Goal: Task Accomplishment & Management: Manage account settings

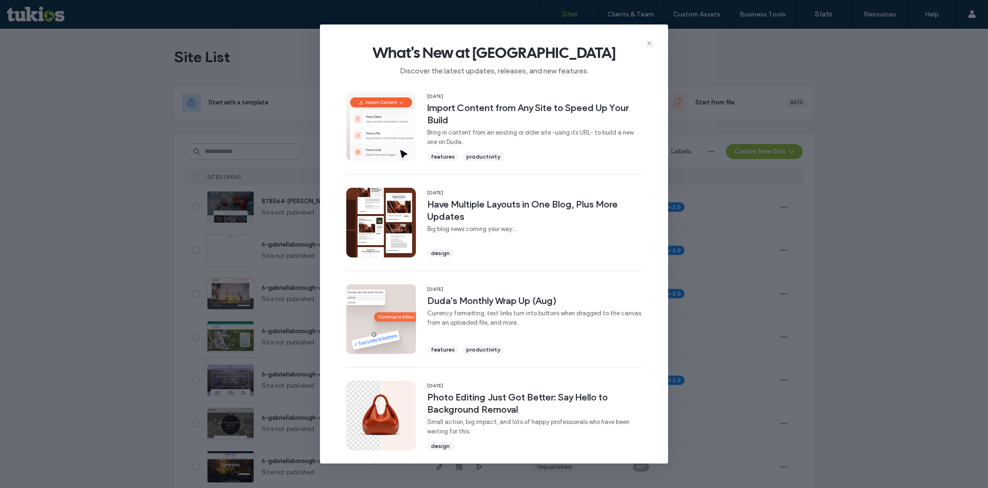
click at [649, 47] on span "What's New at Duda" at bounding box center [494, 52] width 318 height 19
click at [645, 37] on div "What's New at Duda Discover the latest updates, releases, and new features." at bounding box center [494, 55] width 348 height 63
click at [649, 43] on use at bounding box center [649, 43] width 4 height 4
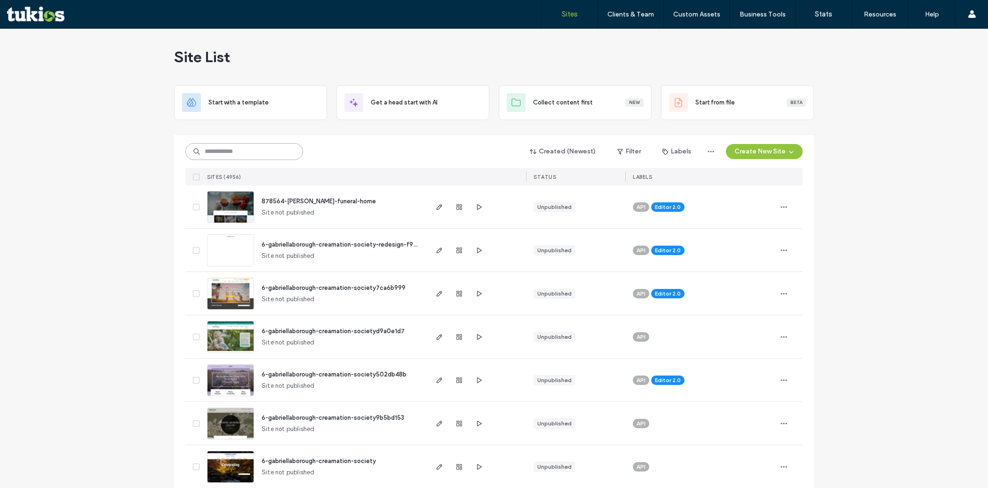
click at [231, 152] on input at bounding box center [244, 151] width 118 height 17
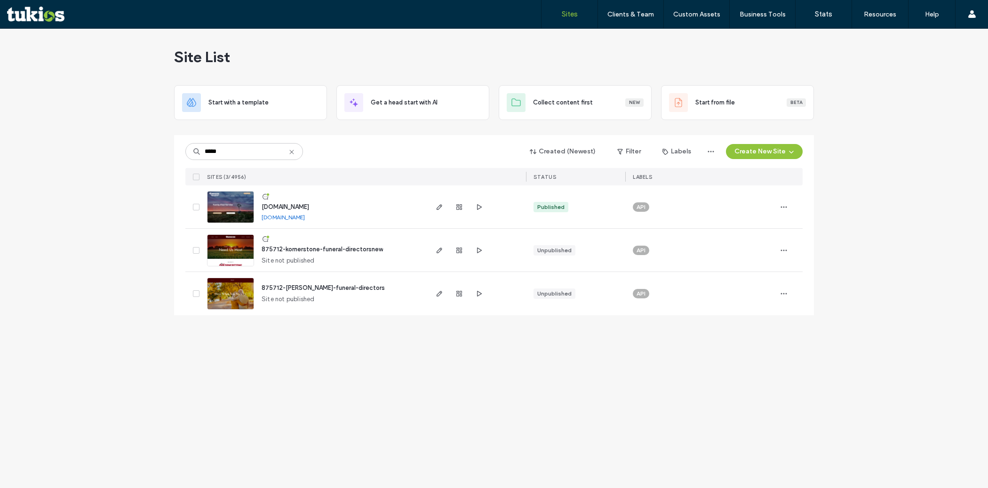
drag, startPoint x: 357, startPoint y: 205, endPoint x: 261, endPoint y: 205, distance: 96.5
click at [261, 205] on div "www.kornerstonefunerals.com www.kornerstonefunerals.com" at bounding box center [340, 206] width 172 height 43
copy span "www.kornerstonefunerals.com"
click at [256, 148] on input "*****" at bounding box center [244, 151] width 118 height 17
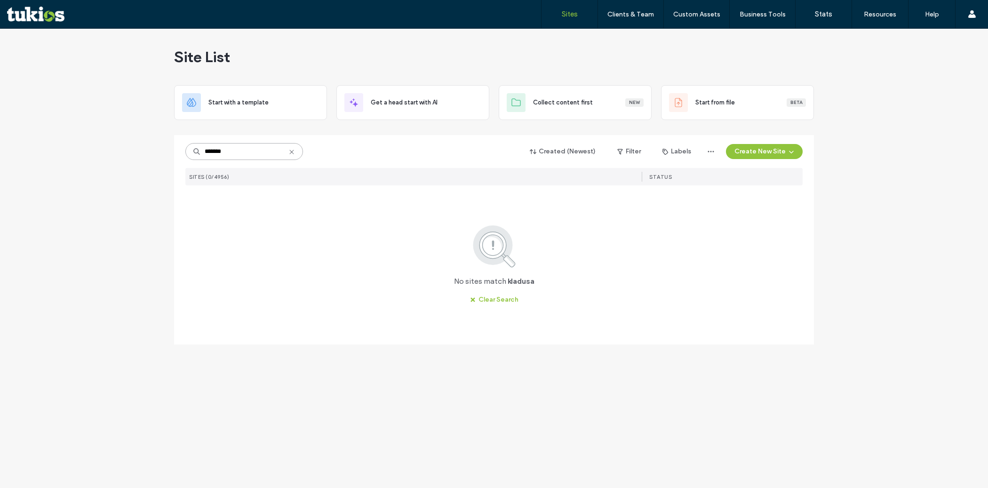
type input "******"
drag, startPoint x: 323, startPoint y: 205, endPoint x: 262, endPoint y: 210, distance: 61.4
click at [262, 210] on div "www.ladusauevans.com www.ladusauevans.com" at bounding box center [340, 206] width 172 height 43
copy span "www.ladusauevans.com"
click at [237, 153] on input "****" at bounding box center [244, 151] width 118 height 17
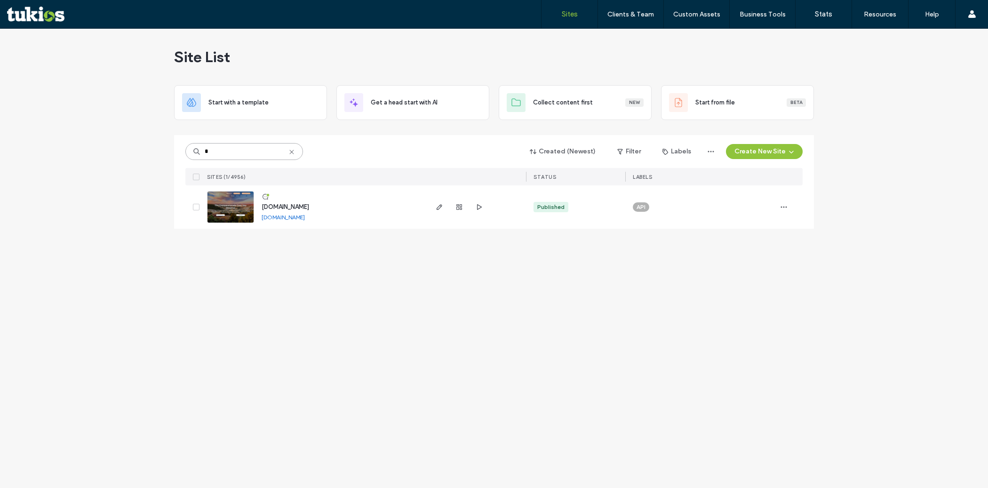
type input "*"
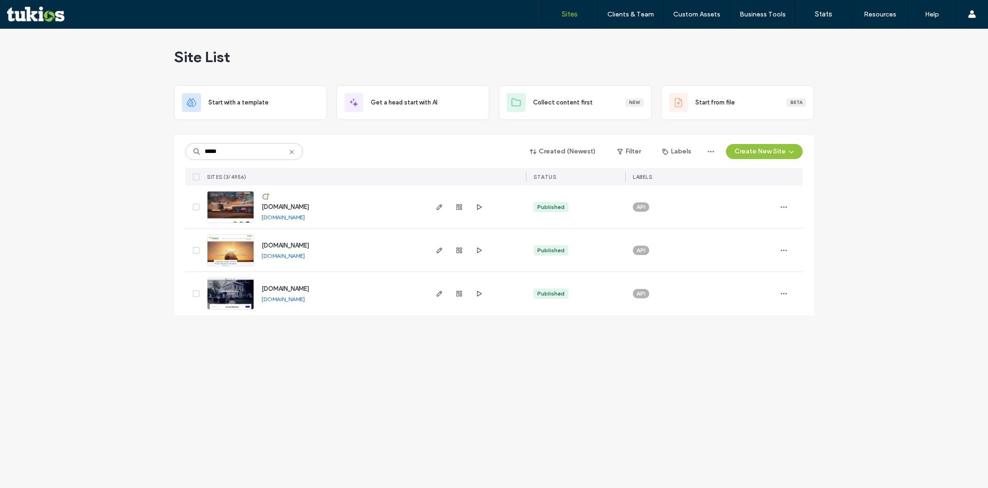
click at [305, 218] on link "www.ballingerfuneralhome.com" at bounding box center [283, 217] width 43 height 7
drag, startPoint x: 356, startPoint y: 205, endPoint x: 263, endPoint y: 208, distance: 93.2
click at [263, 208] on div "www.ballingerfuneralhome.com www.ballingerfuneralhome.com" at bounding box center [340, 206] width 172 height 43
copy span "www.ballingerfuneralhome.com"
click at [261, 149] on input "*****" at bounding box center [244, 151] width 118 height 17
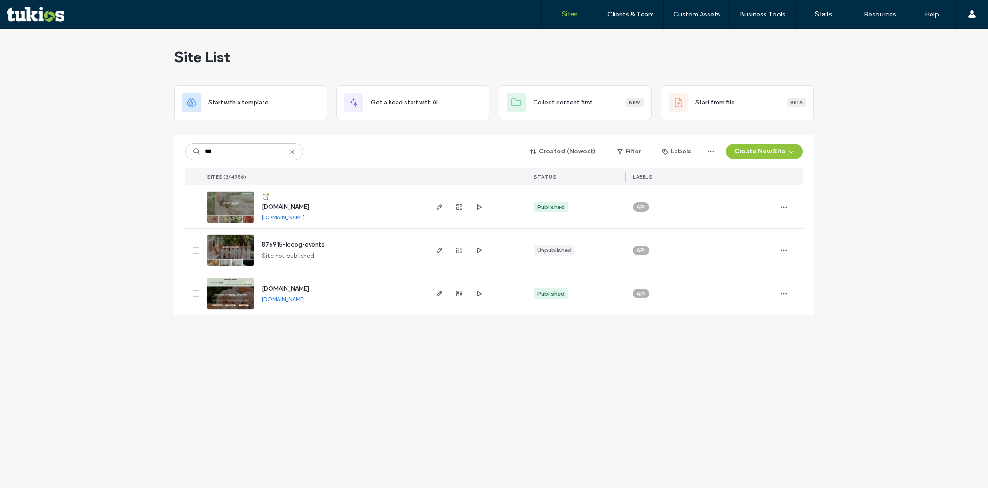
click at [296, 301] on link "www.lccpg.com" at bounding box center [283, 299] width 43 height 7
drag, startPoint x: 296, startPoint y: 286, endPoint x: 260, endPoint y: 286, distance: 35.8
click at [260, 286] on div "www.lccpg.com www.lccpg.com" at bounding box center [340, 293] width 172 height 43
copy span "www.lccpg.com"
click at [235, 151] on input "***" at bounding box center [244, 151] width 118 height 17
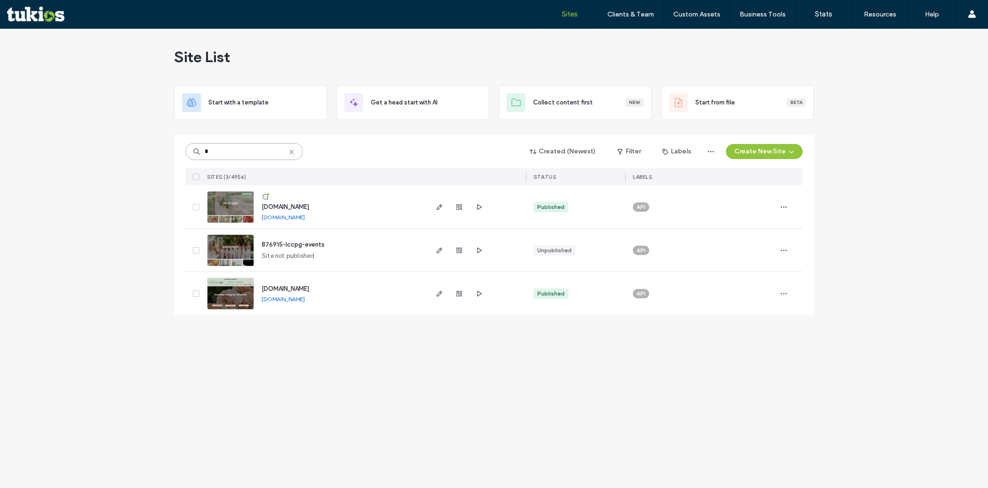
type input "*"
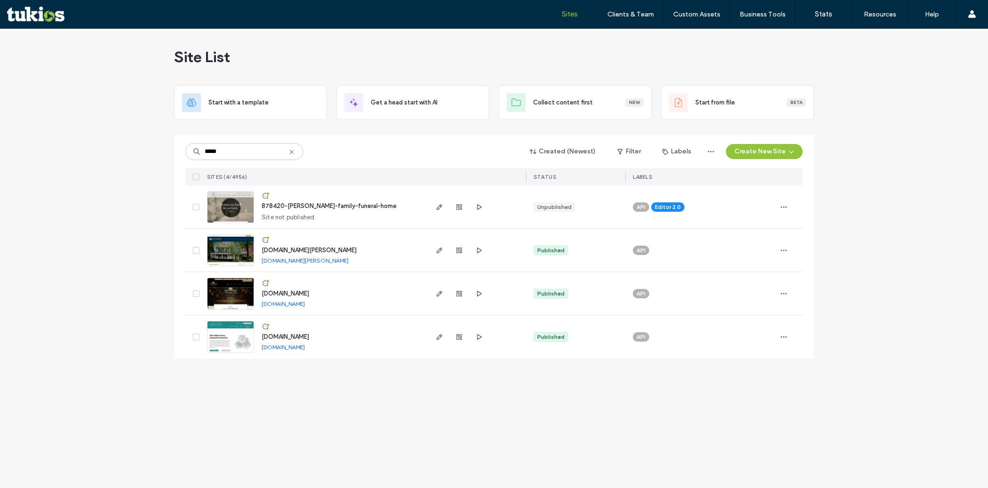
drag, startPoint x: 370, startPoint y: 333, endPoint x: 261, endPoint y: 337, distance: 108.8
click at [261, 337] on div "www.krisefamilyfuneralhomes.com www.krisefamilyfuneralhomes.com" at bounding box center [340, 336] width 172 height 43
copy span "www.krisefamilyfuneralhomes.com"
click at [305, 347] on link "www.krisefamilyfuneralhomes.com" at bounding box center [283, 347] width 43 height 7
click at [255, 151] on input "*****" at bounding box center [244, 151] width 118 height 17
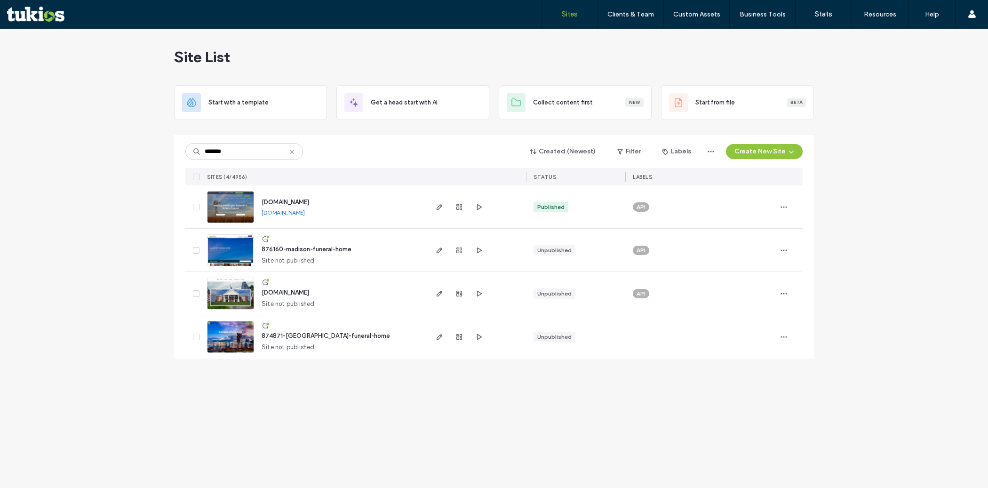
drag, startPoint x: 369, startPoint y: 203, endPoint x: 261, endPoint y: 200, distance: 108.3
click at [261, 200] on div "www.madisonvillefuneralhome.com www.madisonvillefuneralhome.com" at bounding box center [340, 206] width 172 height 43
copy span "www.madisonvillefuneralhome.com"
click at [241, 149] on input "*******" at bounding box center [244, 151] width 118 height 17
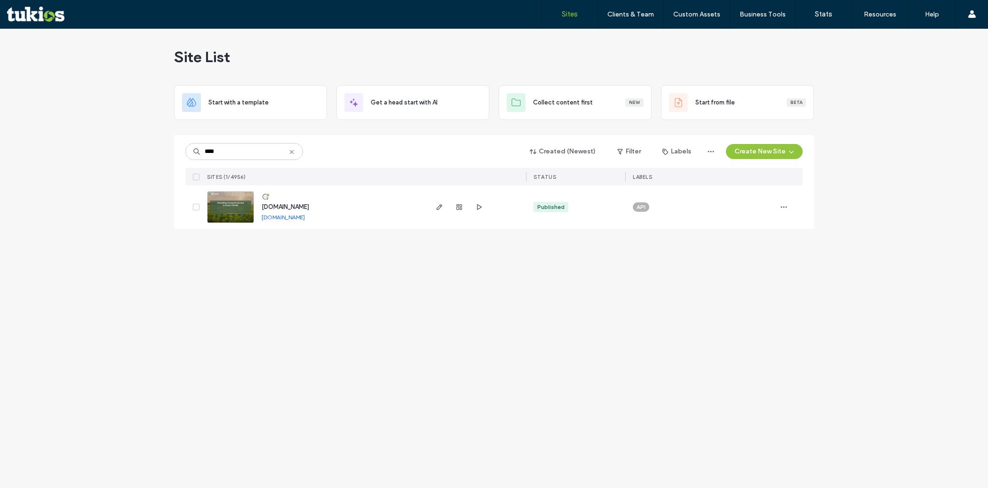
click at [364, 205] on div "www.mahnfamilyfuneralhome.com www.mahnfamilyfuneralhome.com" at bounding box center [340, 206] width 172 height 43
click at [305, 219] on link "www.mahnfamilyfuneralhome.com" at bounding box center [283, 217] width 43 height 7
drag, startPoint x: 363, startPoint y: 206, endPoint x: 249, endPoint y: 212, distance: 114.5
click at [249, 212] on div "www.mahnfamilyfuneralhome.com www.mahnfamilyfuneralhome.com" at bounding box center [314, 206] width 223 height 43
copy div "www.mahnfamilyfuneralhome.com"
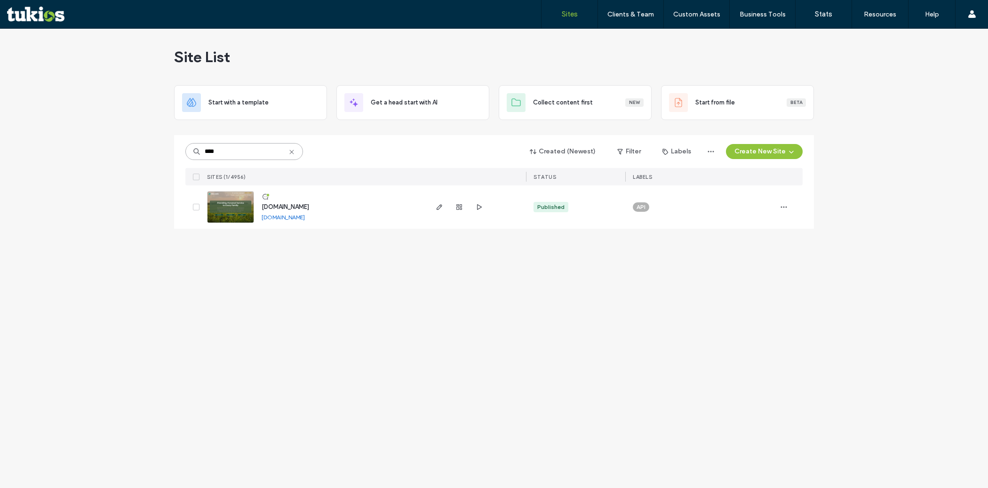
click at [236, 151] on input "****" at bounding box center [244, 151] width 118 height 17
type input "*"
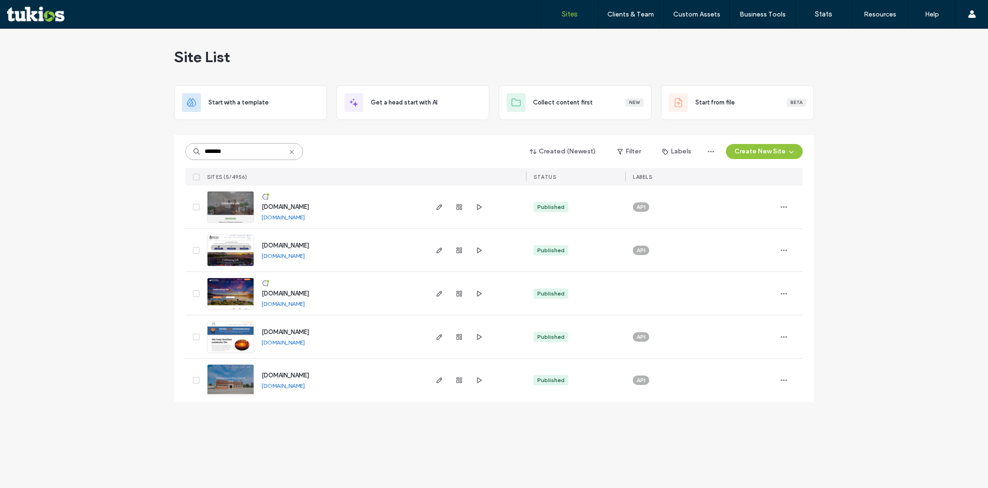
type input "*******"
click at [296, 255] on link "www.martinezfuneral.com" at bounding box center [283, 255] width 43 height 7
drag, startPoint x: 344, startPoint y: 246, endPoint x: 264, endPoint y: 249, distance: 80.0
click at [264, 249] on div "www.martinezfuneral.com www.martinezfuneral.com" at bounding box center [340, 250] width 172 height 43
copy span "www.martinezfuneral.com"
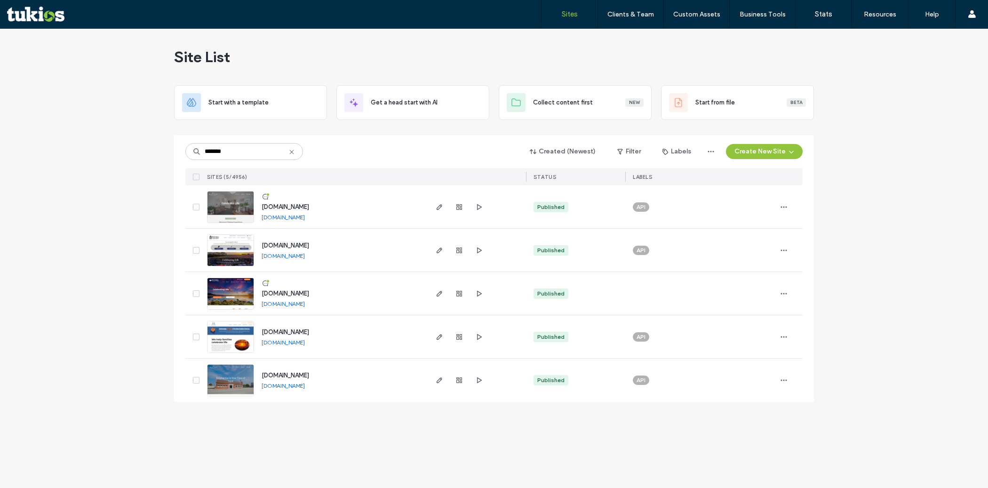
drag, startPoint x: 363, startPoint y: 329, endPoint x: 263, endPoint y: 329, distance: 100.3
click at [263, 329] on div "www.martinezfuneralchapels.com www.martinezfuneralchapels.com" at bounding box center [340, 336] width 172 height 43
copy span "www.martinezfuneralchapels.com"
click at [305, 383] on link "www.mmartinezfh.com" at bounding box center [283, 385] width 43 height 7
click at [130, 321] on div "Site List Start with a template Get a head start with AI Collect content first …" at bounding box center [494, 258] width 988 height 459
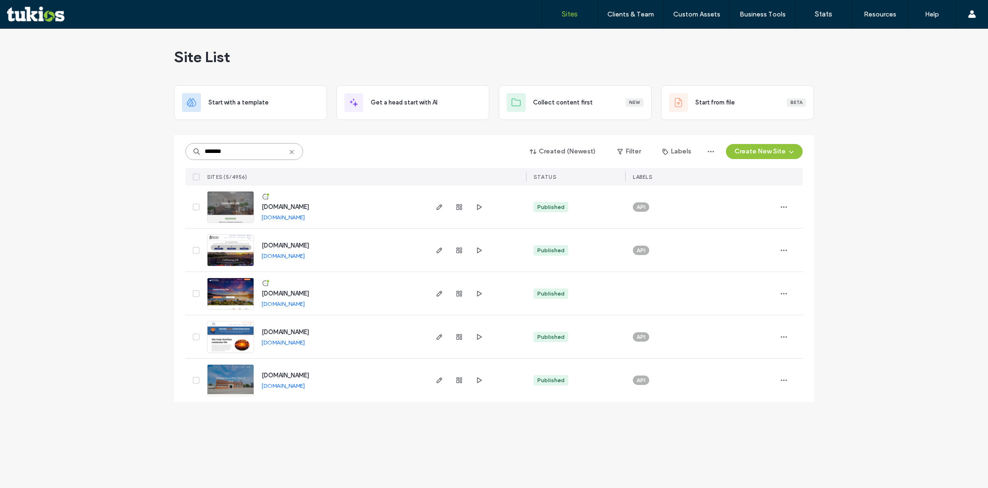
click at [256, 144] on input "*******" at bounding box center [244, 151] width 118 height 17
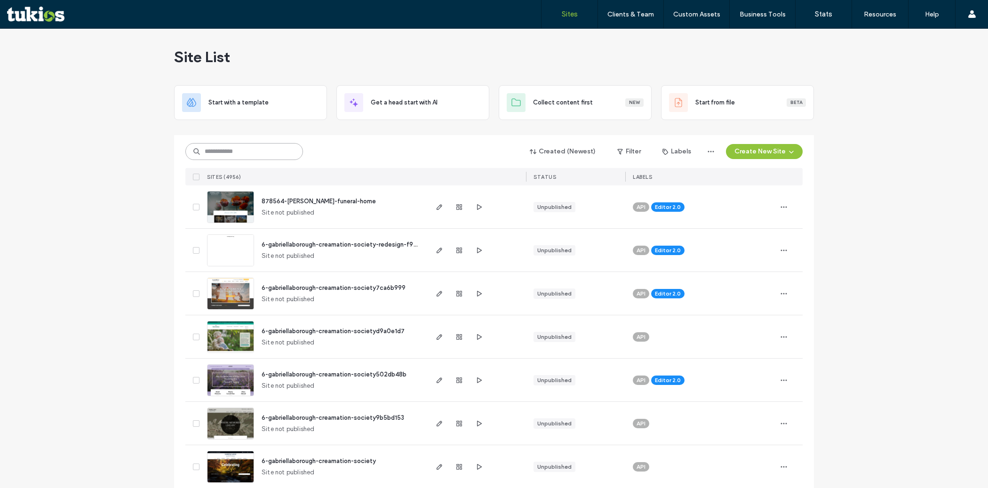
type input "*"
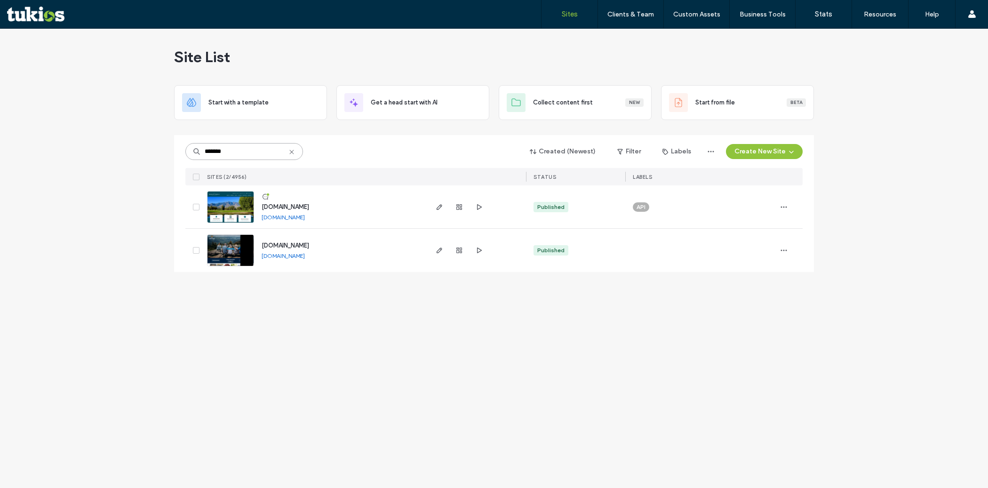
type input "*******"
click at [305, 216] on link "www.mcdougalcaldwell.com" at bounding box center [283, 217] width 43 height 7
click at [248, 157] on input "*******" at bounding box center [244, 151] width 118 height 17
type input "****"
click at [305, 219] on link "www.mealyfuneralhome.com" at bounding box center [283, 217] width 43 height 7
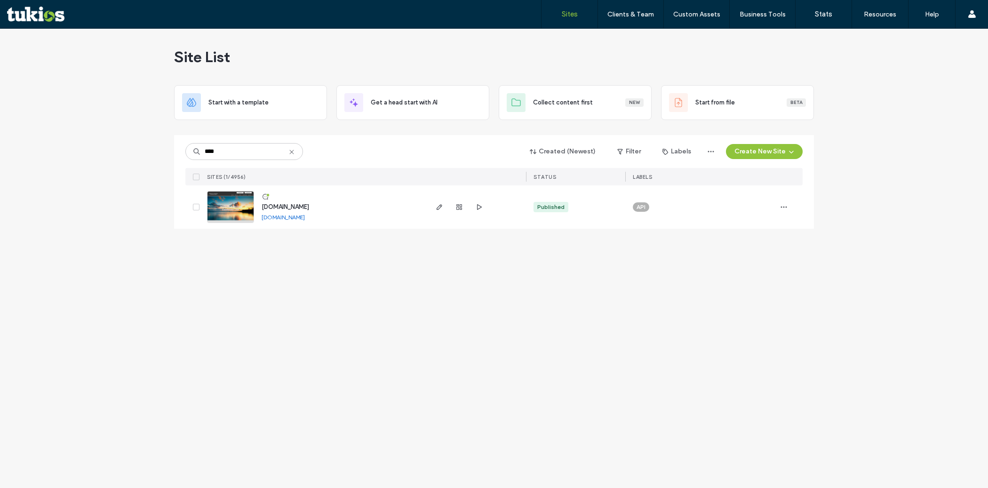
drag, startPoint x: 351, startPoint y: 207, endPoint x: 252, endPoint y: 210, distance: 99.4
click at [252, 210] on div "www.mealyfuneralhome.com www.mealyfuneralhome.com" at bounding box center [314, 206] width 223 height 43
copy div "www.mealyfuneralhome.com"
click at [222, 152] on input "****" at bounding box center [244, 151] width 118 height 17
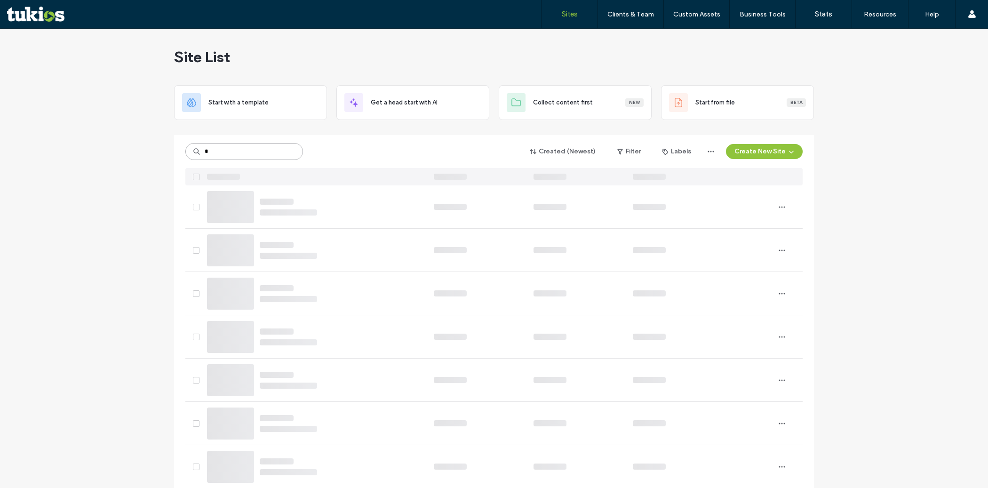
type input "*"
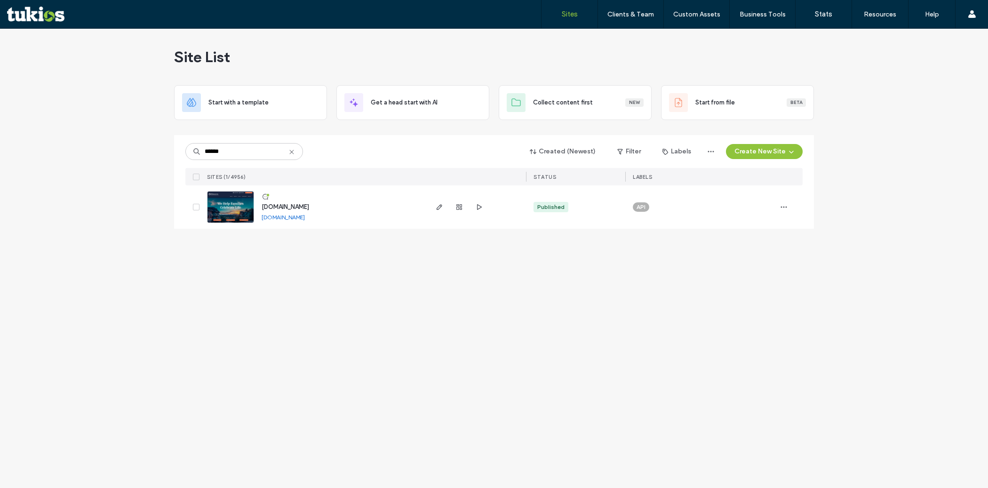
drag, startPoint x: 328, startPoint y: 208, endPoint x: 263, endPoint y: 208, distance: 65.4
click at [263, 208] on div "www.meredithfh.com www.meredithfh.com" at bounding box center [340, 206] width 172 height 43
click at [235, 154] on input "******" at bounding box center [244, 151] width 118 height 17
type input "*******"
click at [305, 217] on link "[DOMAIN_NAME]" at bounding box center [283, 217] width 43 height 7
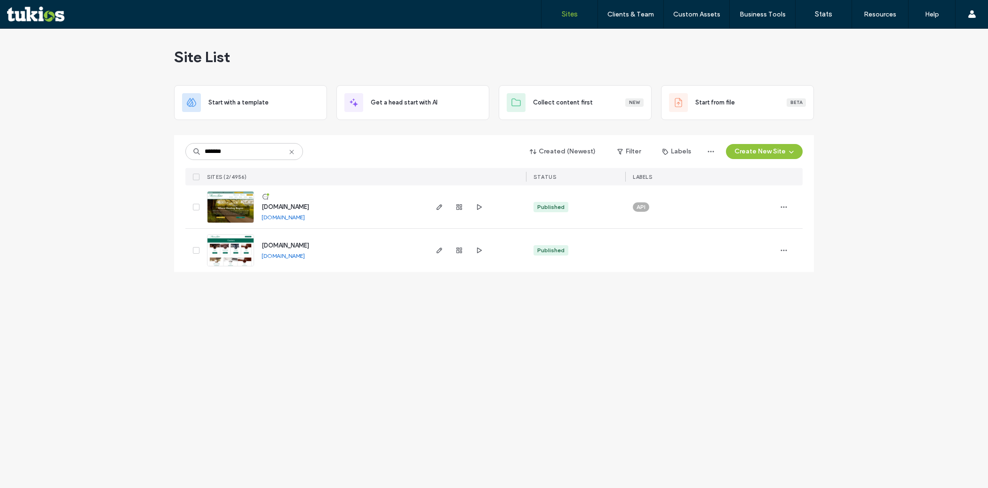
drag, startPoint x: 326, startPoint y: 209, endPoint x: 261, endPoint y: 210, distance: 65.0
click at [261, 210] on div "www.morrisbaker.com www.morrisbaker.com" at bounding box center [340, 206] width 172 height 43
click at [239, 158] on input "*******" at bounding box center [244, 151] width 118 height 17
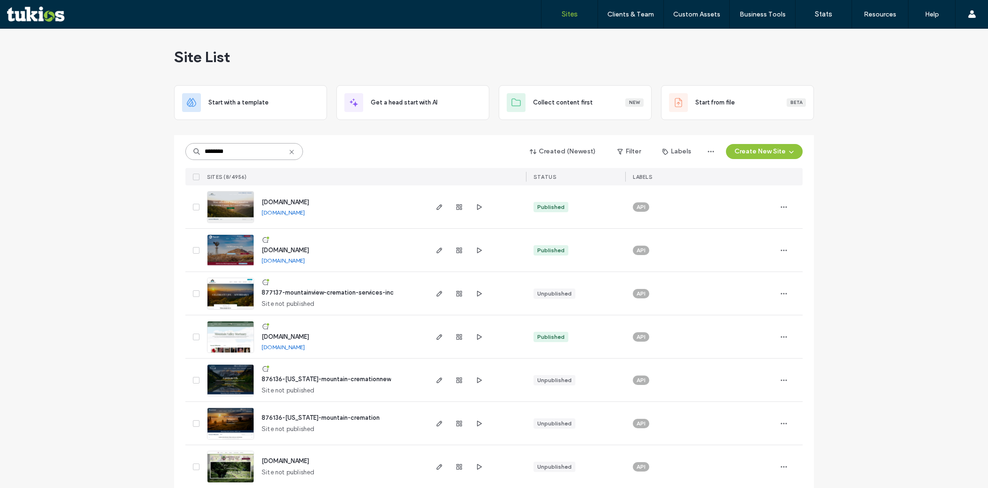
type input "********"
click at [292, 258] on link "[DOMAIN_NAME]" at bounding box center [283, 260] width 43 height 7
drag, startPoint x: 373, startPoint y: 250, endPoint x: 260, endPoint y: 252, distance: 113.0
click at [260, 252] on div "www.mountainvalleyfuneralhome.com www.mountainvalleyfuneralhome.com" at bounding box center [340, 250] width 172 height 43
click at [185, 144] on div "********" at bounding box center [244, 151] width 118 height 17
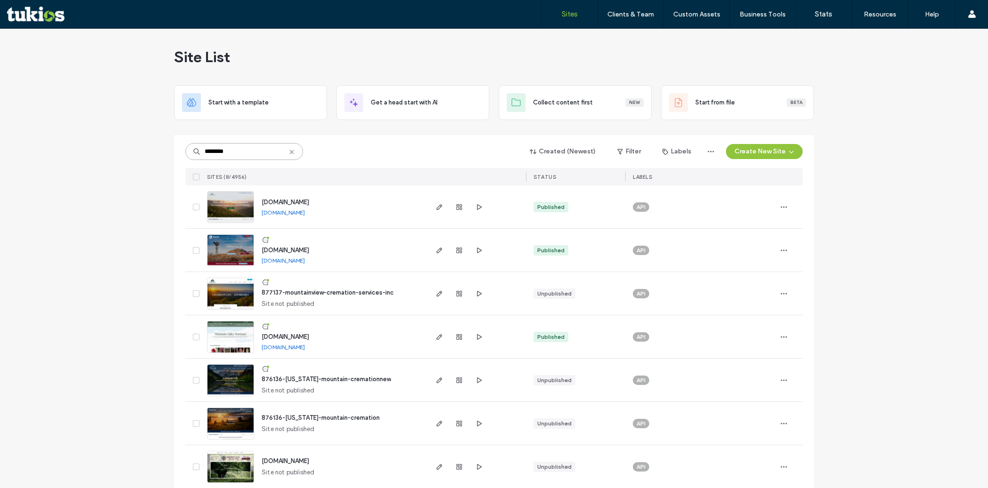
click at [266, 153] on input "********" at bounding box center [244, 151] width 118 height 17
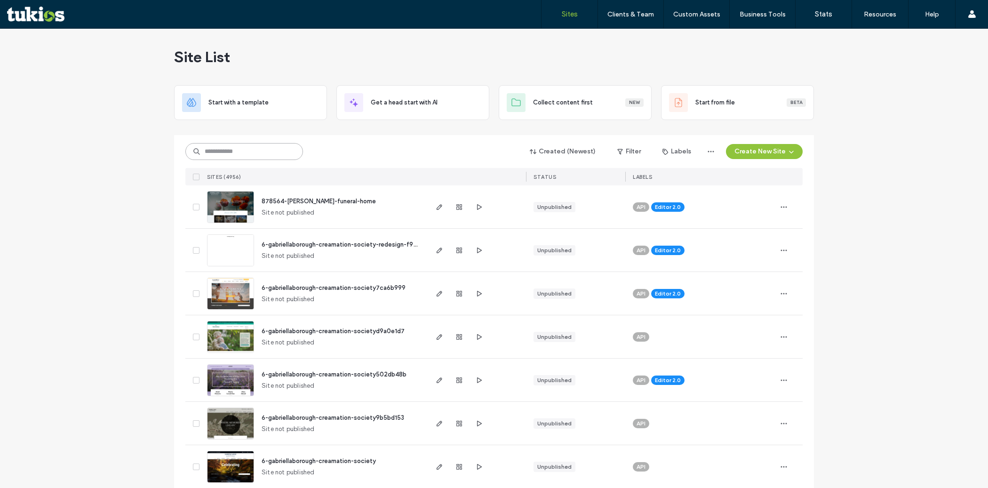
click at [248, 152] on input at bounding box center [244, 151] width 118 height 17
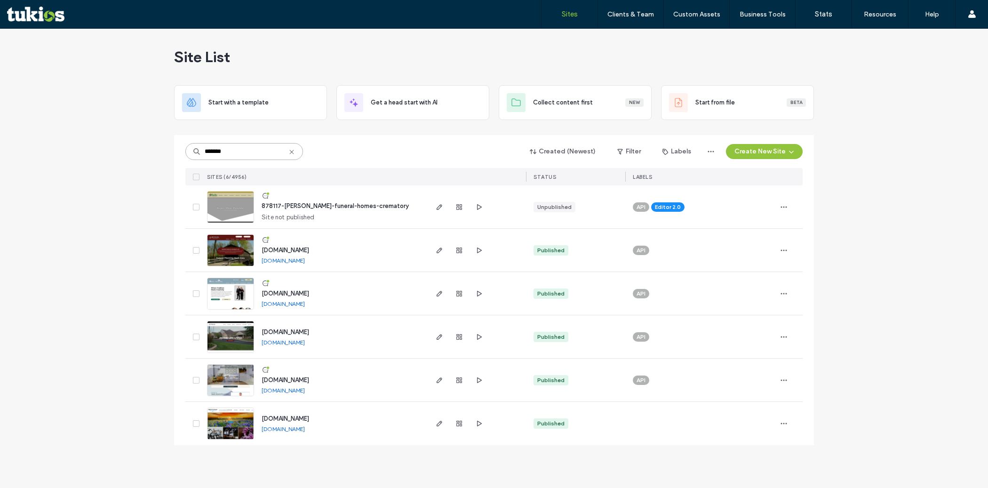
type input "*******"
click at [294, 263] on link "[DOMAIN_NAME]" at bounding box center [283, 260] width 43 height 7
click at [305, 304] on link "www.muellerfunerals.com" at bounding box center [283, 303] width 43 height 7
drag, startPoint x: 342, startPoint y: 296, endPoint x: 262, endPoint y: 297, distance: 80.0
click at [262, 297] on div "www.muellerfunerals.com www.muellerfunerals.com" at bounding box center [340, 293] width 172 height 43
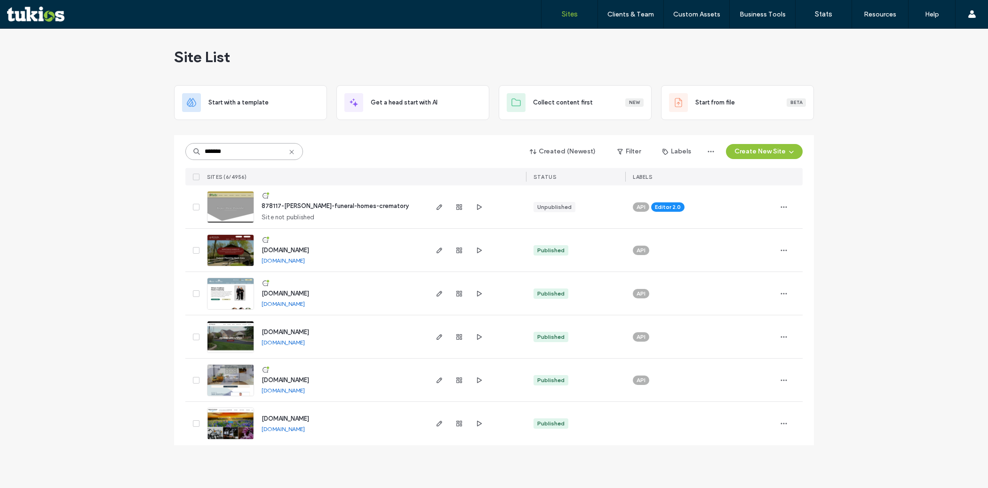
click at [241, 150] on input "*******" at bounding box center [244, 151] width 118 height 17
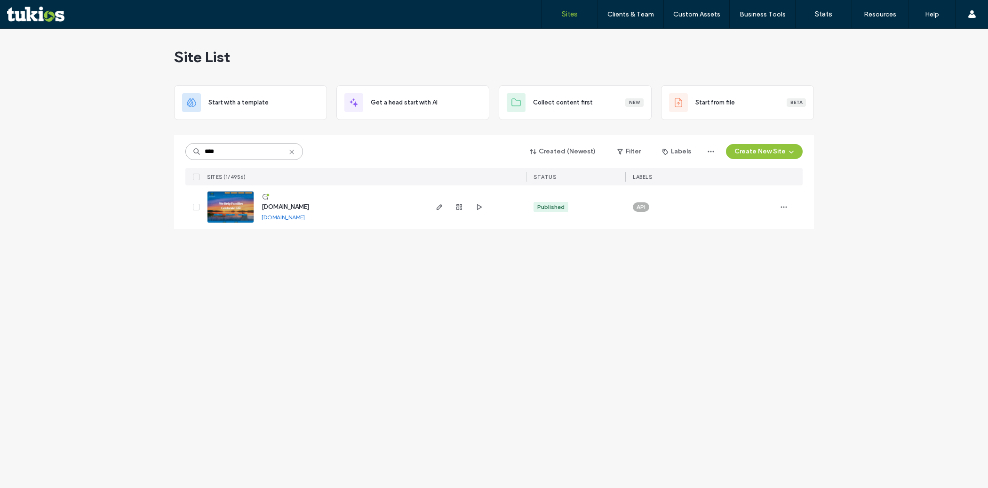
type input "****"
click at [305, 217] on link "www.nimsgernfuneral.com" at bounding box center [283, 217] width 43 height 7
drag, startPoint x: 343, startPoint y: 205, endPoint x: 263, endPoint y: 209, distance: 80.1
click at [263, 209] on div "www.nimsgernfuneral.com www.nimsgernfuneral.com" at bounding box center [340, 206] width 172 height 43
click at [232, 155] on input "****" at bounding box center [244, 151] width 118 height 17
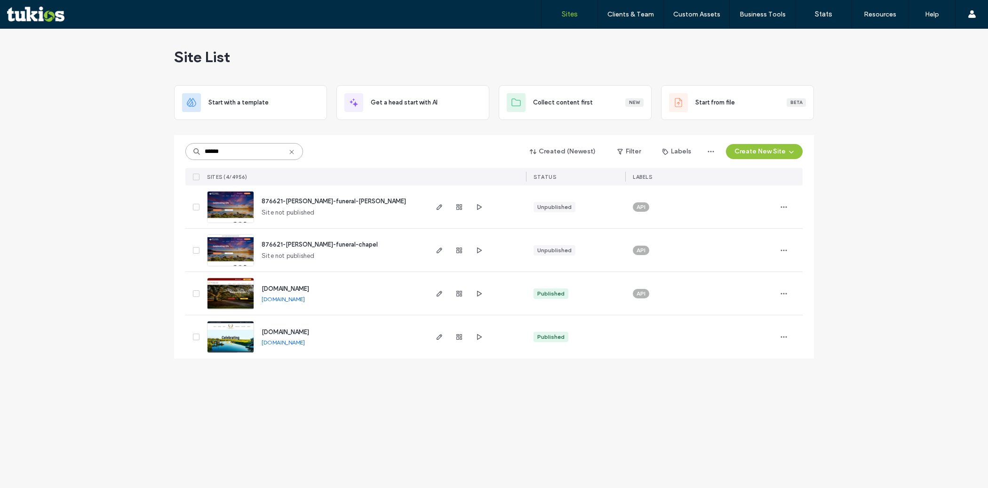
type input "******"
click at [305, 299] on link "www.noblesfuneral.com" at bounding box center [283, 299] width 43 height 7
drag, startPoint x: 334, startPoint y: 286, endPoint x: 263, endPoint y: 290, distance: 71.7
click at [263, 290] on div "www.noblesfuneral.com www.noblesfuneral.com" at bounding box center [340, 293] width 172 height 43
copy span "www.noblesfuneral.com"
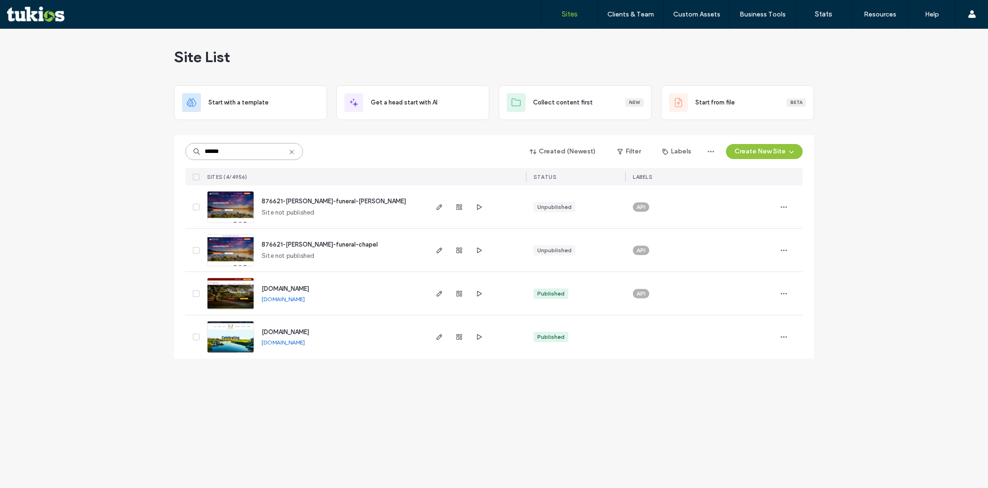
click at [243, 152] on input "******" at bounding box center [244, 151] width 118 height 17
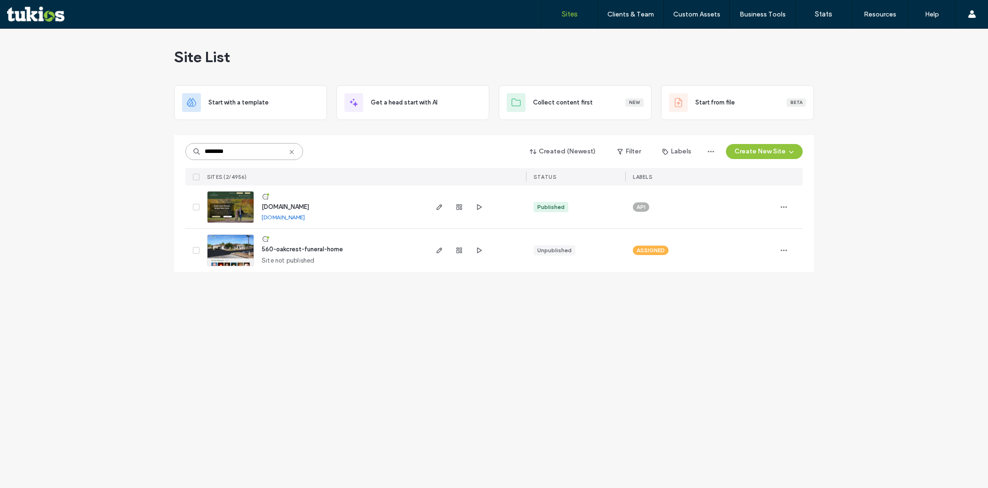
type input "********"
click at [305, 217] on link "www.oakcrestwaco.com" at bounding box center [283, 217] width 43 height 7
drag, startPoint x: 335, startPoint y: 206, endPoint x: 262, endPoint y: 206, distance: 73.4
click at [262, 206] on div "www.oakcrestwaco.com www.oakcrestwaco.com" at bounding box center [340, 206] width 172 height 43
copy span "www.oakcrestwaco.com"
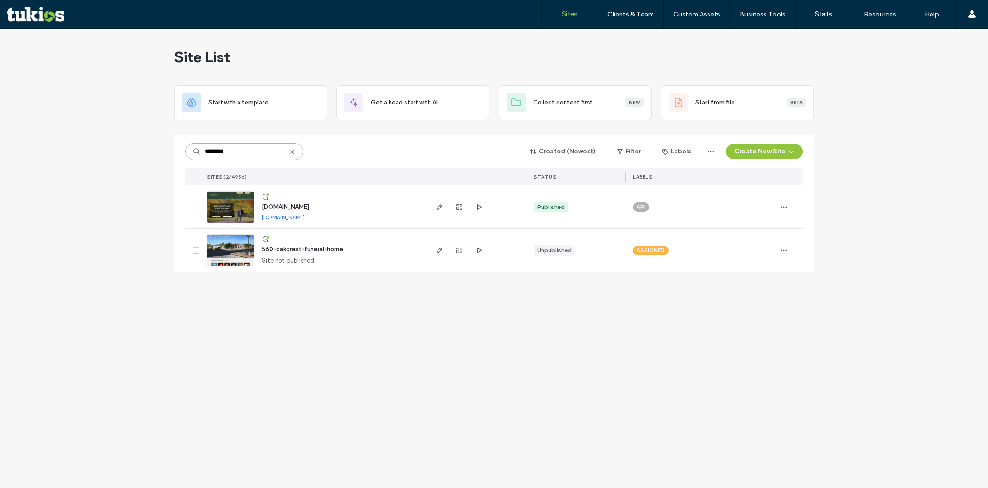
click at [244, 152] on input "********" at bounding box center [244, 151] width 118 height 17
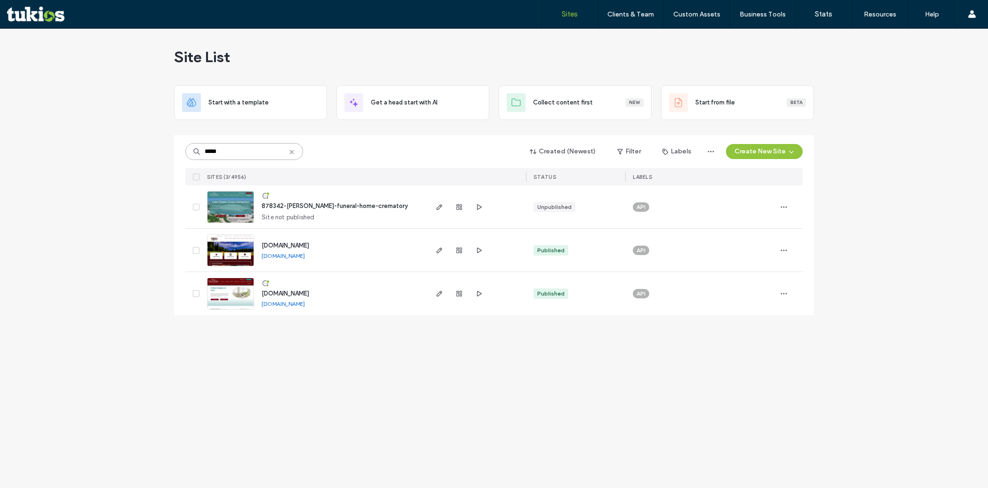
type input "*****"
click at [305, 257] on link "[DOMAIN_NAME]" at bounding box center [283, 255] width 43 height 7
drag, startPoint x: 369, startPoint y: 245, endPoint x: 263, endPoint y: 246, distance: 106.4
click at [263, 246] on div "www.owenslivingstonmortuary.com www.owenslivingstonmortuary.com" at bounding box center [340, 250] width 172 height 43
copy span "[DOMAIN_NAME]"
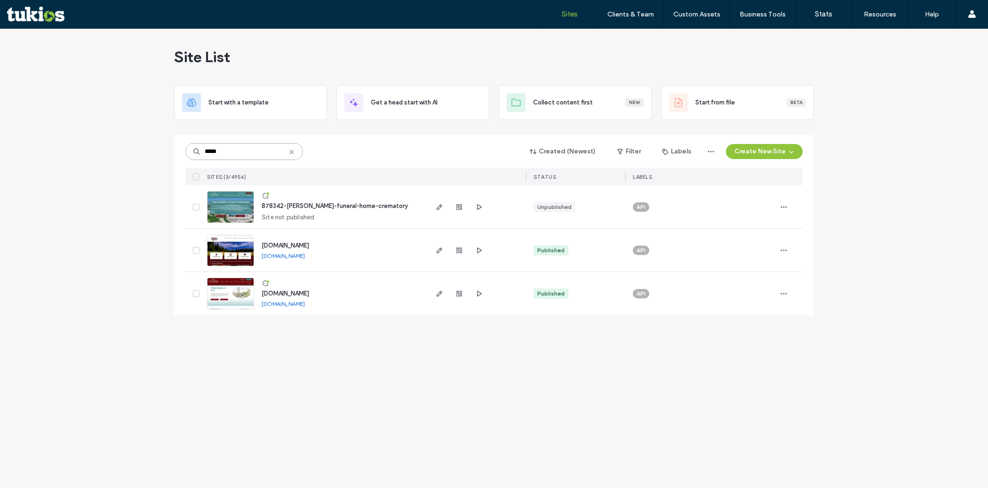
click at [225, 154] on input "*****" at bounding box center [244, 151] width 118 height 17
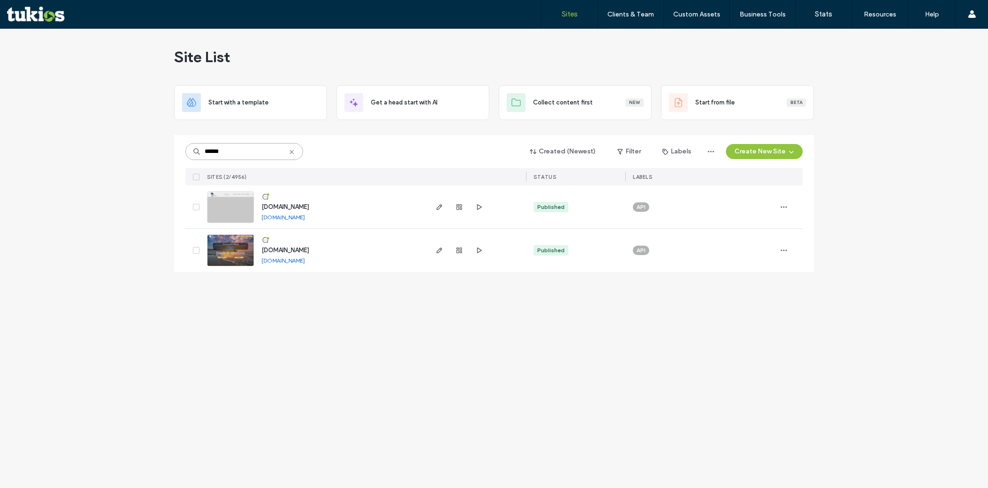
type input "******"
click at [302, 260] on link "www.palmettocs.com" at bounding box center [283, 260] width 43 height 7
click at [357, 207] on div "www.palmettofuneralgroup.com www.palmettofuneralgroup.com" at bounding box center [340, 206] width 172 height 43
drag, startPoint x: 318, startPoint y: 249, endPoint x: 263, endPoint y: 250, distance: 55.1
click at [263, 250] on div "www.palmettocs.com www.palmettocs.com" at bounding box center [340, 250] width 172 height 43
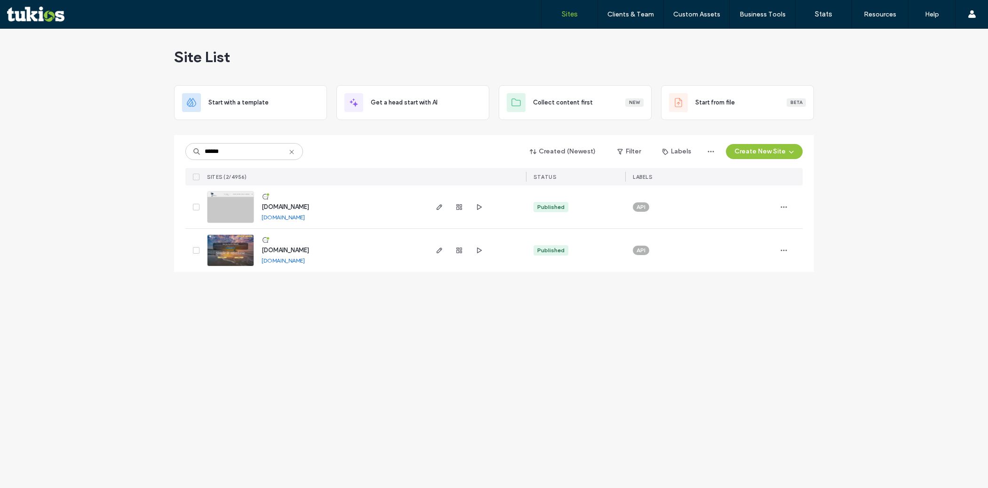
copy span "www.palmettocs.com"
click at [233, 153] on input "******" at bounding box center [244, 151] width 118 height 17
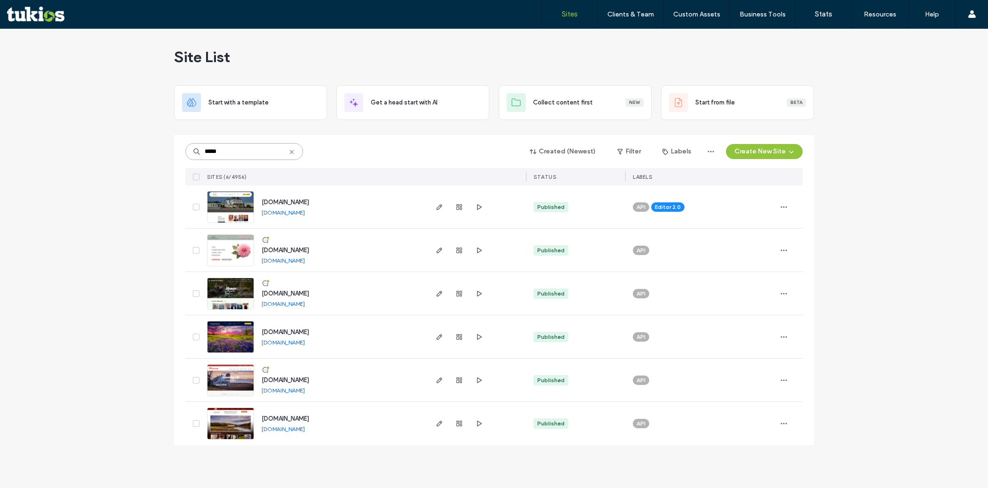
type input "*****"
drag, startPoint x: 349, startPoint y: 249, endPoint x: 264, endPoint y: 251, distance: 85.2
click at [264, 251] on div "www.pearsonsroseburg.com www.pearsonsroseburg.com" at bounding box center [340, 250] width 172 height 43
copy span "www.pearsonsroseburg.com"
click at [224, 157] on input "*****" at bounding box center [244, 151] width 118 height 17
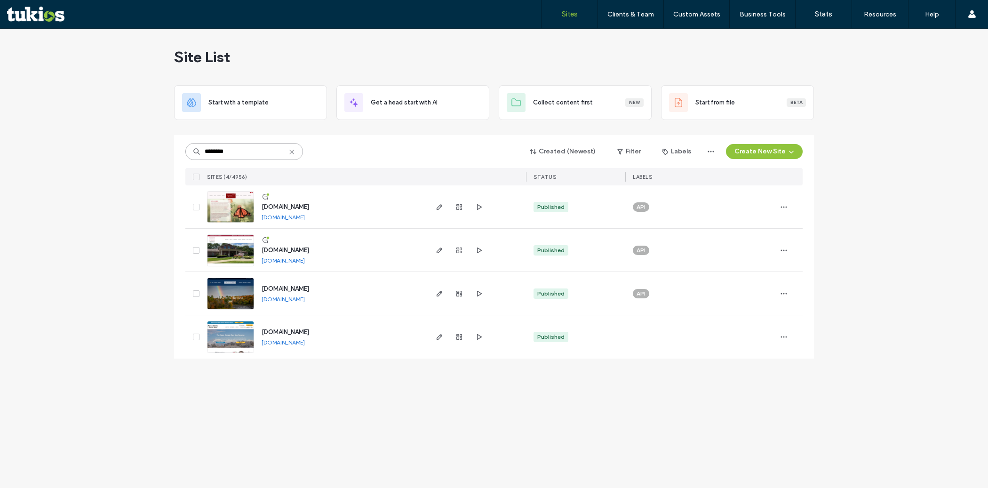
type input "********"
click at [305, 346] on div "www.petersonbrothers.com www.petersonbrothers.com" at bounding box center [340, 336] width 172 height 43
click at [305, 342] on link "www.petersonbrothers.com" at bounding box center [283, 342] width 43 height 7
drag, startPoint x: 341, startPoint y: 328, endPoint x: 264, endPoint y: 326, distance: 77.2
click at [264, 326] on div "www.petersonbrothers.com www.petersonbrothers.com" at bounding box center [340, 336] width 172 height 43
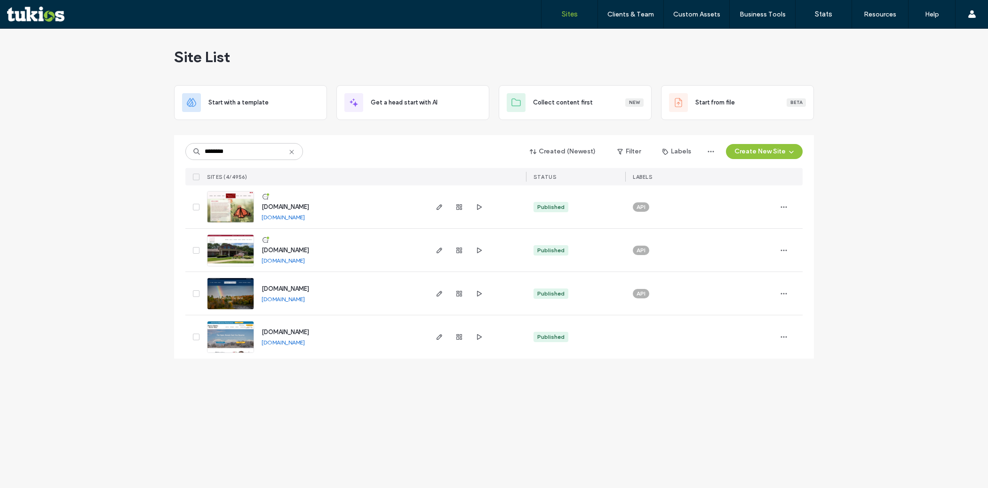
copy span "www.petersonbrothers.com"
click at [254, 150] on input "********" at bounding box center [244, 151] width 118 height 17
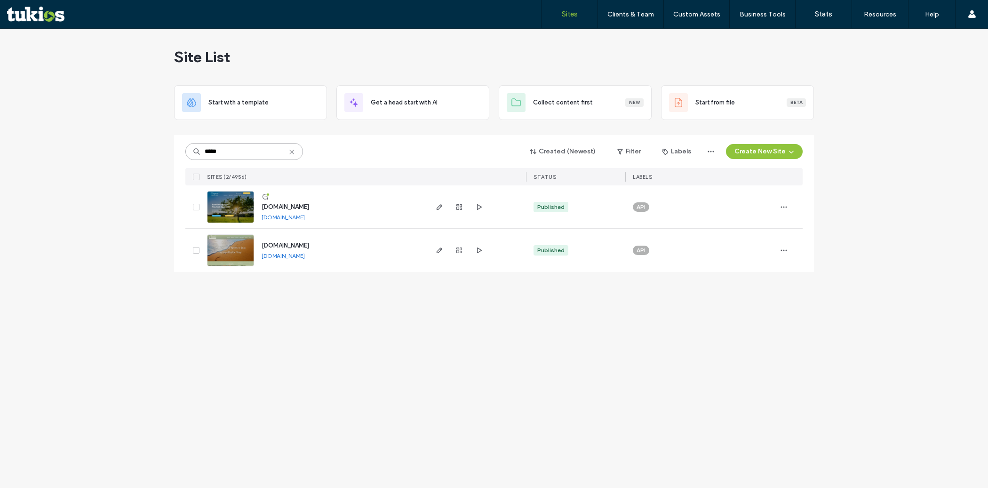
type input "*****"
click at [305, 217] on link "www.picayunefh.com" at bounding box center [283, 217] width 43 height 7
drag, startPoint x: 330, startPoint y: 209, endPoint x: 264, endPoint y: 210, distance: 66.4
click at [264, 210] on div "www.picayunefh.com www.picayunefh.com" at bounding box center [340, 206] width 172 height 43
copy span "www.picayunefh.com"
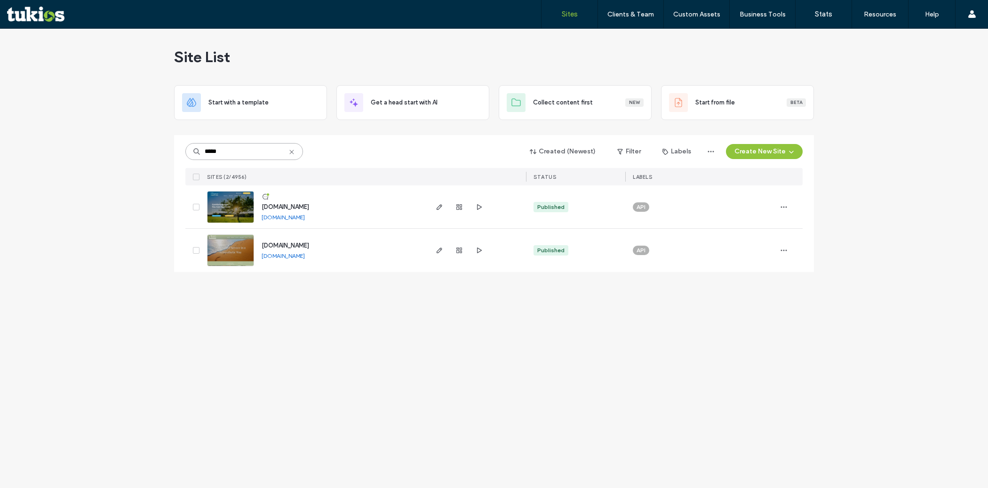
click at [235, 148] on input "*****" at bounding box center [244, 151] width 118 height 17
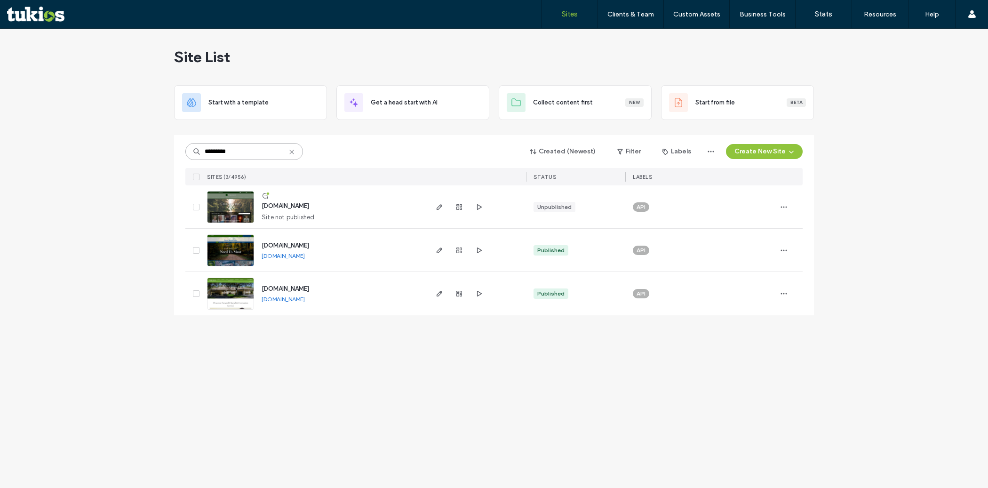
type input "*********"
click at [289, 300] on link "www.pinecrestfuneralchapel.com" at bounding box center [283, 299] width 43 height 7
drag, startPoint x: 360, startPoint y: 288, endPoint x: 263, endPoint y: 289, distance: 97.4
click at [263, 289] on div "www.pinecrestfuneralchapel.com www.pinecrestfuneralchapel.com" at bounding box center [340, 293] width 172 height 43
copy span "www.pinecrestfuneralchapel.com"
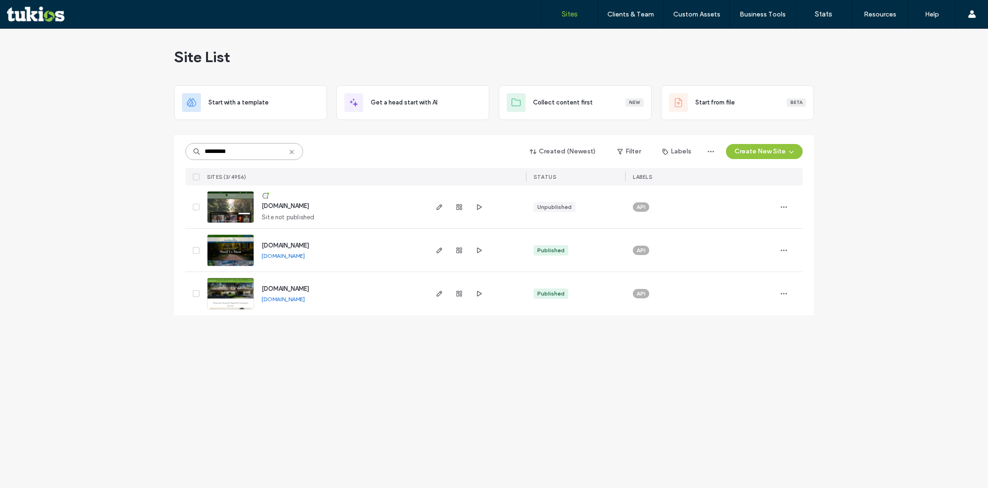
click at [248, 149] on input "*********" at bounding box center [244, 151] width 118 height 17
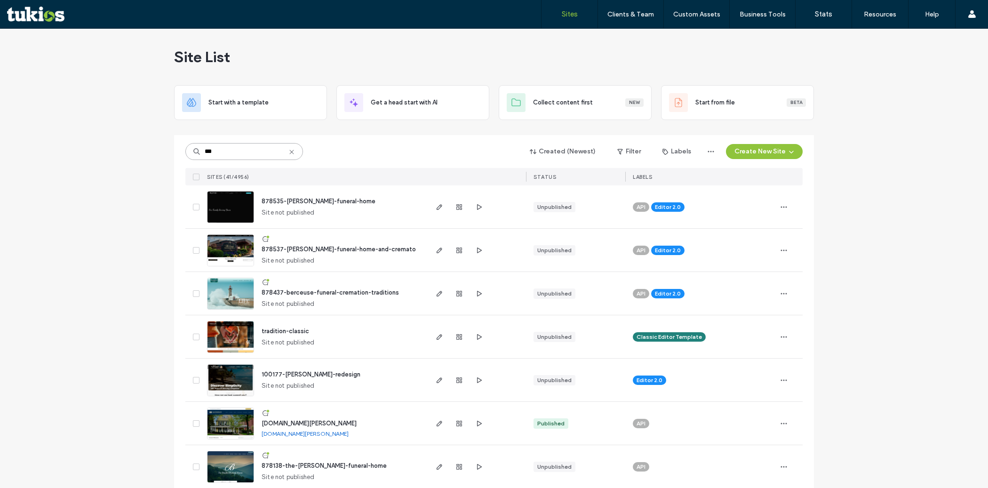
click at [229, 152] on input "***" at bounding box center [244, 151] width 118 height 17
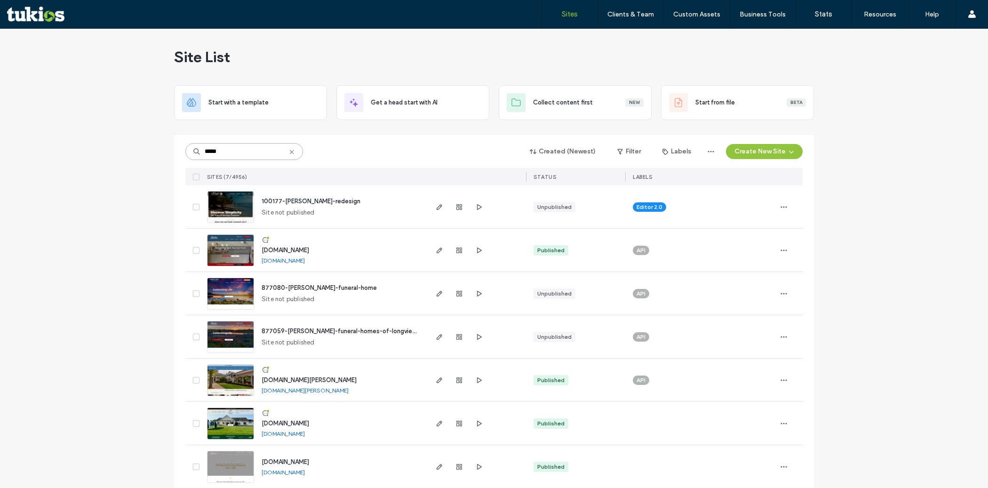
type input "*****"
click at [290, 260] on link "www.raderfuneralhome.com" at bounding box center [283, 260] width 43 height 7
click at [261, 156] on input "*****" at bounding box center [244, 151] width 118 height 17
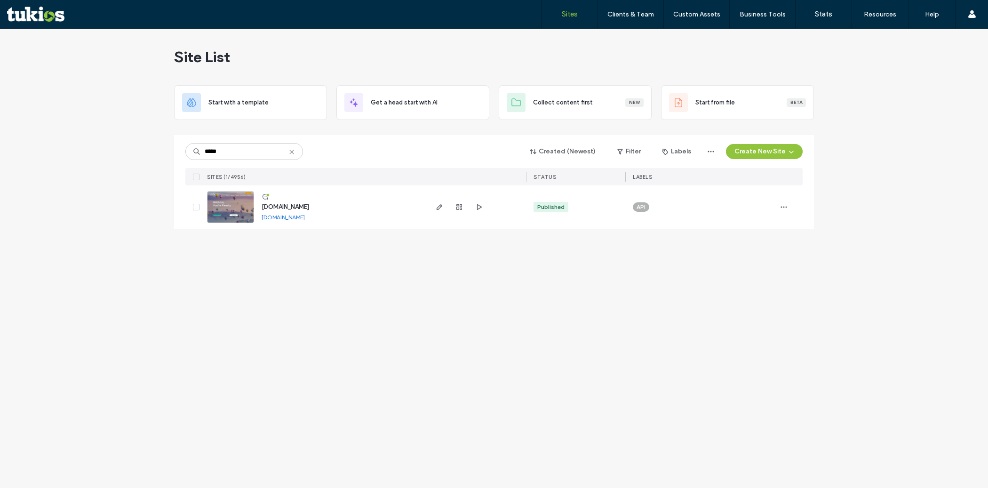
drag, startPoint x: 338, startPoint y: 206, endPoint x: 263, endPoint y: 207, distance: 75.3
click at [263, 207] on div "www.salazarfunerals.com www.salazarfunerals.com" at bounding box center [340, 206] width 172 height 43
copy span "www.salazarfunerals.com"
click at [245, 152] on input "*****" at bounding box center [244, 151] width 118 height 17
type input "*"
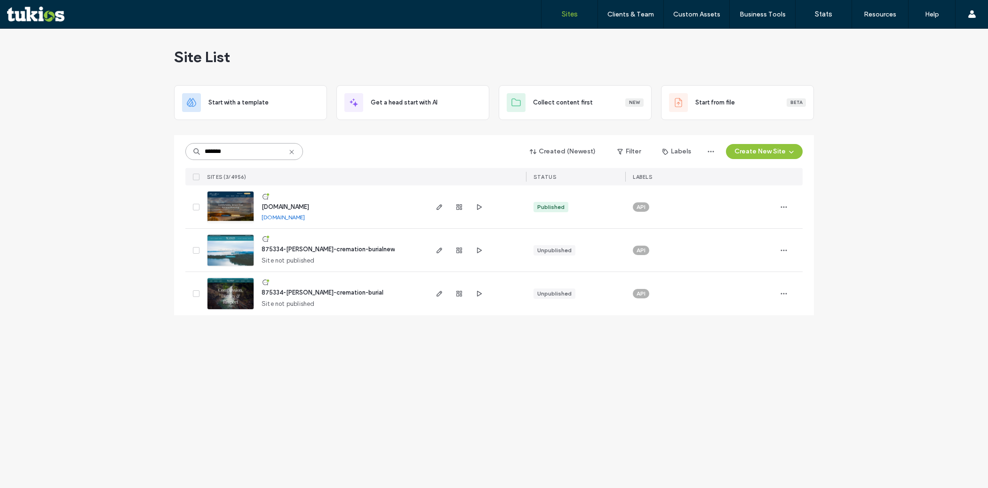
type input "*******"
click at [305, 217] on link "www.scanlinmcdonald.com" at bounding box center [283, 217] width 43 height 7
drag, startPoint x: 355, startPoint y: 205, endPoint x: 261, endPoint y: 207, distance: 94.1
click at [261, 207] on div "www.scanlinmcdonald.com www.scanlinmcdonald.com" at bounding box center [340, 206] width 172 height 43
copy span "www.scanlinmcdonald.com"
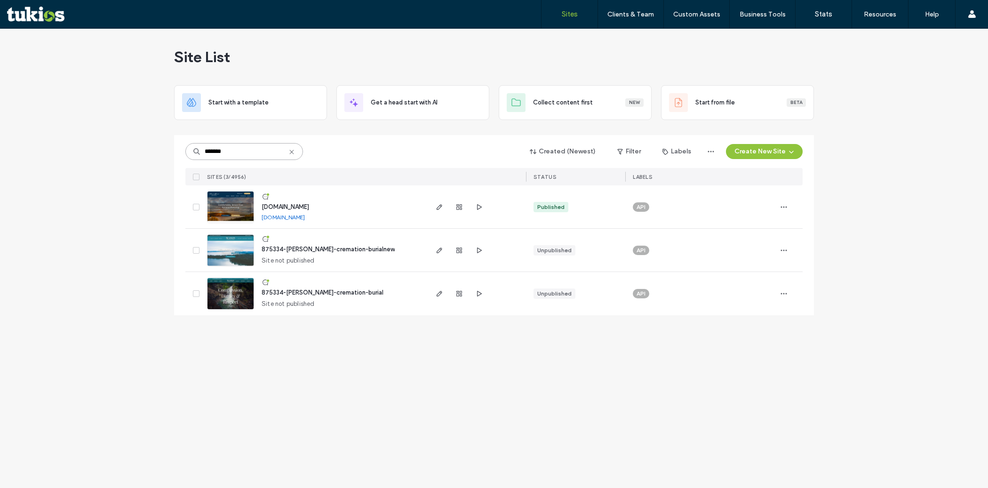
click at [228, 153] on input "*******" at bounding box center [244, 151] width 118 height 17
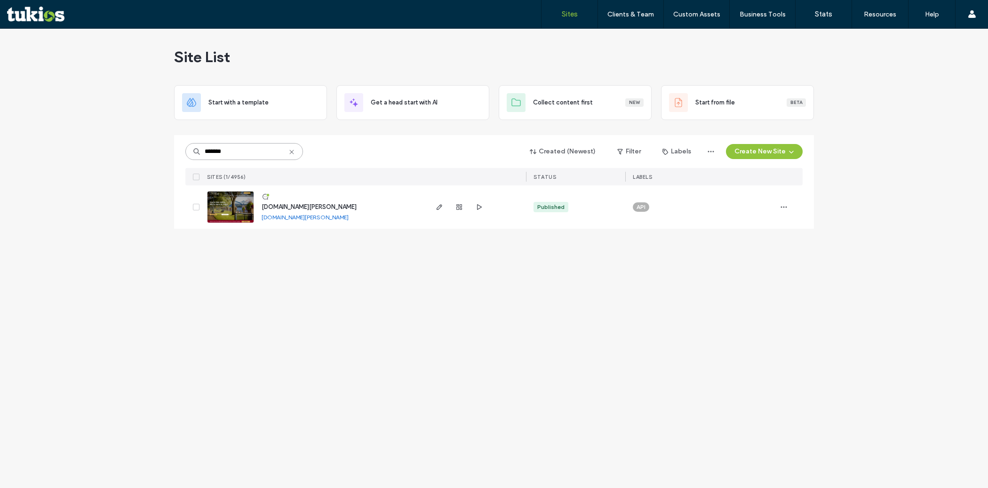
type input "*******"
drag, startPoint x: 345, startPoint y: 207, endPoint x: 263, endPoint y: 209, distance: 81.9
click at [263, 209] on div "www.schumacher-kish.com www.schumacher-kish.com" at bounding box center [340, 206] width 172 height 43
click at [252, 151] on input "*******" at bounding box center [244, 151] width 118 height 17
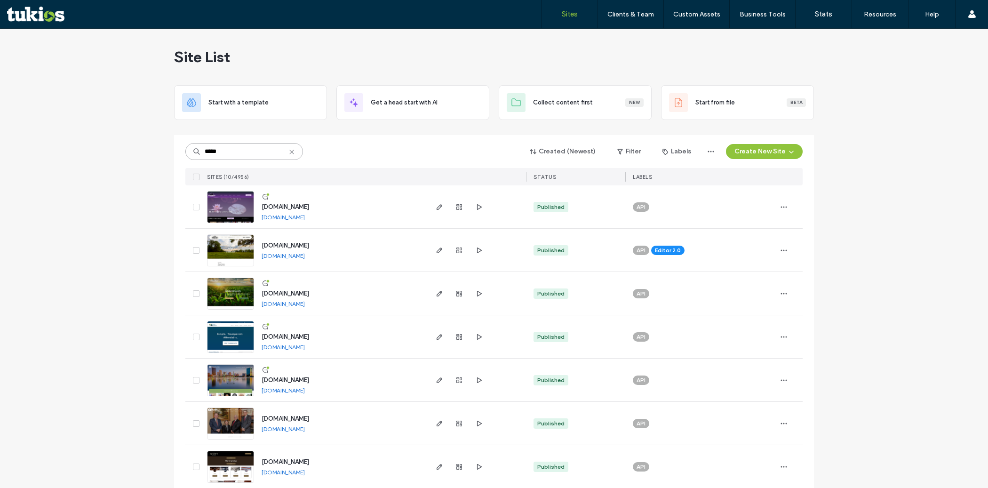
type input "*****"
click at [305, 306] on link "www.scottmorrisfh.com" at bounding box center [283, 303] width 43 height 7
drag, startPoint x: 330, startPoint y: 292, endPoint x: 259, endPoint y: 294, distance: 71.1
click at [259, 294] on div "www.scottmorrisfh.com www.scottmorrisfh.com" at bounding box center [340, 293] width 172 height 43
click at [242, 155] on input "*****" at bounding box center [244, 151] width 118 height 17
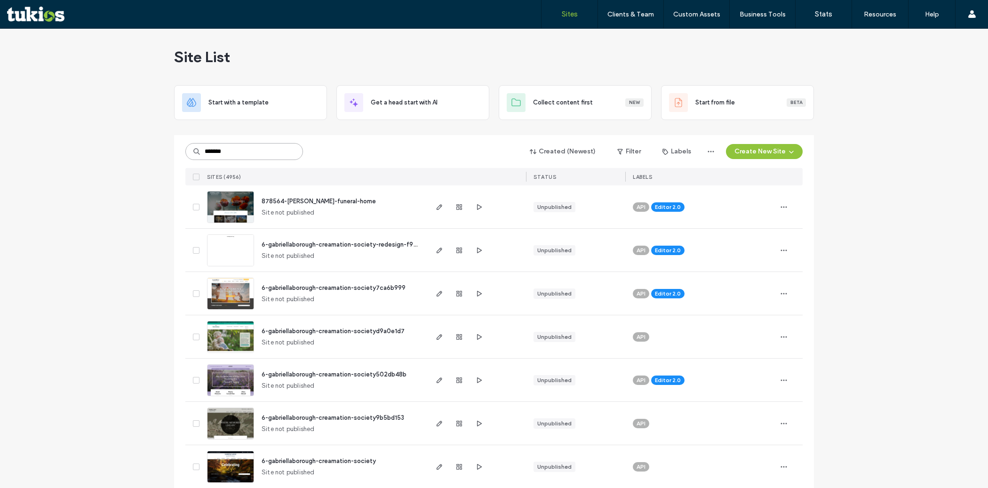
type input "********"
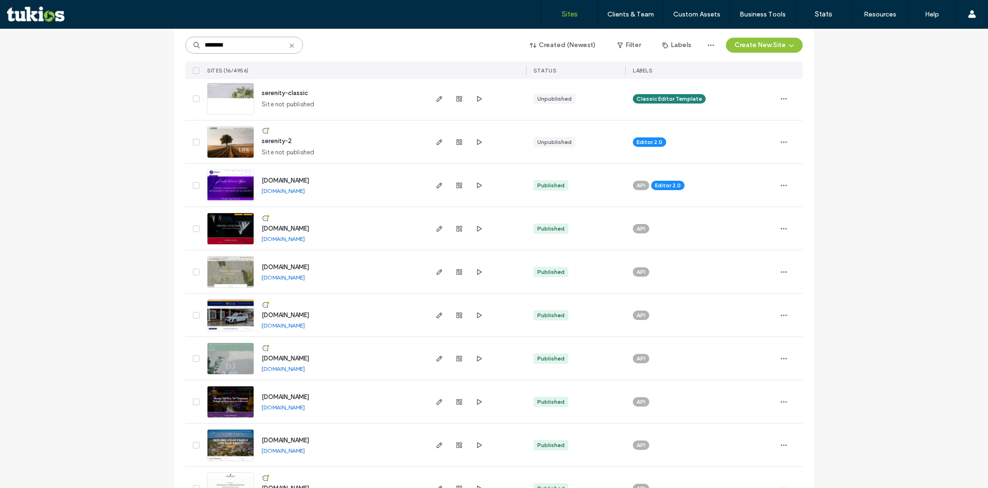
scroll to position [31, 0]
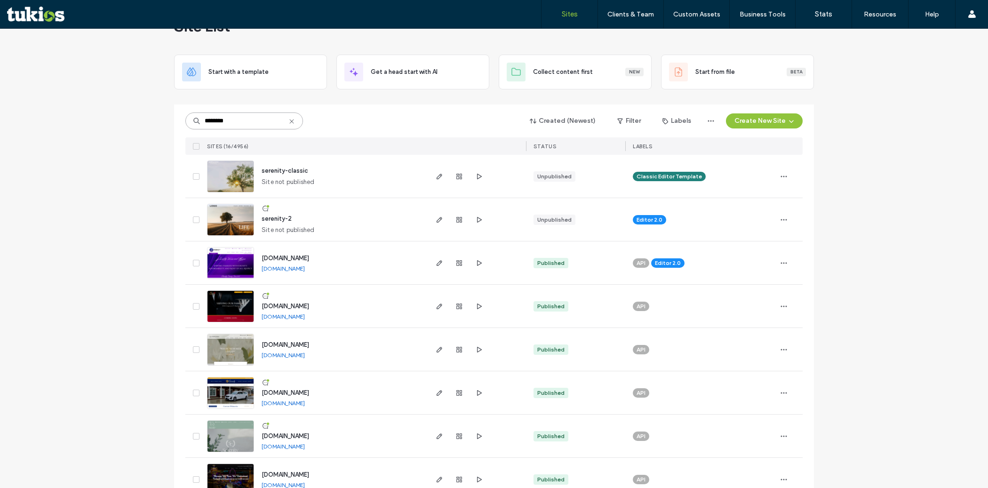
click at [240, 121] on input "********" at bounding box center [244, 120] width 118 height 17
type input "*"
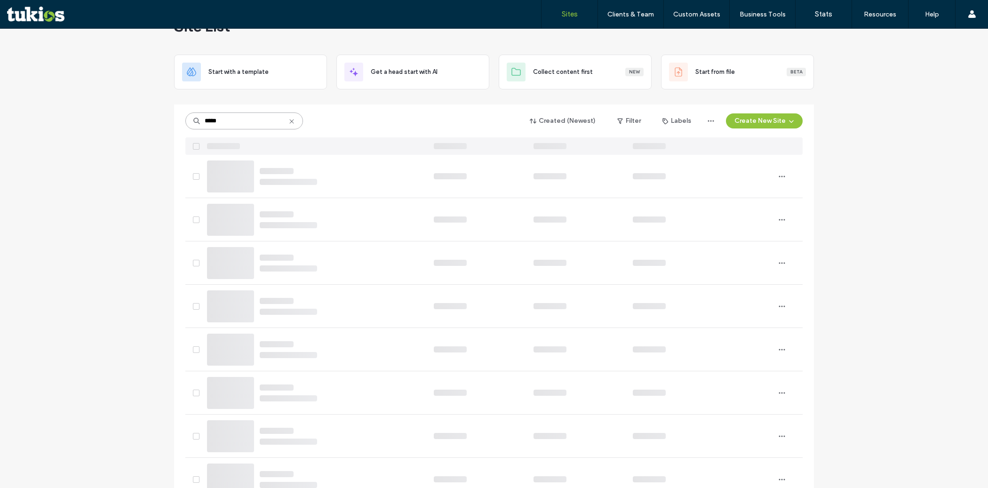
scroll to position [0, 0]
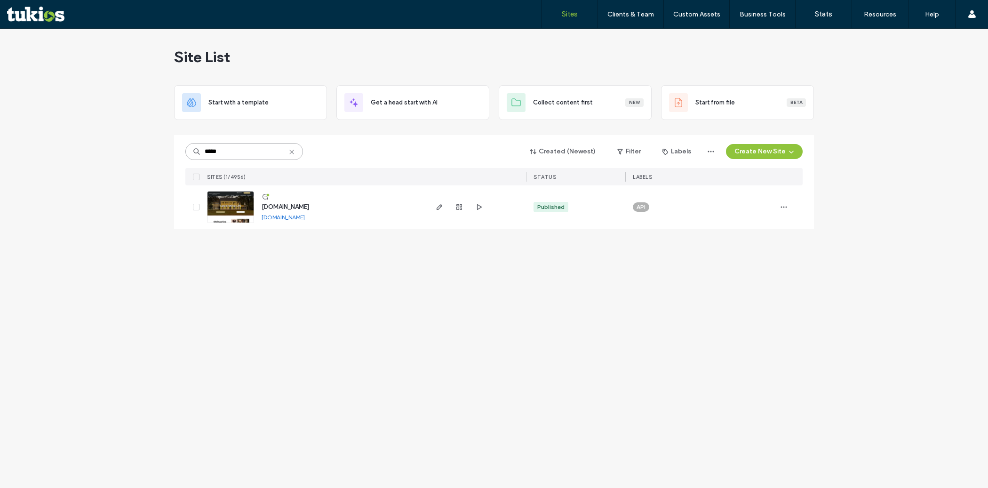
type input "*****"
click at [305, 218] on link "[DOMAIN_NAME]" at bounding box center [283, 217] width 43 height 7
drag, startPoint x: 375, startPoint y: 206, endPoint x: 255, endPoint y: 202, distance: 120.1
click at [255, 202] on div "[DOMAIN_NAME] [DOMAIN_NAME]" at bounding box center [340, 206] width 172 height 43
copy span "[DOMAIN_NAME]"
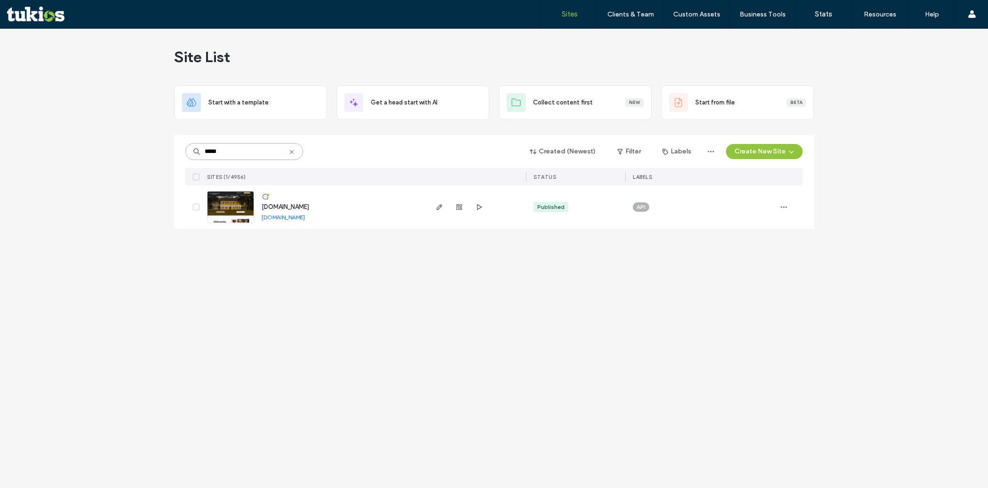
click at [241, 155] on input "*****" at bounding box center [244, 151] width 118 height 17
type input "*******"
drag, startPoint x: 336, startPoint y: 204, endPoint x: 260, endPoint y: 207, distance: 75.8
click at [260, 207] on div "[DOMAIN_NAME] [DOMAIN_NAME]" at bounding box center [340, 206] width 172 height 43
copy span "[DOMAIN_NAME]"
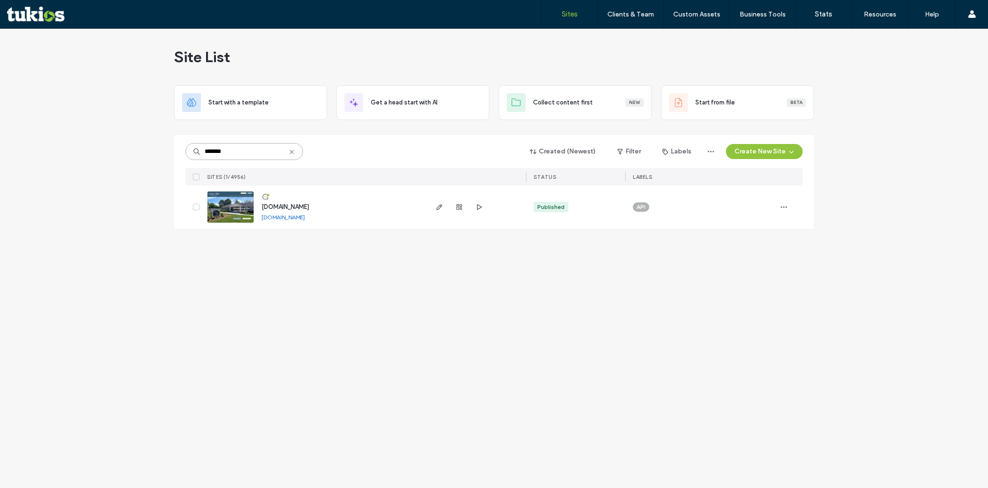
click at [244, 152] on input "*******" at bounding box center [244, 151] width 118 height 17
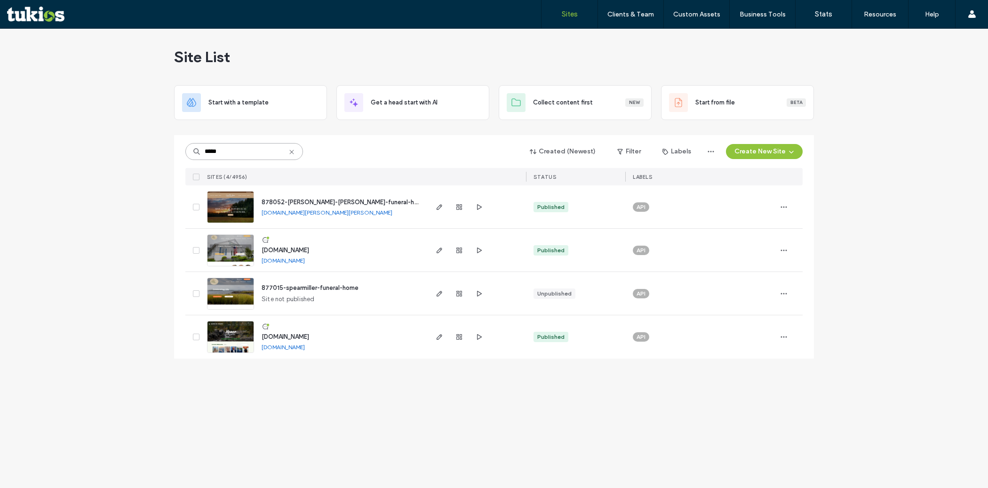
type input "*****"
drag, startPoint x: 366, startPoint y: 249, endPoint x: 263, endPoint y: 250, distance: 103.1
click at [263, 250] on div "[DOMAIN_NAME] [DOMAIN_NAME]" at bounding box center [340, 250] width 172 height 43
copy span "[DOMAIN_NAME]"
click at [235, 149] on input "*****" at bounding box center [244, 151] width 118 height 17
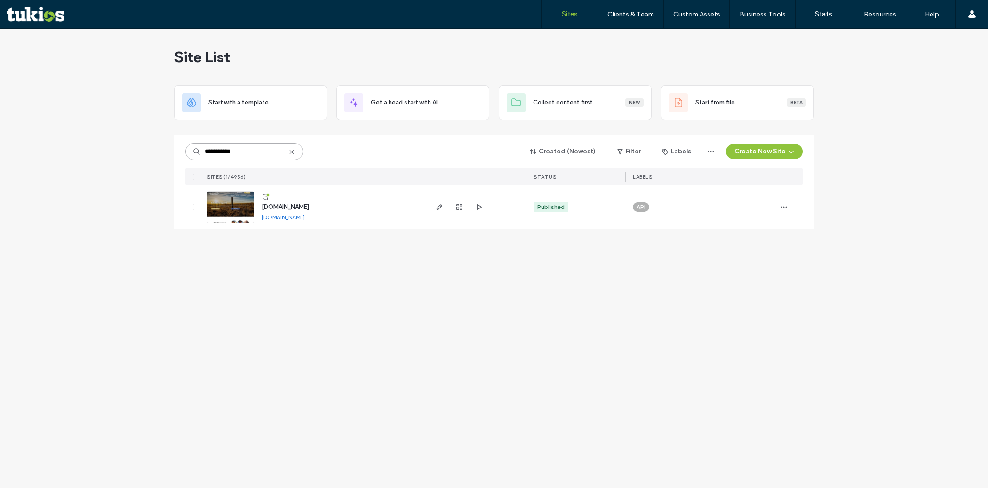
type input "**********"
drag, startPoint x: 337, startPoint y: 208, endPoint x: 264, endPoint y: 207, distance: 73.9
click at [264, 207] on div "[DOMAIN_NAME] [DOMAIN_NAME]" at bounding box center [340, 206] width 172 height 43
copy span "[DOMAIN_NAME]"
click at [248, 151] on input "**********" at bounding box center [244, 151] width 118 height 17
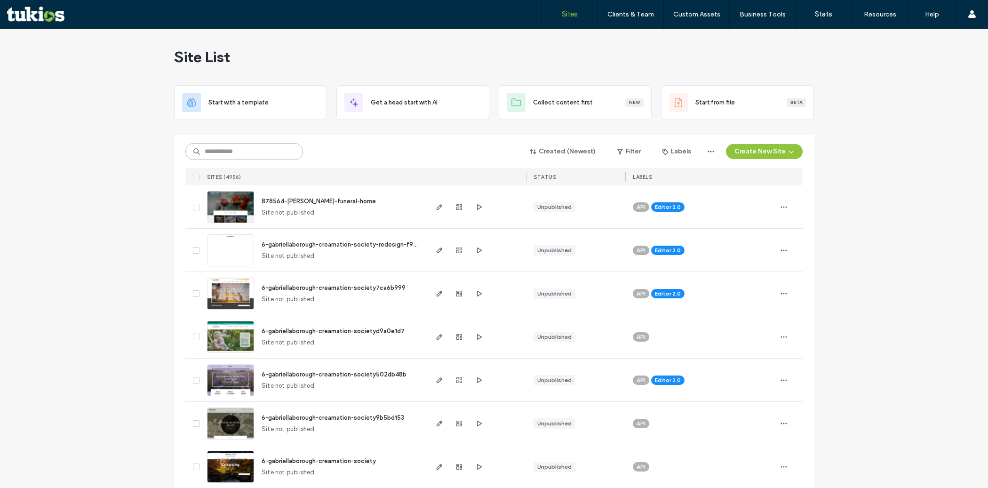
type input "*"
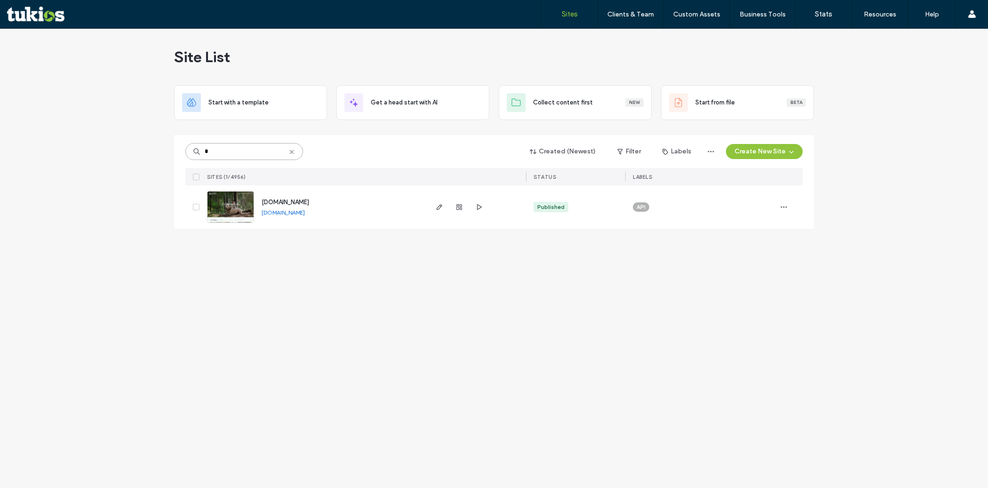
type input "*"
click at [305, 219] on link "[DOMAIN_NAME]" at bounding box center [283, 217] width 43 height 7
drag, startPoint x: 371, startPoint y: 206, endPoint x: 261, endPoint y: 209, distance: 110.2
click at [261, 209] on div "[DOMAIN_NAME] [DOMAIN_NAME]" at bounding box center [340, 206] width 172 height 43
copy span "[DOMAIN_NAME]"
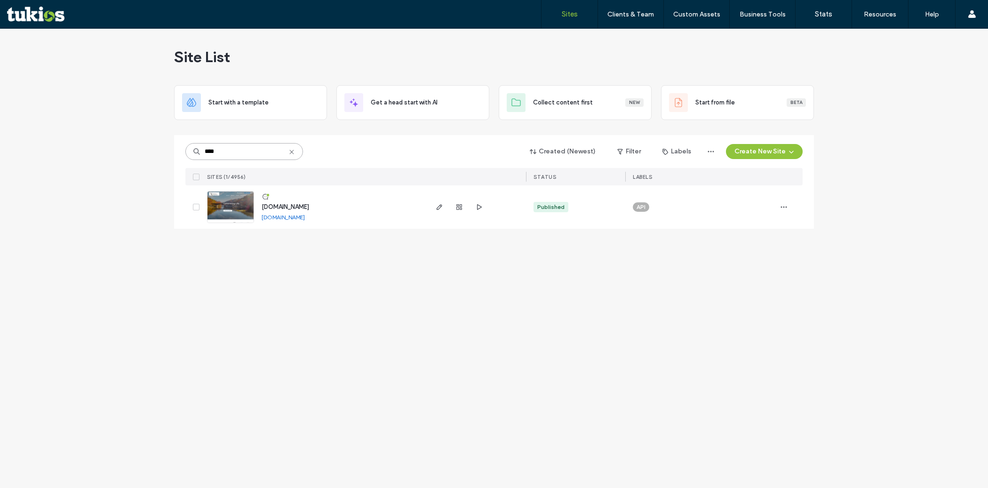
click at [231, 149] on input "****" at bounding box center [244, 151] width 118 height 17
type input "*"
click at [283, 213] on link "[DOMAIN_NAME]" at bounding box center [283, 212] width 43 height 7
click at [240, 150] on input "*****" at bounding box center [244, 151] width 118 height 17
type input "*"
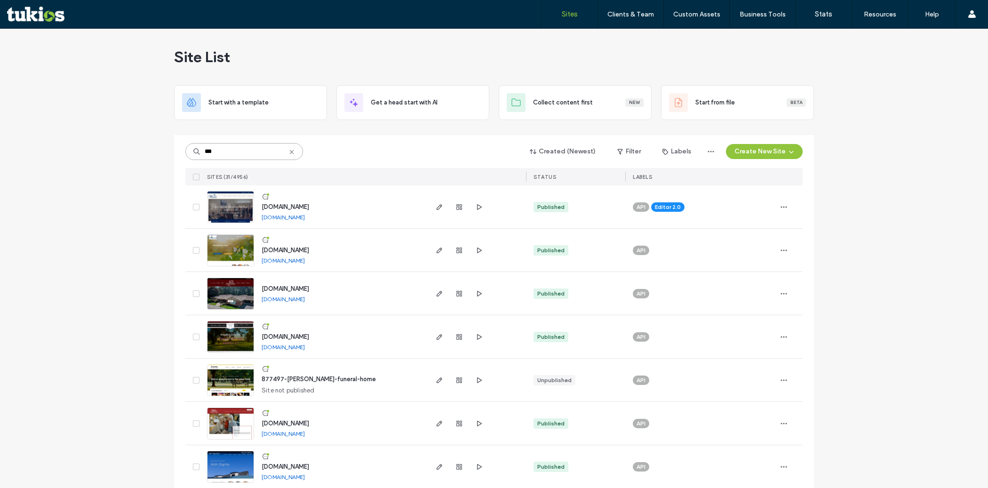
type input "***"
click at [225, 151] on input "***" at bounding box center [244, 151] width 118 height 17
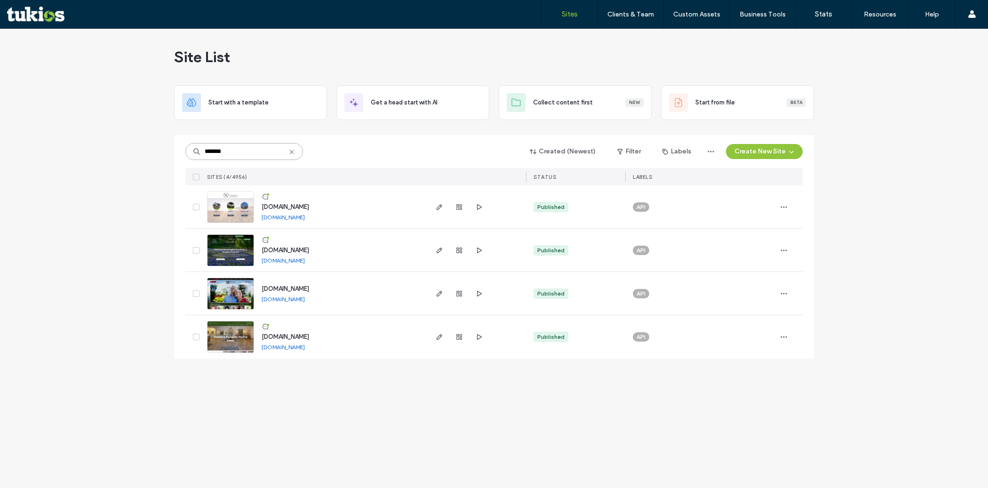
type input "*******"
click at [286, 263] on link "[DOMAIN_NAME]" at bounding box center [283, 260] width 43 height 7
drag, startPoint x: 369, startPoint y: 248, endPoint x: 263, endPoint y: 254, distance: 106.5
click at [263, 254] on div "[DOMAIN_NAME] [DOMAIN_NAME]" at bounding box center [340, 250] width 172 height 43
copy span "[DOMAIN_NAME]"
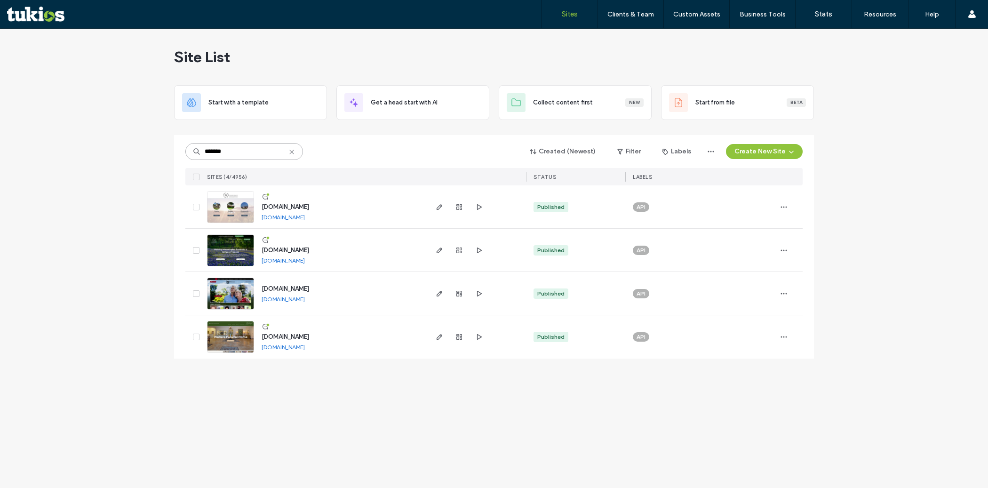
click at [249, 151] on input "*******" at bounding box center [244, 151] width 118 height 17
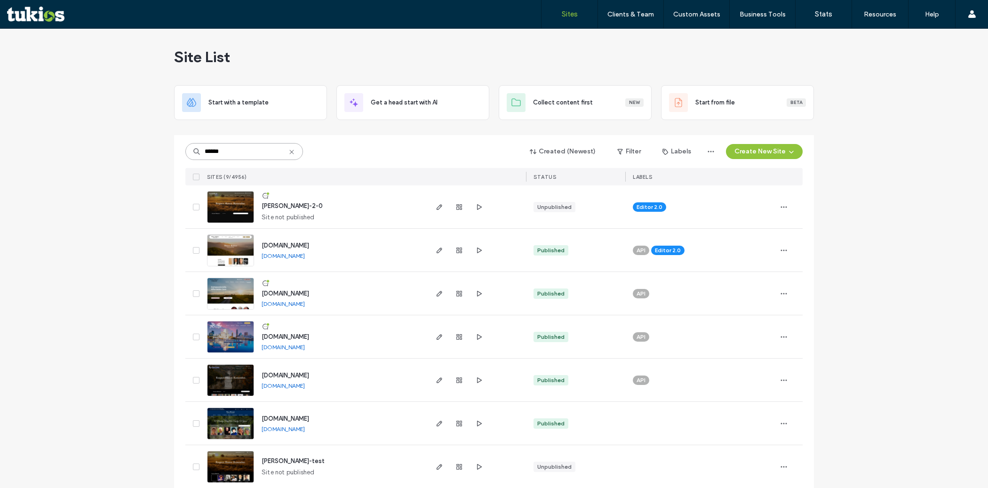
type input "******"
click at [303, 306] on link "[DOMAIN_NAME]" at bounding box center [283, 303] width 43 height 7
drag, startPoint x: 338, startPoint y: 293, endPoint x: 260, endPoint y: 294, distance: 78.1
click at [260, 294] on div "[DOMAIN_NAME] [DOMAIN_NAME]" at bounding box center [340, 293] width 172 height 43
copy span "[DOMAIN_NAME]"
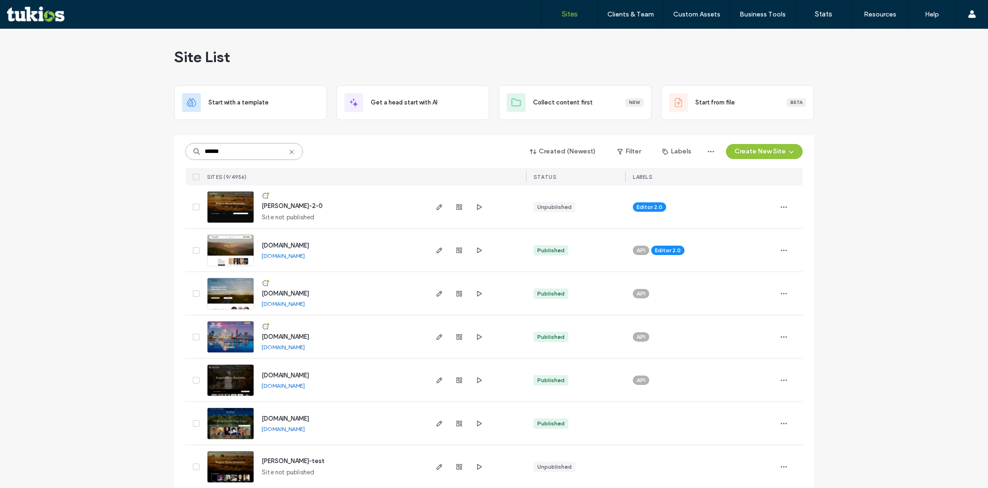
click at [273, 151] on input "******" at bounding box center [244, 151] width 118 height 17
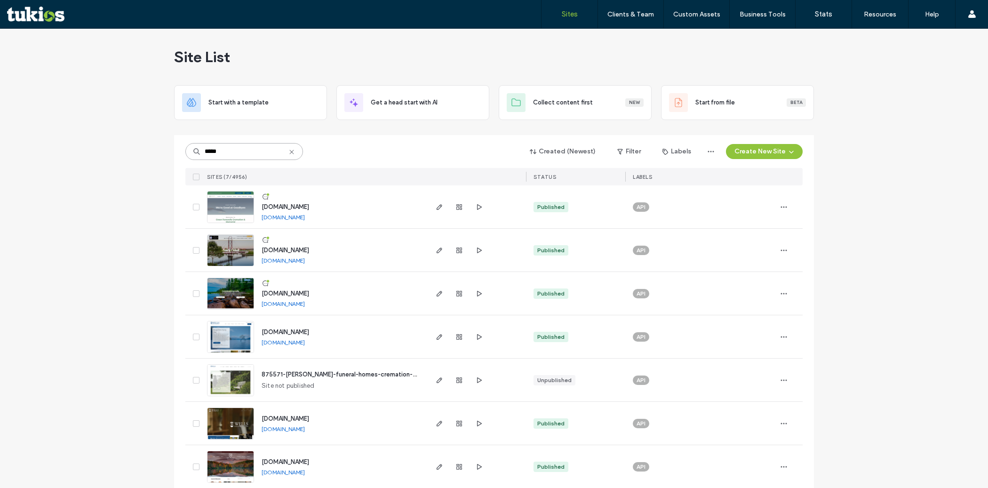
type input "*****"
click at [300, 304] on link "[DOMAIN_NAME]" at bounding box center [283, 303] width 43 height 7
drag, startPoint x: 340, startPoint y: 292, endPoint x: 257, endPoint y: 297, distance: 83.4
click at [257, 297] on div "[DOMAIN_NAME] [DOMAIN_NAME]" at bounding box center [340, 293] width 172 height 43
copy span "[DOMAIN_NAME]"
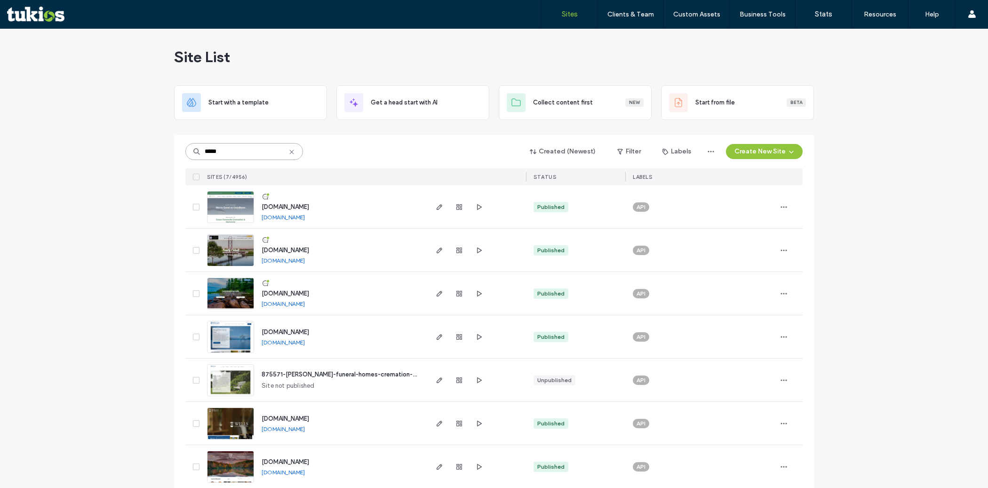
click at [227, 151] on input "*****" at bounding box center [244, 151] width 118 height 17
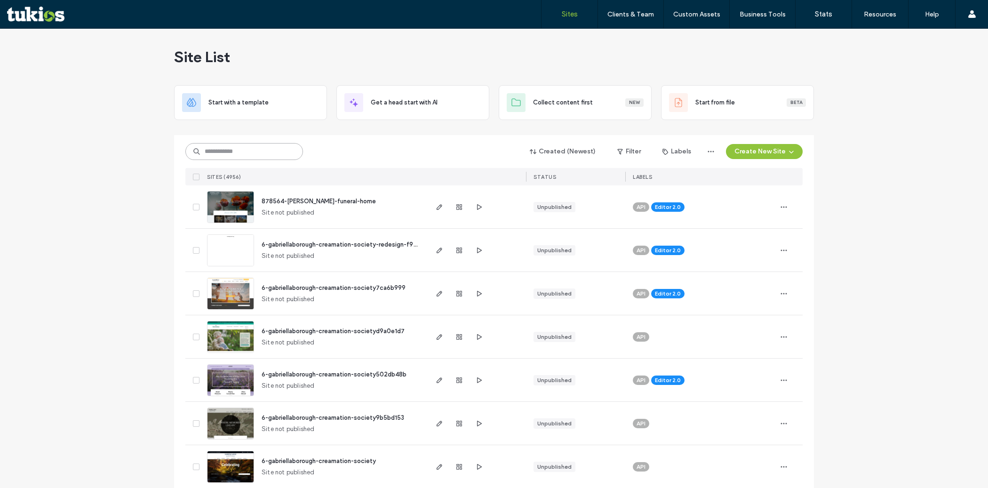
click at [251, 148] on input at bounding box center [244, 151] width 118 height 17
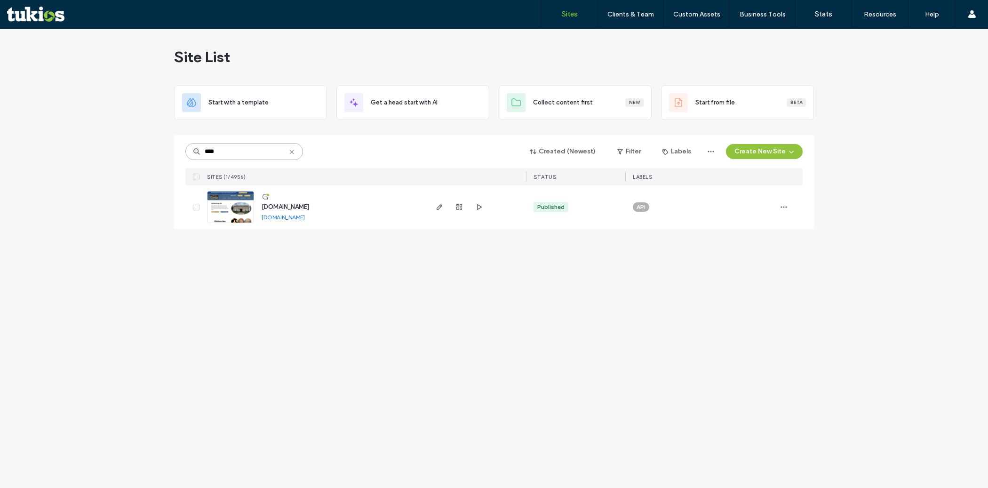
type input "****"
click at [304, 219] on link "www.gormleyandsons.com" at bounding box center [283, 217] width 43 height 7
drag, startPoint x: 342, startPoint y: 204, endPoint x: 263, endPoint y: 210, distance: 79.3
click at [263, 210] on div "www.gormleyandsons.com www.gormleyandsons.com" at bounding box center [340, 206] width 172 height 43
copy span "www.gormleyandsons.com"
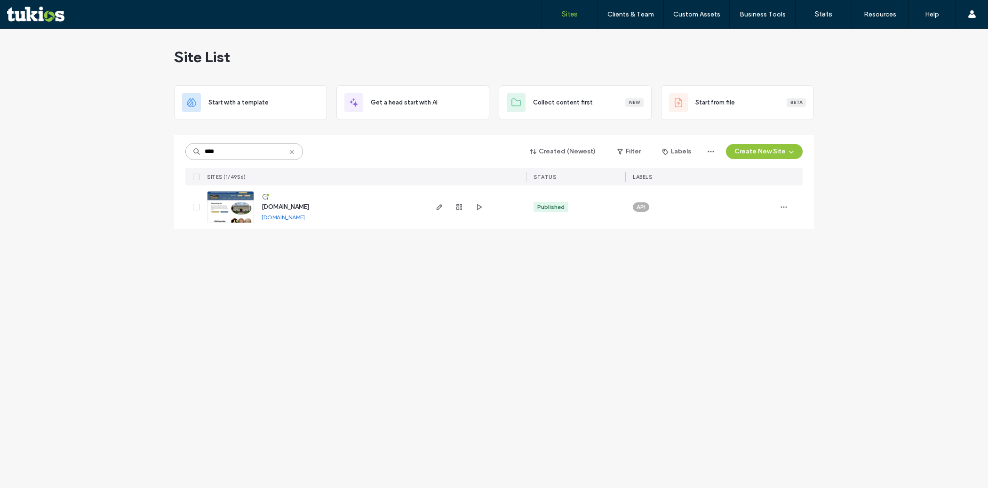
click at [235, 152] on input "****" at bounding box center [244, 151] width 118 height 17
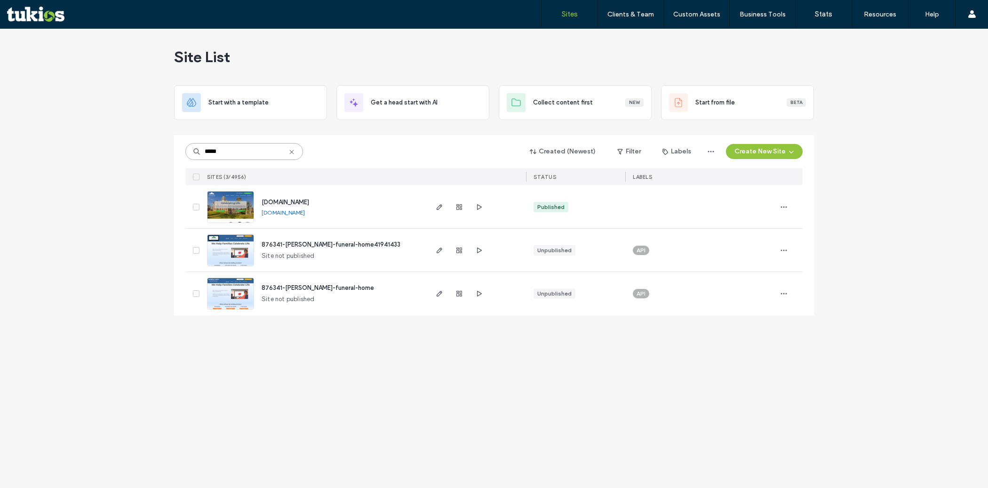
type input "*****"
click at [304, 213] on link "www.whartonfuneralhome.com" at bounding box center [283, 212] width 43 height 7
drag, startPoint x: 354, startPoint y: 201, endPoint x: 260, endPoint y: 201, distance: 93.7
click at [260, 201] on div "www.whartonfuneralhome.com www.whartonfuneralhome.com" at bounding box center [340, 206] width 172 height 43
copy span "www.whartonfuneralhome.com"
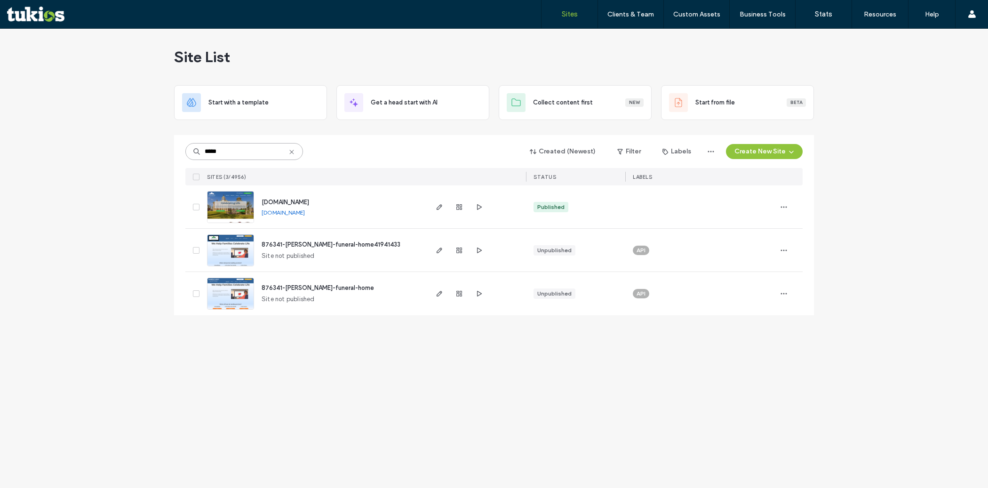
click at [234, 150] on input "*****" at bounding box center [244, 151] width 118 height 17
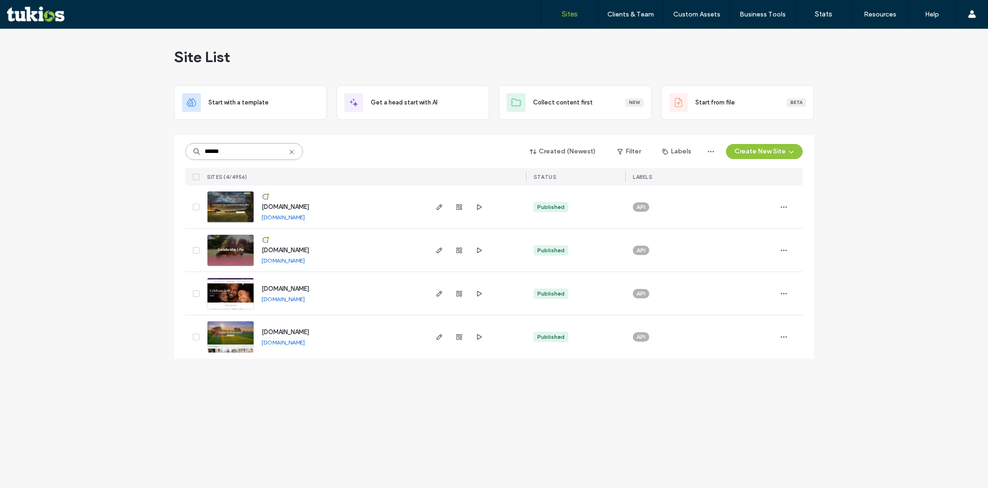
type input "******"
click at [304, 217] on link "www.wilkinsonfuneralhome.com" at bounding box center [283, 217] width 43 height 7
drag, startPoint x: 356, startPoint y: 203, endPoint x: 264, endPoint y: 207, distance: 92.3
click at [264, 207] on div "www.wilkinsonfuneralhome.com www.wilkinsonfuneralhome.com" at bounding box center [340, 206] width 172 height 43
copy span "www.wilkinsonfuneralhome.com"
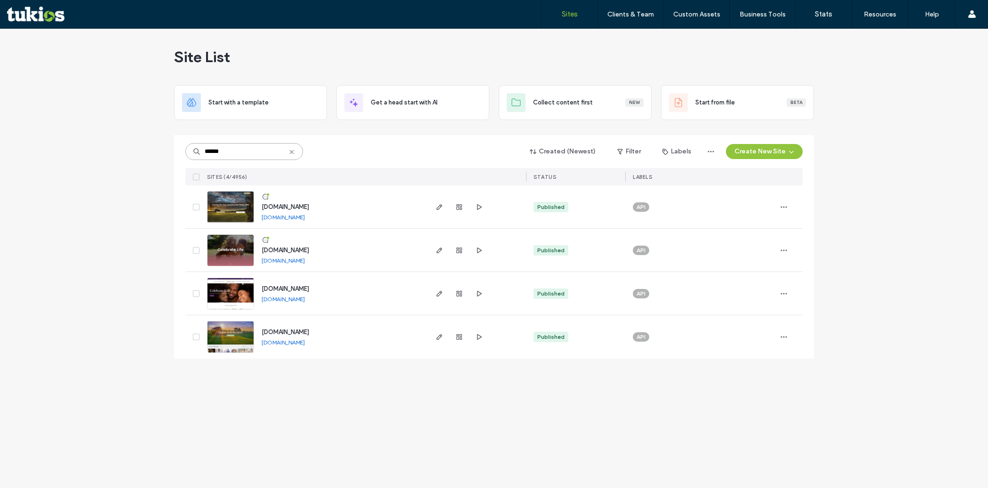
click at [245, 148] on input "******" at bounding box center [244, 151] width 118 height 17
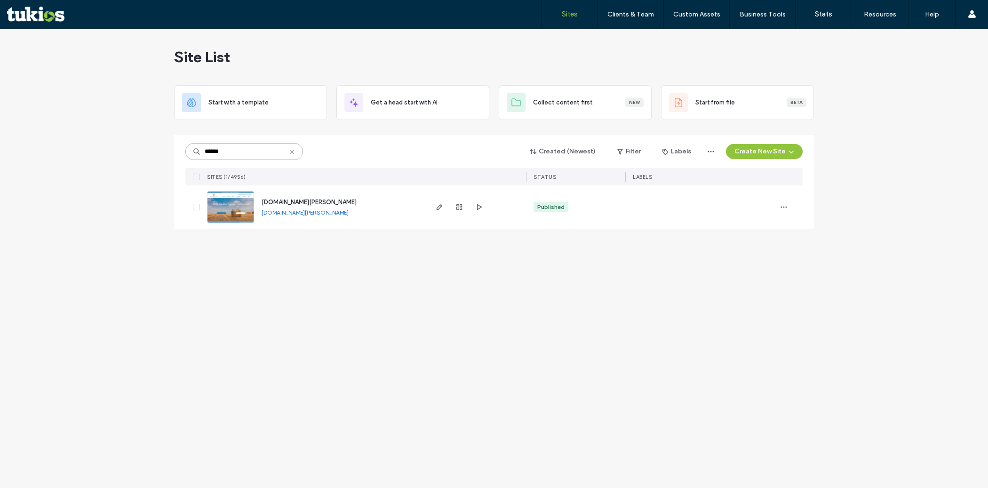
type input "******"
drag, startPoint x: 315, startPoint y: 200, endPoint x: 264, endPoint y: 201, distance: 51.8
click at [264, 201] on div "www.worlein.com www.worlein.com" at bounding box center [340, 206] width 172 height 43
copy span "www.worlein.com"
click at [236, 149] on input "******" at bounding box center [244, 151] width 118 height 17
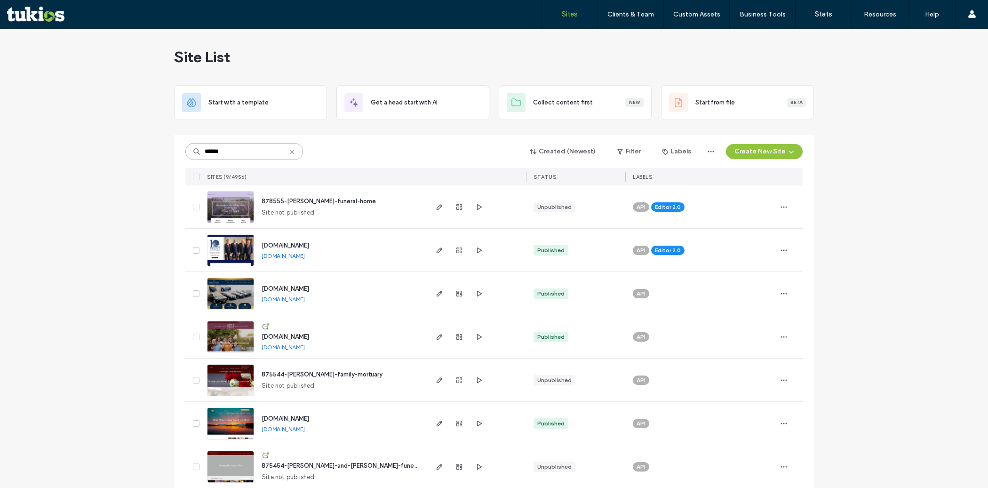
type input "******"
click at [305, 298] on link "www.wrightmortuary.com" at bounding box center [283, 299] width 43 height 7
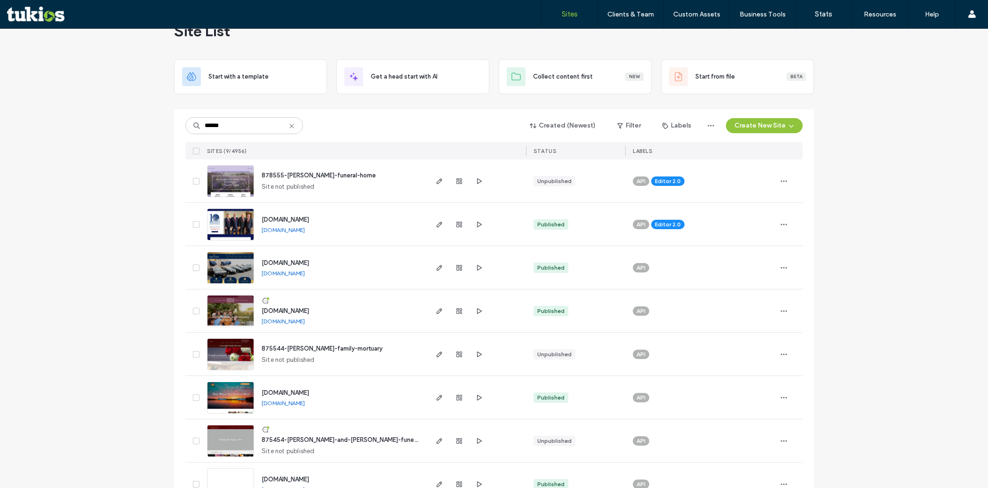
scroll to position [26, 0]
click at [305, 403] on link "www.wrightfuneral.com" at bounding box center [283, 402] width 43 height 7
drag, startPoint x: 327, startPoint y: 388, endPoint x: 260, endPoint y: 388, distance: 66.8
click at [260, 388] on div "www.wrightfuneral.com www.wrightfuneral.com" at bounding box center [340, 397] width 172 height 43
copy span "www.wrightfuneral.com"
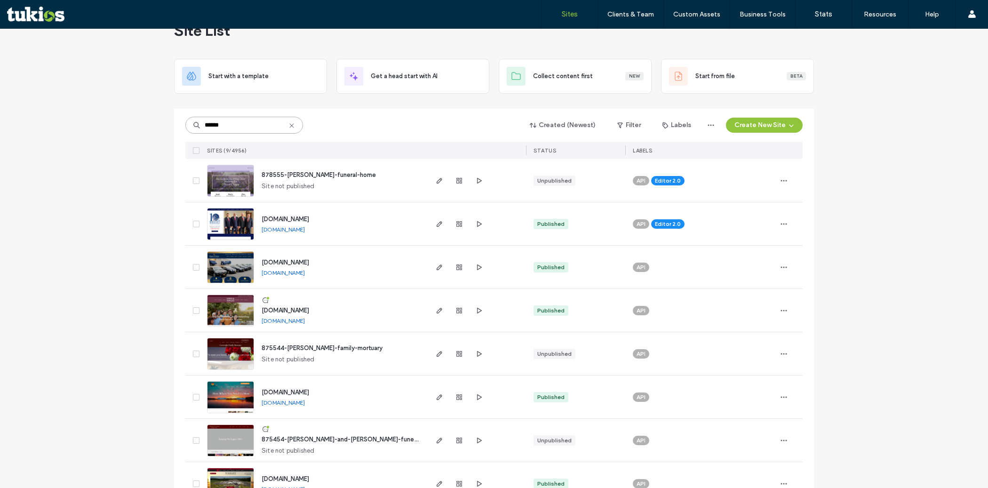
click at [235, 128] on input "******" at bounding box center [244, 125] width 118 height 17
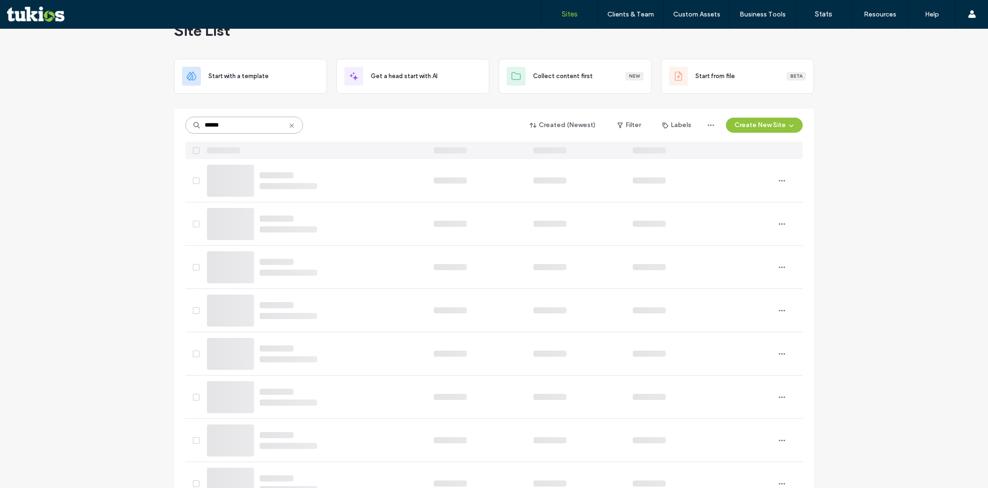
scroll to position [0, 0]
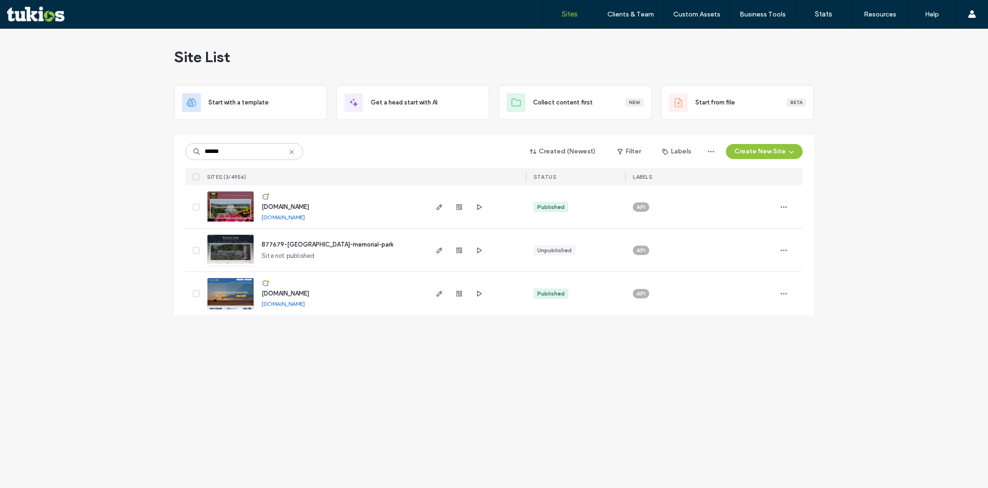
drag, startPoint x: 366, startPoint y: 294, endPoint x: 260, endPoint y: 296, distance: 105.4
click at [260, 296] on div "www.yellowrosecremation.com www.yellowrosecremation.com" at bounding box center [340, 293] width 172 height 43
copy span "www.yellowrosecremation.com"
click at [249, 146] on input "******" at bounding box center [244, 151] width 118 height 17
type input "******"
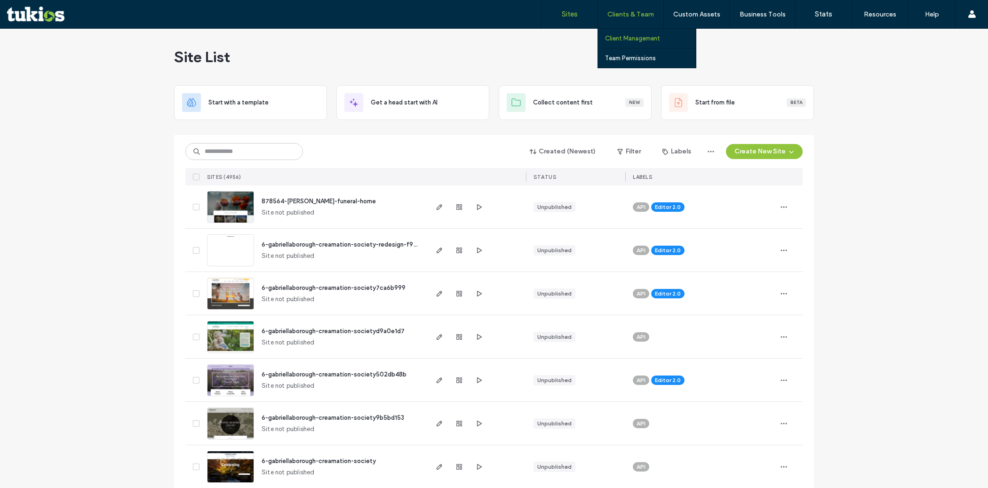
click at [630, 34] on link "Client Management" at bounding box center [650, 38] width 91 height 19
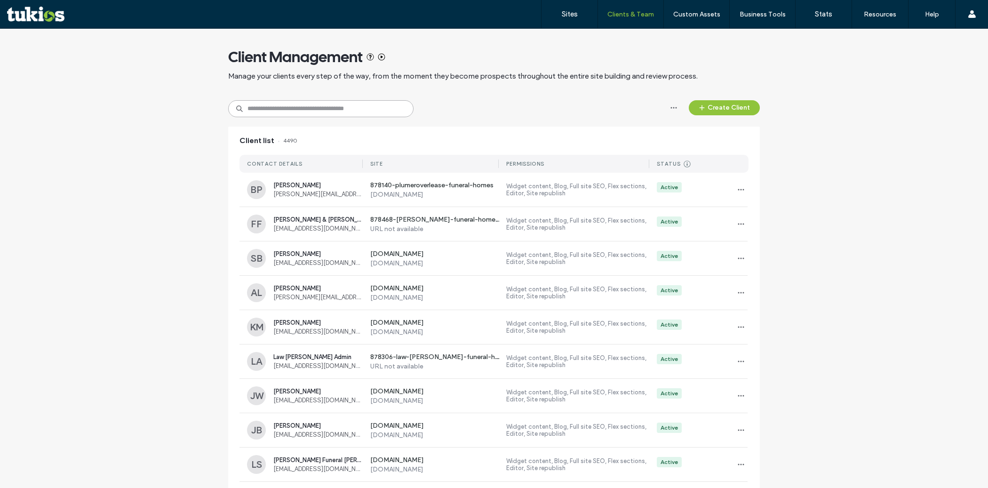
click at [356, 109] on input at bounding box center [320, 108] width 185 height 17
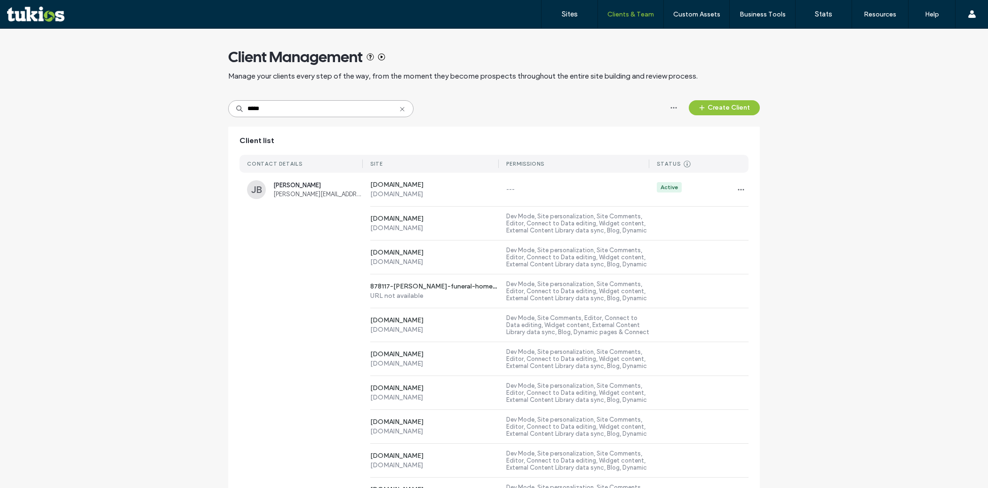
type input "*****"
click at [501, 106] on div "***** Create Client" at bounding box center [494, 108] width 532 height 17
click at [740, 191] on icon "button" at bounding box center [742, 190] width 8 height 8
click at [762, 215] on span "Sites & Permissions" at bounding box center [776, 213] width 53 height 9
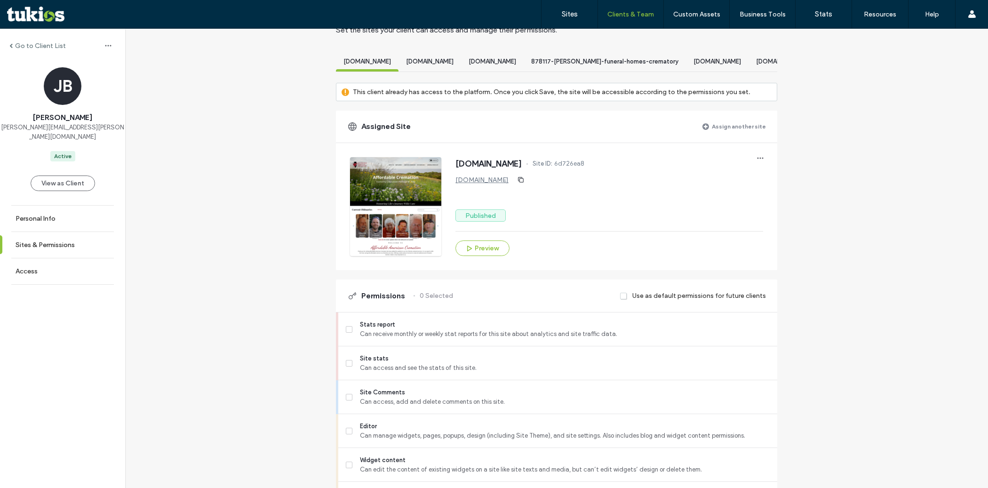
scroll to position [57, 0]
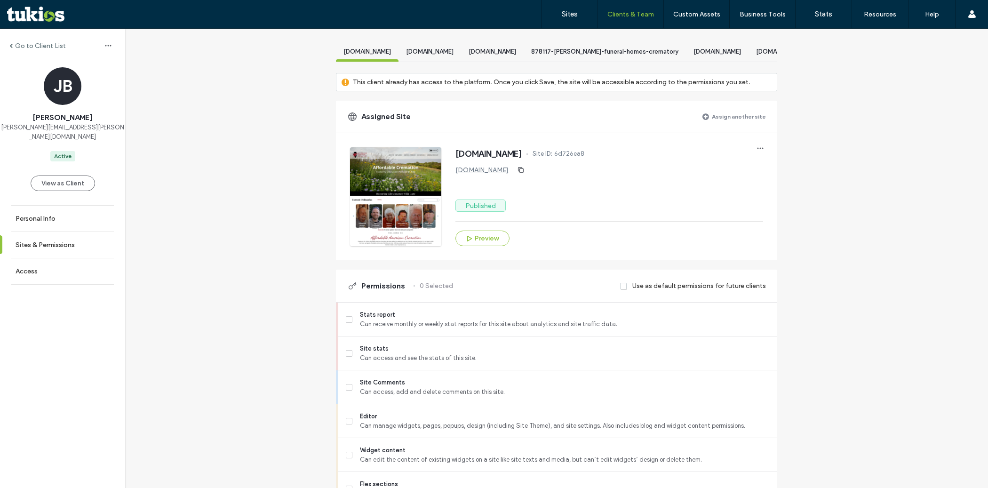
click at [717, 124] on label "Assign another site" at bounding box center [739, 116] width 54 height 16
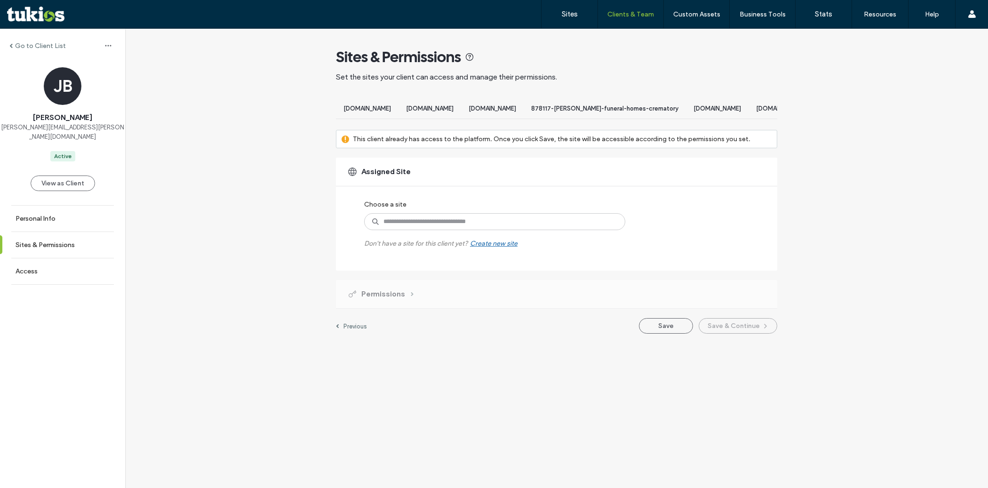
scroll to position [0, 0]
click at [490, 230] on input at bounding box center [494, 221] width 261 height 17
paste input "**********"
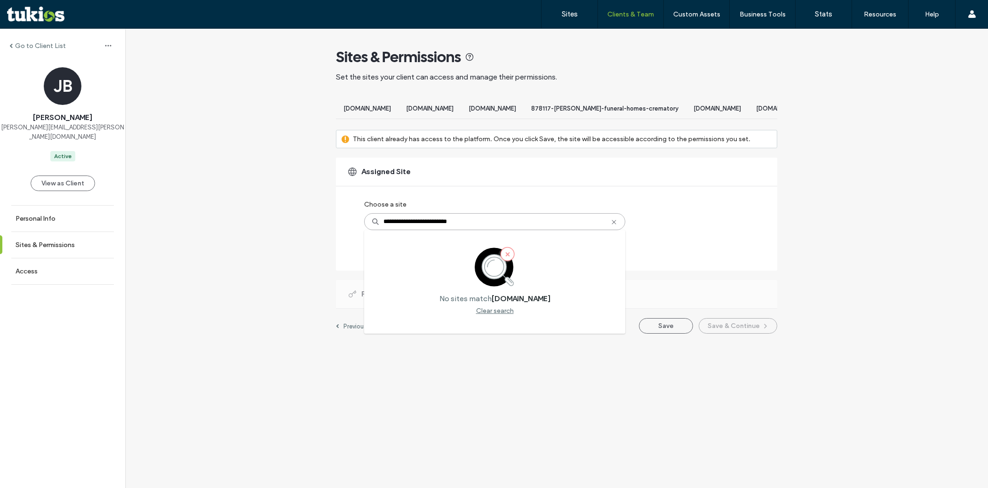
click at [398, 230] on input "**********" at bounding box center [494, 221] width 261 height 17
type input "**********"
click at [480, 230] on input "**********" at bounding box center [494, 221] width 261 height 17
type input "******"
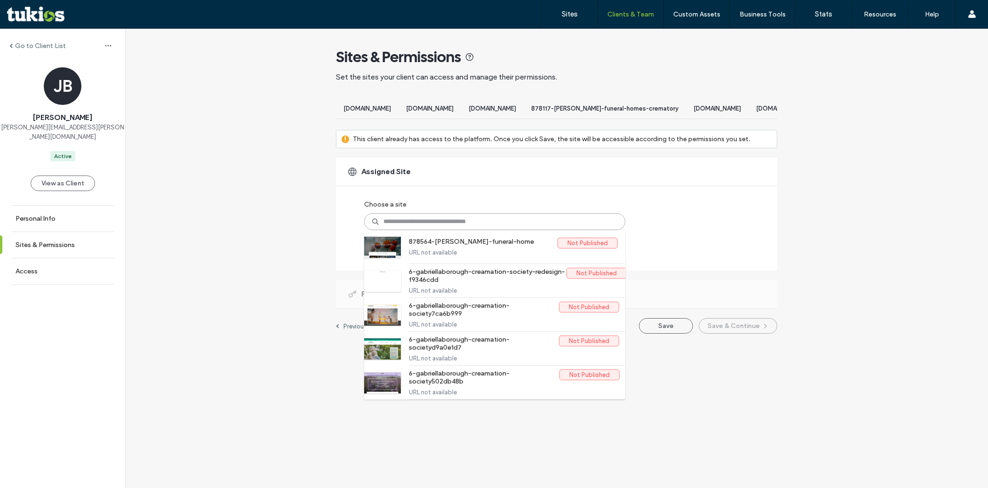
paste input "**********"
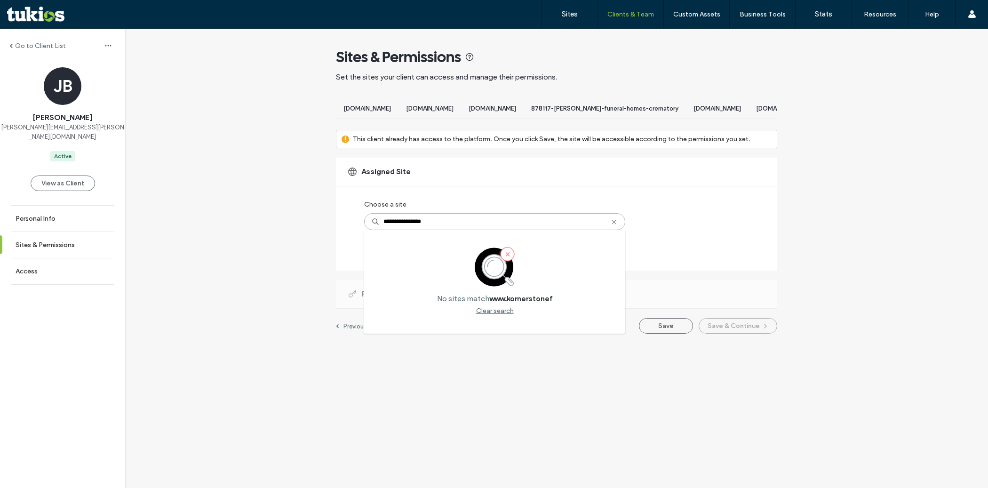
type input "**********"
type input "*"
type input "******"
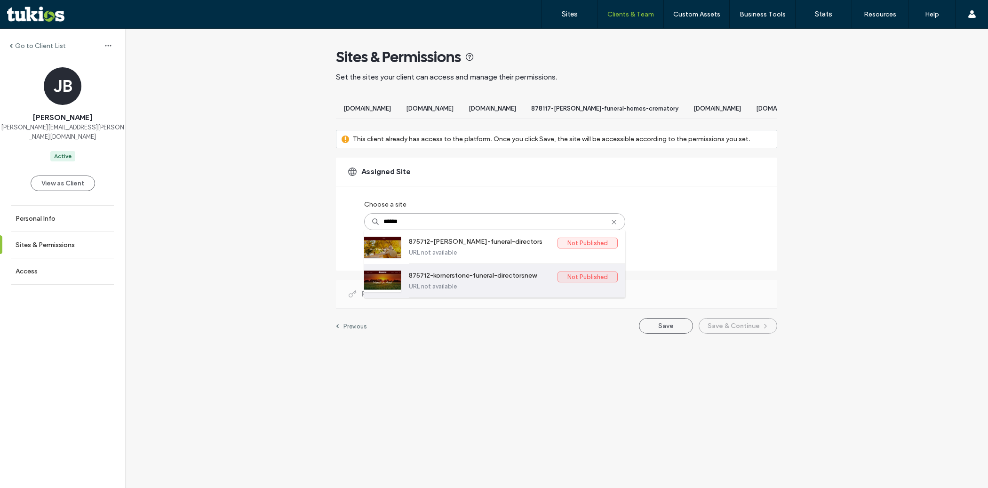
click at [518, 290] on label "URL not available" at bounding box center [513, 286] width 209 height 7
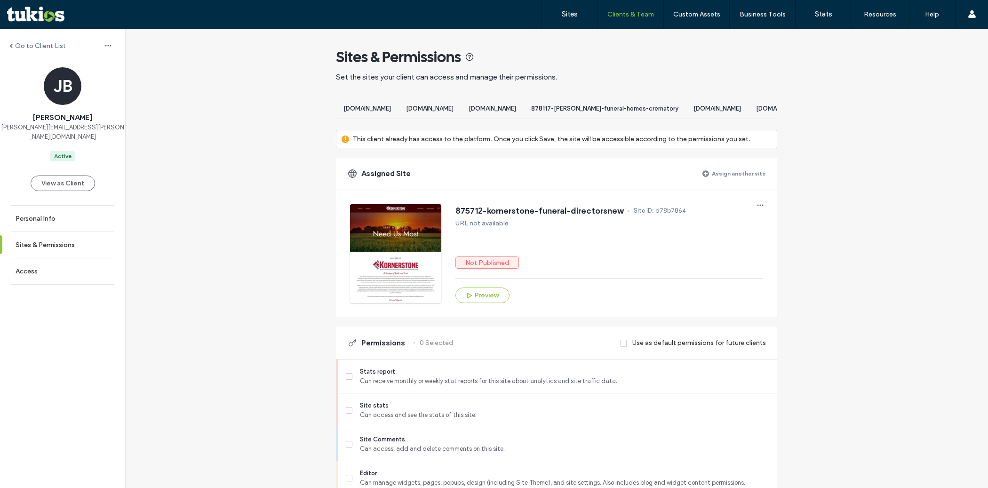
click at [716, 182] on label "Assign another site" at bounding box center [739, 173] width 54 height 16
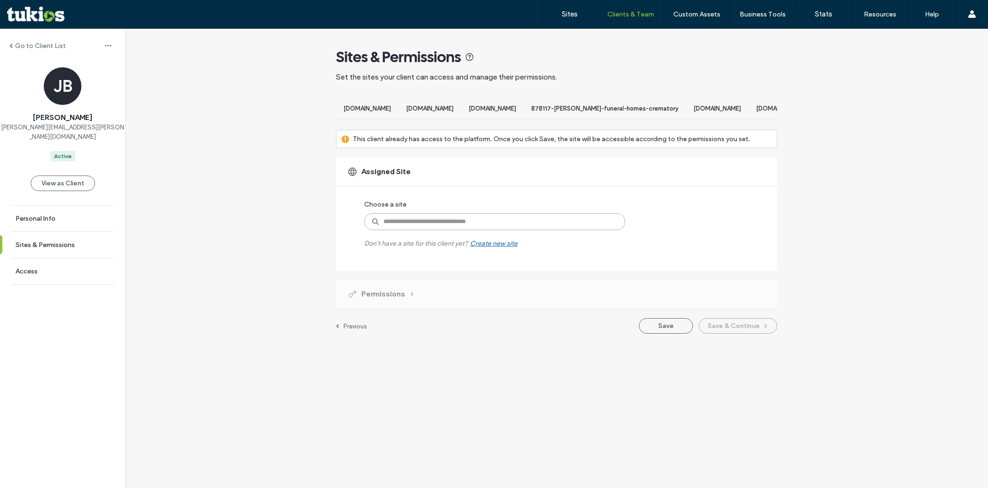
click at [389, 230] on input at bounding box center [494, 221] width 261 height 17
click at [416, 230] on input "****" at bounding box center [494, 221] width 261 height 17
paste input "**********"
type input "*"
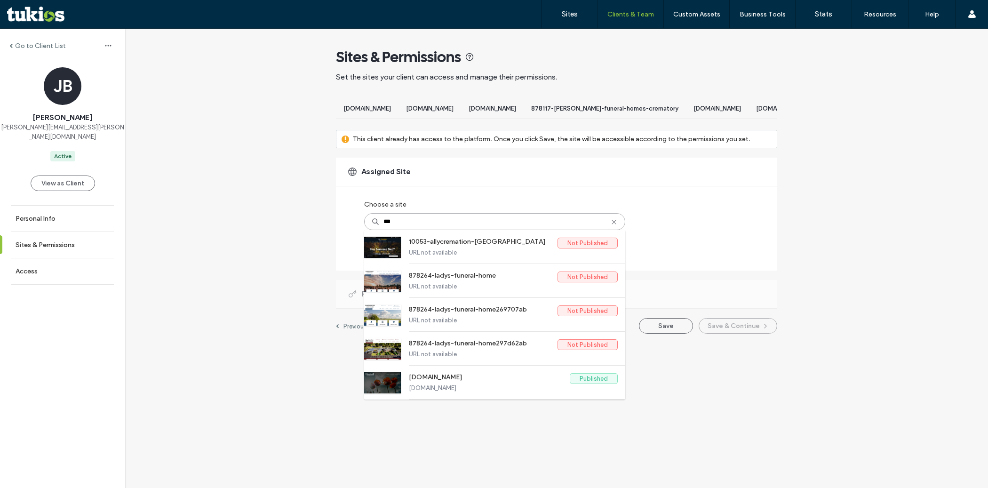
type input "***"
click at [438, 230] on input "***" at bounding box center [494, 221] width 261 height 17
paste input "**********"
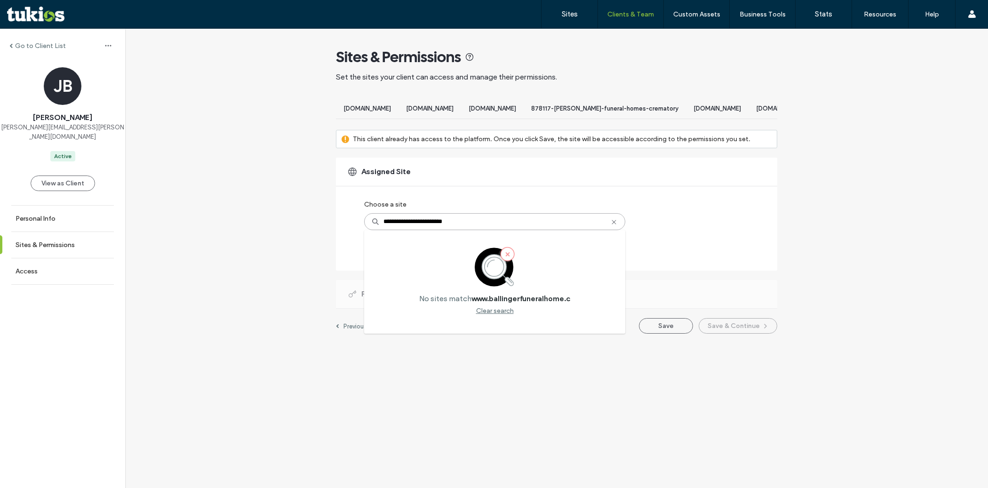
type input "**********"
click at [640, 31] on link "Client Management" at bounding box center [650, 38] width 91 height 19
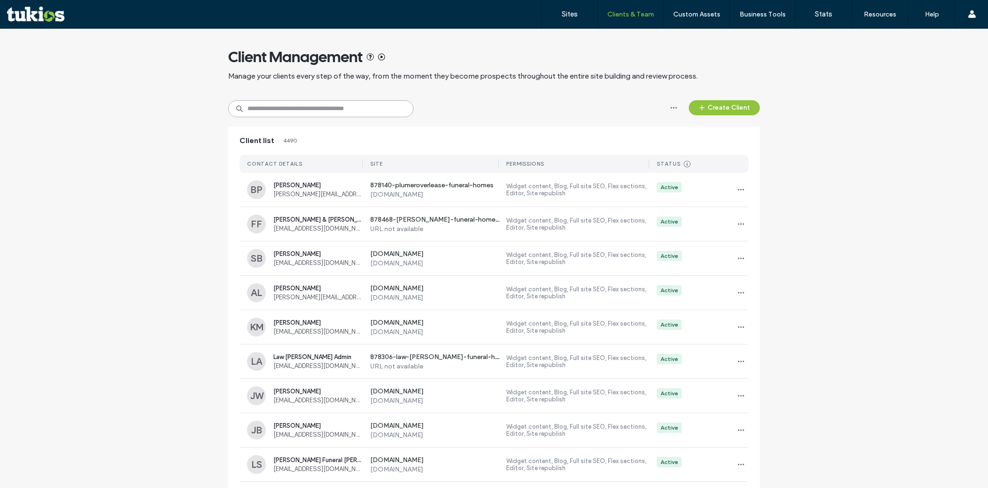
click at [355, 107] on input at bounding box center [320, 108] width 185 height 17
type input "*****"
click at [491, 136] on div "Client list" at bounding box center [494, 141] width 532 height 28
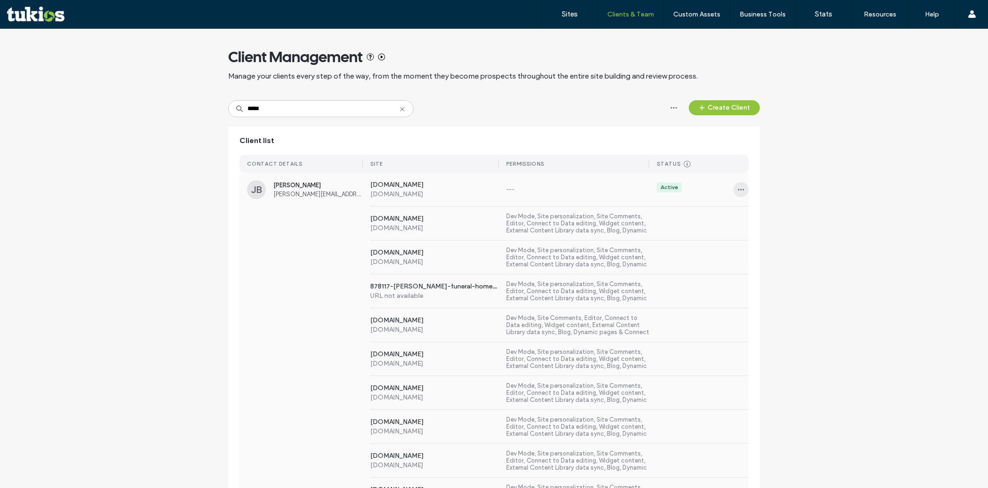
click at [738, 190] on use "button" at bounding box center [741, 189] width 6 height 1
click at [748, 217] on span at bounding box center [743, 214] width 11 height 10
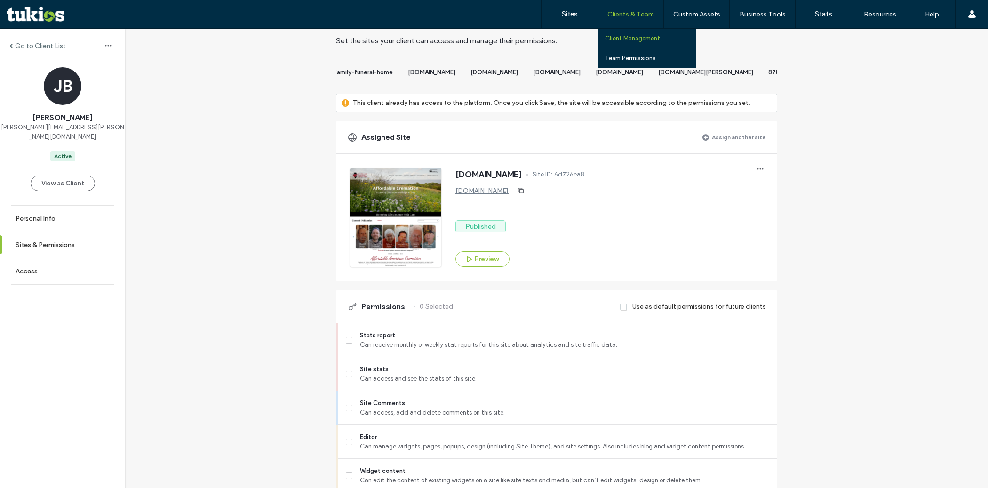
scroll to position [0, 6345]
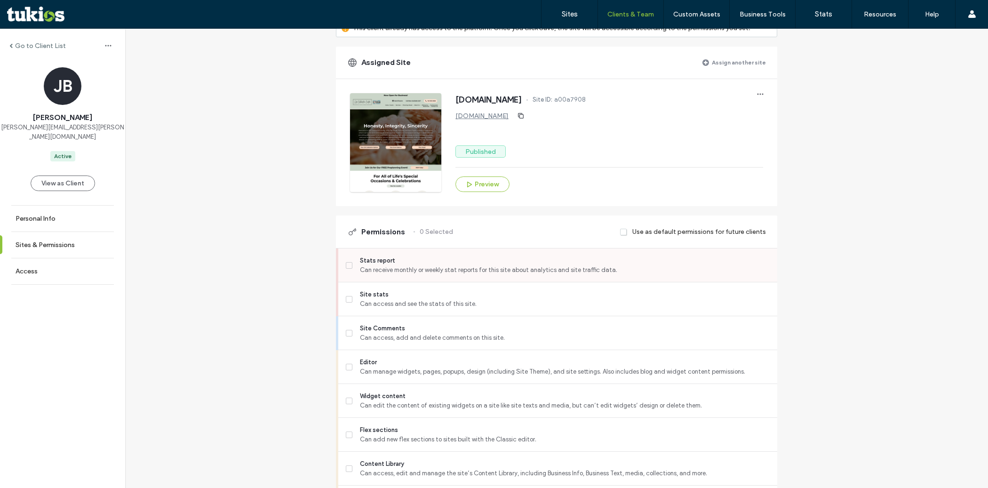
scroll to position [139, 0]
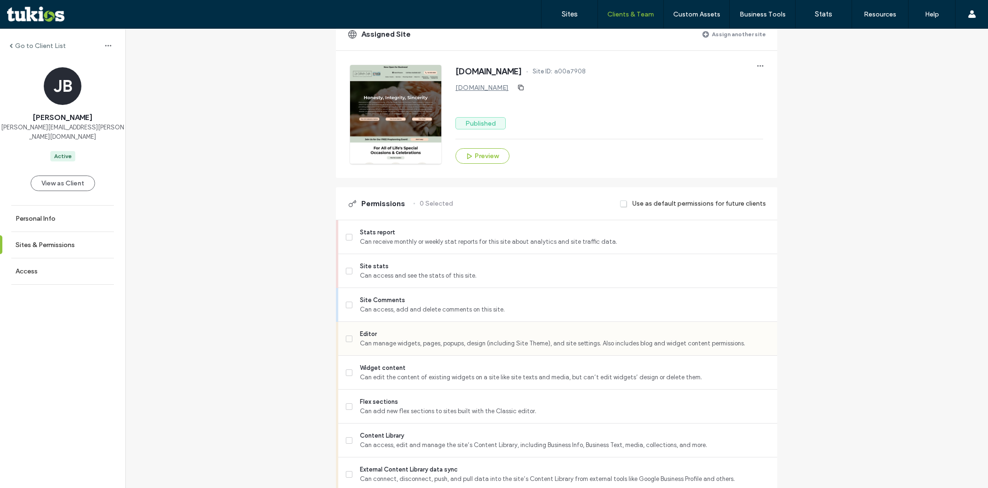
click at [505, 335] on div "Editor Can manage widgets, pages, popups, design (including Site Theme), and si…" at bounding box center [562, 338] width 432 height 33
click at [503, 314] on span "Can access, add and delete comments on this site." at bounding box center [565, 309] width 410 height 9
click at [496, 339] on span "Editor" at bounding box center [565, 333] width 410 height 9
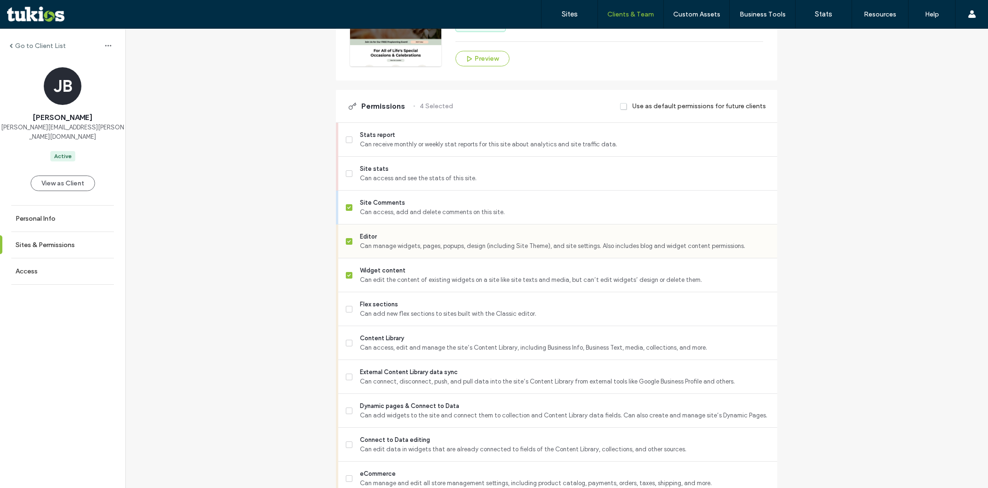
scroll to position [256, 0]
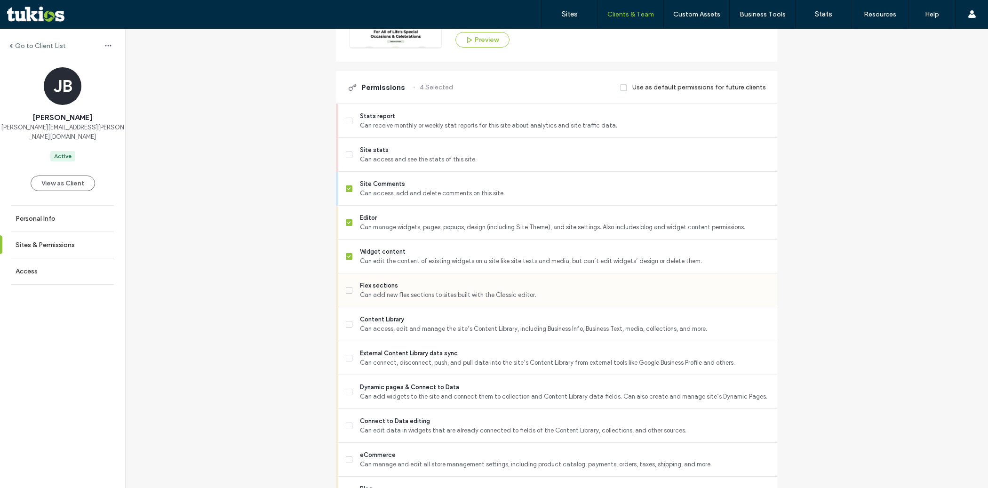
click at [473, 297] on span "Can add new flex sections to sites built with the Classic editor." at bounding box center [565, 294] width 410 height 9
click at [472, 334] on span "Can access, edit and manage the site’s Content Library, including Business Info…" at bounding box center [565, 328] width 410 height 9
click at [471, 358] on span "External Content Library data sync" at bounding box center [565, 353] width 410 height 9
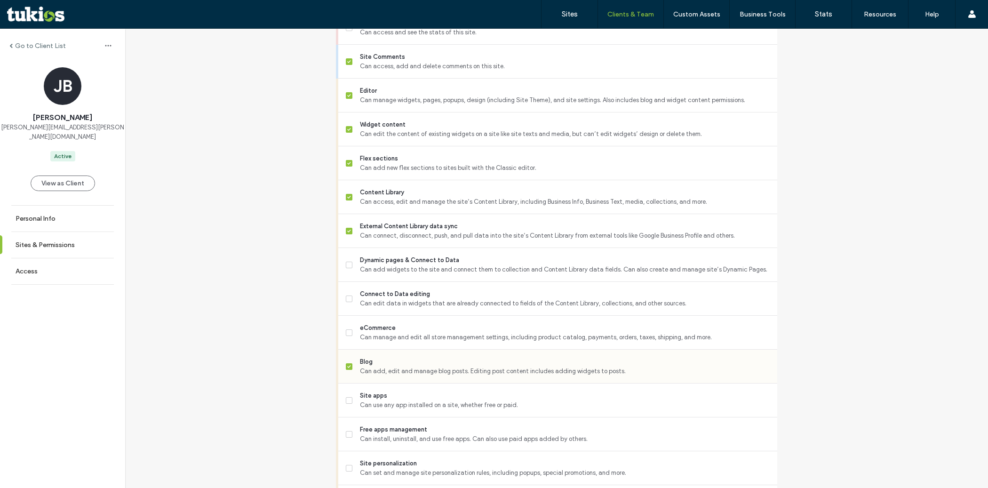
scroll to position [392, 0]
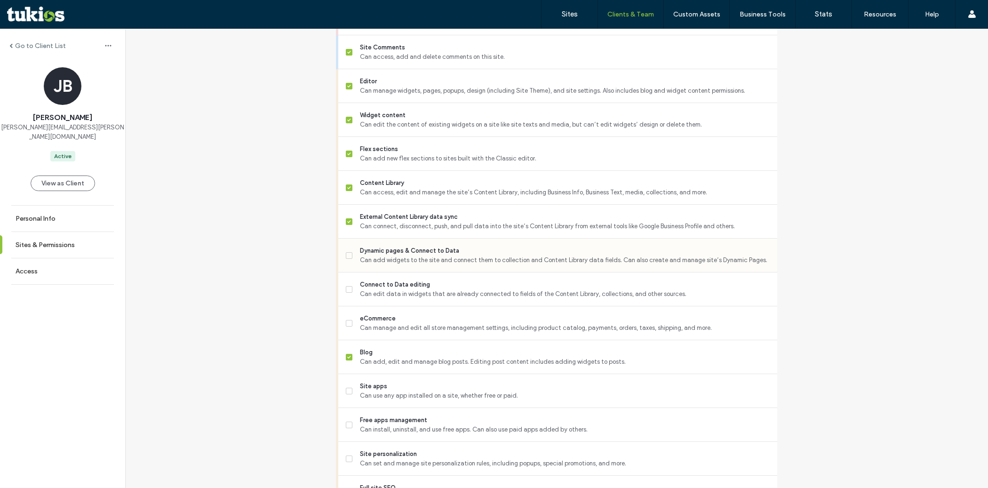
click at [463, 256] on span "Dynamic pages & Connect to Data" at bounding box center [565, 250] width 410 height 9
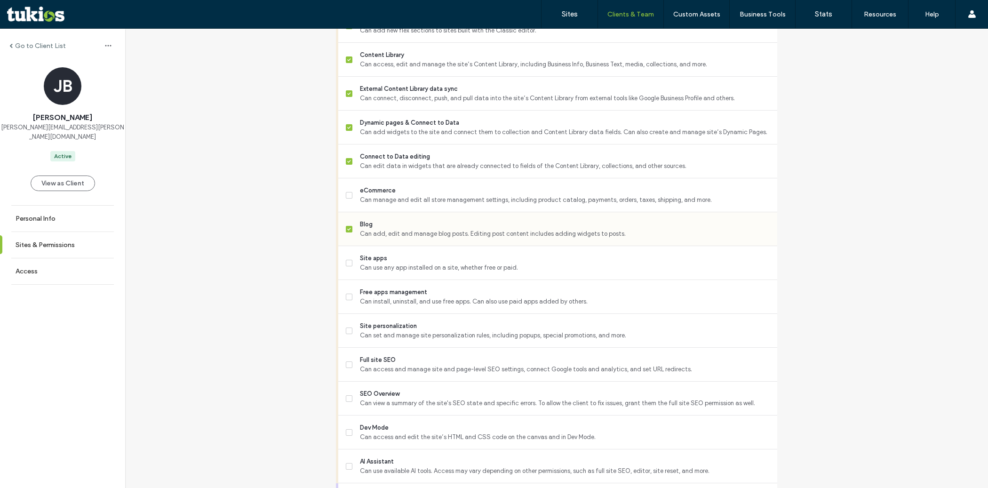
scroll to position [527, 0]
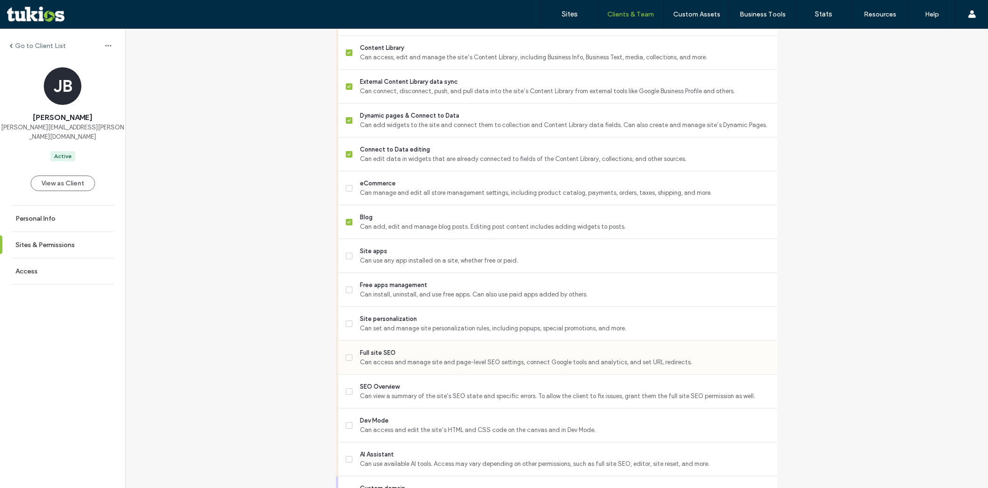
click at [470, 358] on span "Full site SEO" at bounding box center [565, 352] width 410 height 9
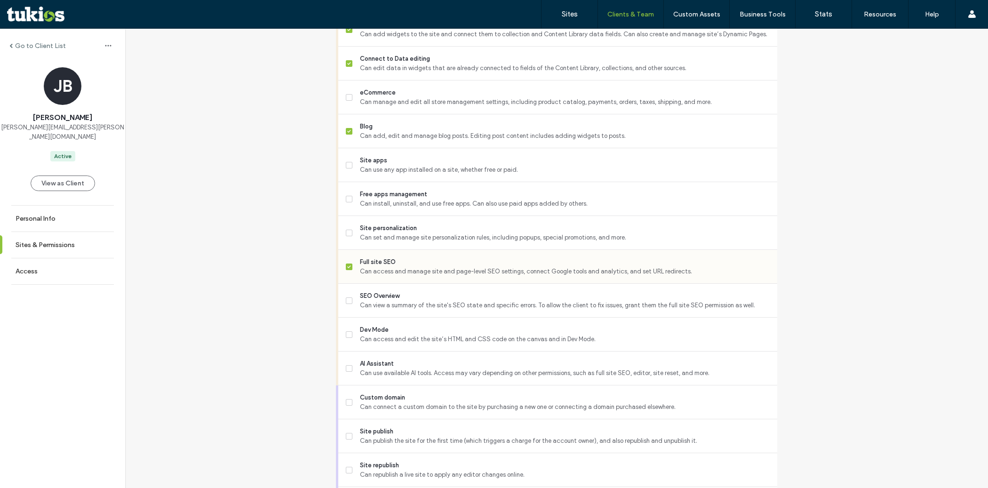
scroll to position [629, 0]
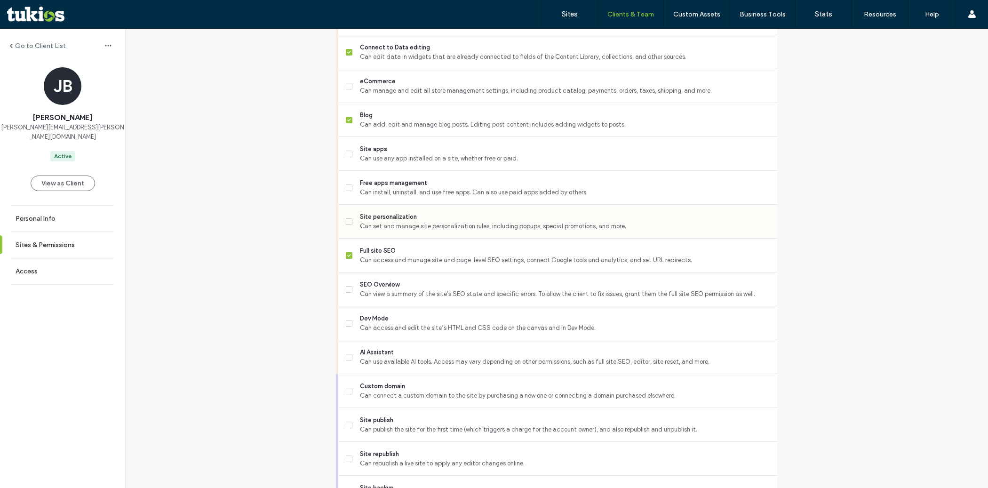
click at [449, 229] on span "Can set and manage site personalization rules, including popups, special promot…" at bounding box center [565, 226] width 410 height 9
click at [443, 285] on div "SEO Overview Can view a summary of the site's SEO state and specific errors. To…" at bounding box center [562, 289] width 432 height 33
click at [441, 297] on span "Can view a summary of the site's SEO state and specific errors. To allow the cl…" at bounding box center [565, 293] width 410 height 9
click at [438, 323] on span "Dev Mode" at bounding box center [565, 318] width 410 height 9
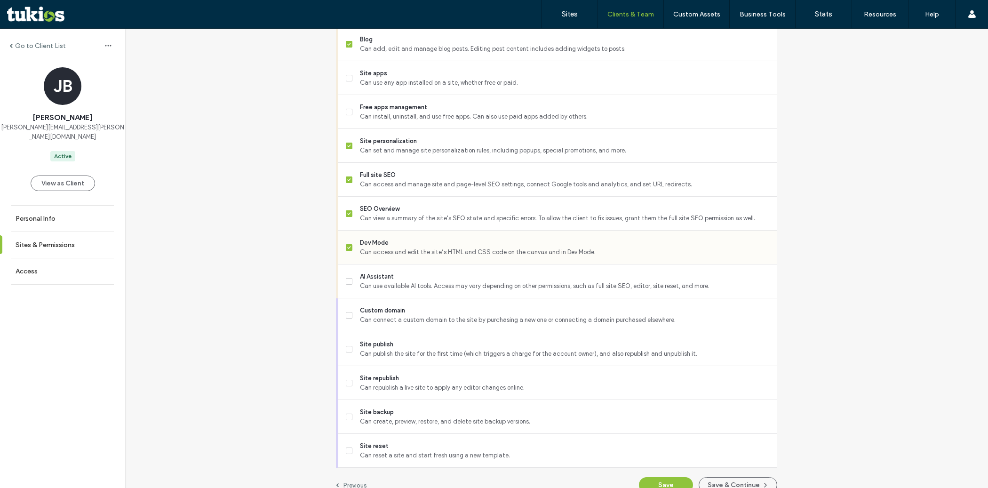
scroll to position [726, 0]
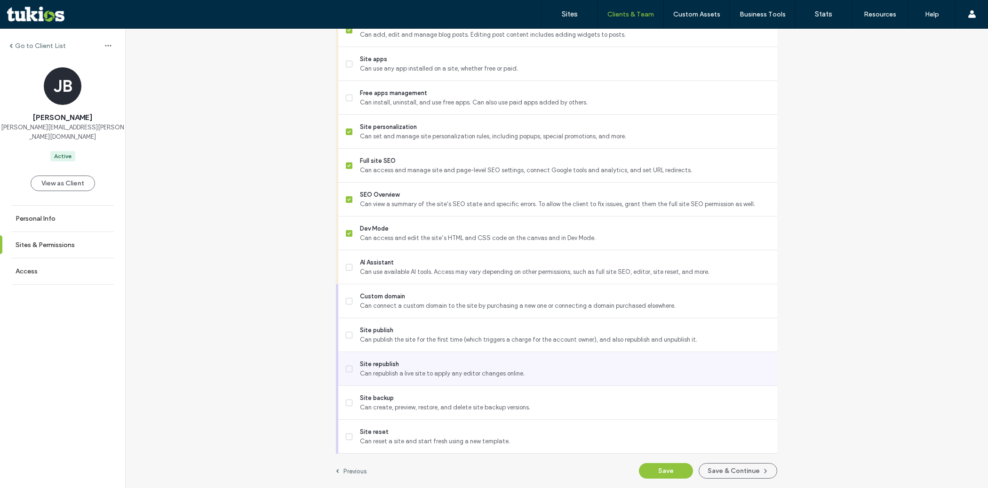
click at [430, 353] on div "Site republish Can republish a live site to apply any editor changes online." at bounding box center [562, 368] width 432 height 33
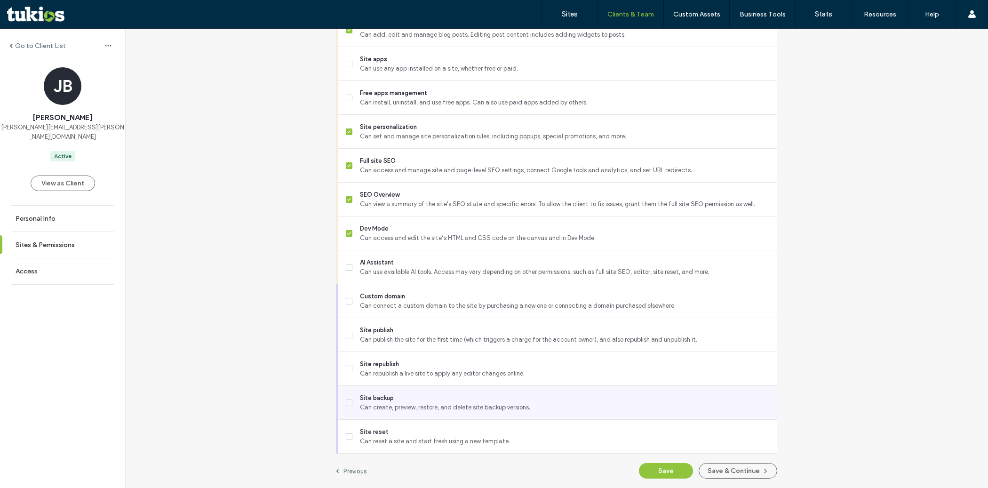
click at [429, 393] on span "Site backup" at bounding box center [565, 397] width 410 height 9
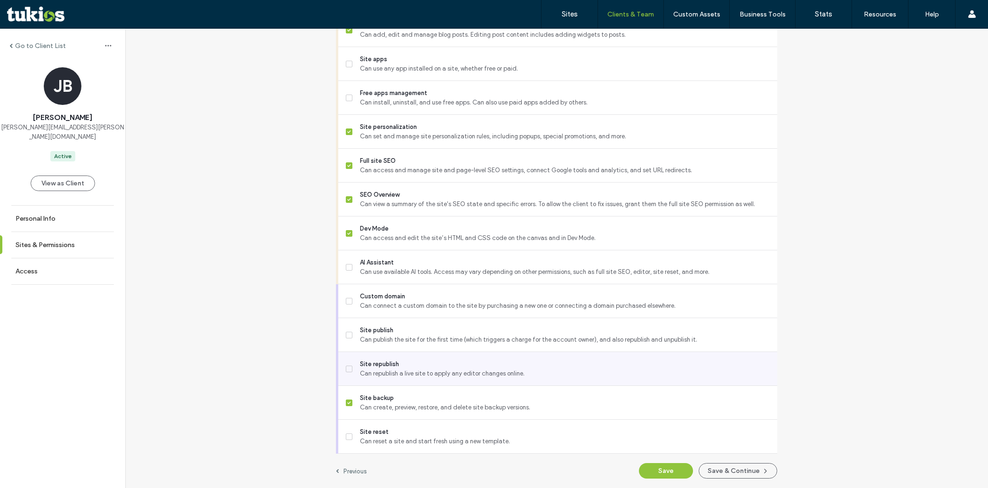
click at [425, 363] on span "Site republish" at bounding box center [565, 364] width 410 height 9
click at [657, 468] on button "Save" at bounding box center [666, 471] width 54 height 16
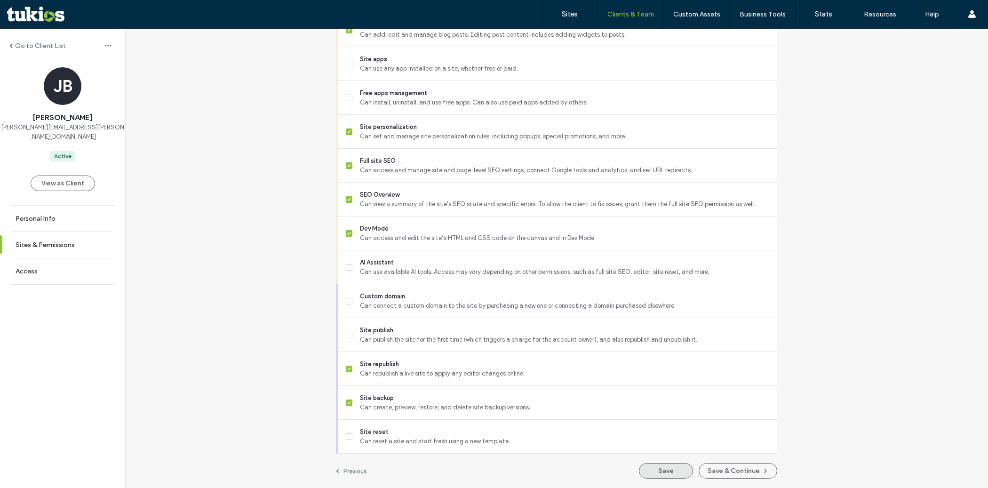
click at [658, 476] on button "Save" at bounding box center [666, 471] width 54 height 16
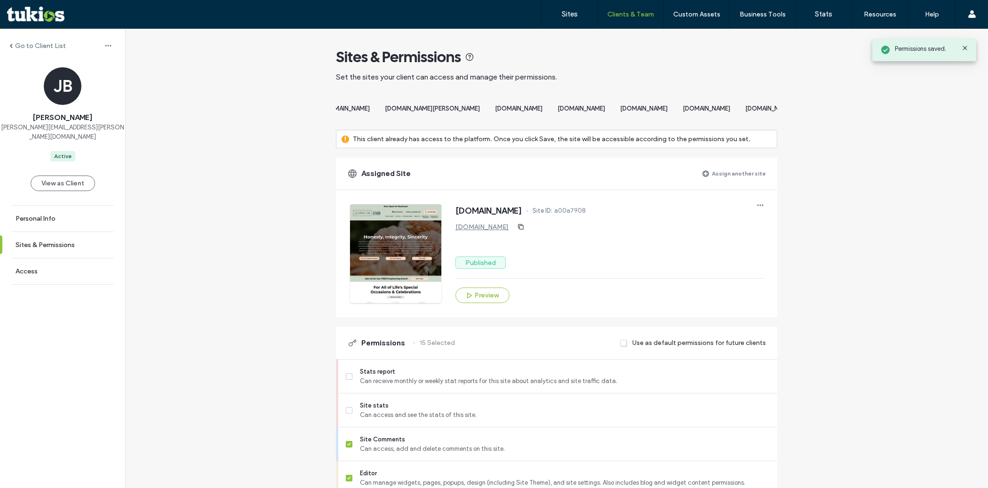
click at [724, 182] on label "Assign another site" at bounding box center [739, 173] width 54 height 16
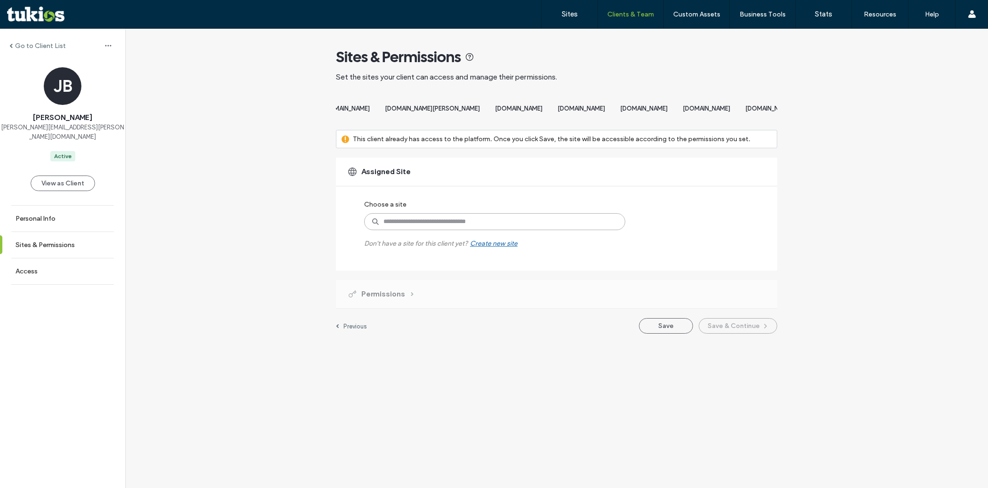
click at [482, 230] on input at bounding box center [494, 221] width 261 height 17
paste input "**********"
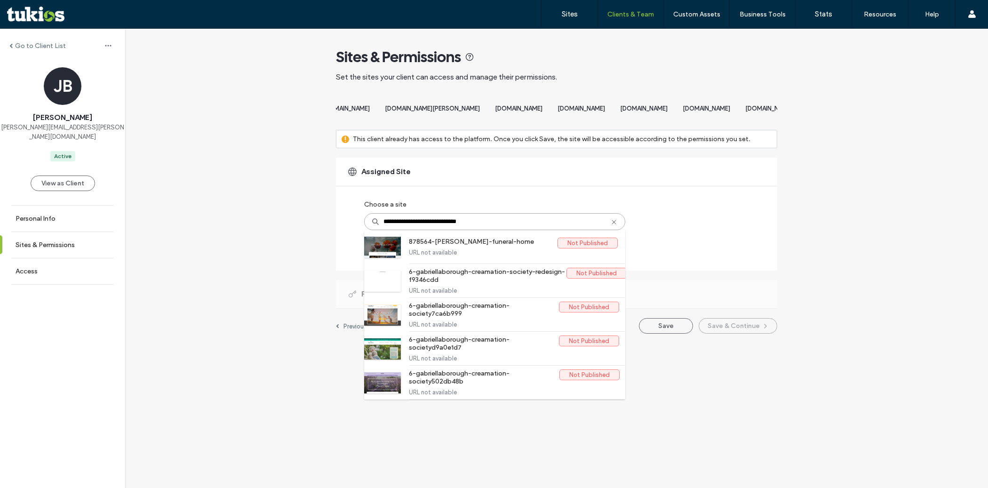
type input "**********"
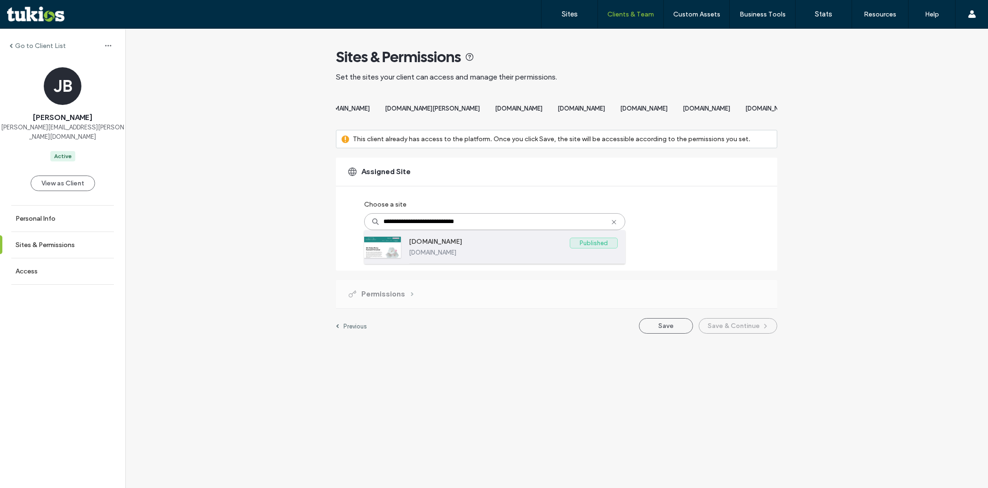
click at [486, 256] on label "www.krisefamilyfuneralhomes.com" at bounding box center [513, 252] width 209 height 7
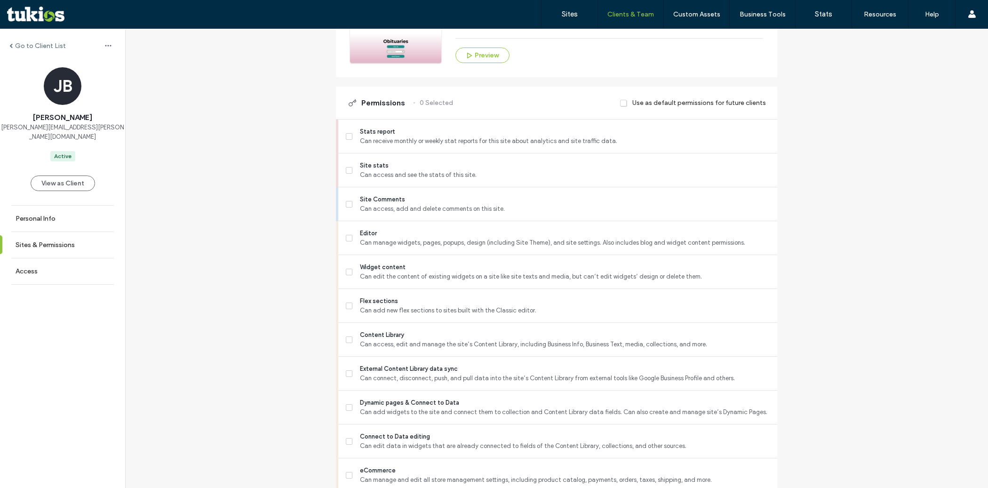
scroll to position [312, 0]
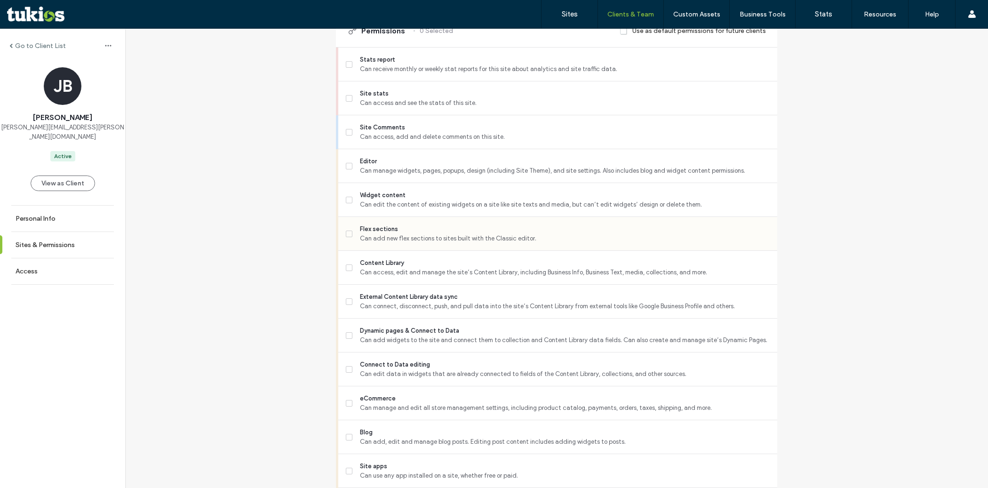
click at [464, 243] on span "Can add new flex sections to sites built with the Classic editor." at bounding box center [565, 238] width 410 height 9
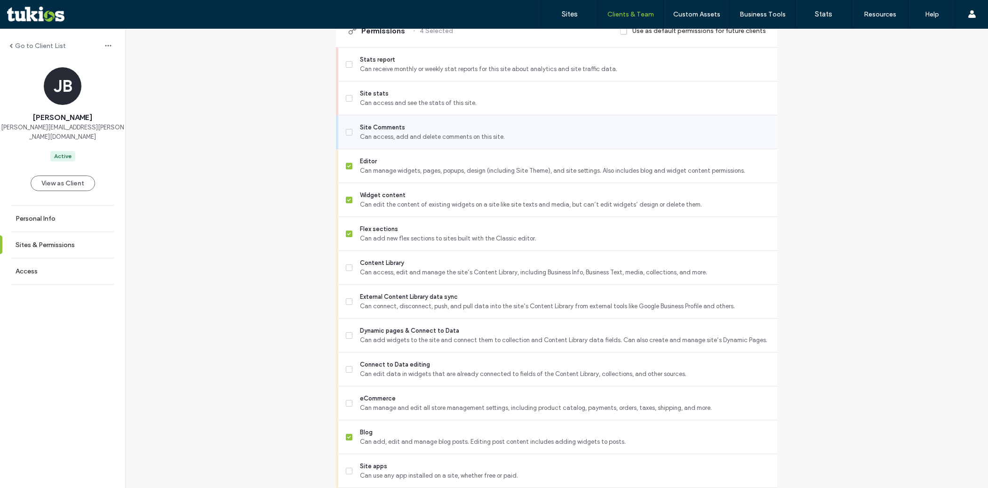
click at [455, 149] on div "Site Comments Can access, add and delete comments on this site." at bounding box center [562, 131] width 432 height 33
click at [452, 142] on span "Can access, add and delete comments on this site." at bounding box center [565, 136] width 410 height 9
click at [413, 268] on span "Content Library" at bounding box center [565, 262] width 410 height 9
click at [407, 302] on span "External Content Library data sync" at bounding box center [565, 296] width 410 height 9
click at [407, 336] on span "Dynamic pages & Connect to Data" at bounding box center [565, 330] width 410 height 9
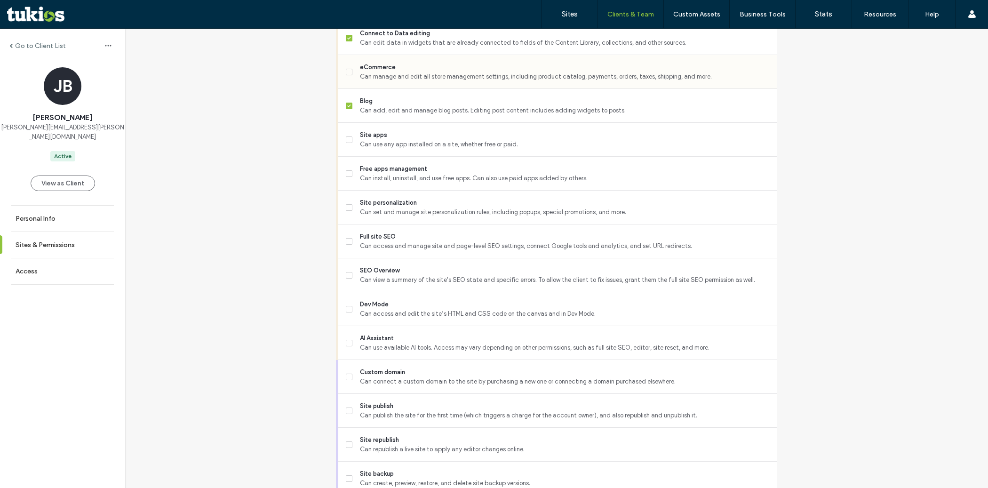
scroll to position [658, 0]
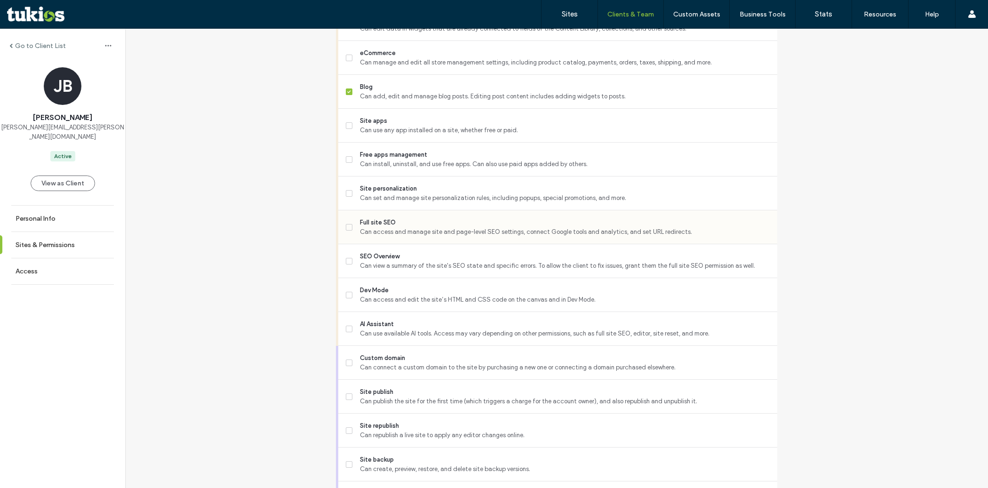
click at [348, 231] on span at bounding box center [349, 227] width 7 height 7
click at [346, 203] on label "Site personalization Can set and manage site personalization rules, including p…" at bounding box center [558, 193] width 424 height 19
click at [346, 265] on span at bounding box center [349, 261] width 7 height 7
click at [352, 305] on label "Dev Mode Can access and edit the site’s HTML and CSS code on the canvas and in …" at bounding box center [558, 295] width 424 height 19
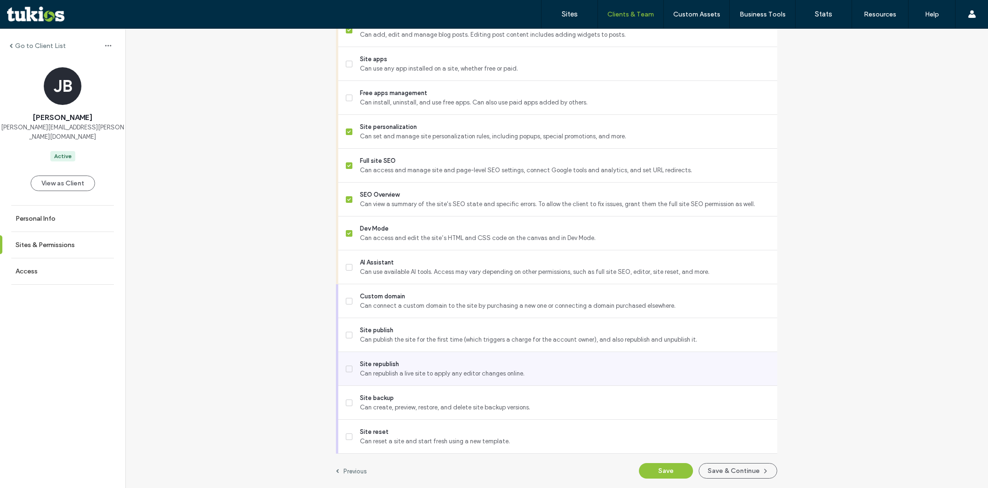
click at [346, 366] on span at bounding box center [349, 369] width 7 height 7
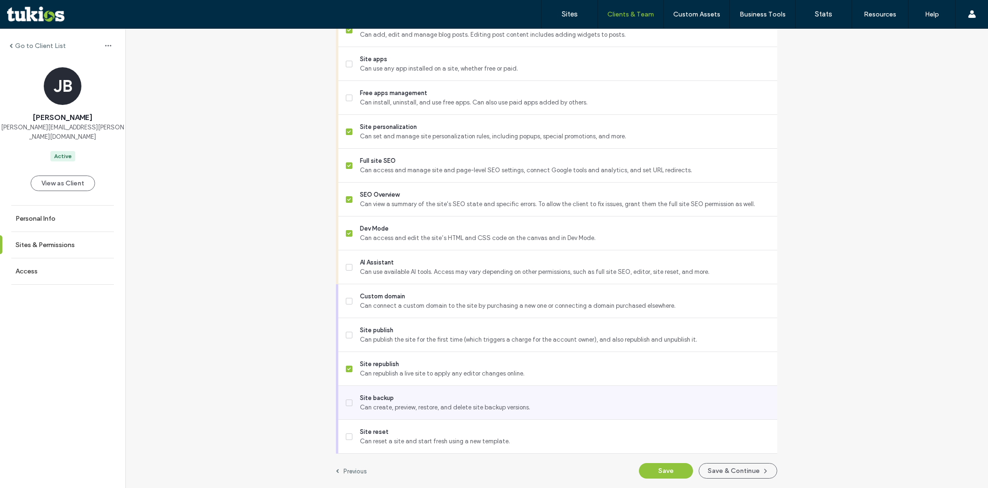
click at [348, 401] on span at bounding box center [349, 403] width 7 height 7
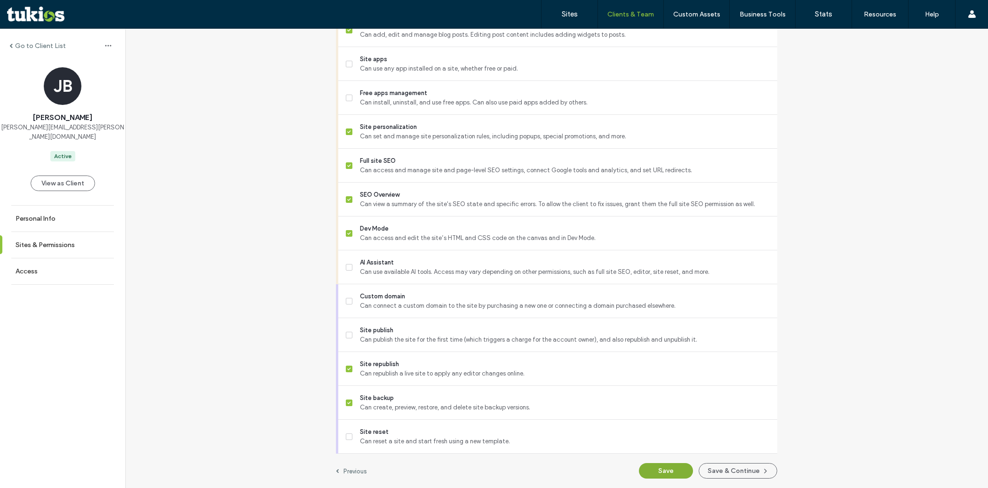
click at [662, 471] on button "Save" at bounding box center [666, 471] width 54 height 16
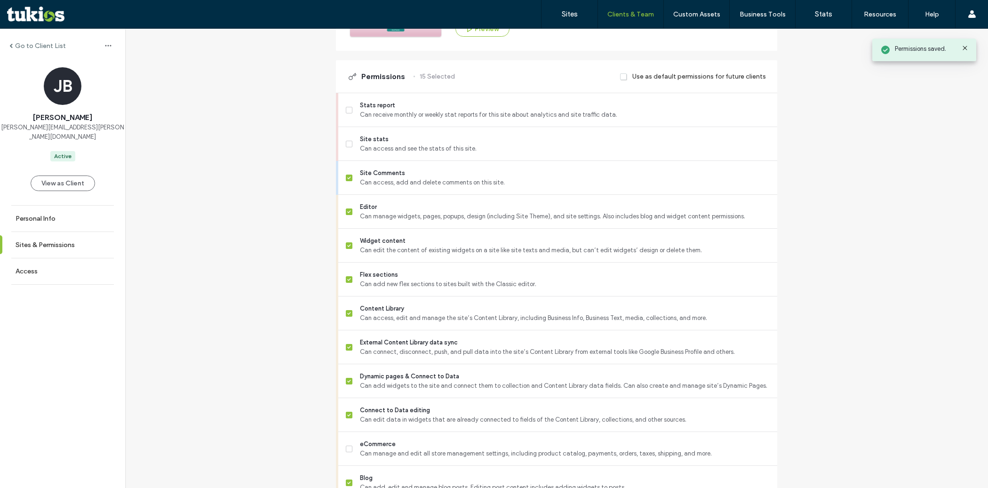
scroll to position [0, 0]
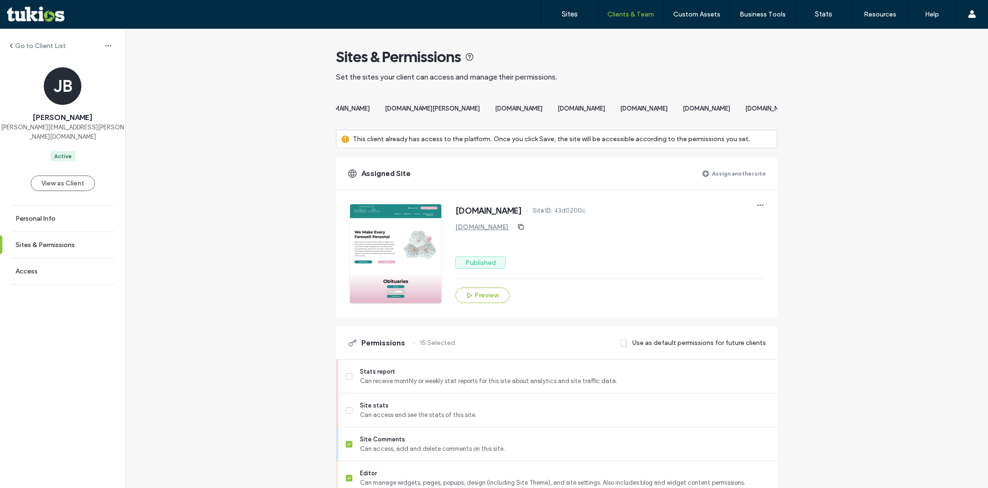
click at [723, 182] on label "Assign another site" at bounding box center [739, 173] width 54 height 16
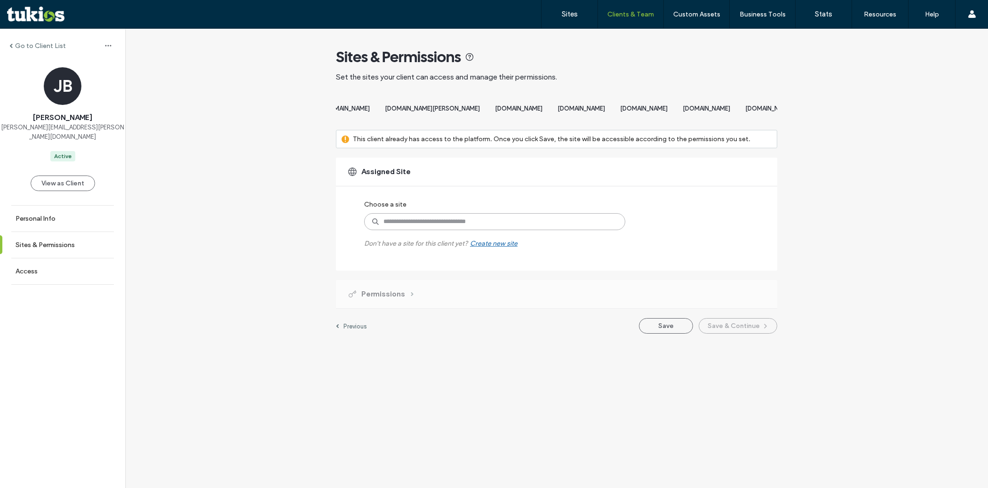
click at [487, 230] on input at bounding box center [494, 221] width 261 height 17
paste input "**********"
type input "**********"
click at [457, 230] on input at bounding box center [494, 221] width 261 height 17
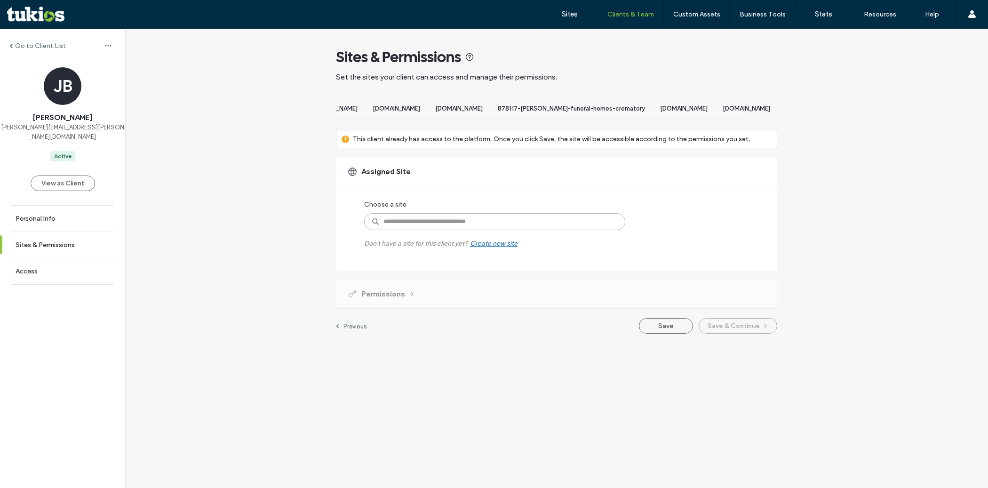
click at [406, 230] on input at bounding box center [494, 221] width 261 height 17
paste input "**********"
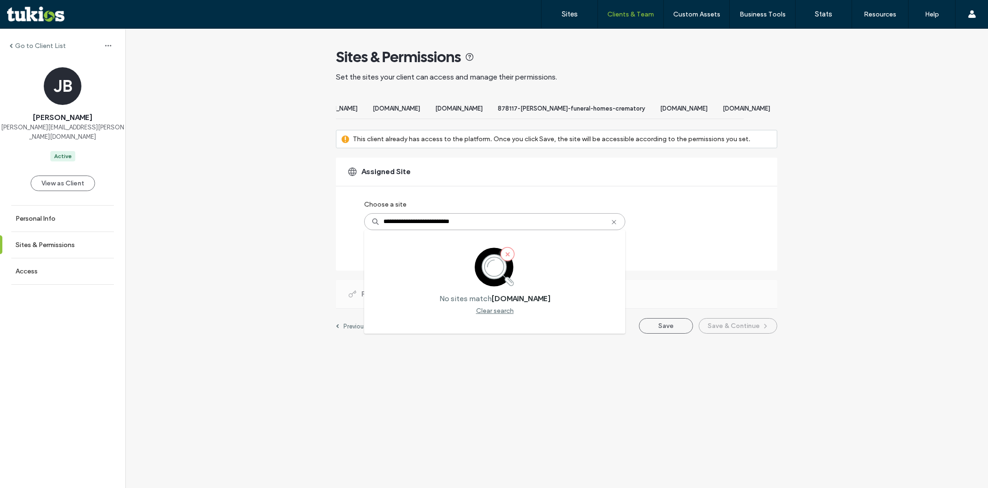
click at [490, 228] on input "**********" at bounding box center [494, 221] width 261 height 17
type input "**********"
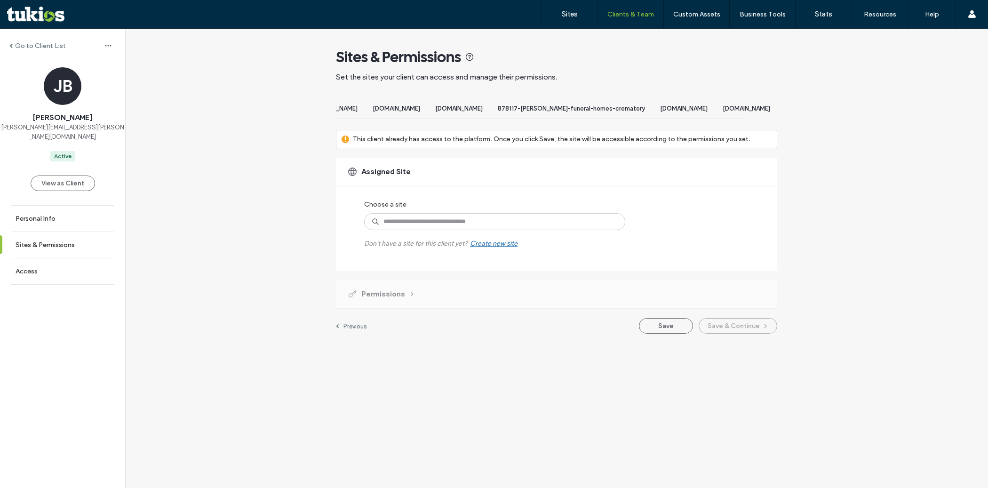
scroll to position [0, 6410]
click at [446, 225] on input at bounding box center [494, 221] width 261 height 17
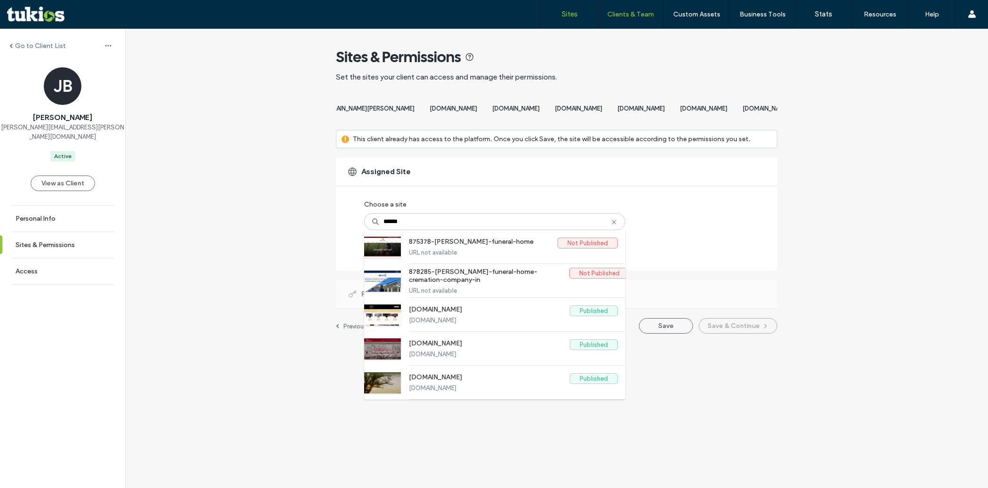
scroll to position [96, 0]
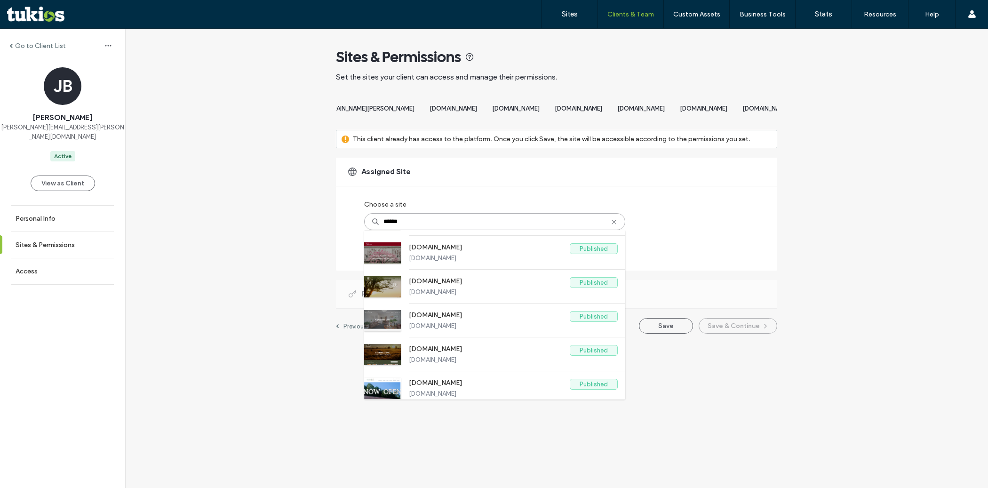
click at [431, 230] on input "******" at bounding box center [494, 221] width 261 height 17
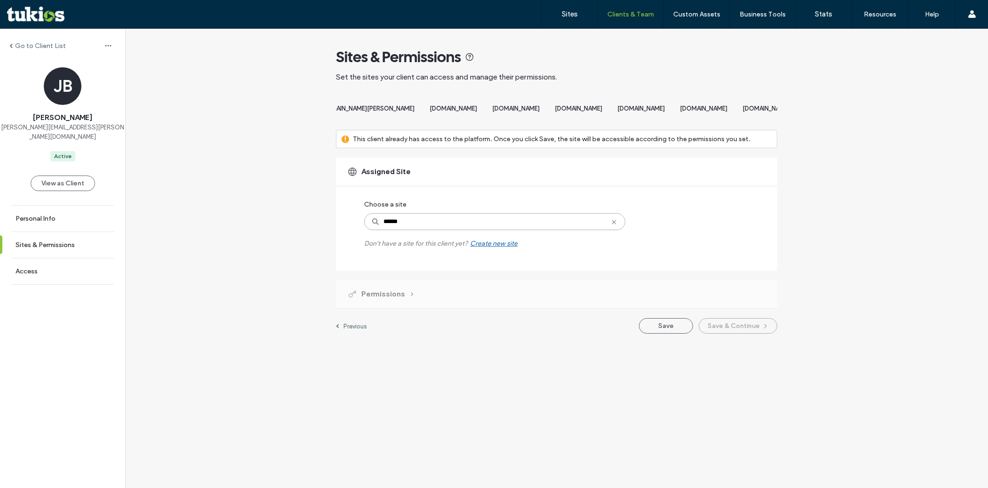
paste input "**********"
type input "**********"
click at [506, 228] on input "**********" at bounding box center [494, 221] width 261 height 17
click at [411, 230] on input at bounding box center [494, 221] width 261 height 17
paste input "**********"
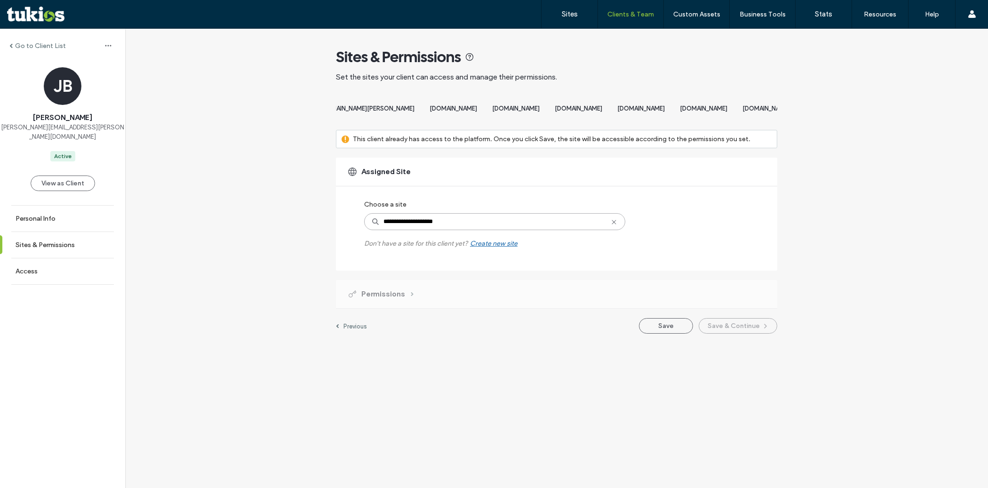
type input "**********"
click at [457, 225] on input at bounding box center [494, 221] width 261 height 17
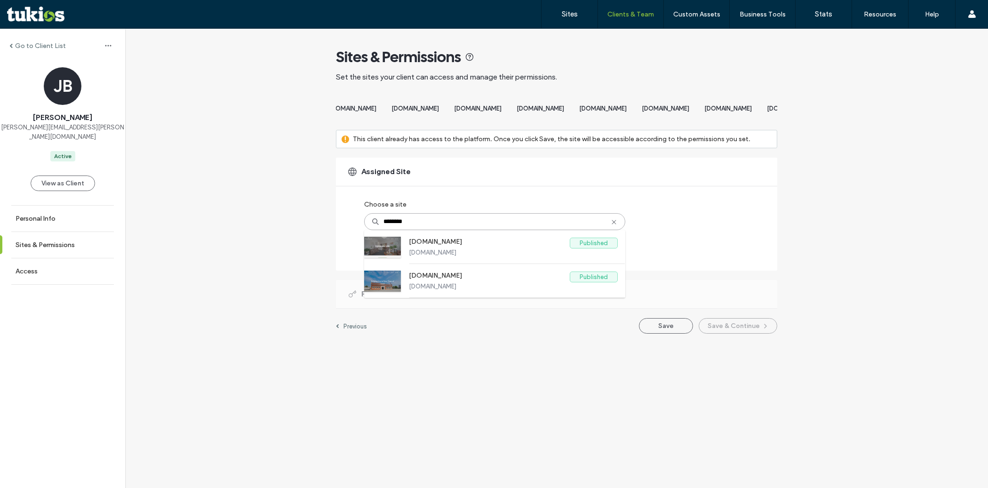
type input "********"
click at [464, 230] on input "********" at bounding box center [494, 221] width 261 height 17
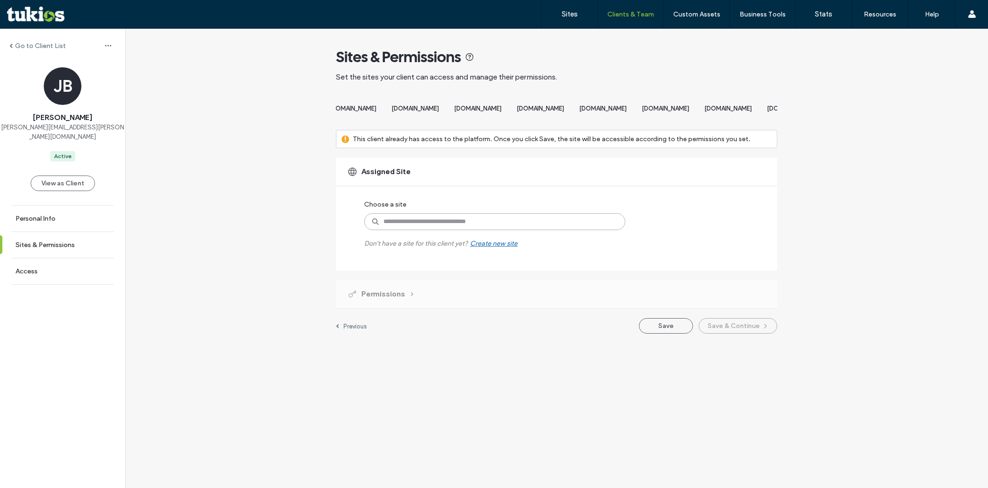
click at [471, 230] on input at bounding box center [494, 221] width 261 height 17
paste input "**********"
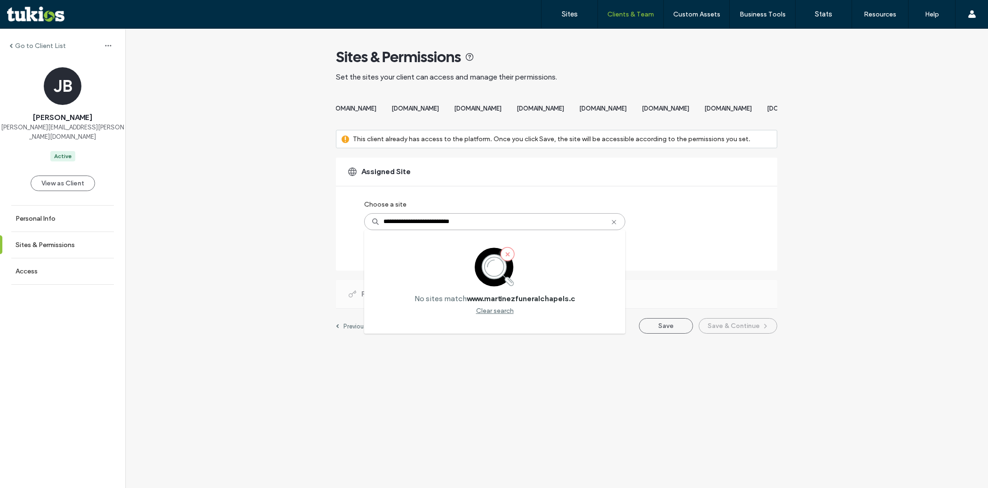
type input "**********"
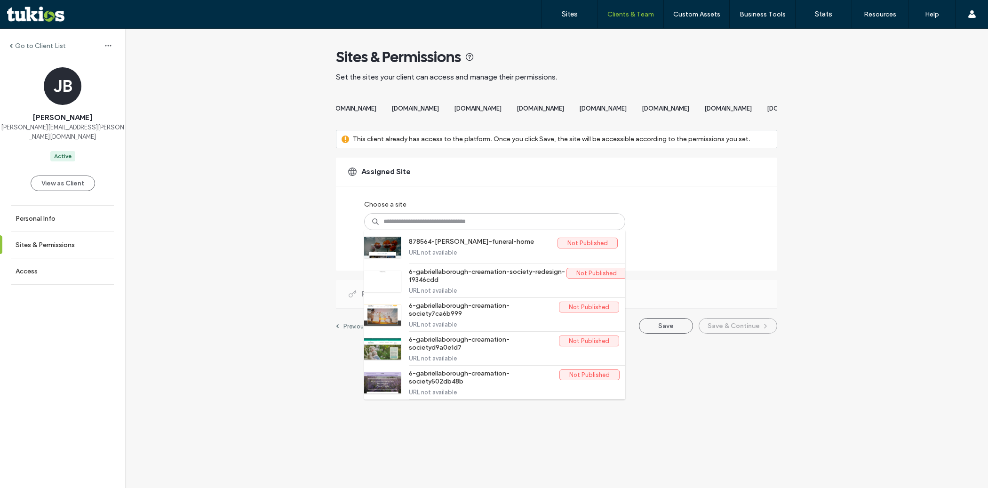
click at [582, 59] on div "Sites & Permissions" at bounding box center [556, 57] width 441 height 19
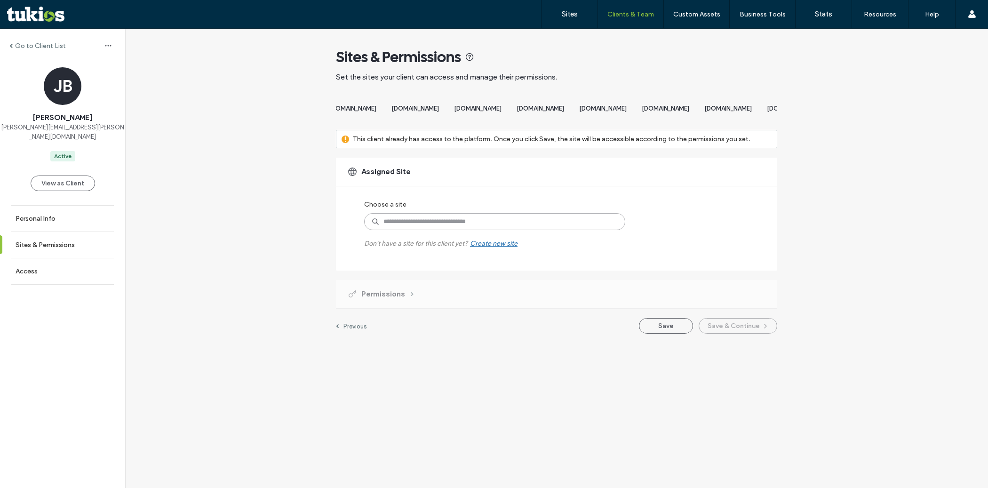
click at [426, 230] on input at bounding box center [494, 221] width 261 height 17
paste input "**********"
type input "**********"
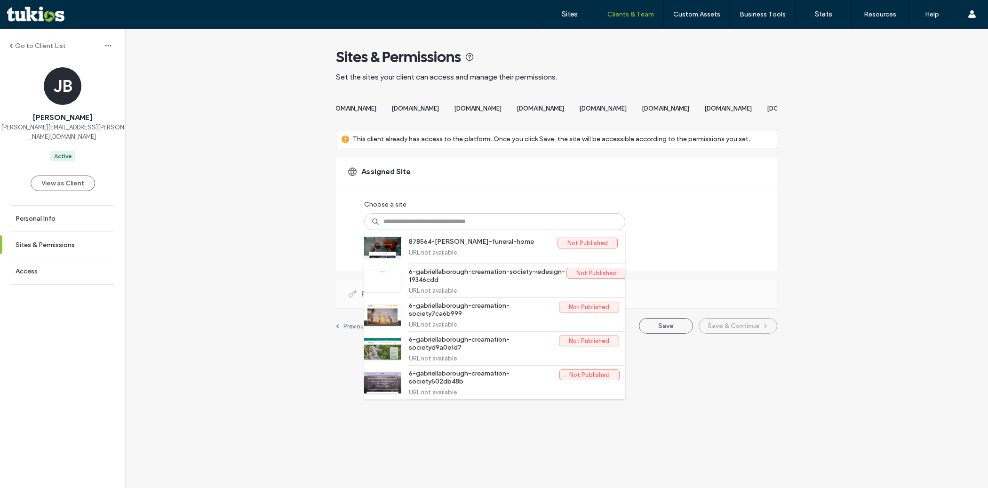
click at [578, 52] on div "Sites & Permissions" at bounding box center [556, 57] width 441 height 19
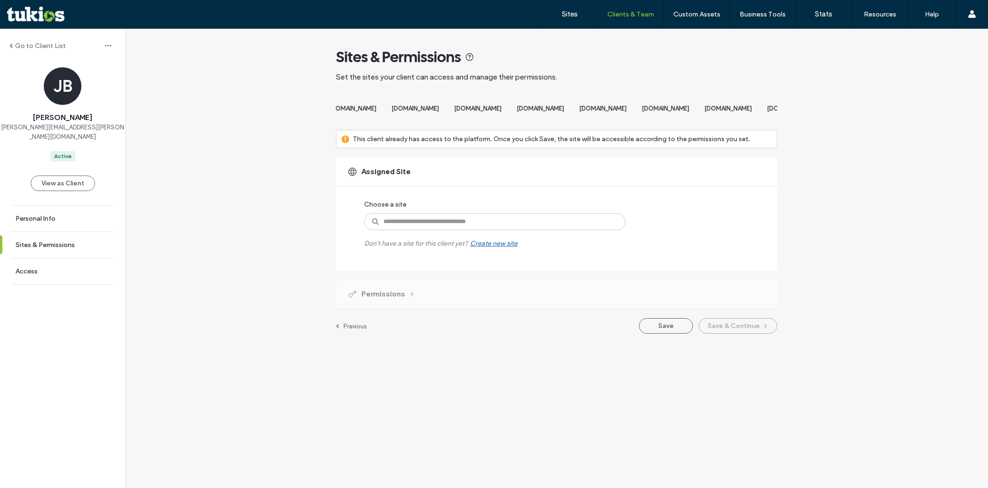
scroll to position [0, 8071]
click at [441, 228] on input at bounding box center [494, 221] width 261 height 17
paste input "**********"
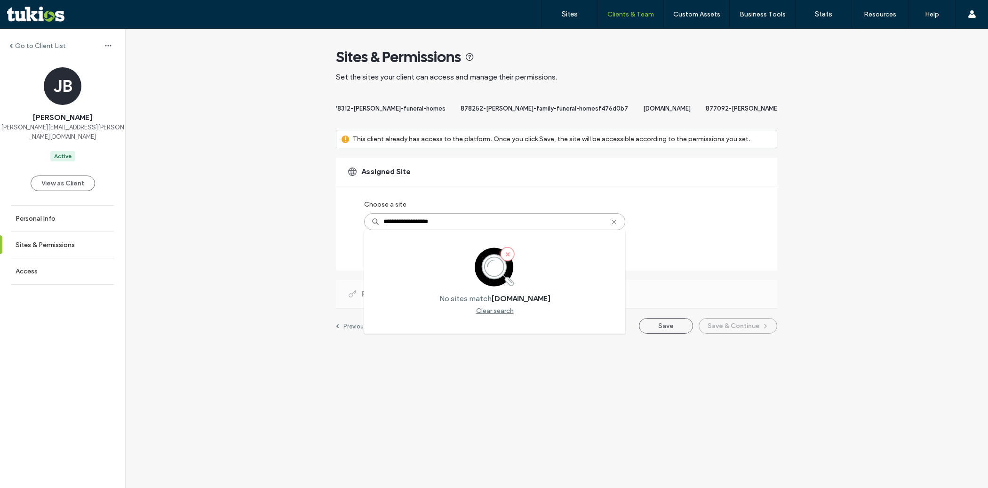
type input "**********"
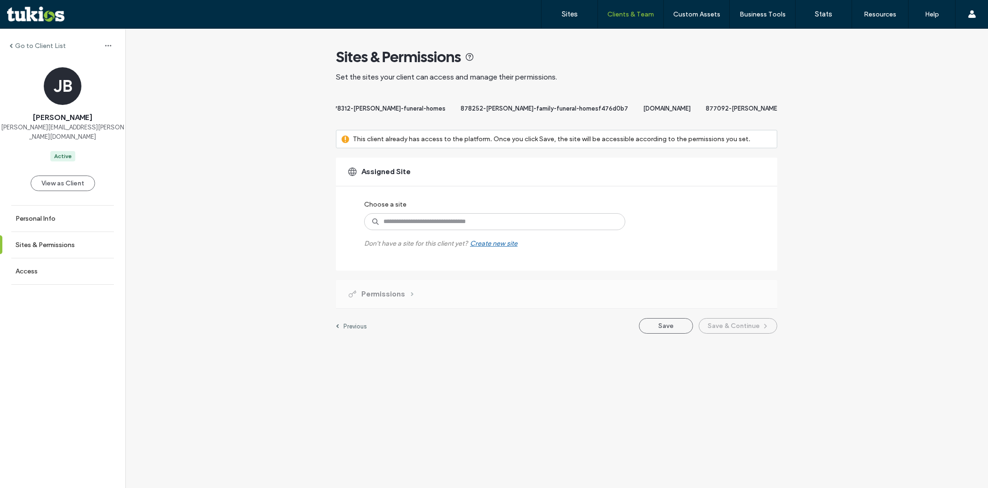
scroll to position [0, 11692]
click at [416, 230] on input at bounding box center [494, 221] width 261 height 17
paste input "**********"
type input "**********"
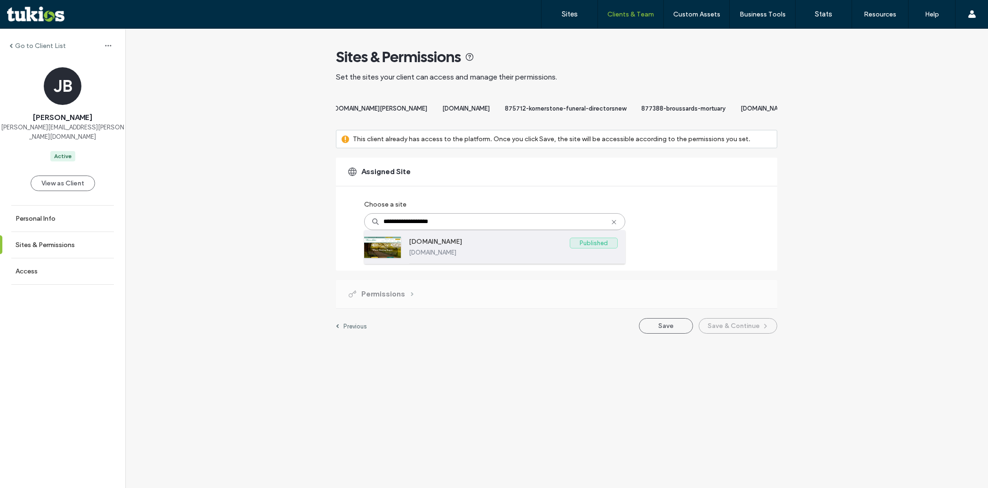
click at [460, 249] on label "www.morrisbaker.com" at bounding box center [489, 243] width 161 height 11
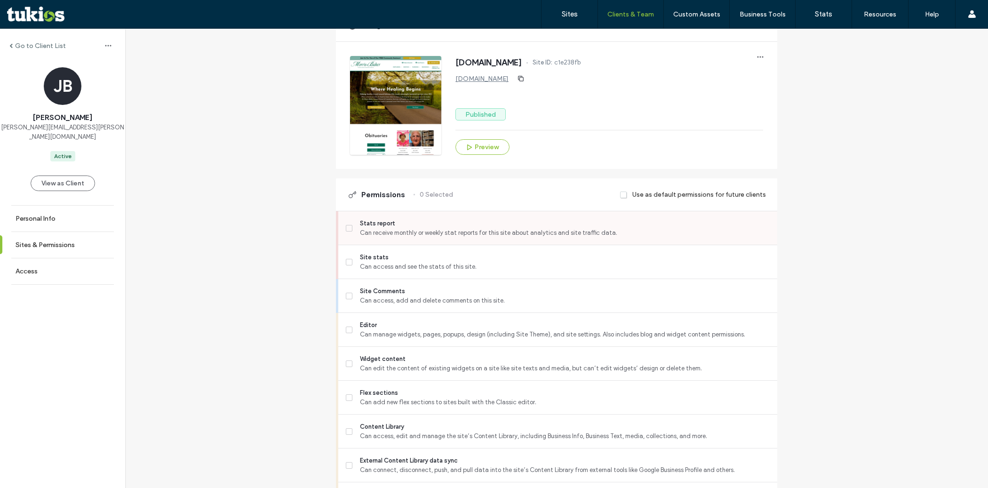
scroll to position [171, 0]
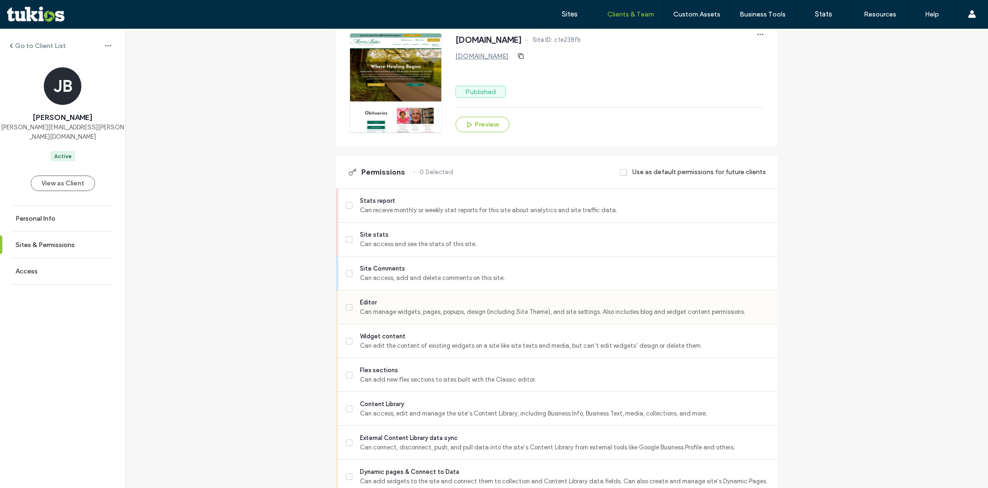
click at [417, 314] on span "Can manage widgets, pages, popups, design (including Site Theme), and site sett…" at bounding box center [565, 311] width 410 height 9
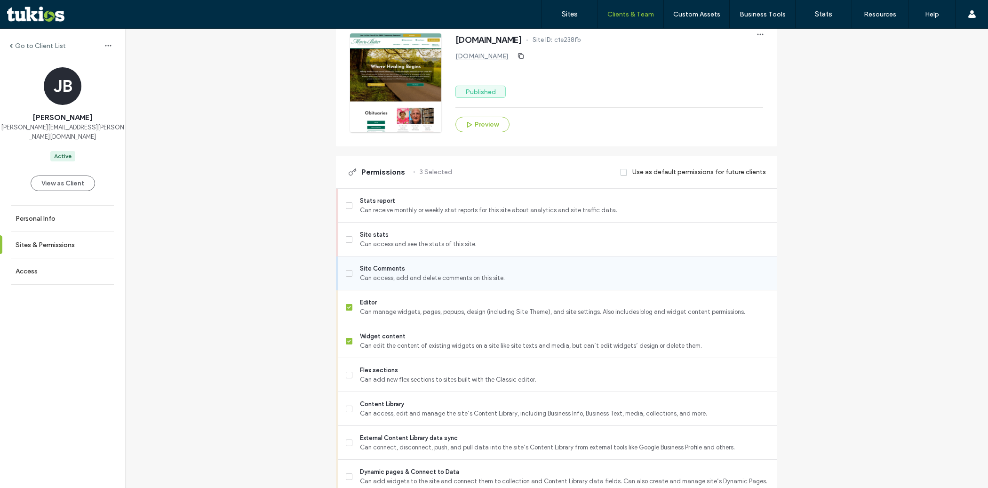
click at [421, 272] on span "Site Comments" at bounding box center [565, 268] width 410 height 9
click at [418, 382] on span "Can add new flex sections to sites built with the Classic editor." at bounding box center [565, 379] width 410 height 9
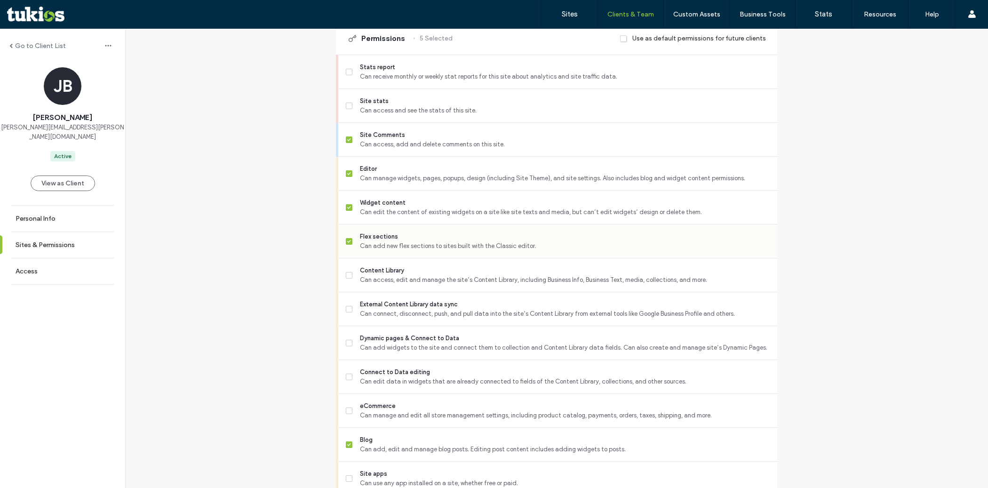
scroll to position [306, 0]
click at [415, 290] on div "Content Library Can access, edit and manage the site’s Content Library, includi…" at bounding box center [562, 273] width 432 height 33
click at [413, 307] on span "External Content Library data sync" at bounding box center [565, 302] width 410 height 9
click at [407, 341] on span "Dynamic pages & Connect to Data" at bounding box center [565, 336] width 410 height 9
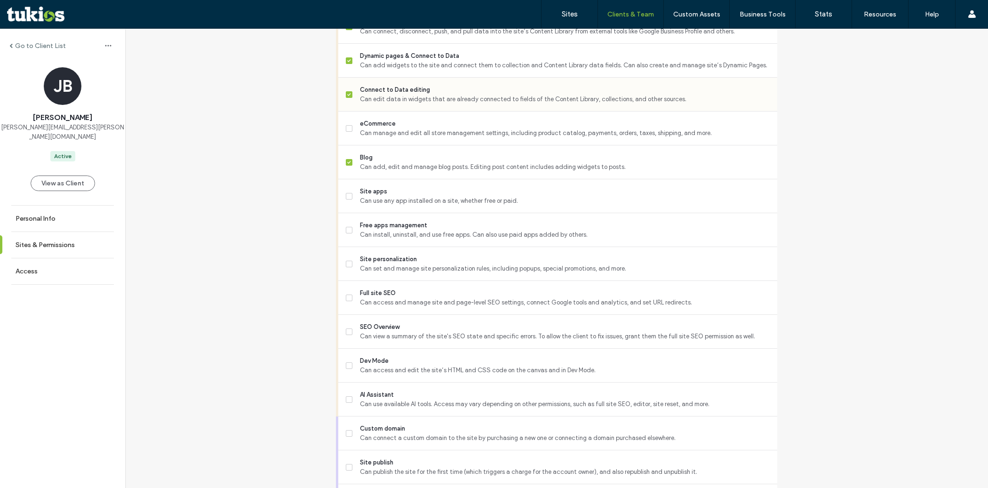
scroll to position [588, 0]
click at [408, 330] on span "SEO Overview" at bounding box center [565, 325] width 410 height 9
click at [408, 306] on span "Can access and manage site and page-level SEO settings, connect Google tools an…" at bounding box center [565, 301] width 410 height 9
click at [408, 381] on div "Dev Mode Can access and edit the site’s HTML and CSS code on the canvas and in …" at bounding box center [562, 363] width 432 height 33
click at [412, 364] on span "Dev Mode" at bounding box center [565, 359] width 410 height 9
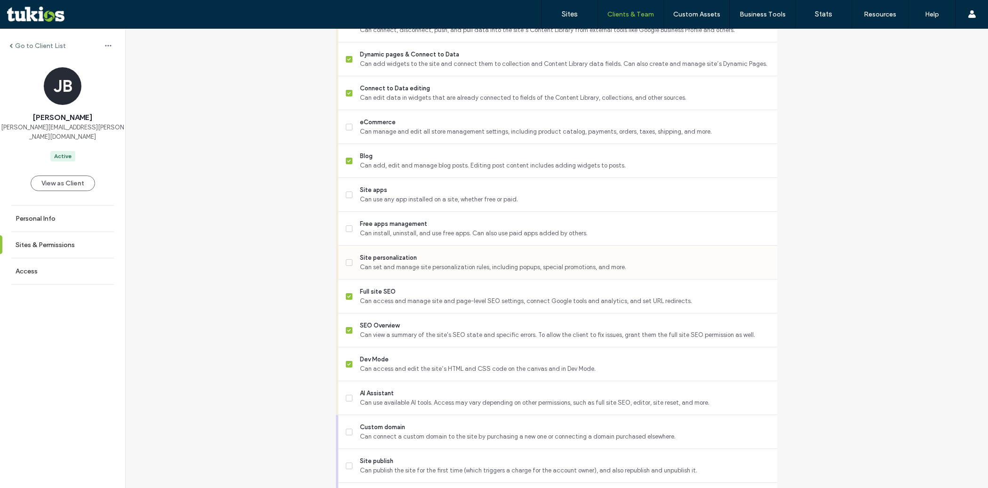
click at [397, 257] on div "Site personalization Can set and manage site personalization rules, including p…" at bounding box center [562, 262] width 432 height 33
click at [397, 263] on span "Site personalization" at bounding box center [565, 257] width 410 height 9
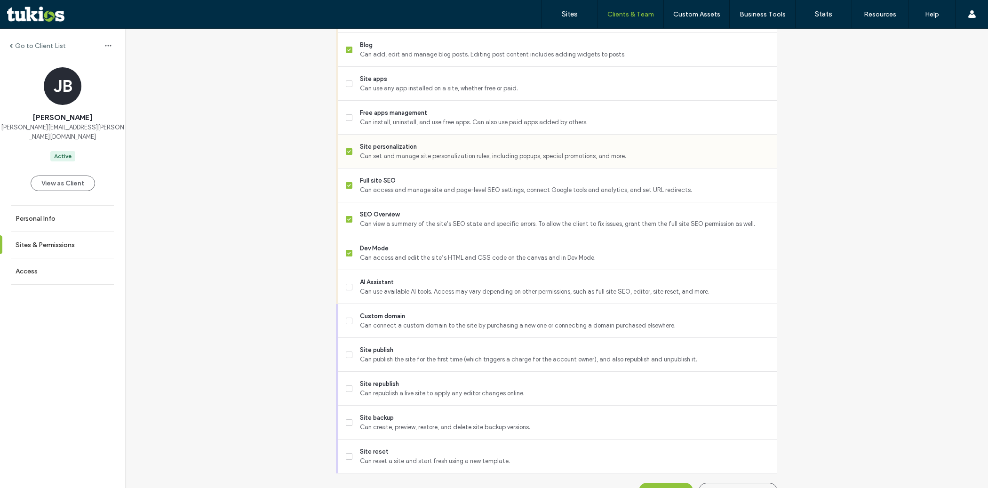
scroll to position [726, 0]
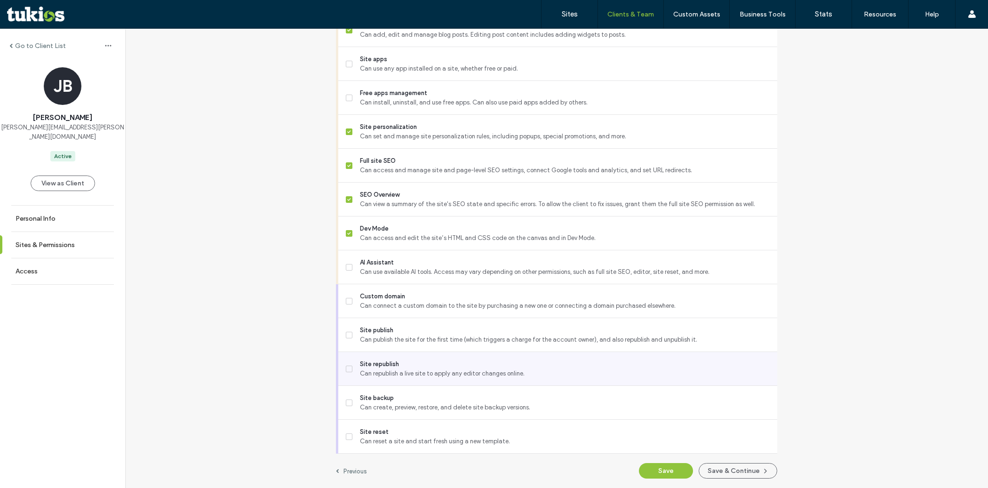
click at [400, 370] on span "Can republish a live site to apply any editor changes online." at bounding box center [565, 373] width 410 height 9
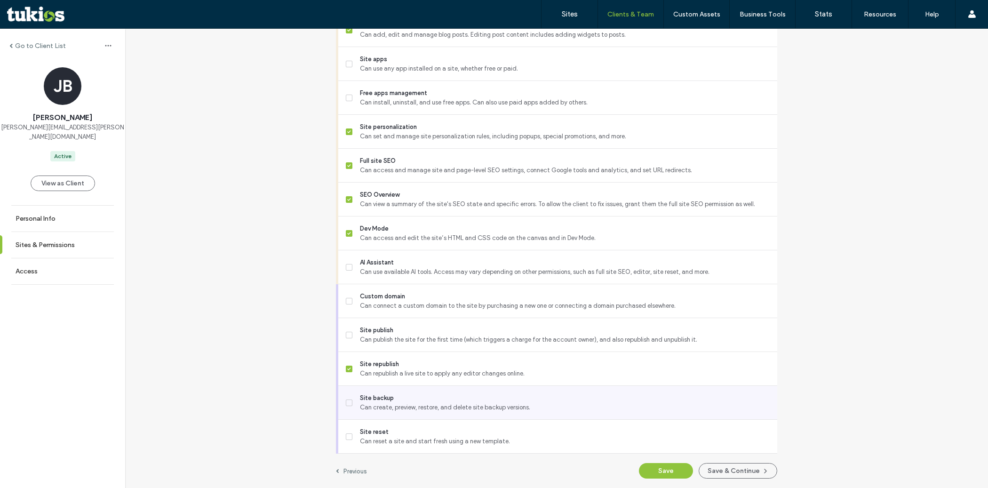
click at [404, 400] on span "Site backup" at bounding box center [565, 397] width 410 height 9
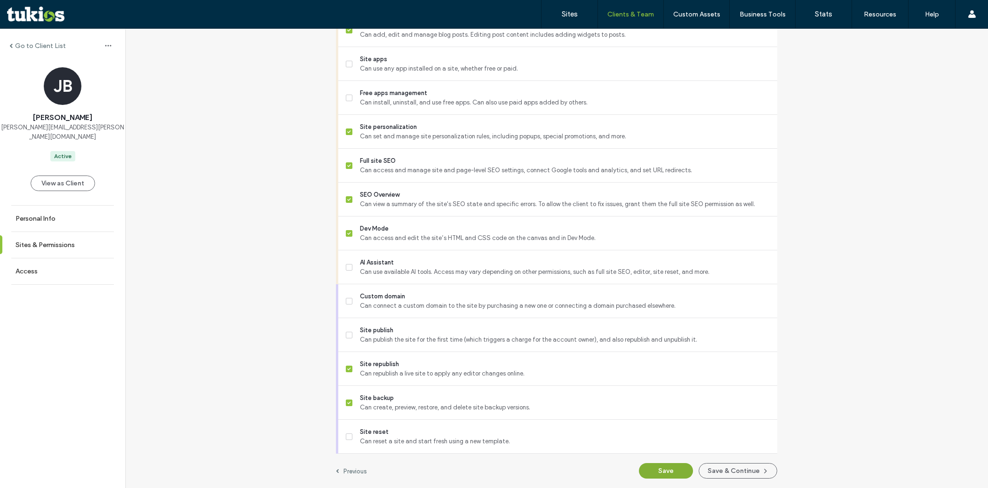
click at [663, 471] on button "Save" at bounding box center [666, 471] width 54 height 16
click at [669, 467] on button "Save" at bounding box center [666, 471] width 54 height 16
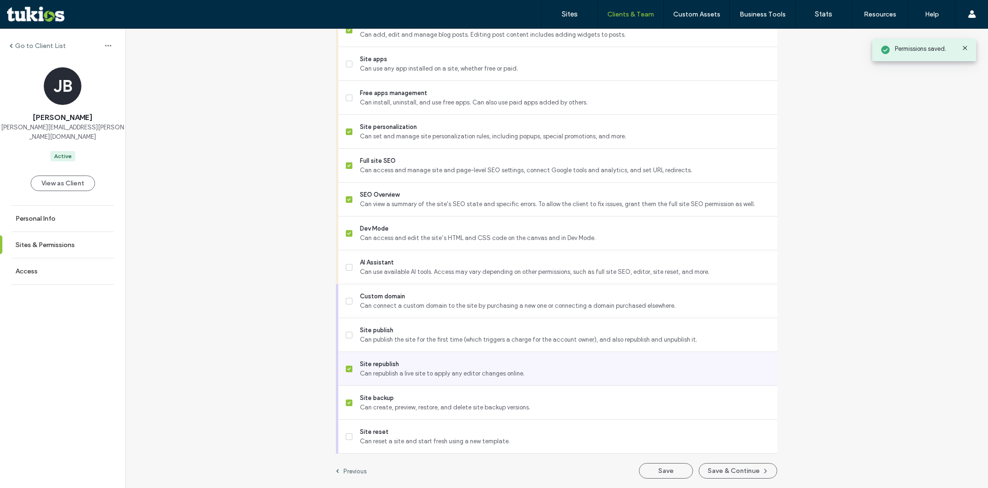
scroll to position [0, 0]
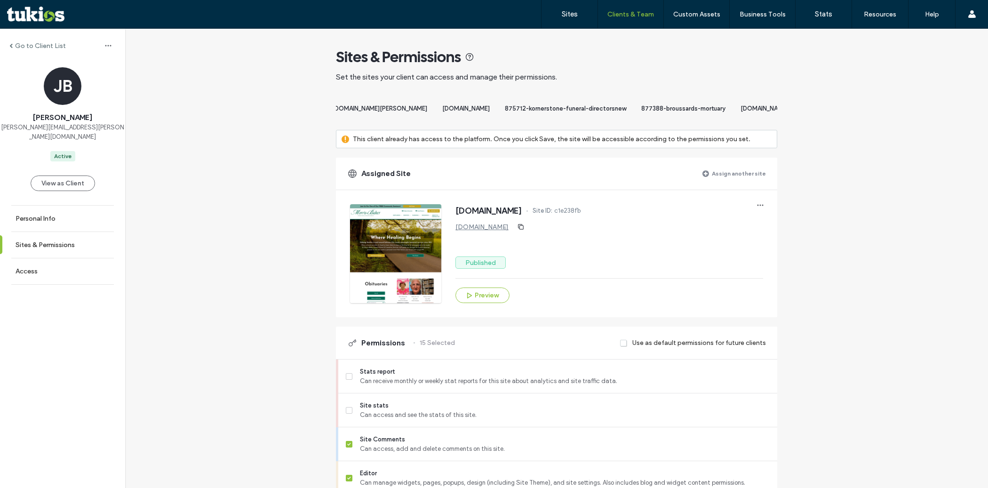
click at [588, 76] on span "Set the sites your client can access and manage their permissions." at bounding box center [556, 77] width 441 height 10
click at [718, 182] on label "Assign another site" at bounding box center [739, 173] width 54 height 16
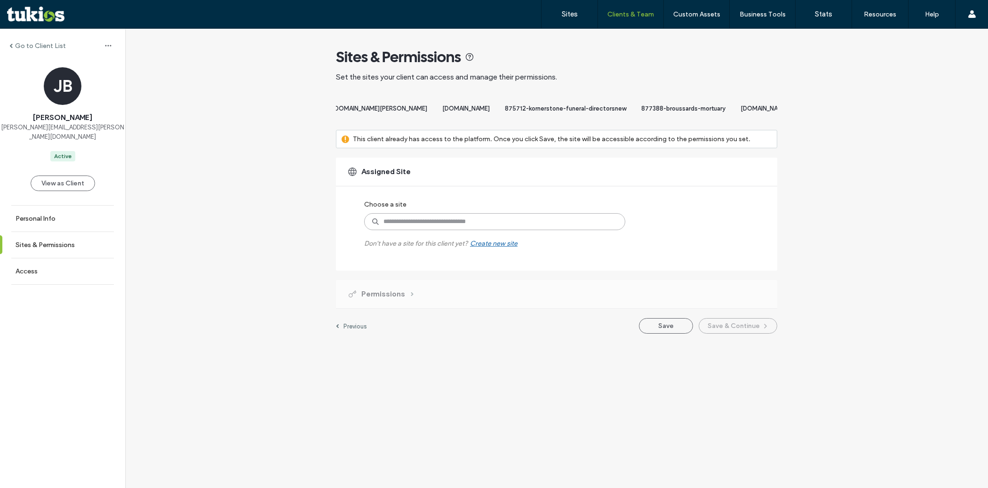
click at [472, 230] on input at bounding box center [494, 221] width 261 height 17
paste input "**********"
type input "**********"
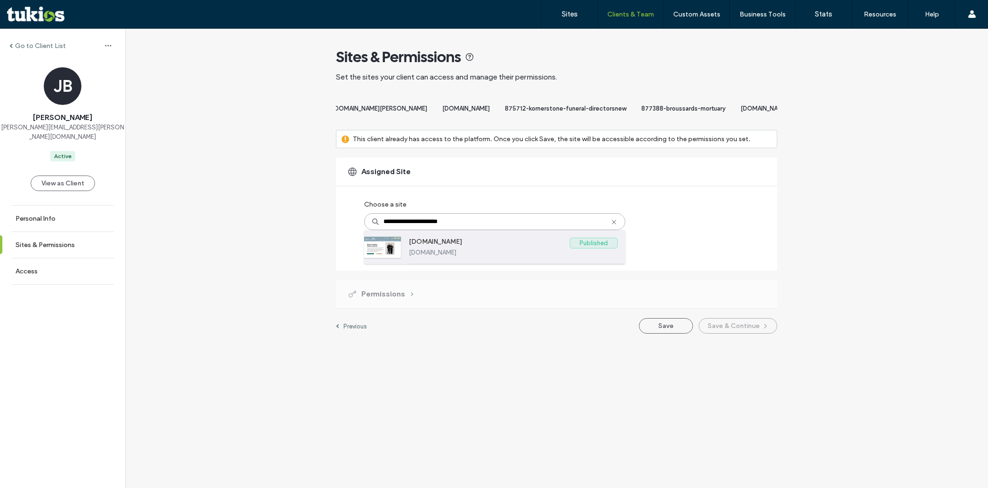
click at [468, 249] on label "www.muellerfunerals.com" at bounding box center [489, 243] width 161 height 11
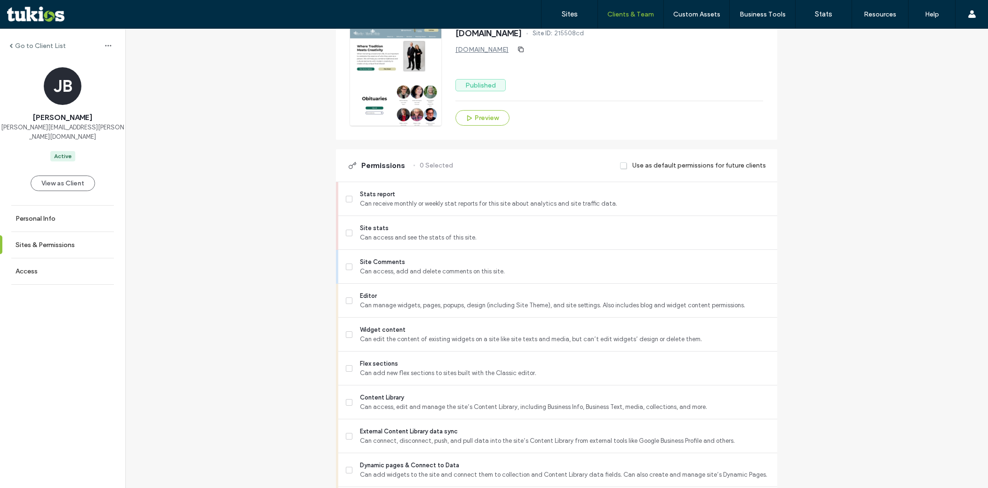
scroll to position [199, 0]
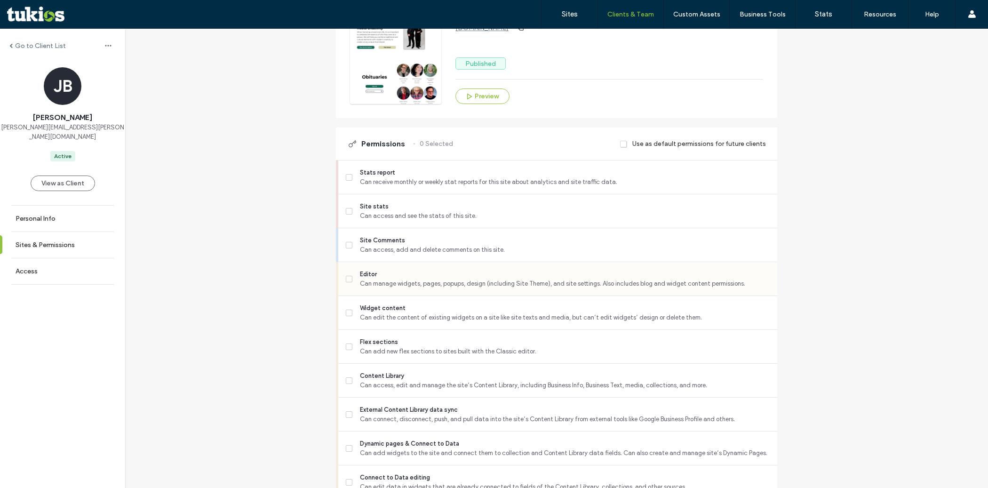
click at [438, 289] on span "Can manage widgets, pages, popups, design (including Site Theme), and site sett…" at bounding box center [565, 283] width 410 height 9
click at [434, 255] on span "Can access, add and delete comments on this site." at bounding box center [565, 249] width 410 height 9
click at [424, 356] on span "Can add new flex sections to sites built with the Classic editor." at bounding box center [565, 351] width 410 height 9
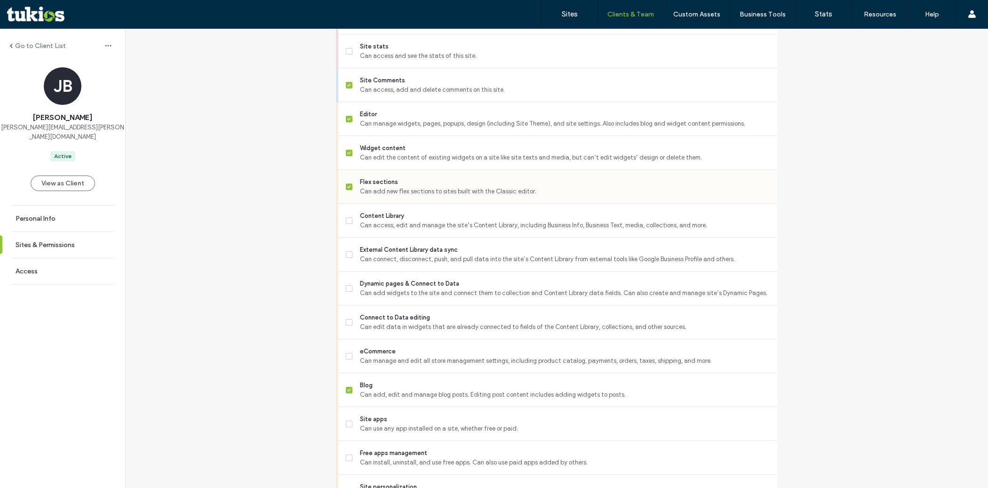
scroll to position [403, 0]
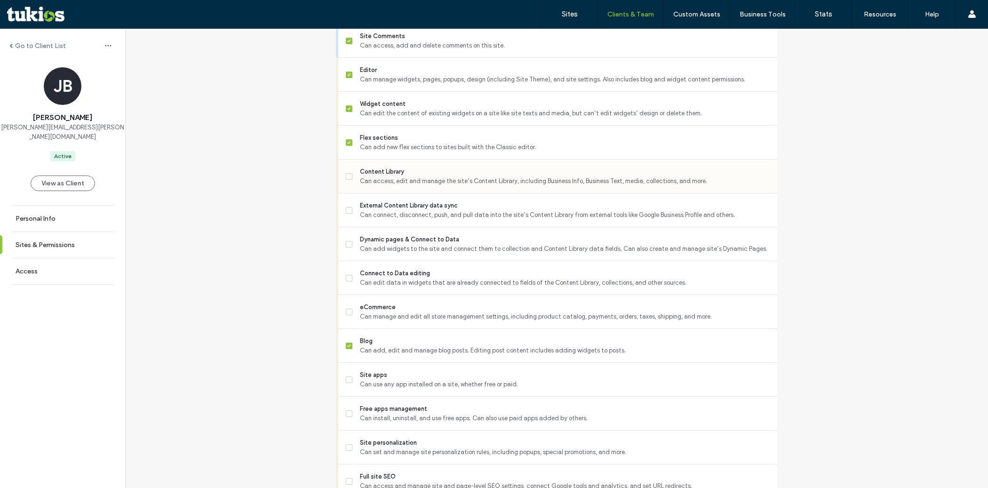
click at [407, 176] on span "Content Library" at bounding box center [565, 171] width 410 height 9
click at [400, 217] on span "Can connect, disconnect, push, and pull data into the site’s Content Library fr…" at bounding box center [565, 214] width 410 height 9
click at [401, 244] on span "Dynamic pages & Connect to Data" at bounding box center [565, 239] width 410 height 9
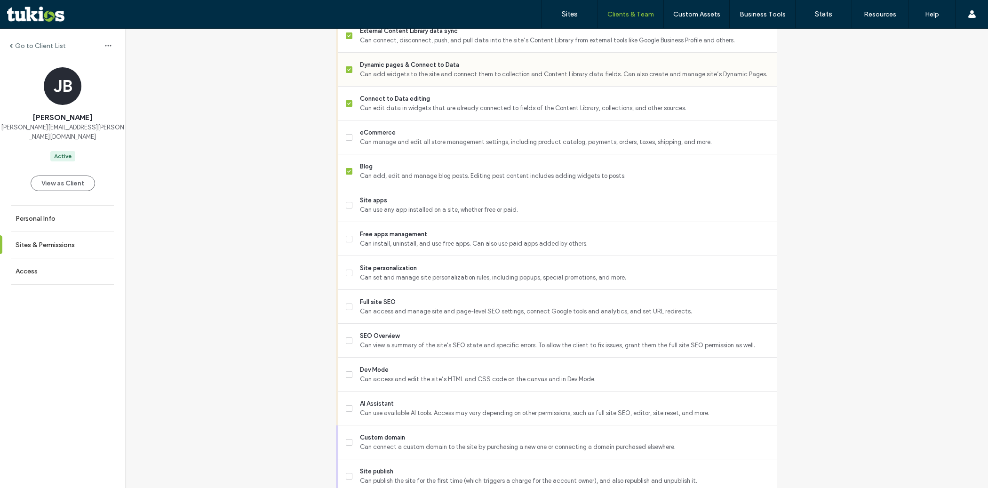
scroll to position [603, 0]
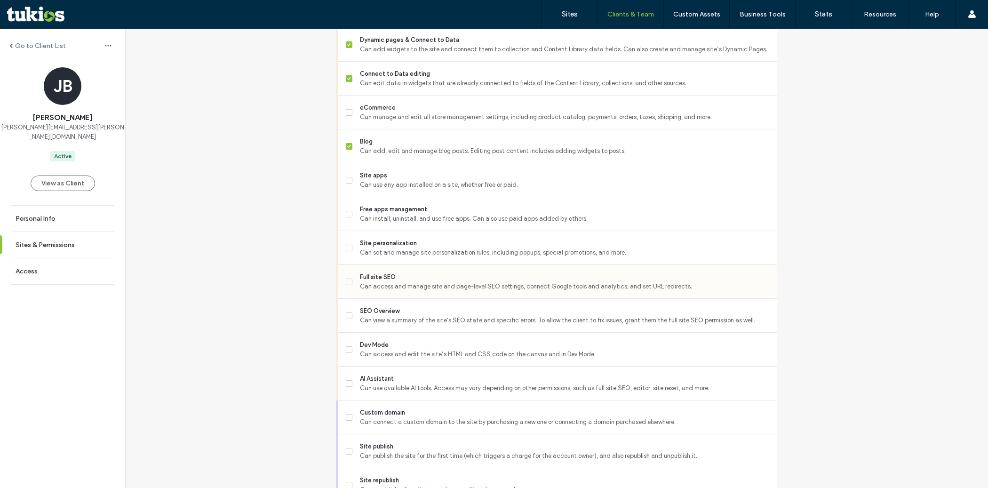
click at [403, 282] on span "Full site SEO" at bounding box center [565, 277] width 410 height 9
click at [404, 247] on span "Site personalization" at bounding box center [565, 243] width 410 height 9
click at [399, 314] on span "SEO Overview" at bounding box center [565, 310] width 410 height 9
click at [400, 350] on span "Dev Mode" at bounding box center [565, 344] width 410 height 9
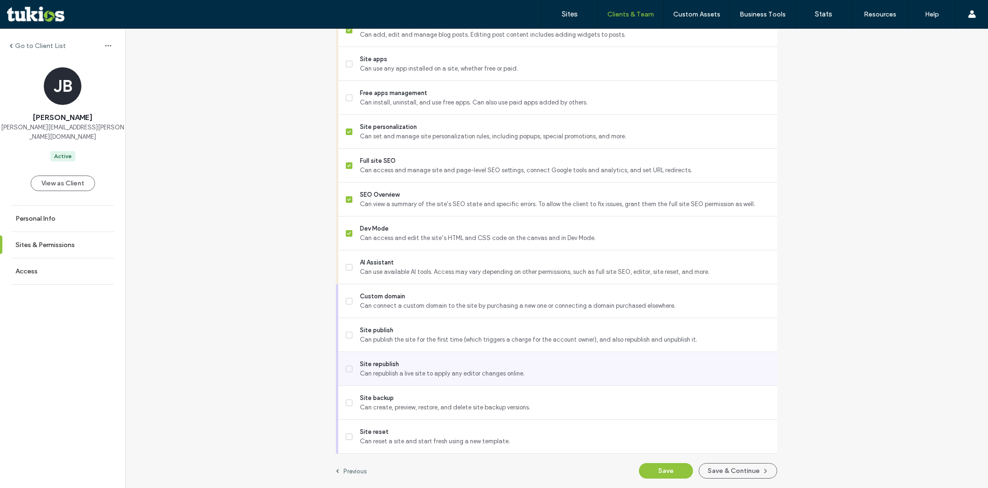
click at [397, 374] on span "Can republish a live site to apply any editor changes online." at bounding box center [565, 373] width 410 height 9
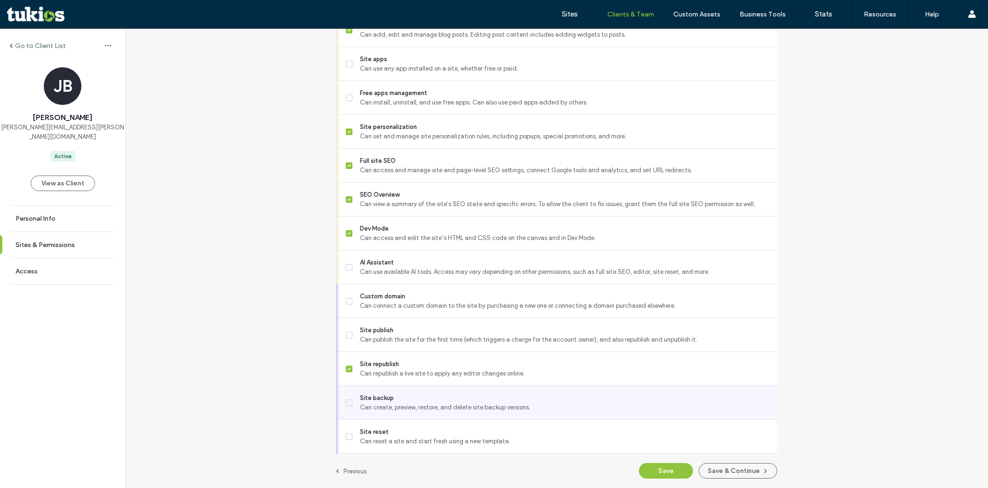
click at [397, 409] on span "Can create, preview, restore, and delete site backup versions." at bounding box center [565, 407] width 410 height 9
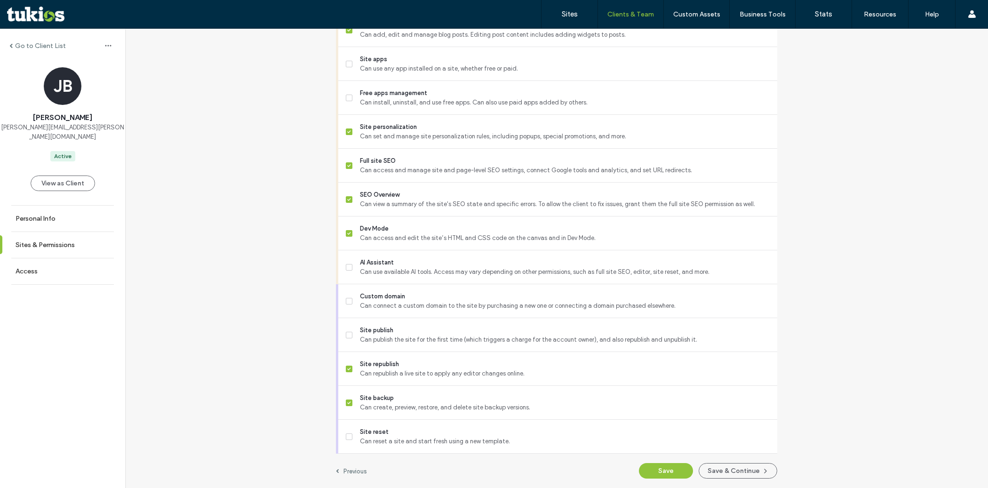
click at [657, 467] on button "Save" at bounding box center [666, 471] width 54 height 16
click at [649, 468] on button "Save" at bounding box center [666, 471] width 54 height 16
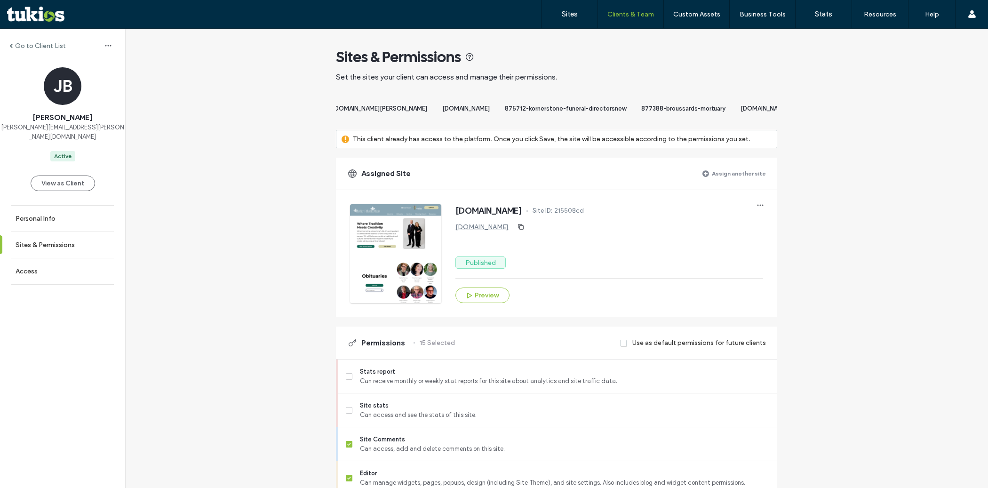
click at [719, 178] on label "Assign another site" at bounding box center [739, 173] width 54 height 16
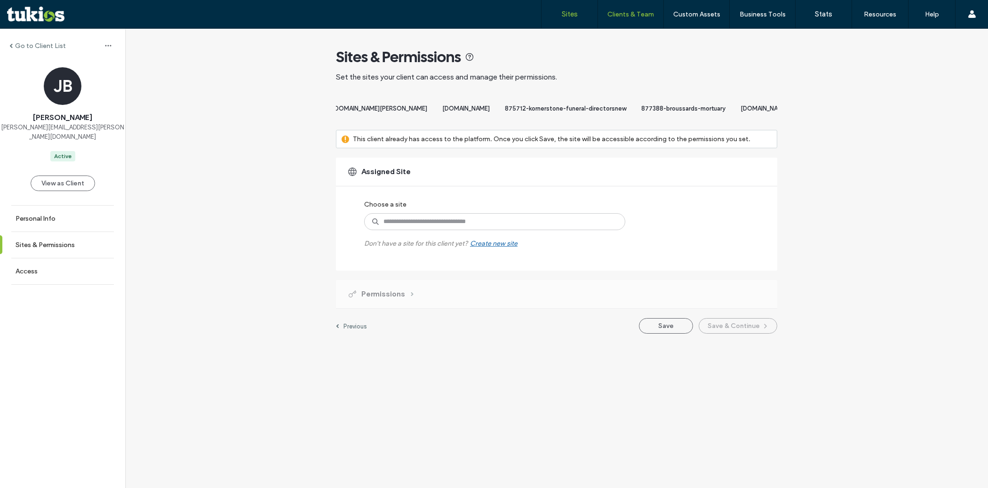
scroll to position [0, 16451]
click at [452, 230] on input at bounding box center [494, 221] width 261 height 17
type input "****"
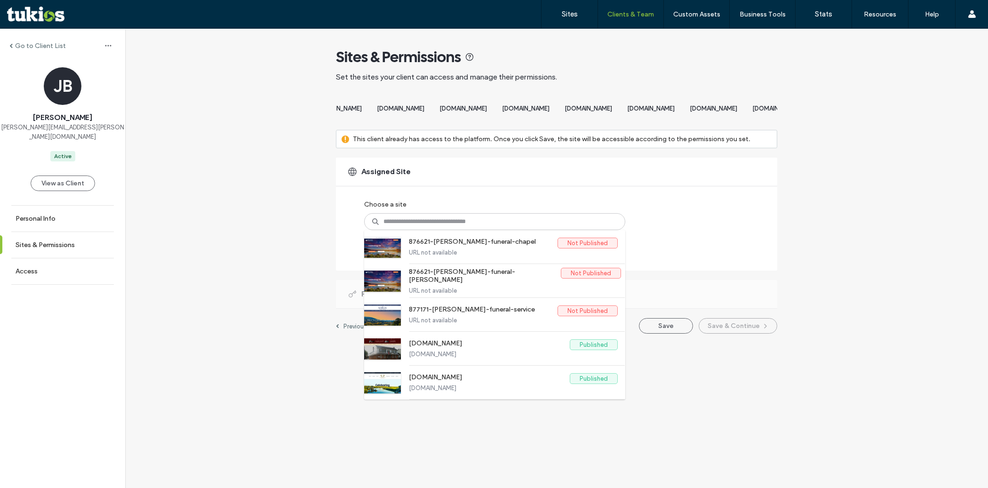
scroll to position [0, 3814]
click at [432, 230] on input at bounding box center [494, 221] width 261 height 17
paste input "**********"
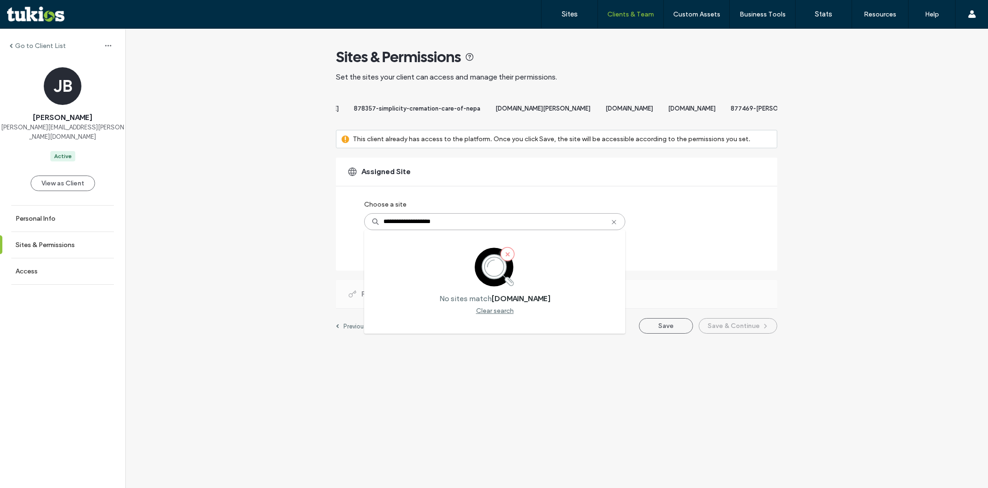
type input "**********"
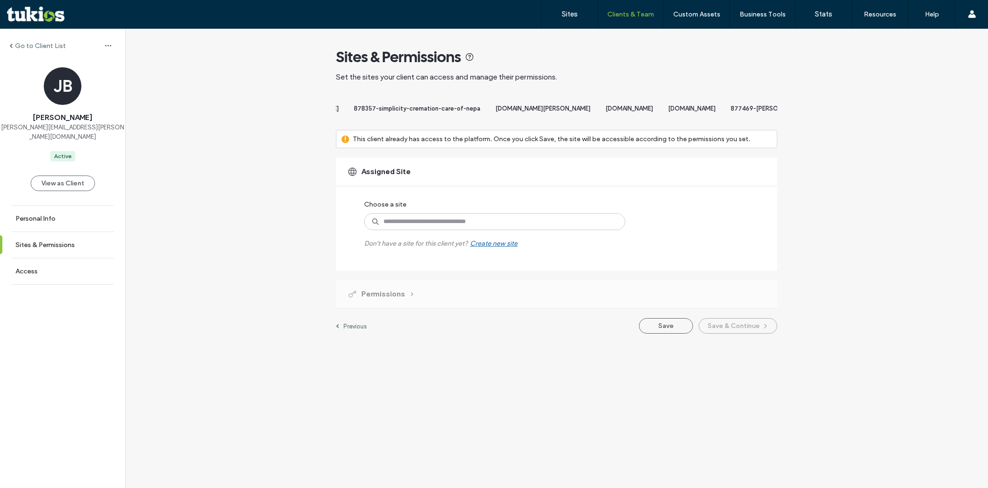
scroll to position [0, 7513]
click at [465, 230] on input at bounding box center [494, 221] width 261 height 17
click at [449, 230] on input at bounding box center [494, 221] width 261 height 17
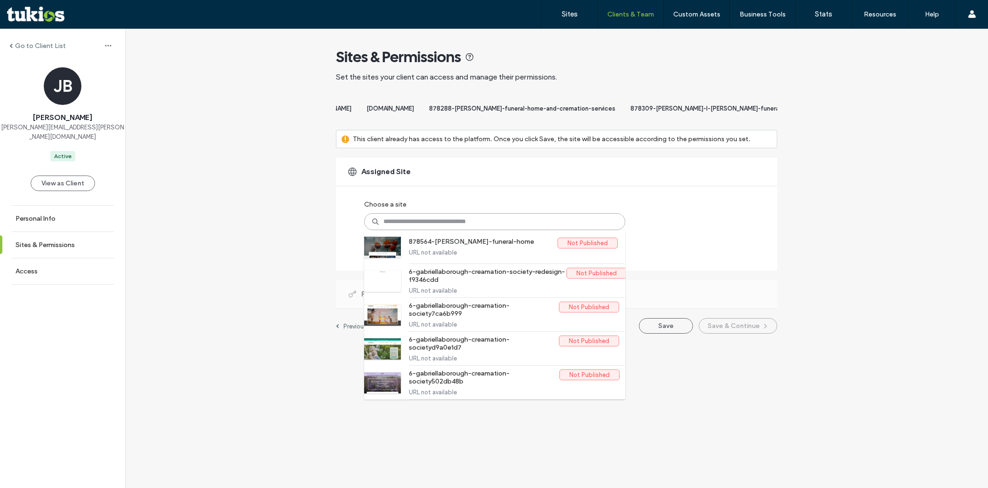
paste input "**********"
type input "**********"
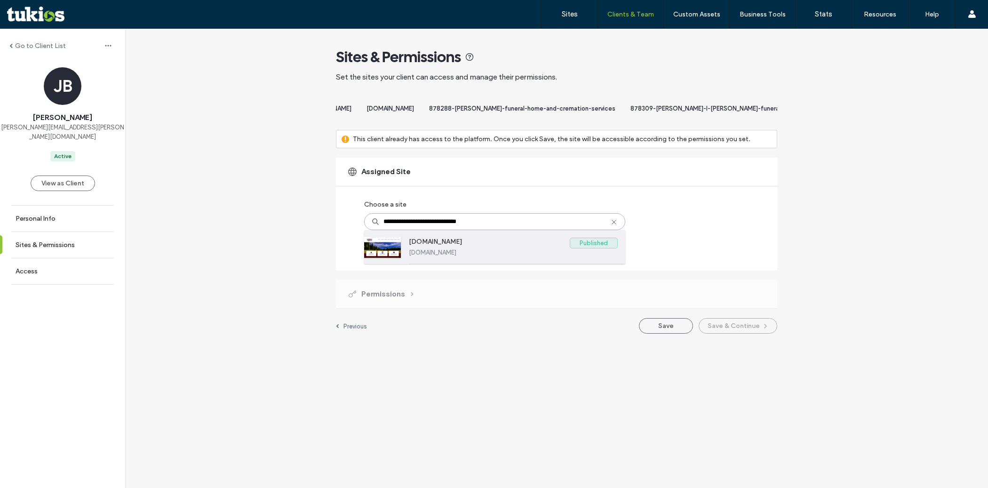
click at [450, 249] on label "www.owenslivingstonmortuary.com" at bounding box center [489, 243] width 161 height 11
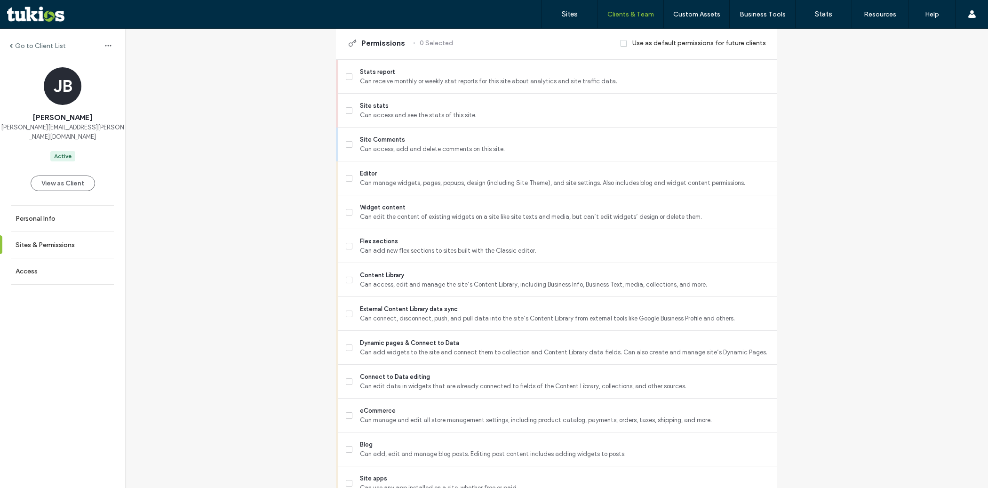
scroll to position [313, 0]
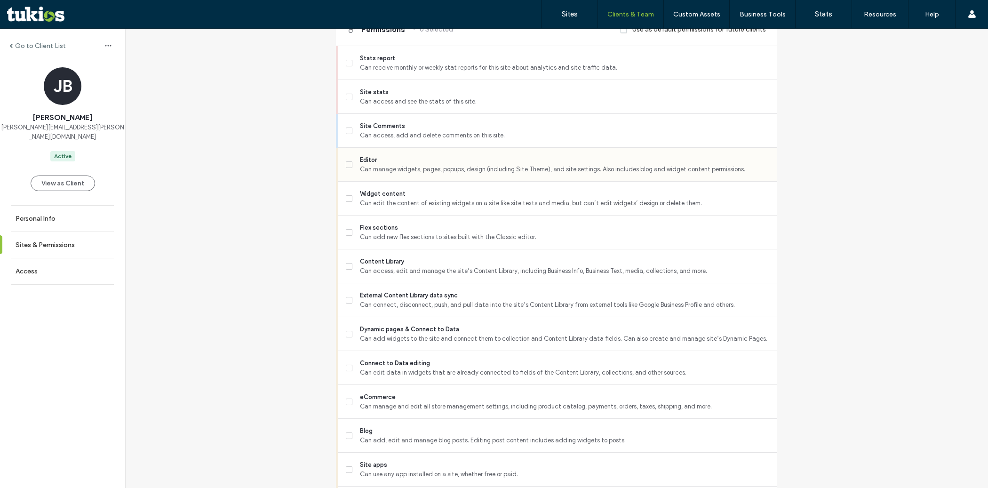
click at [433, 174] on span "Can manage widgets, pages, popups, design (including Site Theme), and site sett…" at bounding box center [565, 169] width 410 height 9
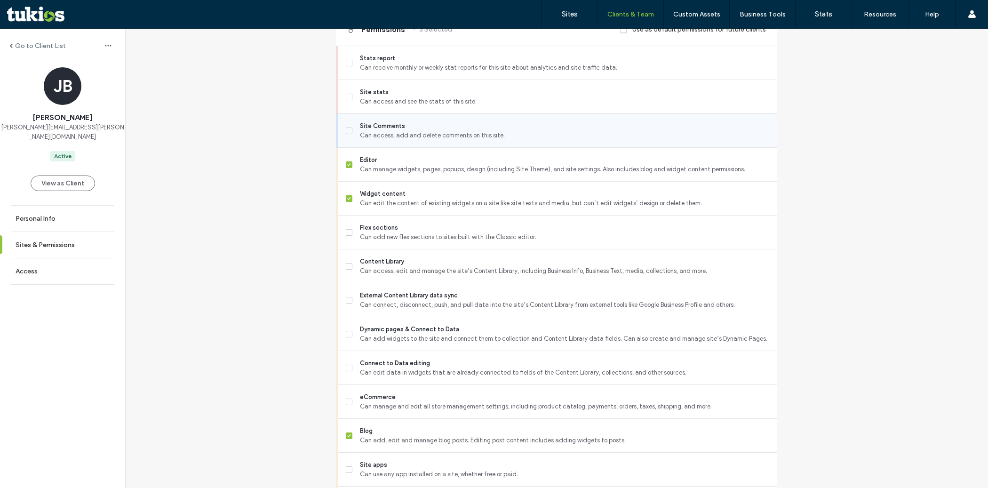
click at [430, 140] on span "Can access, add and delete comments on this site." at bounding box center [565, 135] width 410 height 9
click at [415, 242] on span "Can add new flex sections to sites built with the Classic editor." at bounding box center [565, 237] width 410 height 9
click at [415, 275] on span "Can access, edit and manage the site’s Content Library, including Business Info…" at bounding box center [565, 270] width 410 height 9
click at [409, 298] on span "External Content Library data sync" at bounding box center [565, 295] width 410 height 9
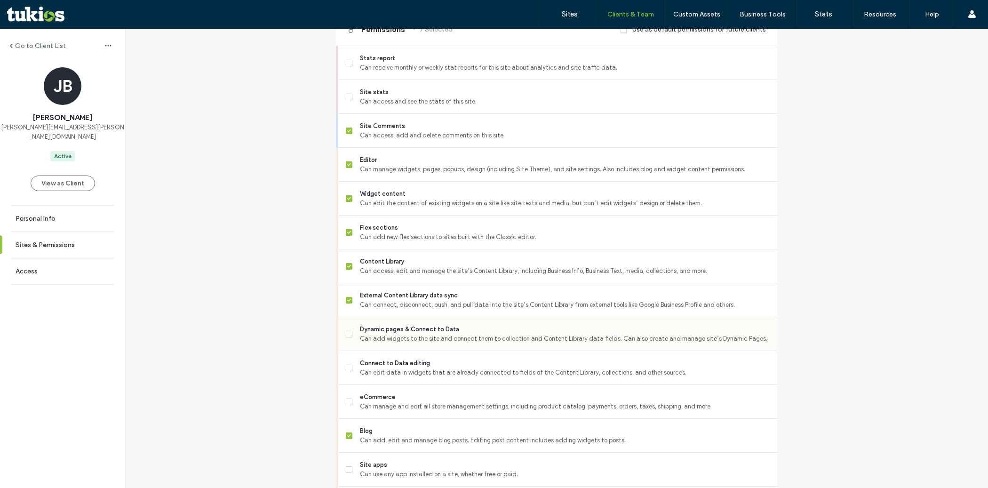
click at [412, 334] on span "Dynamic pages & Connect to Data" at bounding box center [565, 329] width 410 height 9
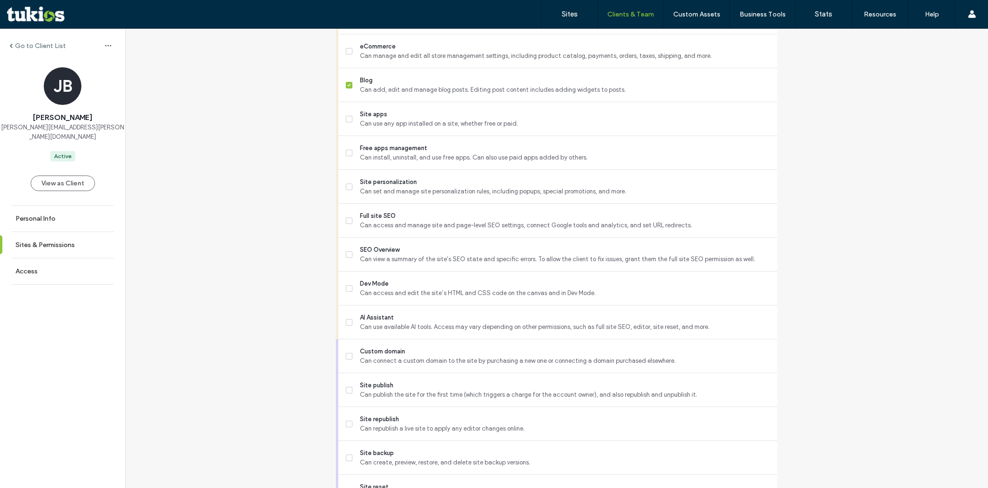
scroll to position [688, 0]
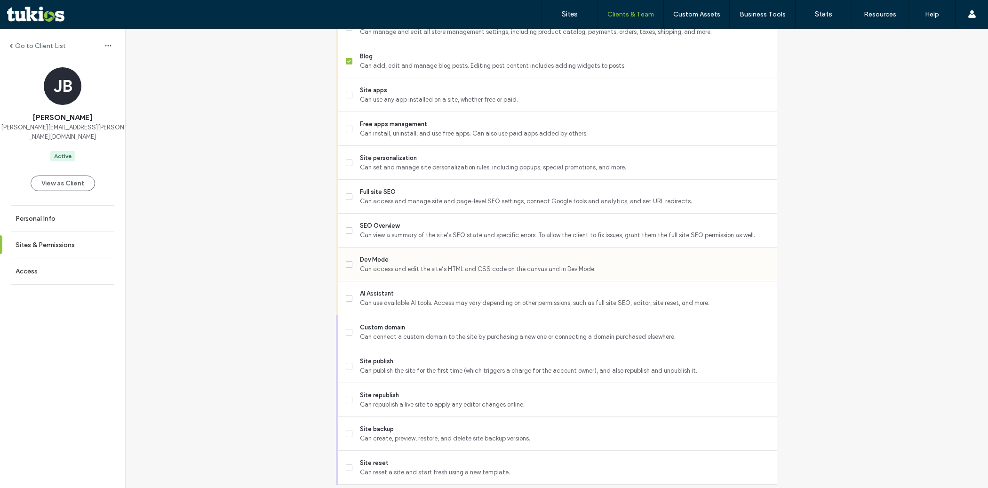
click at [406, 272] on span "Can access and edit the site’s HTML and CSS code on the canvas and in Dev Mode." at bounding box center [565, 269] width 410 height 9
click at [410, 213] on div "Full site SEO Can access and manage site and page-level SEO settings, connect G…" at bounding box center [562, 196] width 432 height 33
click at [406, 225] on div "SEO Overview Can view a summary of the site's SEO state and specific errors. To…" at bounding box center [562, 230] width 432 height 33
click at [406, 197] on span "Full site SEO" at bounding box center [565, 191] width 410 height 9
click at [404, 230] on span "SEO Overview" at bounding box center [565, 225] width 410 height 9
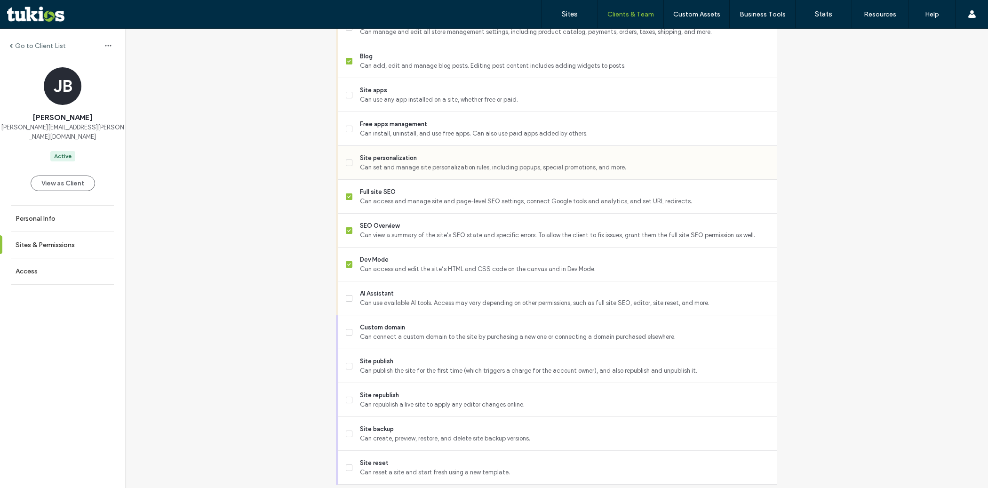
click at [403, 172] on span "Can set and manage site personalization rules, including popups, special promot…" at bounding box center [565, 167] width 410 height 9
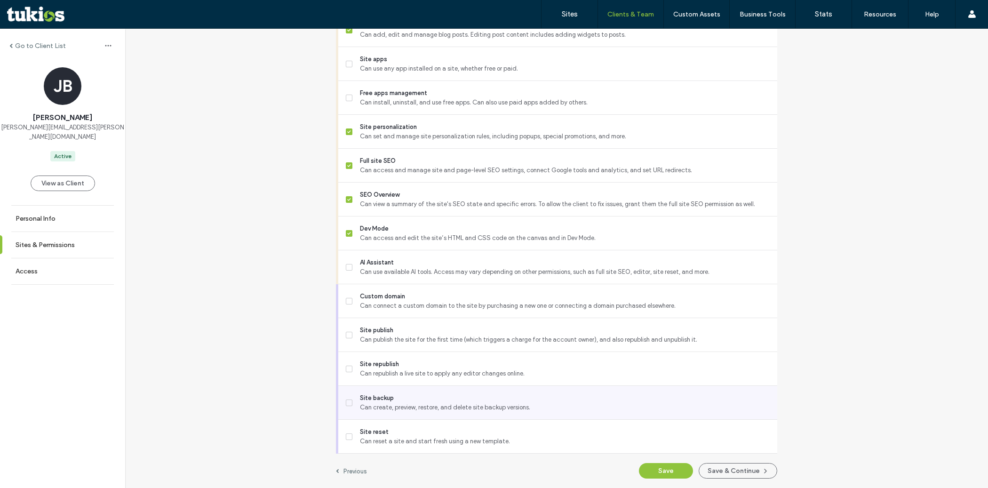
click at [409, 398] on span "Site backup" at bounding box center [565, 397] width 410 height 9
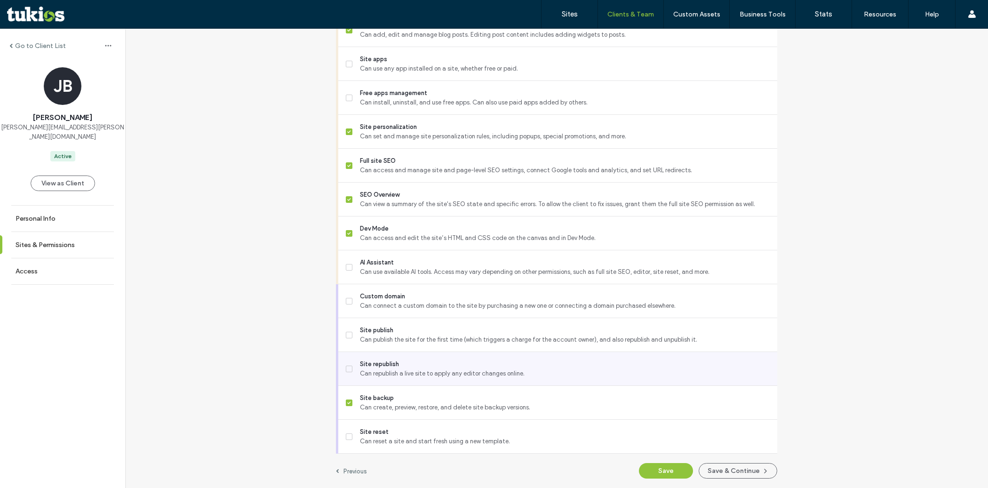
click at [407, 357] on div "Site republish Can republish a live site to apply any editor changes online." at bounding box center [562, 368] width 432 height 33
click at [654, 474] on button "Save" at bounding box center [666, 471] width 54 height 16
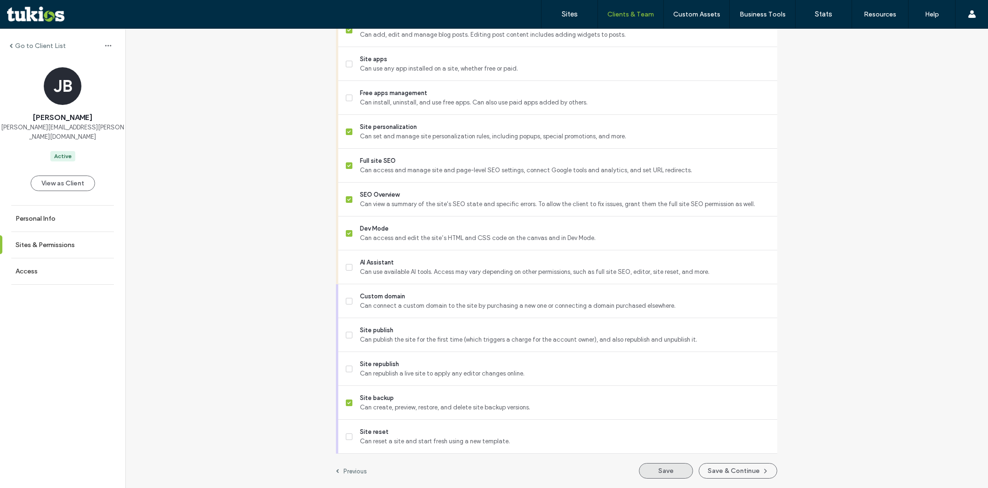
click at [662, 467] on button "Save" at bounding box center [666, 471] width 54 height 16
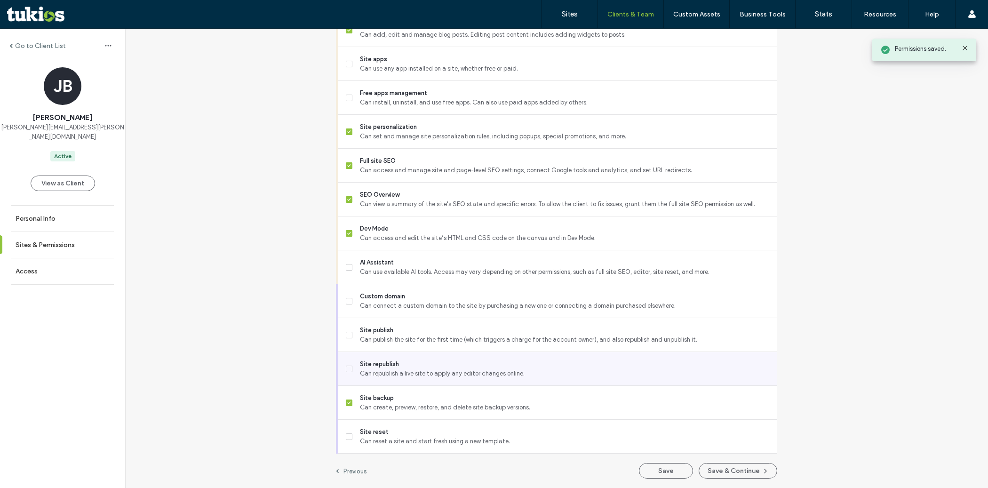
click at [509, 375] on span "Can republish a live site to apply any editor changes online." at bounding box center [565, 373] width 410 height 9
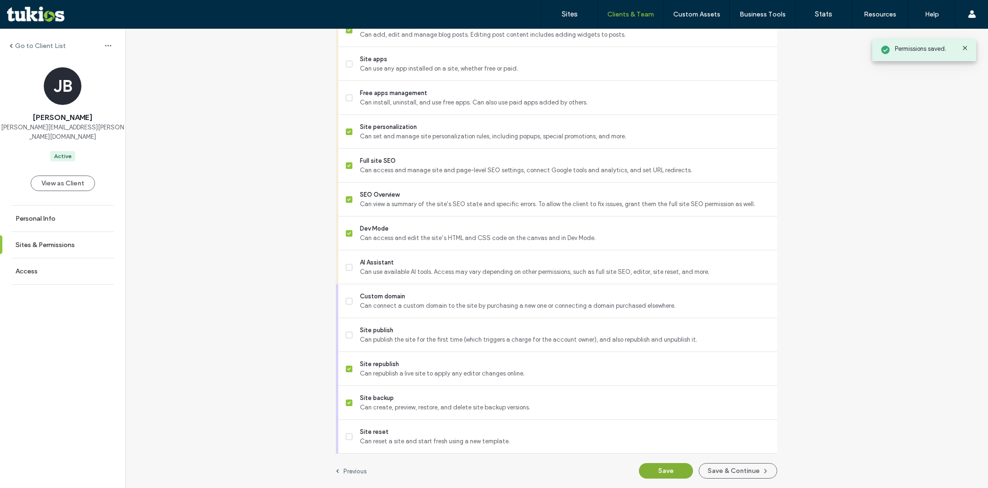
click at [657, 469] on button "Save" at bounding box center [666, 471] width 54 height 16
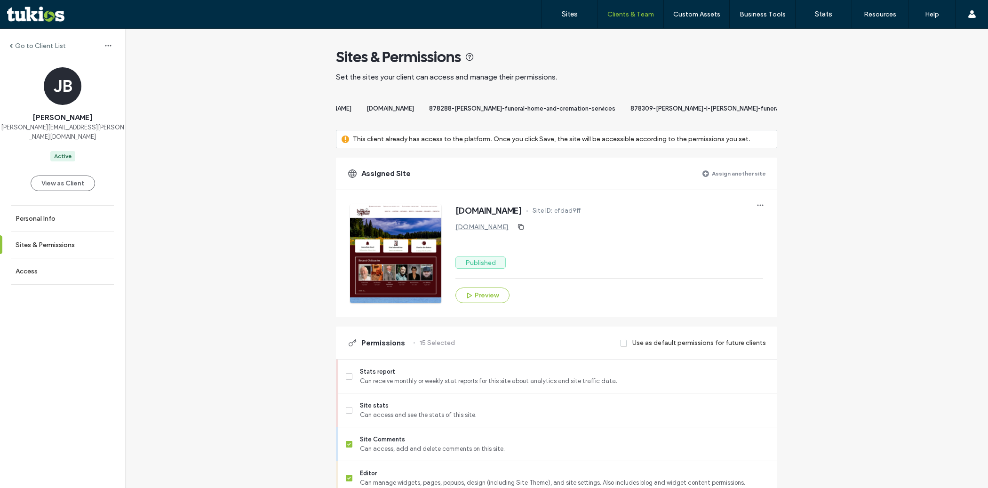
click at [715, 180] on label "Assign another site" at bounding box center [739, 173] width 54 height 16
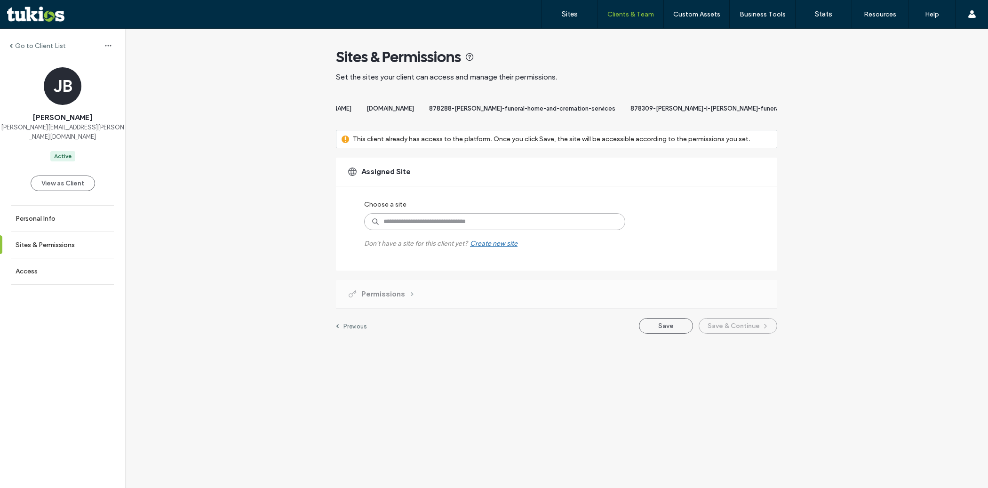
click at [475, 230] on input at bounding box center [494, 221] width 261 height 17
paste input "**********"
type input "**********"
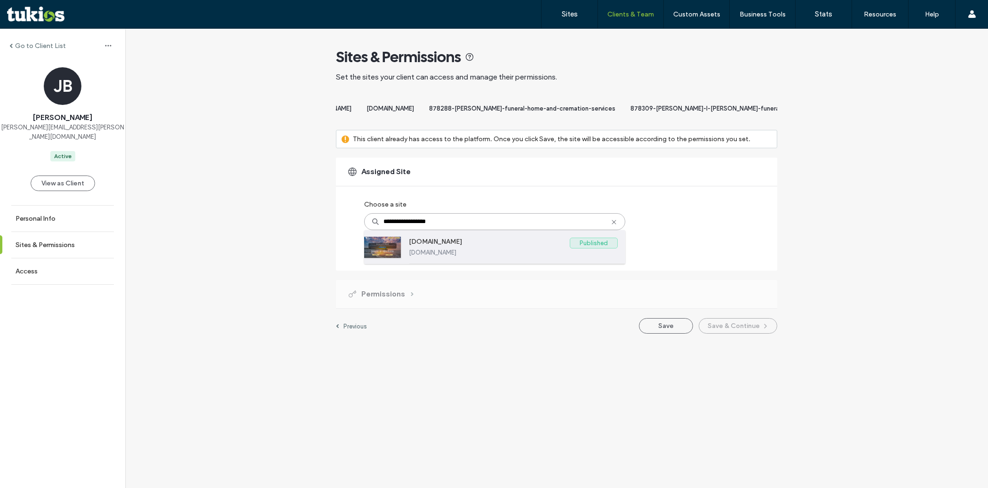
click at [473, 249] on label "www.palmettocs.com" at bounding box center [489, 243] width 161 height 11
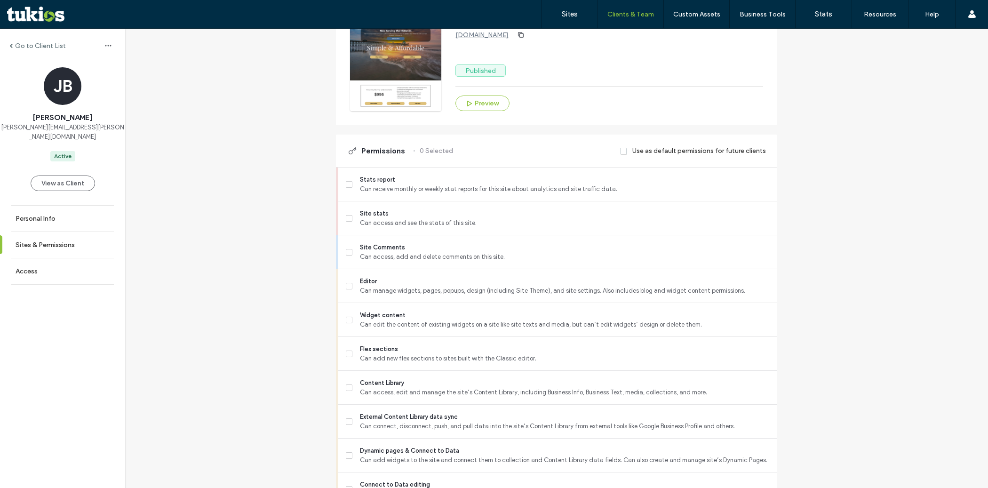
scroll to position [206, 0]
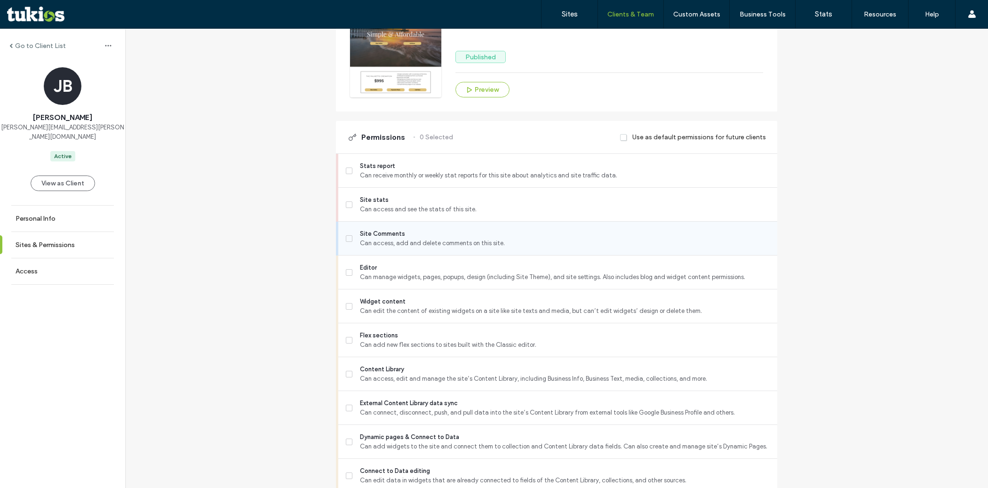
click at [429, 248] on span "Can access, add and delete comments on this site." at bounding box center [565, 243] width 410 height 9
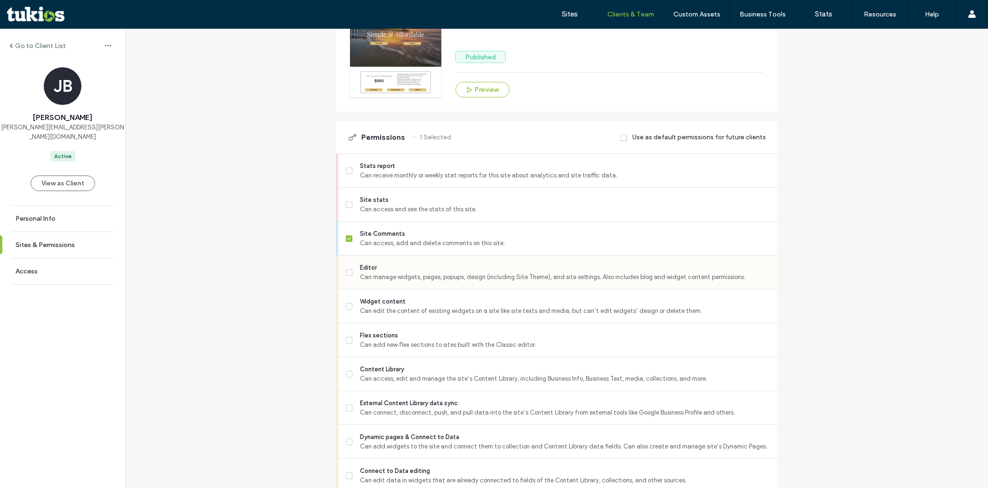
click at [425, 273] on span "Editor" at bounding box center [565, 267] width 410 height 9
click at [407, 340] on span "Flex sections" at bounding box center [565, 335] width 410 height 9
click at [406, 381] on span "Can access, edit and manage the site’s Content Library, including Business Info…" at bounding box center [565, 378] width 410 height 9
click at [409, 417] on span "Can connect, disconnect, push, and pull data into the site’s Content Library fr…" at bounding box center [565, 412] width 410 height 9
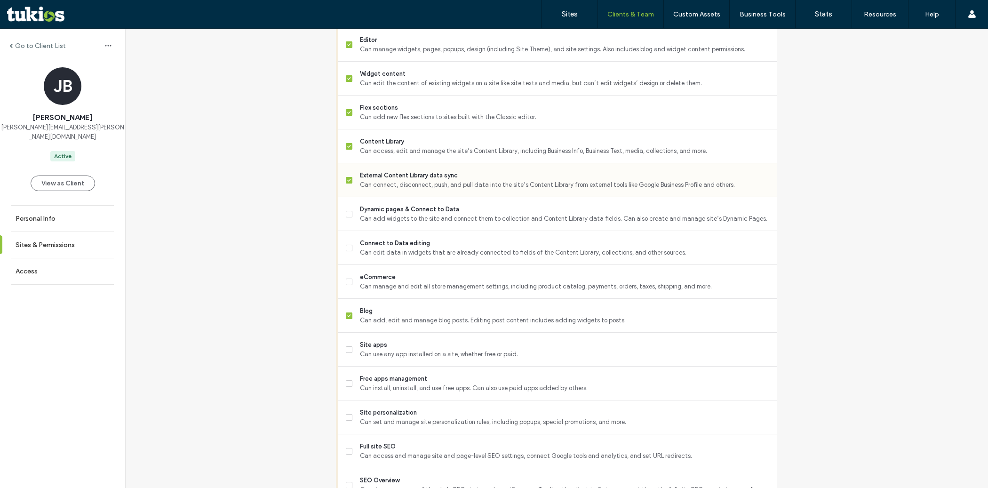
scroll to position [441, 0]
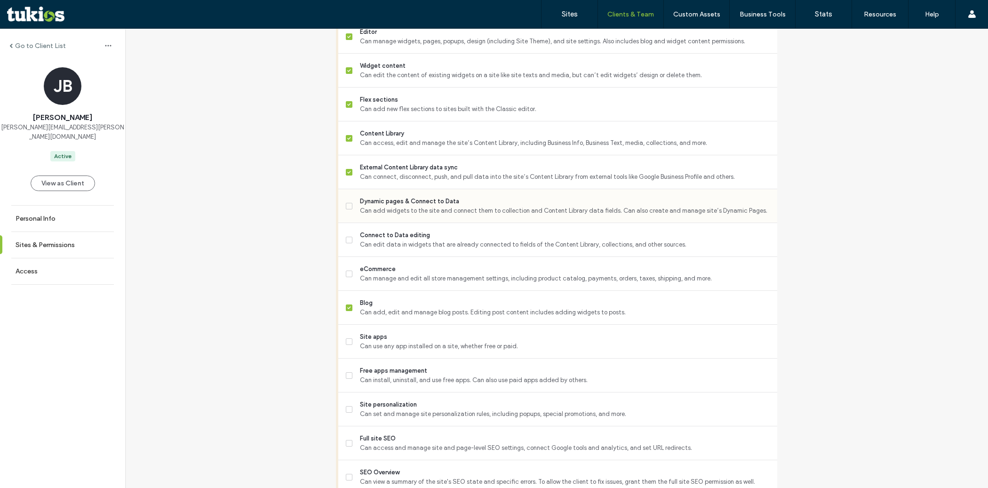
click at [410, 214] on span "Can add widgets to the site and connect them to collection and Content Library …" at bounding box center [565, 210] width 410 height 9
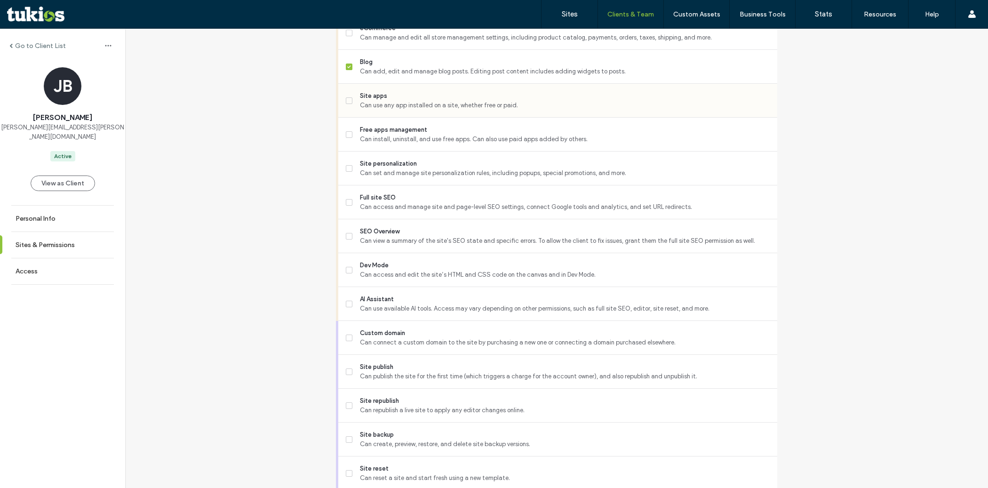
scroll to position [690, 0]
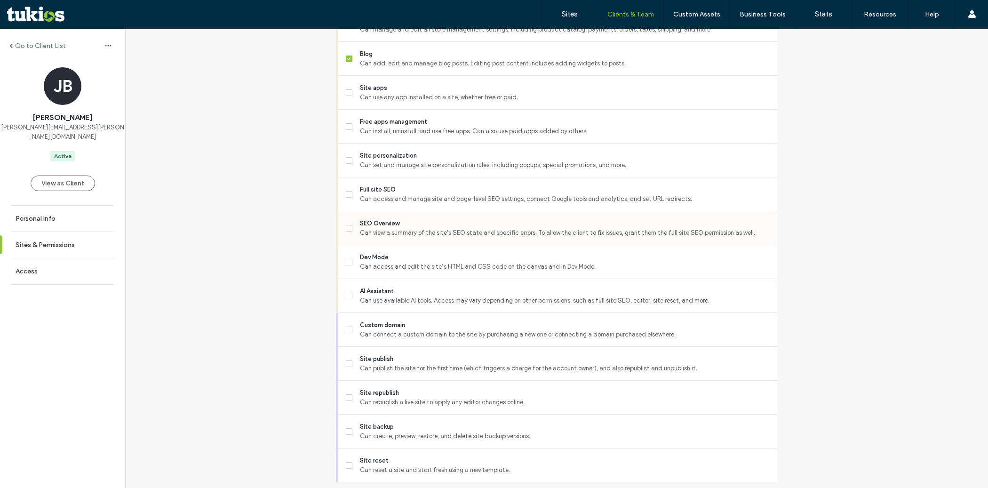
click at [409, 235] on span "Can view a summary of the site's SEO state and specific errors. To allow the cl…" at bounding box center [565, 232] width 410 height 9
click at [409, 194] on span "Full site SEO" at bounding box center [565, 189] width 410 height 9
click at [409, 170] on span "Can set and manage site personalization rules, including popups, special promot…" at bounding box center [565, 164] width 410 height 9
click at [415, 259] on div "Dev Mode Can access and edit the site’s HTML and CSS code on the canvas and in …" at bounding box center [562, 261] width 432 height 33
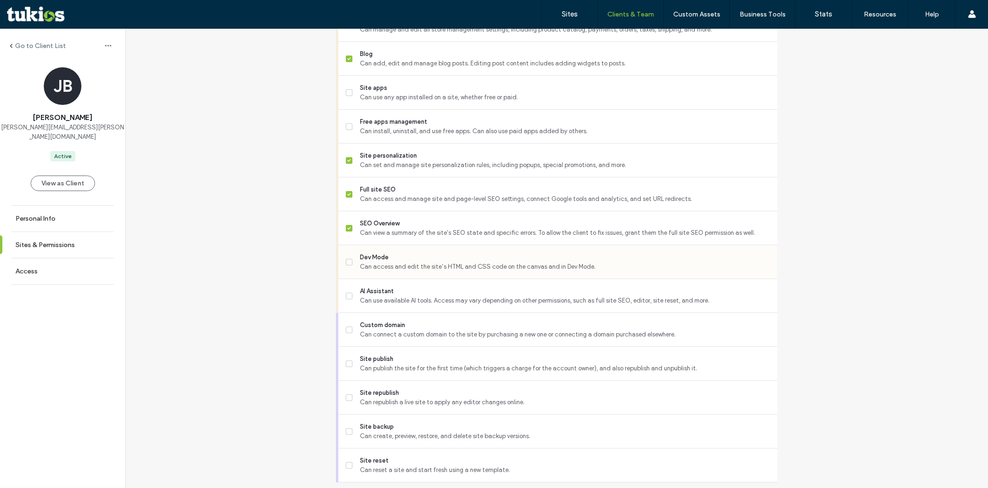
click at [405, 262] on span "Dev Mode" at bounding box center [565, 257] width 410 height 9
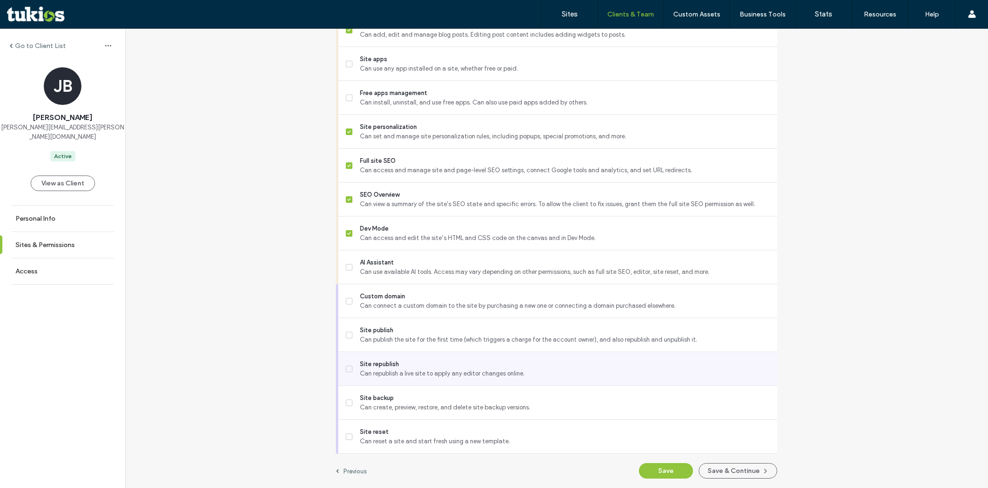
click at [405, 378] on span "Can republish a live site to apply any editor changes online." at bounding box center [565, 373] width 410 height 9
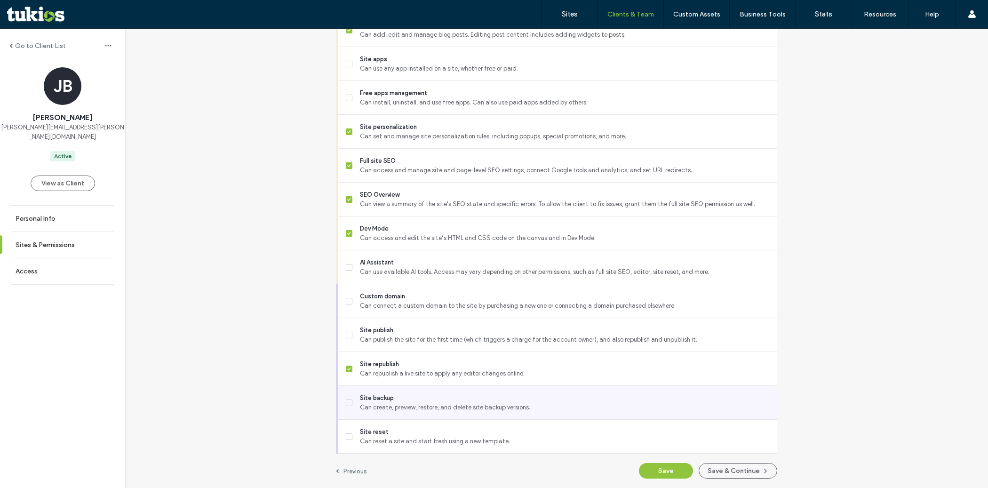
click at [407, 406] on span "Can create, preview, restore, and delete site backup versions." at bounding box center [565, 407] width 410 height 9
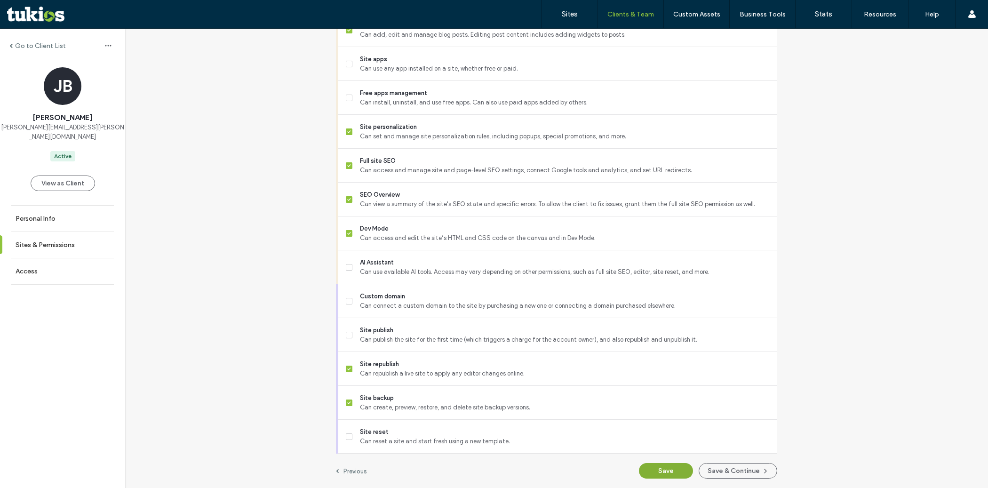
click at [656, 468] on button "Save" at bounding box center [666, 471] width 54 height 16
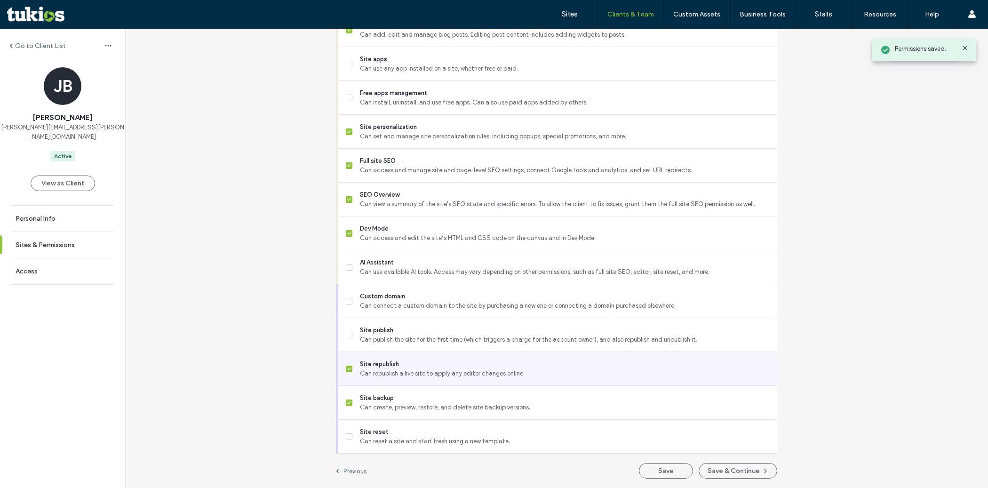
scroll to position [0, 0]
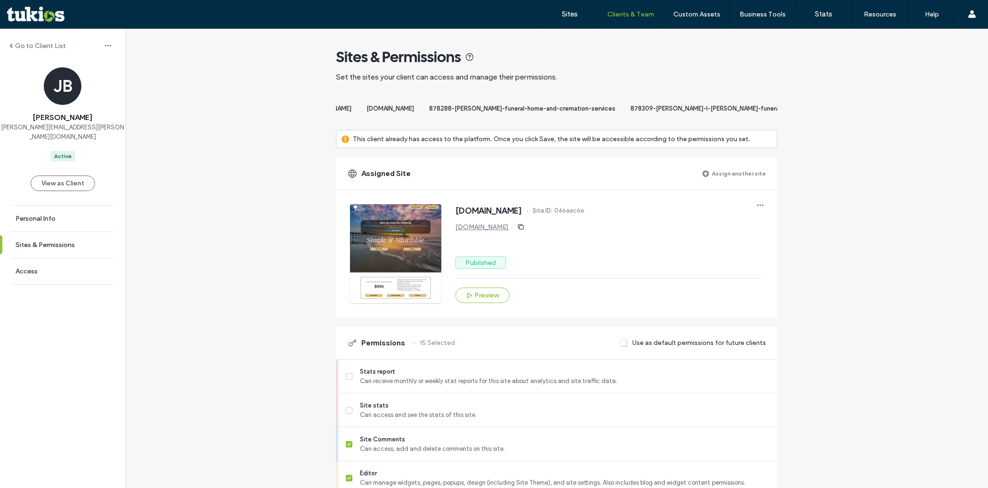
click at [724, 180] on label "Assign another site" at bounding box center [739, 173] width 54 height 16
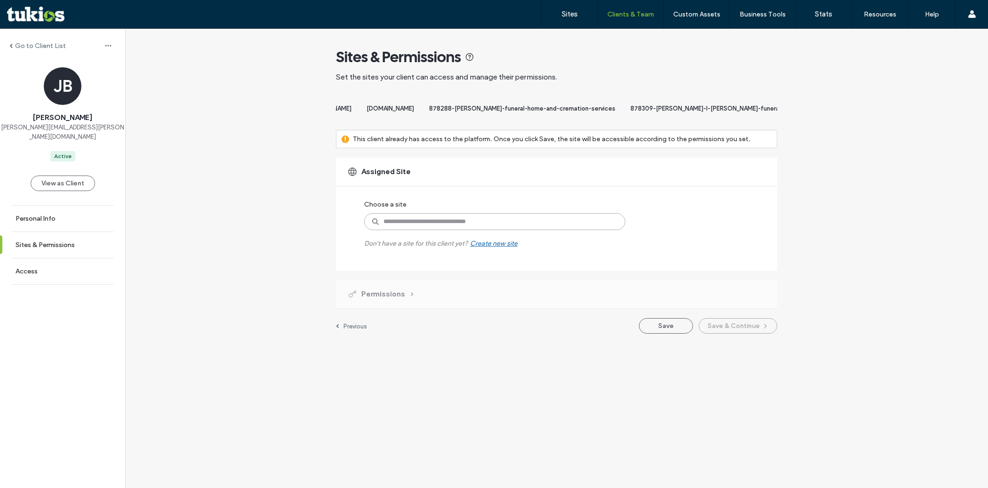
click at [487, 229] on input at bounding box center [494, 221] width 261 height 17
paste input "**********"
type input "**********"
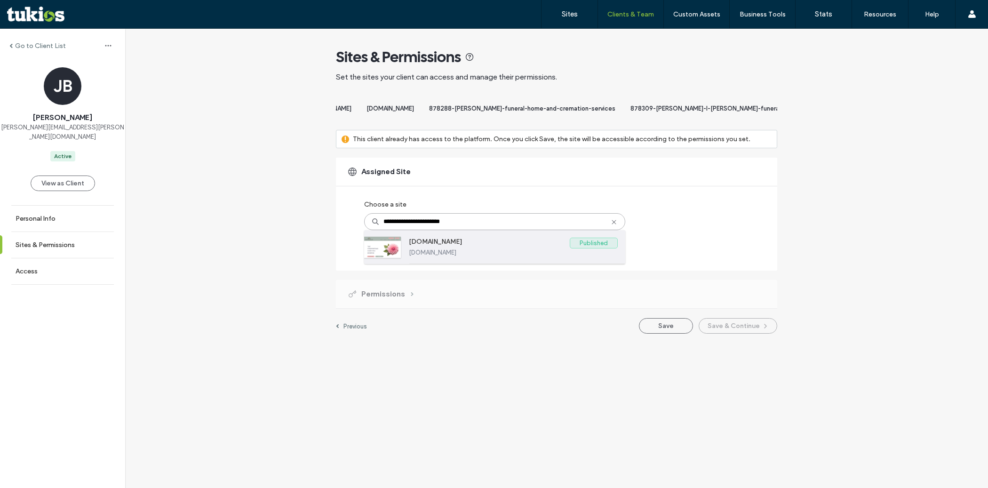
click at [483, 249] on label "www.pearsonsroseburg.com" at bounding box center [489, 243] width 161 height 11
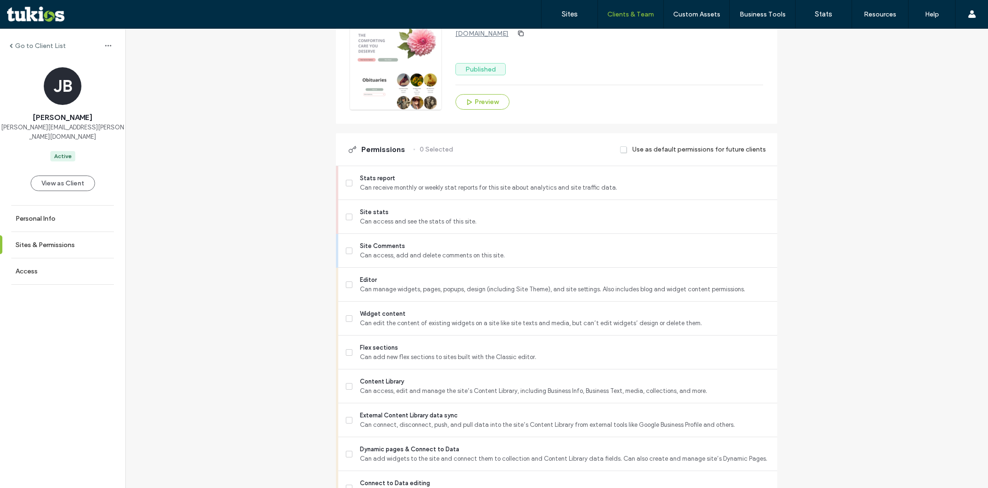
scroll to position [234, 0]
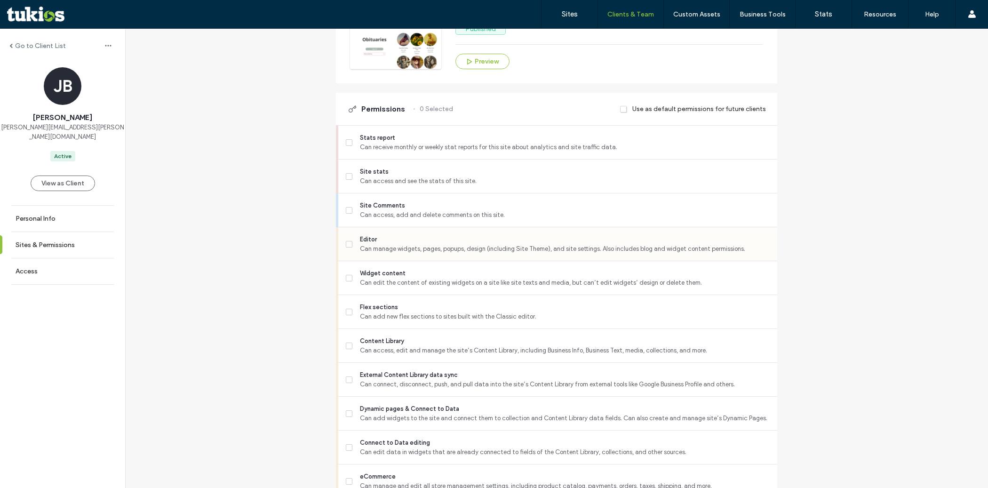
click at [425, 261] on div "Editor Can manage widgets, pages, popups, design (including Site Theme), and si…" at bounding box center [562, 243] width 432 height 33
click at [419, 252] on span "Can manage widgets, pages, popups, design (including Site Theme), and site sett…" at bounding box center [565, 248] width 410 height 9
click at [412, 311] on span "Flex sections" at bounding box center [565, 307] width 410 height 9
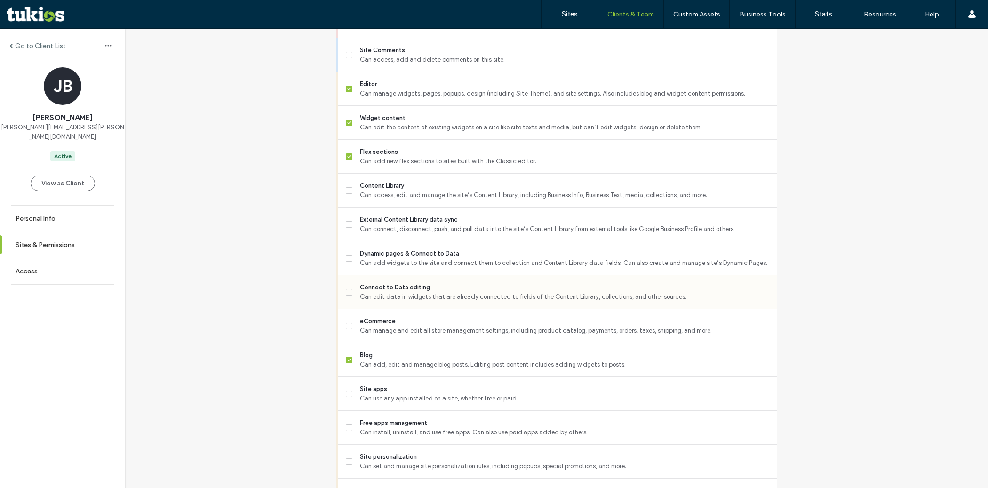
scroll to position [398, 0]
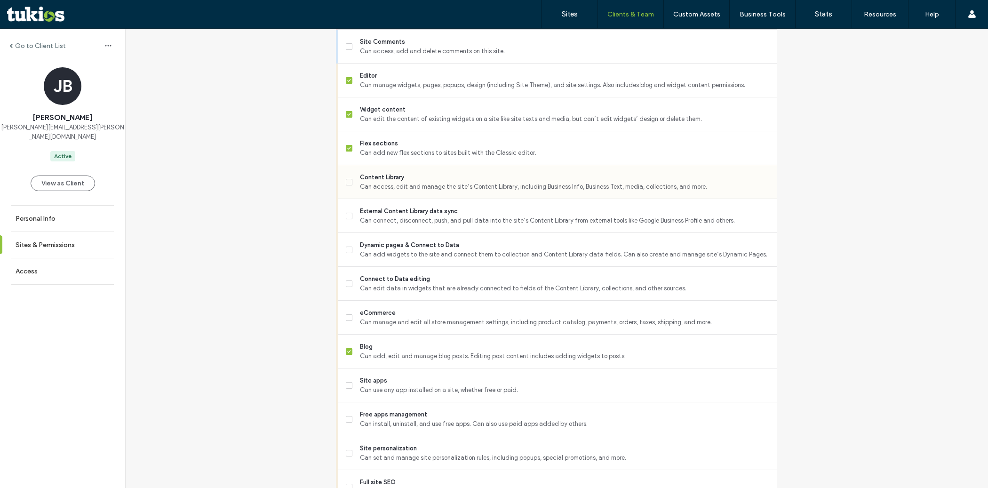
click at [408, 199] on div "Content Library Can access, edit and manage the site’s Content Library, includi…" at bounding box center [562, 181] width 432 height 33
click at [409, 216] on span "External Content Library data sync" at bounding box center [565, 211] width 410 height 9
click at [401, 258] on span "Can add widgets to the site and connect them to collection and Content Library …" at bounding box center [565, 254] width 410 height 9
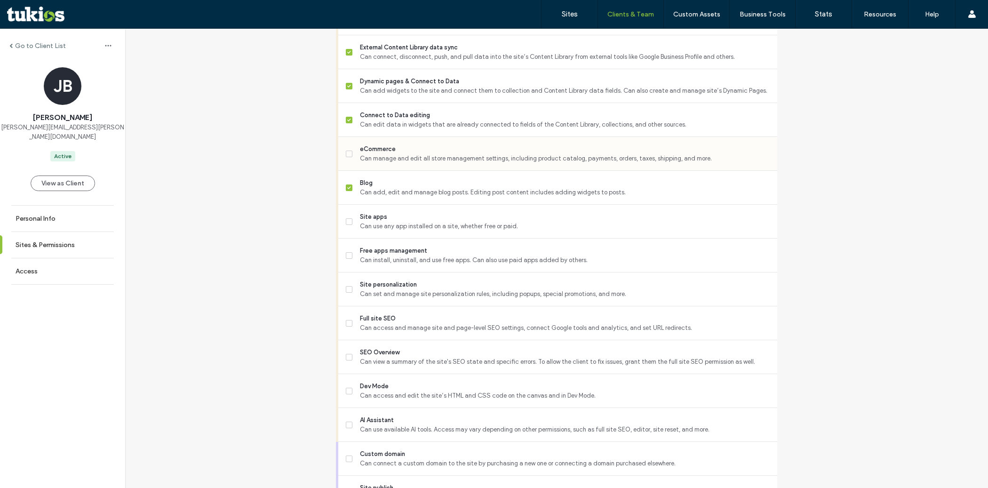
scroll to position [579, 0]
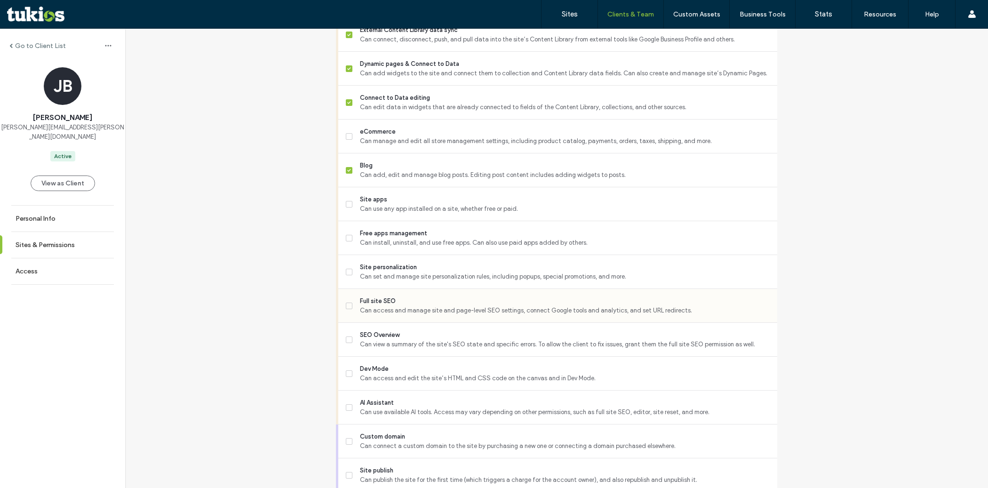
click at [412, 306] on span "Full site SEO" at bounding box center [565, 301] width 410 height 9
click at [410, 340] on span "SEO Overview" at bounding box center [565, 334] width 410 height 9
click at [410, 373] on span "Dev Mode" at bounding box center [565, 368] width 410 height 9
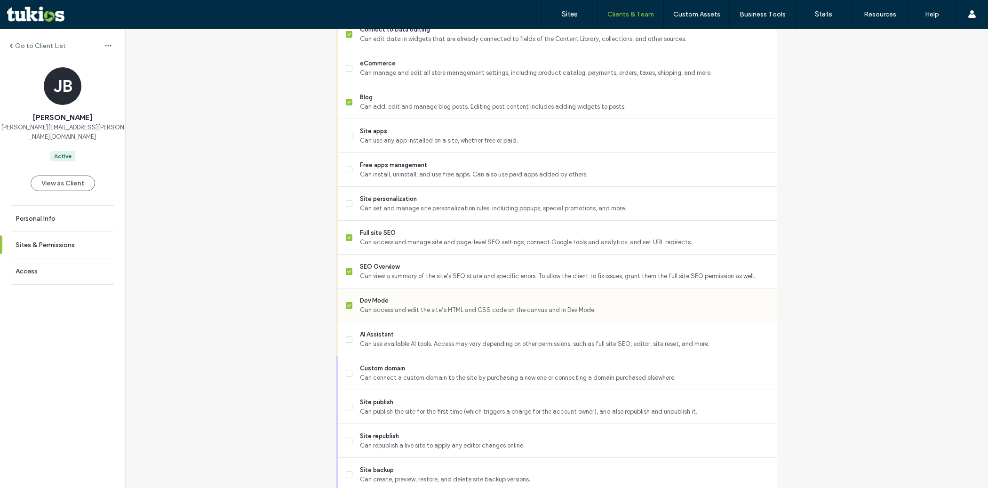
scroll to position [682, 0]
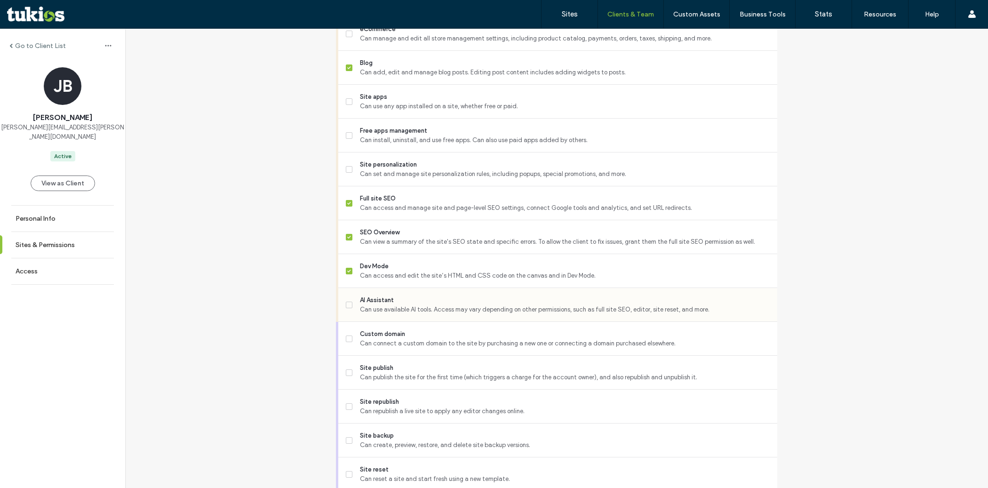
click at [409, 305] on span "AI Assistant" at bounding box center [565, 300] width 410 height 9
click at [404, 178] on span "Can set and manage site personalization rules, including popups, special promot…" at bounding box center [565, 173] width 410 height 9
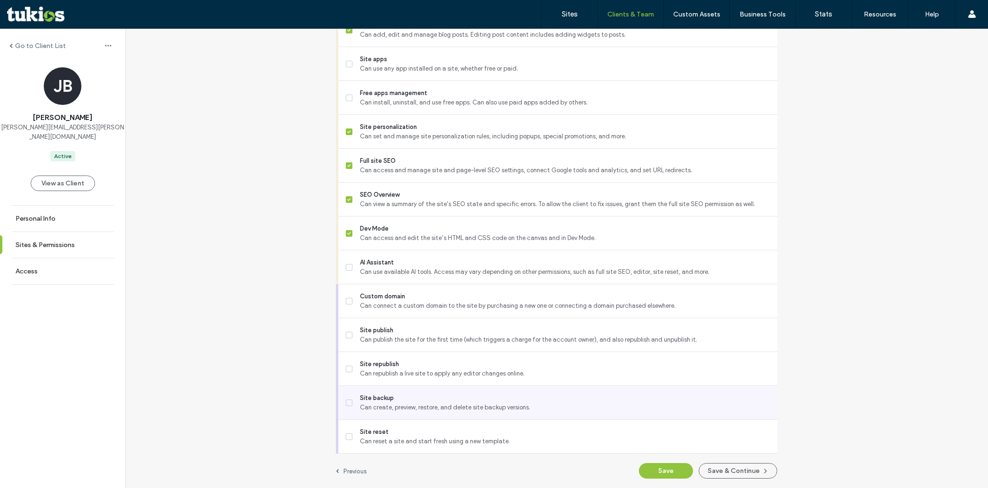
click at [397, 404] on span "Can create, preview, restore, and delete site backup versions." at bounding box center [565, 407] width 410 height 9
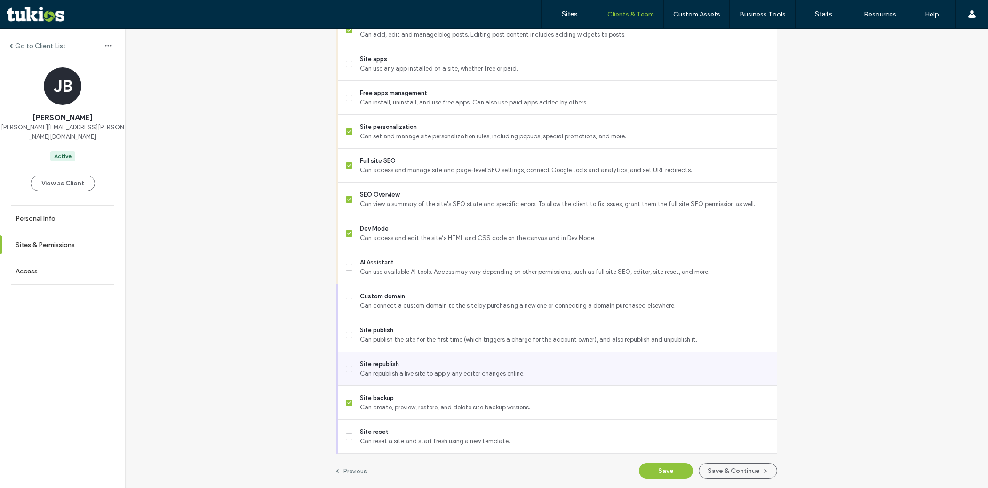
click at [402, 376] on span "Can republish a live site to apply any editor changes online." at bounding box center [565, 373] width 410 height 9
click at [663, 469] on button "Save" at bounding box center [666, 471] width 54 height 16
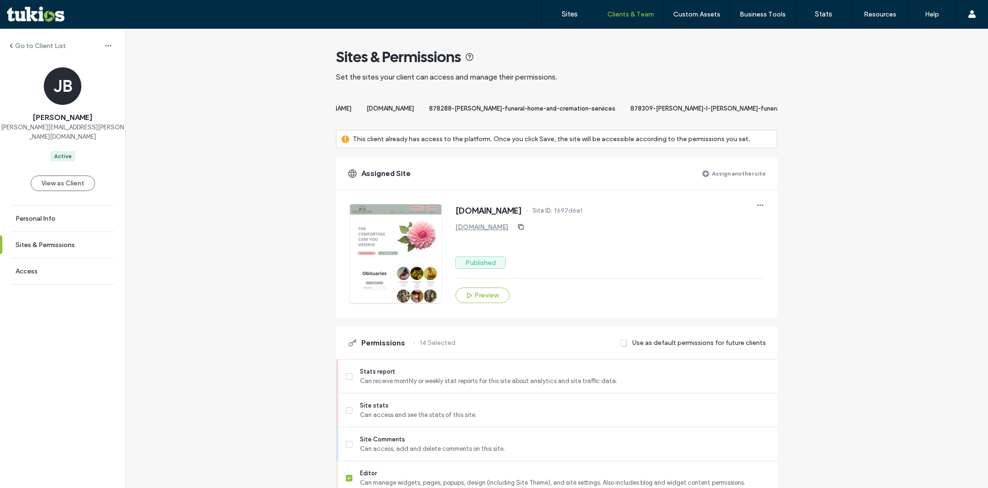
click at [542, 64] on div "Sites & Permissions" at bounding box center [556, 57] width 441 height 19
click at [732, 182] on label "Assign another site" at bounding box center [739, 173] width 54 height 16
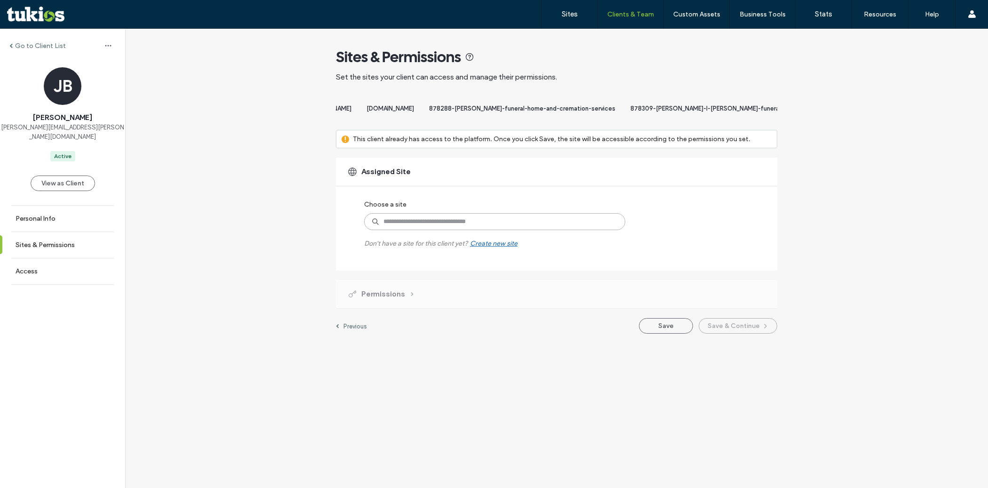
click at [548, 230] on input at bounding box center [494, 221] width 261 height 17
paste input "**********"
type input "**********"
type input "********"
click at [490, 230] on input at bounding box center [494, 221] width 261 height 17
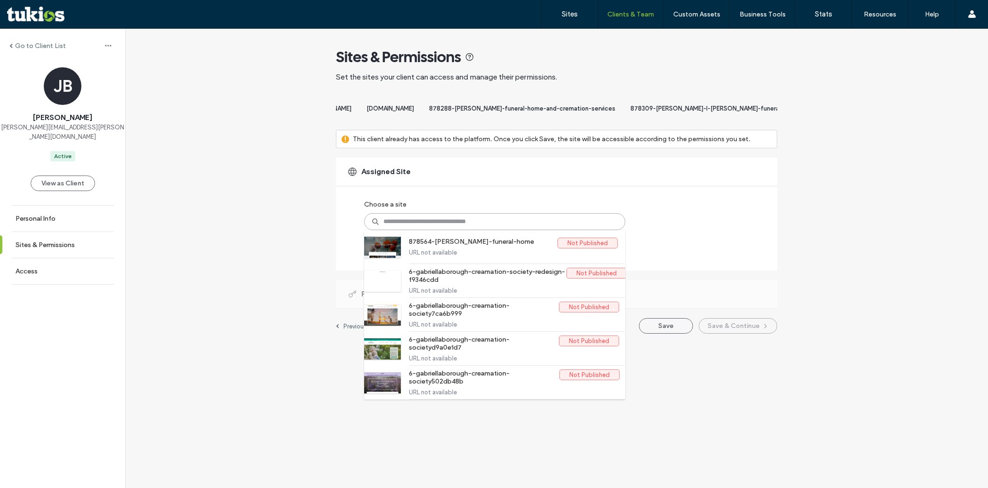
click at [490, 230] on input at bounding box center [494, 221] width 261 height 17
paste input "**********"
type input "**********"
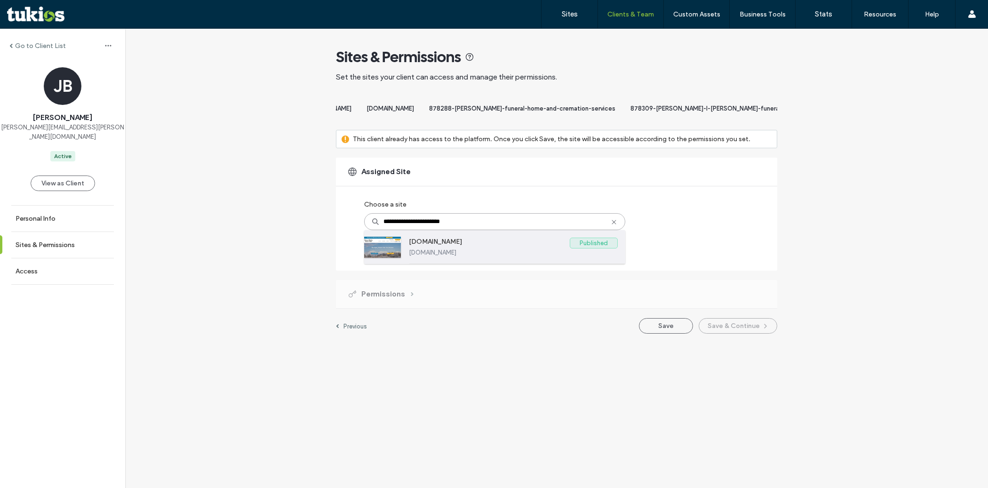
click at [473, 256] on label "www.petersonbrothers.com" at bounding box center [513, 252] width 209 height 7
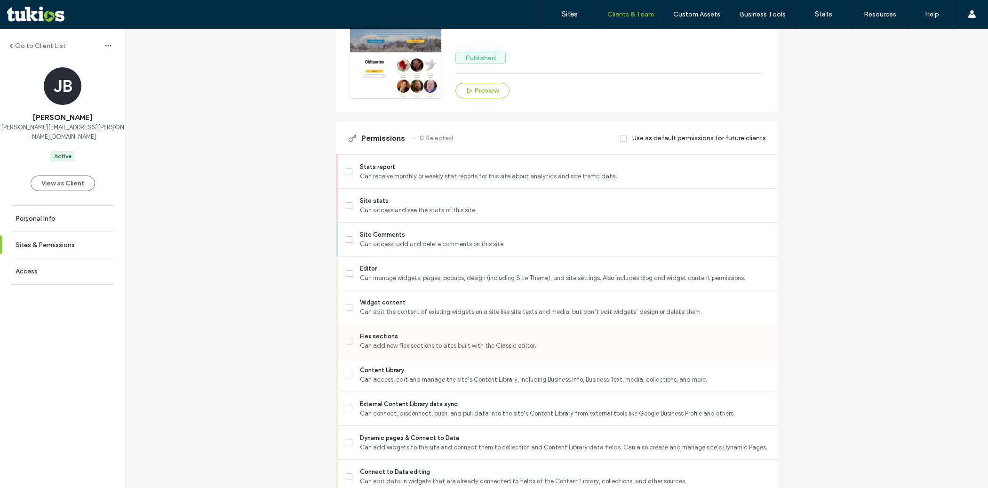
scroll to position [211, 0]
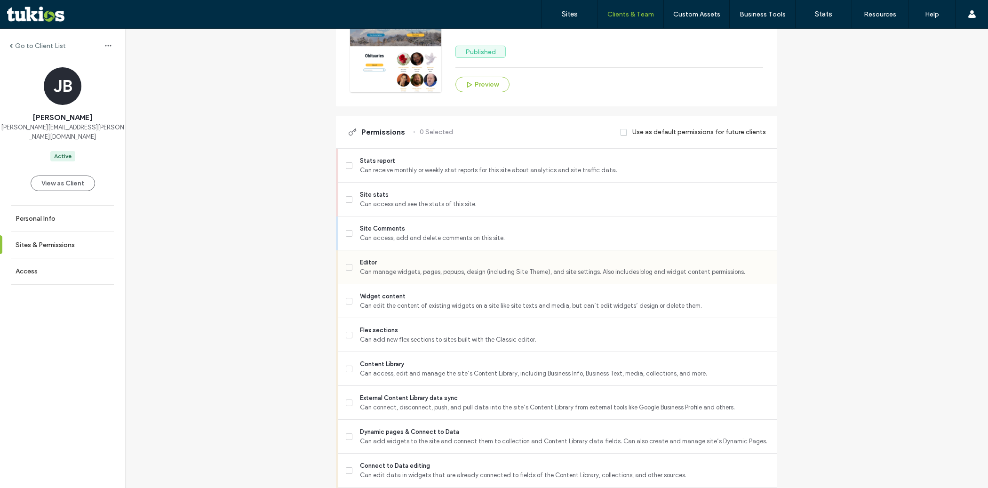
click at [513, 265] on span "Editor" at bounding box center [565, 262] width 410 height 9
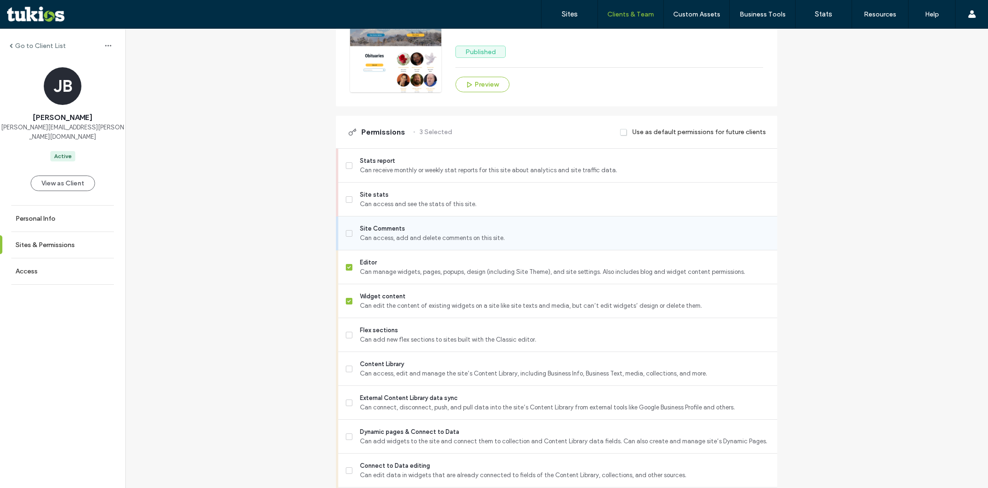
click at [505, 243] on span "Can access, add and delete comments on this site." at bounding box center [565, 237] width 410 height 9
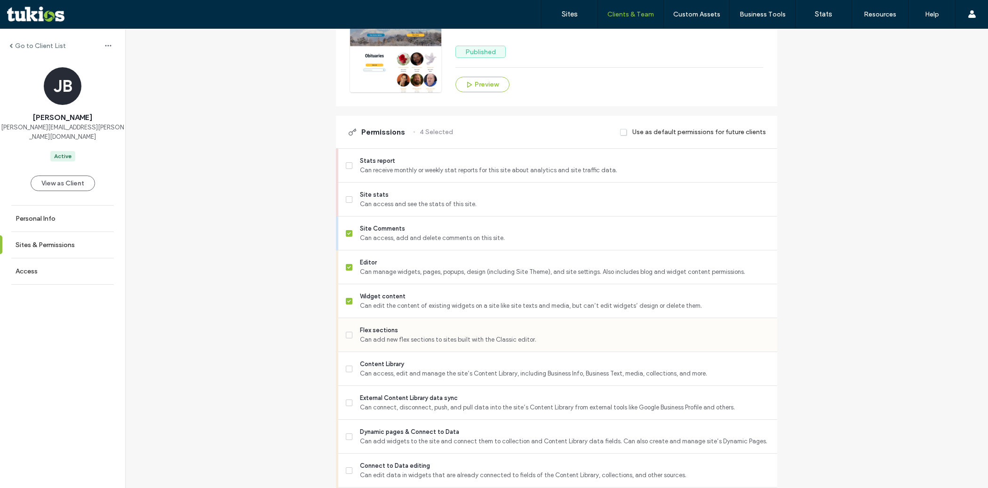
click at [493, 334] on span "Flex sections" at bounding box center [565, 330] width 410 height 9
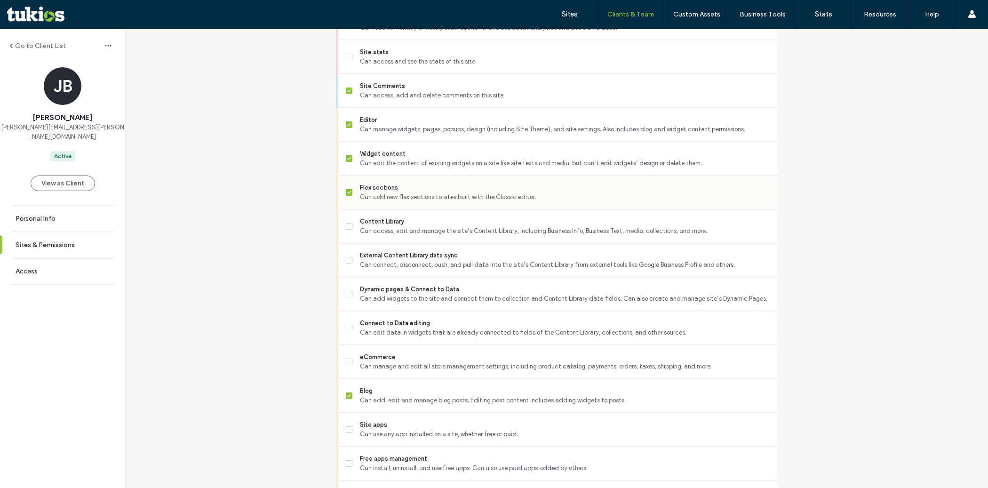
scroll to position [354, 0]
click at [468, 235] on span "Can access, edit and manage the site’s Content Library, including Business Info…" at bounding box center [565, 230] width 410 height 9
click at [466, 256] on div "External Content Library data sync Can connect, disconnect, push, and pull data…" at bounding box center [562, 259] width 432 height 33
click at [464, 289] on div "Dynamic pages & Connect to Data Can add widgets to the site and connect them to…" at bounding box center [562, 293] width 432 height 33
click at [462, 268] on span "Can connect, disconnect, push, and pull data into the site’s Content Library fr…" at bounding box center [565, 264] width 410 height 9
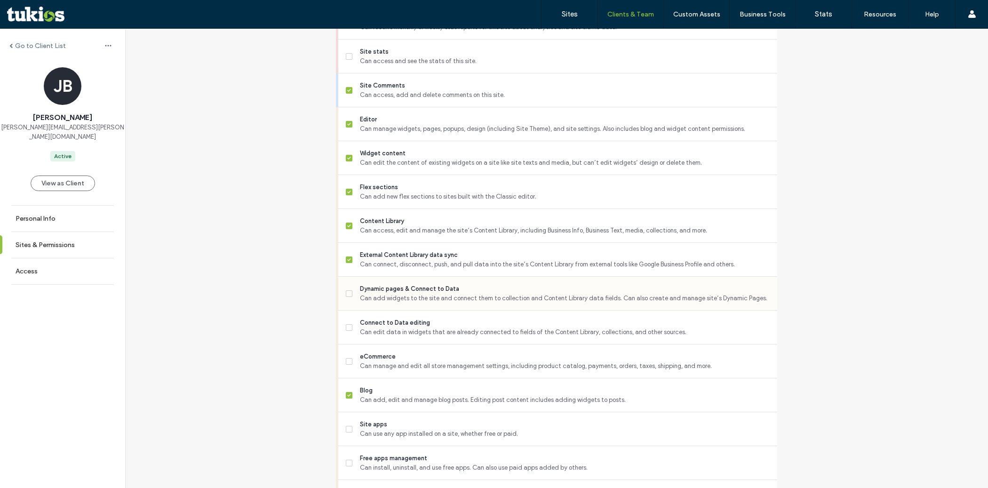
click at [460, 294] on span "Dynamic pages & Connect to Data" at bounding box center [565, 288] width 410 height 9
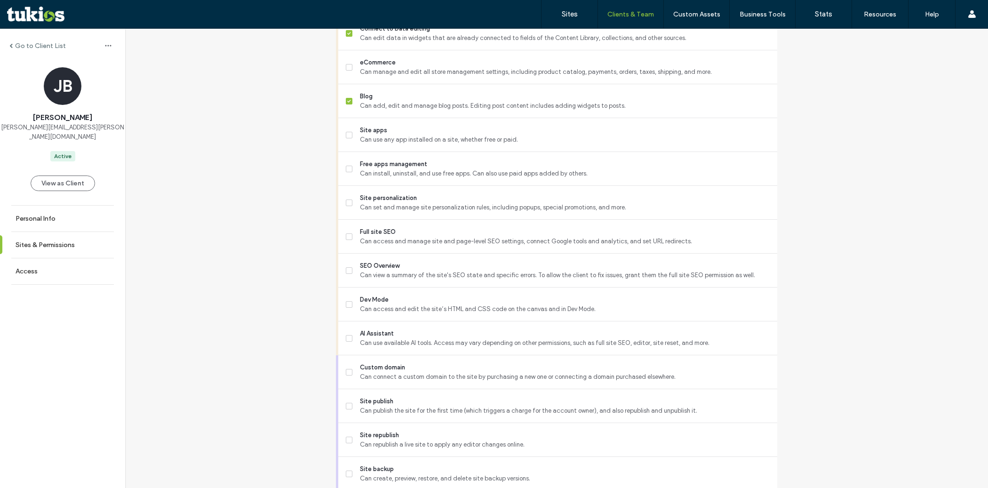
scroll to position [653, 0]
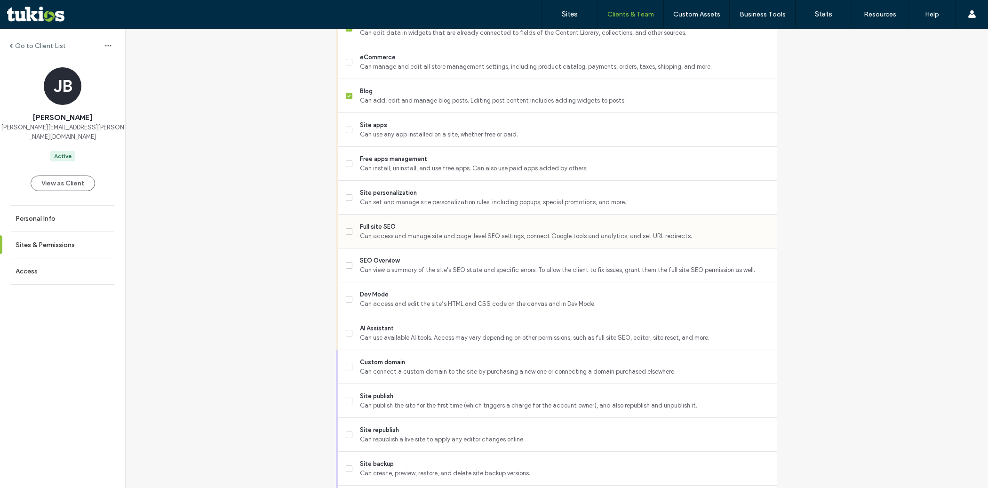
click at [447, 239] on span "Can access and manage site and page-level SEO settings, connect Google tools an…" at bounding box center [565, 236] width 410 height 9
click at [443, 207] on span "Can set and manage site personalization rules, including popups, special promot…" at bounding box center [565, 202] width 410 height 9
click at [437, 265] on span "SEO Overview" at bounding box center [565, 260] width 410 height 9
click at [428, 299] on span "Dev Mode" at bounding box center [565, 294] width 410 height 9
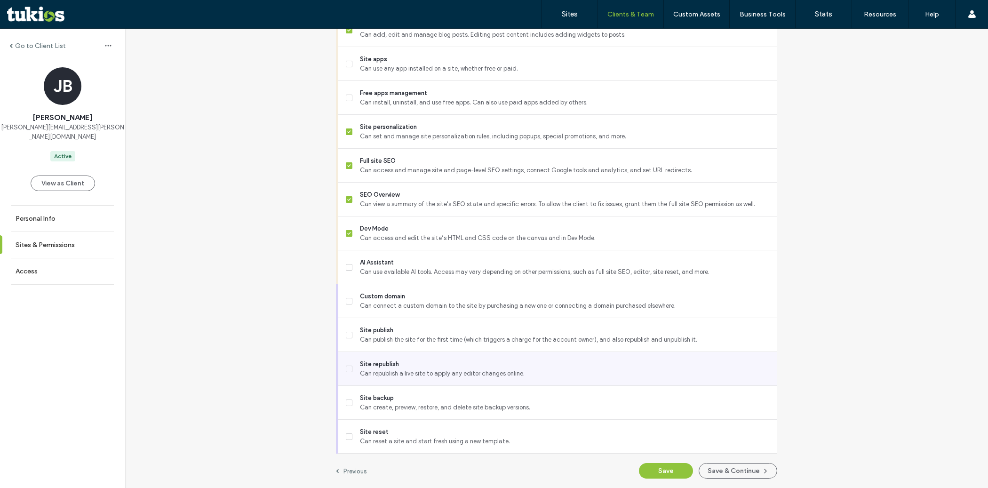
click at [426, 378] on div "Site republish Can republish a live site to apply any editor changes online." at bounding box center [562, 368] width 432 height 33
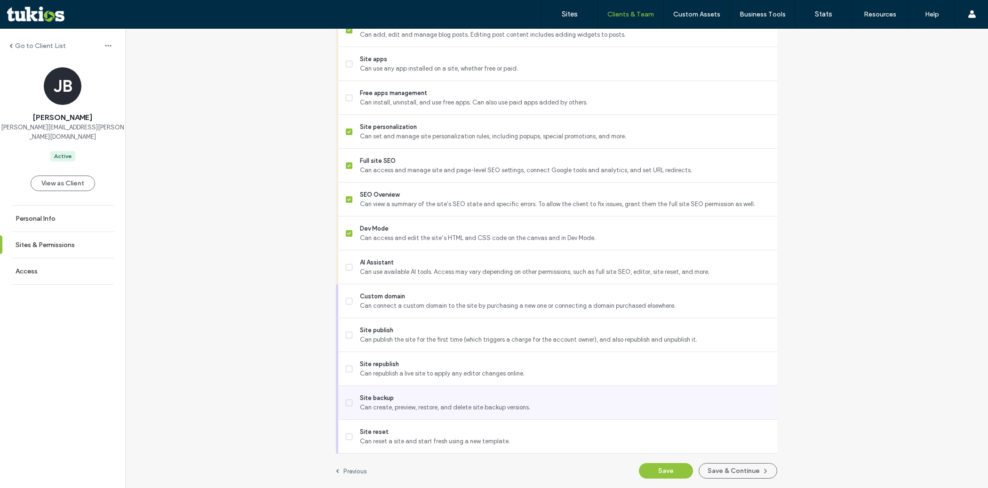
click at [428, 395] on span "Site backup" at bounding box center [565, 397] width 410 height 9
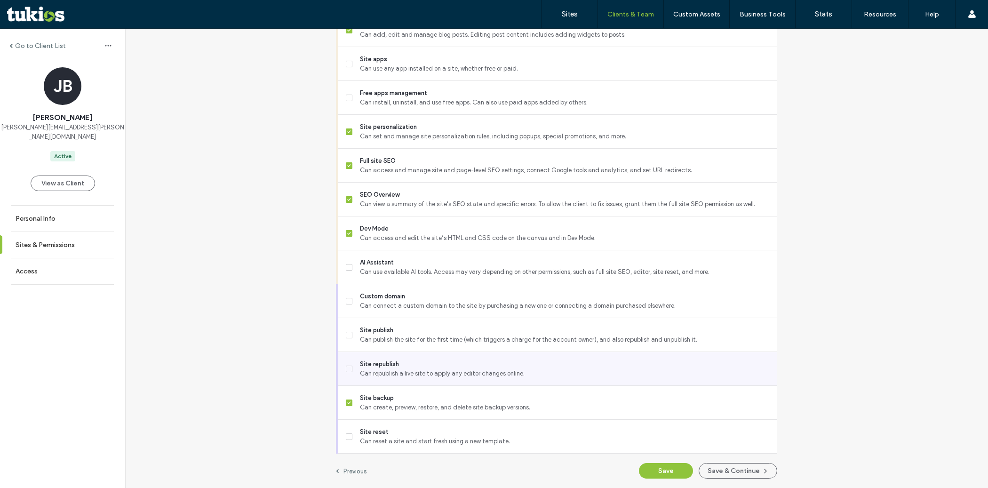
click at [429, 359] on div "Site republish Can republish a live site to apply any editor changes online." at bounding box center [562, 368] width 432 height 33
click at [470, 371] on span "Can republish a live site to apply any editor changes online." at bounding box center [565, 373] width 410 height 9
click at [646, 474] on button "Save" at bounding box center [666, 471] width 54 height 16
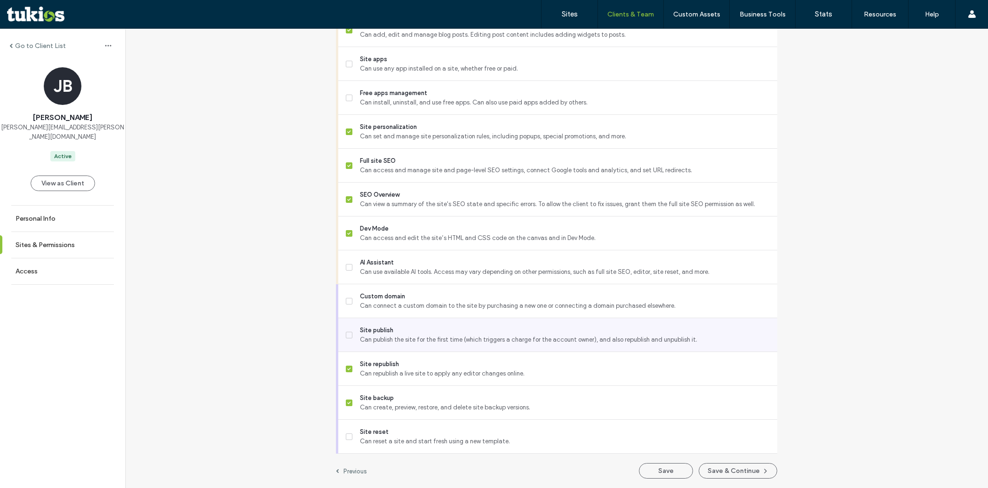
scroll to position [0, 0]
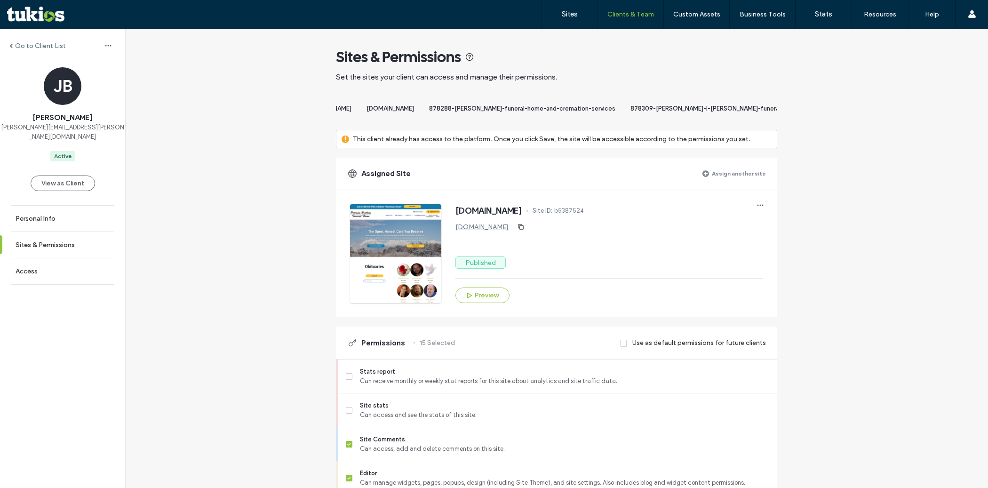
click at [721, 182] on label "Assign another site" at bounding box center [739, 173] width 54 height 16
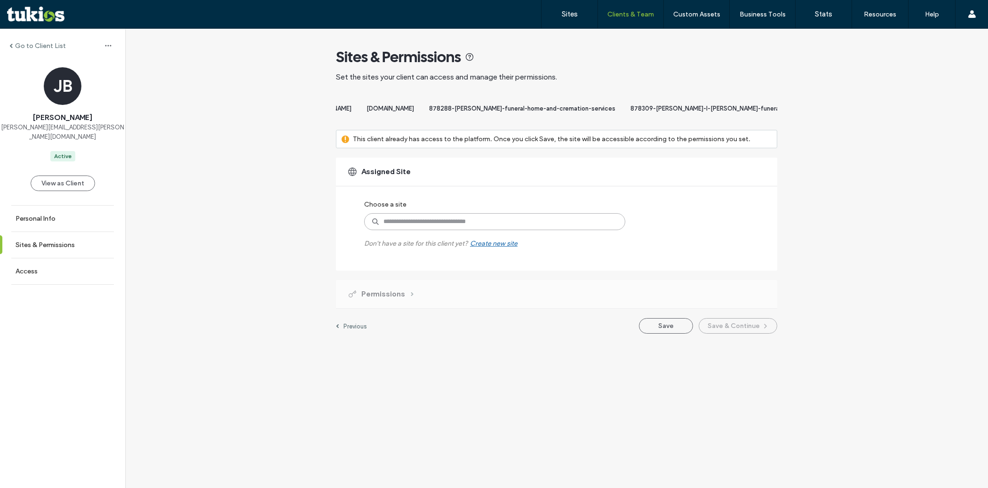
click at [483, 230] on input at bounding box center [494, 221] width 261 height 17
paste input "**********"
type input "**********"
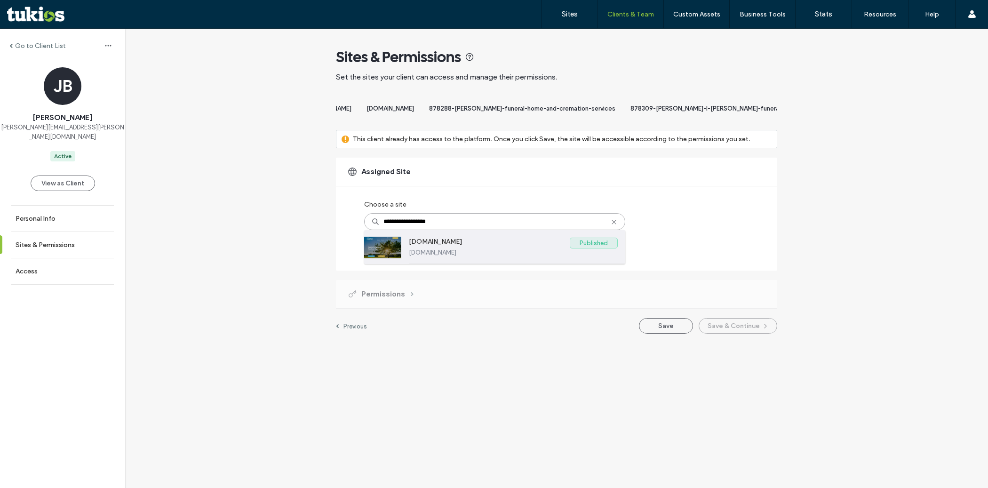
click at [477, 249] on label "www.picayunefh.com" at bounding box center [489, 243] width 161 height 11
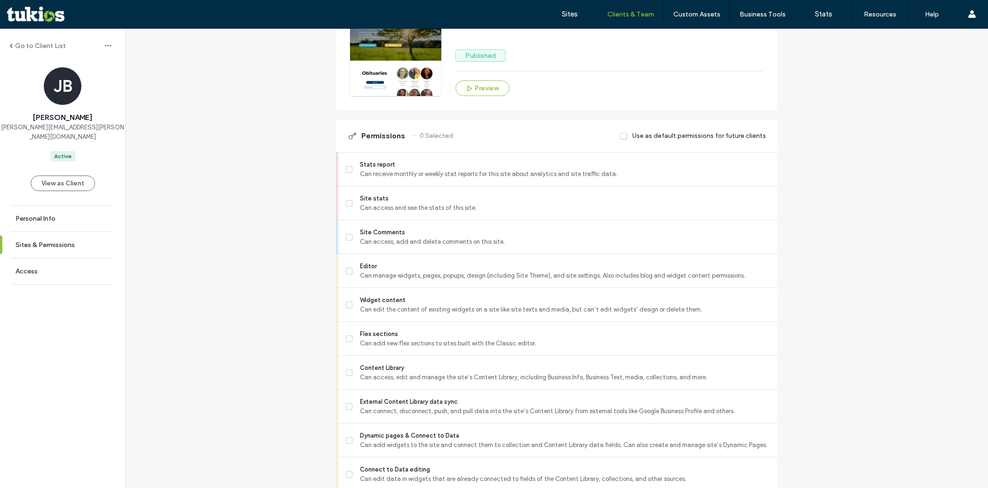
scroll to position [241, 0]
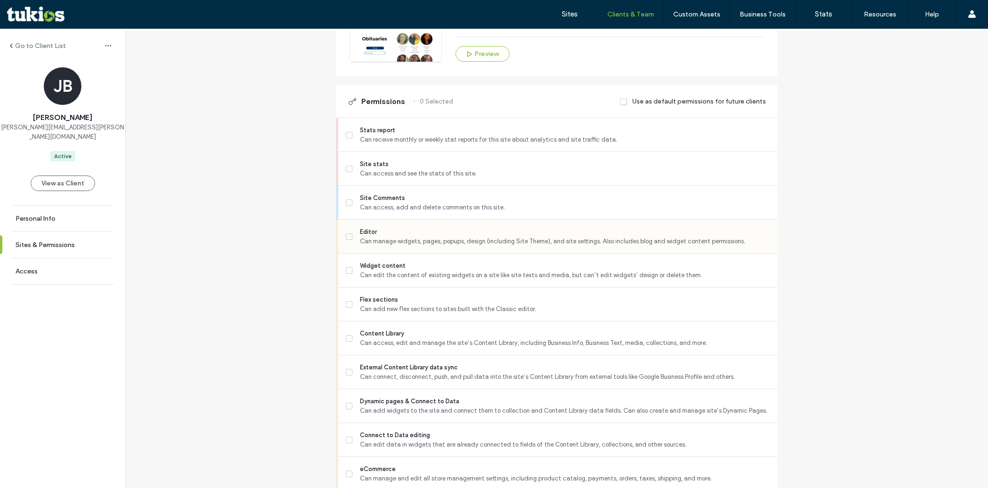
click at [480, 253] on div "Editor Can manage widgets, pages, popups, design (including Site Theme), and si…" at bounding box center [562, 236] width 432 height 33
click at [468, 212] on span "Can access, add and delete comments on this site." at bounding box center [565, 207] width 410 height 9
click at [457, 246] on span "Can manage widgets, pages, popups, design (including Site Theme), and site sett…" at bounding box center [565, 241] width 410 height 9
click at [451, 314] on span "Can add new flex sections to sites built with the Classic editor." at bounding box center [565, 309] width 410 height 9
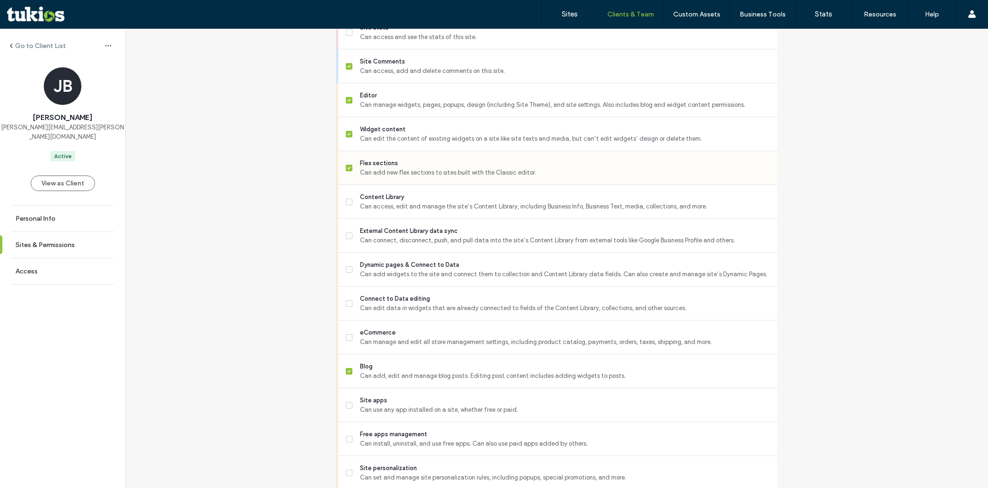
scroll to position [379, 0]
click at [433, 210] on span "Can access, edit and manage the site’s Content Library, including Business Info…" at bounding box center [565, 205] width 410 height 9
click at [430, 244] on span "Can connect, disconnect, push, and pull data into the site’s Content Library fr…" at bounding box center [565, 238] width 410 height 9
click at [429, 268] on span "Dynamic pages & Connect to Data" at bounding box center [565, 263] width 410 height 9
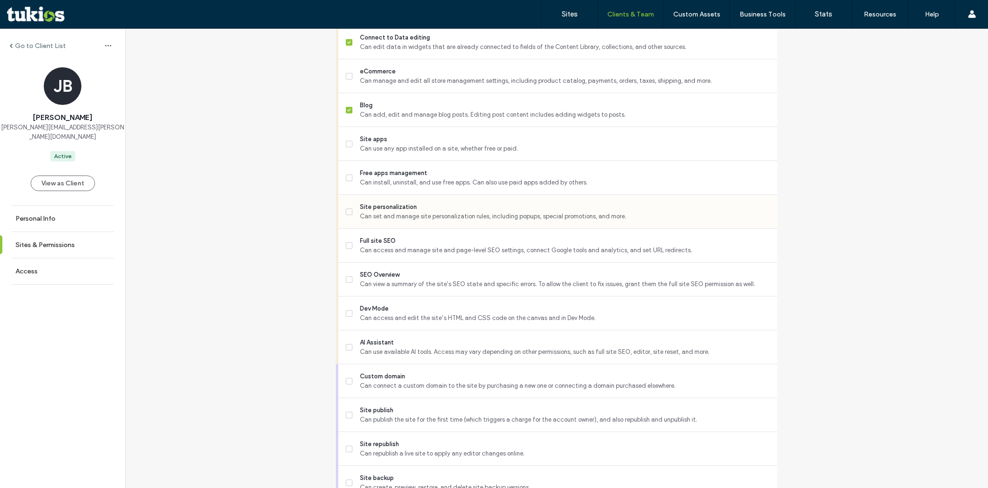
scroll to position [640, 0]
click at [418, 211] on span "Site personalization" at bounding box center [565, 205] width 410 height 9
click at [412, 253] on span "Can access and manage site and page-level SEO settings, connect Google tools an…" at bounding box center [565, 249] width 410 height 9
click at [410, 279] on span "SEO Overview" at bounding box center [565, 273] width 410 height 9
click at [411, 313] on span "Dev Mode" at bounding box center [565, 307] width 410 height 9
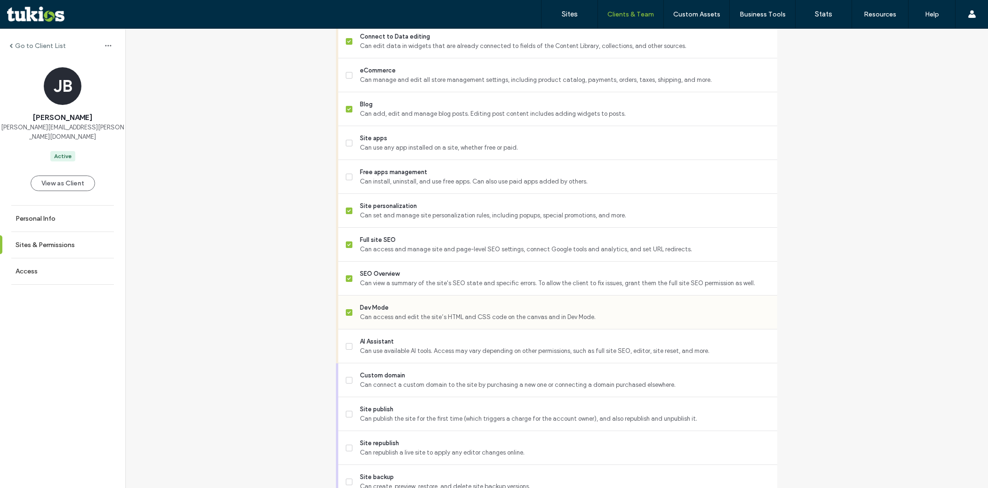
scroll to position [726, 0]
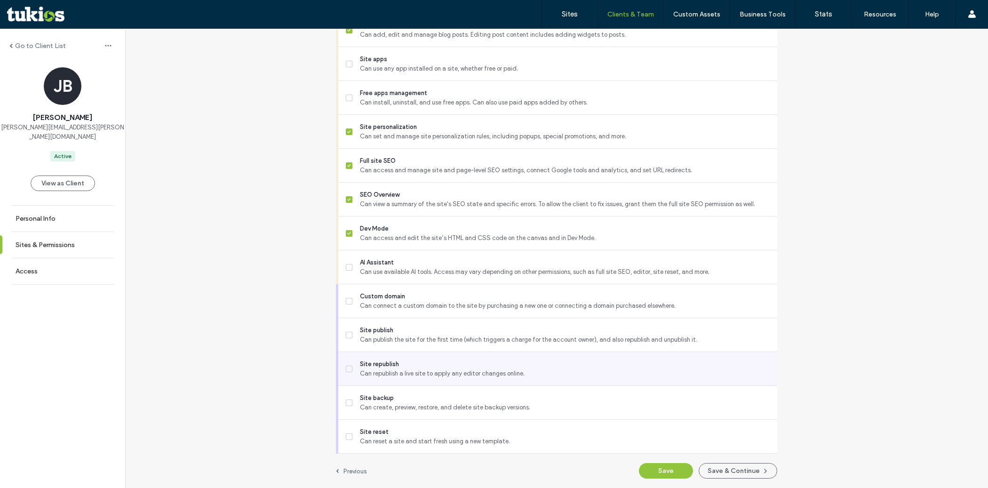
click at [408, 369] on span "Site republish" at bounding box center [565, 364] width 410 height 9
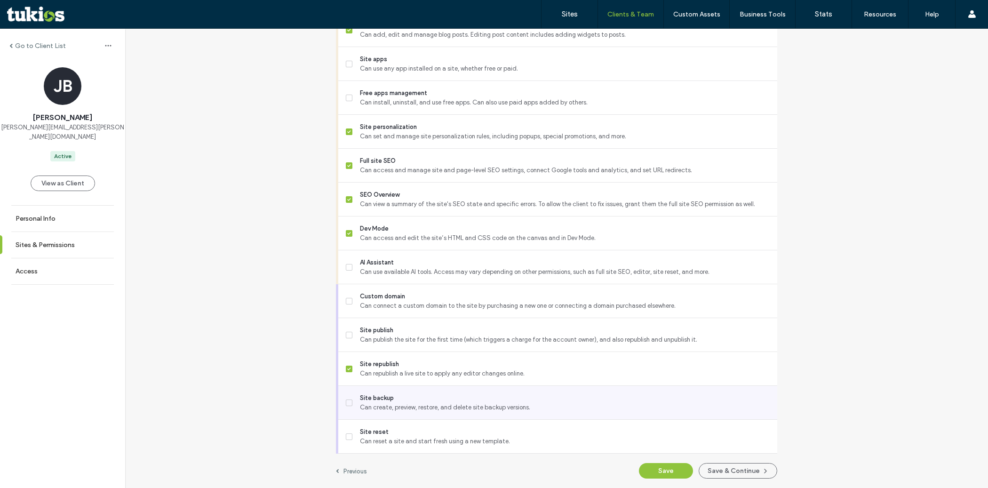
click at [410, 407] on span "Can create, preview, restore, and delete site backup versions." at bounding box center [565, 407] width 410 height 9
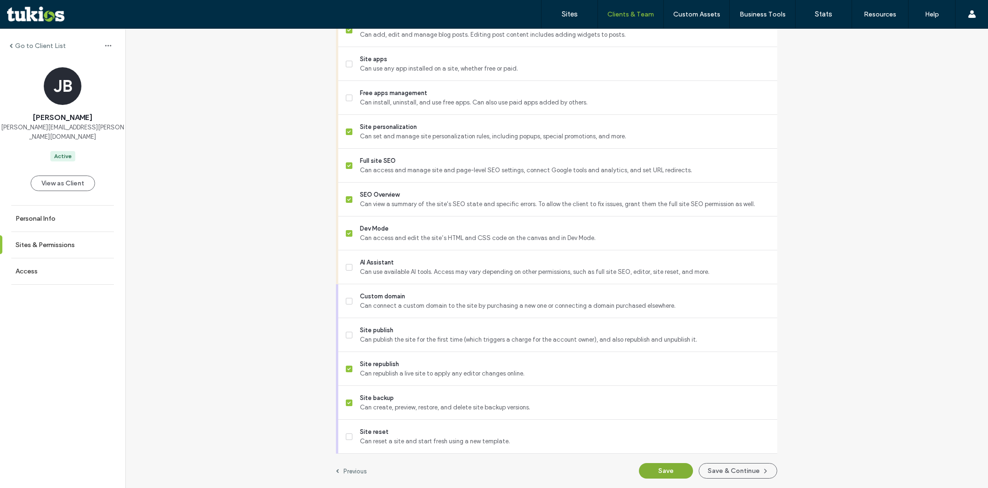
click at [667, 468] on button "Save" at bounding box center [666, 471] width 54 height 16
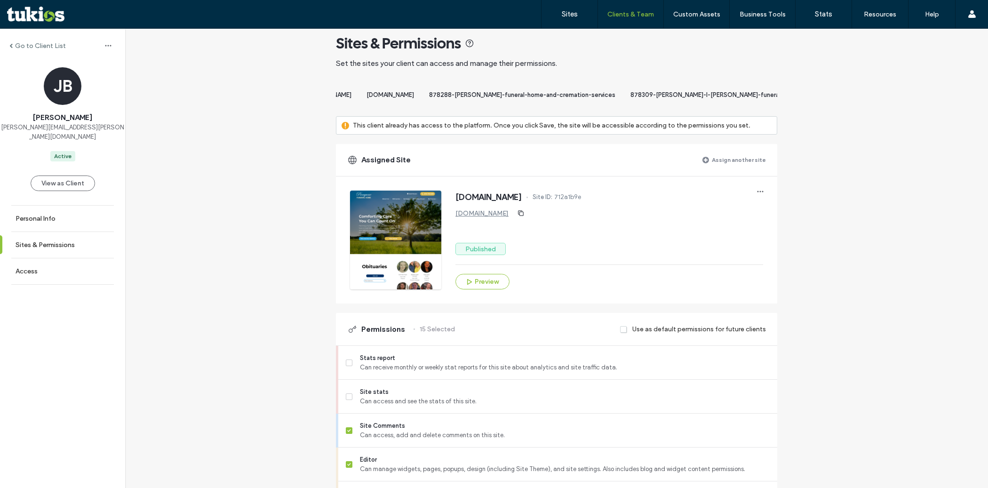
scroll to position [0, 0]
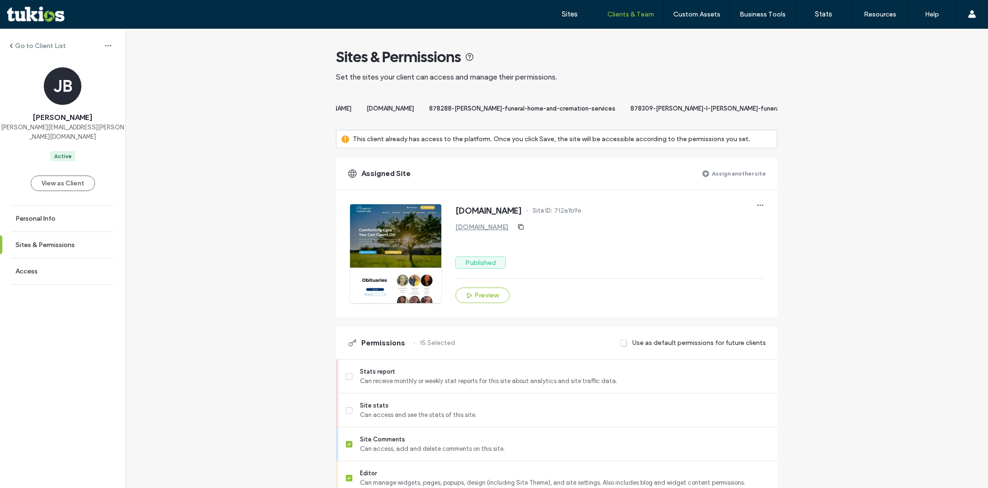
click at [718, 182] on label "Assign another site" at bounding box center [739, 173] width 54 height 16
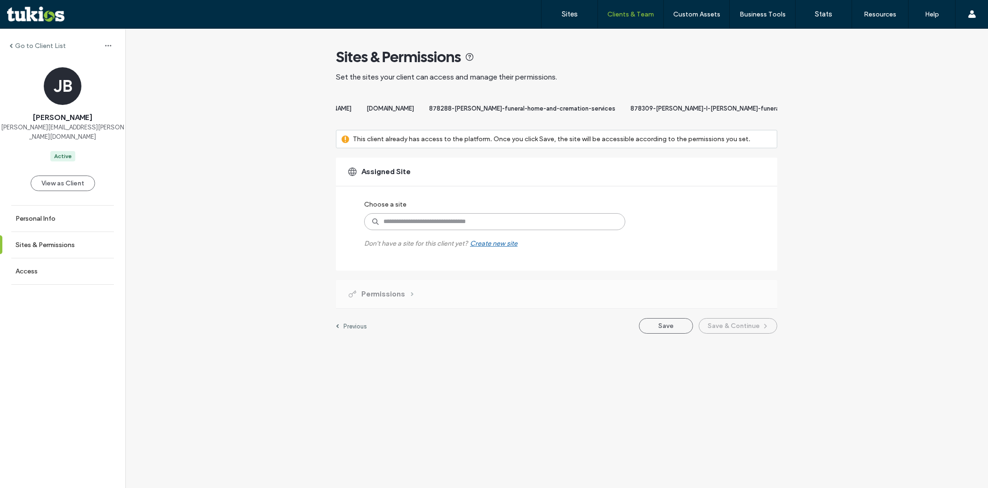
click at [523, 230] on input at bounding box center [494, 221] width 261 height 17
paste input "**********"
type input "**********"
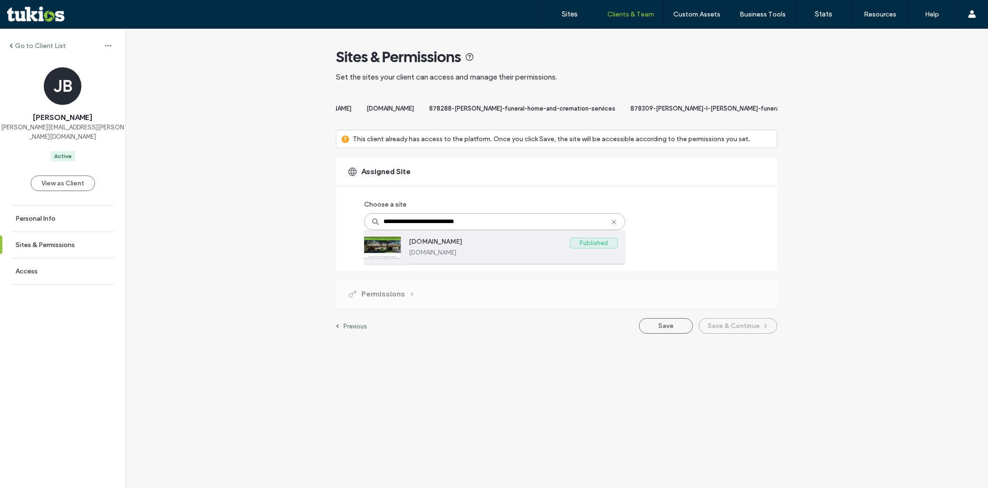
click at [513, 256] on label "www.pinecrestfuneralchapel.com" at bounding box center [513, 252] width 209 height 7
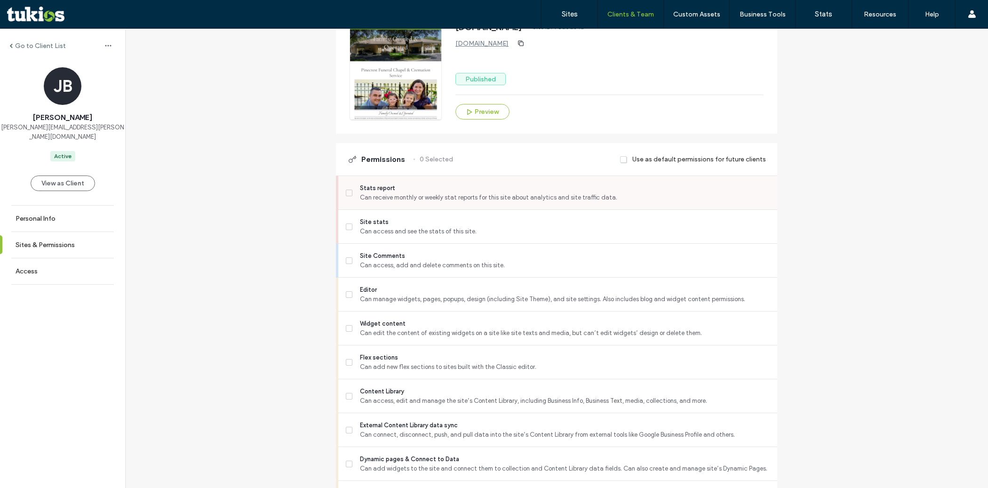
scroll to position [200, 0]
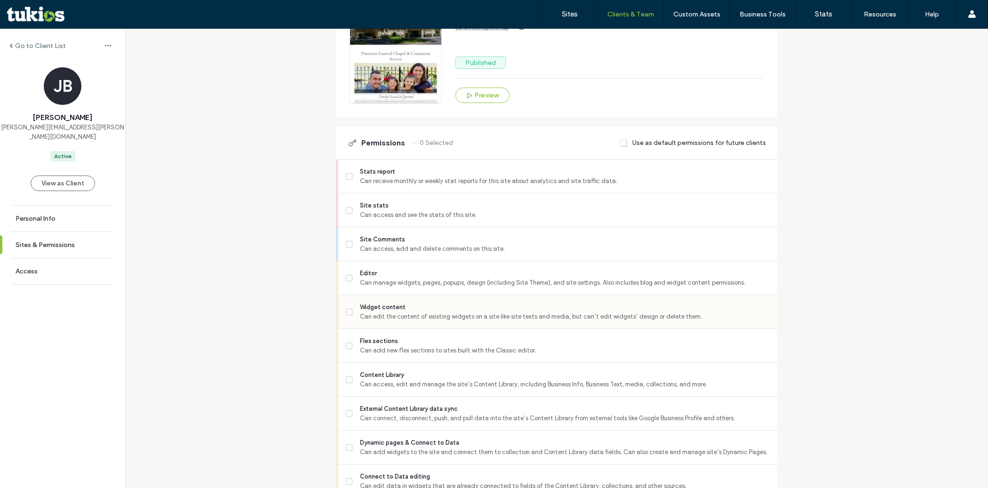
click at [479, 309] on div "Widget content Can edit the content of existing widgets on a site like site tex…" at bounding box center [562, 311] width 432 height 33
click at [465, 288] on span "Can manage widgets, pages, popups, design (including Site Theme), and site sett…" at bounding box center [565, 282] width 410 height 9
click at [449, 355] on span "Can add new flex sections to sites built with the Classic editor." at bounding box center [565, 350] width 410 height 9
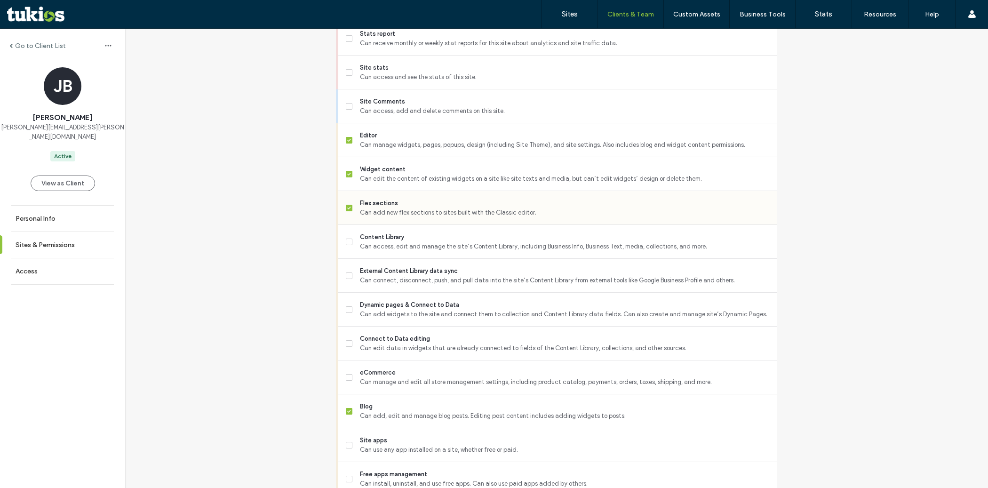
scroll to position [352, 0]
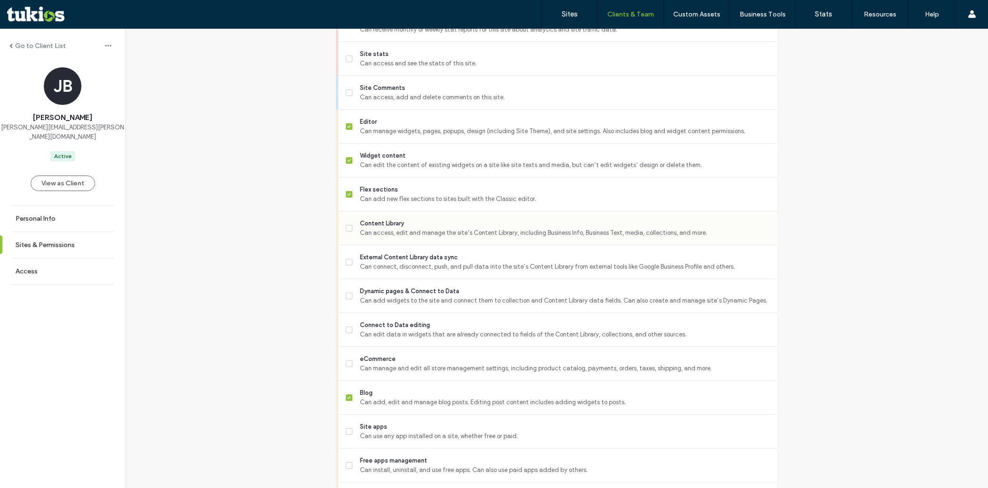
click at [436, 238] on span "Can access, edit and manage the site’s Content Library, including Business Info…" at bounding box center [565, 232] width 410 height 9
click at [432, 272] on span "Can connect, disconnect, push, and pull data into the site’s Content Library fr…" at bounding box center [565, 266] width 410 height 9
click at [432, 295] on span "Dynamic pages & Connect to Data" at bounding box center [565, 291] width 410 height 9
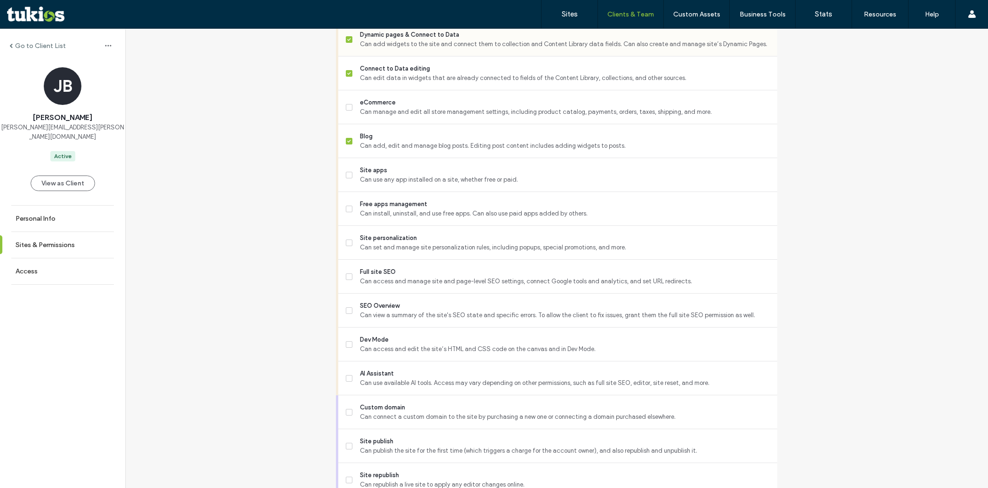
scroll to position [609, 0]
click at [419, 276] on span "Full site SEO" at bounding box center [565, 271] width 410 height 9
click at [418, 251] on span "Can set and manage site personalization rules, including popups, special promot…" at bounding box center [565, 246] width 410 height 9
click at [418, 327] on div "SEO Overview Can view a summary of the site's SEO state and specific errors. To…" at bounding box center [562, 309] width 432 height 33
click at [416, 320] on span "Can view a summary of the site's SEO state and specific errors. To allow the cl…" at bounding box center [565, 314] width 410 height 9
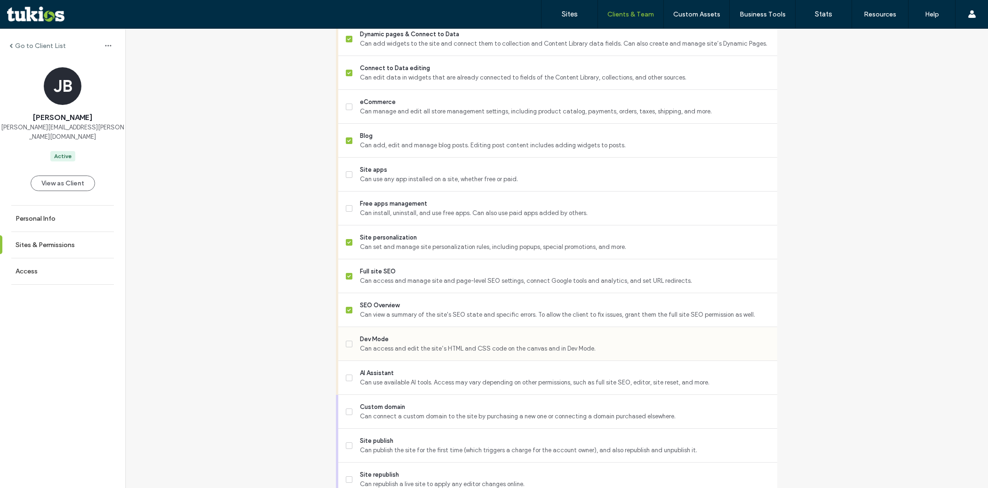
click at [412, 344] on span "Dev Mode" at bounding box center [565, 339] width 410 height 9
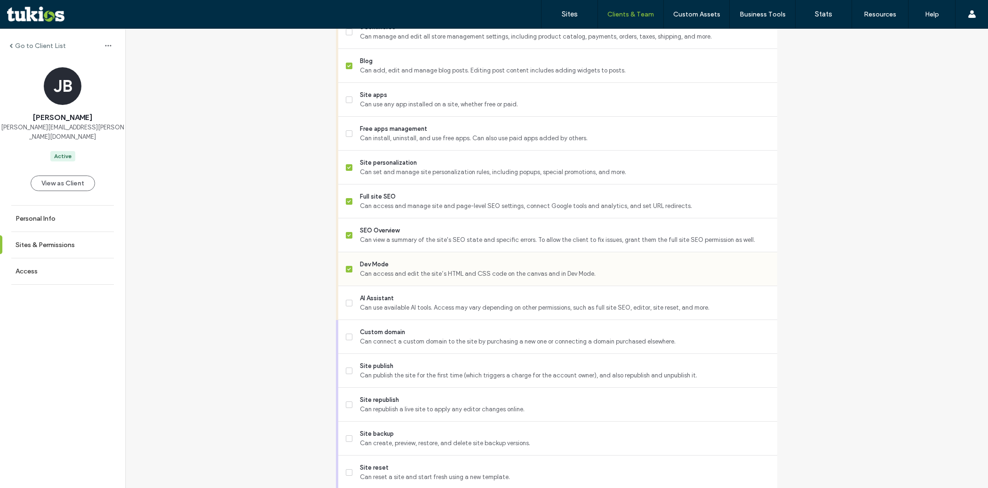
scroll to position [726, 0]
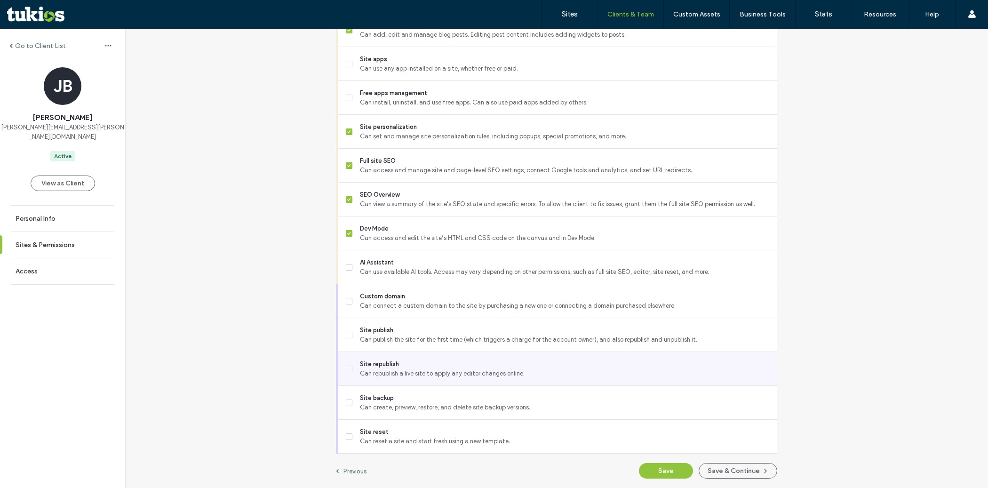
click at [416, 372] on span "Can republish a live site to apply any editor changes online." at bounding box center [565, 373] width 410 height 9
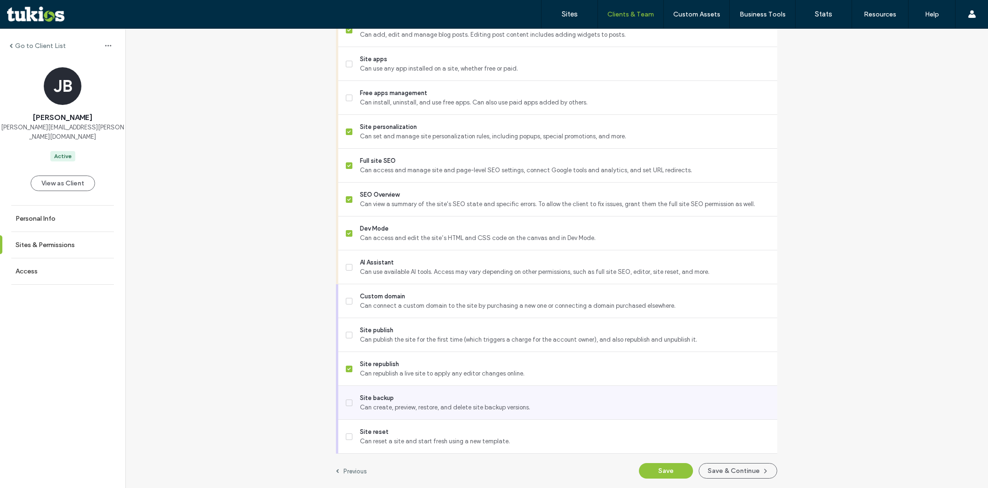
click at [412, 405] on span "Can create, preview, restore, and delete site backup versions." at bounding box center [565, 407] width 410 height 9
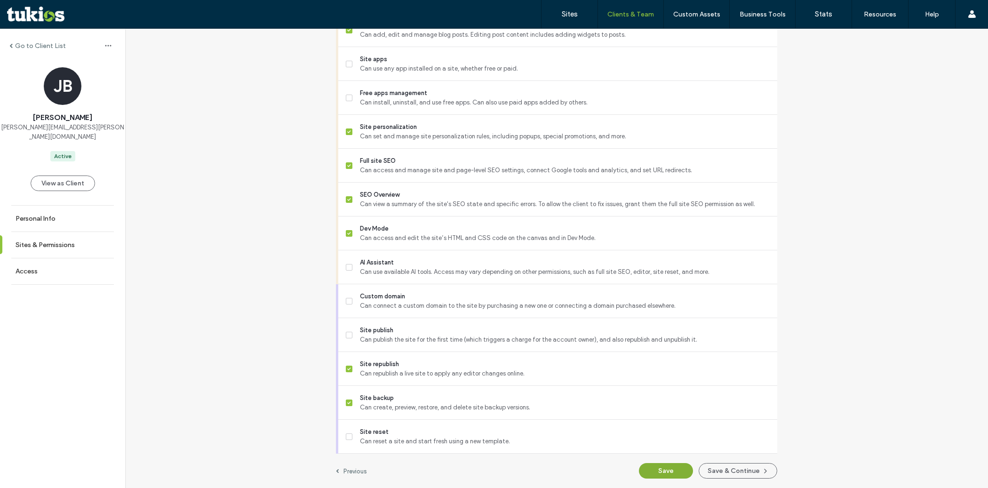
click at [667, 472] on button "Save" at bounding box center [666, 471] width 54 height 16
click at [657, 476] on button "Save" at bounding box center [666, 471] width 54 height 16
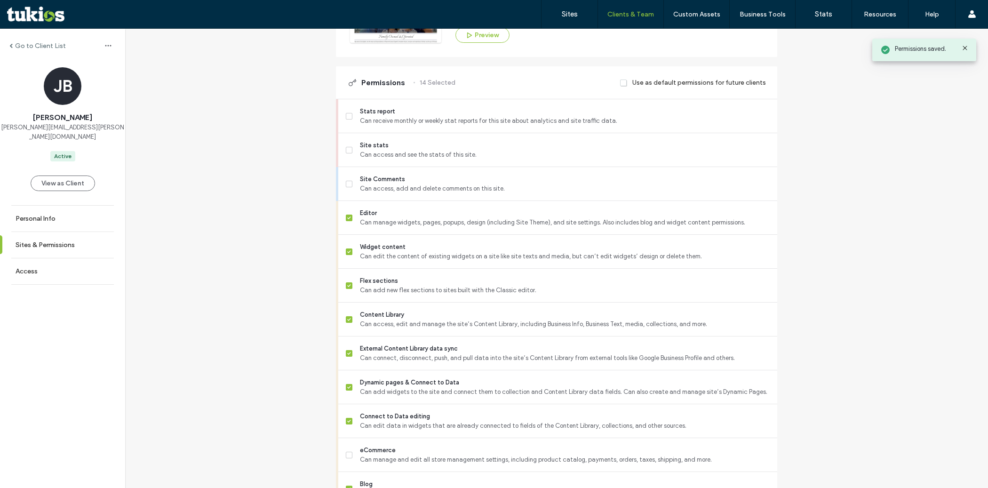
scroll to position [0, 0]
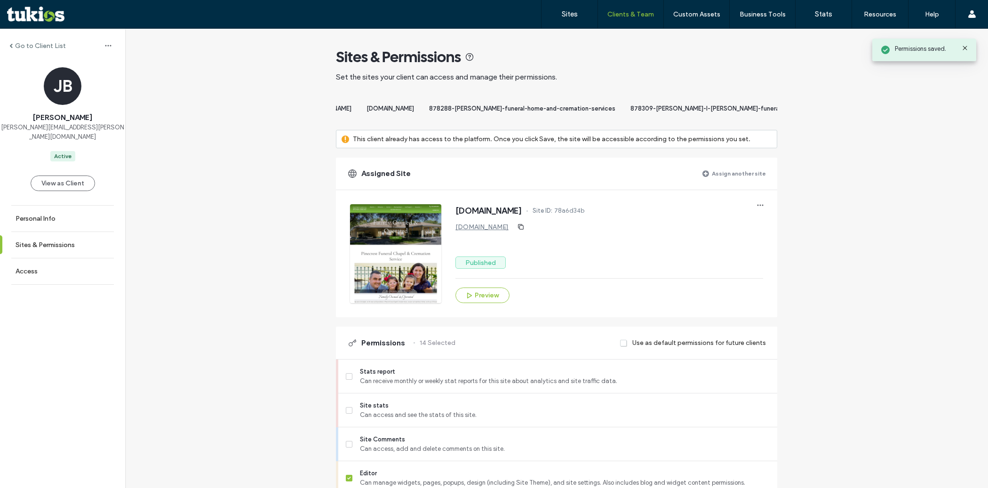
click at [727, 182] on label "Assign another site" at bounding box center [739, 173] width 54 height 16
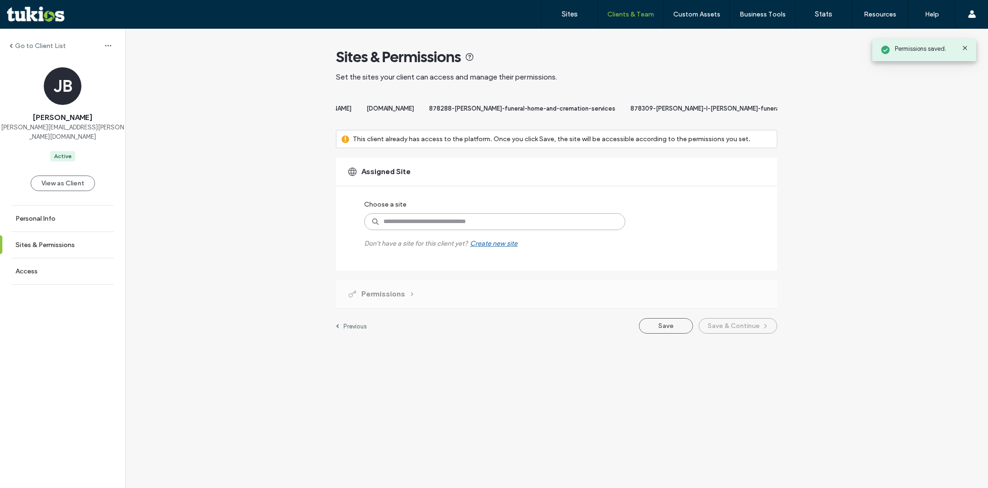
click at [494, 230] on input at bounding box center [494, 221] width 261 height 17
paste input "**********"
type input "**********"
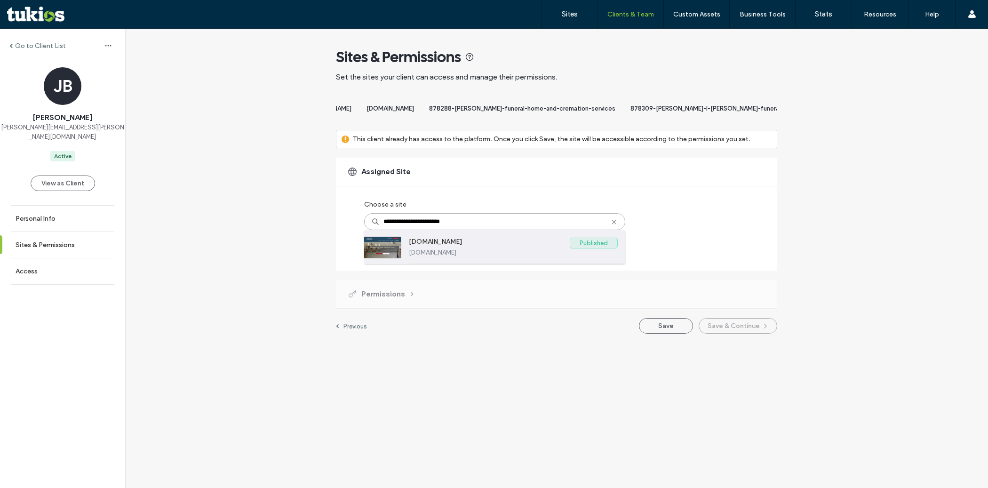
click at [489, 249] on label "www.raderfuneralhome.com" at bounding box center [489, 243] width 161 height 11
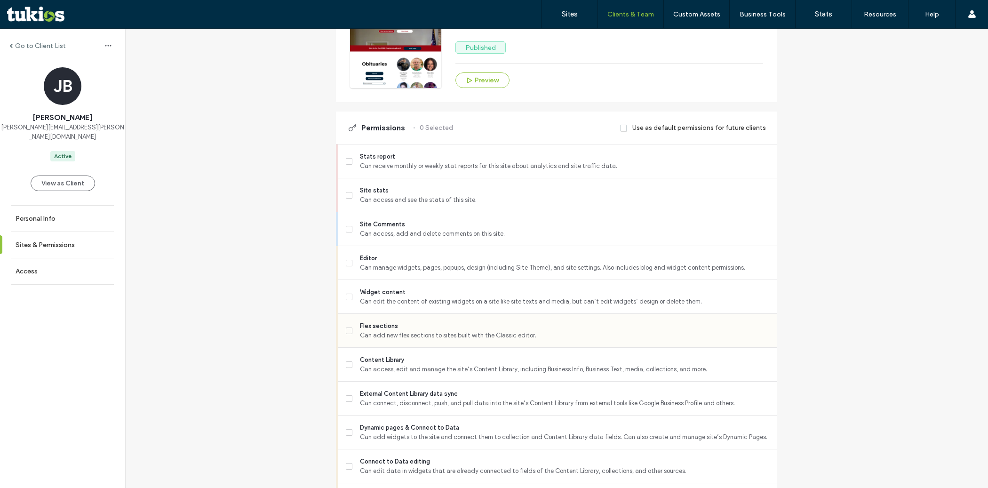
scroll to position [222, 0]
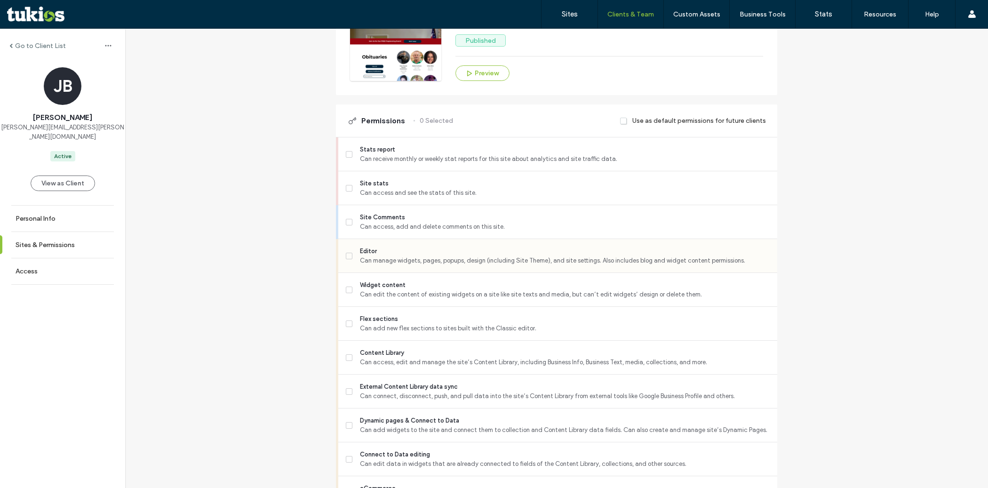
click at [445, 265] on span "Can manage widgets, pages, popups, design (including Site Theme), and site sett…" at bounding box center [565, 260] width 410 height 9
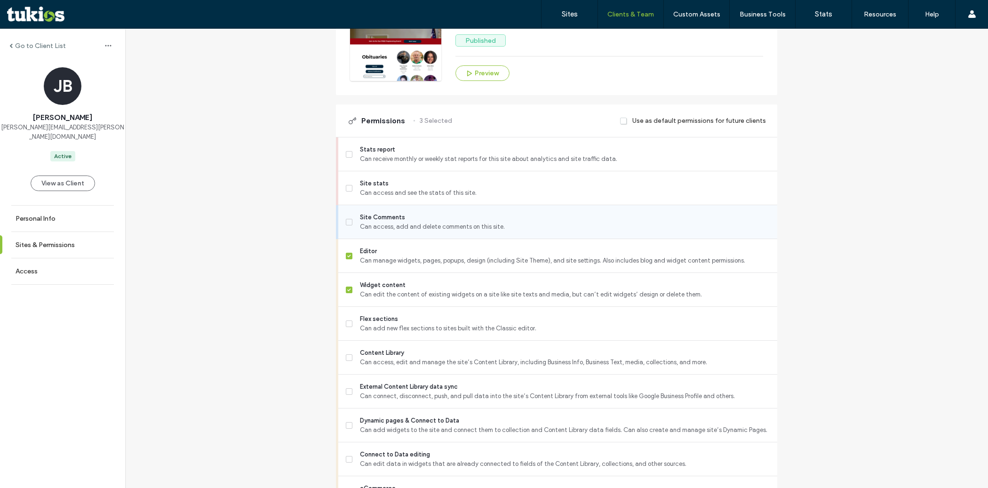
click at [437, 222] on span "Site Comments" at bounding box center [565, 217] width 410 height 9
click at [427, 321] on span "Flex sections" at bounding box center [565, 318] width 410 height 9
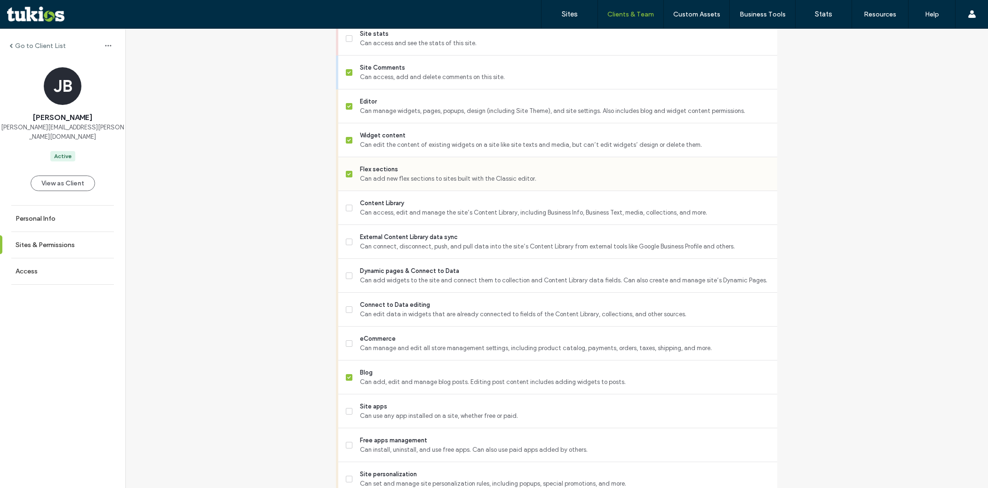
scroll to position [377, 0]
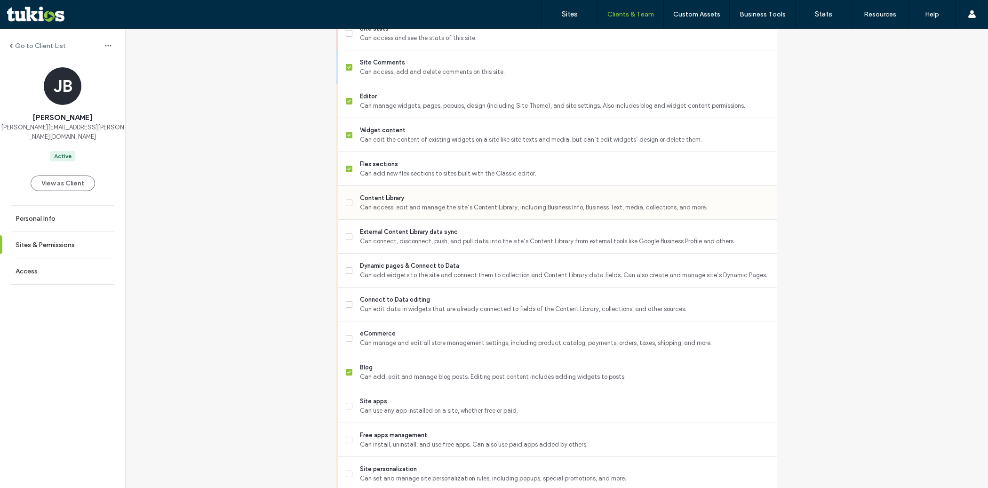
click at [419, 201] on span "Content Library" at bounding box center [565, 197] width 410 height 9
click at [421, 245] on span "Can connect, disconnect, push, and pull data into the site’s Content Library fr…" at bounding box center [565, 241] width 410 height 9
click at [422, 271] on span "Dynamic pages & Connect to Data" at bounding box center [565, 265] width 410 height 9
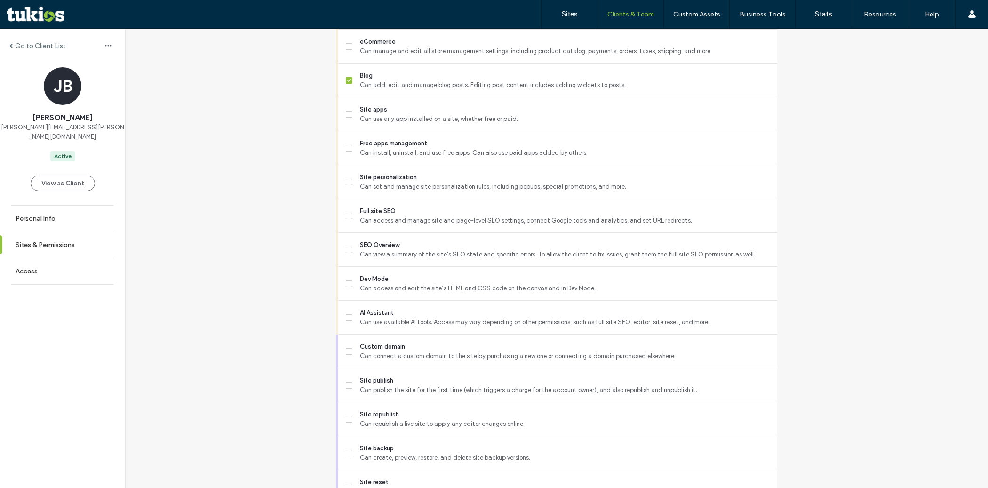
scroll to position [671, 0]
click at [420, 248] on span "SEO Overview" at bounding box center [565, 242] width 410 height 9
click at [419, 222] on span "Can access and manage site and page-level SEO settings, connect Google tools an…" at bounding box center [565, 218] width 410 height 9
click at [417, 180] on span "Site personalization" at bounding box center [565, 174] width 410 height 9
click at [412, 281] on span "Dev Mode" at bounding box center [565, 276] width 410 height 9
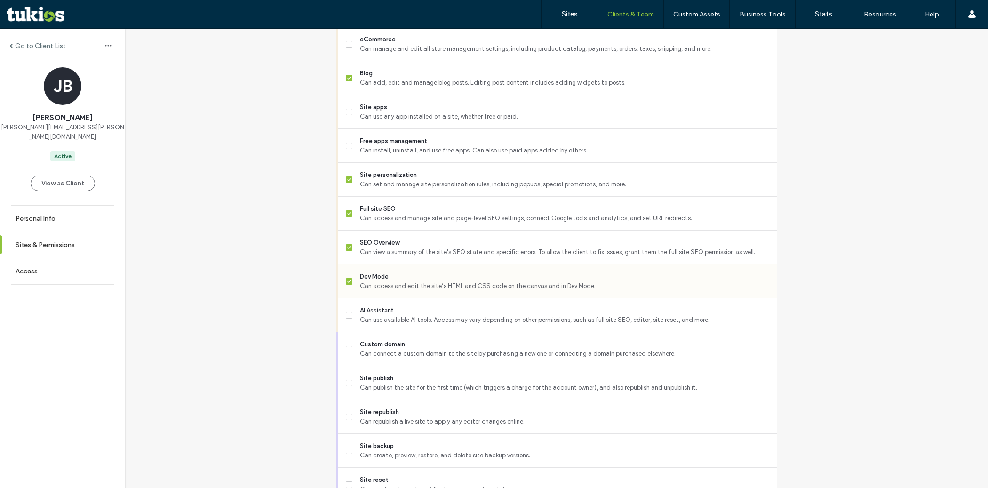
scroll to position [726, 0]
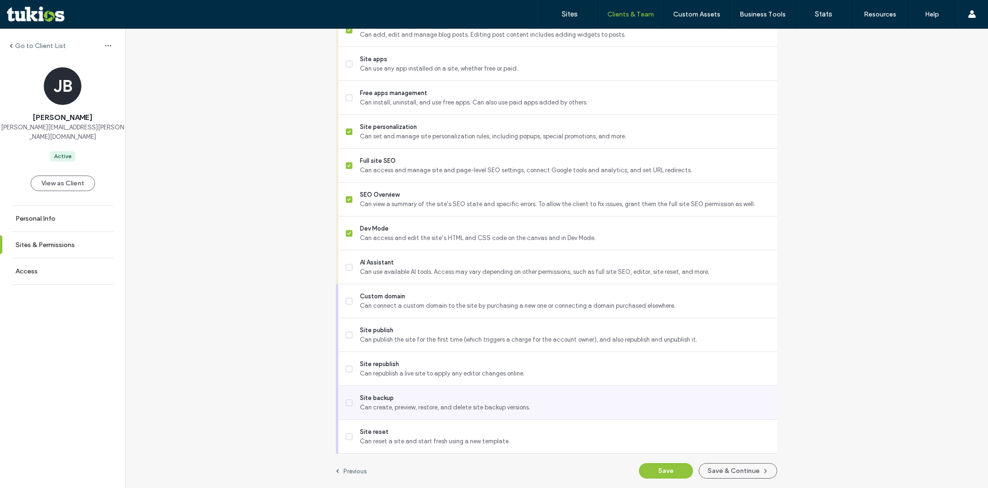
click at [411, 399] on span "Site backup" at bounding box center [565, 397] width 410 height 9
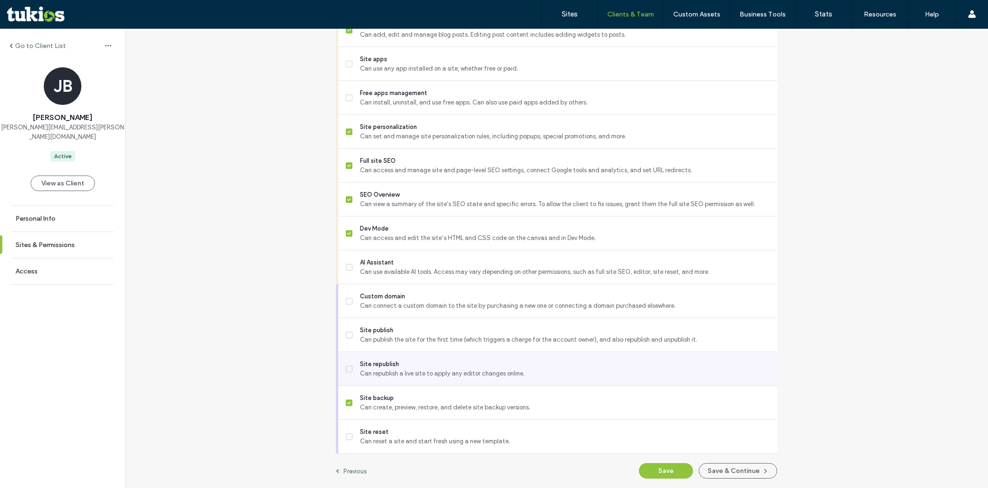
click at [411, 366] on span "Site republish" at bounding box center [565, 364] width 410 height 9
click at [667, 468] on button "Save" at bounding box center [666, 471] width 54 height 16
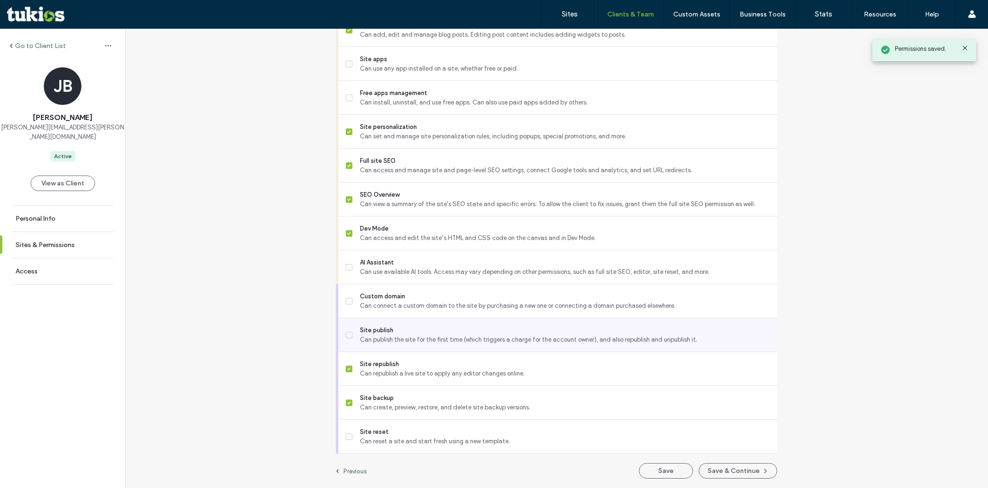
scroll to position [0, 0]
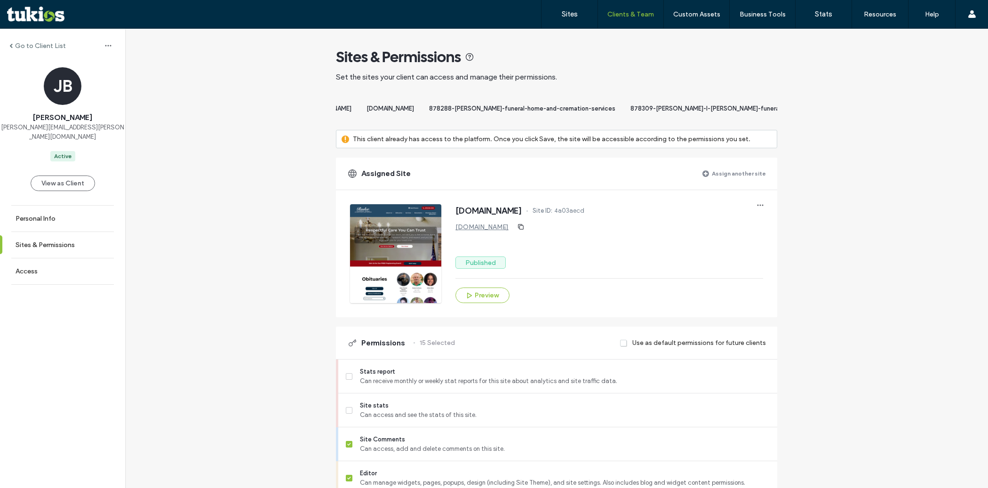
click at [717, 180] on label "Assign another site" at bounding box center [739, 173] width 54 height 16
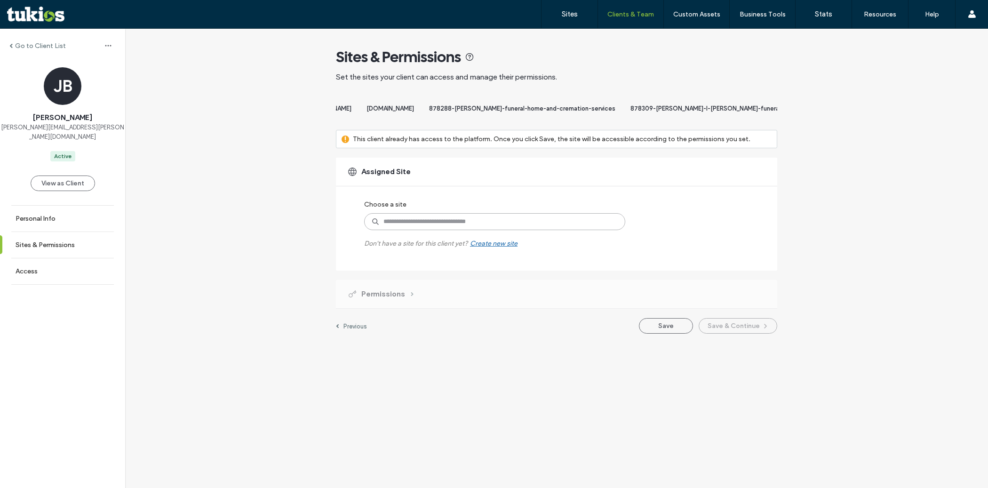
click at [528, 230] on input at bounding box center [494, 221] width 261 height 17
paste input "**********"
type input "**********"
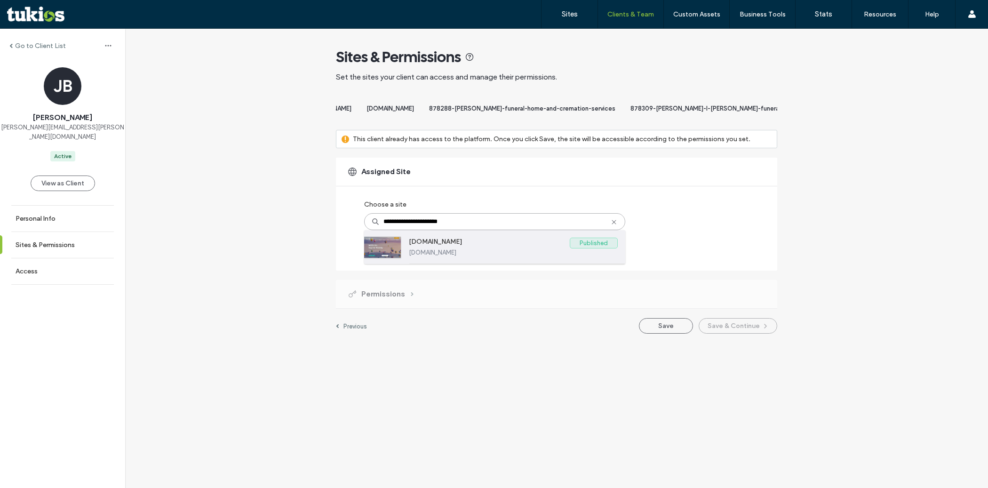
click at [504, 256] on label "www.salazarfunerals.com" at bounding box center [513, 252] width 209 height 7
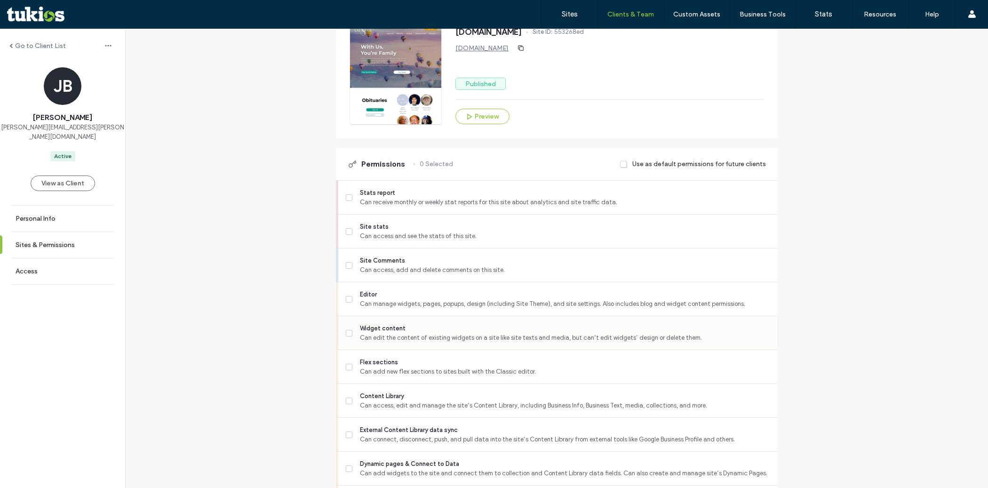
scroll to position [189, 0]
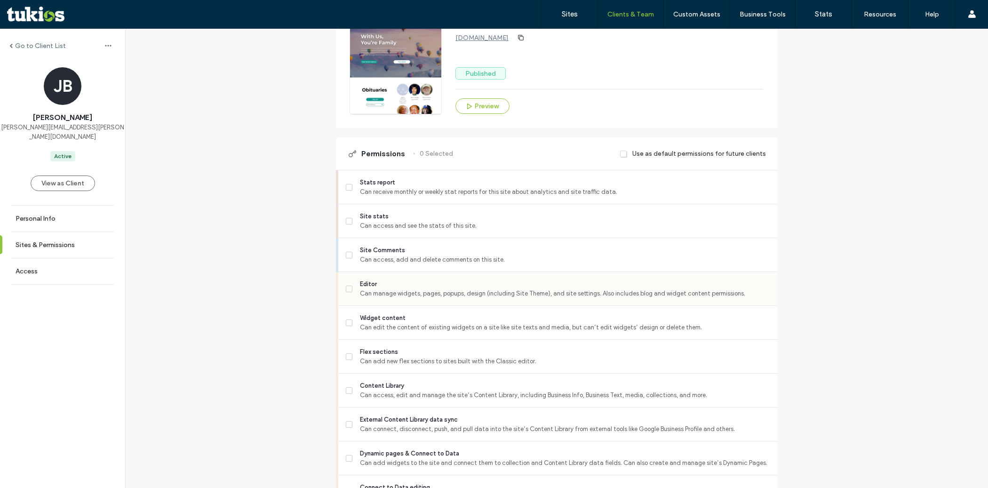
click at [441, 297] on span "Can manage widgets, pages, popups, design (including Site Theme), and site sett…" at bounding box center [565, 293] width 410 height 9
click at [433, 255] on span "Site Comments" at bounding box center [565, 250] width 410 height 9
click at [428, 356] on span "Flex sections" at bounding box center [565, 351] width 410 height 9
click at [431, 400] on span "Can access, edit and manage the site’s Content Library, including Business Info…" at bounding box center [565, 395] width 410 height 9
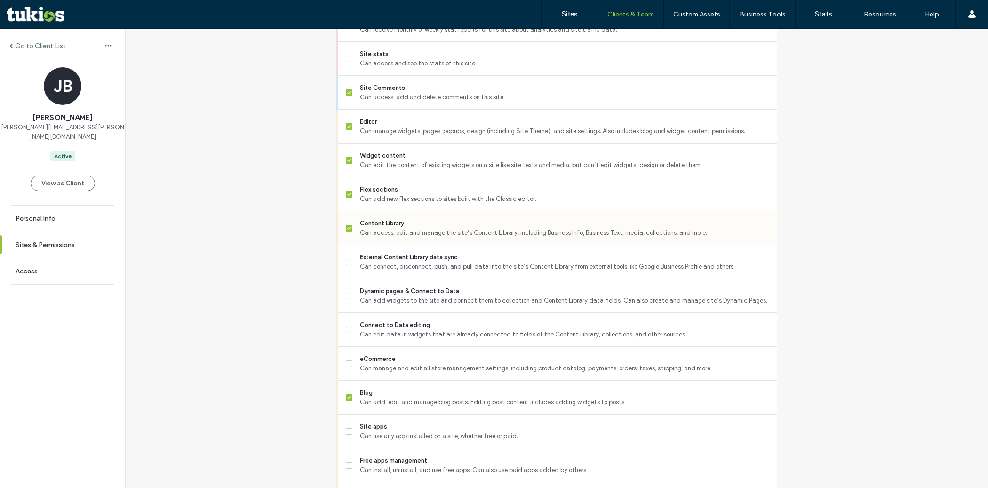
scroll to position [384, 0]
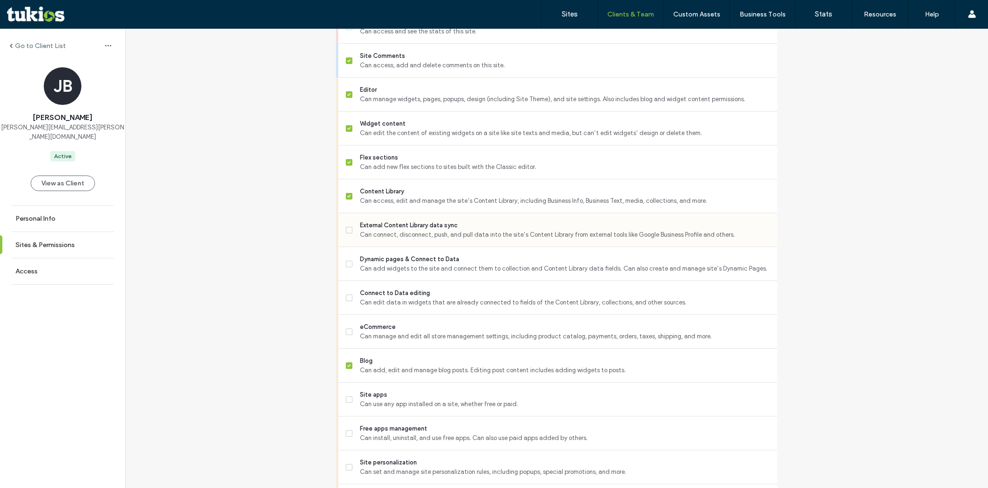
click at [422, 240] on span "Can connect, disconnect, push, and pull data into the site’s Content Library fr…" at bounding box center [565, 234] width 410 height 9
click at [421, 264] on span "Dynamic pages & Connect to Data" at bounding box center [565, 259] width 410 height 9
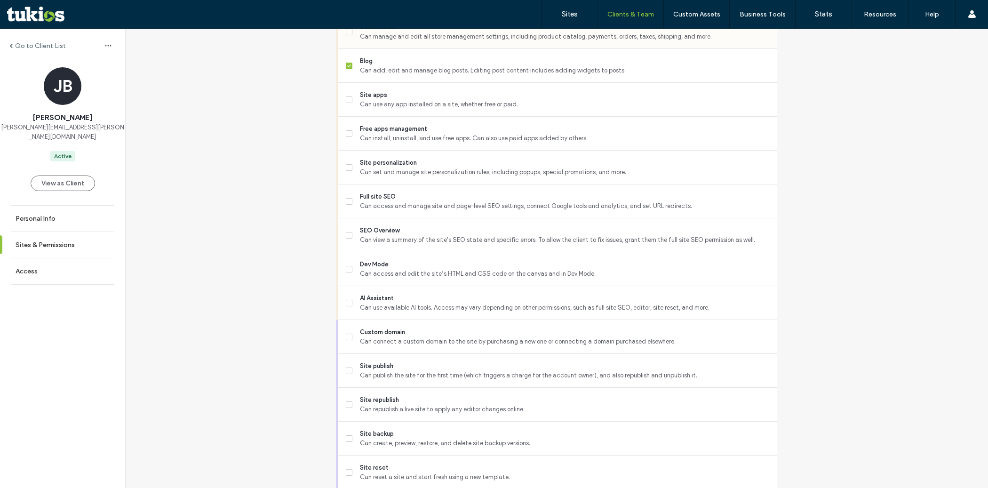
scroll to position [726, 0]
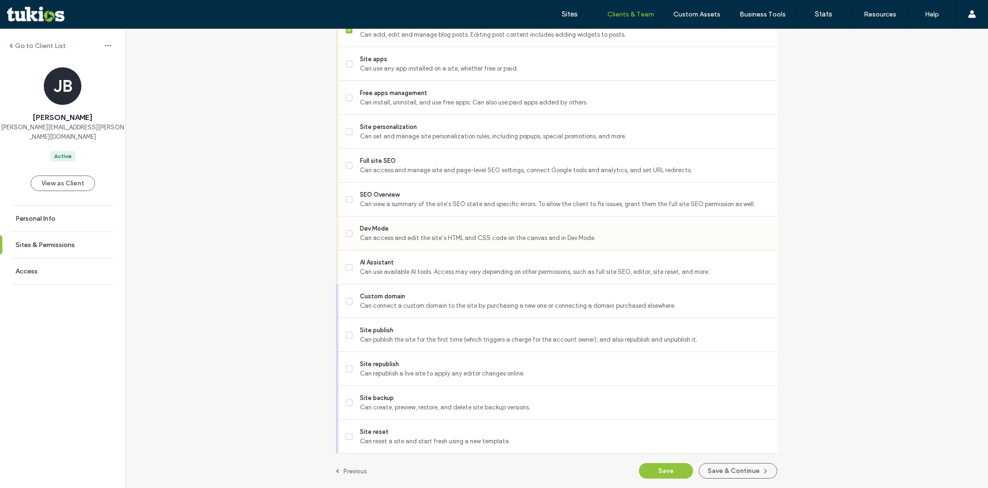
click at [424, 238] on span "Can access and edit the site’s HTML and CSS code on the canvas and in Dev Mode." at bounding box center [565, 237] width 410 height 9
click at [420, 193] on span "SEO Overview" at bounding box center [565, 194] width 410 height 9
click at [416, 167] on span "Can access and manage site and page-level SEO settings, connect Google tools an…" at bounding box center [565, 170] width 410 height 9
click at [417, 134] on span "Can set and manage site personalization rules, including popups, special promot…" at bounding box center [565, 136] width 410 height 9
click at [423, 376] on span "Can republish a live site to apply any editor changes online." at bounding box center [565, 373] width 410 height 9
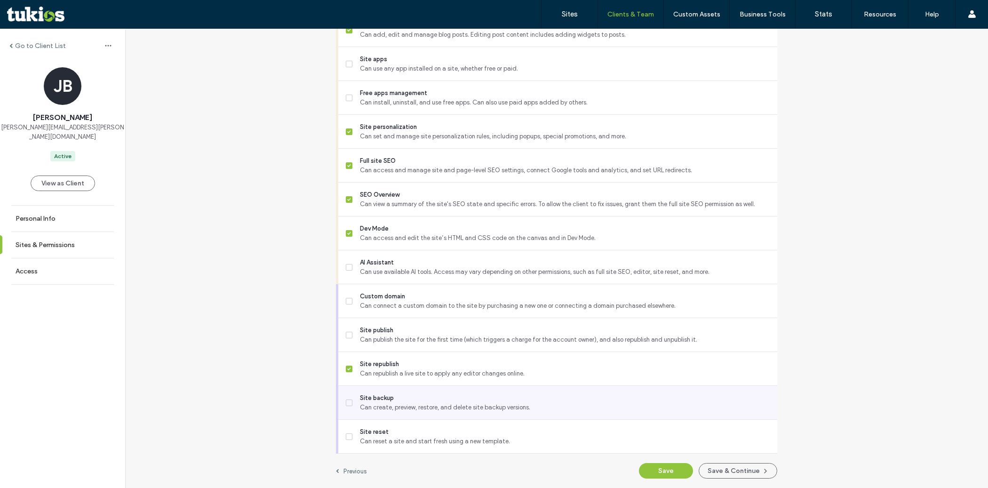
click at [417, 397] on span "Site backup" at bounding box center [565, 397] width 410 height 9
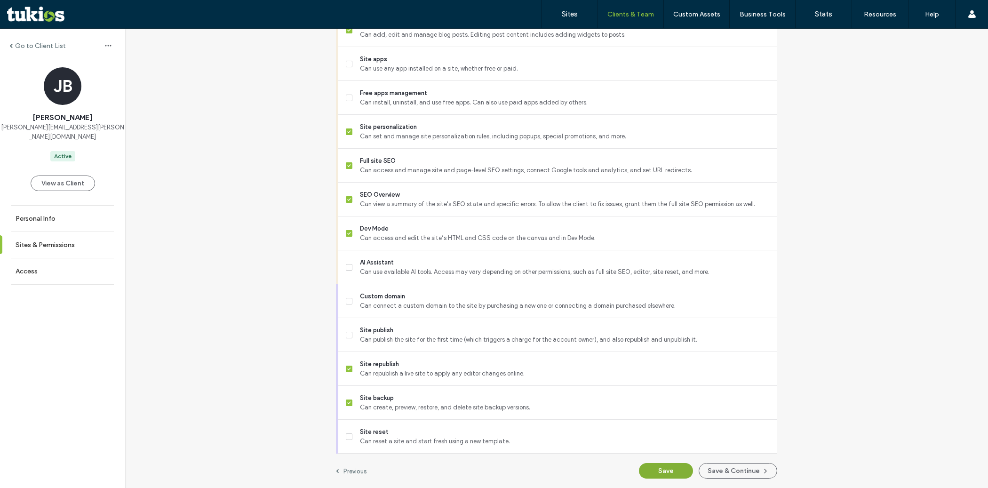
click at [661, 474] on button "Save" at bounding box center [666, 471] width 54 height 16
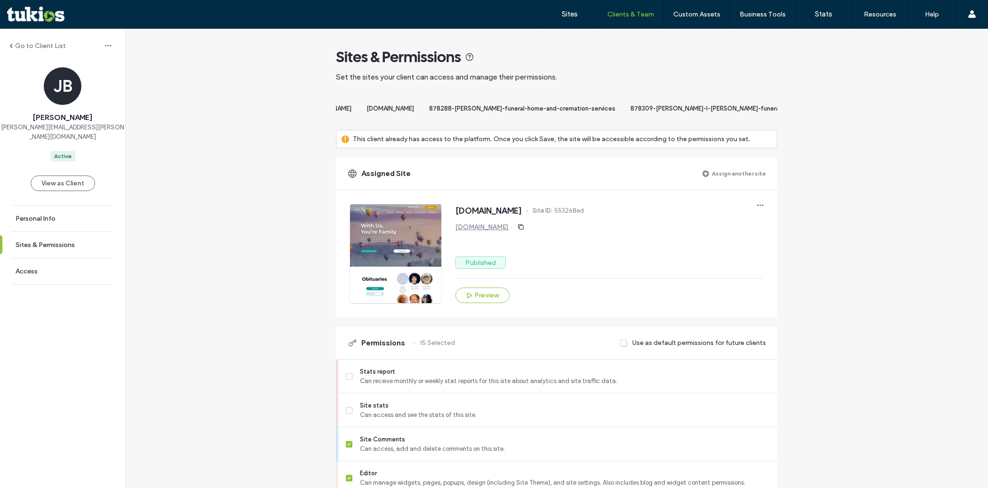
click at [727, 182] on label "Assign another site" at bounding box center [739, 173] width 54 height 16
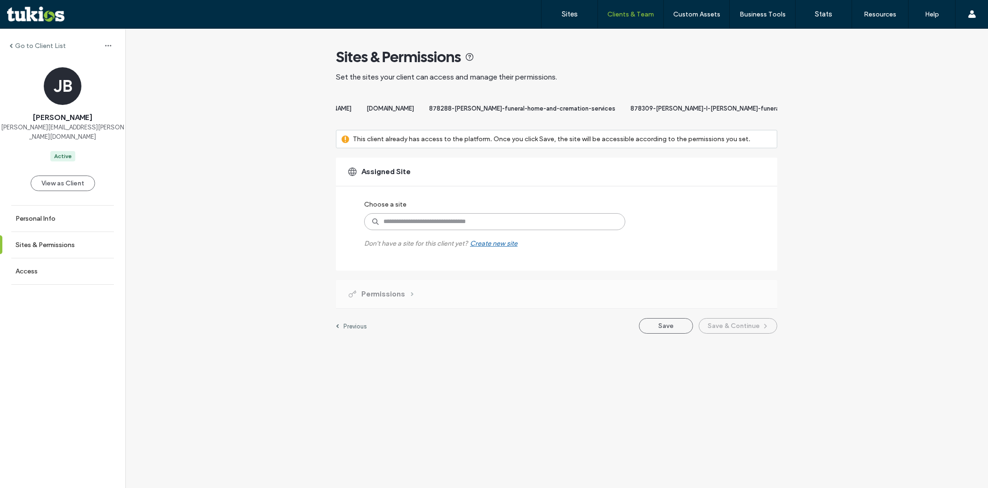
click at [513, 227] on input at bounding box center [494, 221] width 261 height 17
paste input "**********"
type input "**********"
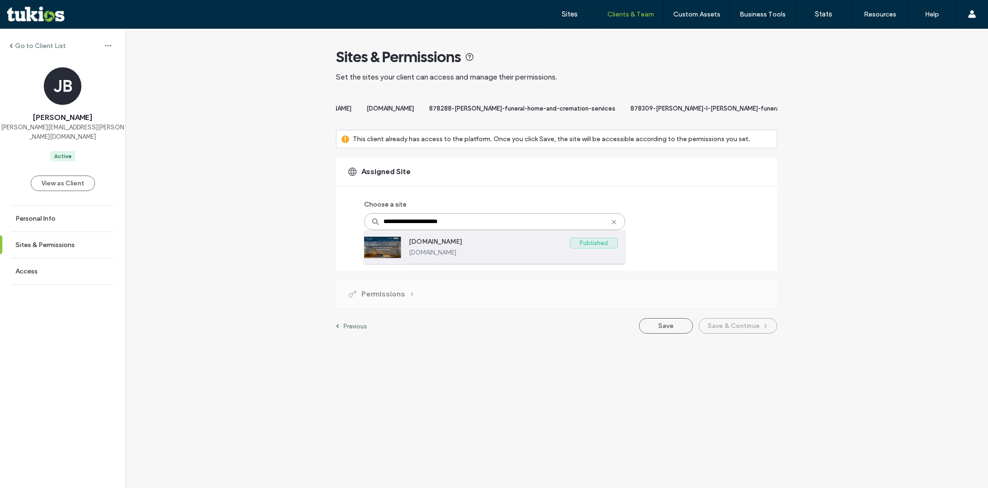
click at [494, 249] on label "www.scanlinmcdonald.com" at bounding box center [489, 243] width 161 height 11
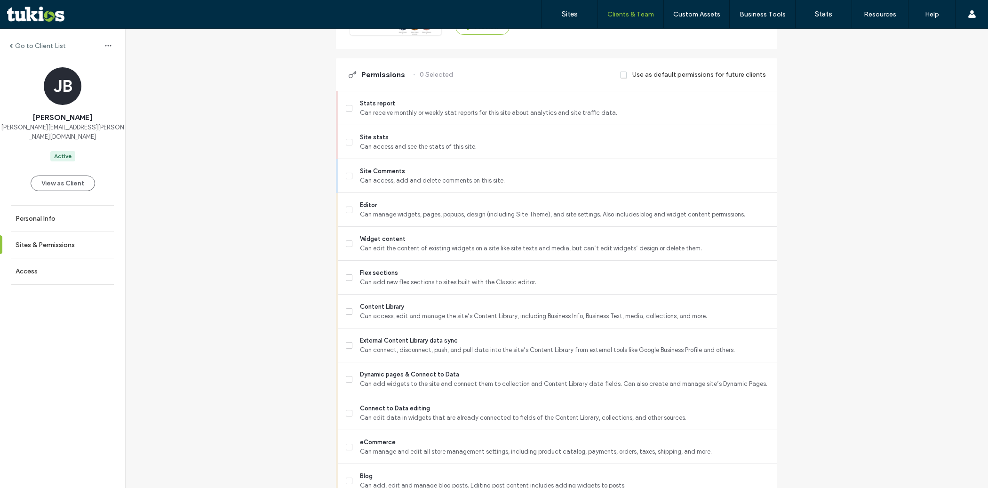
scroll to position [290, 0]
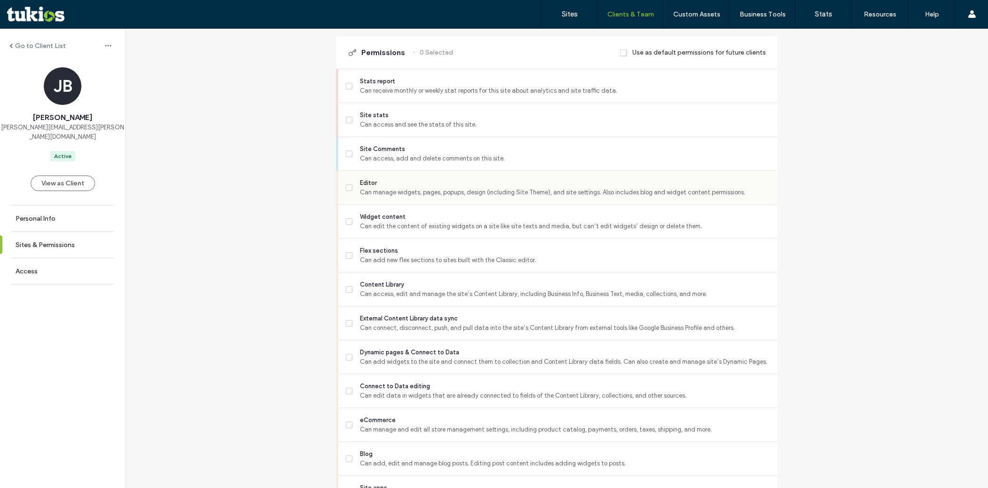
click at [464, 204] on div "Editor Can manage widgets, pages, popups, design (including Site Theme), and si…" at bounding box center [562, 187] width 432 height 33
click at [458, 188] on span "Editor" at bounding box center [565, 182] width 410 height 9
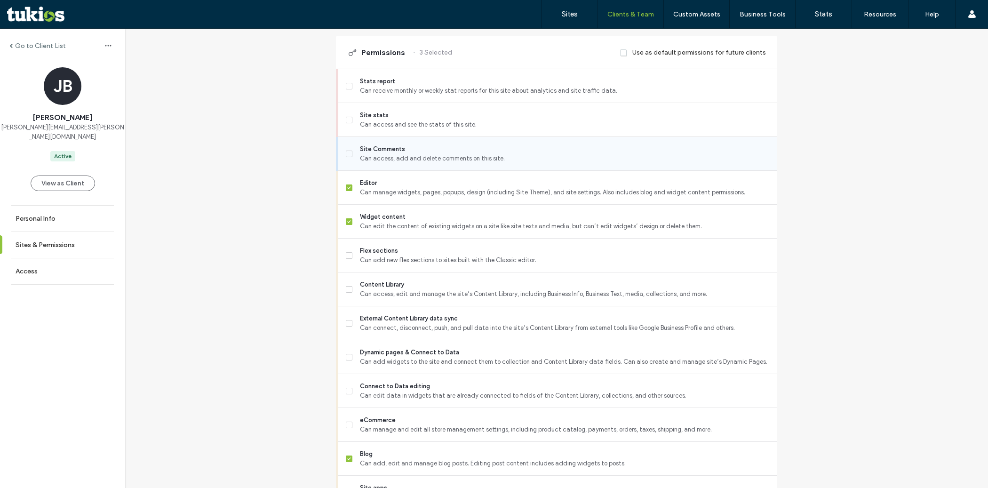
click at [454, 170] on div "Site Comments Can access, add and delete comments on this site." at bounding box center [562, 153] width 432 height 33
click at [444, 256] on span "Flex sections" at bounding box center [565, 250] width 410 height 9
click at [437, 163] on span "Can access, add and delete comments on this site." at bounding box center [565, 158] width 410 height 9
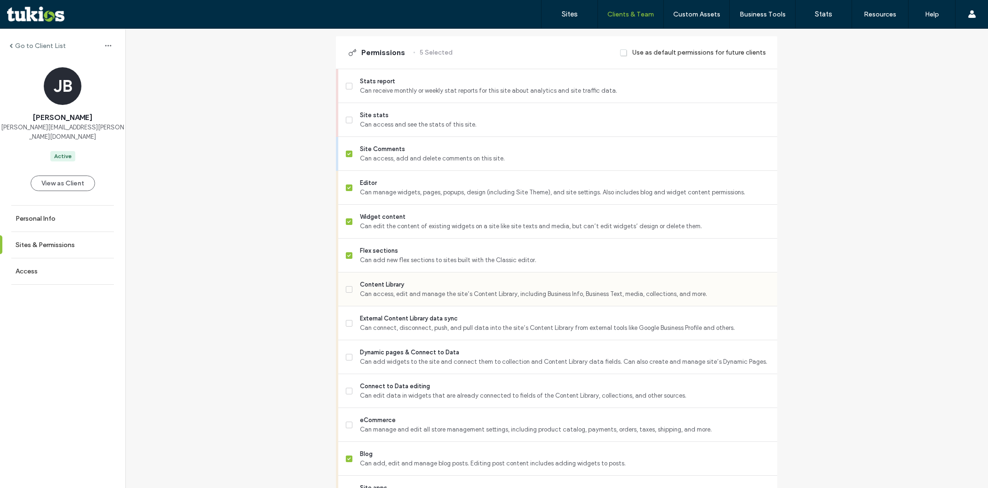
click at [437, 299] on span "Can access, edit and manage the site’s Content Library, including Business Info…" at bounding box center [565, 293] width 410 height 9
click at [437, 333] on span "Can connect, disconnect, push, and pull data into the site’s Content Library fr…" at bounding box center [565, 327] width 410 height 9
click at [439, 357] on span "Dynamic pages & Connect to Data" at bounding box center [565, 352] width 410 height 9
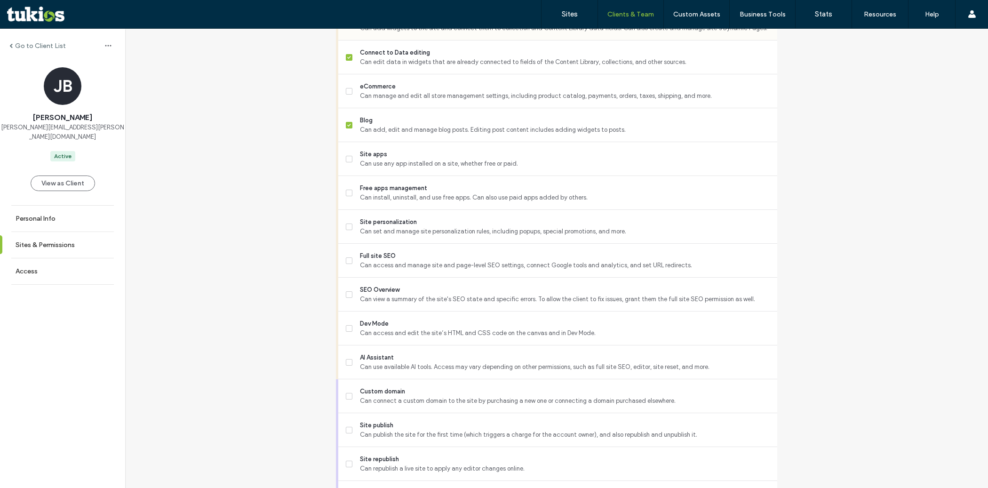
scroll to position [625, 0]
click at [421, 303] on span "Can view a summary of the site's SEO state and specific errors. To allow the cl…" at bounding box center [565, 298] width 410 height 9
click at [414, 267] on span "Can access and manage site and page-level SEO settings, connect Google tools an…" at bounding box center [565, 264] width 410 height 9
click at [412, 233] on span "Can set and manage site personalization rules, including popups, special promot…" at bounding box center [565, 230] width 410 height 9
click at [413, 328] on span "Dev Mode" at bounding box center [565, 323] width 410 height 9
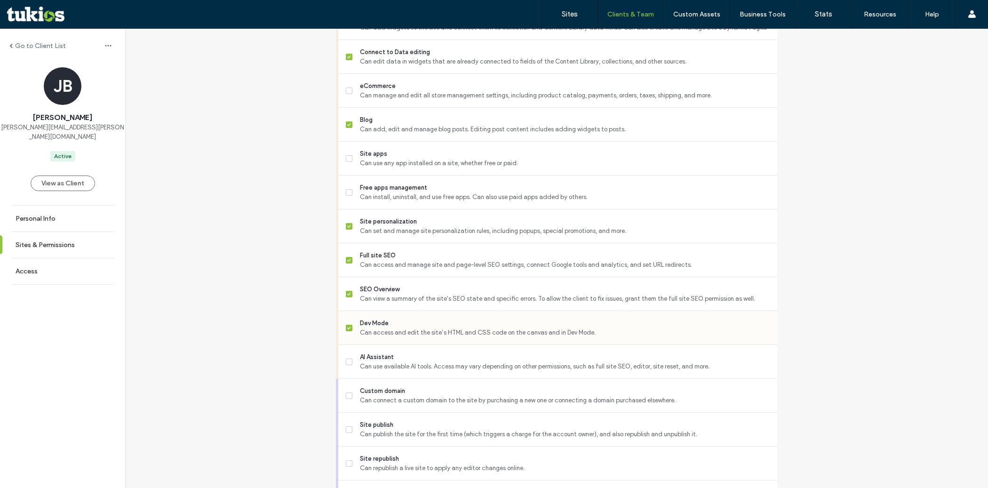
scroll to position [726, 0]
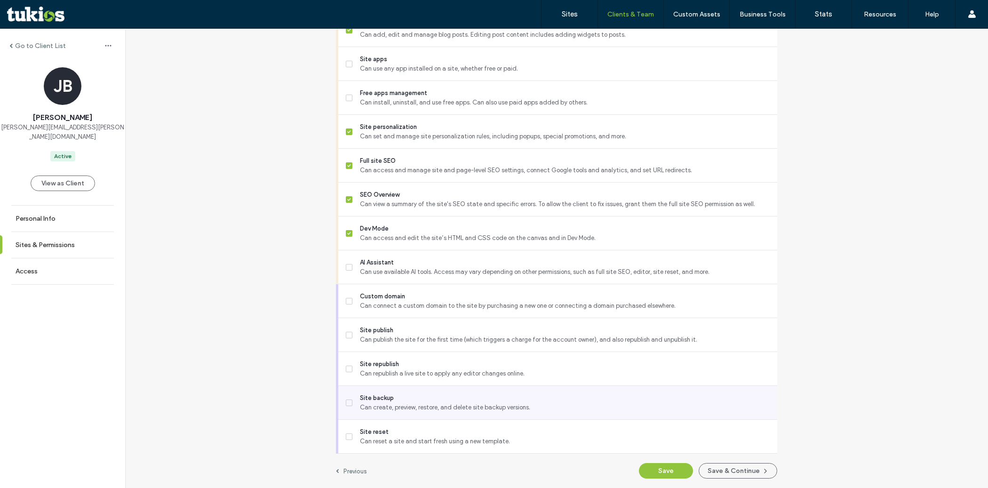
click at [410, 401] on span "Site backup" at bounding box center [565, 397] width 410 height 9
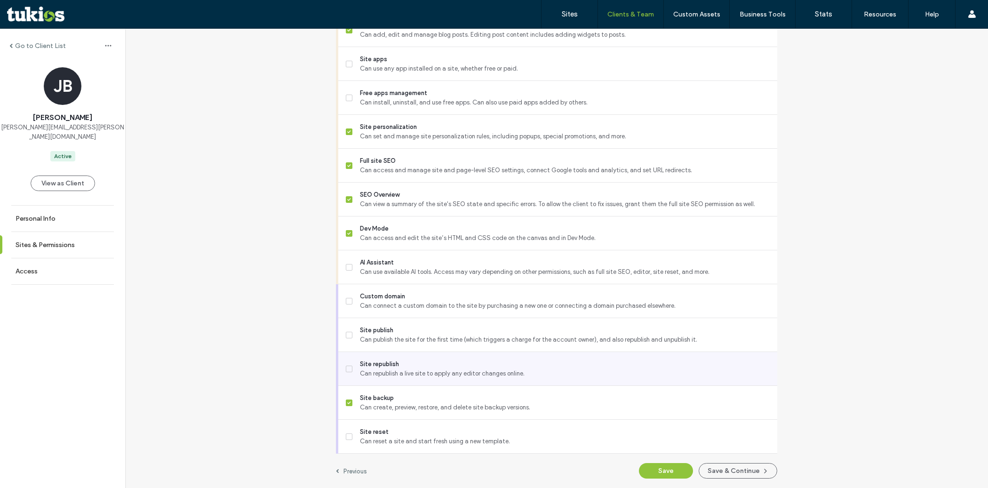
click at [413, 373] on span "Can republish a live site to apply any editor changes online." at bounding box center [565, 373] width 410 height 9
click at [648, 472] on button "Save" at bounding box center [666, 471] width 54 height 16
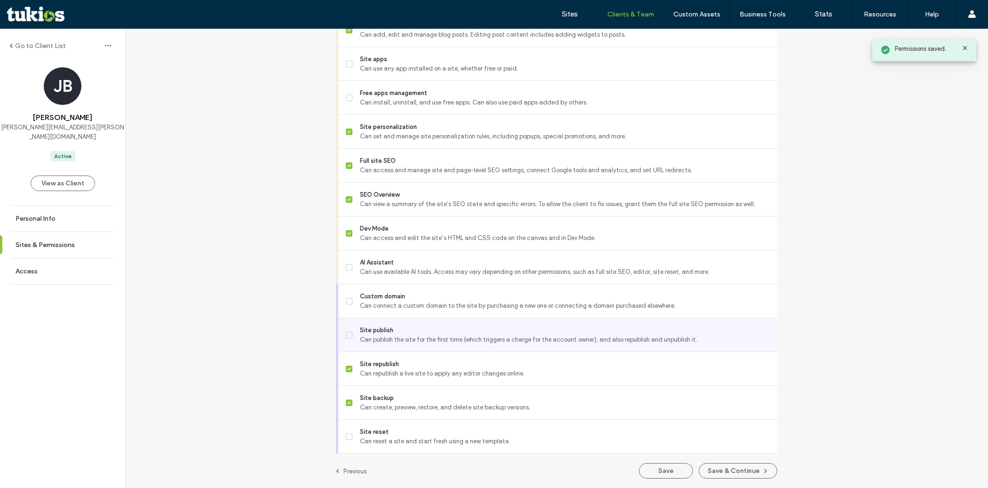
scroll to position [0, 0]
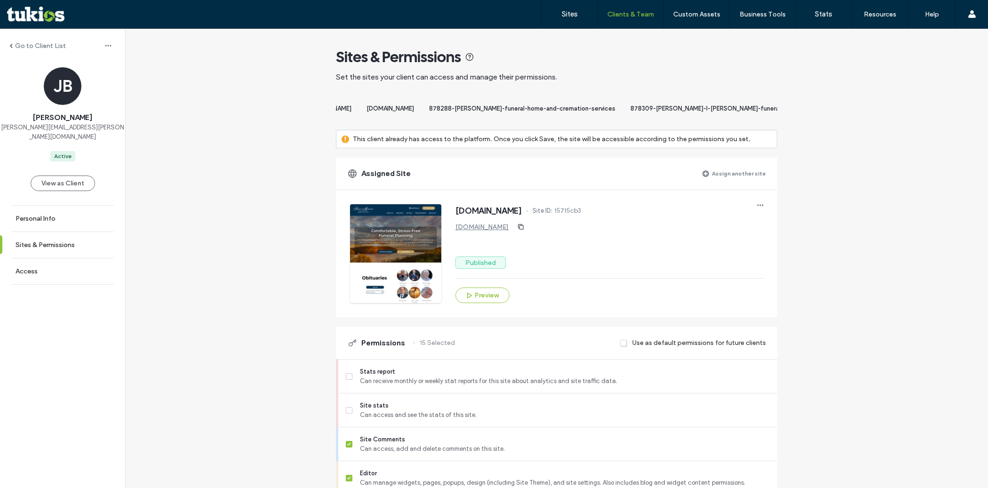
click at [717, 182] on label "Assign another site" at bounding box center [739, 173] width 54 height 16
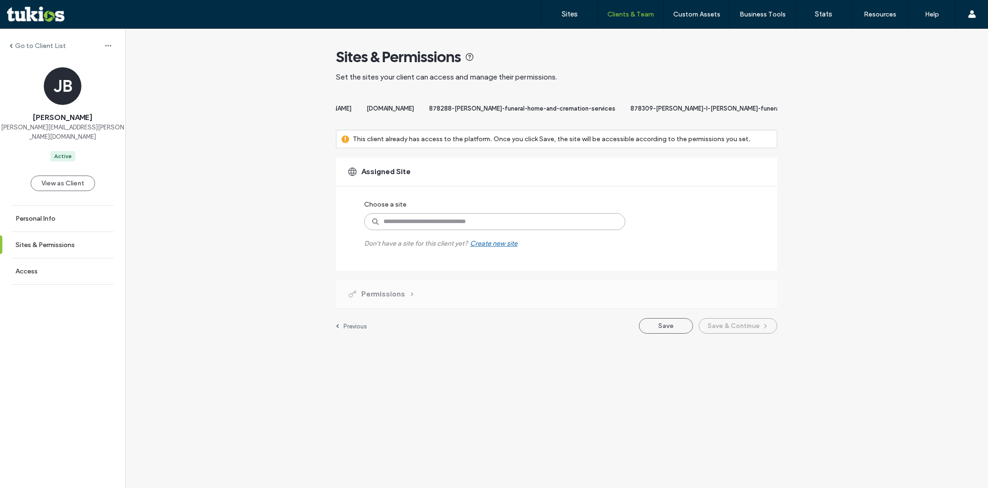
click at [531, 227] on input at bounding box center [494, 221] width 261 height 17
paste input "**********"
type input "**********"
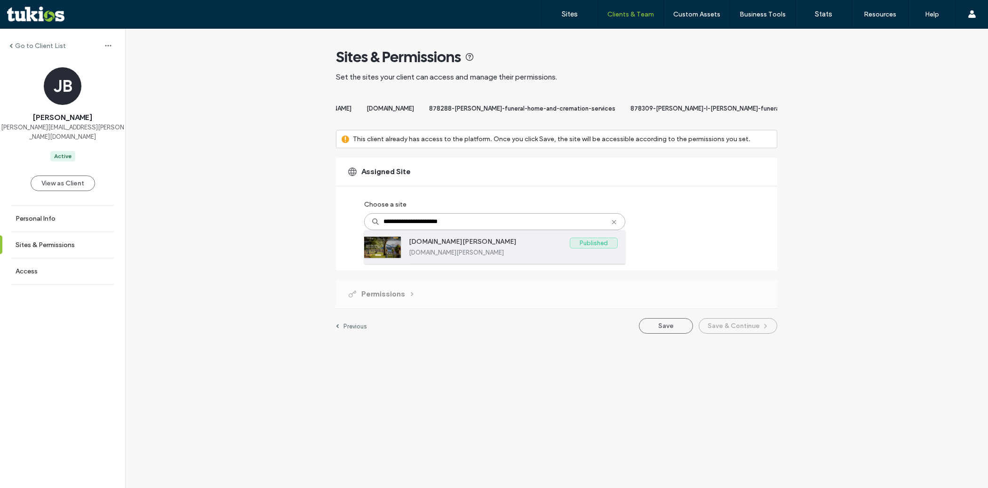
click at [503, 249] on label "www.schumacher-kish.com" at bounding box center [489, 243] width 161 height 11
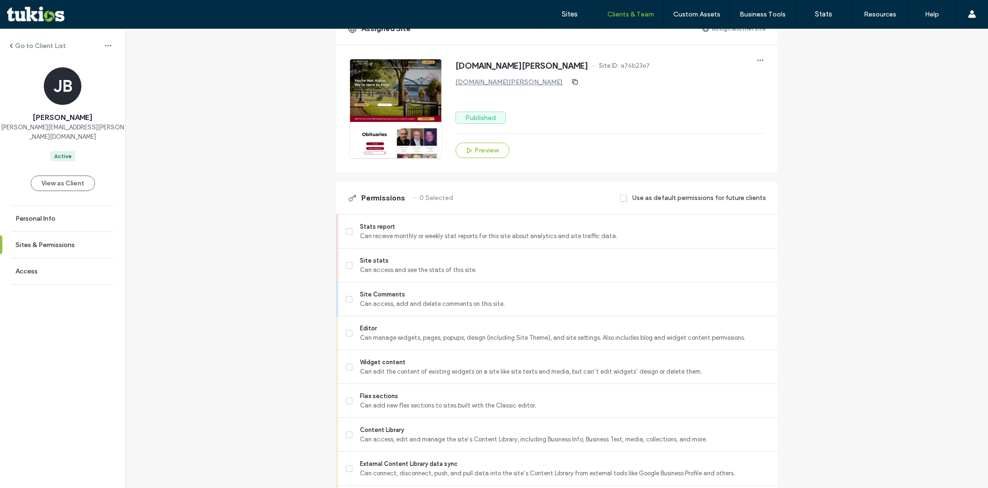
scroll to position [257, 0]
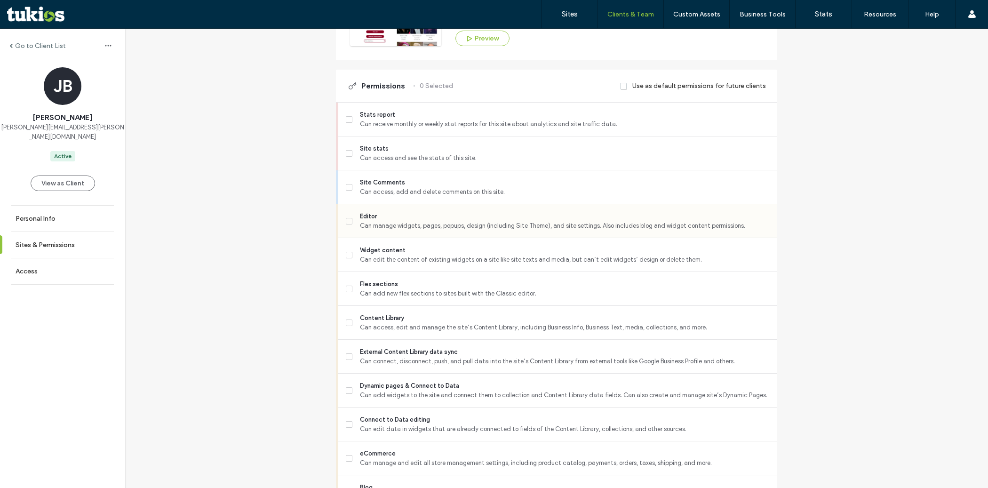
click at [472, 231] on span "Can manage widgets, pages, popups, design (including Site Theme), and site sett…" at bounding box center [565, 225] width 410 height 9
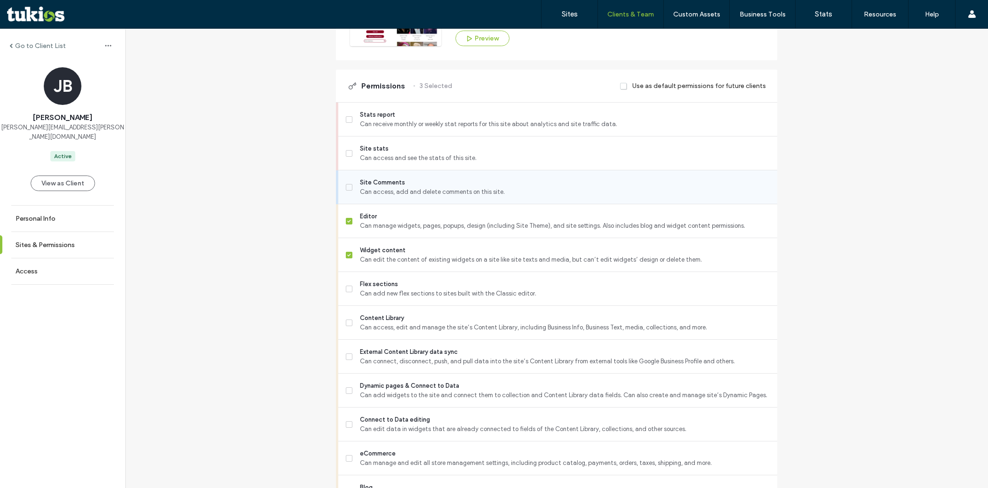
click at [459, 187] on span "Site Comments" at bounding box center [565, 182] width 410 height 9
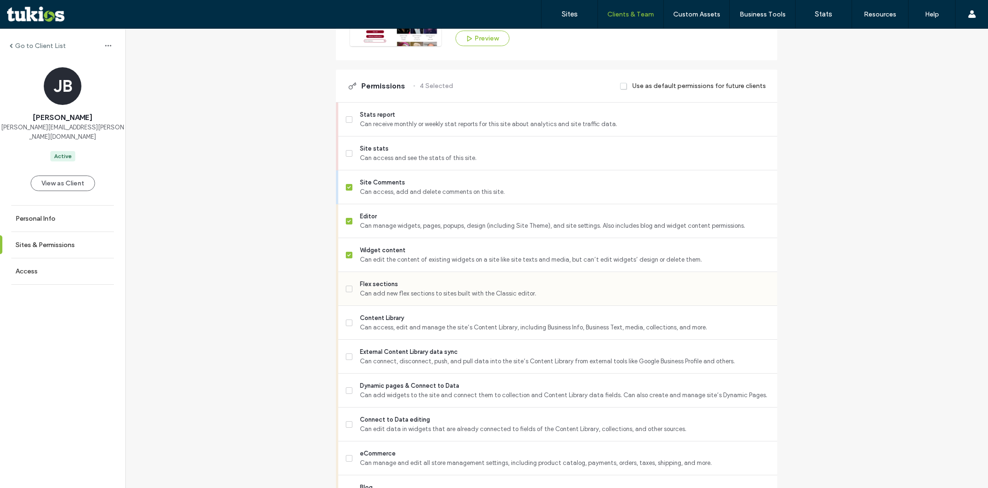
click at [447, 297] on span "Can add new flex sections to sites built with the Classic editor." at bounding box center [565, 293] width 410 height 9
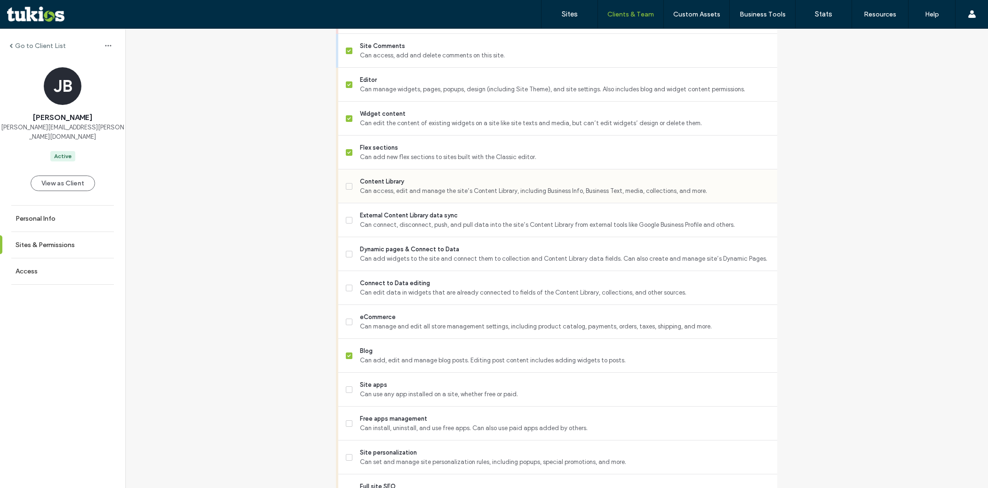
scroll to position [397, 0]
click at [421, 190] on span "Can access, edit and manage the site’s Content Library, including Business Info…" at bounding box center [565, 187] width 410 height 9
click at [416, 217] on span "External Content Library data sync" at bounding box center [565, 212] width 410 height 9
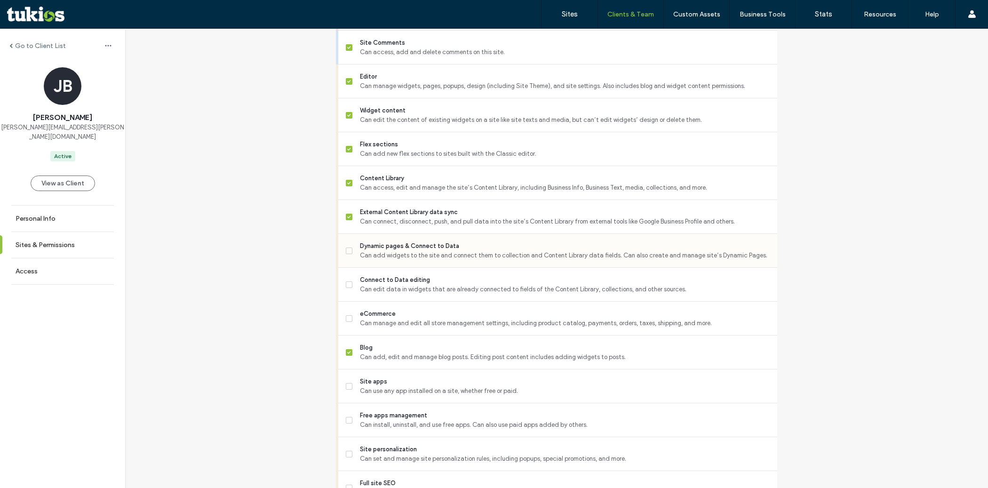
click at [412, 260] on span "Can add widgets to the site and connect them to collection and Content Library …" at bounding box center [565, 255] width 410 height 9
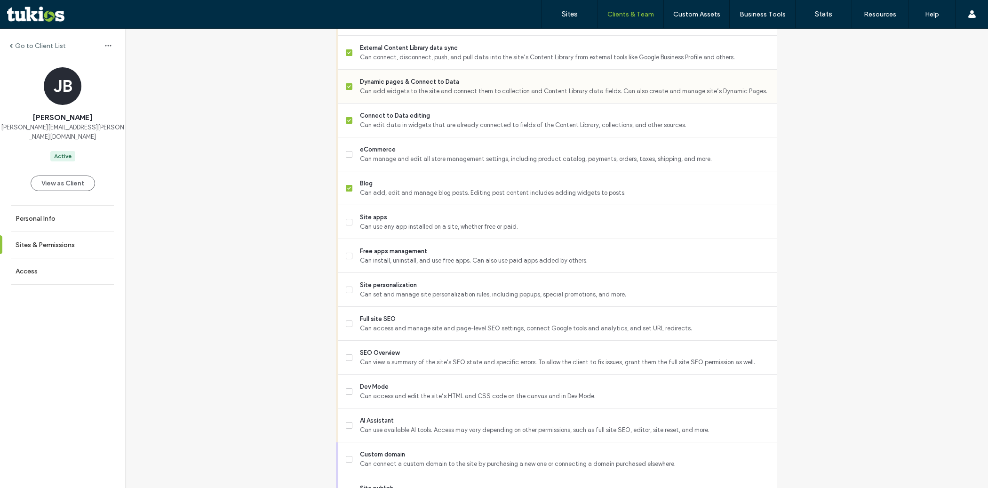
scroll to position [591, 0]
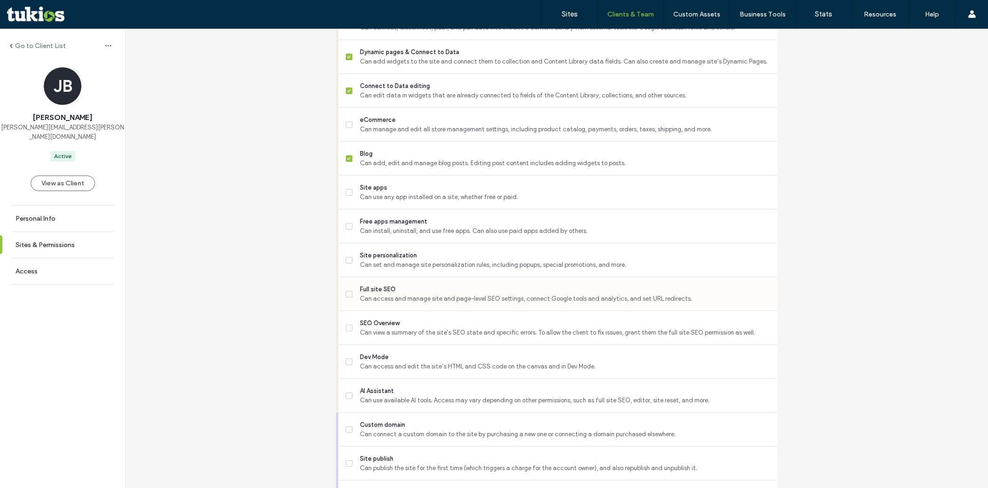
click at [409, 302] on span "Can access and manage site and page-level SEO settings, connect Google tools an…" at bounding box center [565, 298] width 410 height 9
click at [409, 277] on div "Site personalization Can set and manage site personalization rules, including p…" at bounding box center [562, 259] width 432 height 33
click at [410, 270] on span "Can set and manage site personalization rules, including popups, special promot…" at bounding box center [565, 264] width 410 height 9
click at [405, 328] on span "SEO Overview" at bounding box center [565, 323] width 410 height 9
click at [401, 362] on span "Dev Mode" at bounding box center [565, 357] width 410 height 9
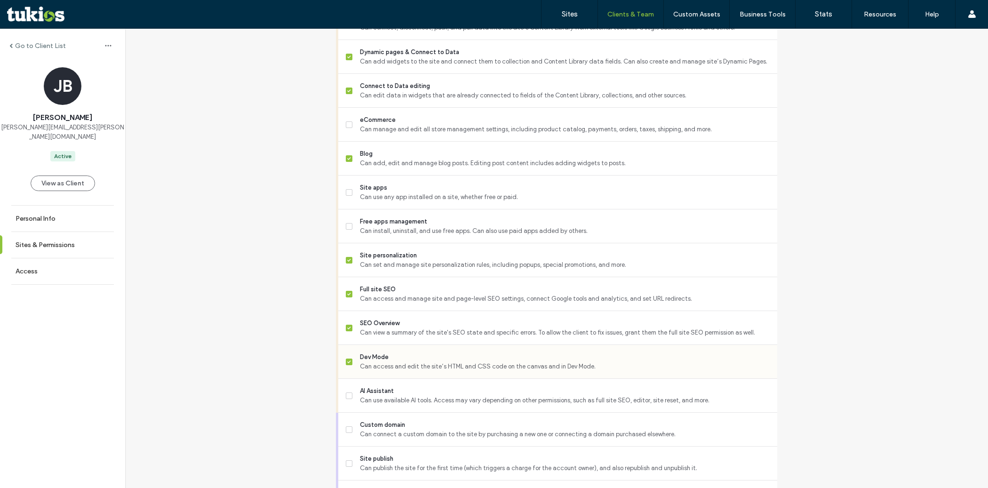
scroll to position [726, 0]
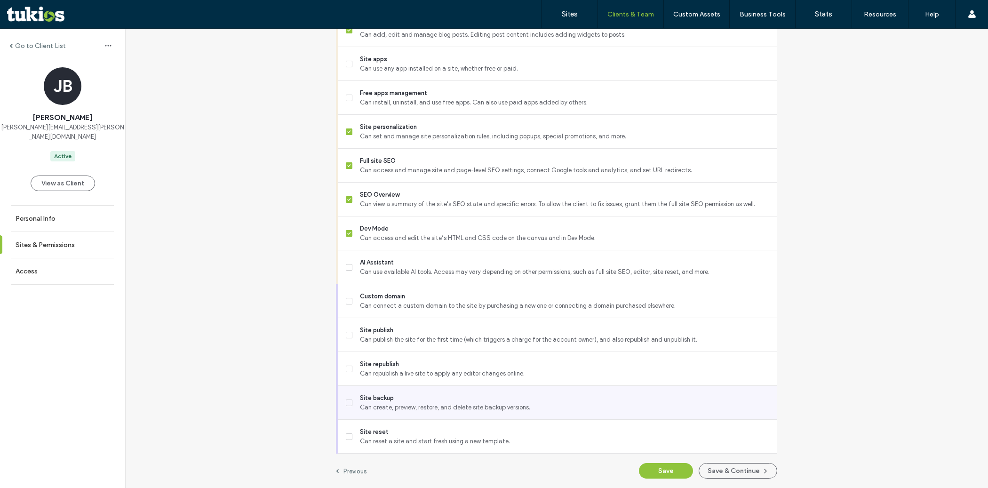
click at [401, 401] on span "Site backup" at bounding box center [565, 397] width 410 height 9
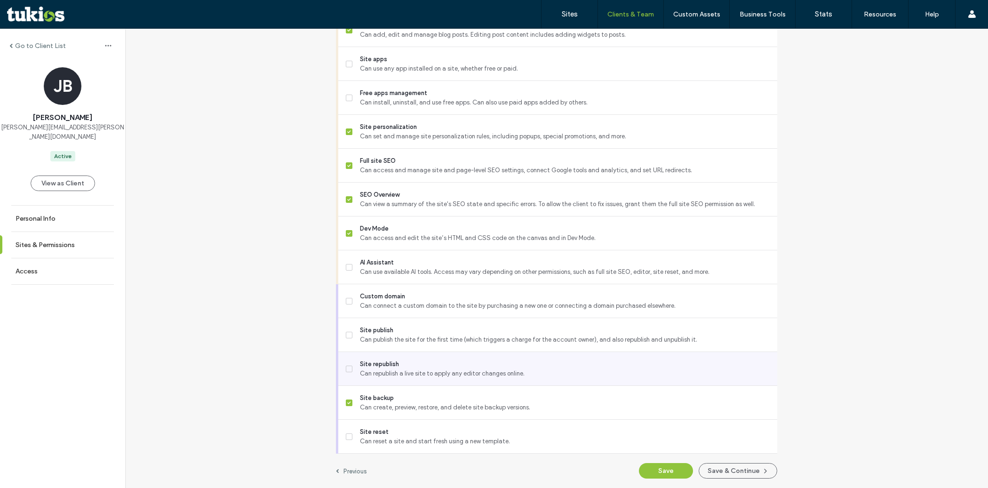
click at [404, 366] on span "Site republish" at bounding box center [565, 364] width 410 height 9
click at [650, 470] on button "Save" at bounding box center [666, 471] width 54 height 16
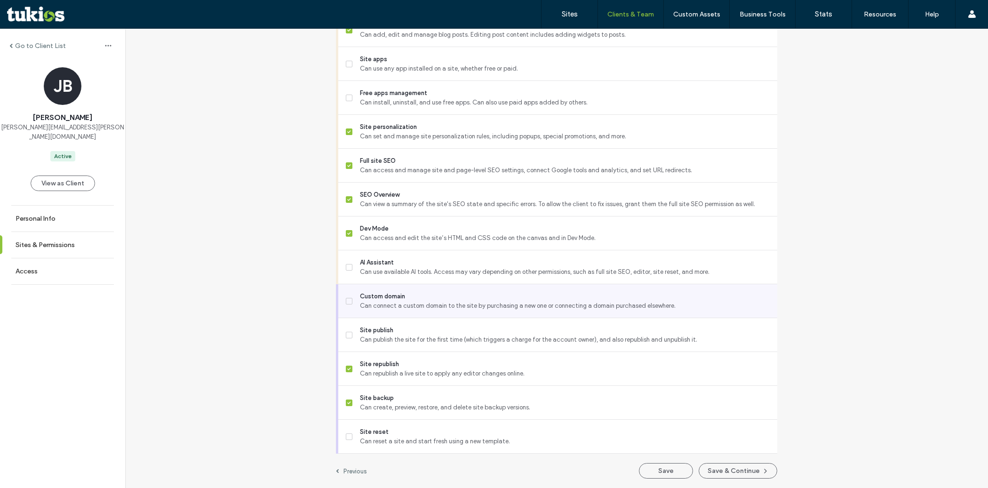
scroll to position [0, 0]
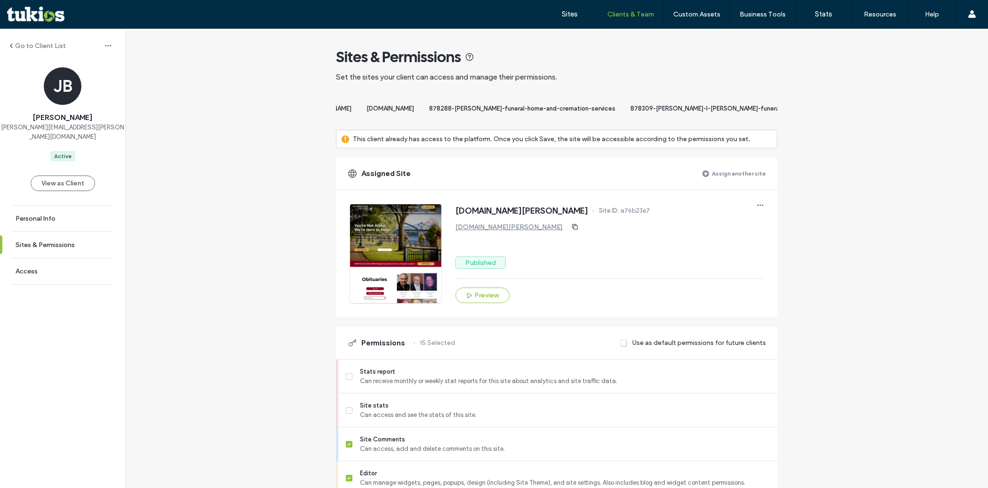
click at [746, 182] on label "Assign another site" at bounding box center [739, 173] width 54 height 16
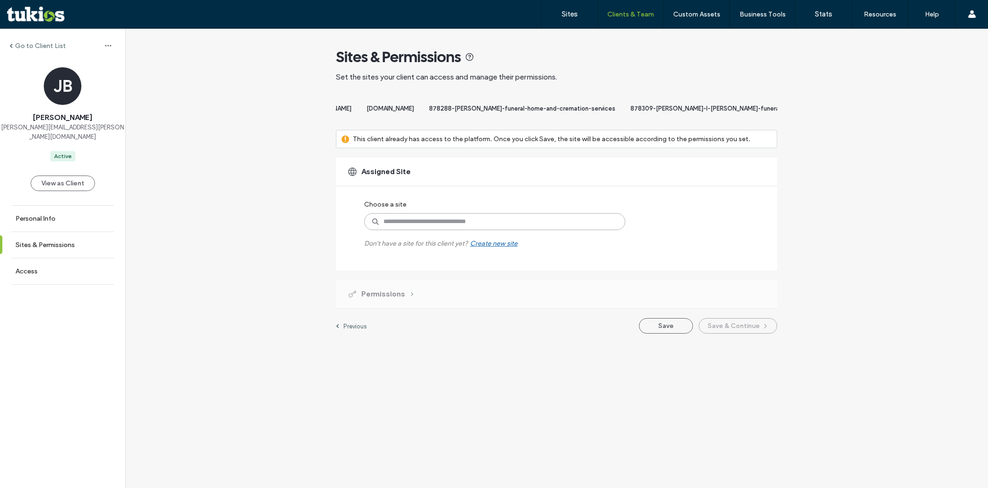
click at [481, 228] on input at bounding box center [494, 221] width 261 height 17
paste input "**********"
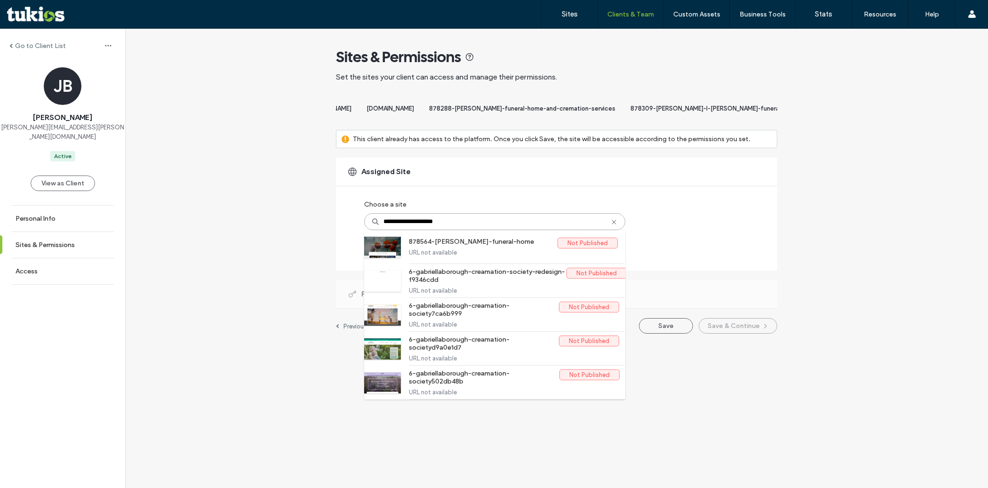
type input "**********"
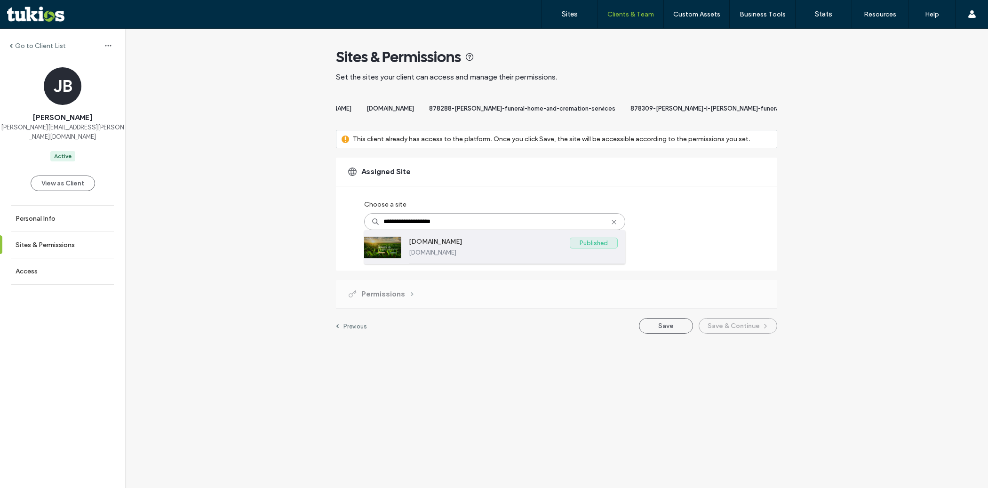
click at [471, 249] on label "www.scottmorrisfh.com" at bounding box center [489, 243] width 161 height 11
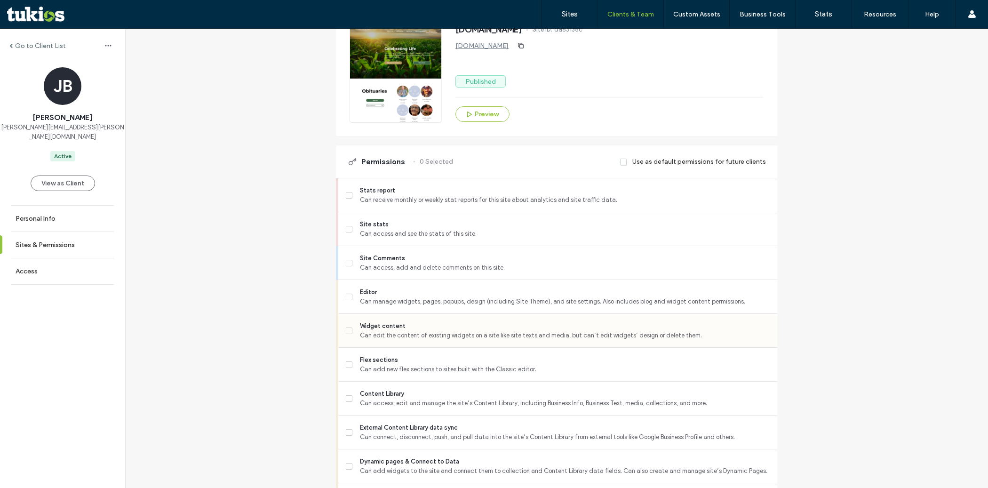
scroll to position [183, 0]
click at [419, 296] on span "Editor" at bounding box center [565, 290] width 410 height 9
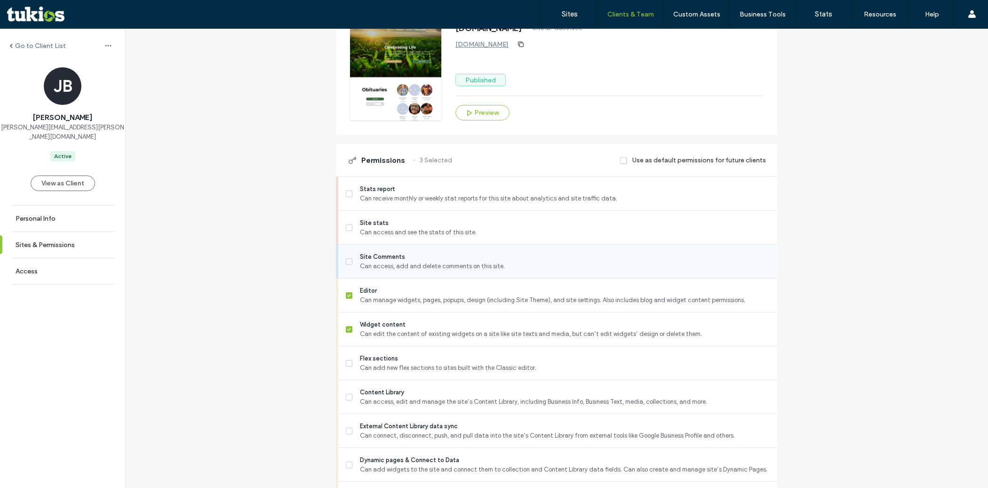
click at [412, 278] on div "Site Comments Can access, add and delete comments on this site." at bounding box center [562, 261] width 432 height 33
click at [415, 271] on span "Can access, add and delete comments on this site." at bounding box center [565, 266] width 410 height 9
click at [409, 363] on span "Flex sections" at bounding box center [565, 358] width 410 height 9
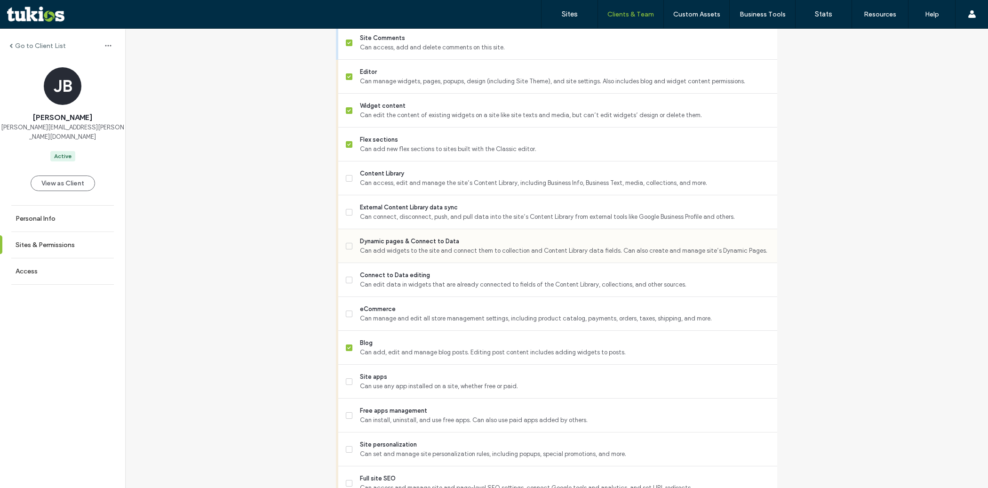
scroll to position [405, 0]
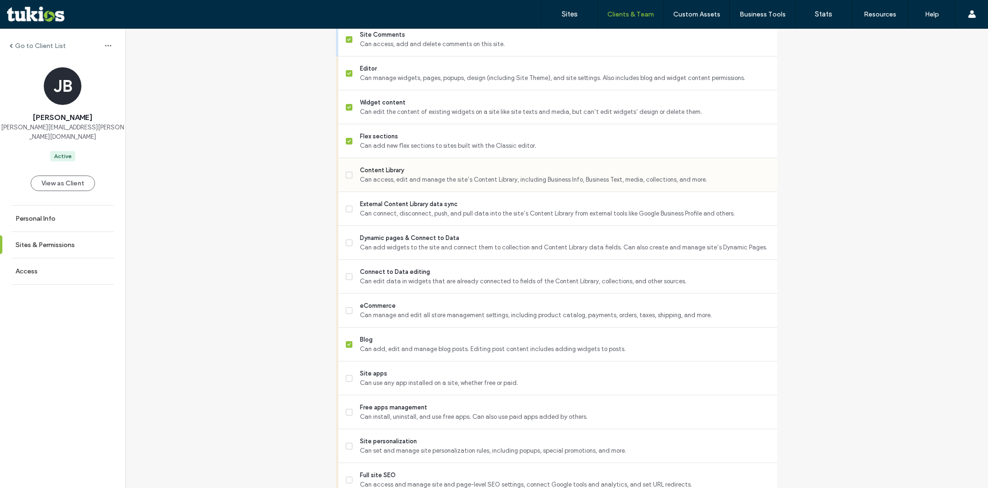
click at [421, 184] on span "Can access, edit and manage the site’s Content Library, including Business Info…" at bounding box center [565, 179] width 410 height 9
click at [421, 207] on span "External Content Library data sync" at bounding box center [565, 204] width 410 height 9
click at [424, 252] on span "Can add widgets to the site and connect them to collection and Content Library …" at bounding box center [565, 247] width 410 height 9
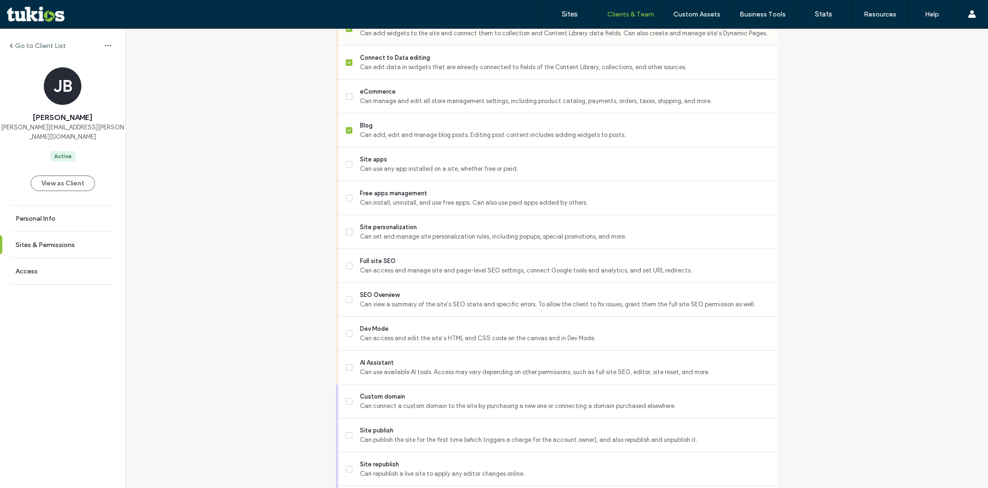
scroll to position [632, 0]
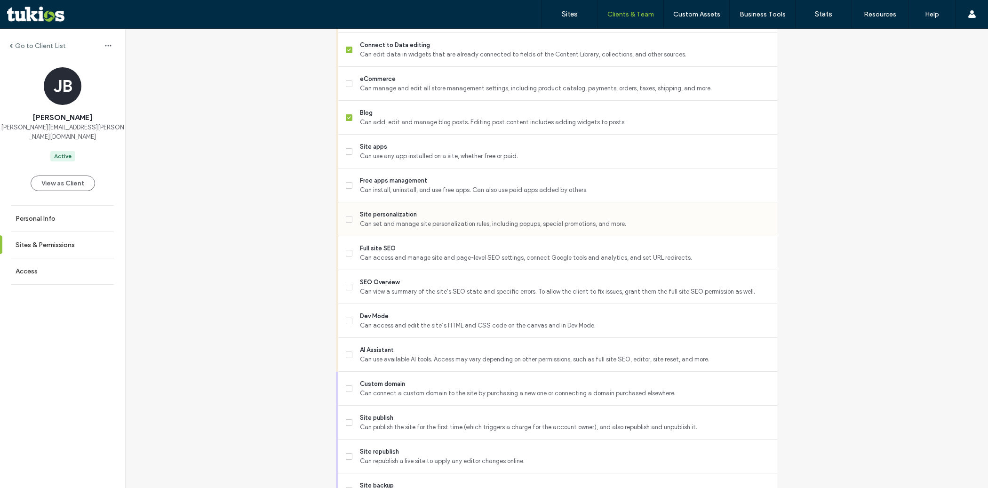
click at [419, 229] on span "Can set and manage site personalization rules, including popups, special promot…" at bounding box center [565, 223] width 410 height 9
click at [418, 253] on span "Full site SEO" at bounding box center [565, 248] width 410 height 9
click at [417, 287] on span "SEO Overview" at bounding box center [565, 282] width 410 height 9
click at [416, 319] on span "Dev Mode" at bounding box center [565, 316] width 410 height 9
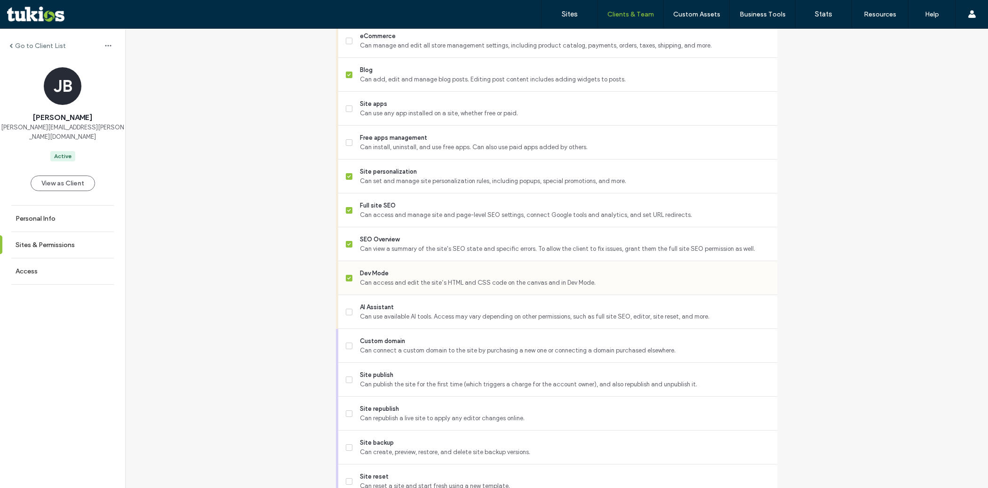
scroll to position [726, 0]
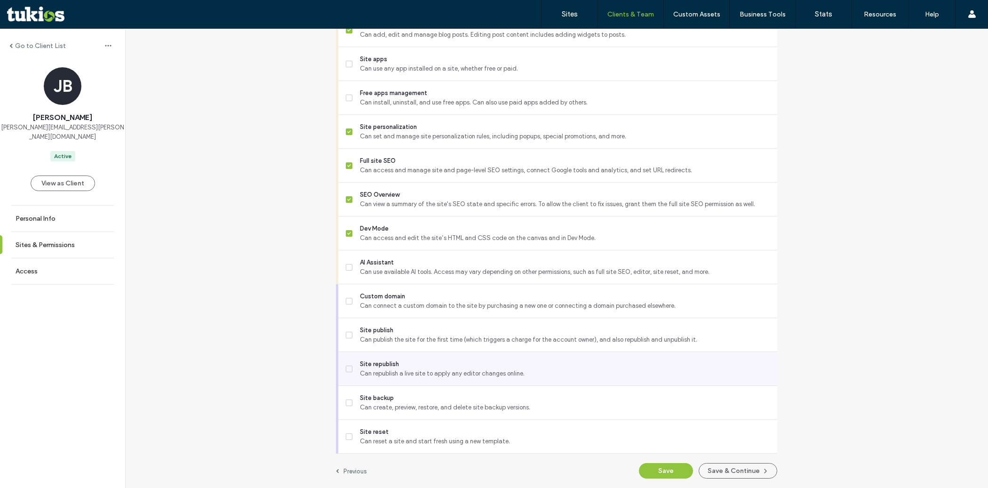
click at [413, 367] on span "Site republish" at bounding box center [565, 364] width 410 height 9
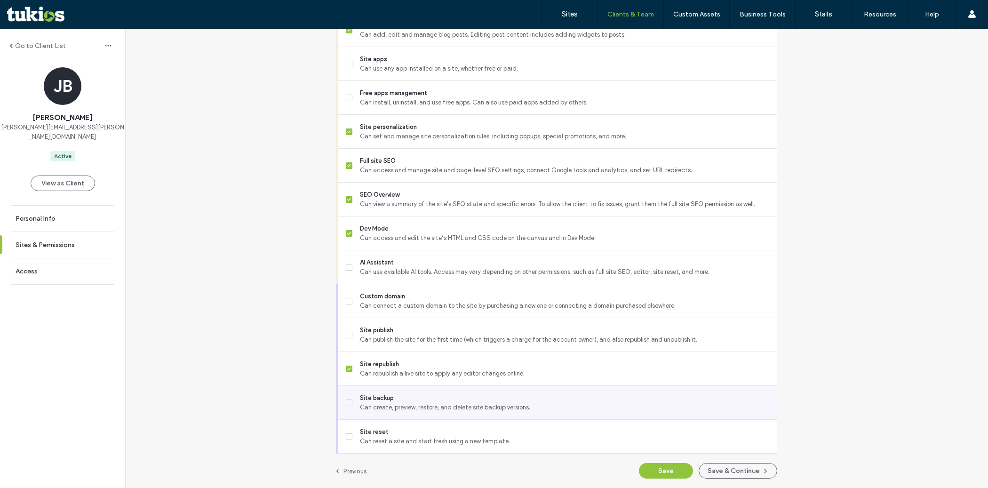
click at [412, 400] on span "Site backup" at bounding box center [565, 397] width 410 height 9
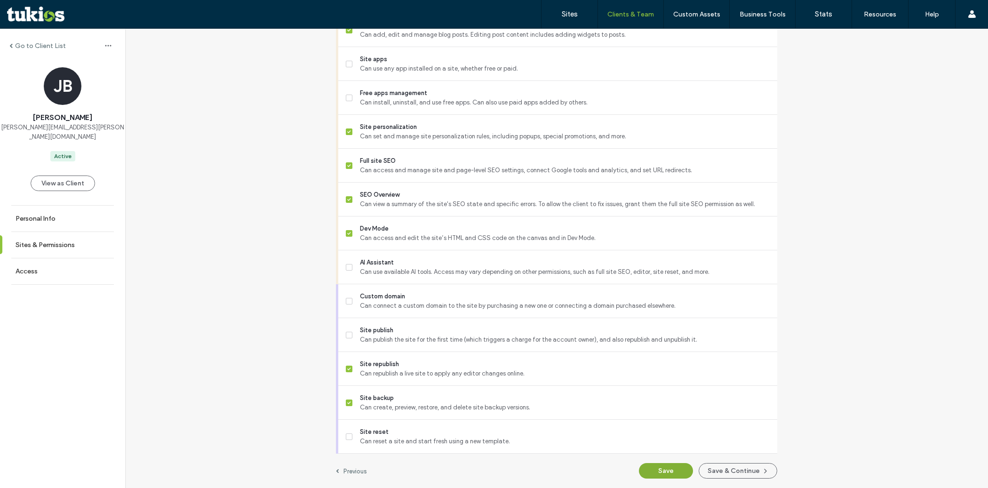
click at [644, 469] on button "Save" at bounding box center [666, 471] width 54 height 16
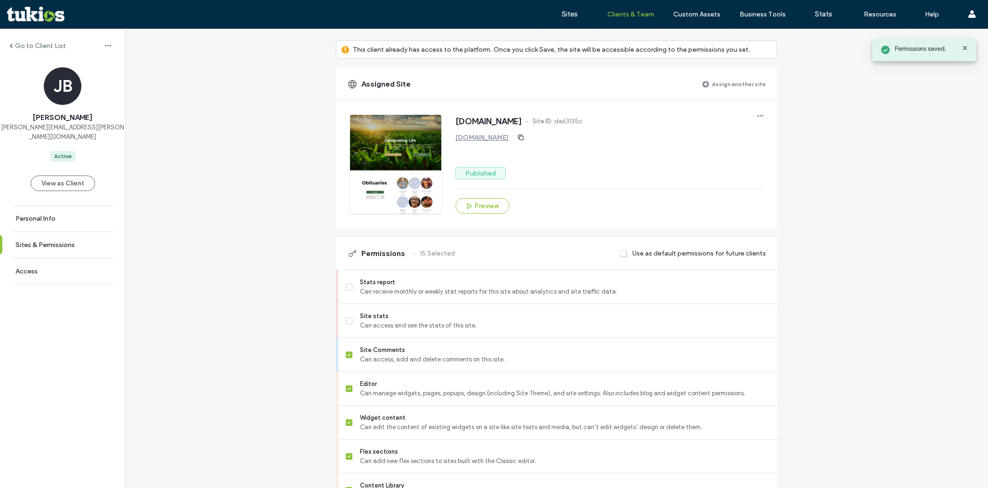
scroll to position [0, 0]
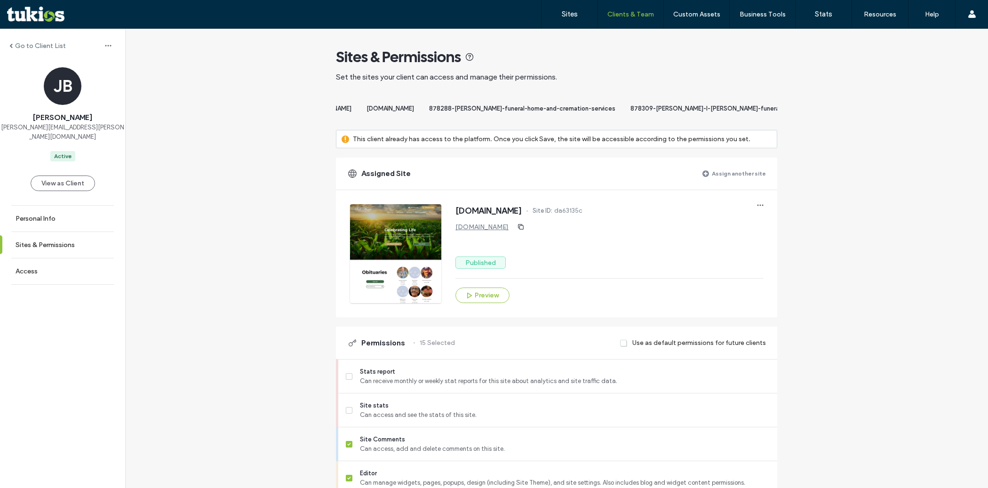
click at [718, 182] on label "Assign another site" at bounding box center [739, 173] width 54 height 16
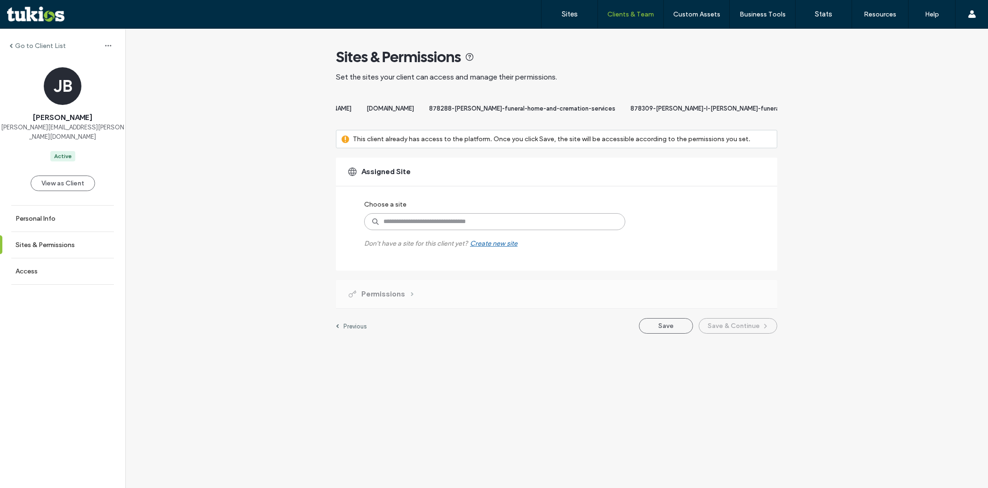
click at [513, 230] on input at bounding box center [494, 221] width 261 height 17
paste input "**********"
type input "**********"
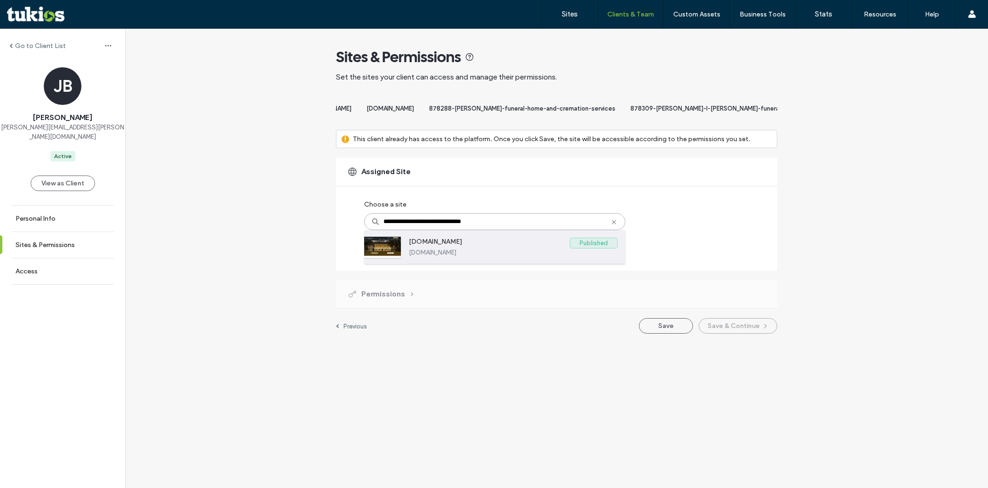
click at [493, 247] on label "www.shultzfuneralhomeofjasper.com" at bounding box center [489, 243] width 161 height 11
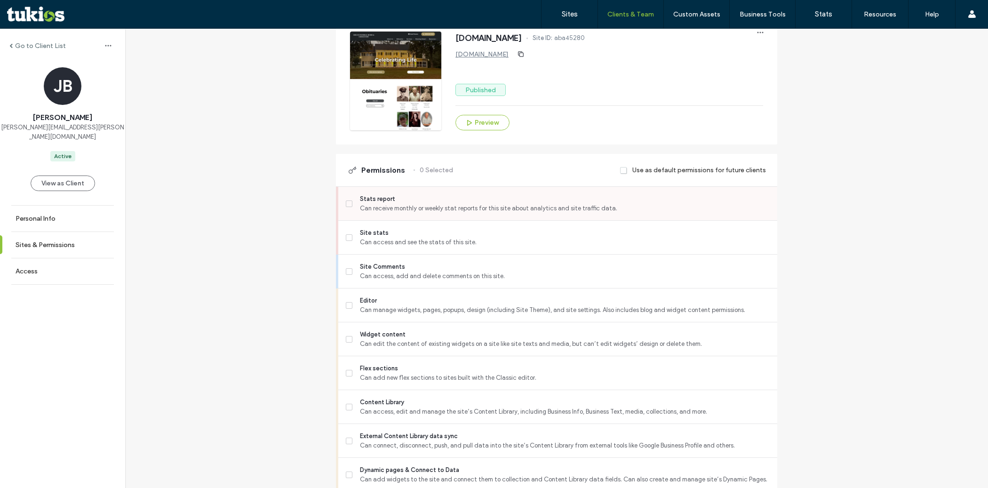
scroll to position [176, 0]
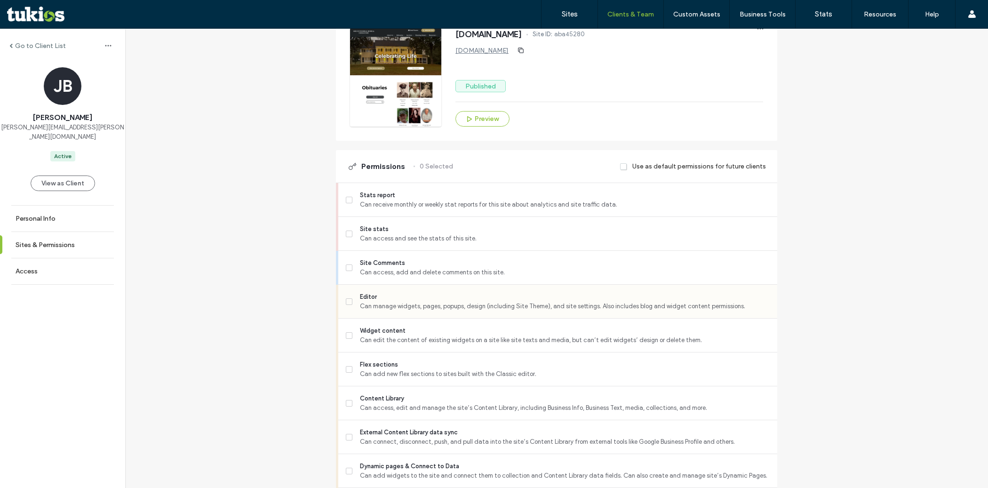
click at [439, 309] on span "Can manage widgets, pages, popups, design (including Site Theme), and site sett…" at bounding box center [565, 306] width 410 height 9
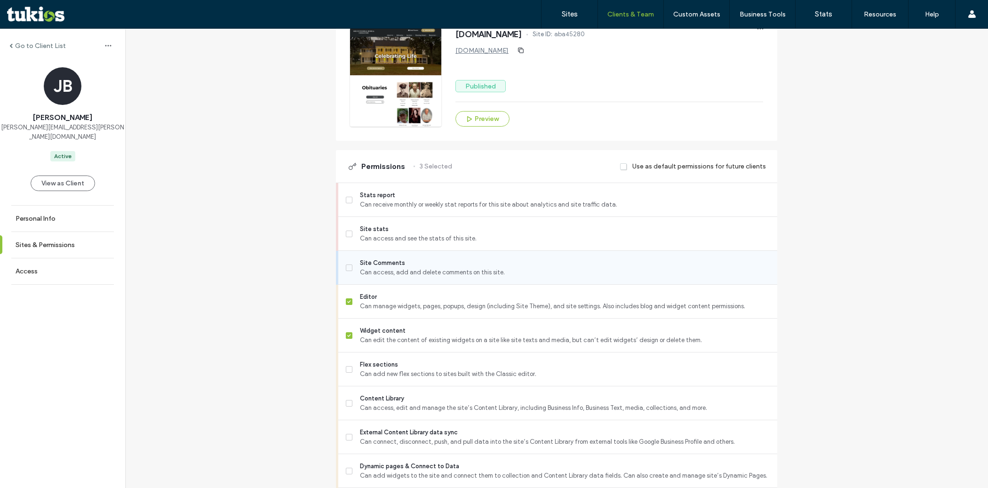
click at [439, 277] on span "Can access, add and delete comments on this site." at bounding box center [565, 272] width 410 height 9
click at [439, 369] on span "Flex sections" at bounding box center [565, 364] width 410 height 9
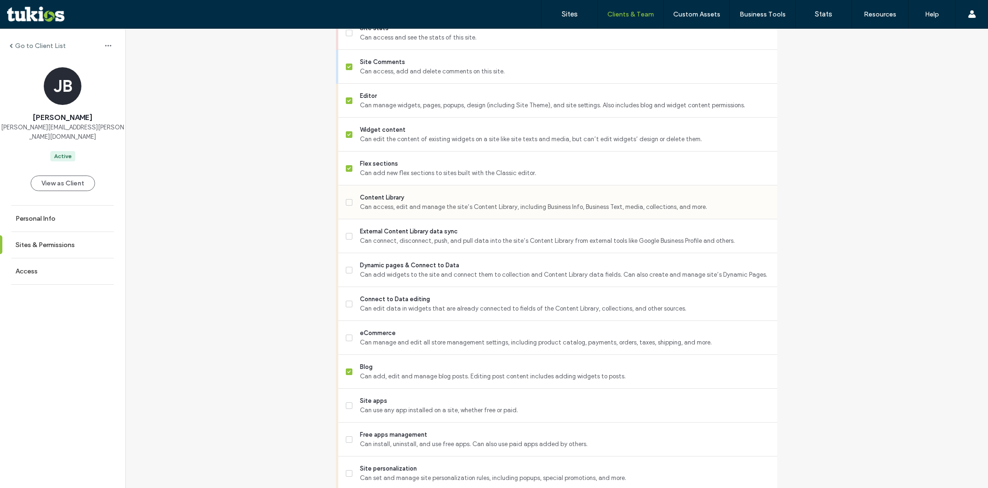
scroll to position [380, 0]
click at [437, 200] on span "Content Library" at bounding box center [565, 195] width 410 height 9
click at [437, 234] on span "External Content Library data sync" at bounding box center [565, 229] width 410 height 9
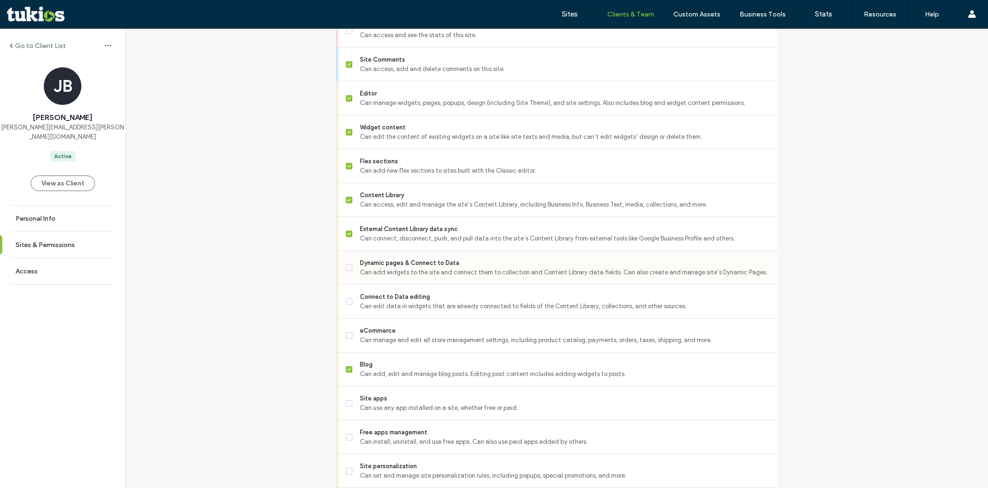
click at [432, 268] on span "Dynamic pages & Connect to Data" at bounding box center [565, 262] width 410 height 9
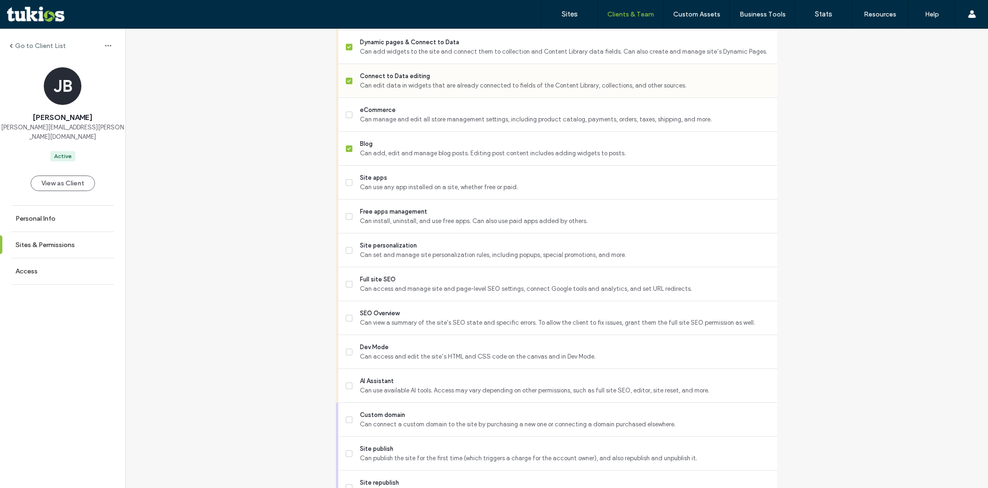
scroll to position [604, 0]
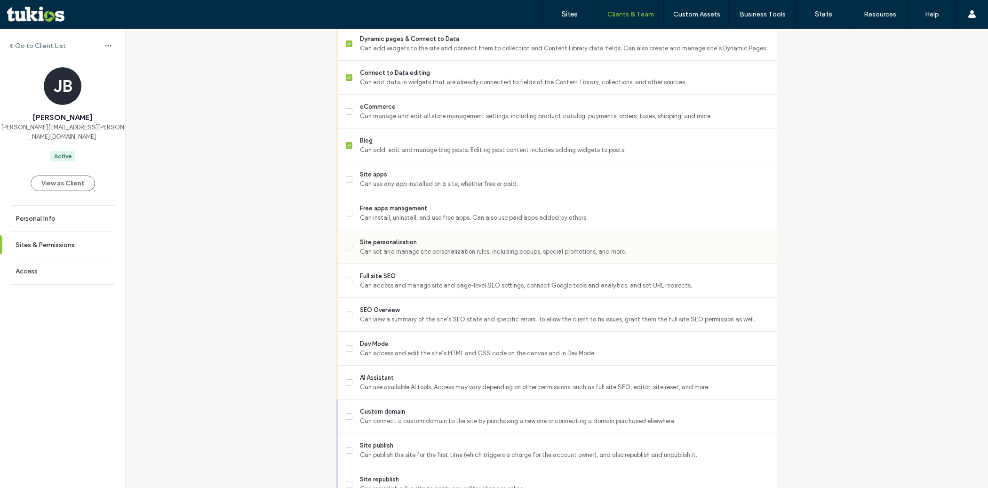
click at [424, 257] on span "Can set and manage site personalization rules, including popups, special promot…" at bounding box center [565, 251] width 410 height 9
click at [425, 281] on span "Full site SEO" at bounding box center [565, 276] width 410 height 9
click at [421, 313] on span "SEO Overview" at bounding box center [565, 309] width 410 height 9
click at [420, 349] on span "Dev Mode" at bounding box center [565, 343] width 410 height 9
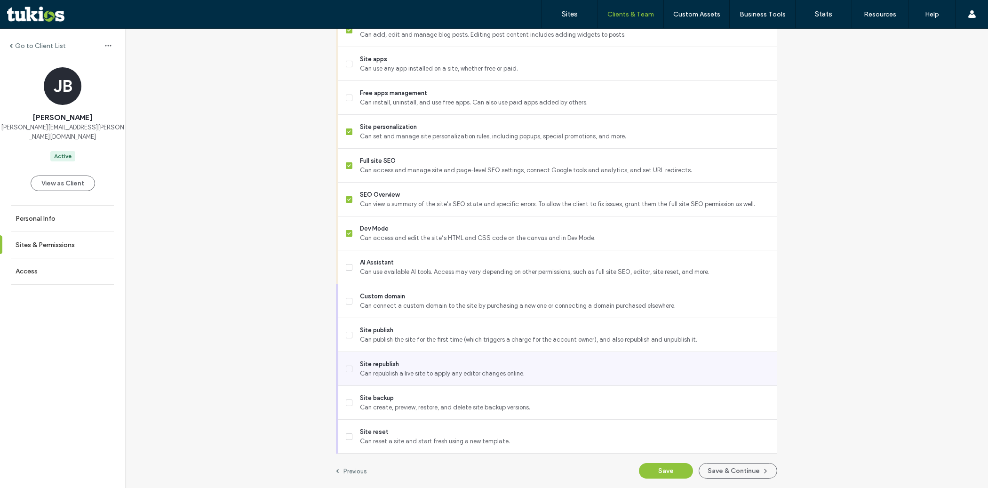
click at [417, 373] on span "Can republish a live site to apply any editor changes online." at bounding box center [565, 373] width 410 height 9
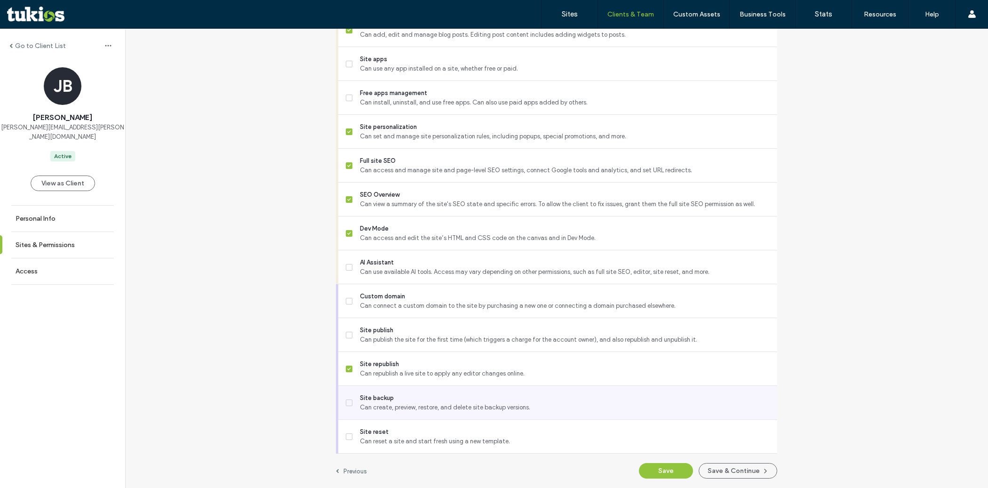
click at [417, 409] on span "Can create, preview, restore, and delete site backup versions." at bounding box center [565, 407] width 410 height 9
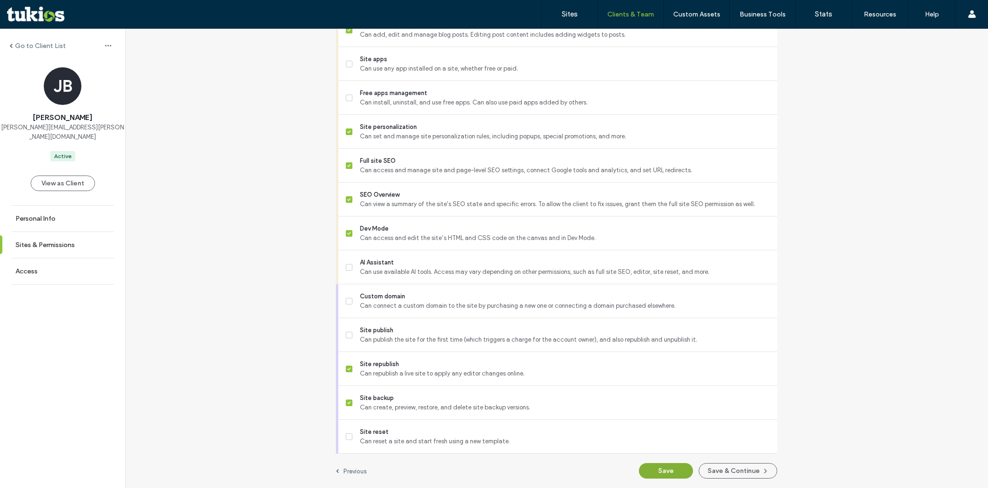
click at [660, 468] on button "Save" at bounding box center [666, 471] width 54 height 16
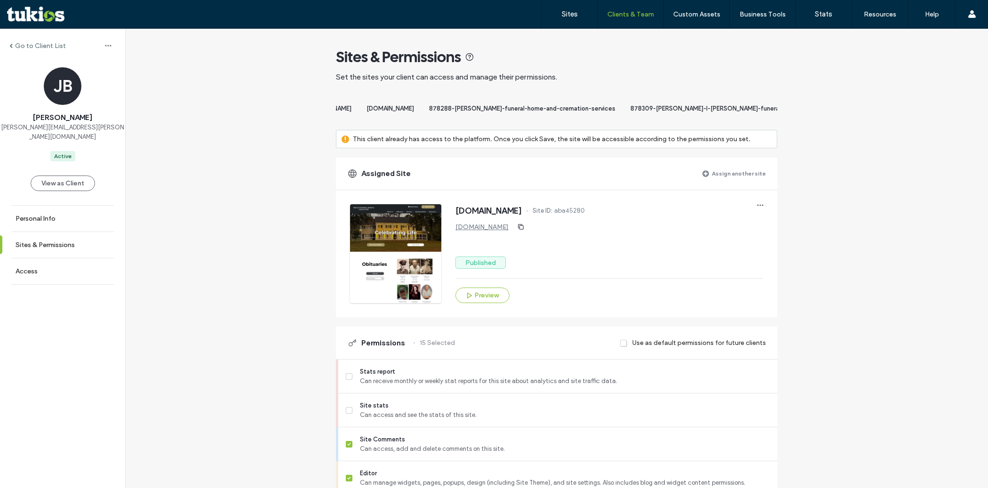
click at [739, 180] on label "Assign another site" at bounding box center [739, 173] width 54 height 16
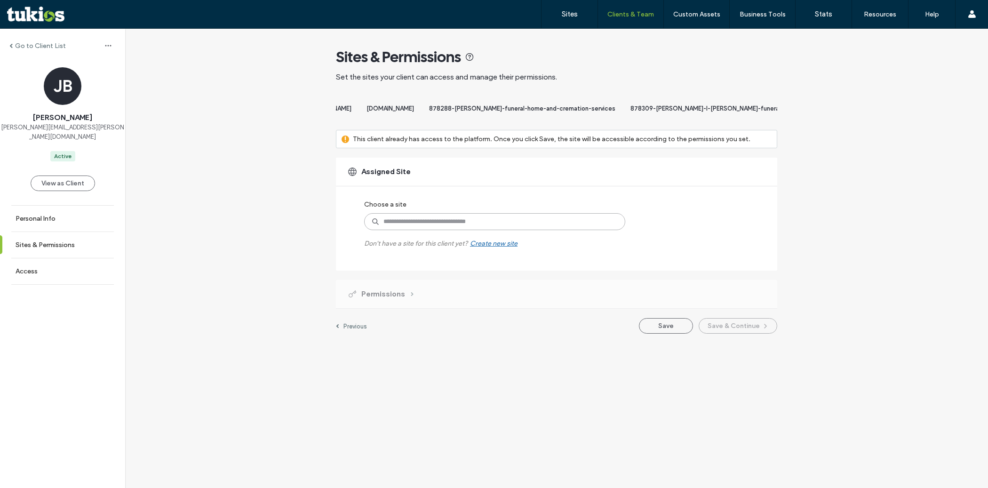
click at [497, 230] on input at bounding box center [494, 221] width 261 height 17
paste input "**********"
type input "**********"
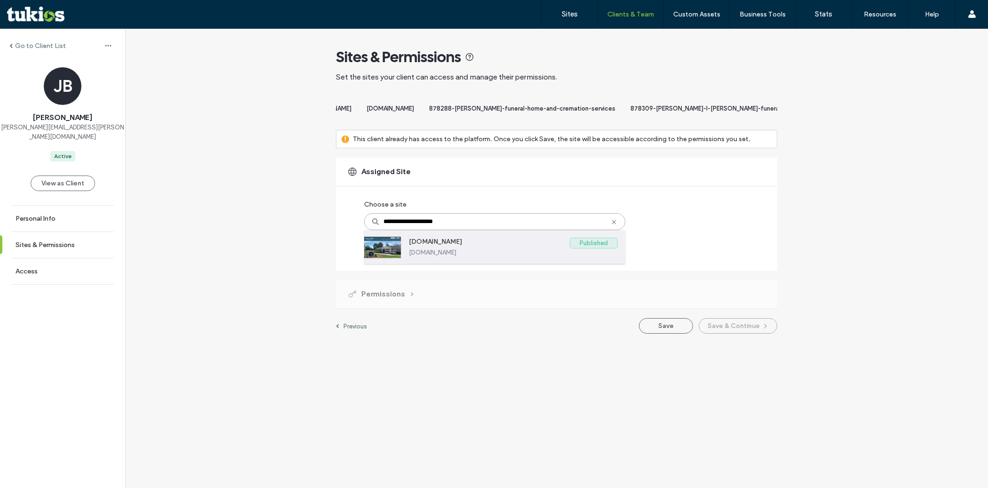
click at [484, 249] on label "www.smithmillerfh.com" at bounding box center [489, 243] width 161 height 11
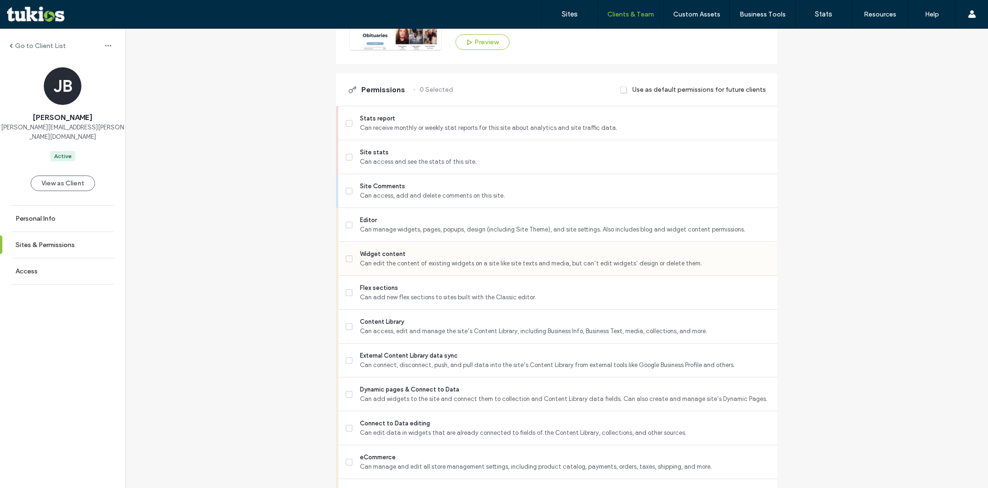
scroll to position [258, 0]
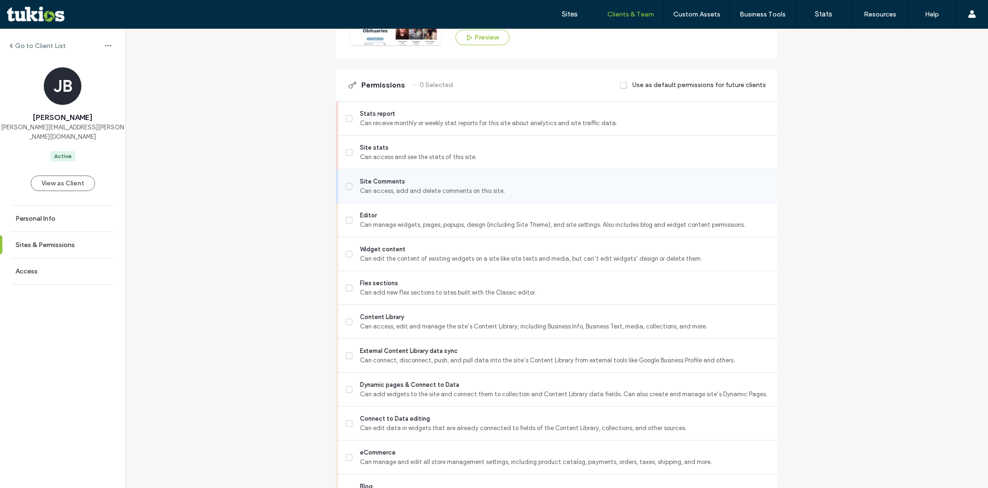
click at [444, 196] on span "Can access, add and delete comments on this site." at bounding box center [565, 190] width 410 height 9
click at [441, 220] on span "Editor" at bounding box center [565, 215] width 410 height 9
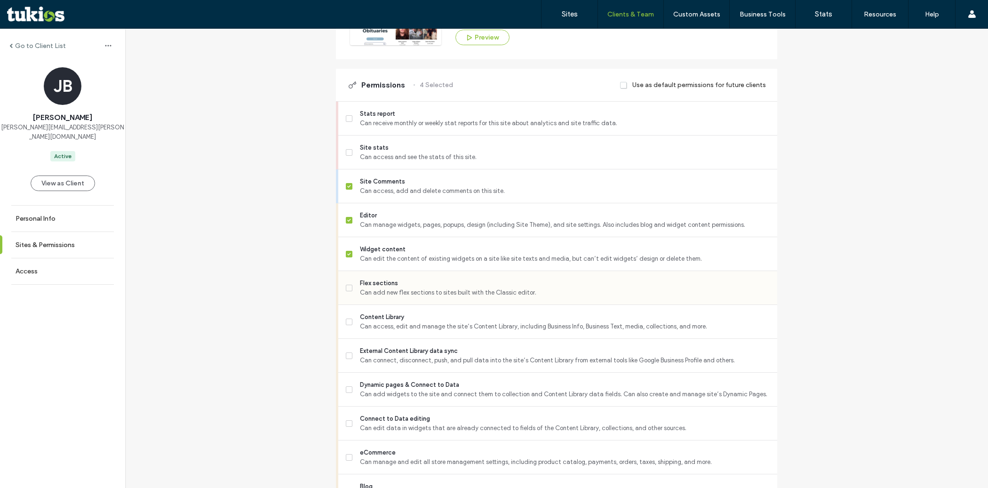
click at [438, 305] on div "Flex sections Can add new flex sections to sites built with the Classic editor." at bounding box center [562, 287] width 432 height 33
click at [436, 288] on span "Flex sections" at bounding box center [565, 283] width 410 height 9
click at [433, 322] on span "Content Library" at bounding box center [565, 317] width 410 height 9
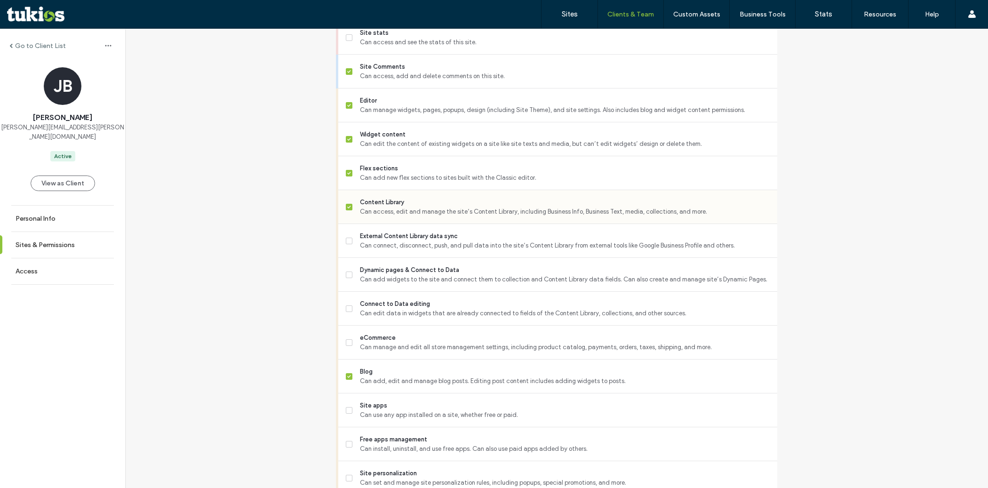
scroll to position [380, 0]
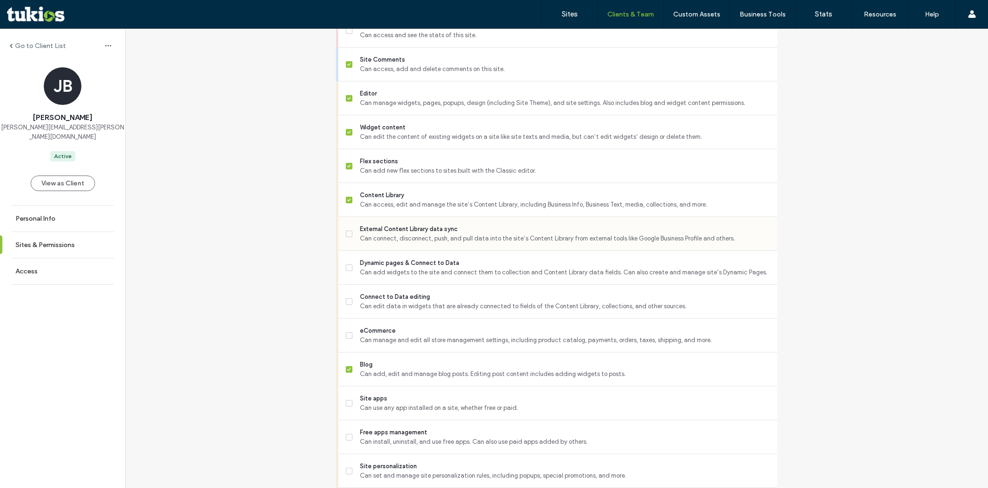
click at [436, 234] on span "External Content Library data sync" at bounding box center [565, 229] width 410 height 9
click at [435, 267] on span "Dynamic pages & Connect to Data" at bounding box center [565, 262] width 410 height 9
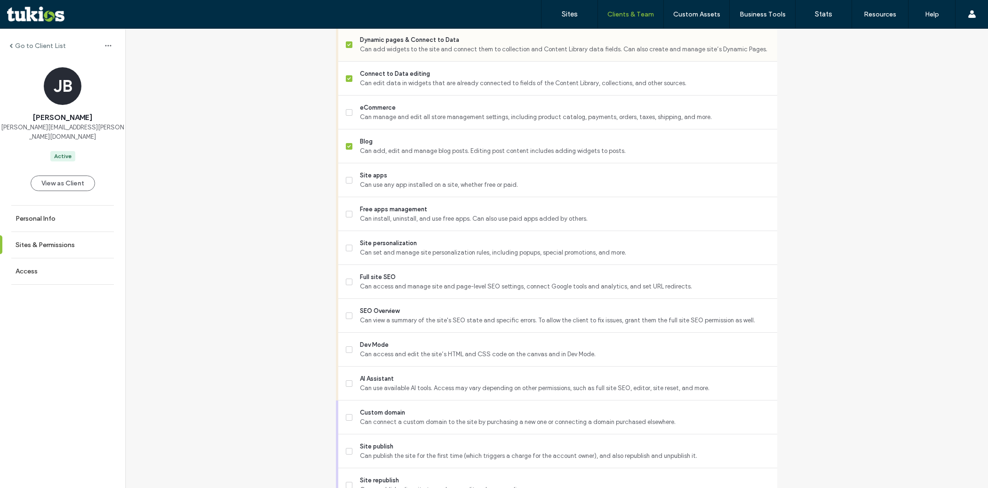
scroll to position [608, 0]
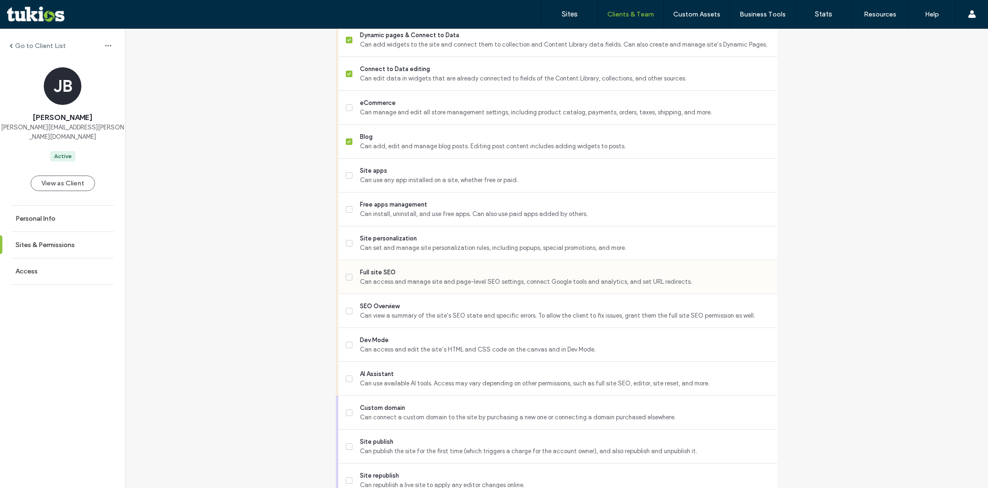
click at [428, 277] on span "Full site SEO" at bounding box center [565, 272] width 410 height 9
click at [426, 260] on div "Site personalization Can set and manage site personalization rules, including p…" at bounding box center [562, 242] width 432 height 33
click at [421, 252] on span "Can set and manage site personalization rules, including popups, special promot…" at bounding box center [565, 247] width 410 height 9
click at [415, 321] on span "Can view a summary of the site's SEO state and specific errors. To allow the cl…" at bounding box center [565, 315] width 410 height 9
click at [414, 345] on span "Dev Mode" at bounding box center [565, 340] width 410 height 9
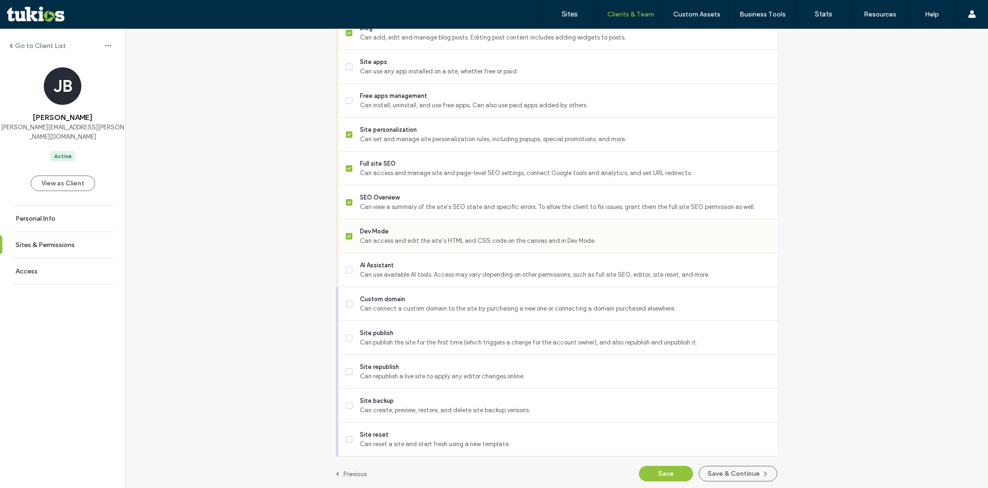
scroll to position [726, 0]
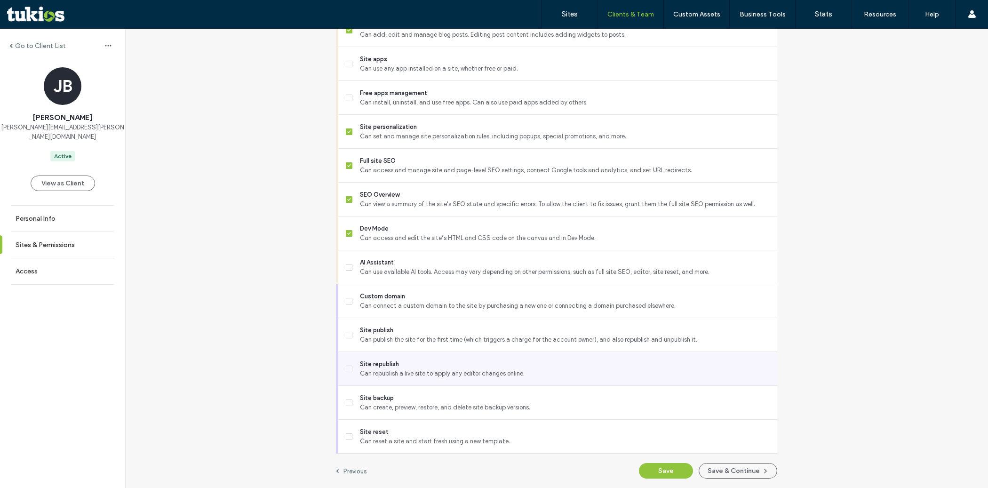
click at [405, 378] on div "Site republish Can republish a live site to apply any editor changes online." at bounding box center [562, 368] width 432 height 33
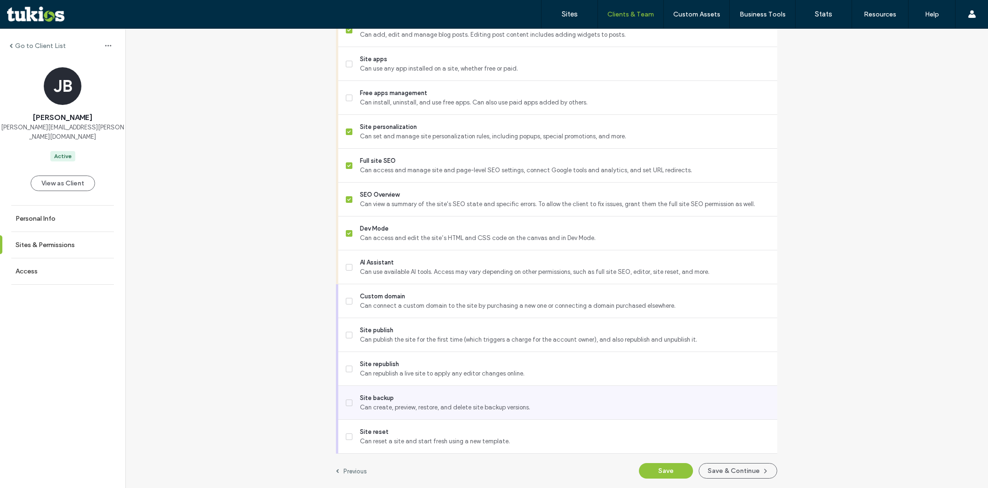
click at [409, 398] on span "Site backup" at bounding box center [565, 397] width 410 height 9
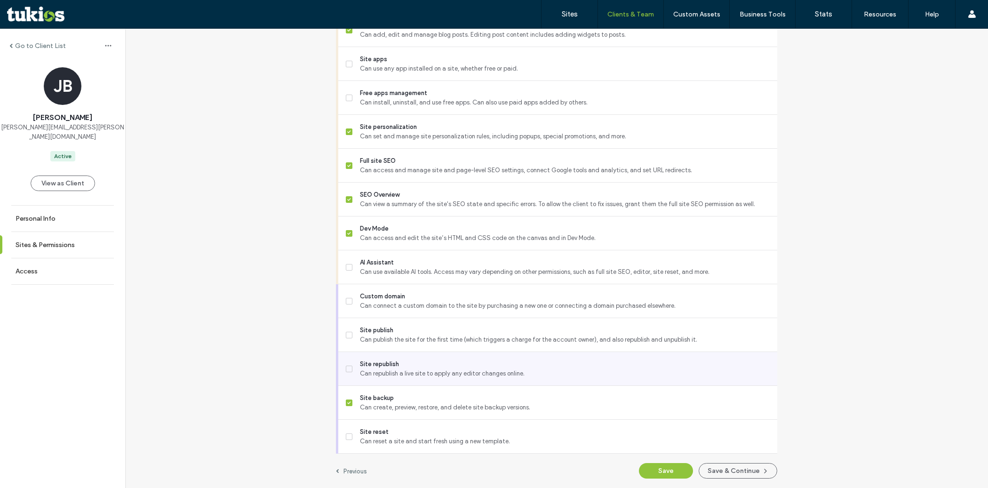
click at [408, 378] on div "Site republish Can republish a live site to apply any editor changes online." at bounding box center [562, 368] width 432 height 33
click at [409, 368] on span "Site republish" at bounding box center [565, 364] width 410 height 9
click at [657, 468] on button "Save" at bounding box center [666, 471] width 54 height 16
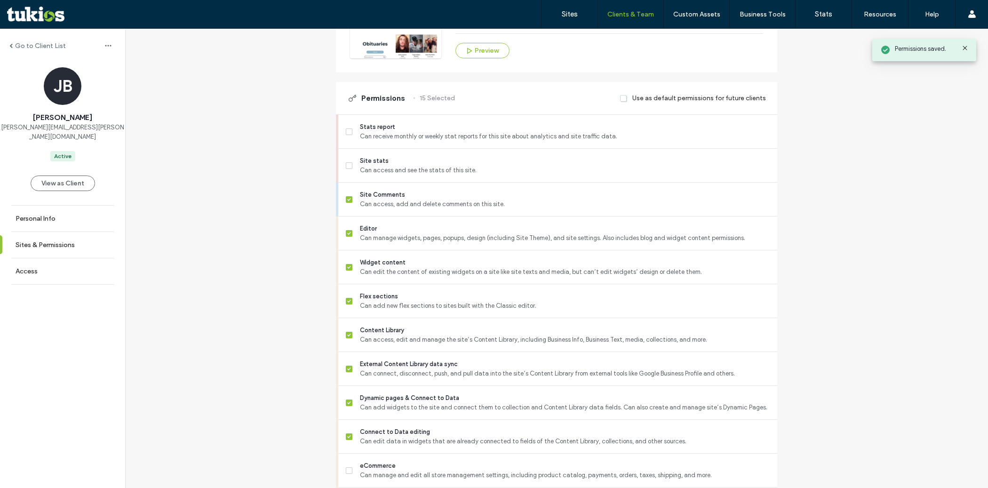
scroll to position [0, 0]
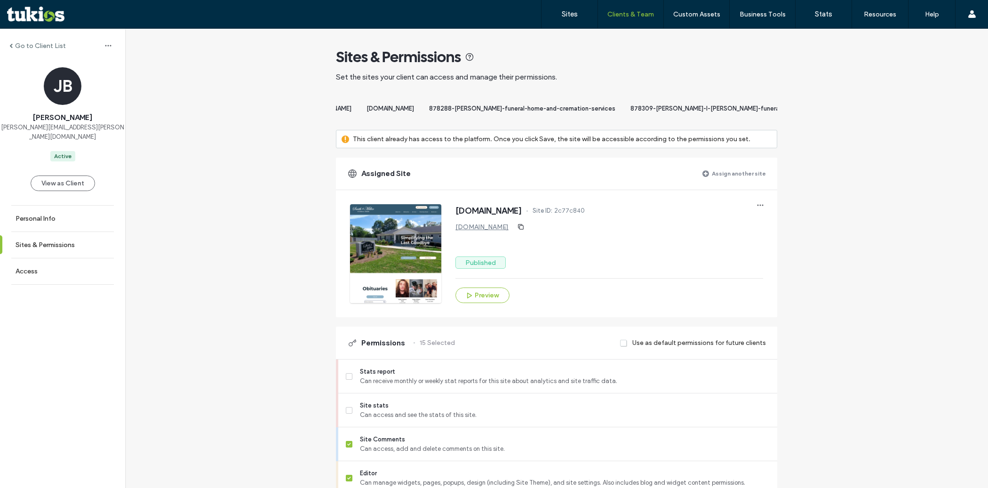
click at [752, 180] on label "Assign another site" at bounding box center [739, 173] width 54 height 16
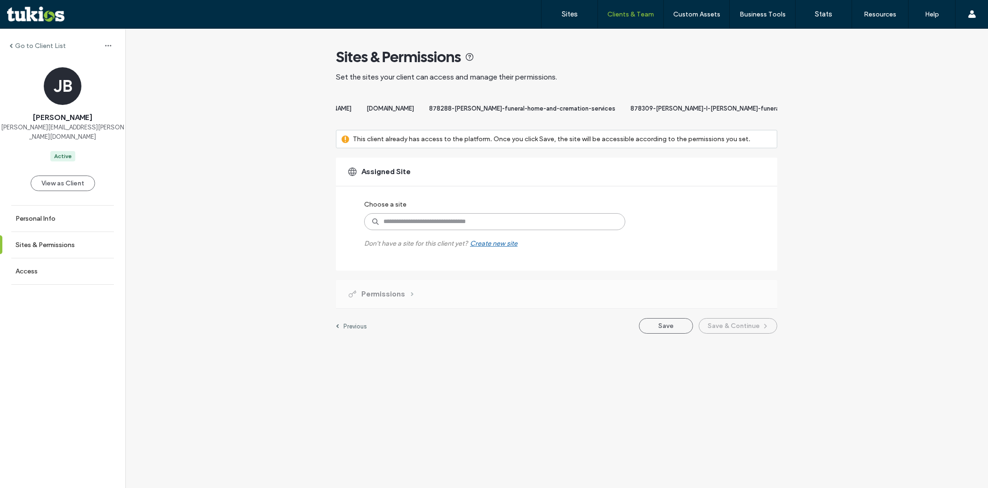
click at [526, 228] on input at bounding box center [494, 221] width 261 height 17
paste input "**********"
type input "**********"
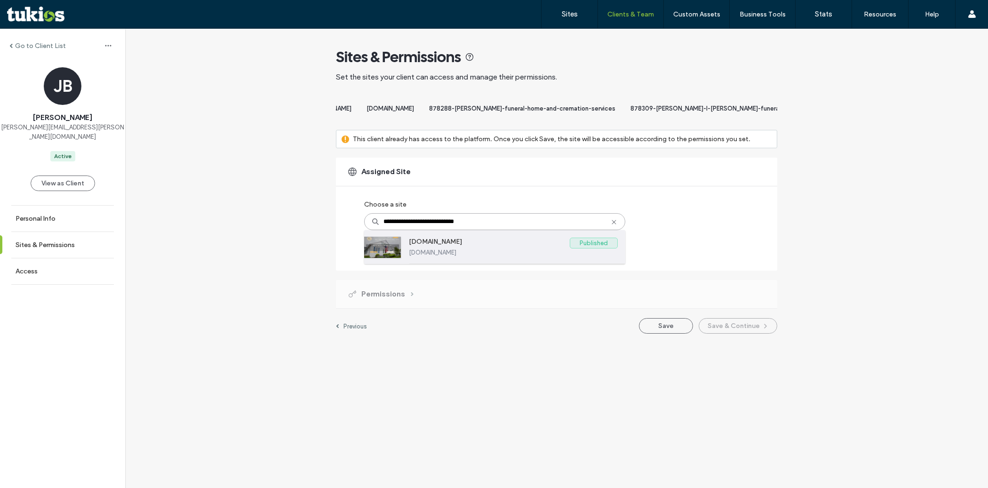
click at [505, 249] on label "www.spearmillerfuneralhome.com" at bounding box center [489, 243] width 161 height 11
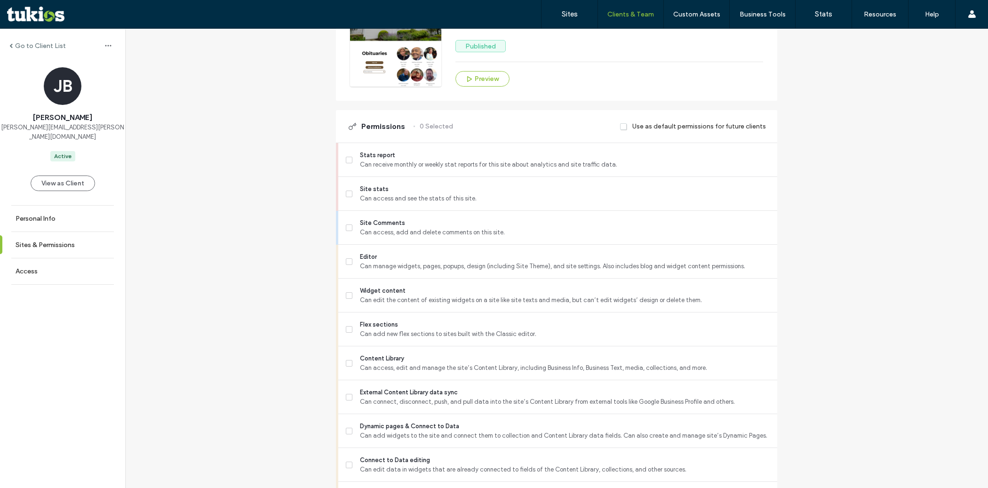
scroll to position [228, 0]
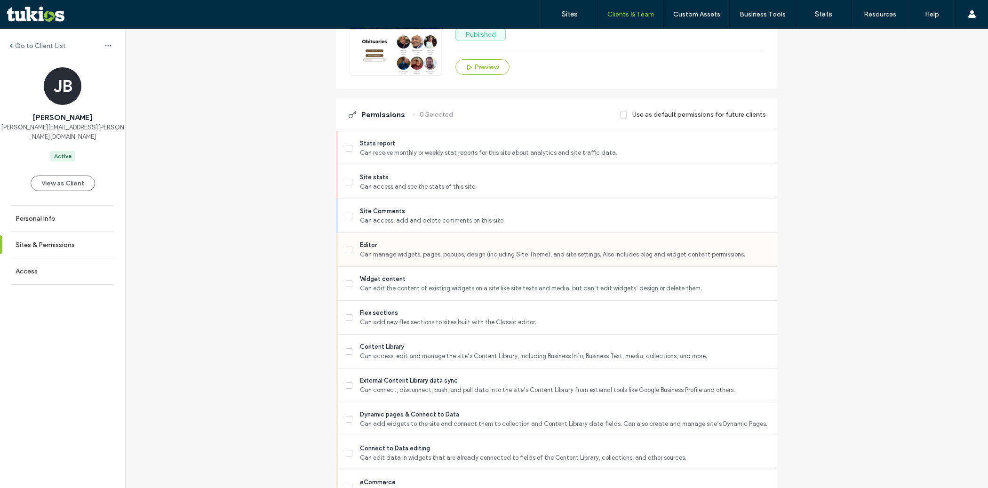
click at [465, 259] on span "Can manage widgets, pages, popups, design (including Site Theme), and site sett…" at bounding box center [565, 254] width 410 height 9
click at [461, 225] on span "Can access, add and delete comments on this site." at bounding box center [565, 220] width 410 height 9
click at [453, 334] on div "Flex sections Can add new flex sections to sites built with the Classic editor." at bounding box center [562, 317] width 432 height 33
click at [446, 327] on span "Can add new flex sections to sites built with the Classic editor." at bounding box center [565, 322] width 410 height 9
click at [445, 361] on span "Can access, edit and manage the site’s Content Library, including Business Info…" at bounding box center [565, 356] width 410 height 9
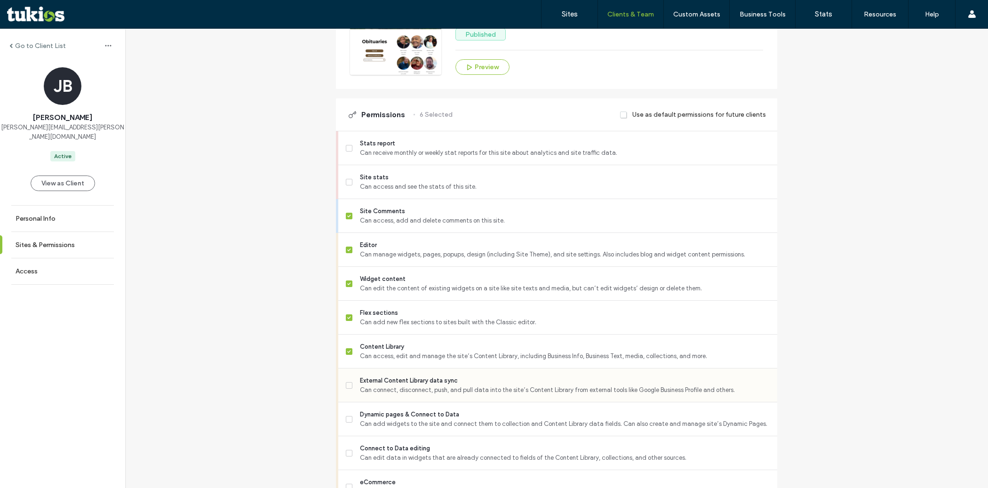
click at [444, 385] on span "External Content Library data sync" at bounding box center [565, 380] width 410 height 9
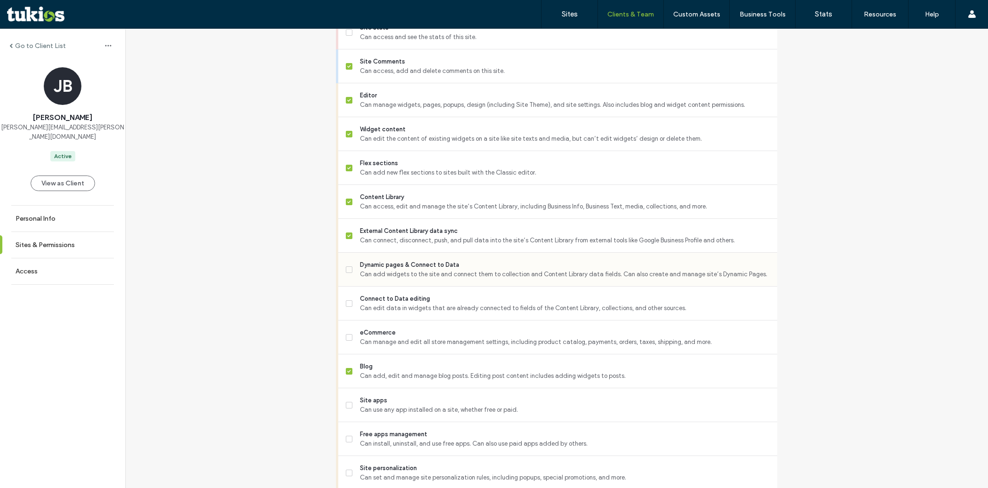
scroll to position [380, 0]
click at [437, 267] on span "Dynamic pages & Connect to Data" at bounding box center [565, 262] width 410 height 9
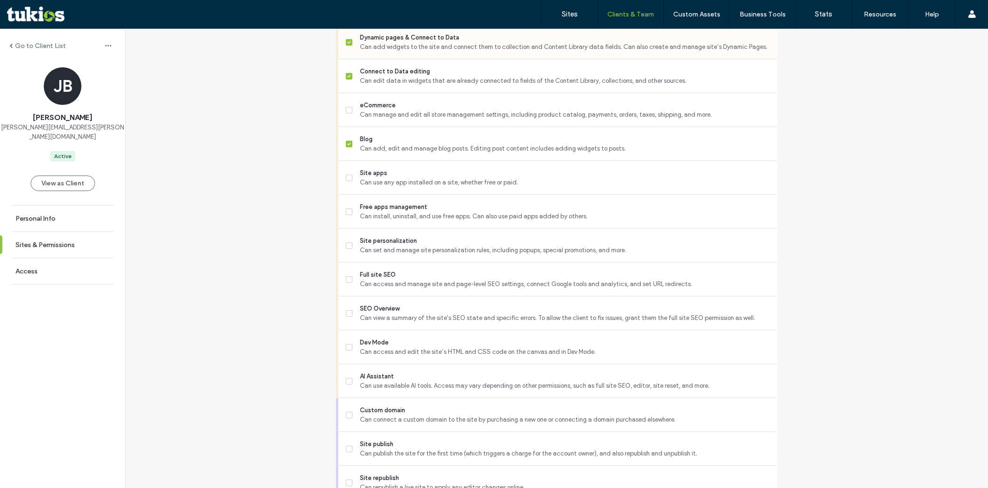
scroll to position [634, 0]
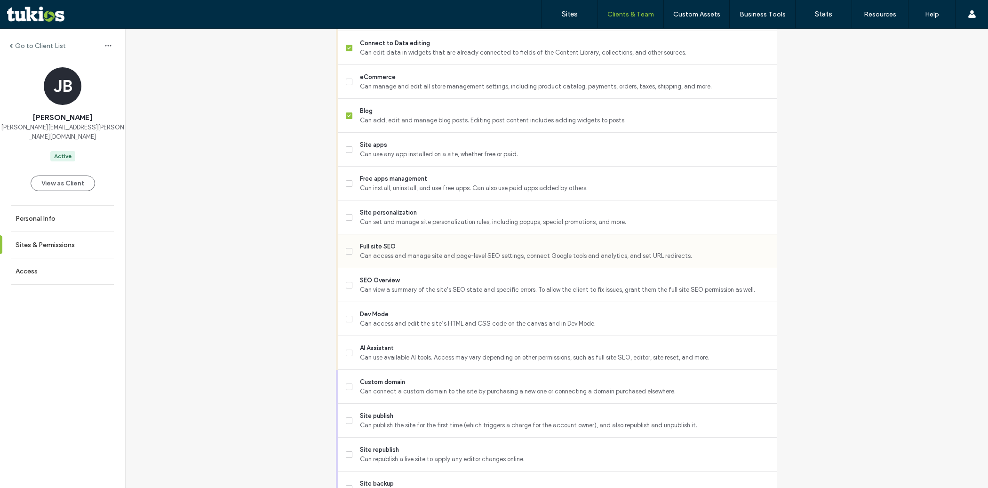
click at [434, 251] on span "Full site SEO" at bounding box center [565, 246] width 410 height 9
click at [432, 227] on span "Can set and manage site personalization rules, including popups, special promot…" at bounding box center [565, 221] width 410 height 9
click at [423, 283] on span "SEO Overview" at bounding box center [565, 280] width 410 height 9
click at [420, 319] on span "Dev Mode" at bounding box center [565, 314] width 410 height 9
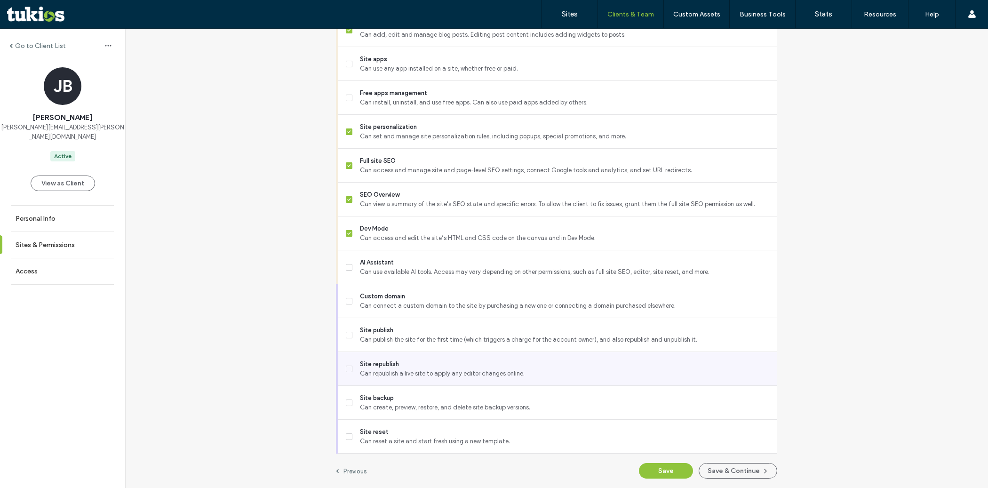
click at [415, 363] on span "Site republish" at bounding box center [565, 364] width 410 height 9
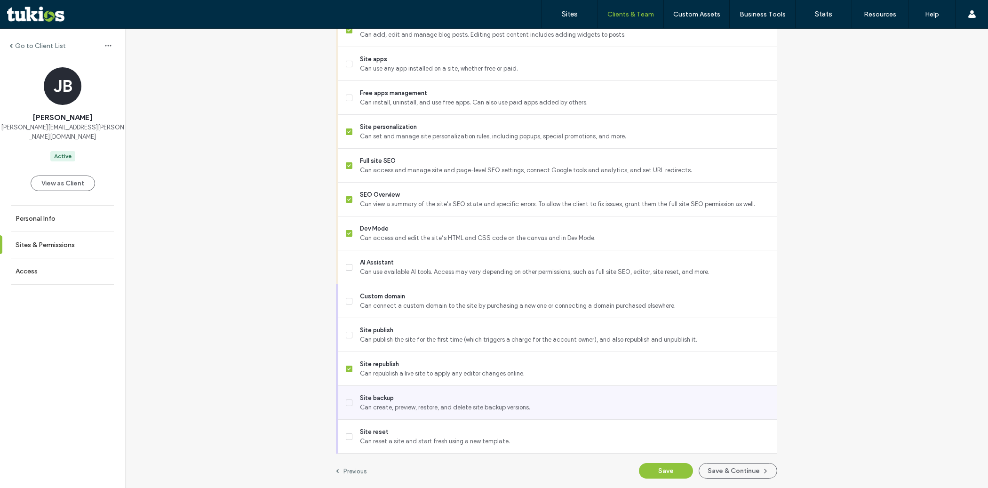
click at [425, 399] on span "Site backup" at bounding box center [565, 397] width 410 height 9
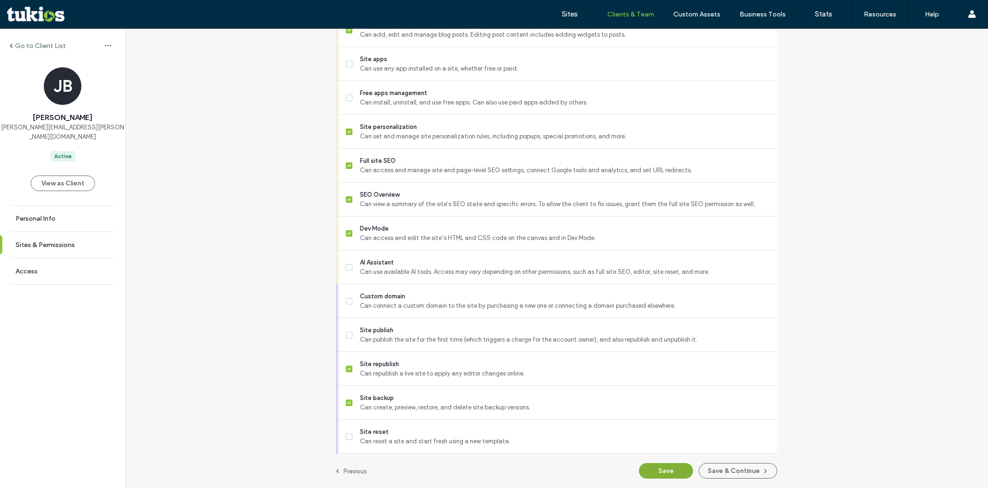
click at [657, 475] on button "Save" at bounding box center [666, 471] width 54 height 16
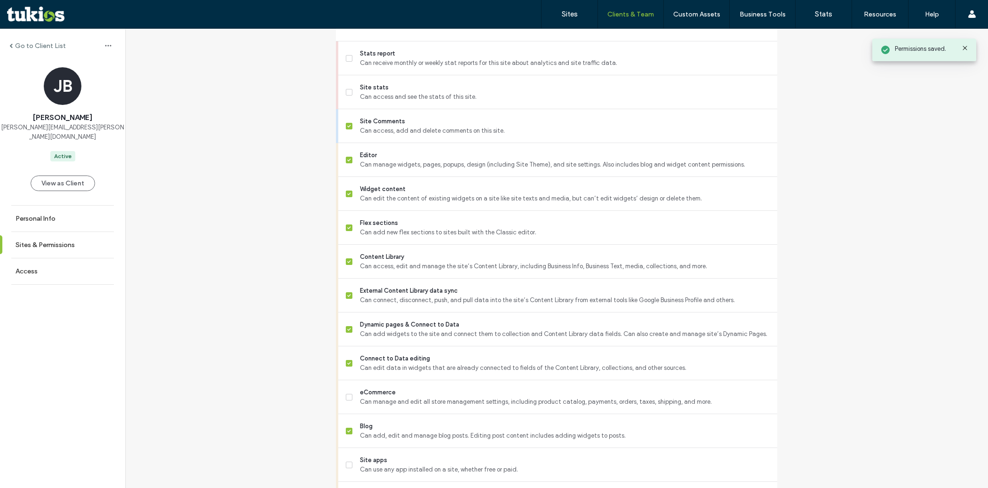
scroll to position [0, 0]
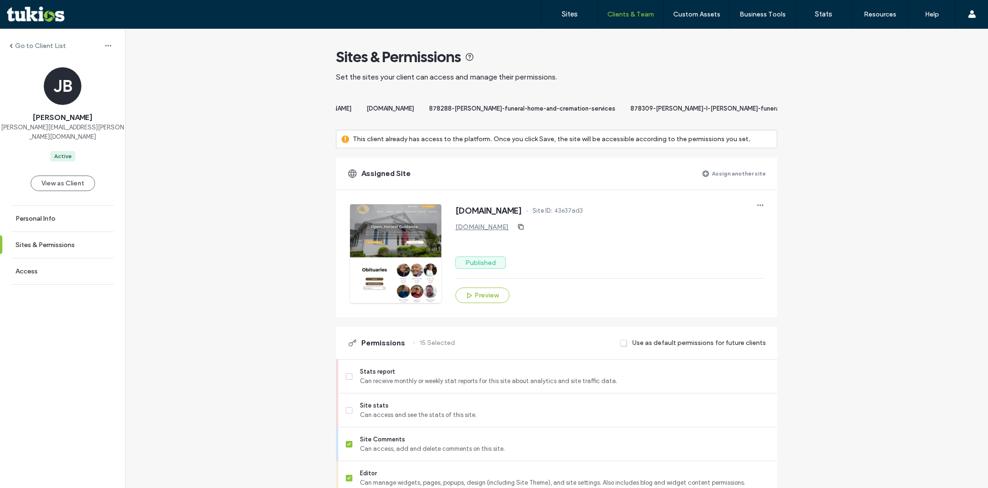
click at [650, 63] on div "Sites & Permissions" at bounding box center [556, 57] width 441 height 19
click at [728, 180] on label "Assign another site" at bounding box center [739, 173] width 54 height 16
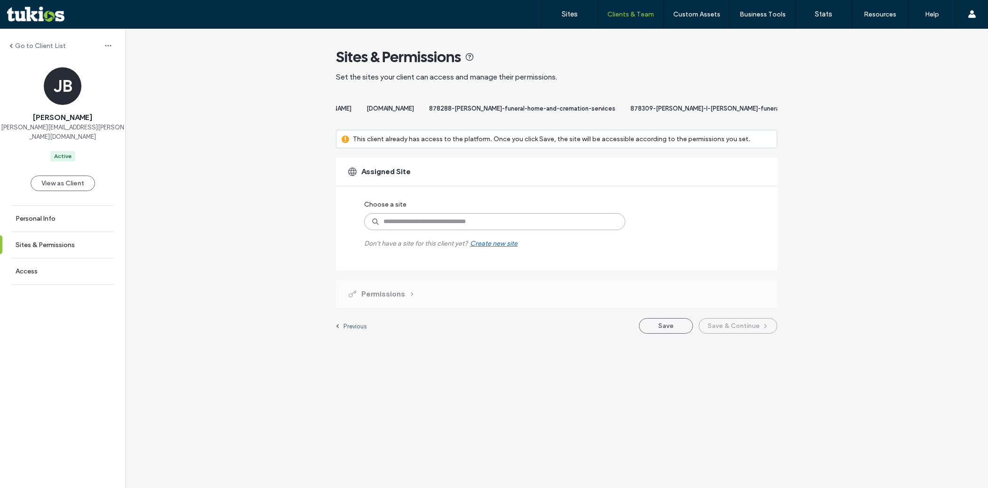
click at [519, 228] on input at bounding box center [494, 221] width 261 height 17
paste input "**********"
type input "**********"
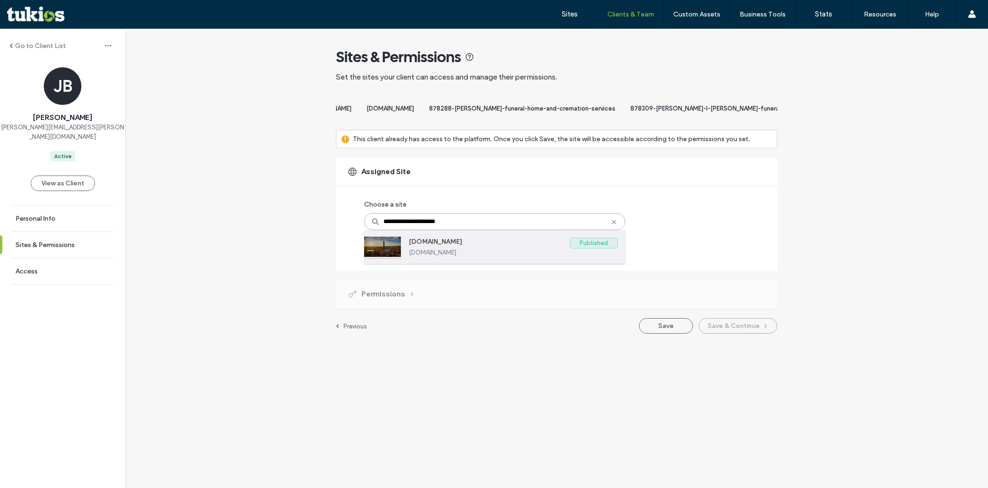
click at [498, 256] on label "[DOMAIN_NAME]" at bounding box center [513, 252] width 209 height 7
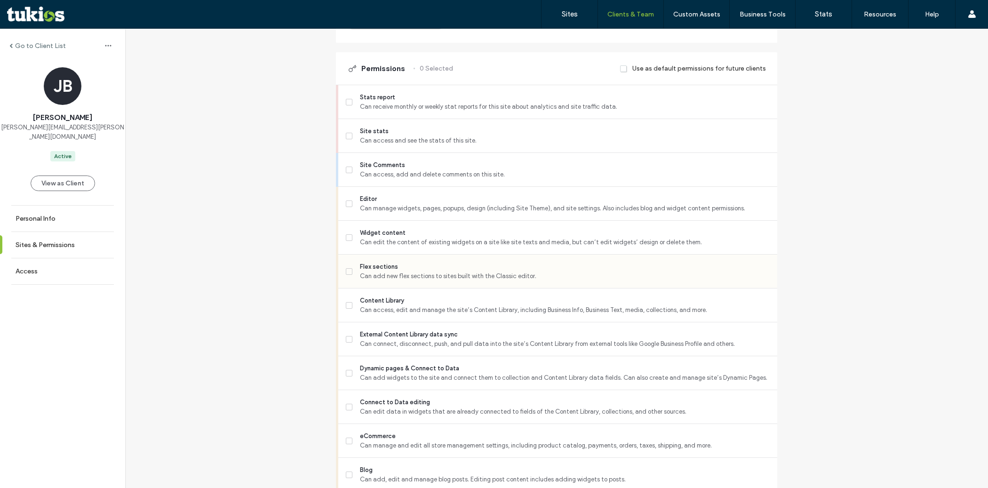
scroll to position [284, 0]
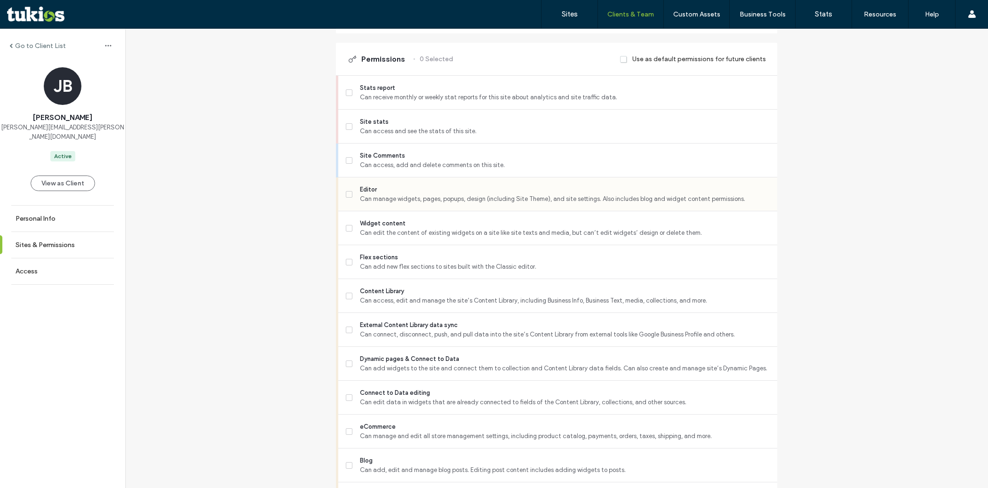
click at [457, 194] on span "Editor" at bounding box center [565, 189] width 410 height 9
click at [445, 260] on span "Flex sections" at bounding box center [565, 257] width 410 height 9
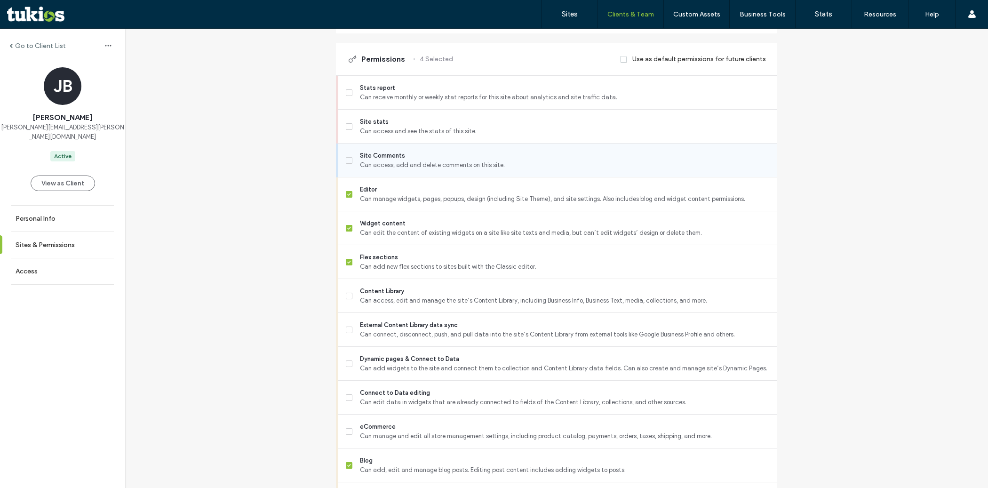
click at [441, 169] on span "Can access, add and delete comments on this site." at bounding box center [565, 164] width 410 height 9
click at [426, 296] on span "Content Library" at bounding box center [565, 291] width 410 height 9
click at [420, 330] on span "External Content Library data sync" at bounding box center [565, 325] width 410 height 9
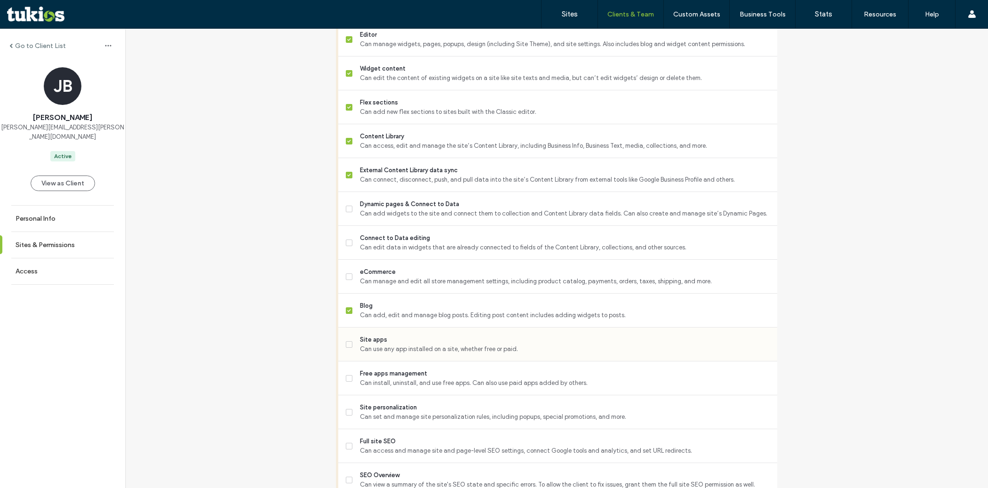
scroll to position [454, 0]
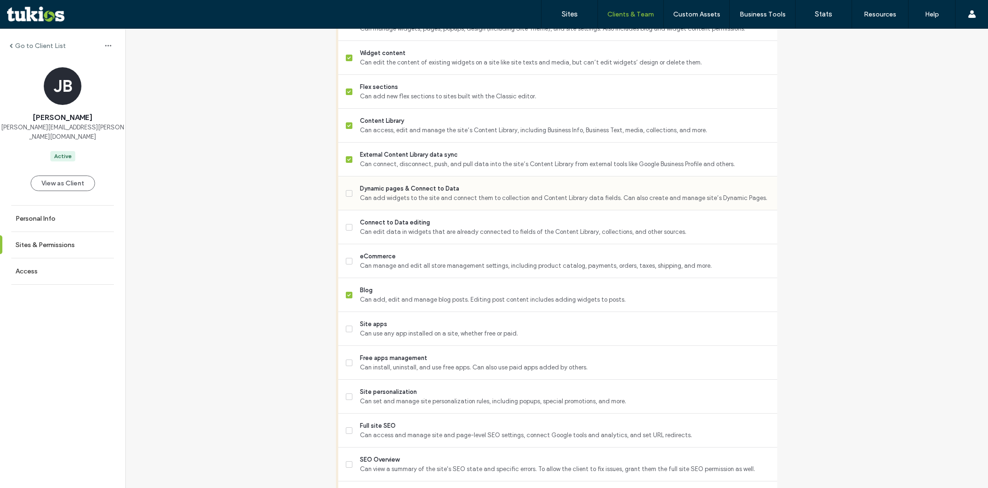
click at [427, 203] on span "Can add widgets to the site and connect them to collection and Content Library …" at bounding box center [565, 197] width 410 height 9
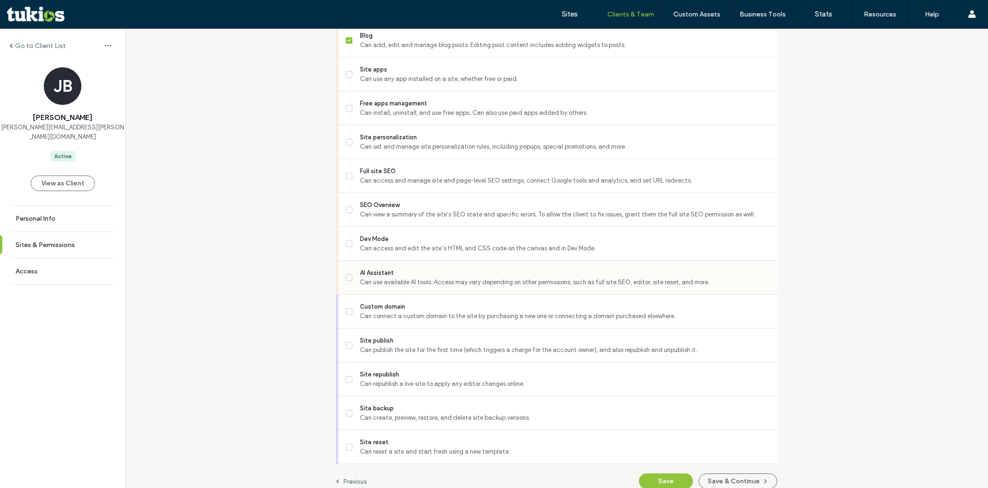
scroll to position [718, 0]
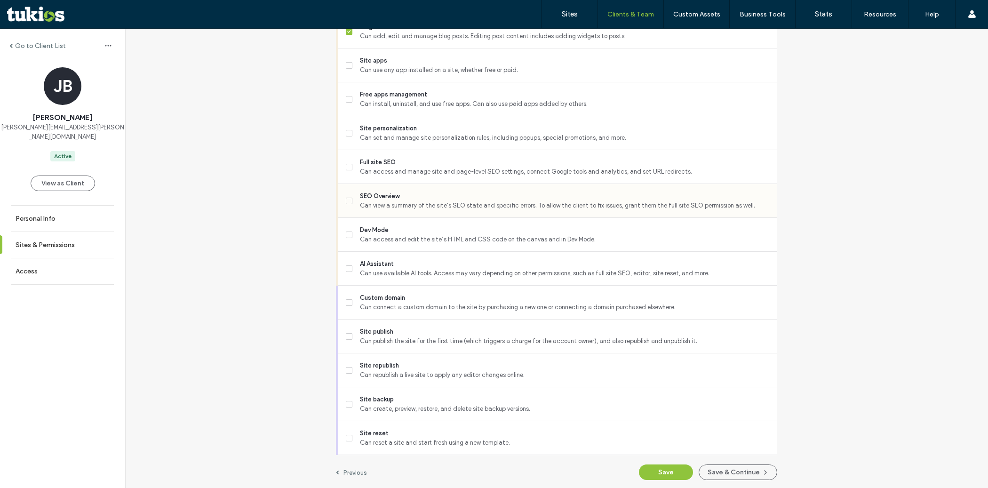
click at [426, 192] on div "SEO Overview Can view a summary of the site's SEO state and specific errors. To…" at bounding box center [562, 200] width 432 height 33
click at [419, 167] on span "Full site SEO" at bounding box center [565, 162] width 410 height 9
click at [418, 141] on span "Can set and manage site personalization rules, including popups, special promot…" at bounding box center [565, 137] width 410 height 9
click at [399, 201] on span "SEO Overview" at bounding box center [565, 196] width 410 height 9
click at [395, 251] on div "Dev Mode Can access and edit the site’s HTML and CSS code on the canvas and in …" at bounding box center [562, 234] width 432 height 33
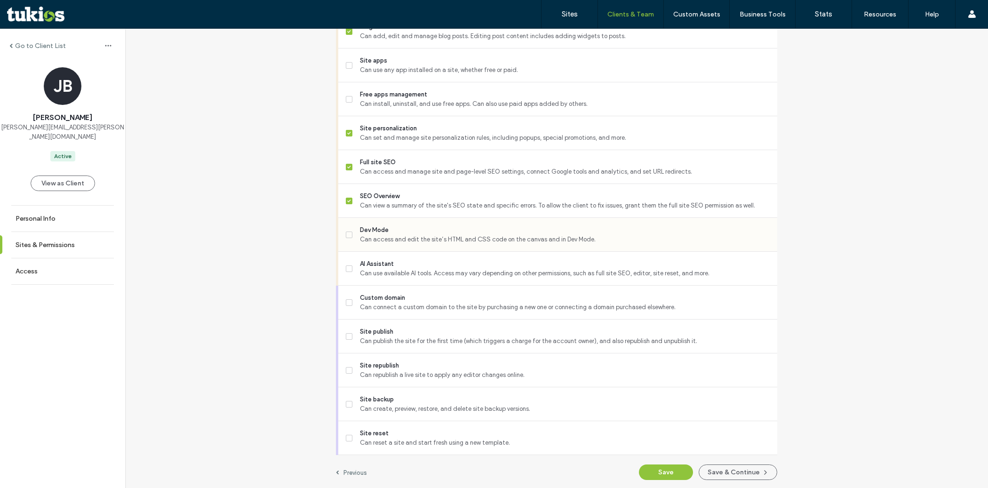
click at [388, 244] on span "Can access and edit the site’s HTML and CSS code on the canvas and in Dev Mode." at bounding box center [565, 239] width 410 height 9
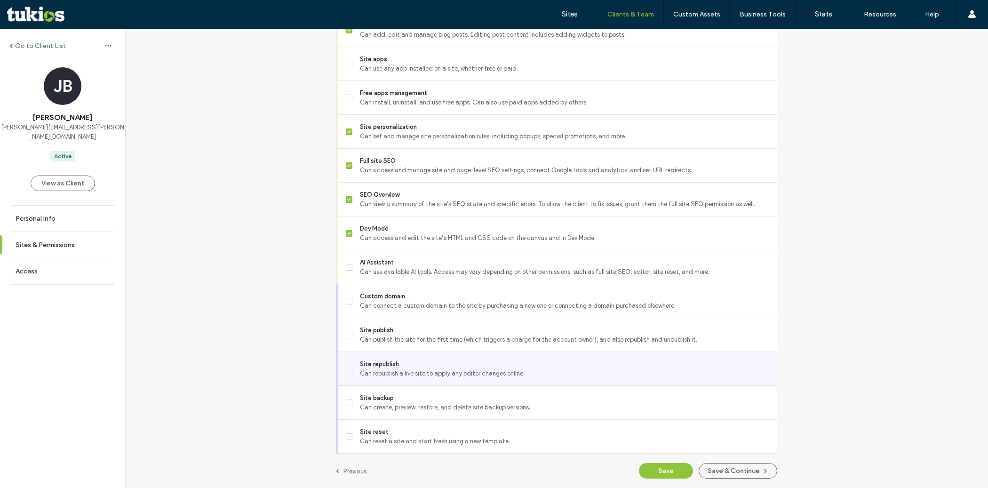
click at [381, 369] on span "Can republish a live site to apply any editor changes online." at bounding box center [565, 373] width 410 height 9
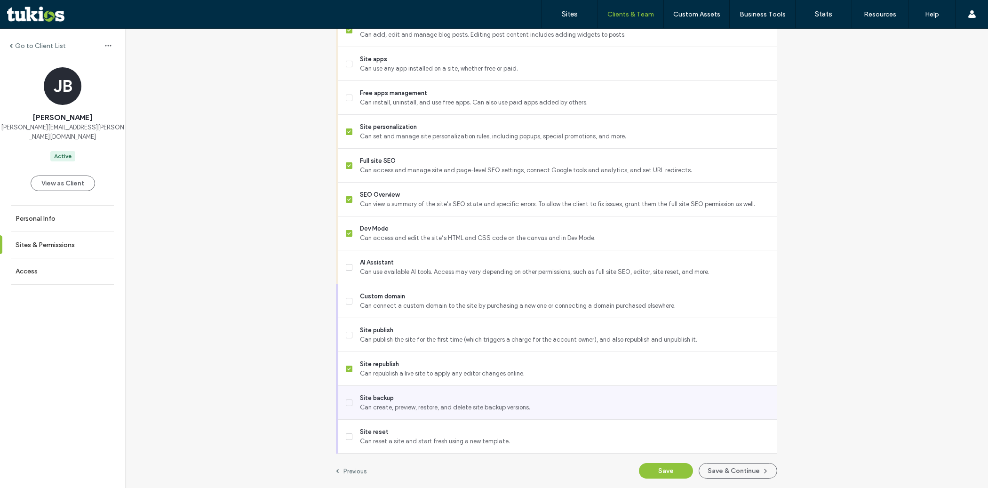
click at [381, 404] on span "Can create, preview, restore, and delete site backup versions." at bounding box center [565, 407] width 410 height 9
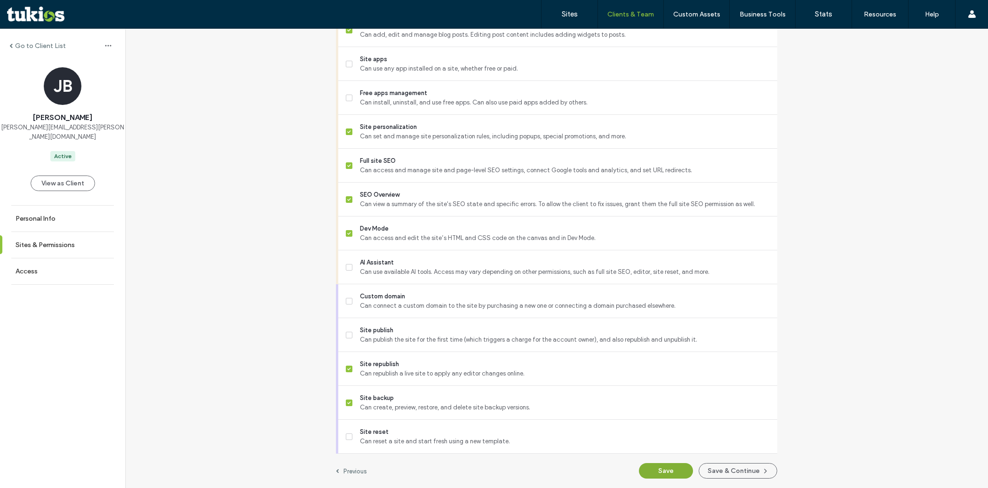
click at [673, 471] on button "Save" at bounding box center [666, 471] width 54 height 16
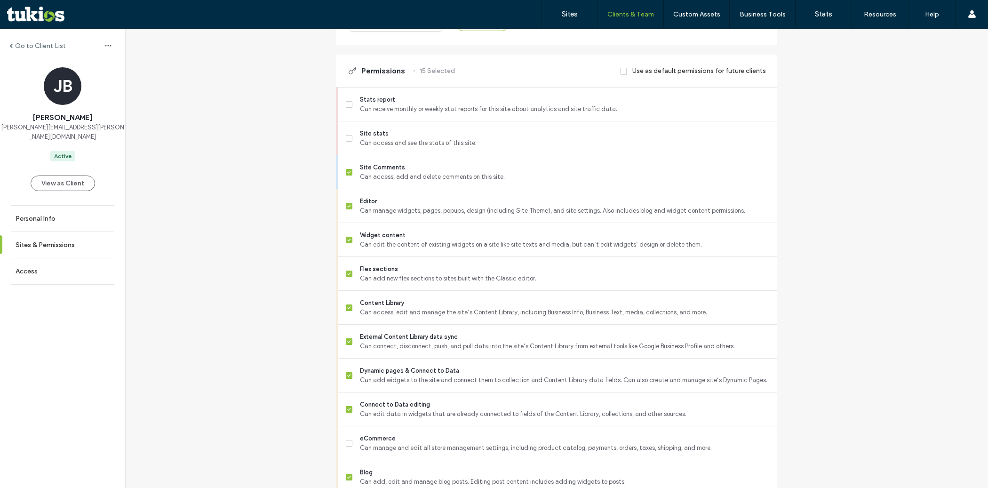
scroll to position [0, 0]
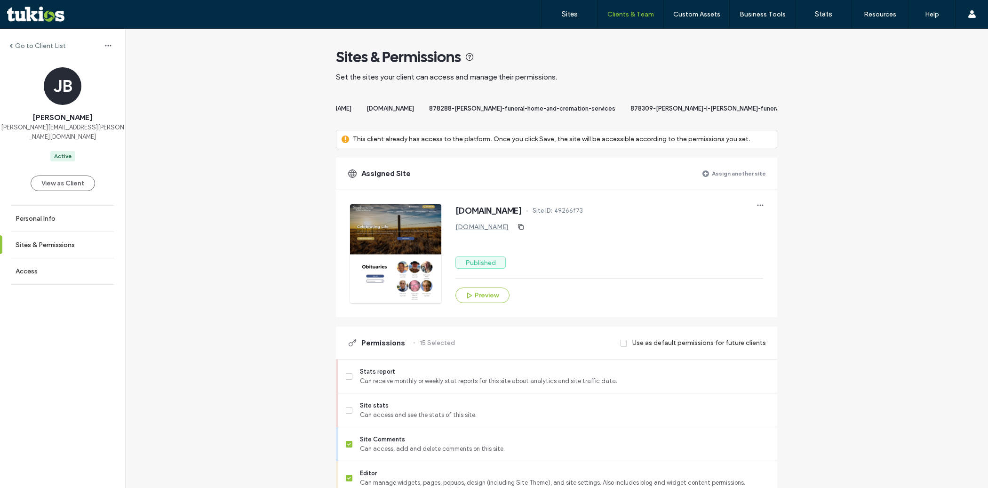
click at [661, 54] on div "Sites & Permissions" at bounding box center [556, 57] width 441 height 19
click at [720, 182] on label "Assign another site" at bounding box center [739, 173] width 54 height 16
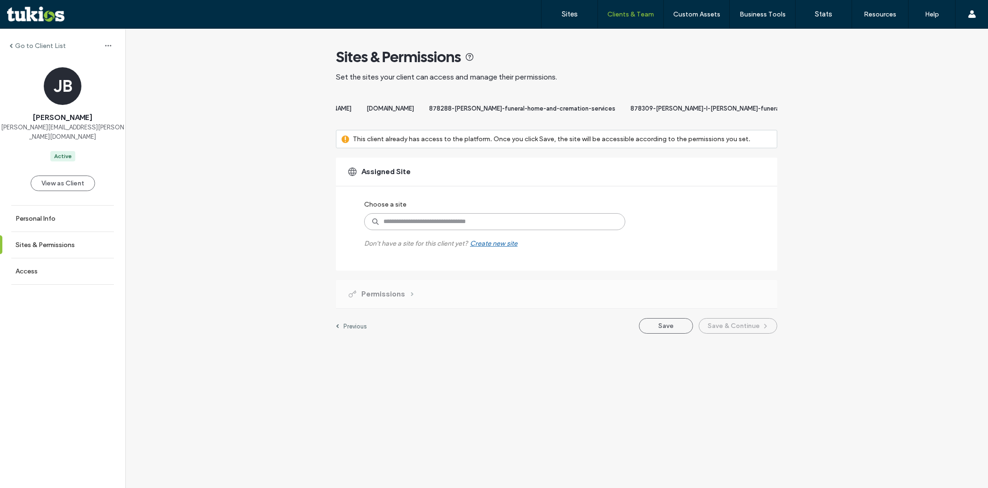
click at [532, 228] on input at bounding box center [494, 221] width 261 height 17
paste input "**********"
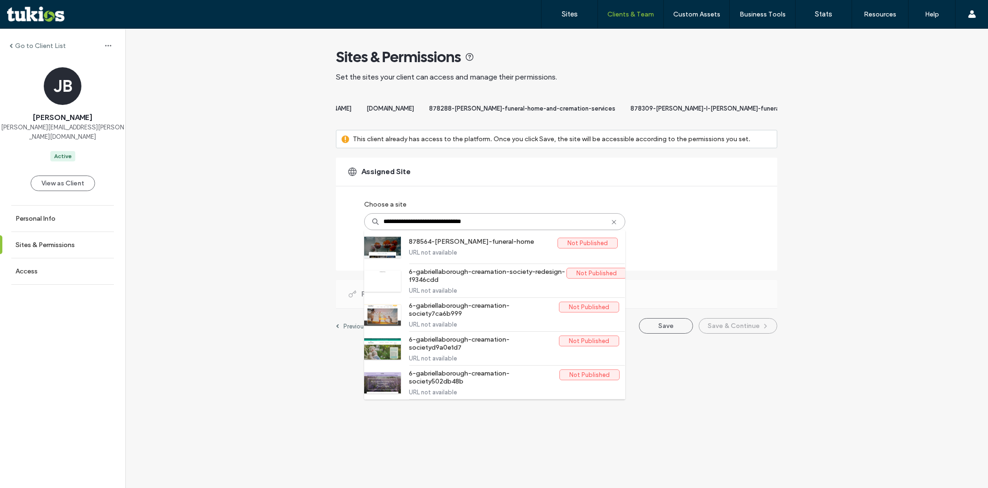
type input "**********"
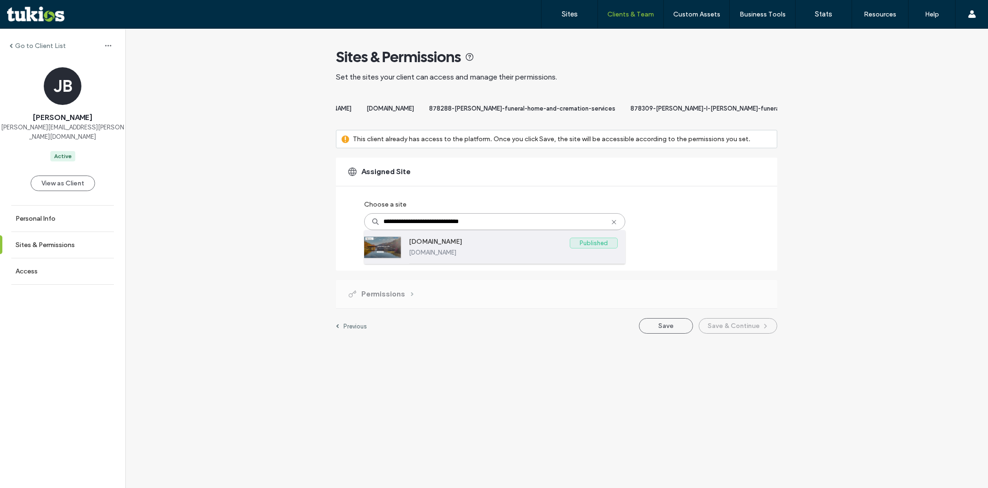
click at [519, 249] on label "www.vankirkgrisellfuneralhome.com" at bounding box center [489, 243] width 161 height 11
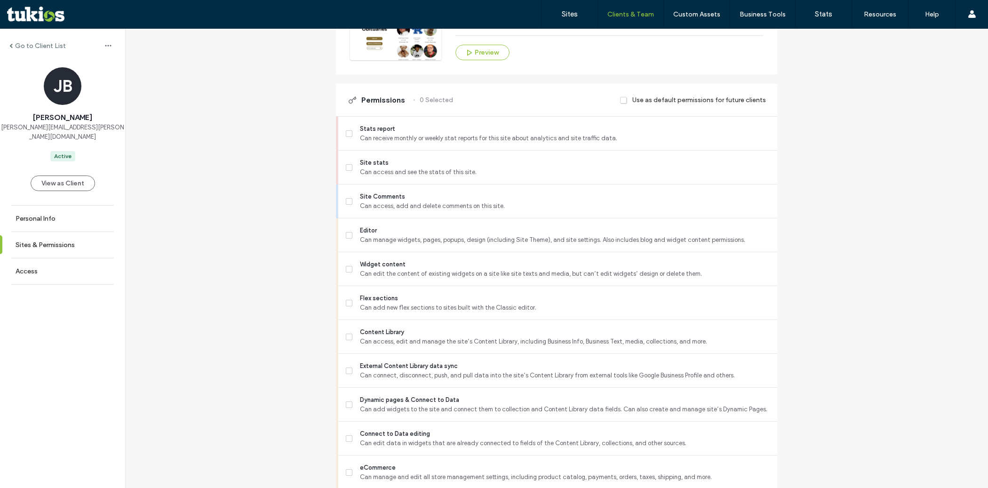
scroll to position [250, 0]
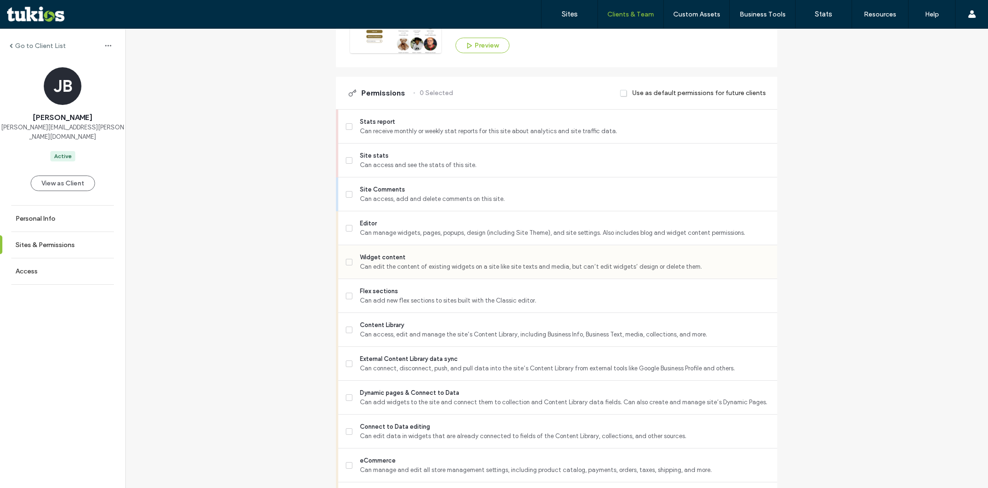
click at [445, 272] on span "Can edit the content of existing widgets on a site like site texts and media, b…" at bounding box center [565, 266] width 410 height 9
click at [444, 238] on span "Can manage widgets, pages, popups, design (including Site Theme), and site sett…" at bounding box center [565, 232] width 410 height 9
click at [435, 305] on span "Can add new flex sections to sites built with the Classic editor." at bounding box center [565, 300] width 410 height 9
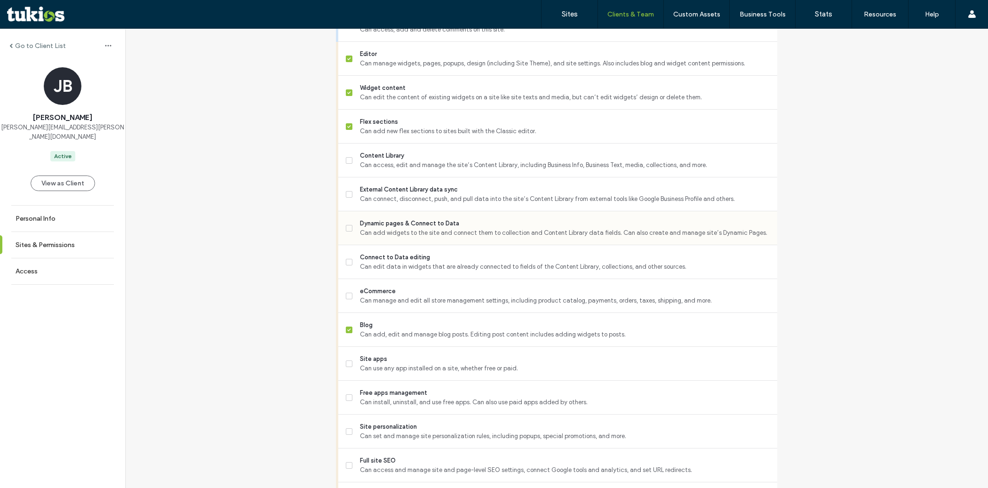
scroll to position [426, 0]
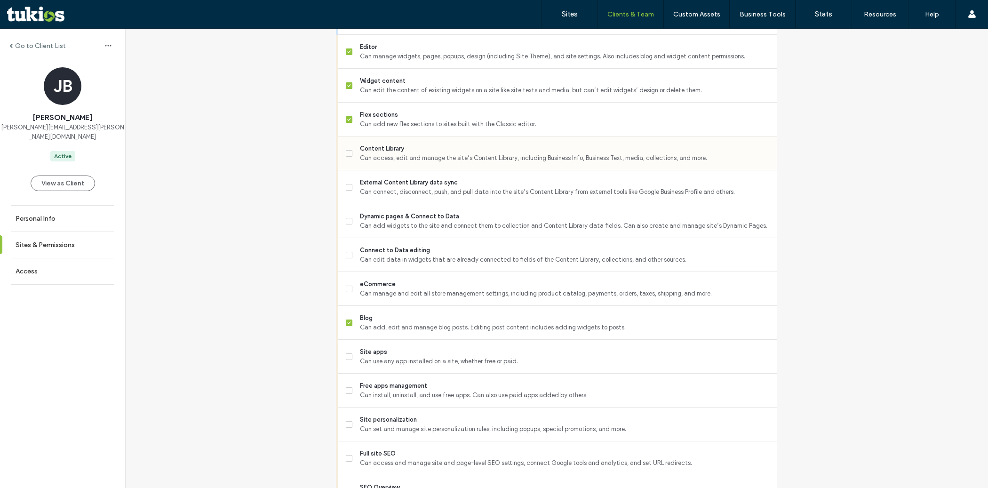
click at [435, 148] on div "Content Library Can access, edit and manage the site’s Content Library, includi…" at bounding box center [562, 152] width 432 height 33
click at [437, 153] on span "Content Library" at bounding box center [565, 148] width 410 height 9
click at [440, 187] on span "External Content Library data sync" at bounding box center [565, 182] width 410 height 9
click at [442, 228] on span "Can add widgets to the site and connect them to collection and Content Library …" at bounding box center [565, 225] width 410 height 9
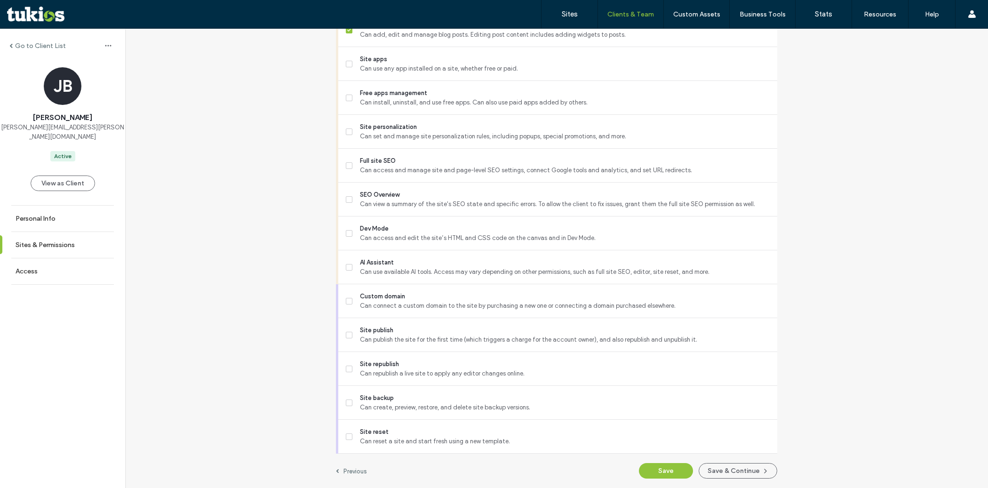
scroll to position [726, 0]
click at [442, 228] on span "Dev Mode" at bounding box center [565, 228] width 410 height 9
click at [436, 199] on span "SEO Overview" at bounding box center [565, 194] width 410 height 9
click at [436, 163] on span "Full site SEO" at bounding box center [565, 160] width 410 height 9
click at [430, 125] on span "Site personalization" at bounding box center [565, 126] width 410 height 9
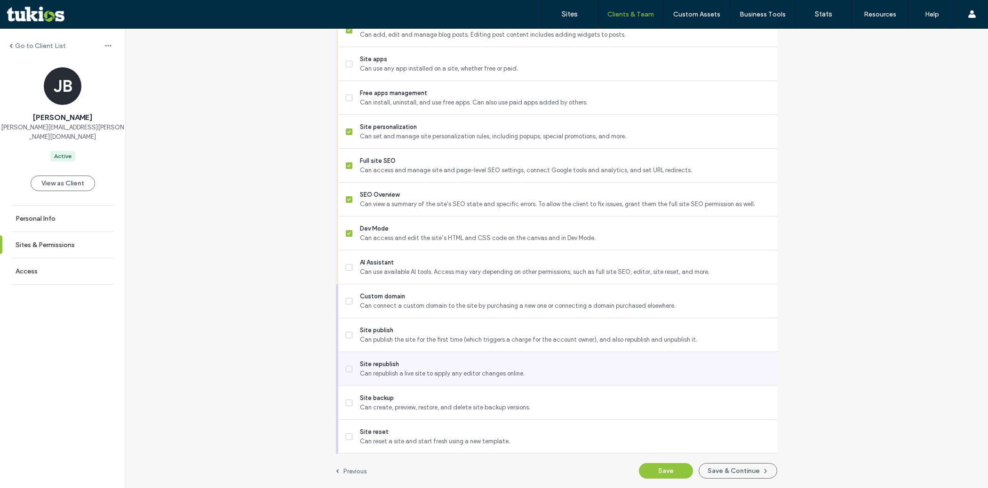
click at [388, 372] on span "Can republish a live site to apply any editor changes online." at bounding box center [565, 373] width 410 height 9
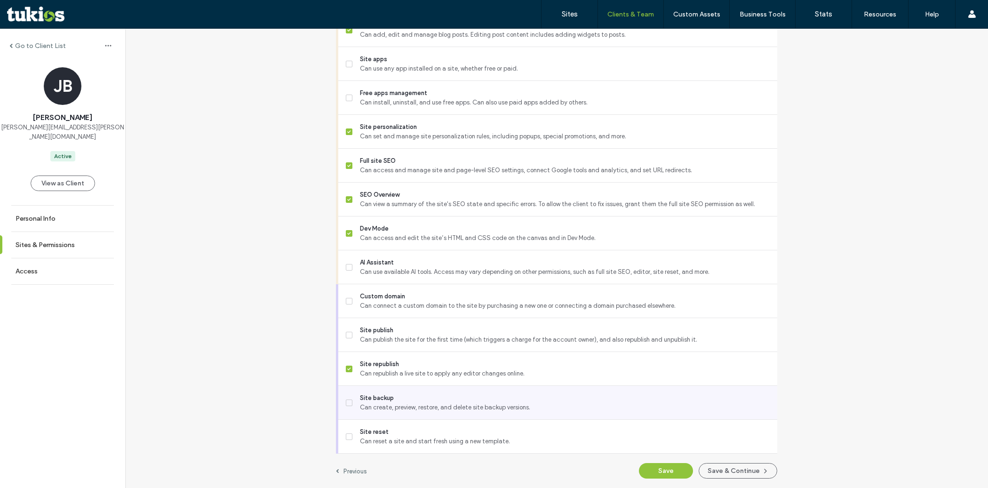
click at [390, 400] on span "Site backup" at bounding box center [565, 397] width 410 height 9
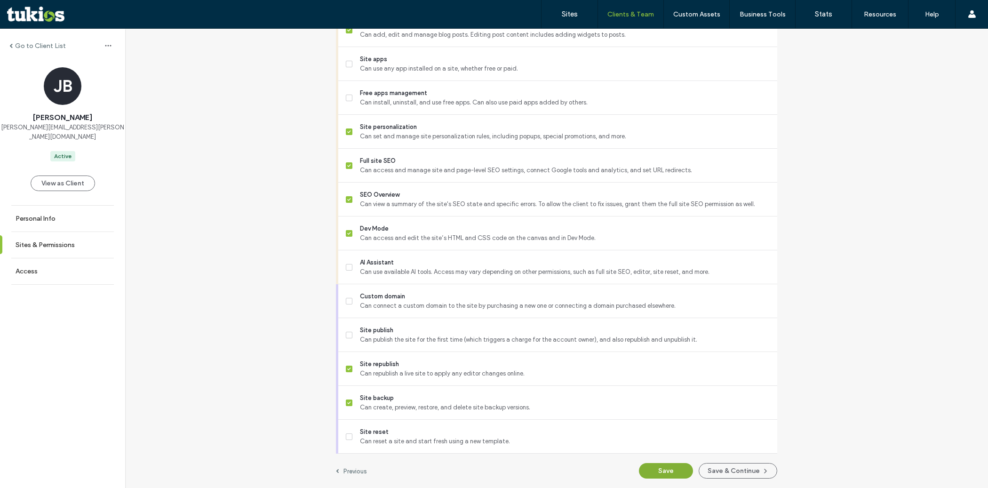
click at [664, 470] on button "Save" at bounding box center [666, 471] width 54 height 16
click at [659, 473] on button "Save" at bounding box center [666, 471] width 54 height 16
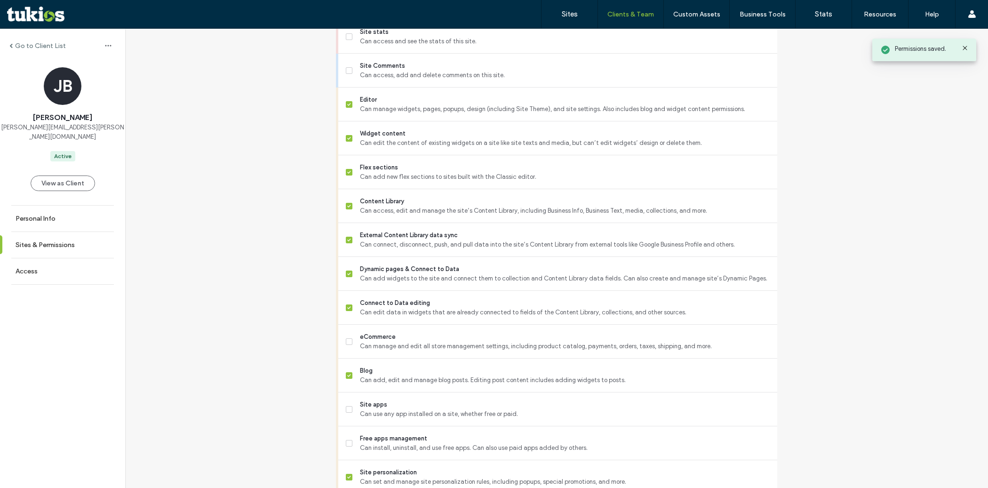
scroll to position [0, 0]
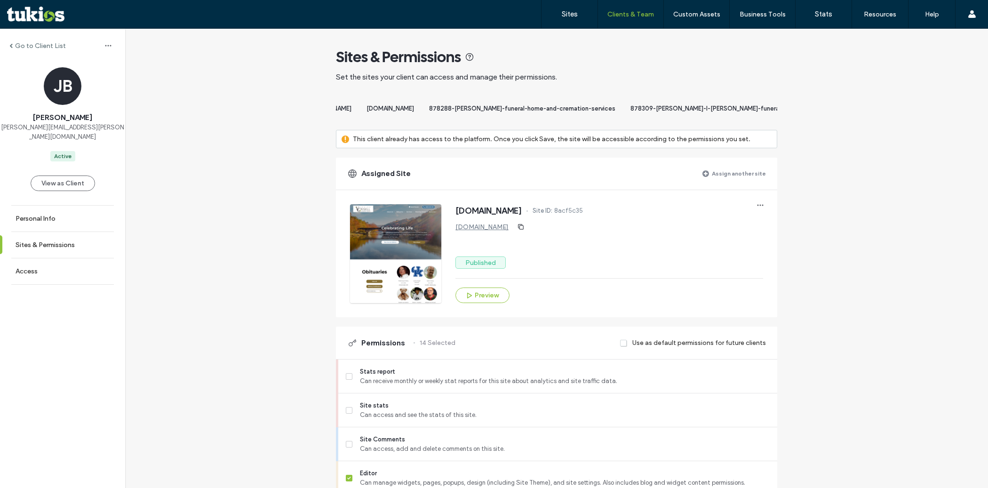
click at [736, 176] on label "Assign another site" at bounding box center [739, 173] width 54 height 16
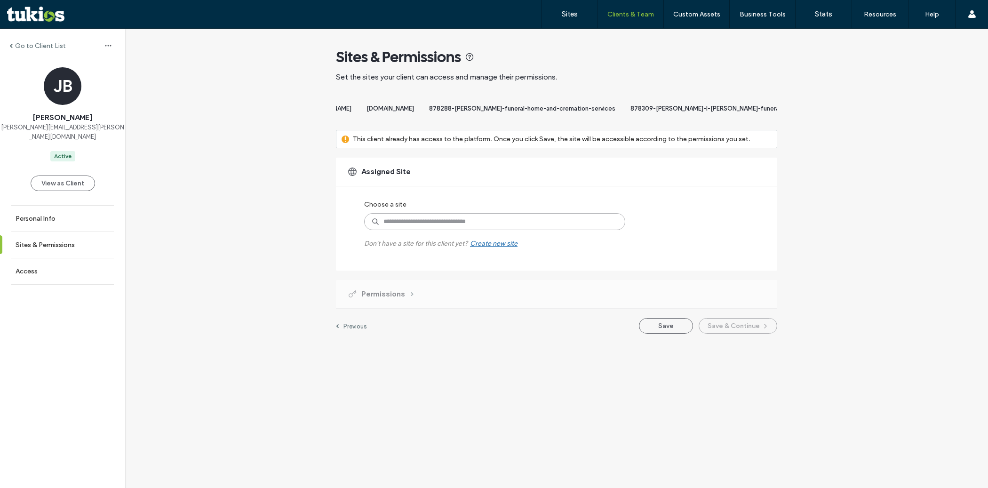
click at [531, 225] on input at bounding box center [494, 221] width 261 height 17
paste input "**********"
type input "**********"
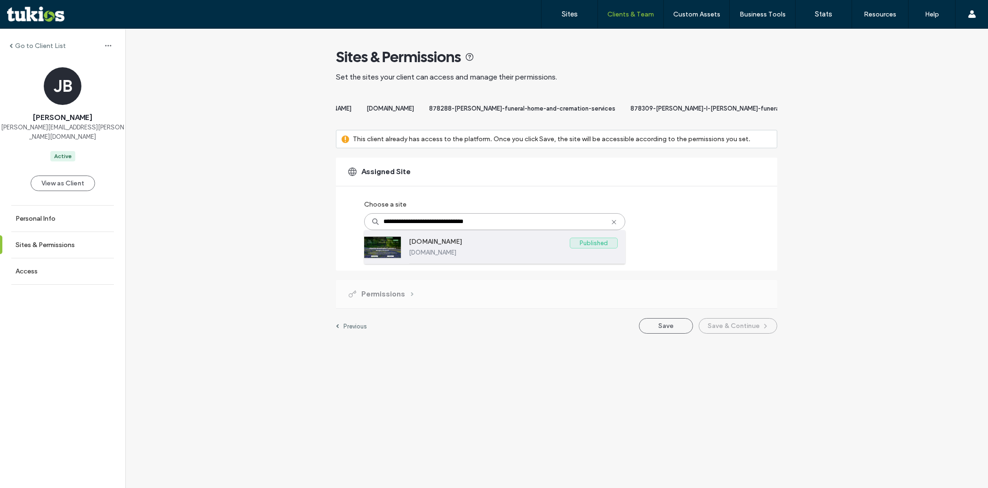
click at [491, 264] on div "www.waltersfuneraldirectorsinc.com Published www.waltersfuneraldirectorsinc.com" at bounding box center [513, 246] width 209 height 33
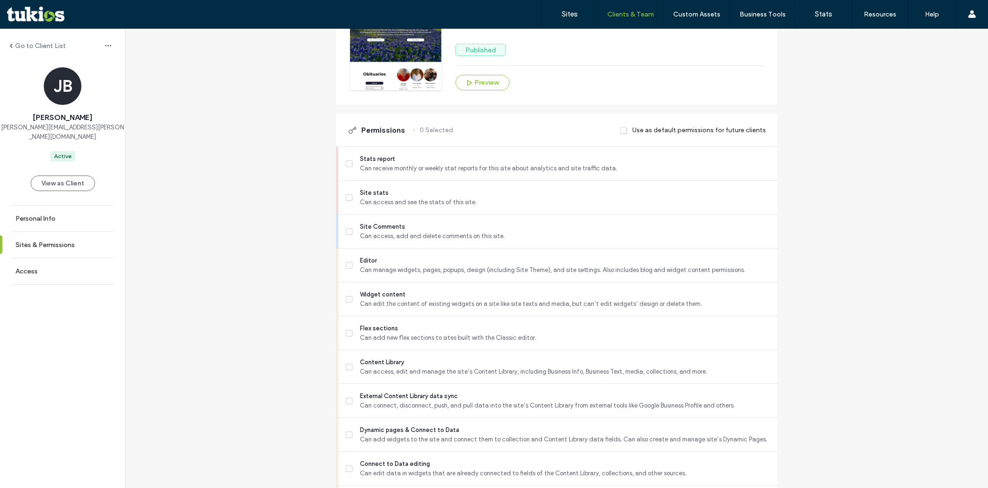
scroll to position [256, 0]
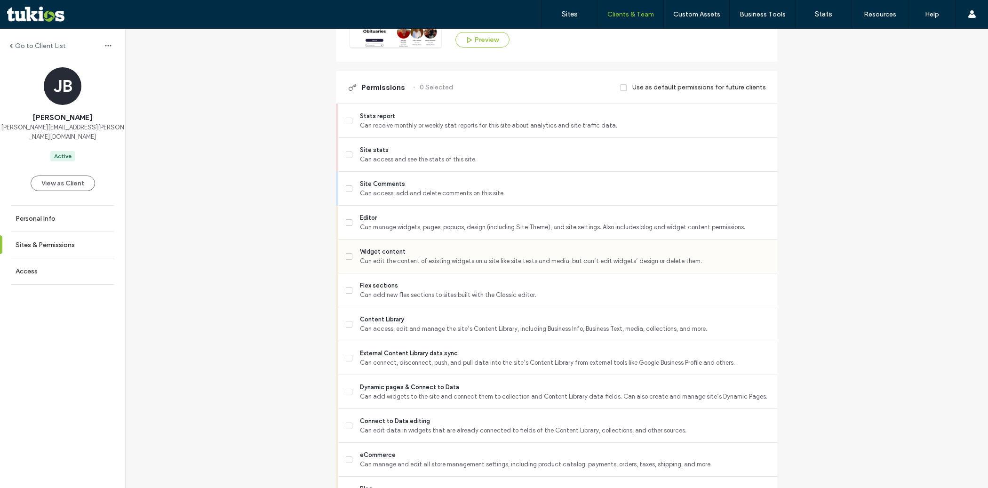
click at [443, 254] on div "Widget content Can edit the content of existing widgets on a site like site tex…" at bounding box center [562, 256] width 432 height 33
click at [435, 223] on span "Editor" at bounding box center [565, 217] width 410 height 9
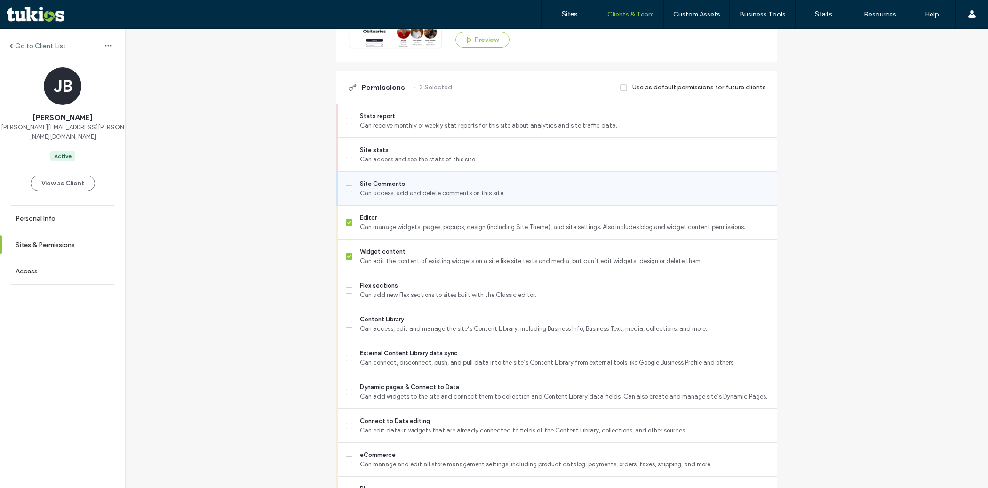
click at [425, 197] on span "Can access, add and delete comments on this site." at bounding box center [565, 193] width 410 height 9
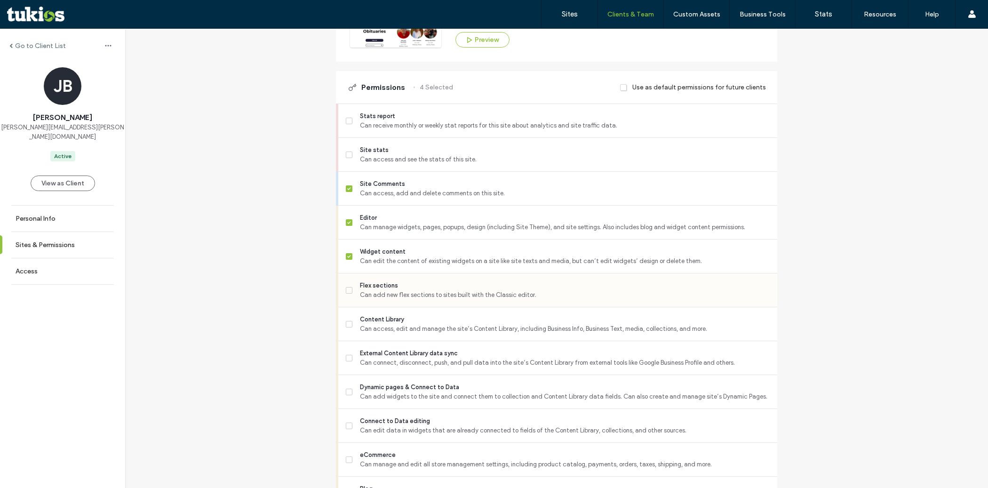
click at [412, 297] on span "Can add new flex sections to sites built with the Classic editor." at bounding box center [565, 294] width 410 height 9
click at [412, 334] on span "Can access, edit and manage the site’s Content Library, including Business Info…" at bounding box center [565, 328] width 410 height 9
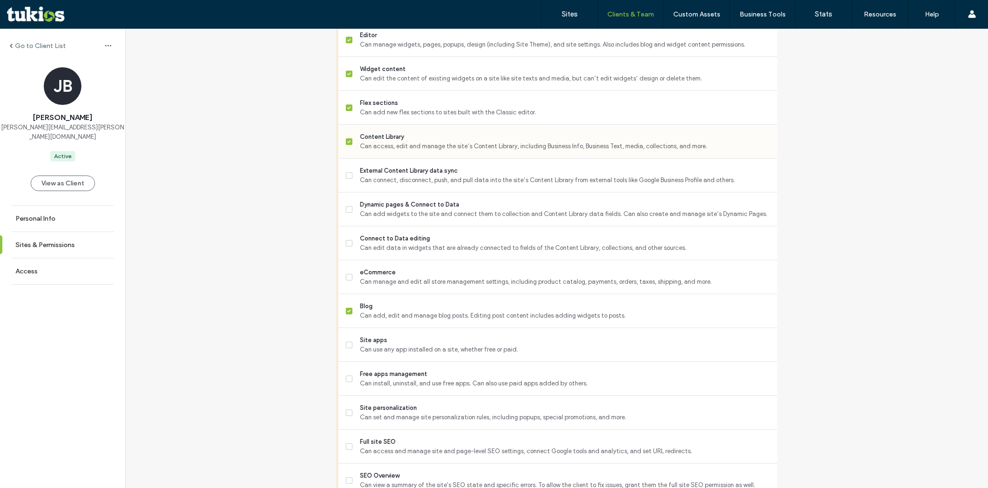
scroll to position [449, 0]
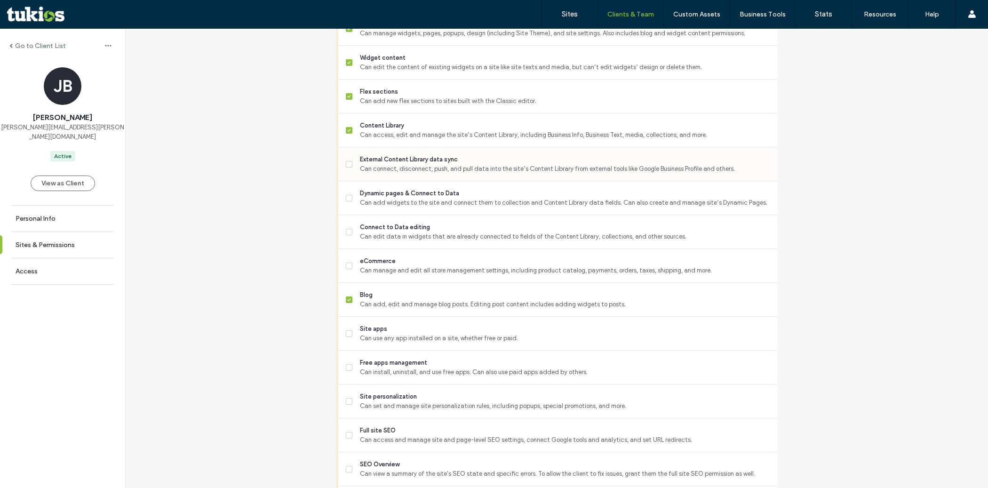
click at [422, 174] on span "Can connect, disconnect, push, and pull data into the site’s Content Library fr…" at bounding box center [565, 168] width 410 height 9
click at [418, 198] on span "Dynamic pages & Connect to Data" at bounding box center [565, 193] width 410 height 9
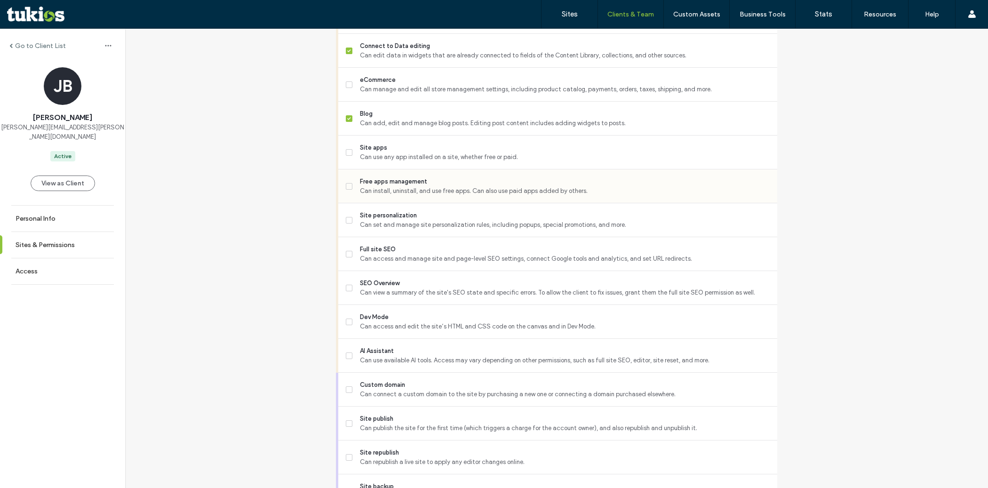
scroll to position [642, 0]
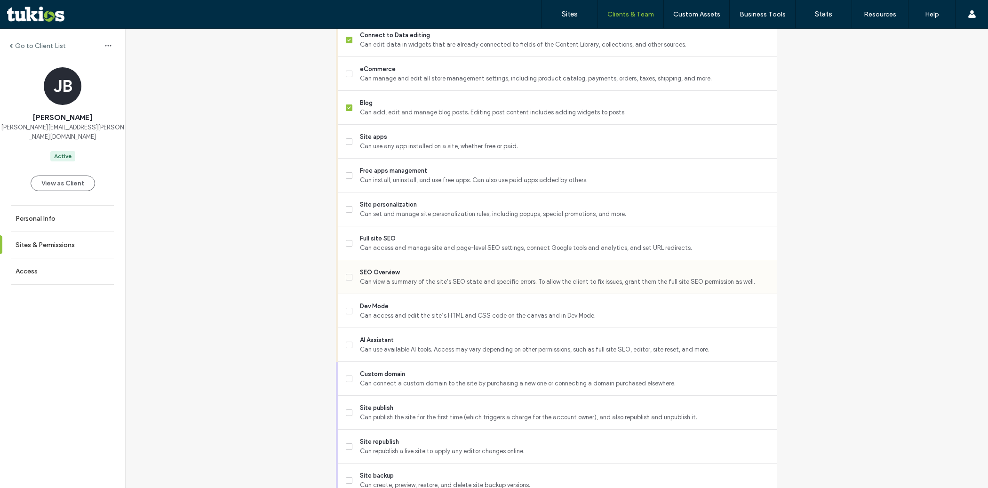
click at [404, 286] on span "Can view a summary of the site's SEO state and specific errors. To allow the cl…" at bounding box center [565, 281] width 410 height 9
click at [404, 243] on span "Full site SEO" at bounding box center [565, 238] width 410 height 9
click at [404, 208] on span "Site personalization" at bounding box center [565, 204] width 410 height 9
click at [413, 321] on span "Can access and edit the site’s HTML and CSS code on the canvas and in Dev Mode." at bounding box center [565, 315] width 410 height 9
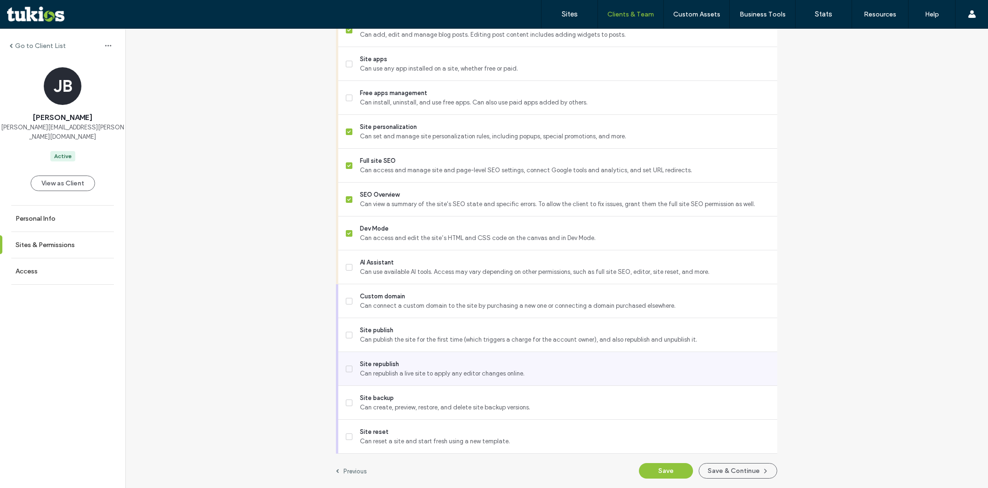
click at [400, 377] on span "Can republish a live site to apply any editor changes online." at bounding box center [565, 373] width 410 height 9
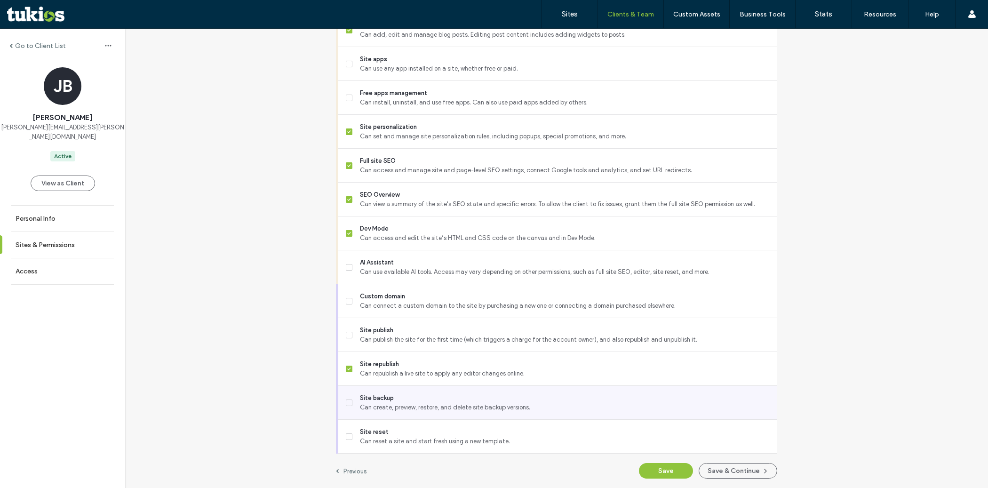
click at [399, 403] on span "Can create, preview, restore, and delete site backup versions." at bounding box center [565, 407] width 410 height 9
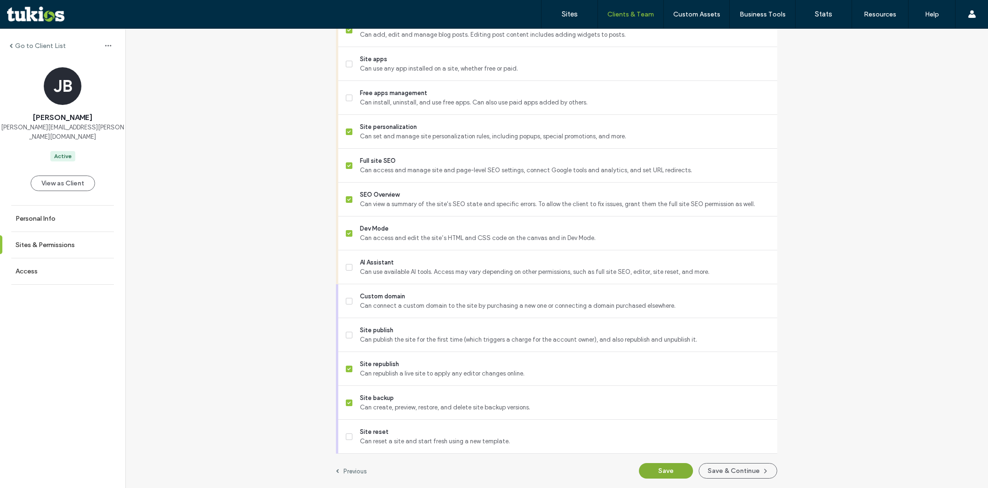
click at [653, 468] on button "Save" at bounding box center [666, 471] width 54 height 16
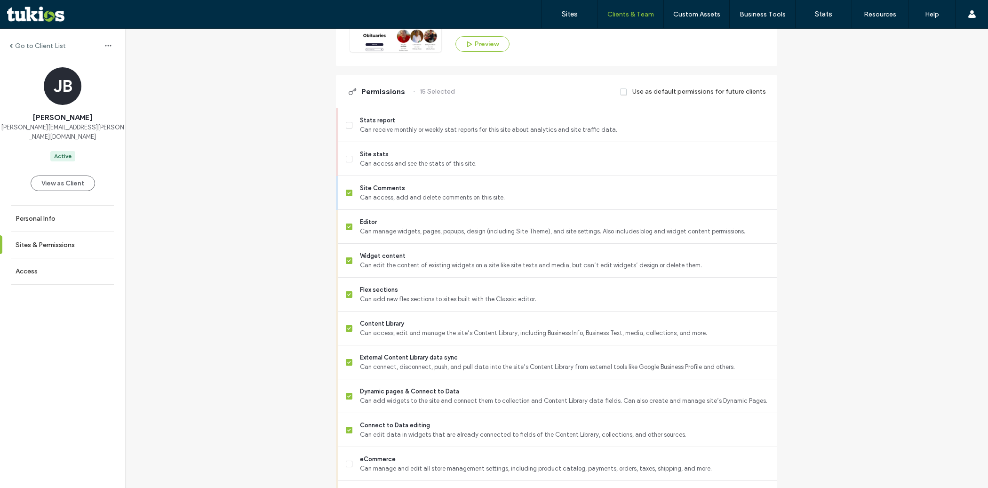
scroll to position [0, 0]
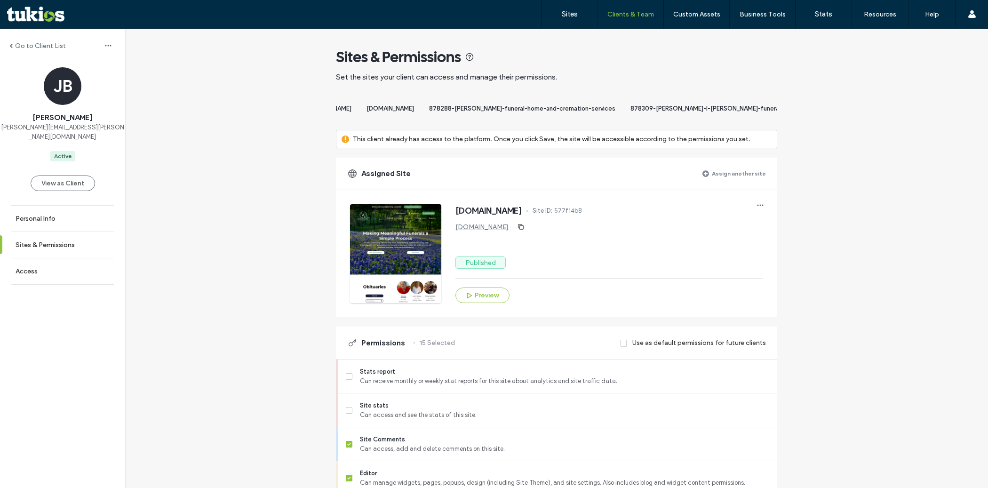
click at [744, 182] on label "Assign another site" at bounding box center [739, 173] width 54 height 16
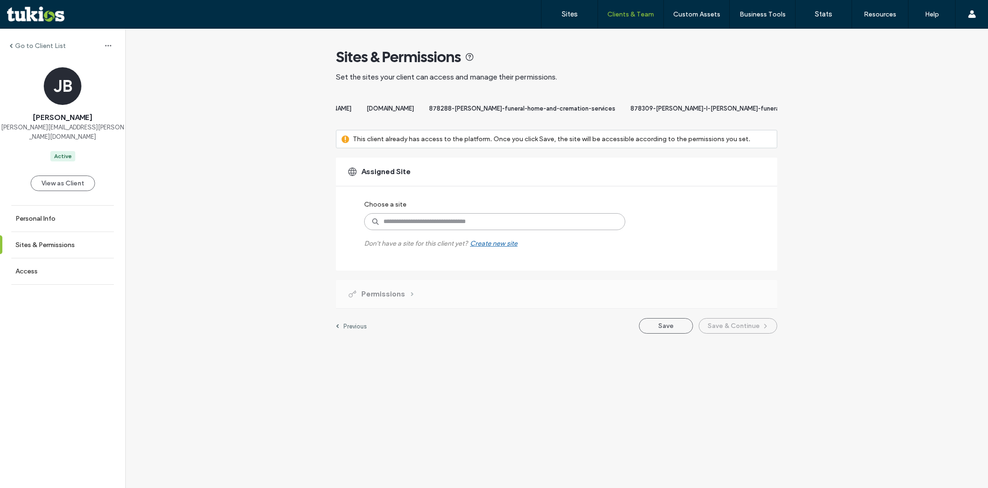
click at [487, 229] on input at bounding box center [494, 221] width 261 height 17
paste input "**********"
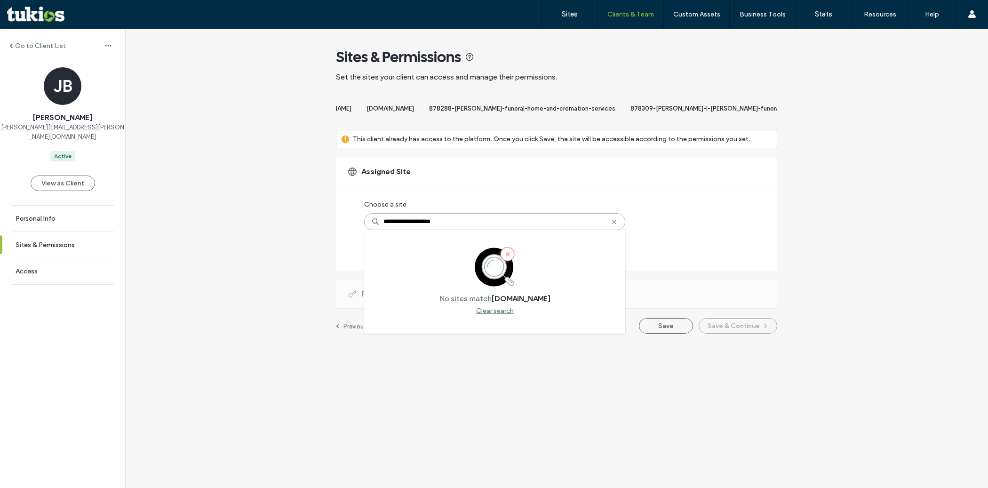
type input "**********"
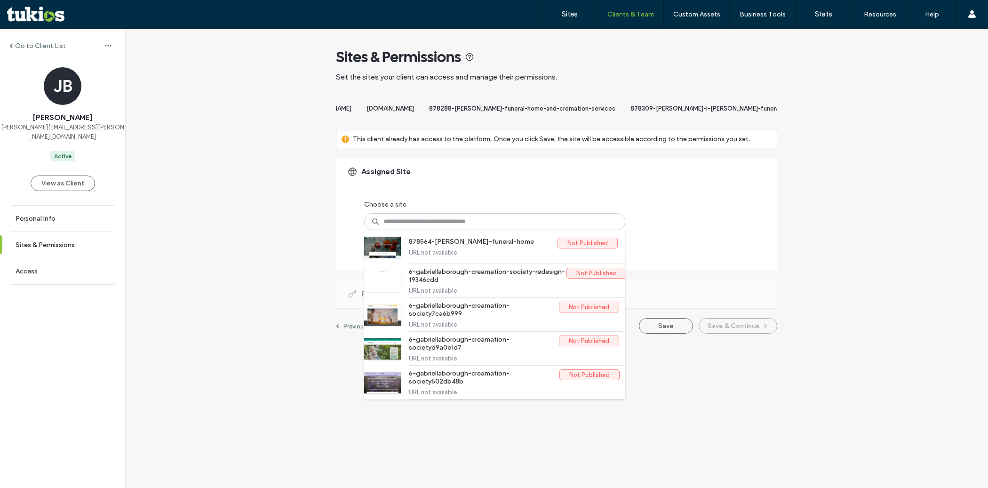
click at [589, 59] on div "Sites & Permissions" at bounding box center [556, 57] width 441 height 19
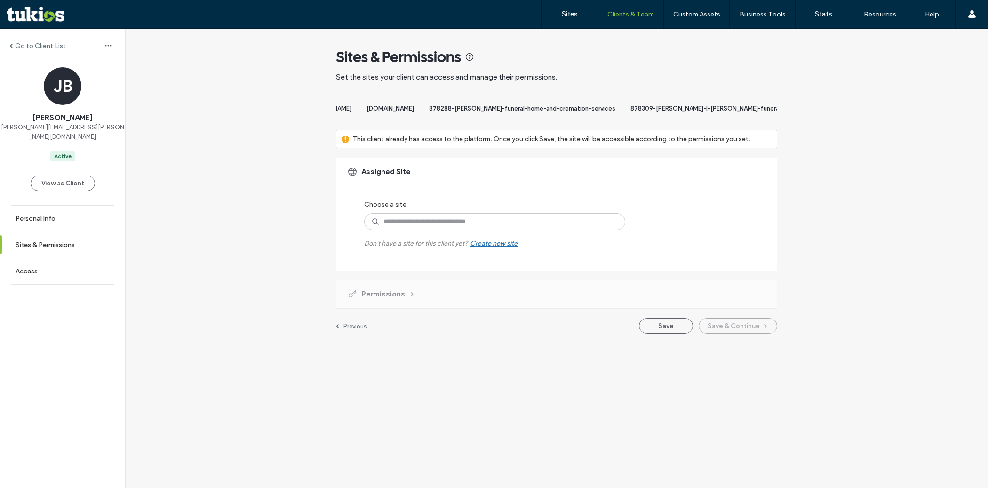
scroll to position [0, 10842]
click at [458, 230] on input at bounding box center [494, 221] width 261 height 17
paste input "**********"
type input "**********"
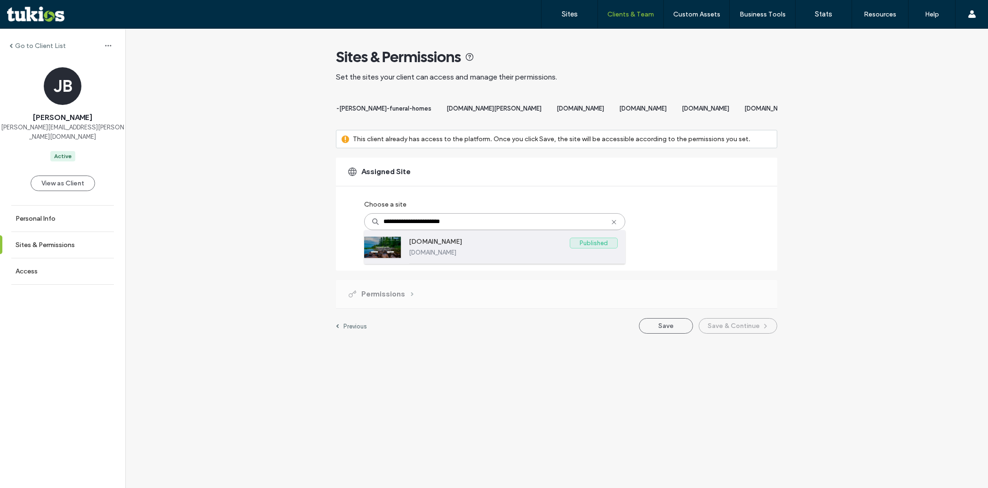
click at [462, 256] on label "www.wellsfuneralhome.net" at bounding box center [513, 252] width 209 height 7
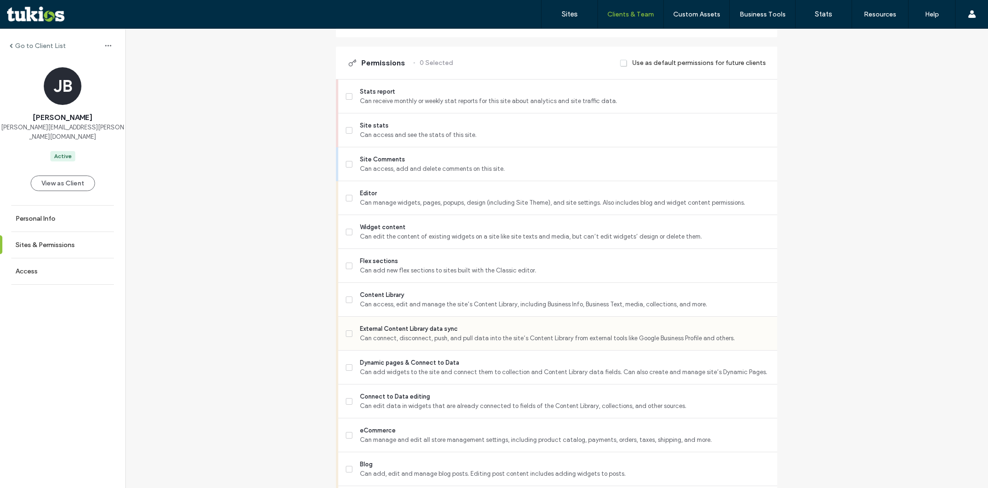
scroll to position [279, 0]
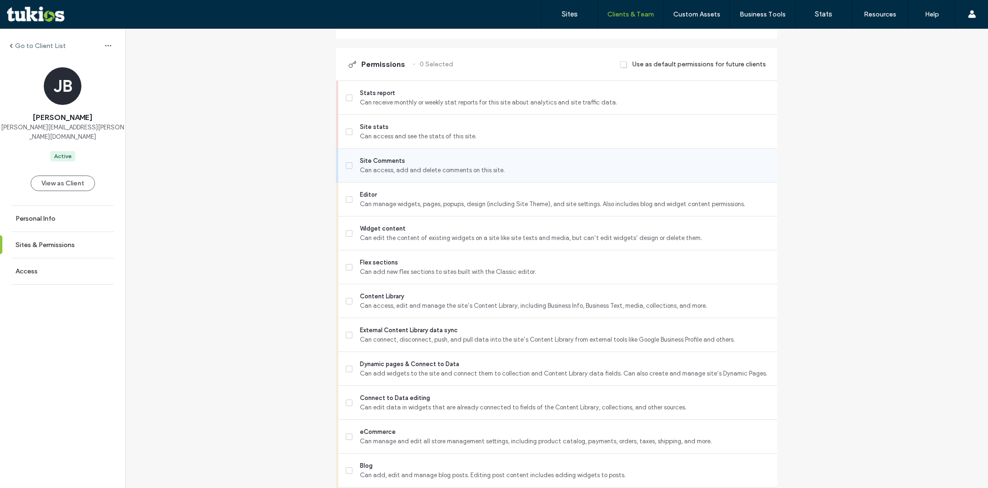
click at [425, 173] on span "Can access, add and delete comments on this site." at bounding box center [565, 170] width 410 height 9
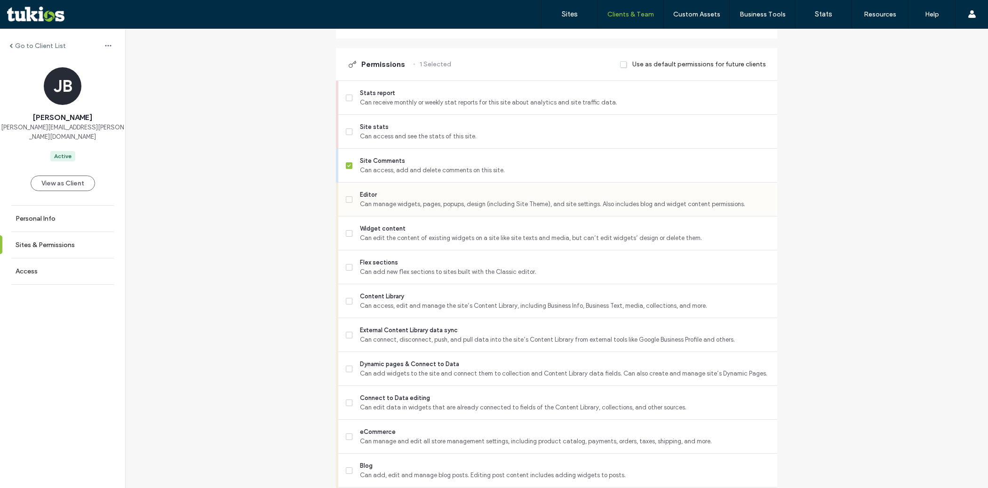
click at [419, 209] on span "Can manage widgets, pages, popups, design (including Site Theme), and site sett…" at bounding box center [565, 204] width 410 height 9
click at [413, 267] on span "Flex sections" at bounding box center [565, 262] width 410 height 9
click at [407, 301] on span "Content Library" at bounding box center [565, 296] width 410 height 9
click at [404, 342] on span "Can connect, disconnect, push, and pull data into the site’s Content Library fr…" at bounding box center [565, 339] width 410 height 9
click at [403, 376] on span "Can add widgets to the site and connect them to collection and Content Library …" at bounding box center [565, 373] width 410 height 9
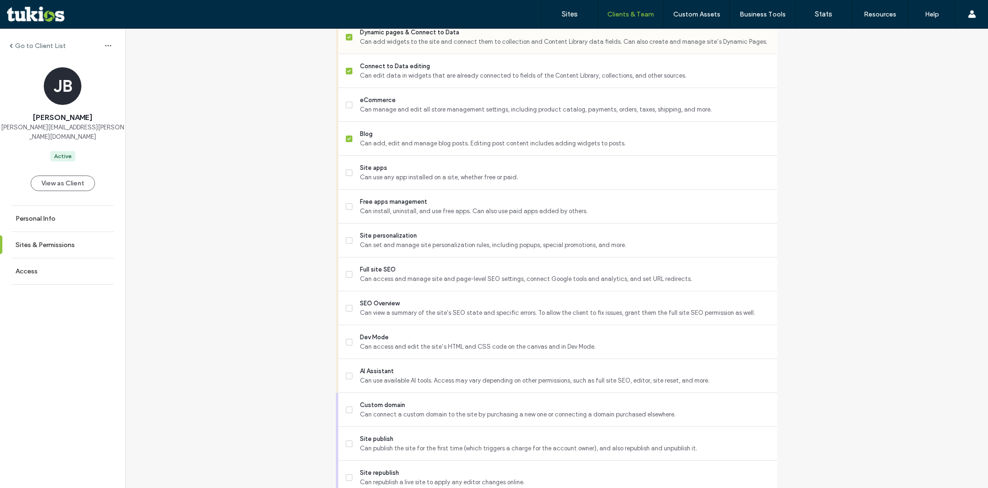
scroll to position [626, 0]
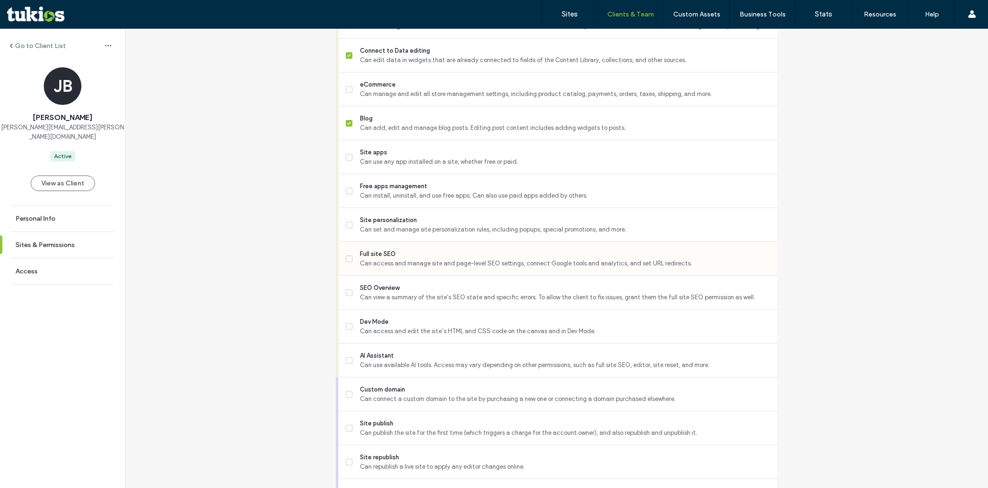
click at [404, 275] on div "Full site SEO Can access and manage site and page-level SEO settings, connect G…" at bounding box center [562, 258] width 432 height 33
click at [397, 259] on span "Full site SEO" at bounding box center [565, 253] width 410 height 9
click at [400, 233] on span "Can set and manage site personalization rules, including popups, special promot…" at bounding box center [565, 229] width 410 height 9
click at [396, 293] on span "SEO Overview" at bounding box center [565, 287] width 410 height 9
click at [392, 335] on span "Can access and edit the site’s HTML and CSS code on the canvas and in Dev Mode." at bounding box center [565, 331] width 410 height 9
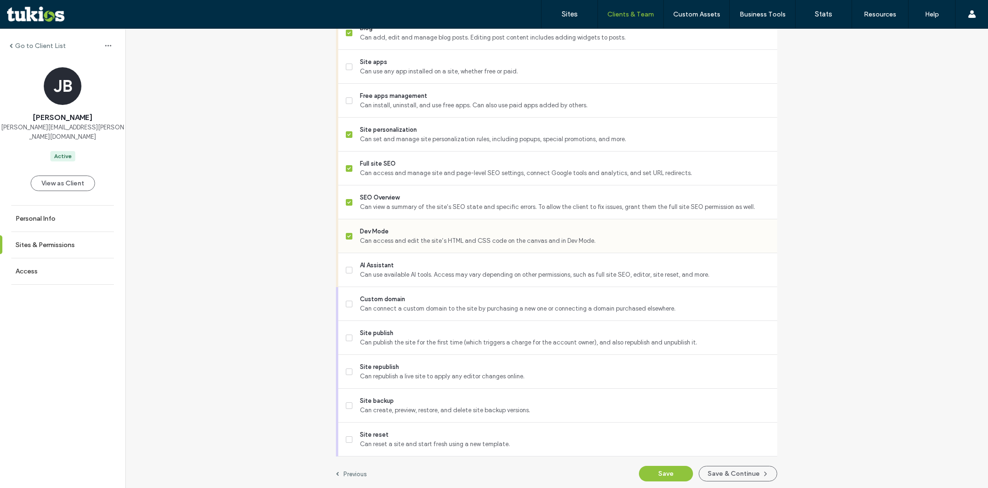
scroll to position [726, 0]
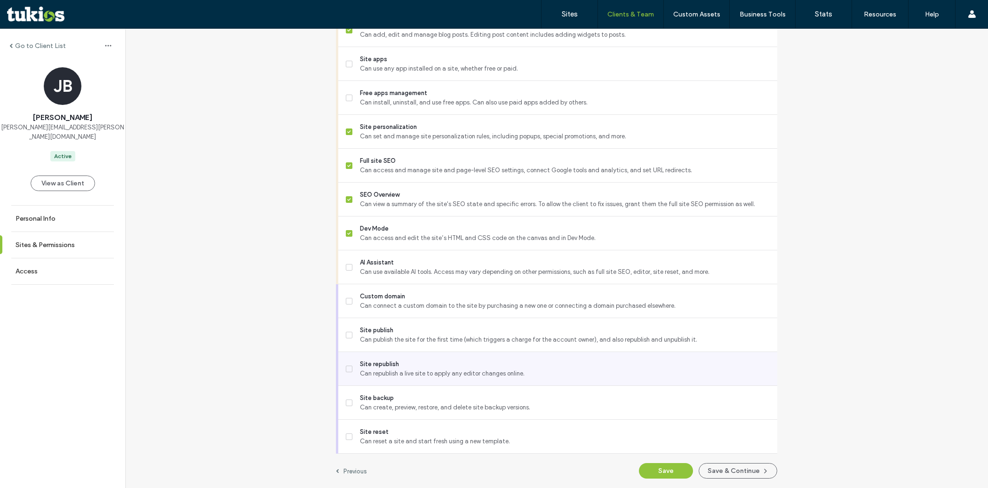
click at [399, 371] on span "Can republish a live site to apply any editor changes online." at bounding box center [565, 373] width 410 height 9
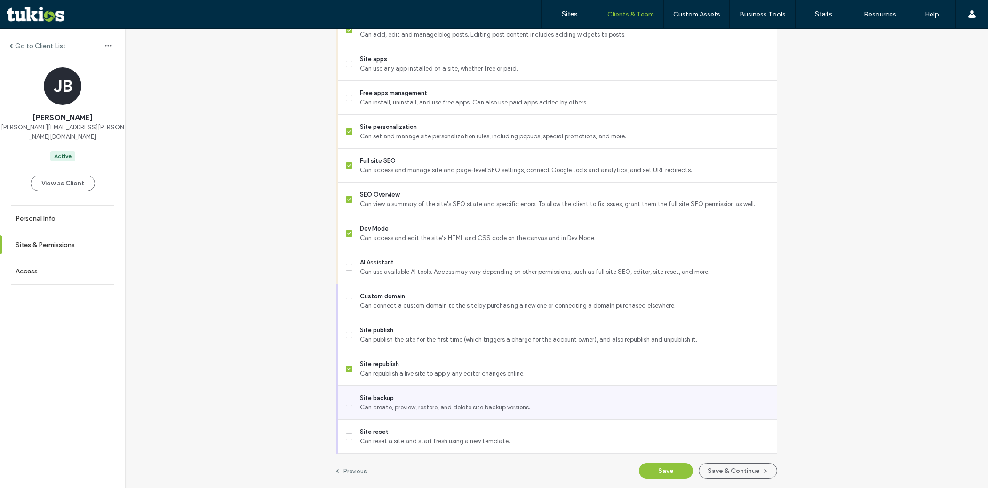
click at [399, 404] on span "Can create, preview, restore, and delete site backup versions." at bounding box center [565, 407] width 410 height 9
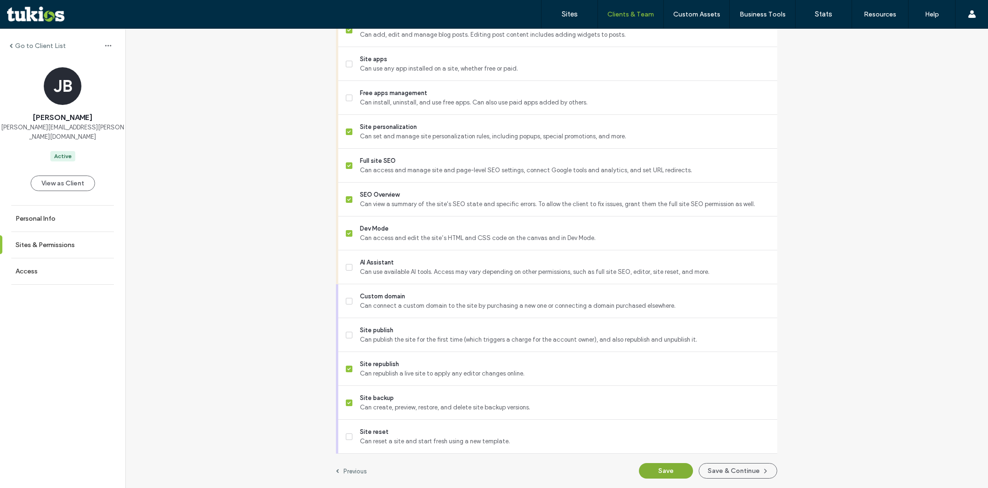
click at [666, 473] on button "Save" at bounding box center [666, 471] width 54 height 16
click at [670, 471] on button "Save" at bounding box center [666, 471] width 54 height 16
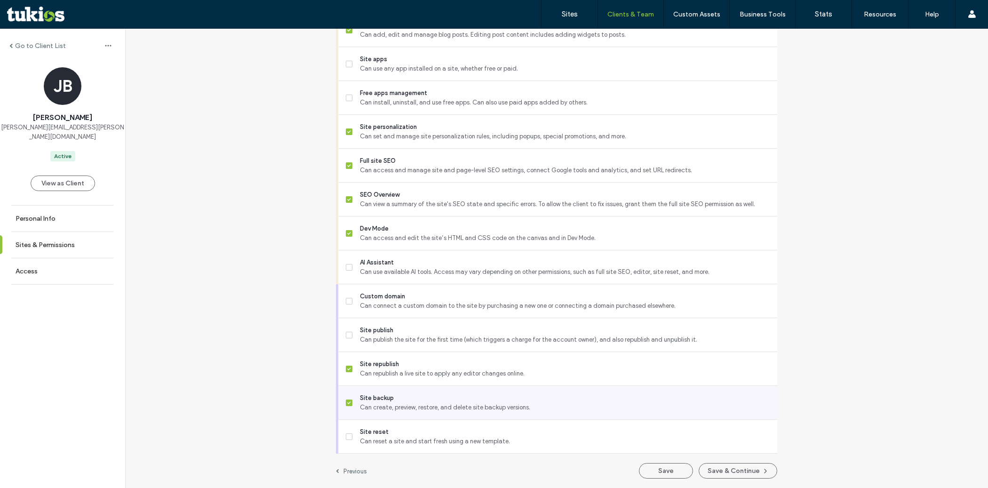
scroll to position [0, 0]
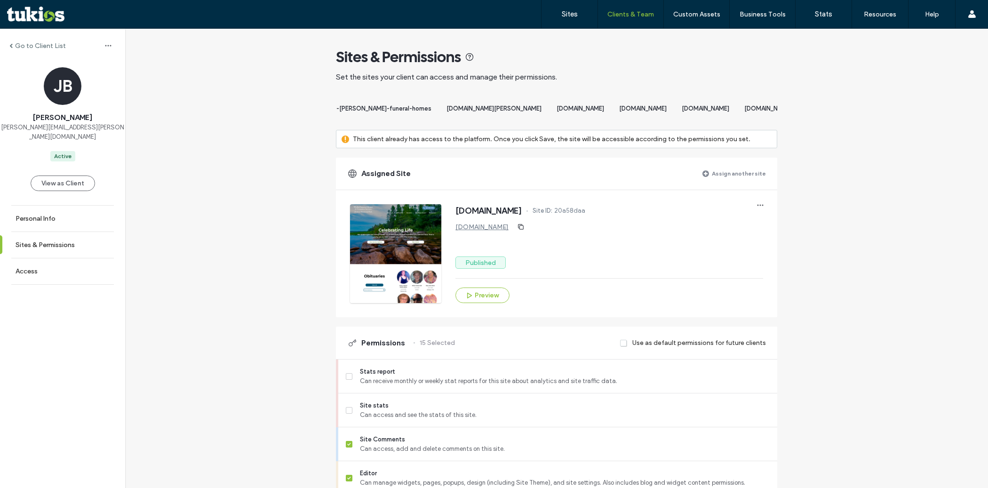
click at [735, 182] on label "Assign another site" at bounding box center [739, 173] width 54 height 16
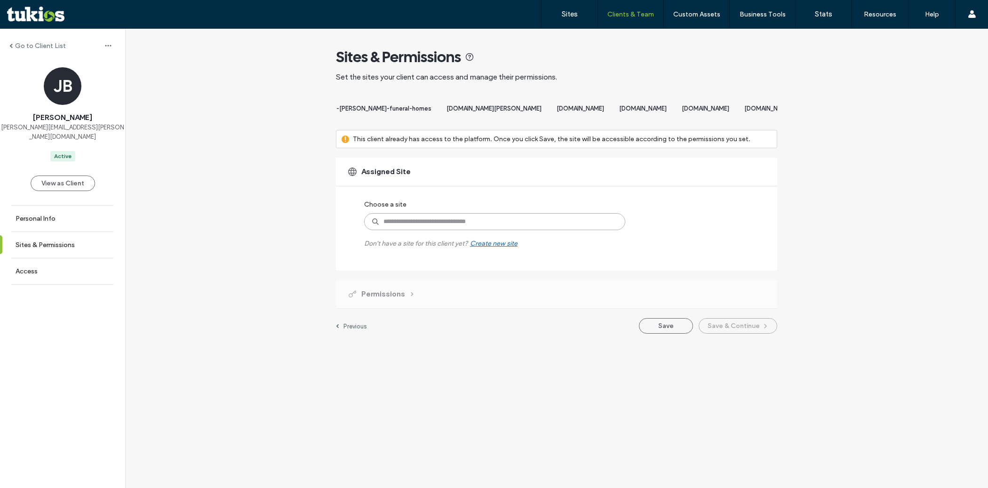
click at [533, 230] on input at bounding box center [494, 221] width 261 height 17
paste input "**********"
type input "**********"
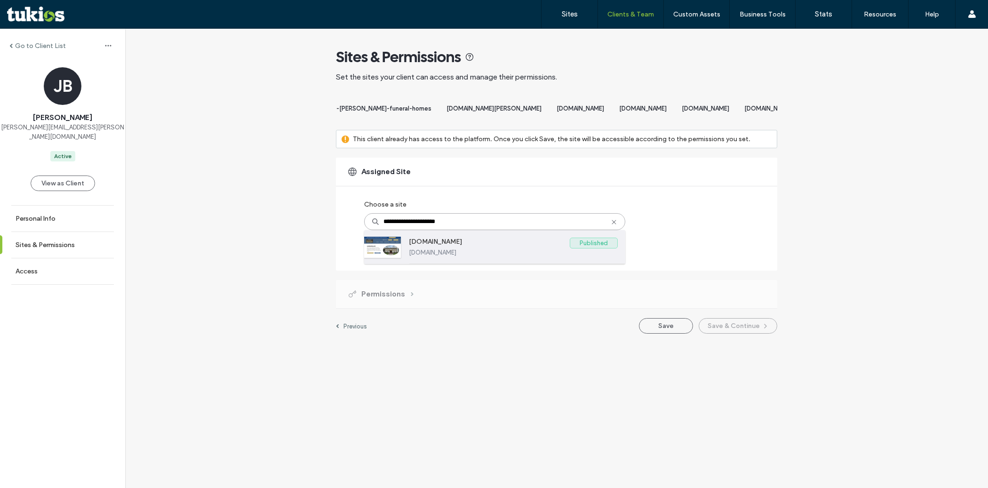
click at [513, 249] on label "www.gormleyandsons.com" at bounding box center [489, 243] width 161 height 11
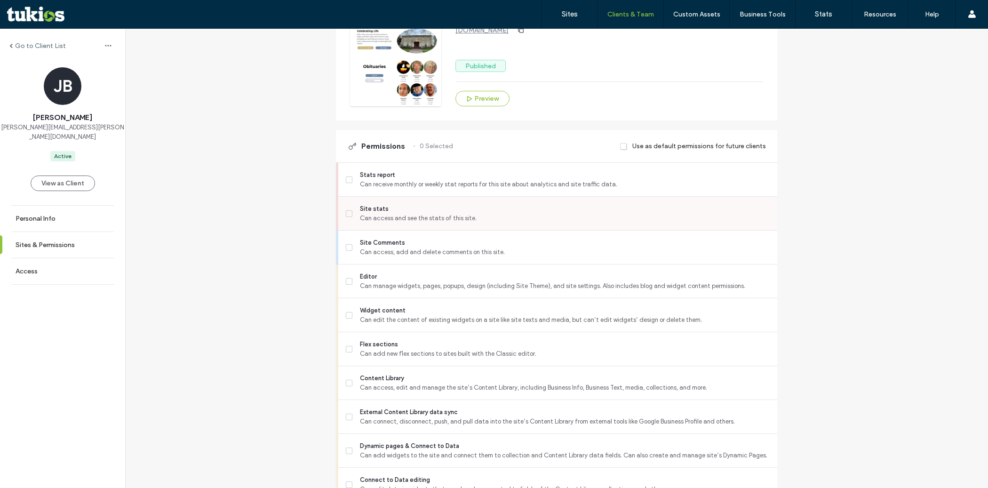
scroll to position [198, 0]
click at [469, 274] on div "Editor Can manage widgets, pages, popups, design (including Site Theme), and si…" at bounding box center [562, 280] width 432 height 33
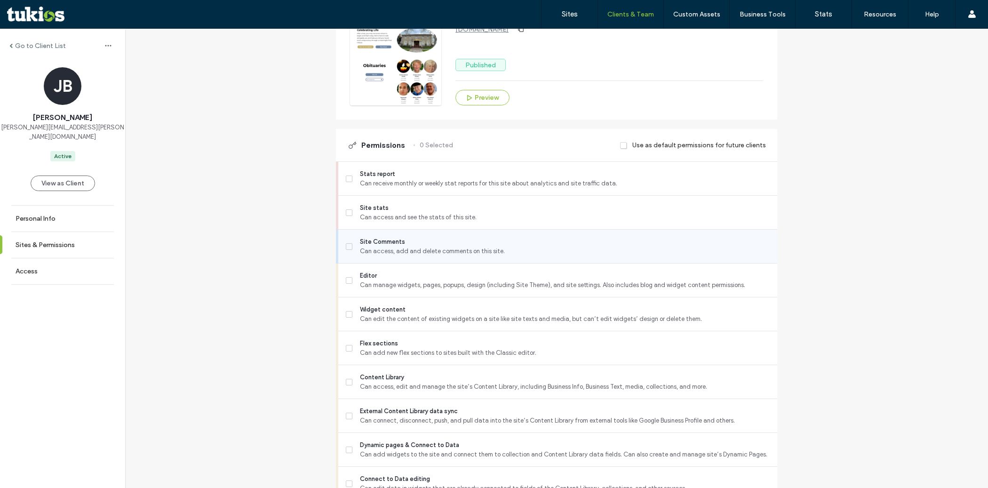
click at [462, 256] on span "Can access, add and delete comments on this site." at bounding box center [565, 251] width 410 height 9
click at [457, 280] on span "Editor" at bounding box center [565, 275] width 410 height 9
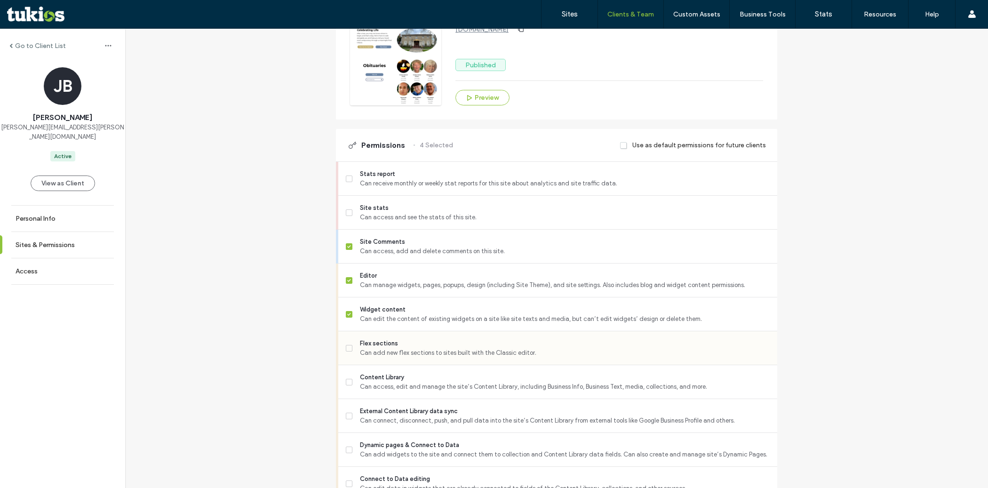
click at [439, 348] on span "Flex sections" at bounding box center [565, 343] width 410 height 9
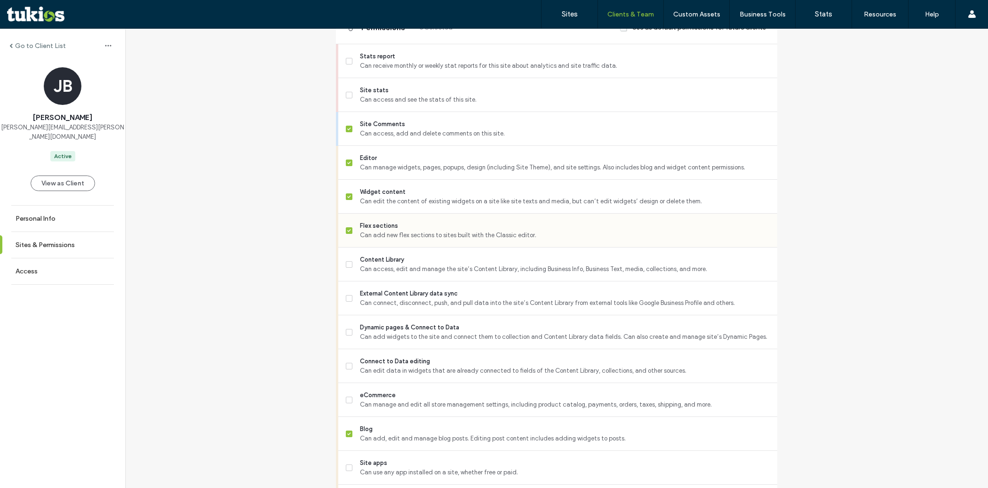
scroll to position [317, 0]
click at [433, 263] on span "Content Library" at bounding box center [565, 258] width 410 height 9
click at [432, 297] on span "External Content Library data sync" at bounding box center [565, 292] width 410 height 9
click at [425, 339] on span "Can add widgets to the site and connect them to collection and Content Library …" at bounding box center [565, 335] width 410 height 9
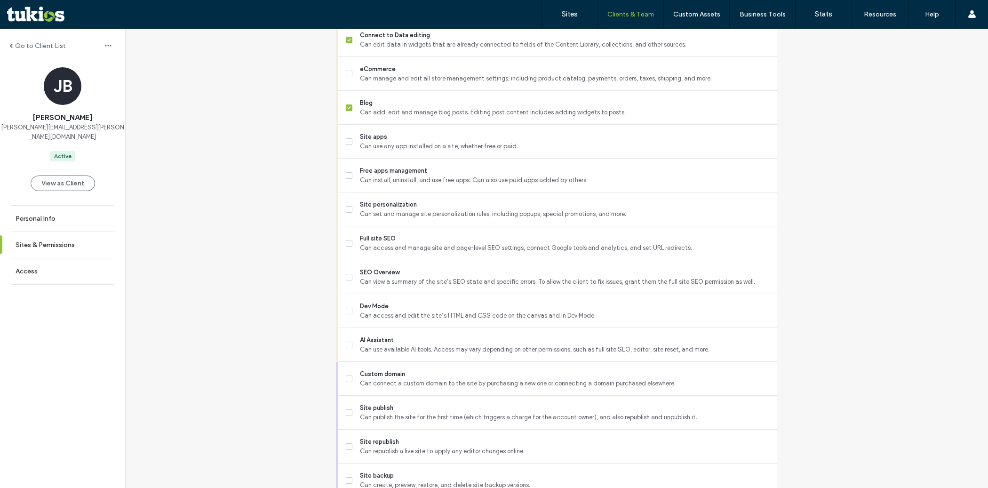
scroll to position [642, 0]
click at [405, 276] on span "SEO Overview" at bounding box center [565, 271] width 410 height 9
click at [404, 259] on div "Full site SEO Can access and manage site and page-level SEO settings, connect G…" at bounding box center [562, 241] width 432 height 33
click at [401, 201] on div "Site personalization Can set and manage site personalization rules, including p…" at bounding box center [562, 208] width 432 height 33
click at [398, 216] on span "Can set and manage site personalization rules, including popups, special promot…" at bounding box center [565, 213] width 410 height 9
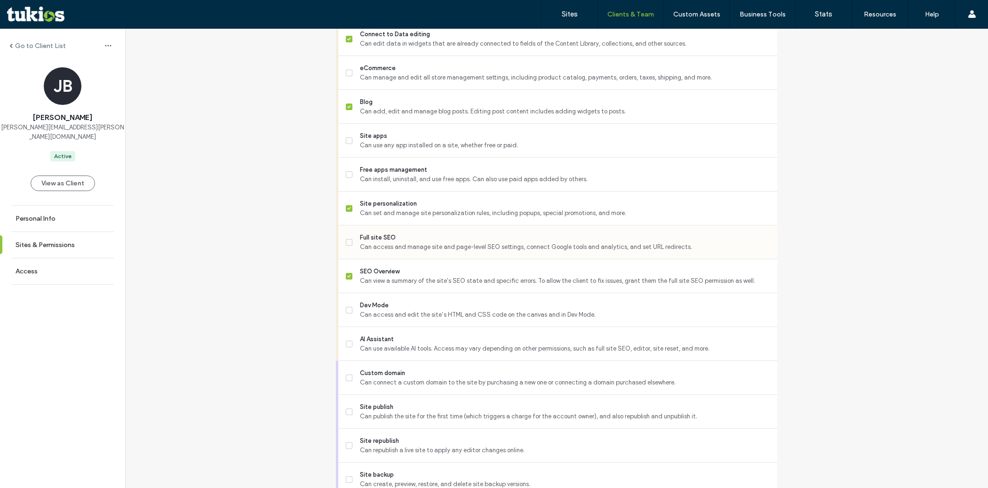
click at [392, 240] on div "Full site SEO Can access and manage site and page-level SEO settings, connect G…" at bounding box center [562, 241] width 432 height 33
click at [390, 252] on span "Can access and manage site and page-level SEO settings, connect Google tools an…" at bounding box center [565, 246] width 410 height 9
click at [386, 320] on span "Can access and edit the site’s HTML and CSS code on the canvas and in Dev Mode." at bounding box center [565, 314] width 410 height 9
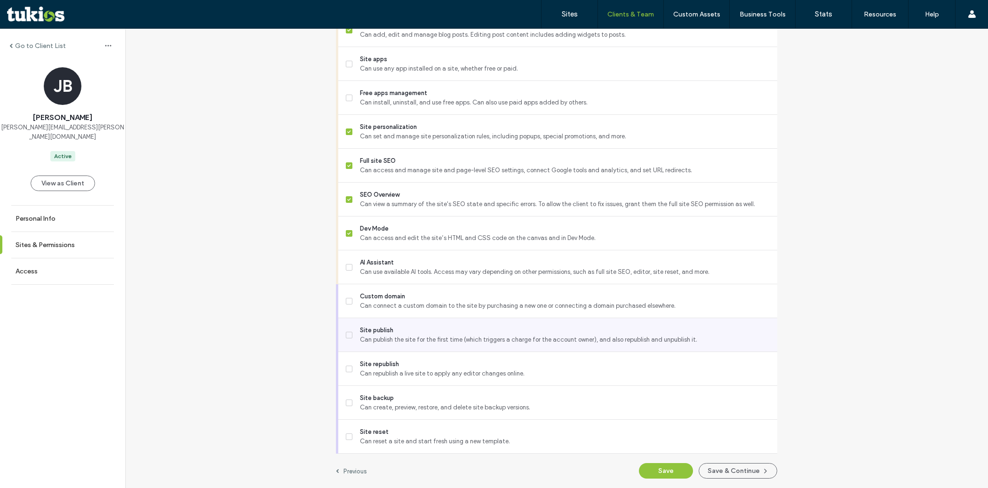
click at [380, 338] on span "Can publish the site for the first time (which triggers a charge for the accoun…" at bounding box center [565, 339] width 410 height 9
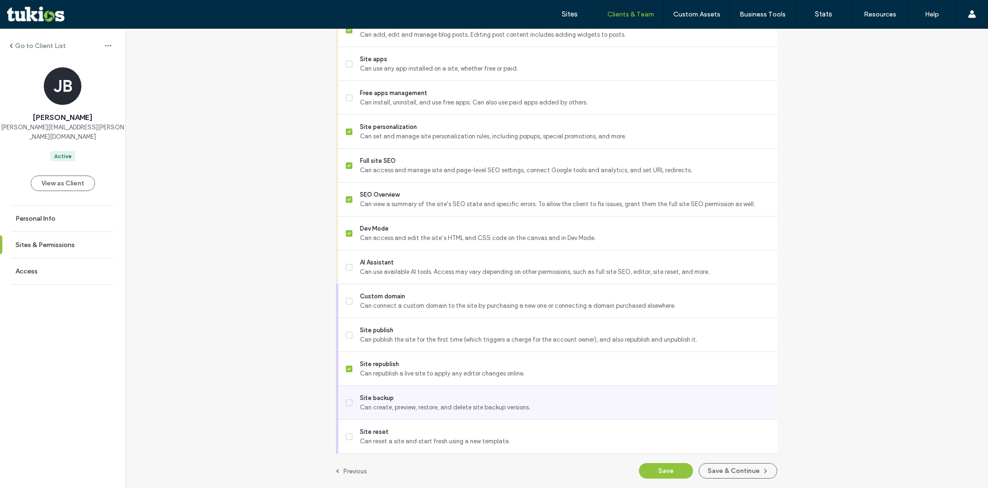
click at [384, 410] on span "Can create, preview, restore, and delete site backup versions." at bounding box center [565, 407] width 410 height 9
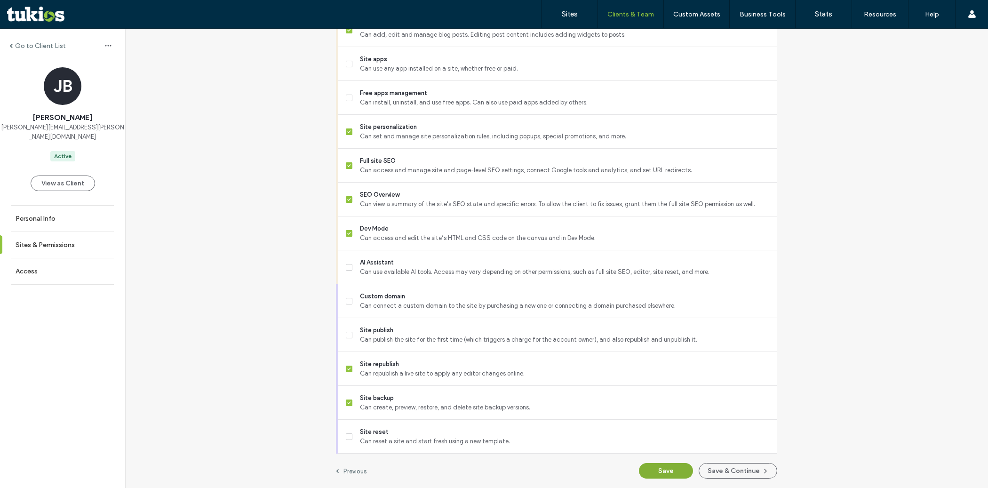
click at [641, 468] on button "Save" at bounding box center [666, 471] width 54 height 16
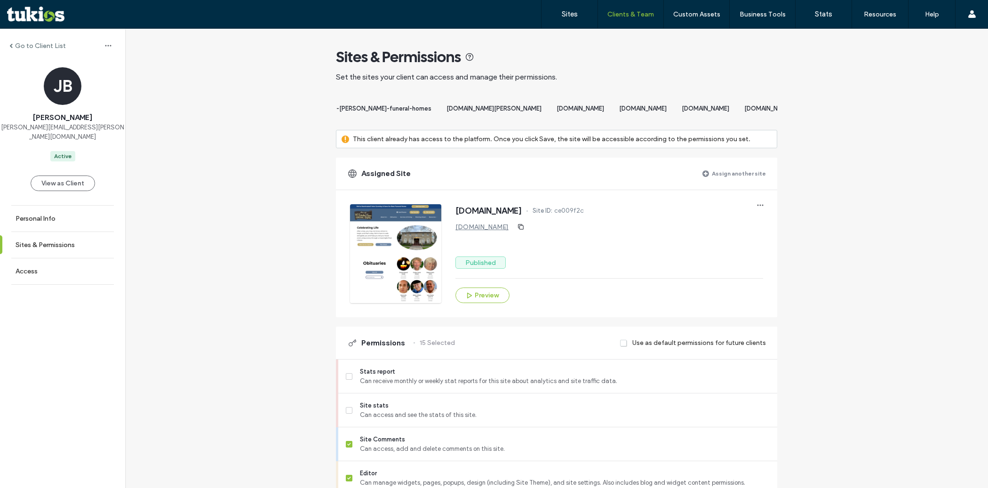
click at [658, 63] on div "Sites & Permissions" at bounding box center [556, 57] width 441 height 19
click at [719, 180] on label "Assign another site" at bounding box center [739, 173] width 54 height 16
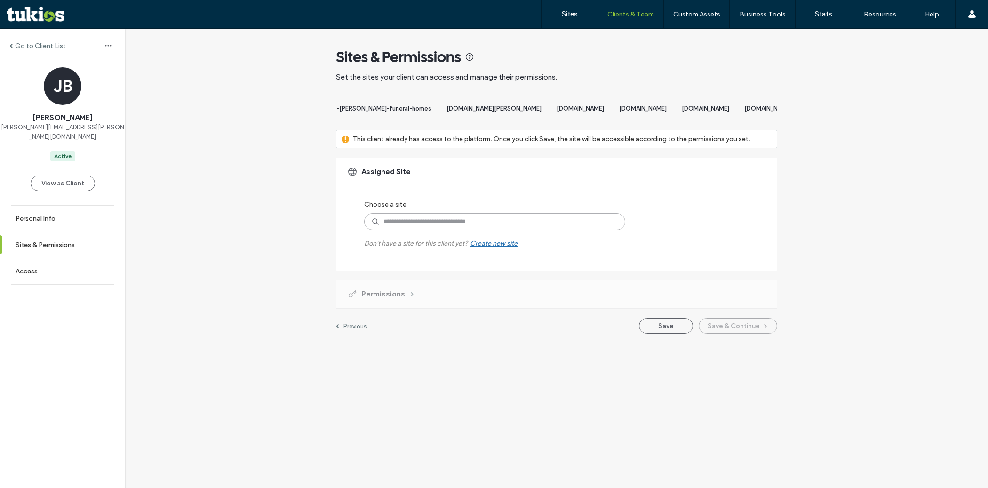
click at [534, 230] on input at bounding box center [494, 221] width 261 height 17
paste input "**********"
type input "**********"
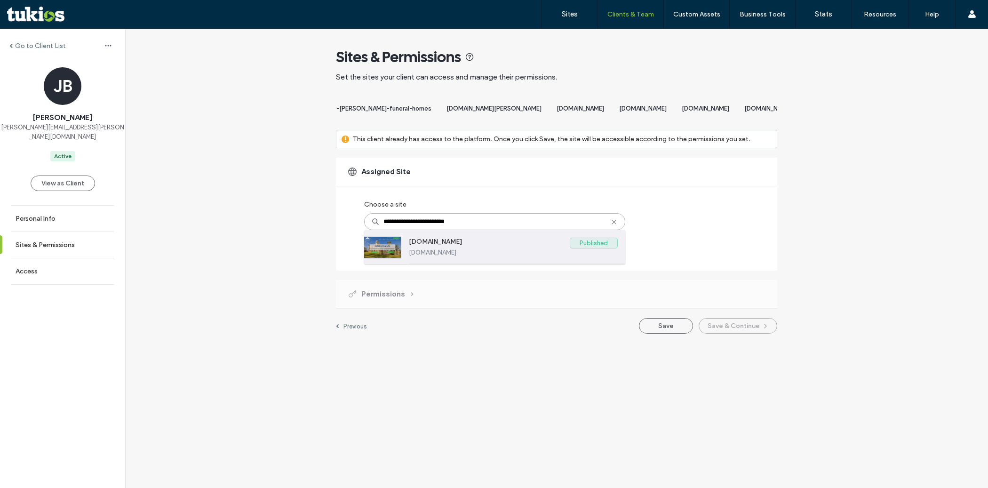
click at [499, 256] on label "www.whartonfuneralhome.com" at bounding box center [513, 252] width 209 height 7
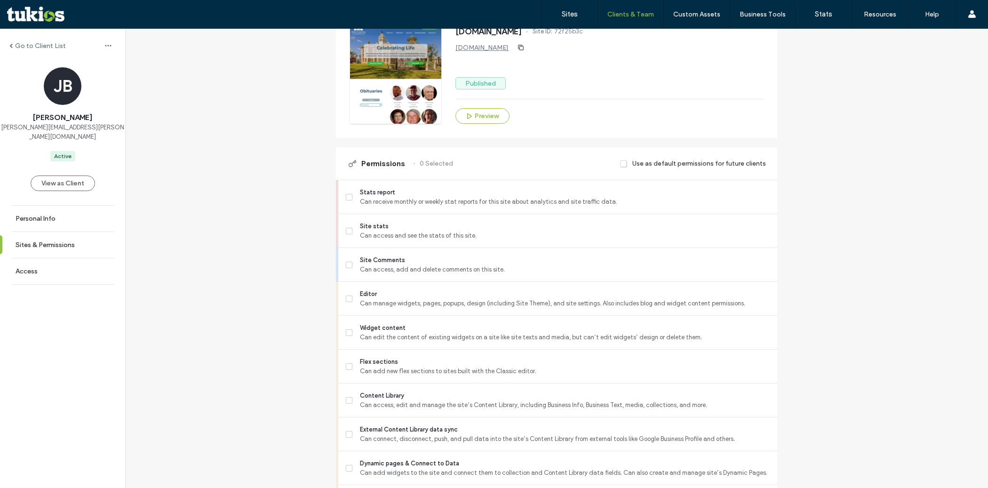
scroll to position [193, 0]
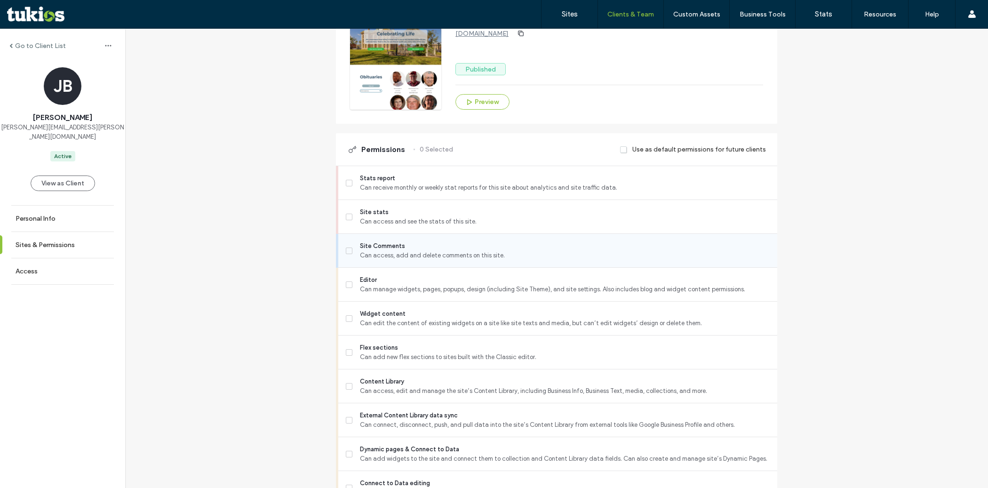
click at [475, 260] on span "Can access, add and delete comments on this site." at bounding box center [565, 255] width 410 height 9
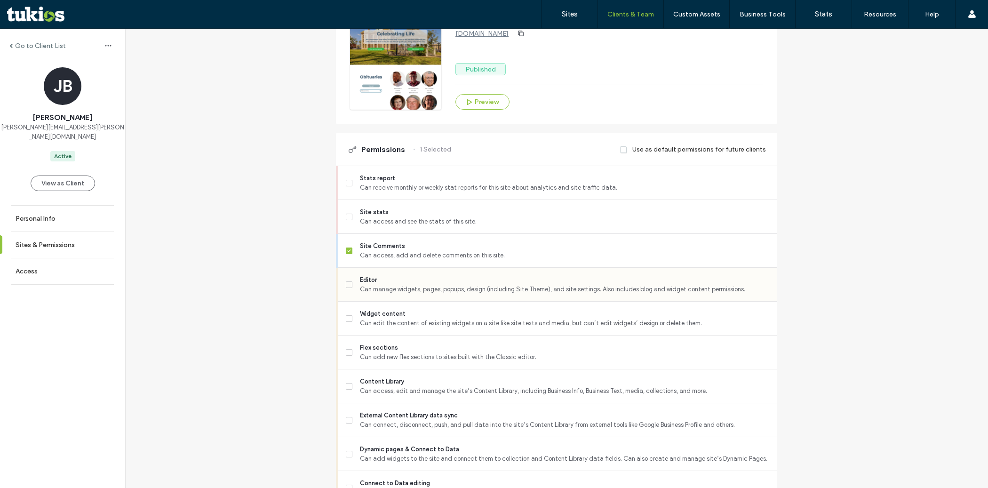
click at [467, 294] on span "Can manage widgets, pages, popups, design (including Site Theme), and site sett…" at bounding box center [565, 289] width 410 height 9
click at [455, 362] on span "Can add new flex sections to sites built with the Classic editor." at bounding box center [565, 357] width 410 height 9
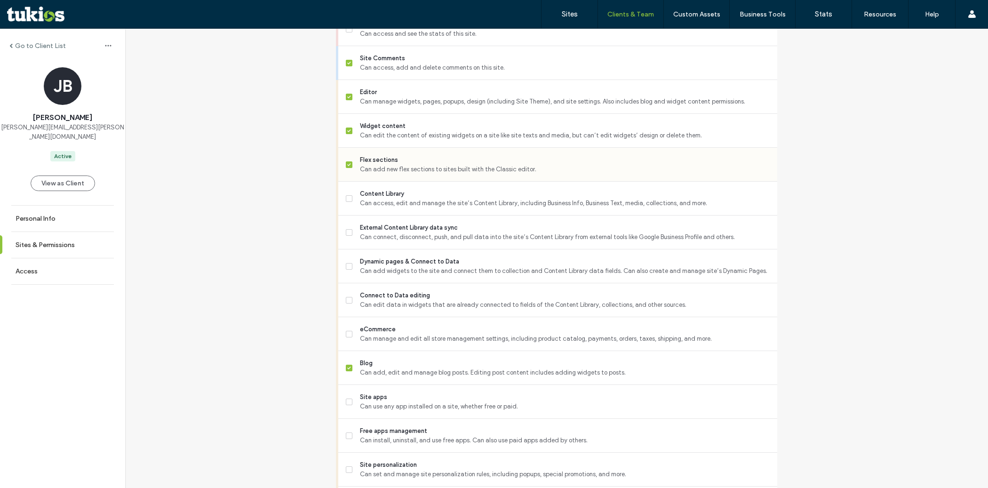
scroll to position [438, 0]
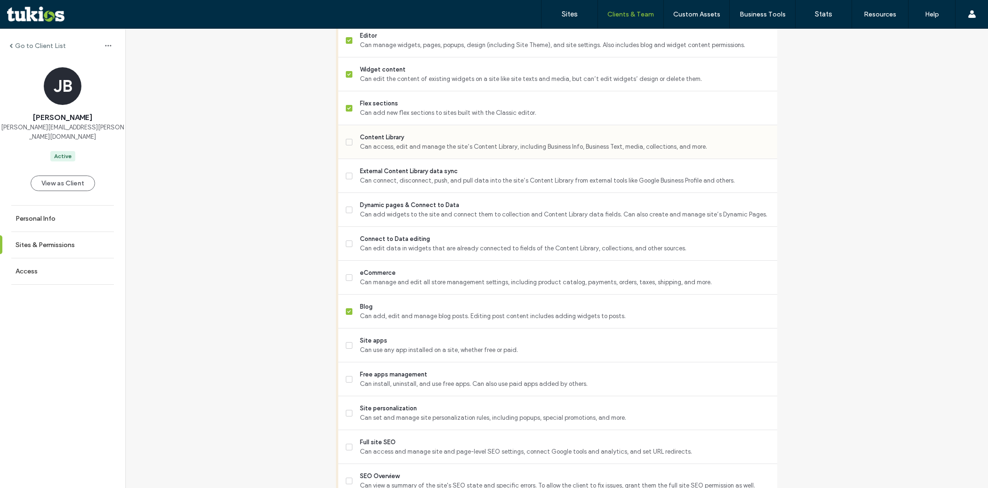
click at [446, 159] on div "Content Library Can access, edit and manage the site’s Content Library, includi…" at bounding box center [562, 141] width 432 height 33
click at [442, 152] on span "Can access, edit and manage the site’s Content Library, including Business Info…" at bounding box center [565, 146] width 410 height 9
click at [439, 176] on span "External Content Library data sync" at bounding box center [565, 171] width 410 height 9
click at [438, 217] on span "Can add widgets to the site and connect them to collection and Content Library …" at bounding box center [565, 214] width 410 height 9
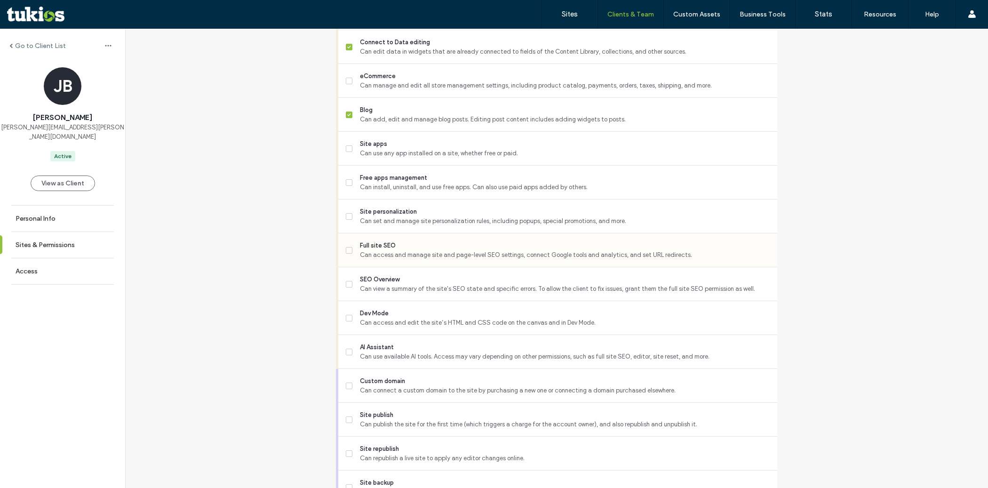
scroll to position [642, 0]
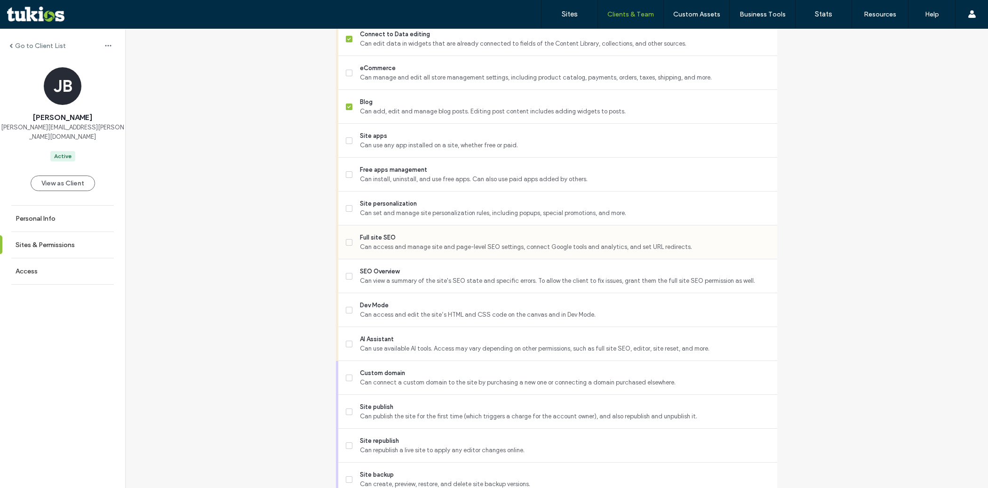
click at [433, 242] on span "Full site SEO" at bounding box center [565, 237] width 410 height 9
click at [430, 218] on span "Can set and manage site personalization rules, including popups, special promot…" at bounding box center [565, 213] width 410 height 9
click at [429, 276] on span "SEO Overview" at bounding box center [565, 271] width 410 height 9
click at [424, 318] on span "Can access and edit the site’s HTML and CSS code on the canvas and in Dev Mode." at bounding box center [565, 314] width 410 height 9
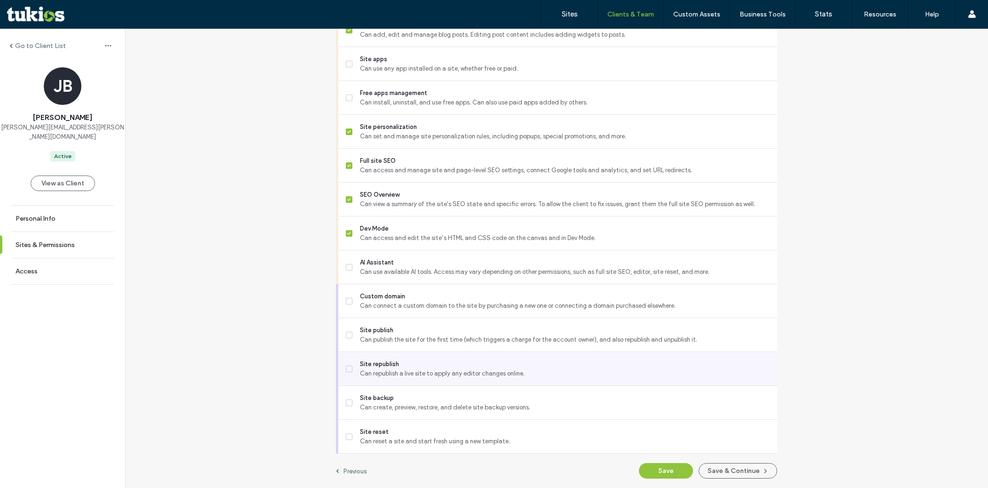
click at [419, 361] on span "Site republish" at bounding box center [565, 364] width 410 height 9
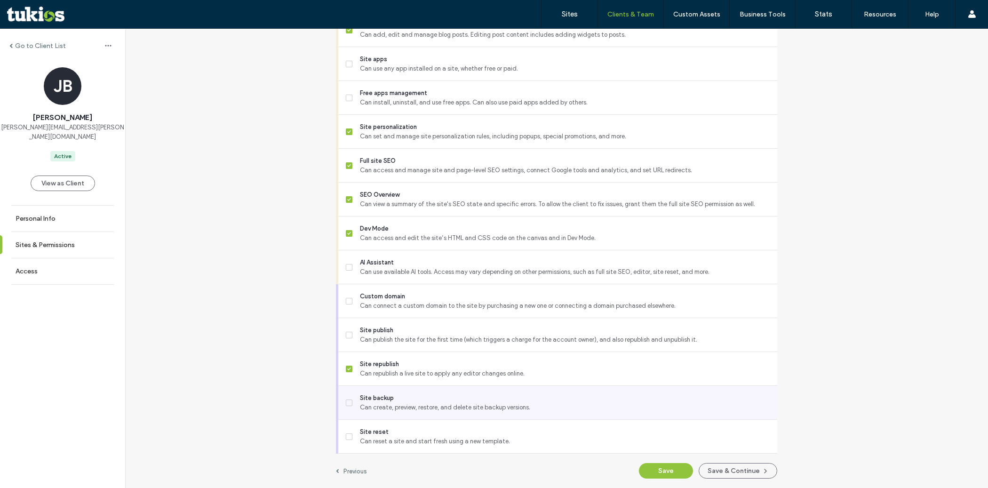
click at [421, 406] on span "Can create, preview, restore, and delete site backup versions." at bounding box center [565, 407] width 410 height 9
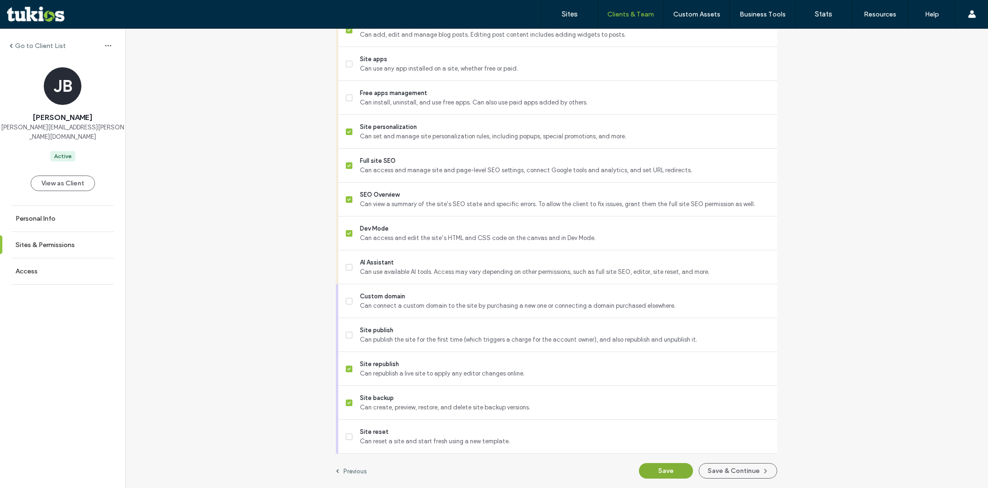
click at [662, 473] on button "Save" at bounding box center [666, 471] width 54 height 16
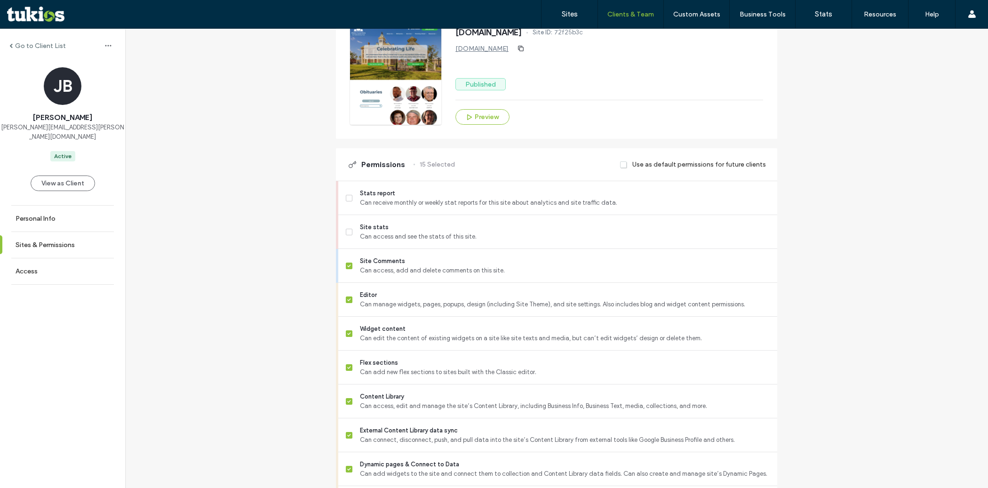
scroll to position [0, 0]
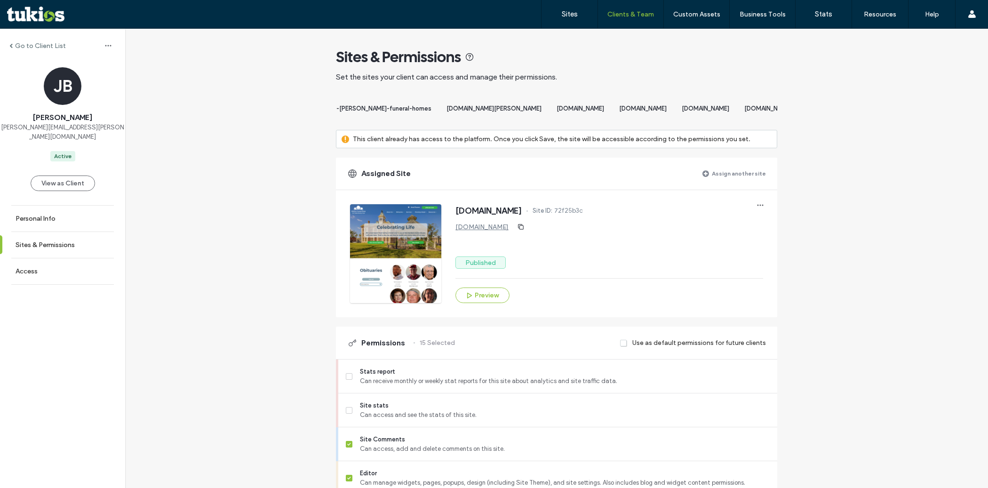
click at [726, 181] on label "Assign another site" at bounding box center [739, 173] width 54 height 16
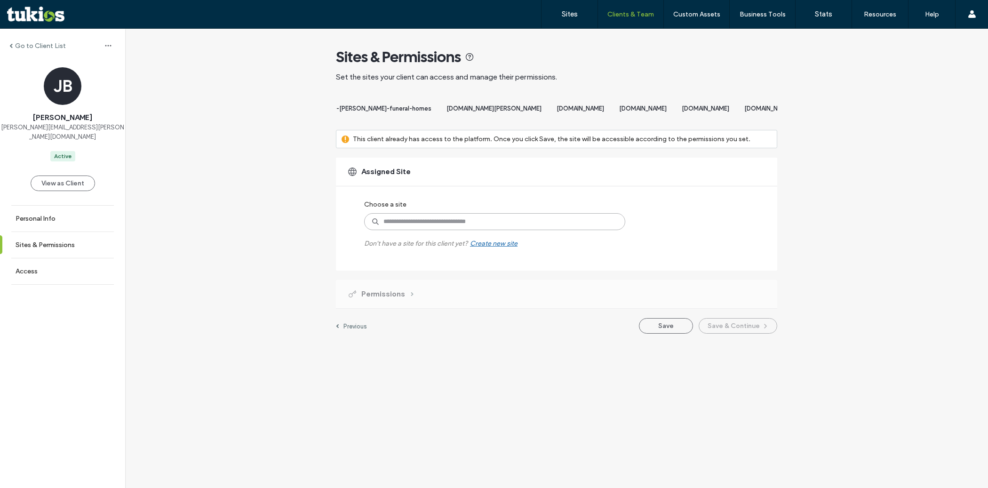
click at [537, 230] on input at bounding box center [494, 221] width 261 height 17
paste input "**********"
type input "**********"
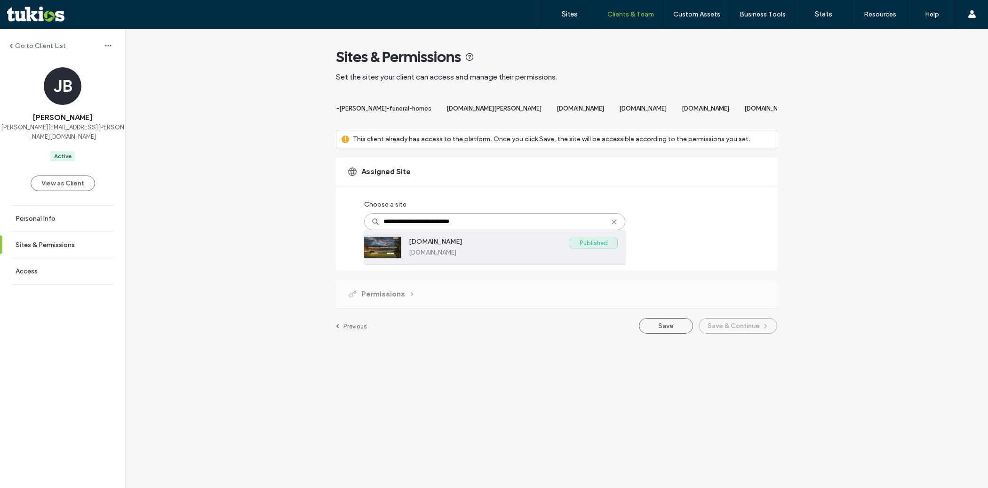
click at [507, 249] on label "www.wilkinsonfuneralhome.com" at bounding box center [489, 243] width 161 height 11
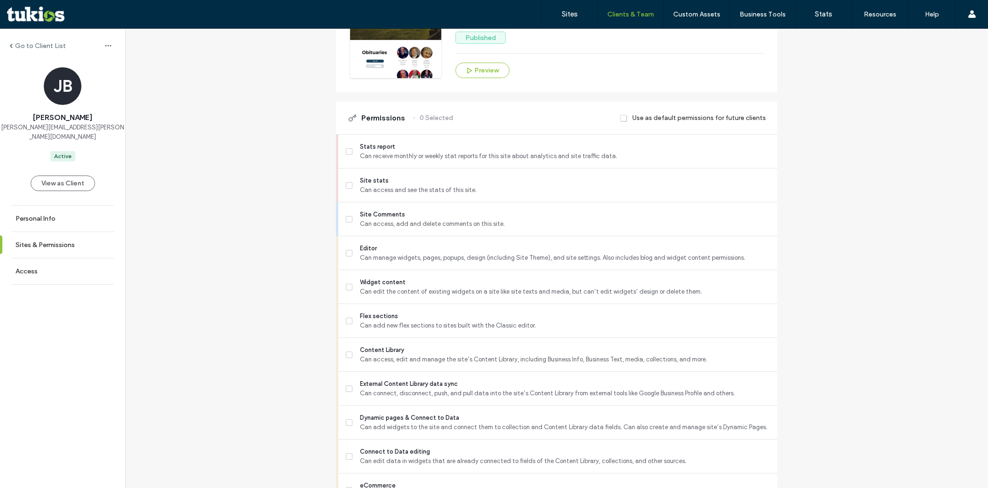
scroll to position [255, 0]
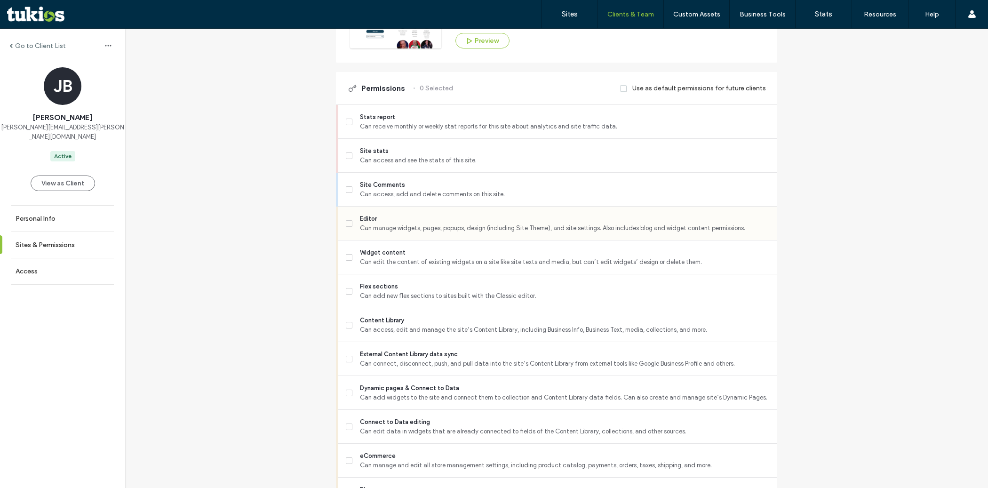
click at [475, 233] on span "Can manage widgets, pages, popups, design (including Site Theme), and site sett…" at bounding box center [565, 228] width 410 height 9
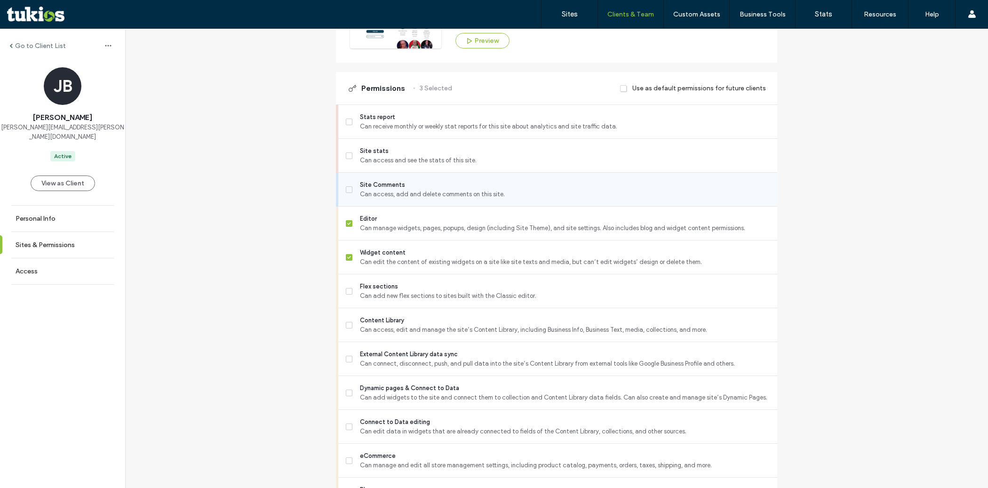
click at [460, 190] on span "Site Comments" at bounding box center [565, 184] width 410 height 9
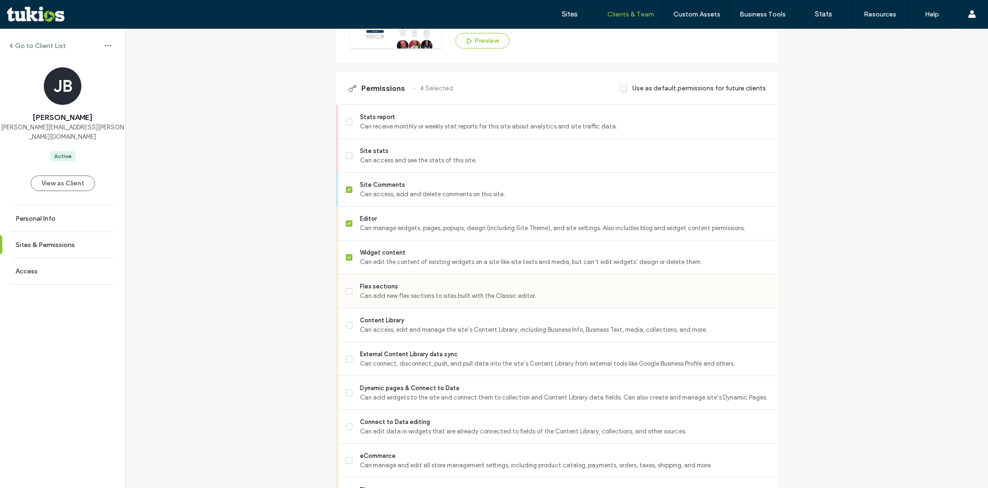
click at [429, 299] on span "Can add new flex sections to sites built with the Classic editor." at bounding box center [565, 295] width 410 height 9
click at [421, 335] on span "Can access, edit and manage the site’s Content Library, including Business Info…" at bounding box center [565, 329] width 410 height 9
click at [415, 368] on span "Can connect, disconnect, push, and pull data into the site’s Content Library fr…" at bounding box center [565, 363] width 410 height 9
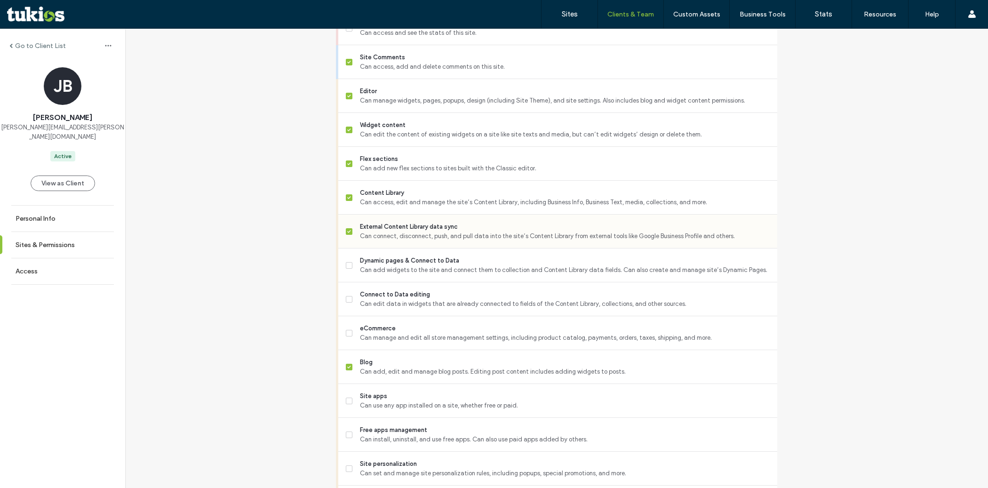
scroll to position [384, 0]
click at [411, 273] on span "Can add widgets to the site and connect them to collection and Content Library …" at bounding box center [565, 268] width 410 height 9
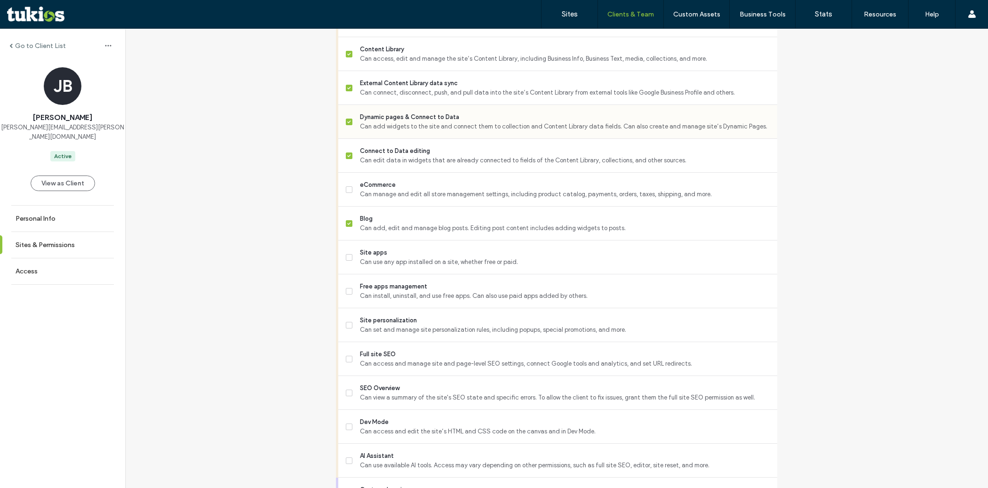
scroll to position [528, 0]
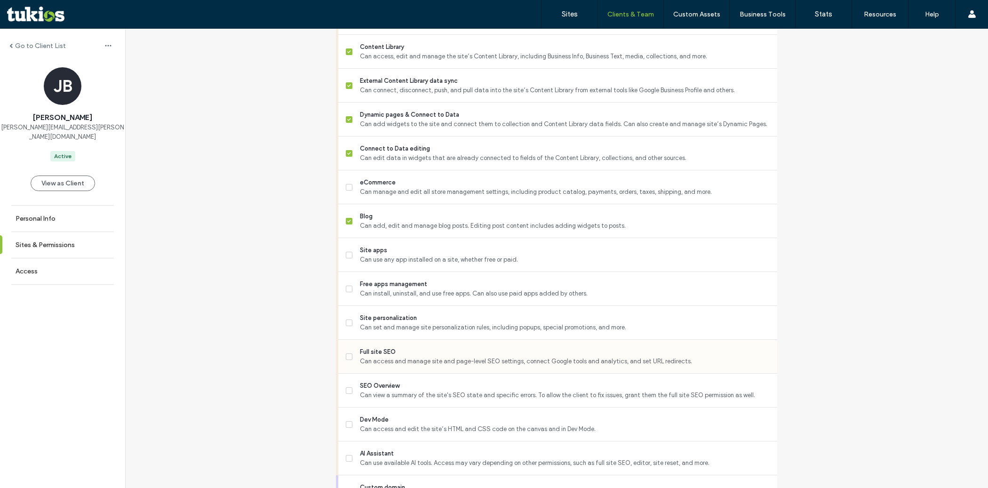
click at [413, 366] on span "Can access and manage site and page-level SEO settings, connect Google tools an…" at bounding box center [565, 361] width 410 height 9
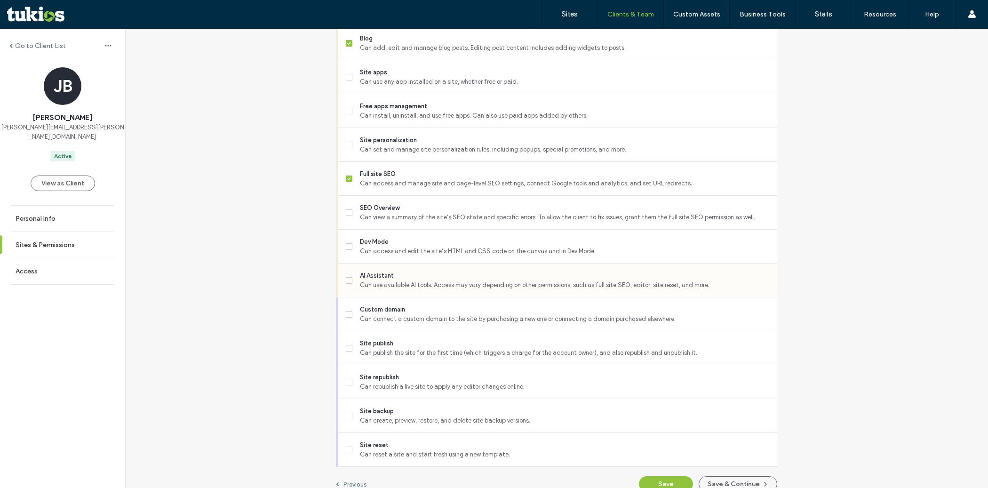
scroll to position [712, 0]
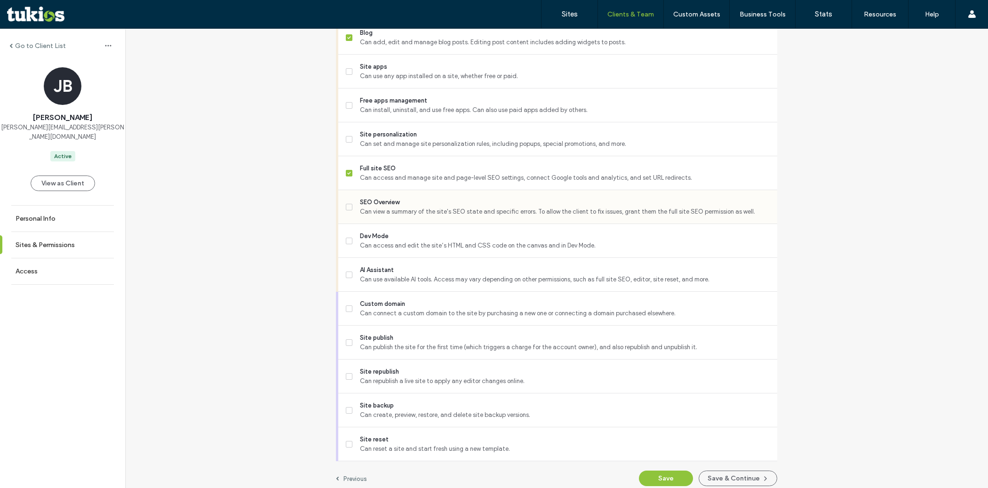
click at [417, 207] on span "SEO Overview" at bounding box center [565, 202] width 410 height 9
click at [413, 131] on div "Site personalization Can set and manage site personalization rules, including p…" at bounding box center [562, 138] width 432 height 33
click at [405, 139] on span "Site personalization" at bounding box center [565, 134] width 410 height 9
click at [404, 257] on div "Dev Mode Can access and edit the site’s HTML and CSS code on the canvas and in …" at bounding box center [562, 240] width 432 height 33
click at [403, 250] on span "Can access and edit the site’s HTML and CSS code on the canvas and in Dev Mode." at bounding box center [565, 245] width 410 height 9
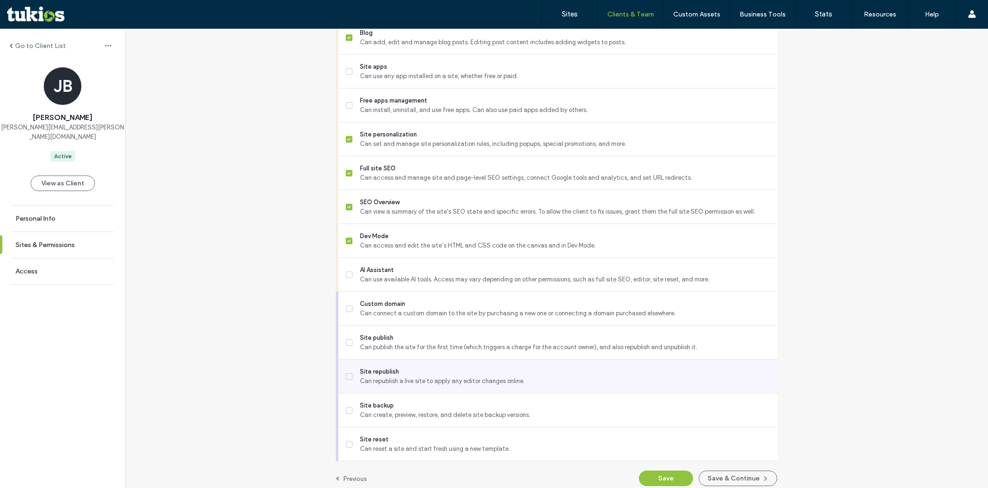
click at [398, 377] on span "Site republish" at bounding box center [565, 371] width 410 height 9
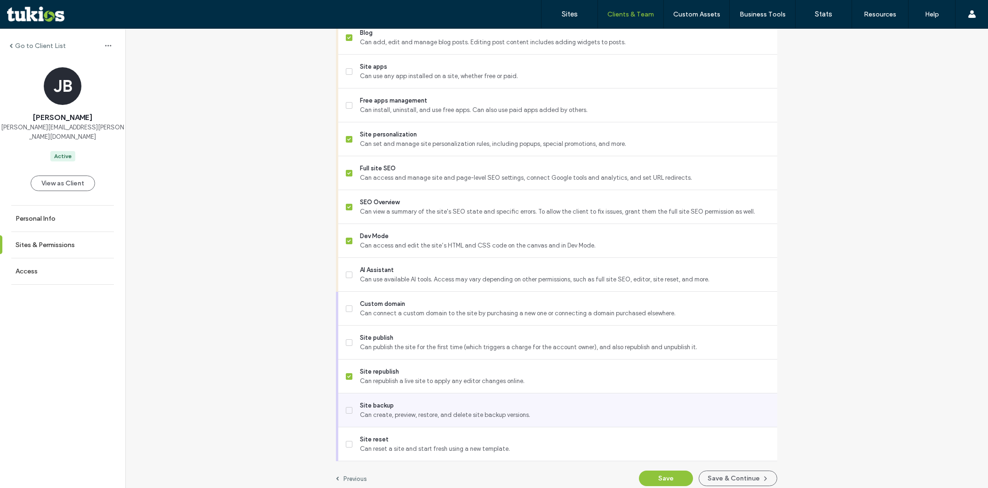
click at [395, 410] on span "Site backup" at bounding box center [565, 405] width 410 height 9
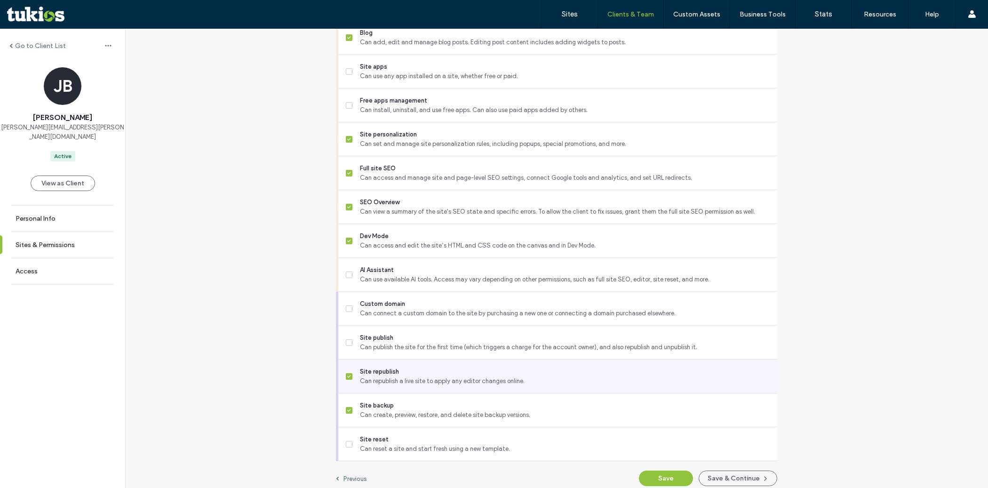
scroll to position [726, 0]
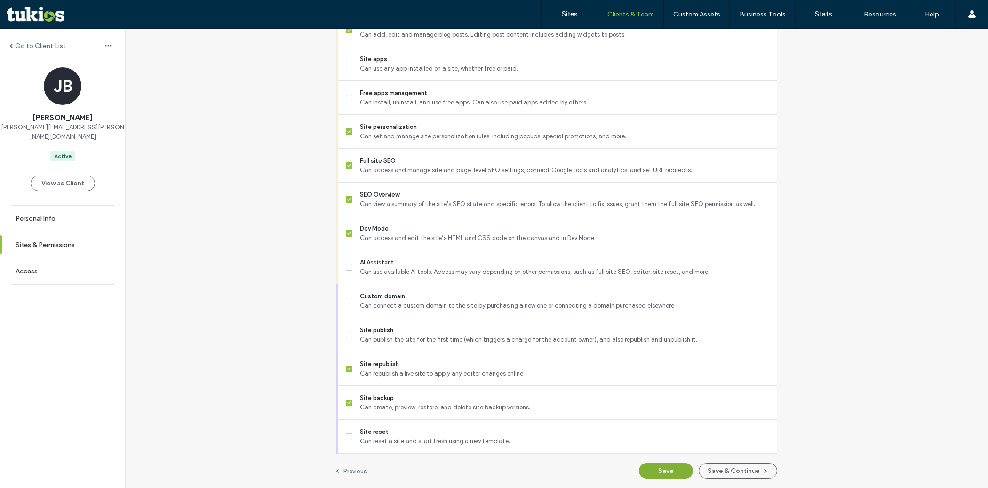
click at [655, 465] on button "Save" at bounding box center [666, 471] width 54 height 16
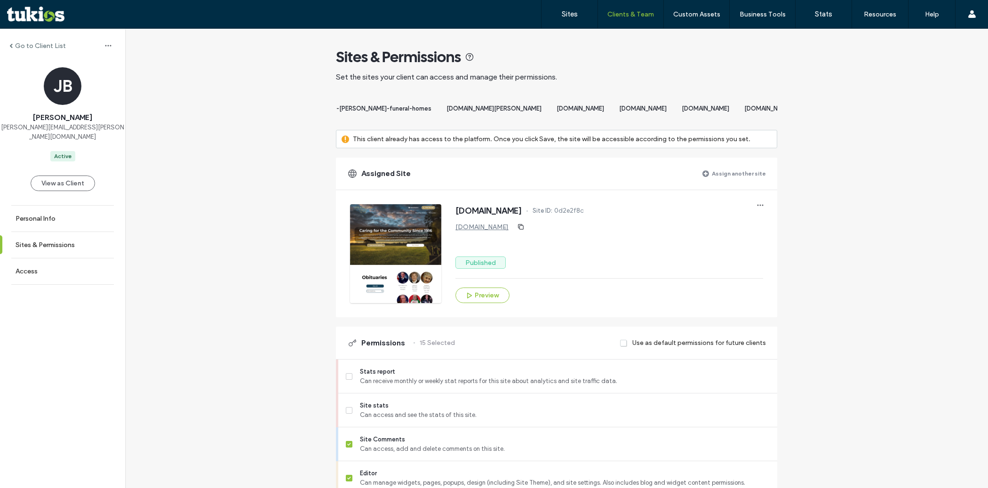
click at [744, 178] on label "Assign another site" at bounding box center [739, 173] width 54 height 16
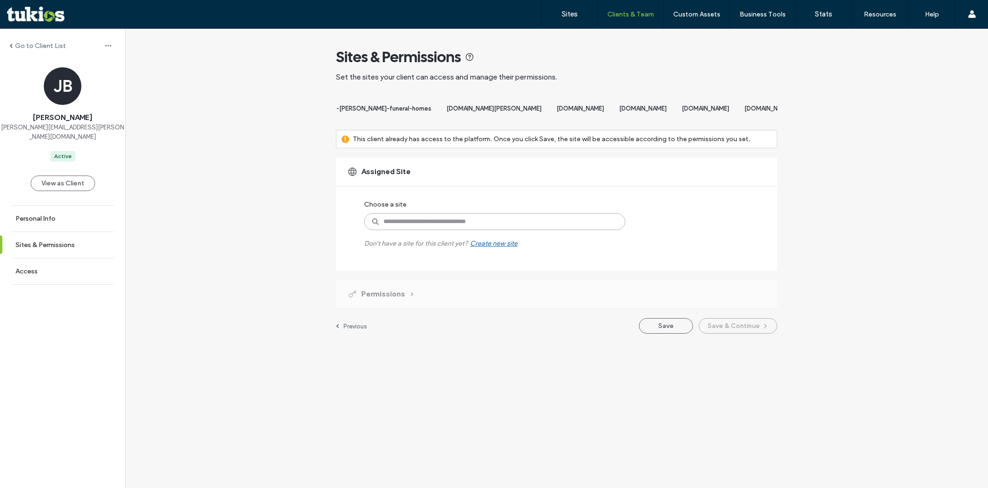
click at [555, 230] on input at bounding box center [494, 221] width 261 height 17
paste input "**********"
type input "**********"
click at [446, 227] on input "**********" at bounding box center [494, 221] width 261 height 17
click at [465, 228] on input at bounding box center [494, 221] width 261 height 17
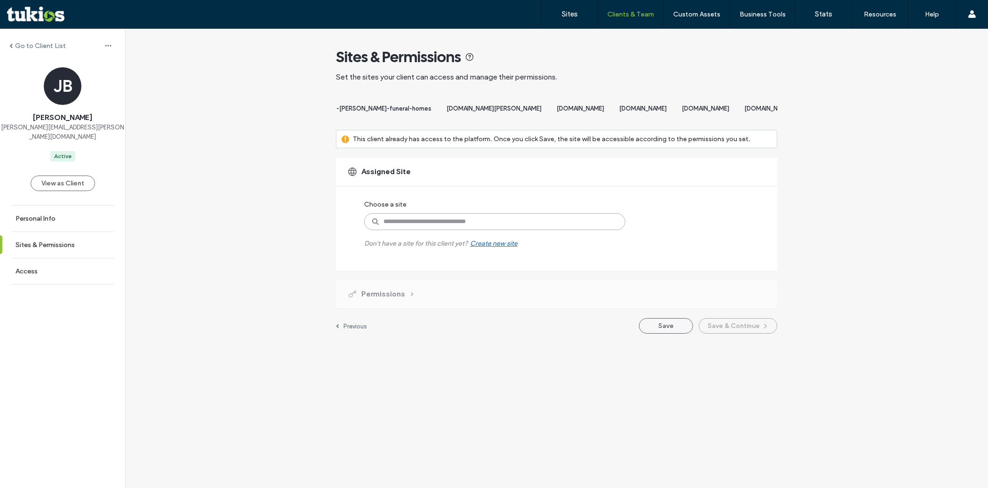
paste input "**********"
type input "**********"
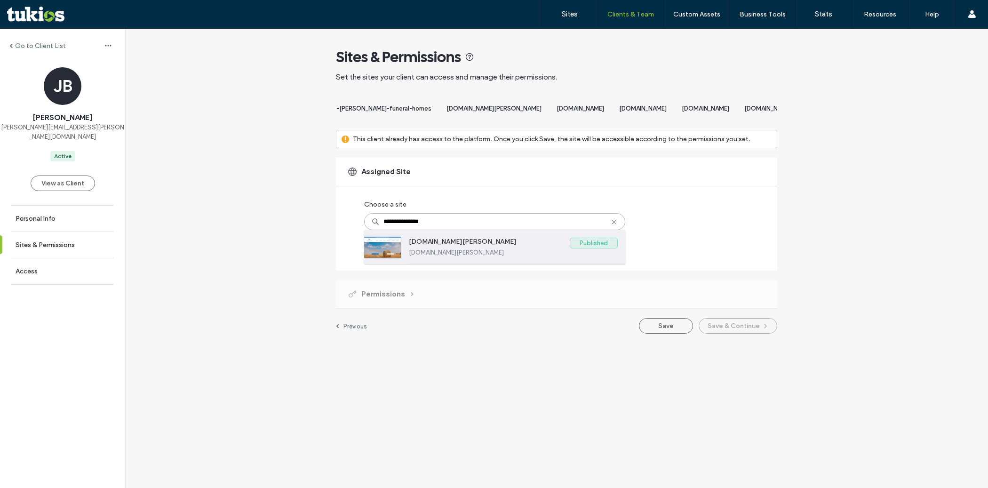
click at [481, 264] on div "www.worlein.com Published www.worlein.com" at bounding box center [513, 246] width 209 height 33
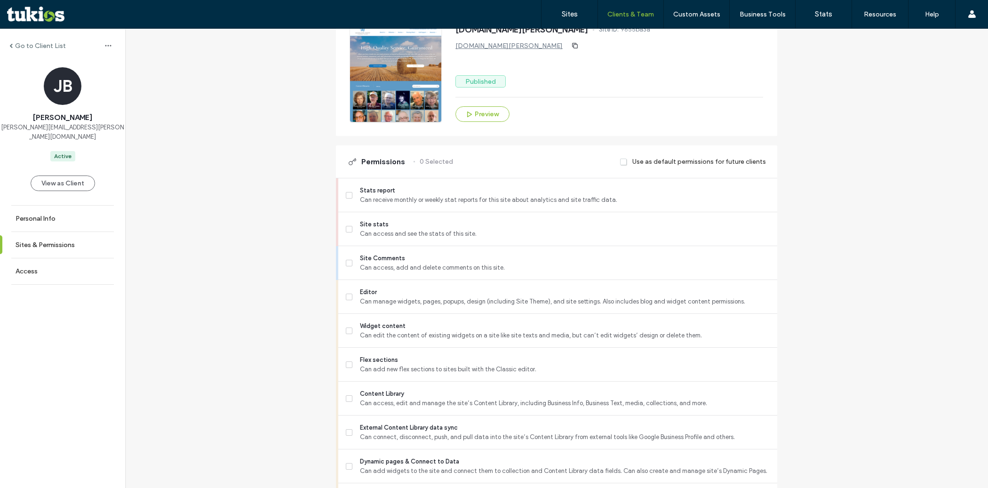
scroll to position [226, 0]
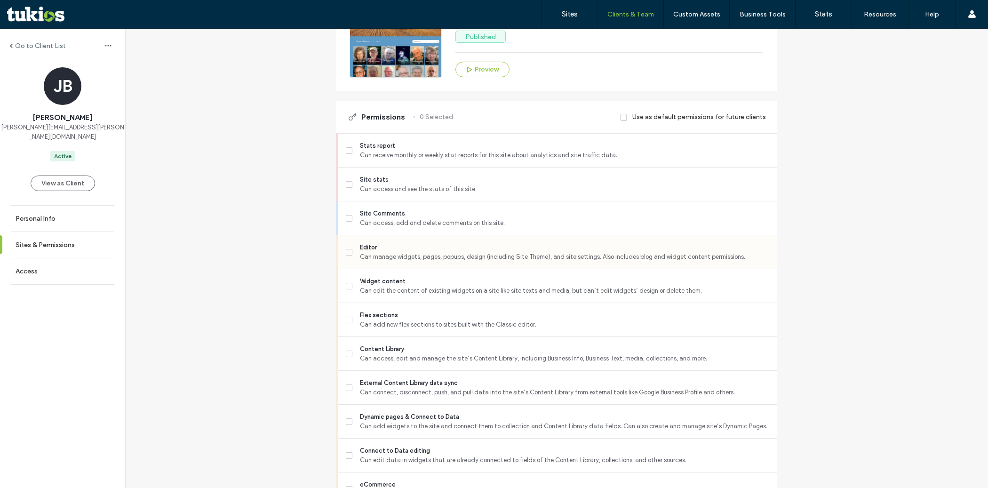
click at [447, 262] on span "Can manage widgets, pages, popups, design (including Site Theme), and site sett…" at bounding box center [565, 256] width 410 height 9
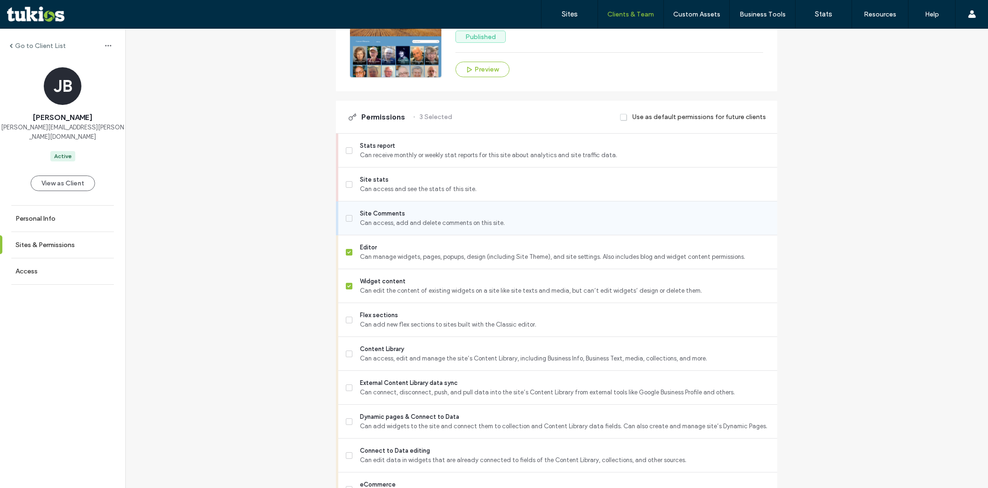
click at [443, 228] on span "Can access, add and delete comments on this site." at bounding box center [565, 222] width 410 height 9
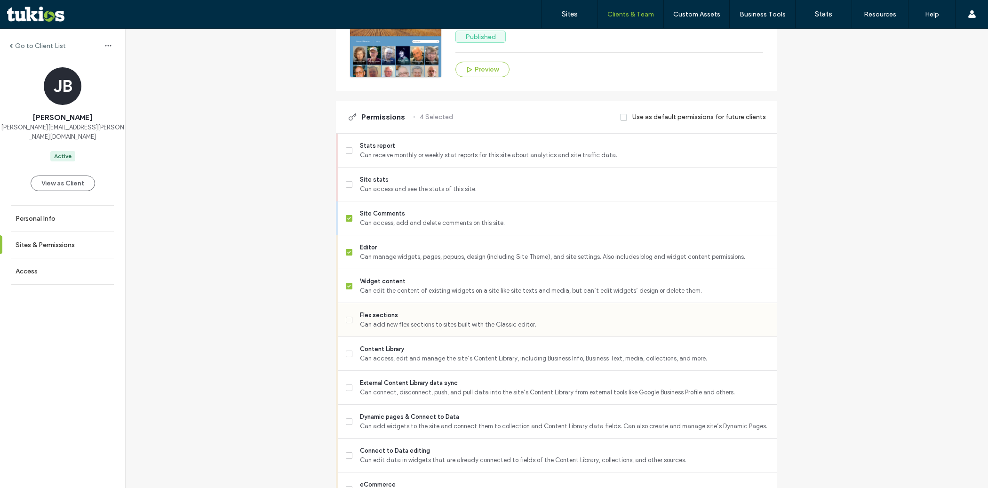
click at [433, 320] on span "Flex sections" at bounding box center [565, 315] width 410 height 9
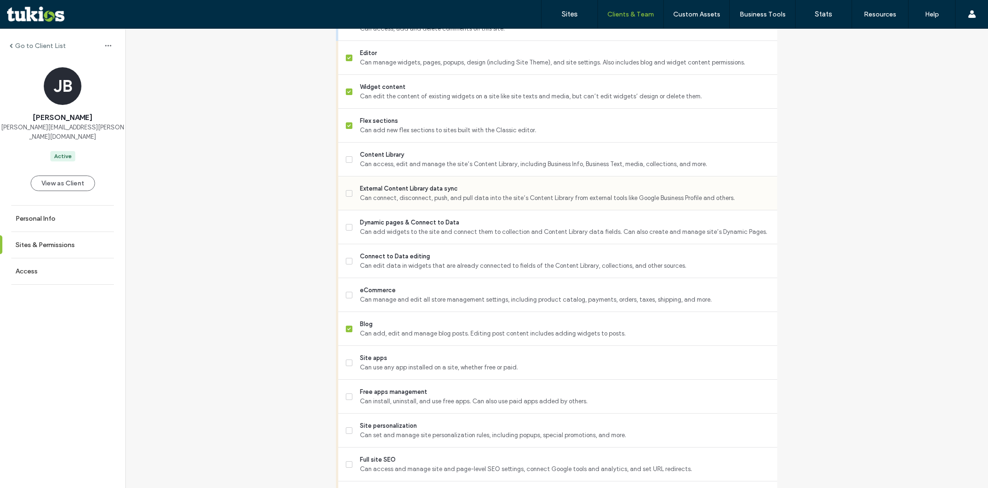
scroll to position [433, 0]
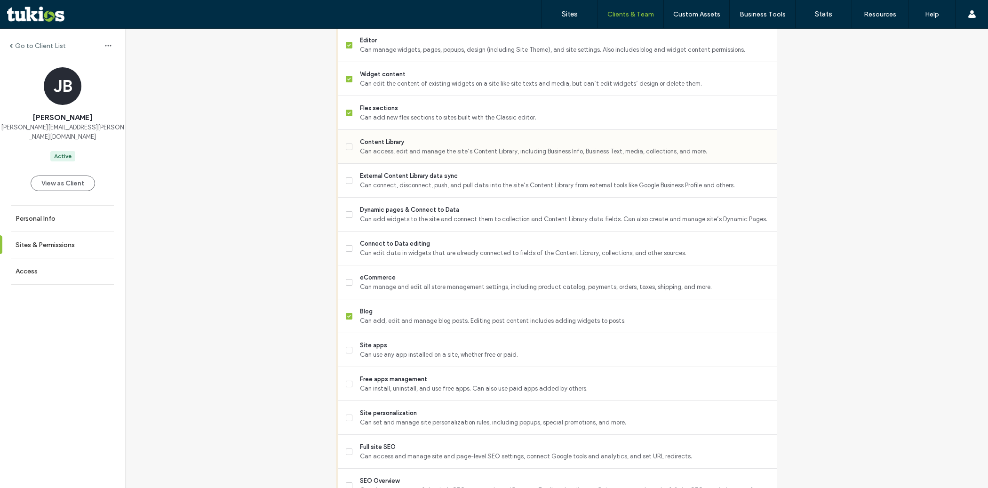
click at [416, 156] on span "Can access, edit and manage the site’s Content Library, including Business Info…" at bounding box center [565, 151] width 410 height 9
click at [412, 190] on span "Can connect, disconnect, push, and pull data into the site’s Content Library fr…" at bounding box center [565, 185] width 410 height 9
click at [413, 224] on span "Can add widgets to the site and connect them to collection and Content Library …" at bounding box center [565, 219] width 410 height 9
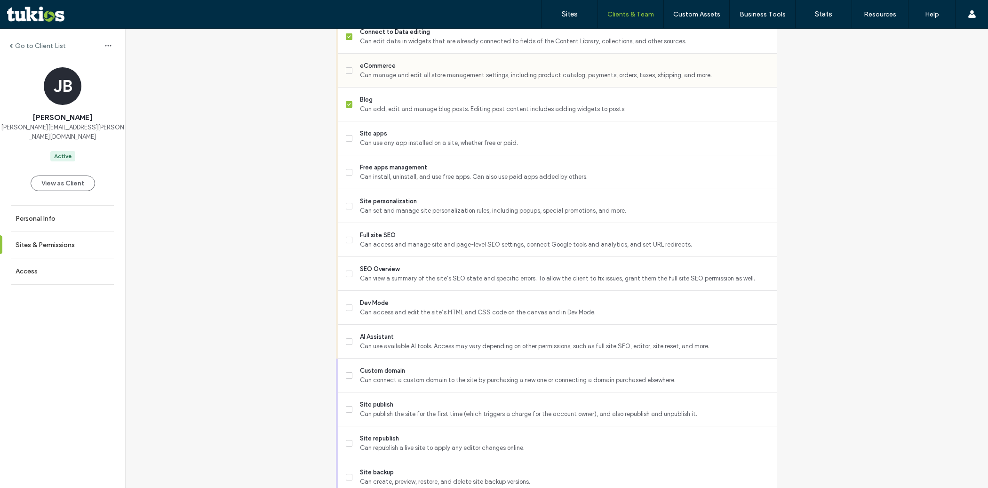
scroll to position [649, 0]
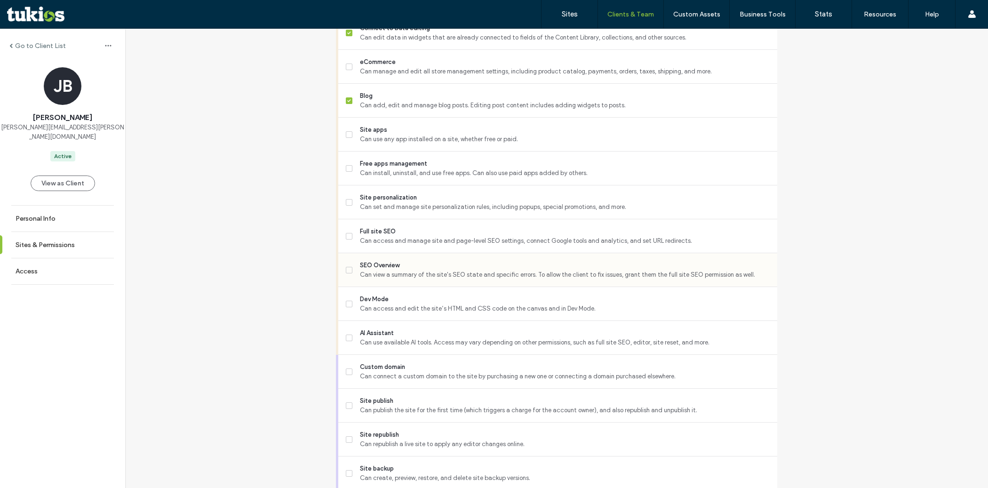
click at [419, 270] on span "SEO Overview" at bounding box center [565, 265] width 410 height 9
click at [413, 236] on span "Full site SEO" at bounding box center [565, 231] width 410 height 9
click at [410, 210] on span "Can set and manage site personalization rules, including popups, special promot…" at bounding box center [565, 206] width 410 height 9
click at [410, 321] on div "Dev Mode Can access and edit the site’s HTML and CSS code on the canvas and in …" at bounding box center [562, 303] width 432 height 33
click at [400, 304] on span "Dev Mode" at bounding box center [565, 299] width 410 height 9
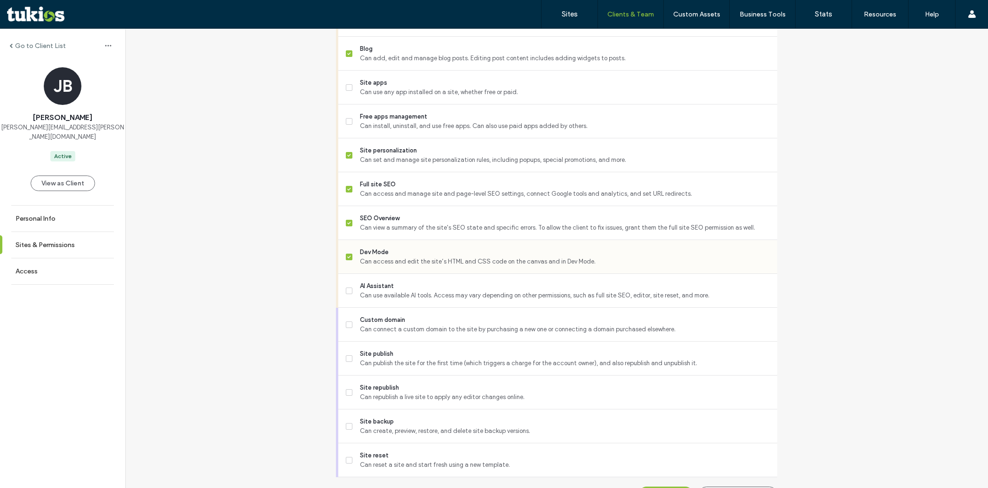
scroll to position [726, 0]
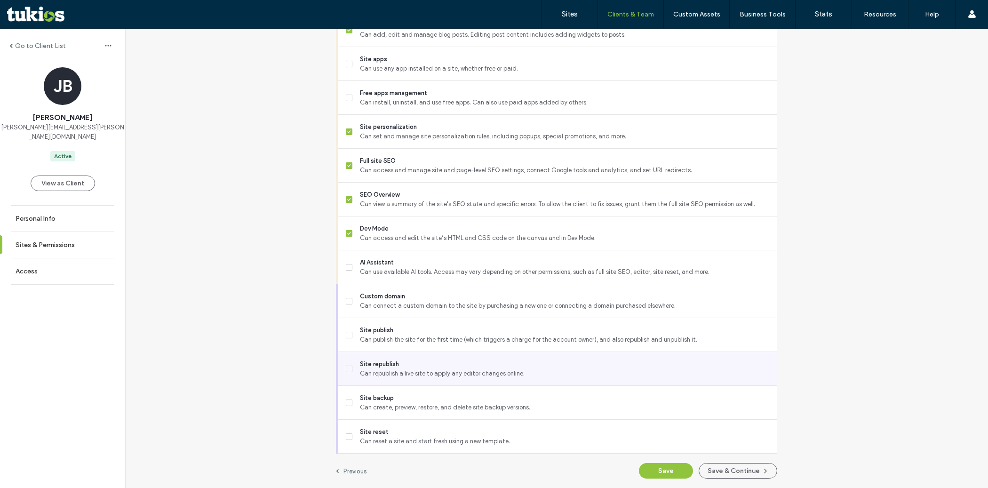
click at [398, 360] on span "Site republish" at bounding box center [565, 364] width 410 height 9
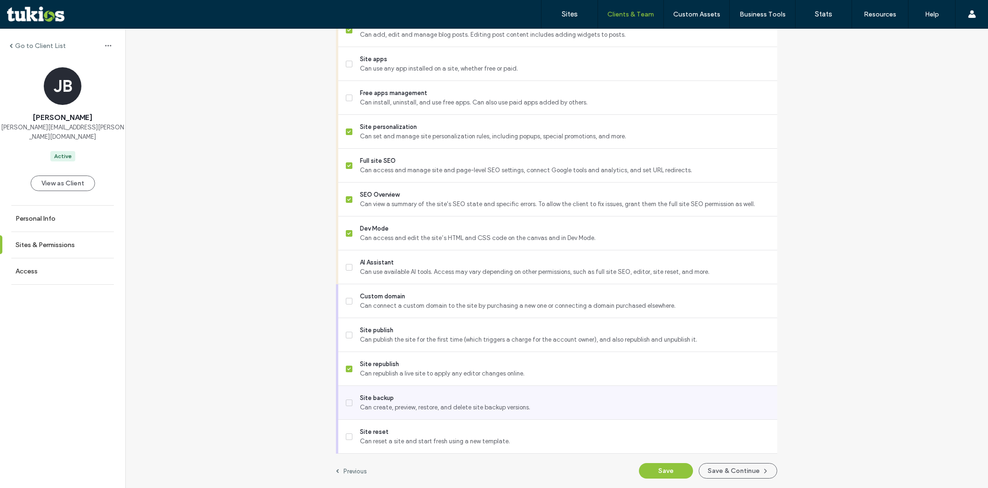
click at [393, 405] on span "Can create, preview, restore, and delete site backup versions." at bounding box center [565, 407] width 410 height 9
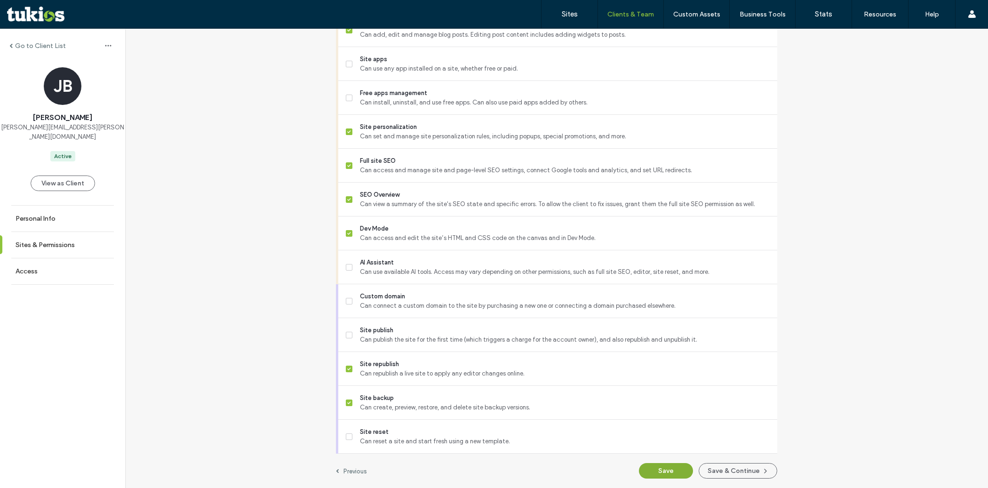
click at [649, 469] on button "Save" at bounding box center [666, 471] width 54 height 16
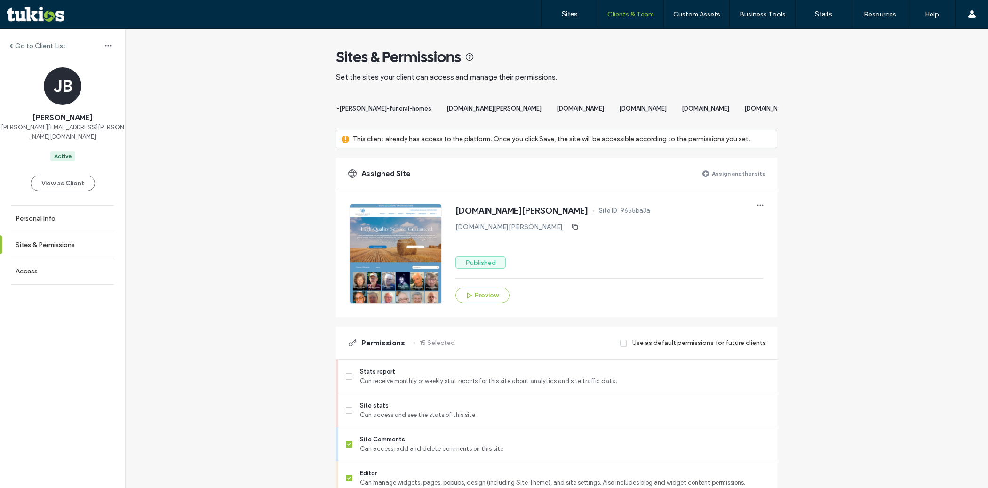
click at [739, 181] on label "Assign another site" at bounding box center [739, 173] width 54 height 16
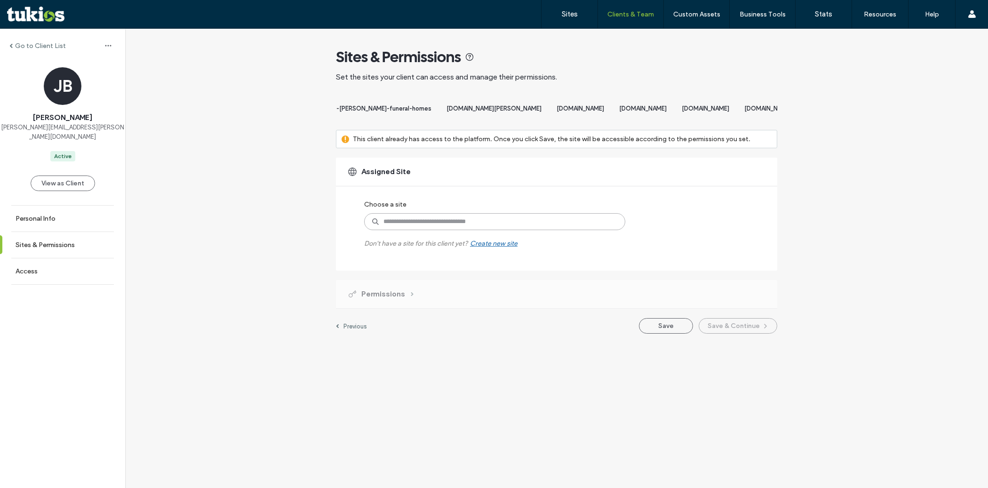
click at [535, 230] on input at bounding box center [494, 221] width 261 height 17
paste input "**********"
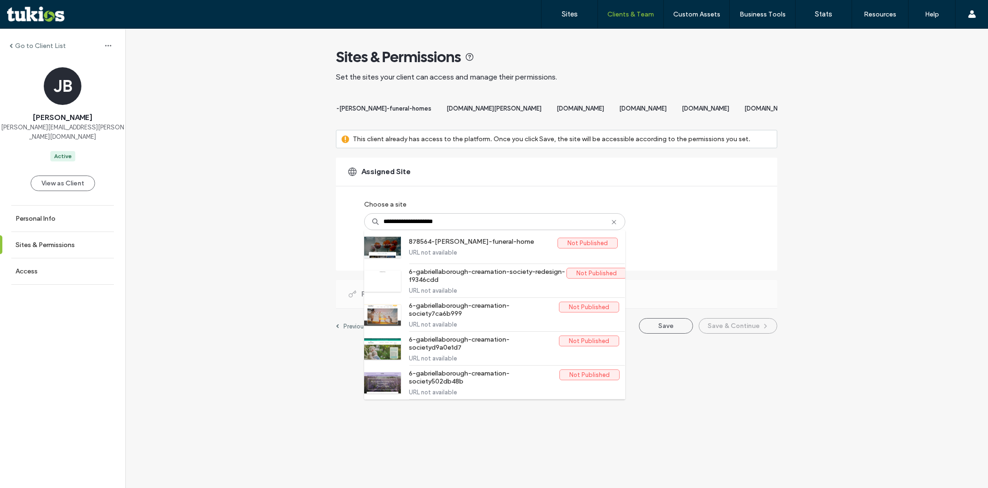
click at [540, 212] on div "**********" at bounding box center [484, 222] width 241 height 52
click at [480, 226] on input "**********" at bounding box center [494, 221] width 261 height 17
type input "**********"
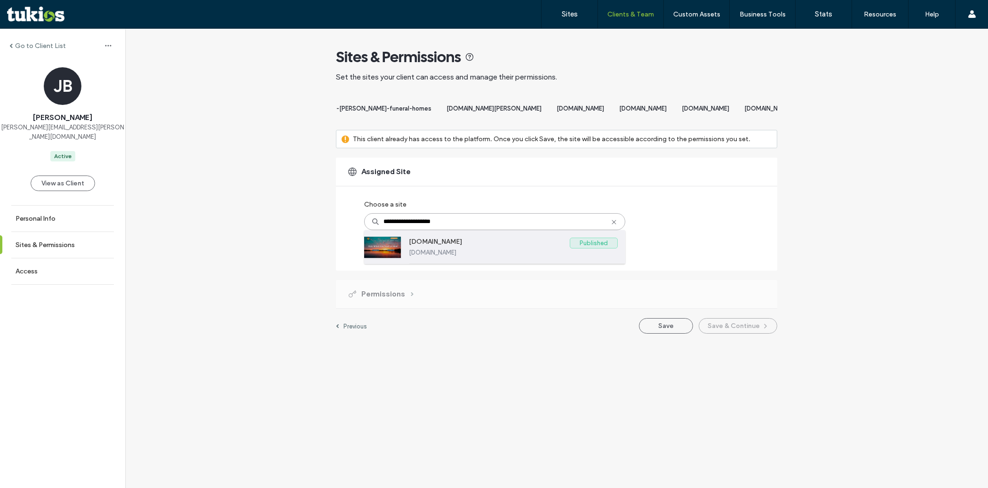
click at [466, 245] on div "www.wrightfuneral.com Published www.wrightfuneral.com" at bounding box center [513, 246] width 209 height 33
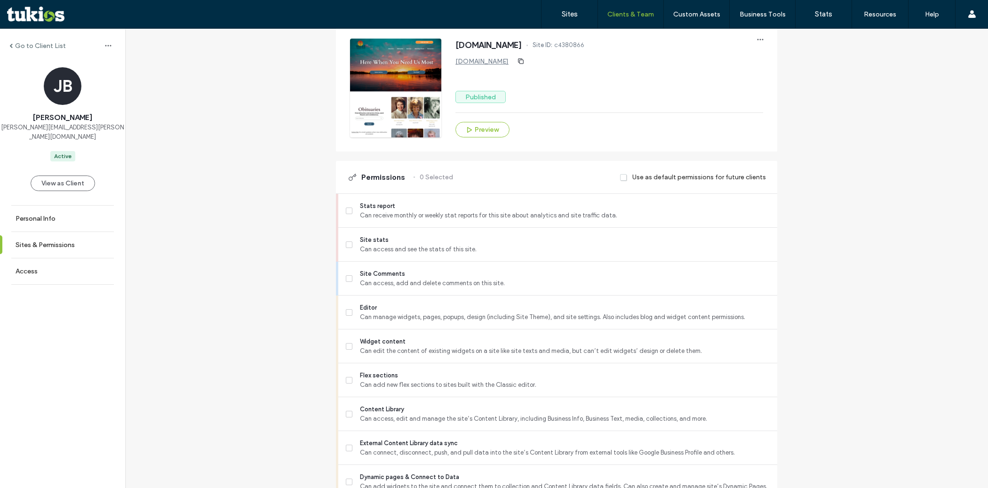
scroll to position [207, 0]
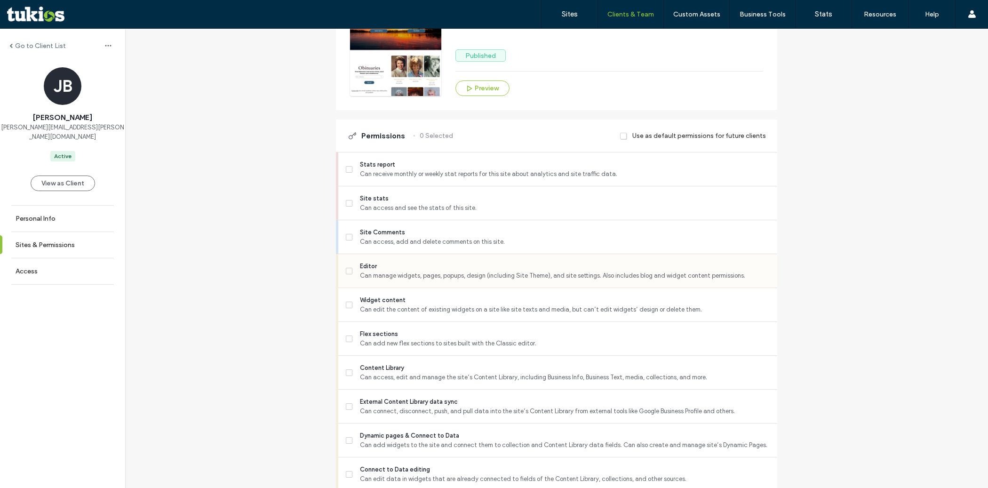
click at [488, 281] on span "Can manage widgets, pages, popups, design (including Site Theme), and site sett…" at bounding box center [565, 275] width 410 height 9
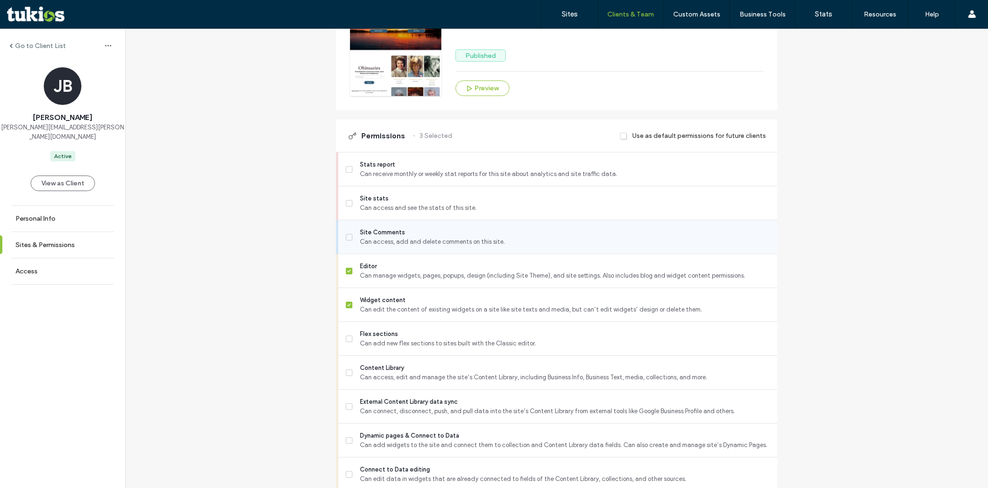
click at [473, 247] on span "Can access, add and delete comments on this site." at bounding box center [565, 241] width 410 height 9
click at [445, 348] on span "Can add new flex sections to sites built with the Classic editor." at bounding box center [565, 343] width 410 height 9
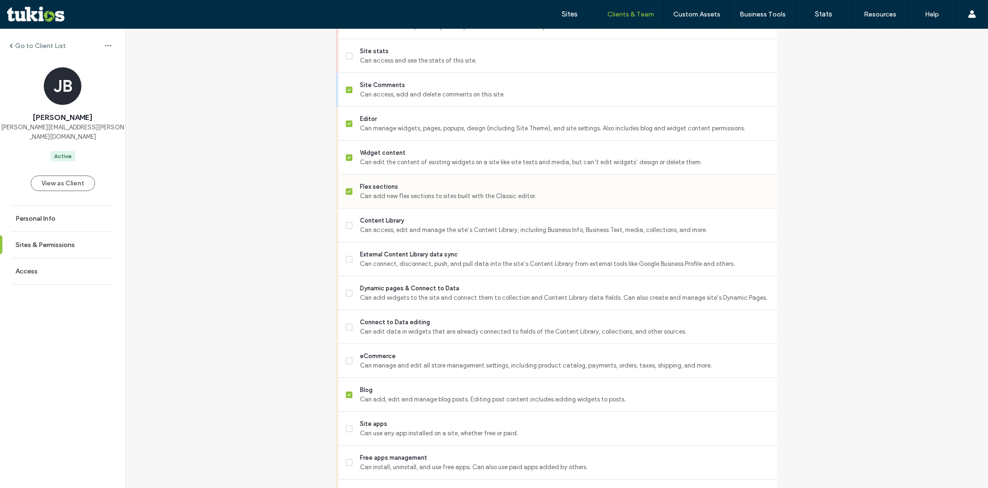
scroll to position [383, 0]
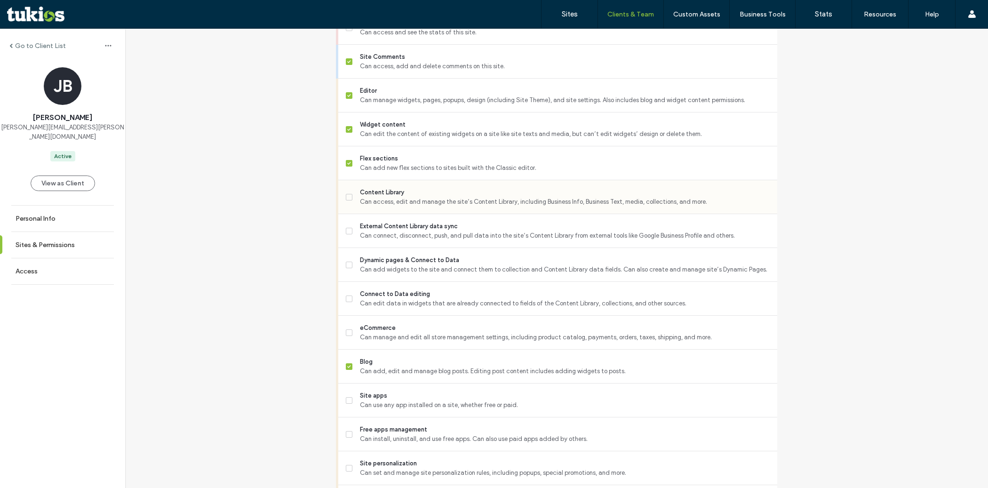
click at [420, 197] on span "Content Library" at bounding box center [565, 192] width 410 height 9
click at [415, 238] on span "Can connect, disconnect, push, and pull data into the site’s Content Library fr…" at bounding box center [565, 235] width 410 height 9
click at [411, 274] on span "Can add widgets to the site and connect them to collection and Content Library …" at bounding box center [565, 269] width 410 height 9
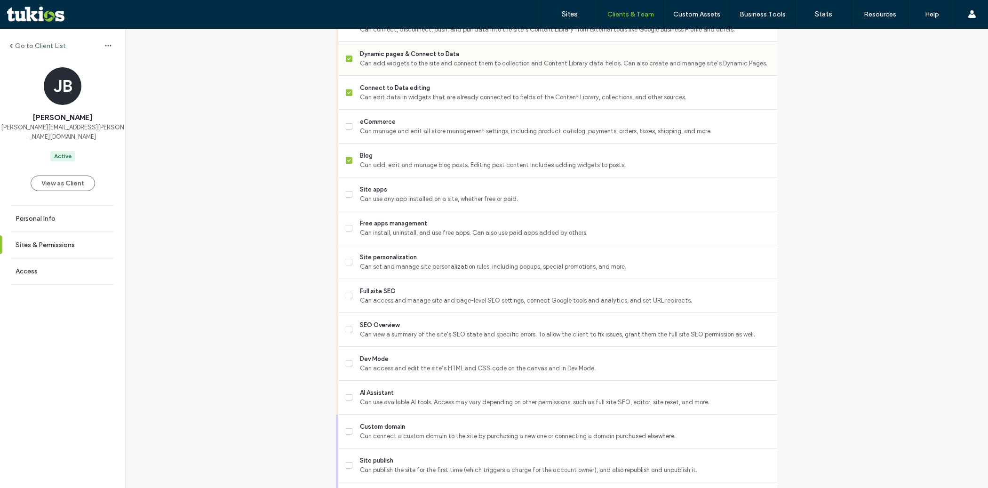
scroll to position [726, 0]
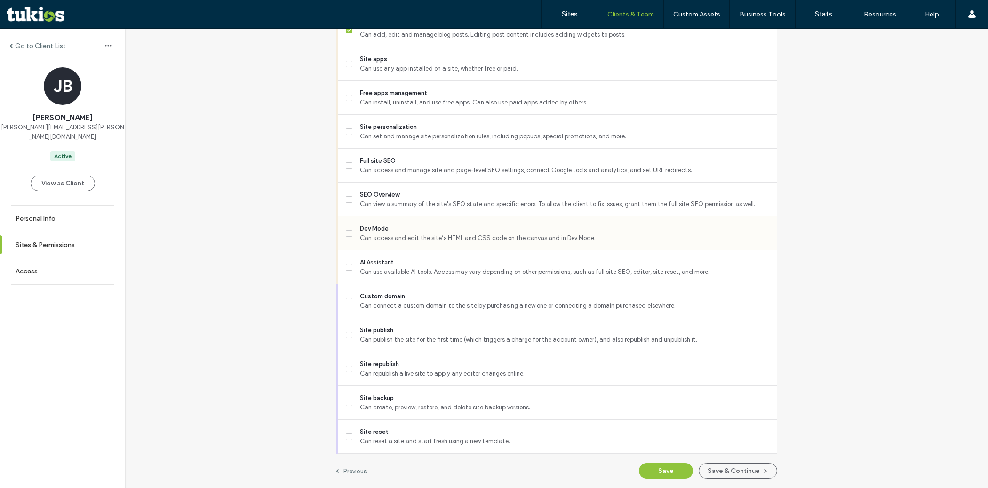
click at [408, 234] on span "Can access and edit the site’s HTML and CSS code on the canvas and in Dev Mode." at bounding box center [565, 237] width 410 height 9
click at [408, 198] on span "SEO Overview" at bounding box center [565, 194] width 410 height 9
click at [405, 170] on span "Can access and manage site and page-level SEO settings, connect Google tools an…" at bounding box center [565, 170] width 410 height 9
click at [405, 138] on span "Can set and manage site personalization rules, including popups, special promot…" at bounding box center [565, 136] width 410 height 9
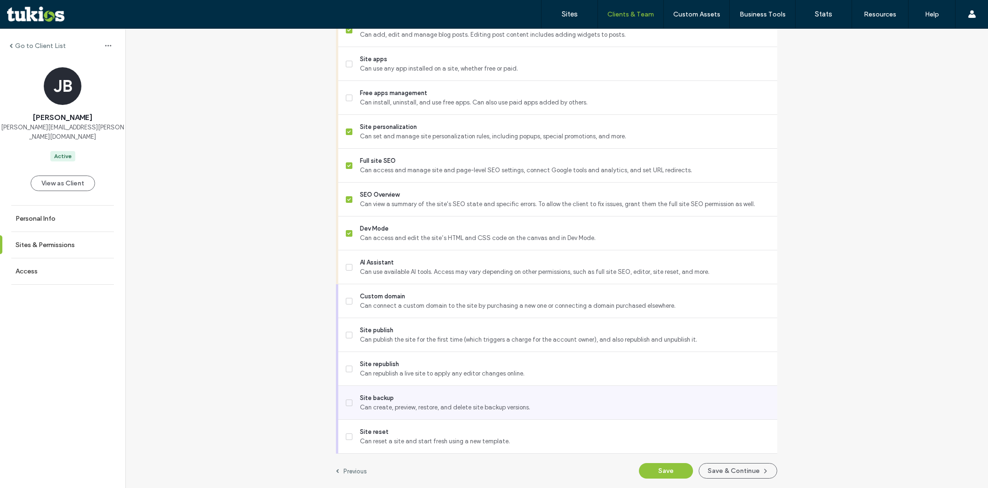
click at [396, 405] on span "Can create, preview, restore, and delete site backup versions." at bounding box center [565, 407] width 410 height 9
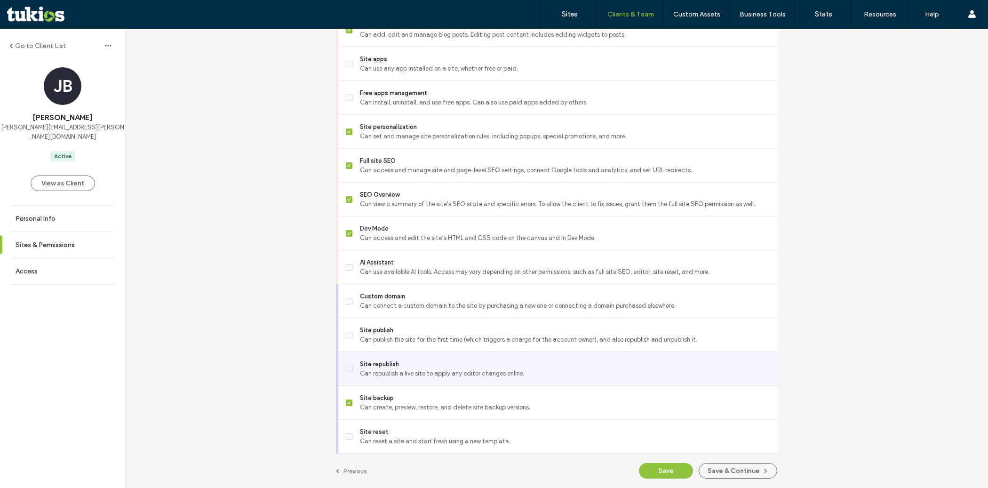
click at [403, 370] on span "Can republish a live site to apply any editor changes online." at bounding box center [565, 373] width 410 height 9
click at [660, 468] on button "Save" at bounding box center [666, 471] width 54 height 16
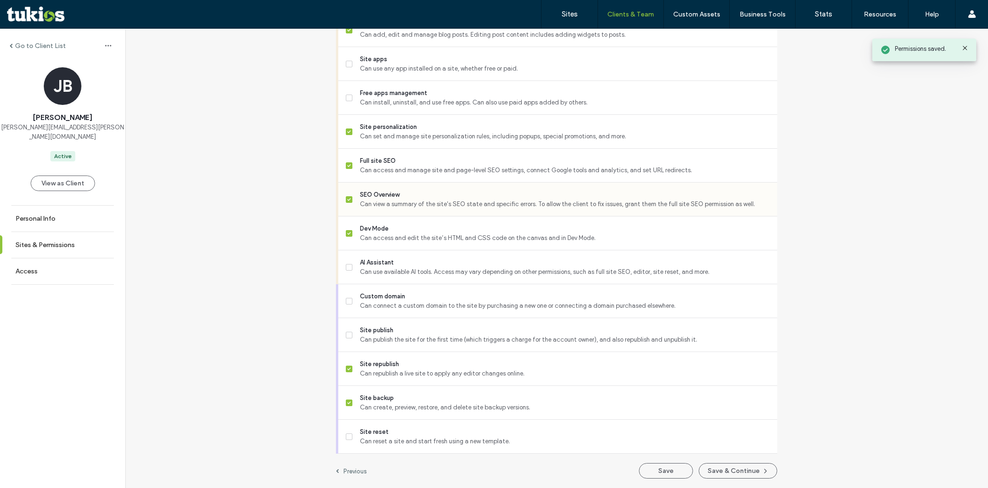
scroll to position [0, 0]
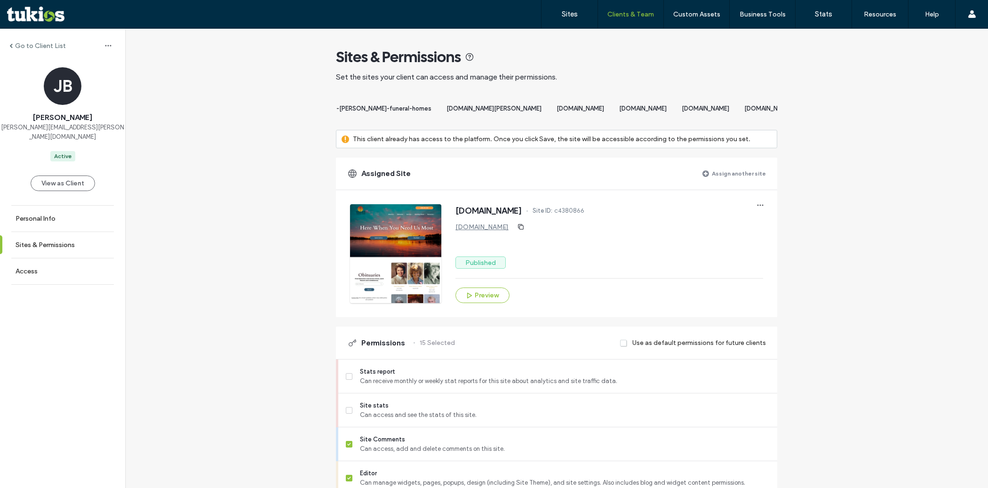
click at [732, 182] on label "Assign another site" at bounding box center [739, 173] width 54 height 16
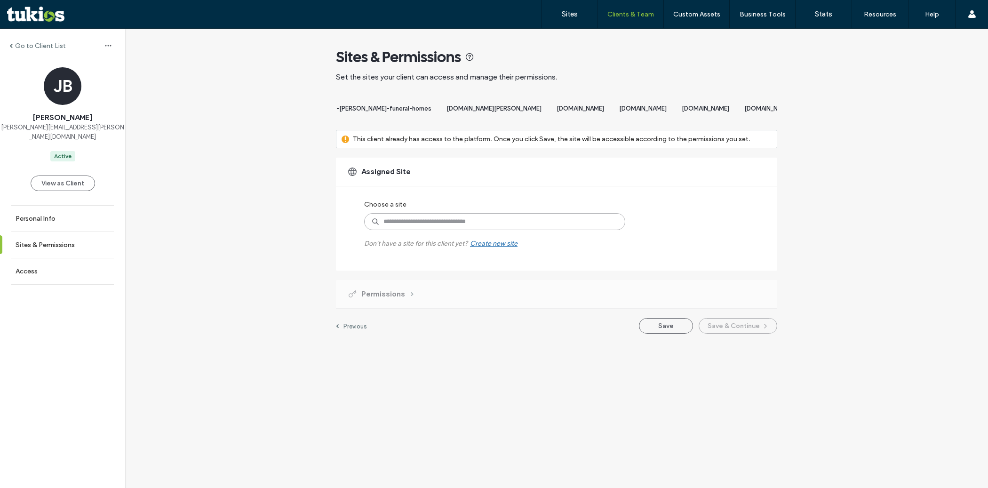
click at [527, 230] on input at bounding box center [494, 221] width 261 height 17
paste input "**********"
type input "**********"
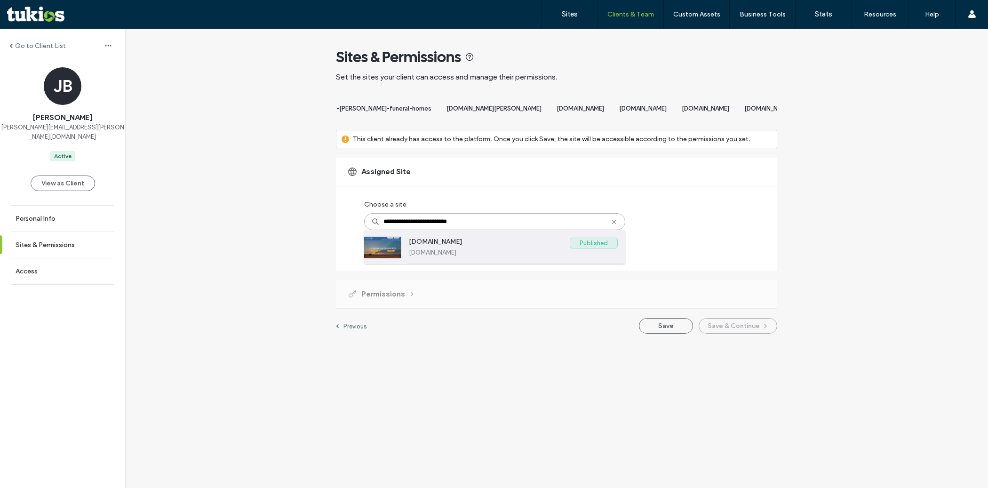
click at [497, 264] on div "www.yellowrosecremation.com Published www.yellowrosecremation.com" at bounding box center [513, 246] width 209 height 33
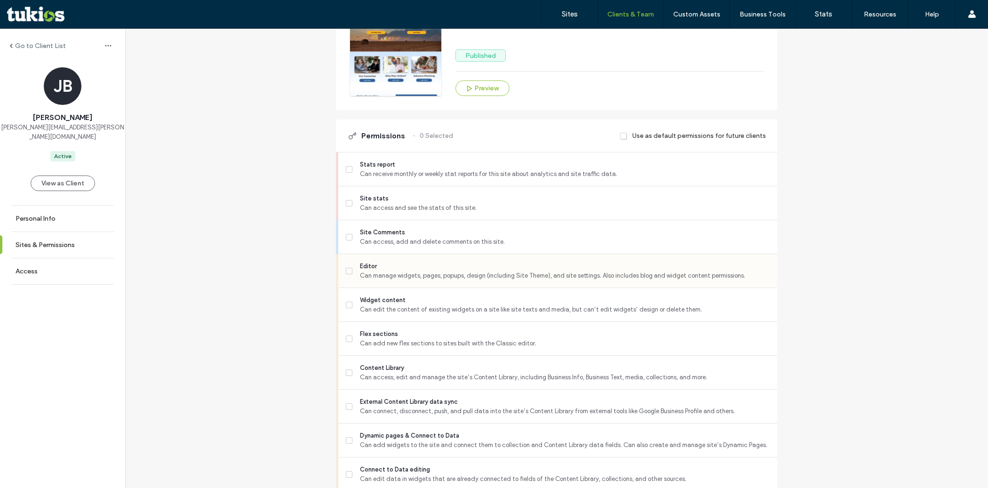
scroll to position [212, 0]
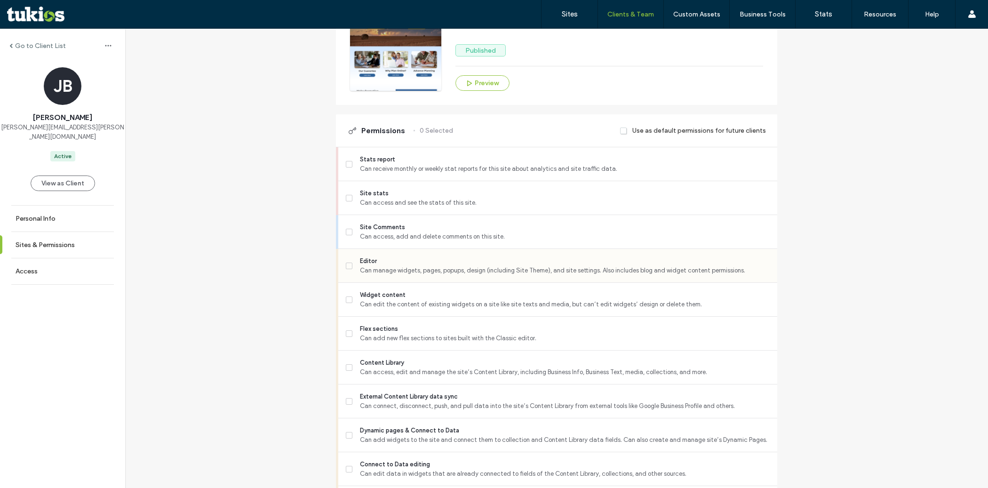
click at [481, 273] on span "Can manage widgets, pages, popups, design (including Site Theme), and site sett…" at bounding box center [565, 270] width 410 height 9
click at [457, 333] on span "Flex sections" at bounding box center [565, 328] width 410 height 9
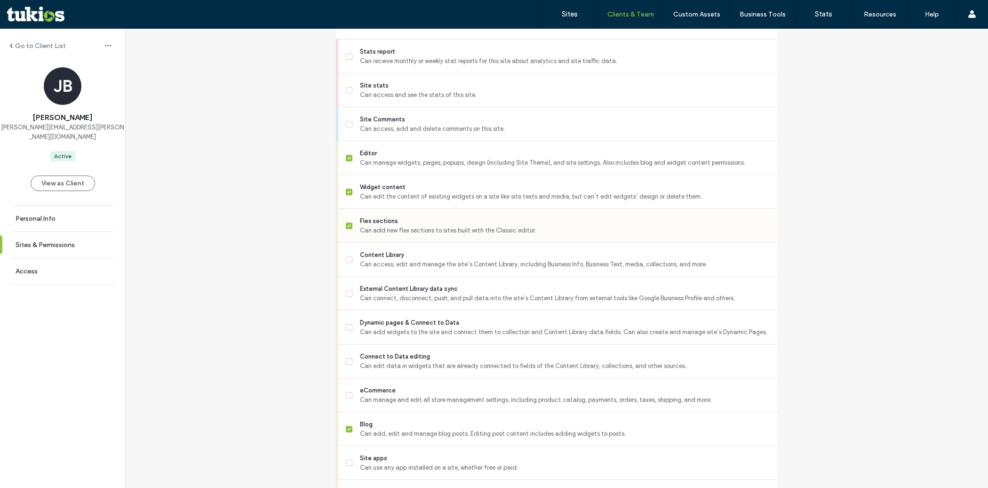
scroll to position [339, 0]
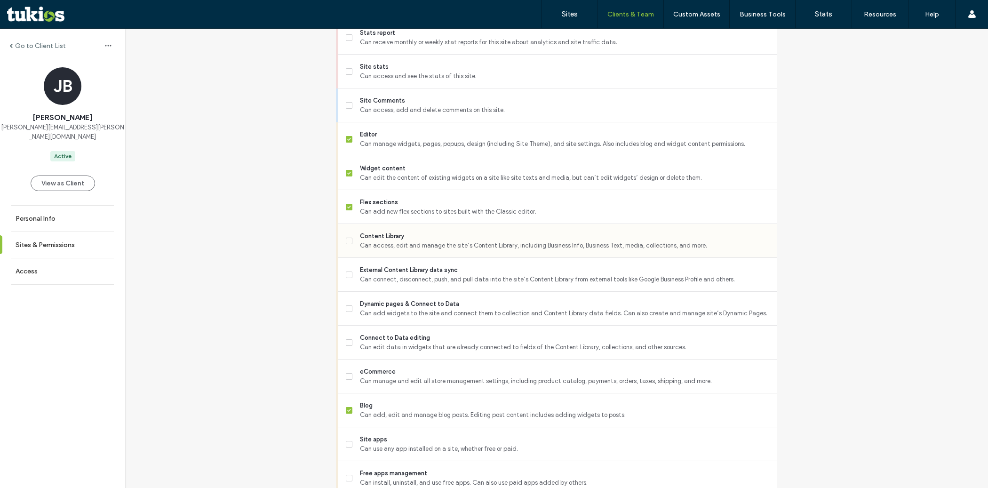
click at [441, 248] on span "Can access, edit and manage the site’s Content Library, including Business Info…" at bounding box center [565, 245] width 410 height 9
click at [434, 275] on span "External Content Library data sync" at bounding box center [565, 269] width 410 height 9
click at [431, 318] on span "Can add widgets to the site and connect them to collection and Content Library …" at bounding box center [565, 313] width 410 height 9
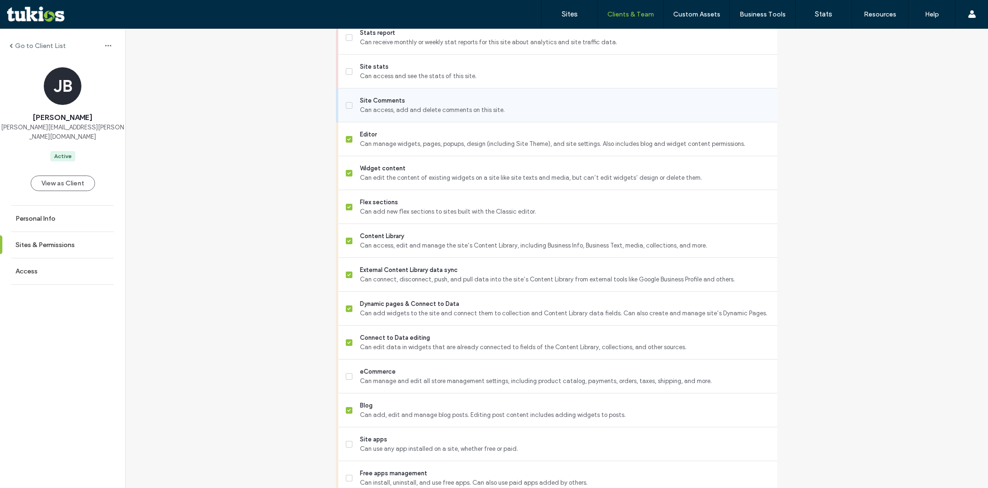
click at [434, 115] on span "Can access, add and delete comments on this site." at bounding box center [565, 109] width 410 height 9
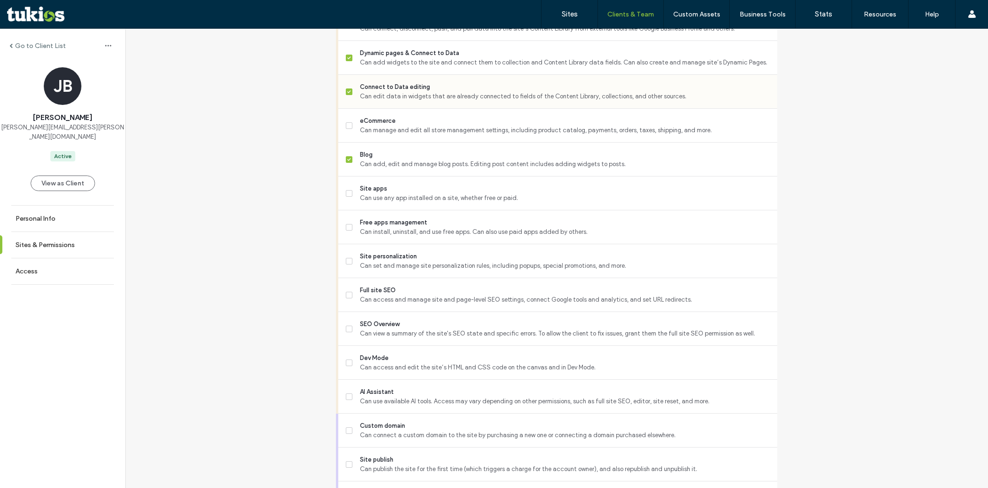
scroll to position [726, 0]
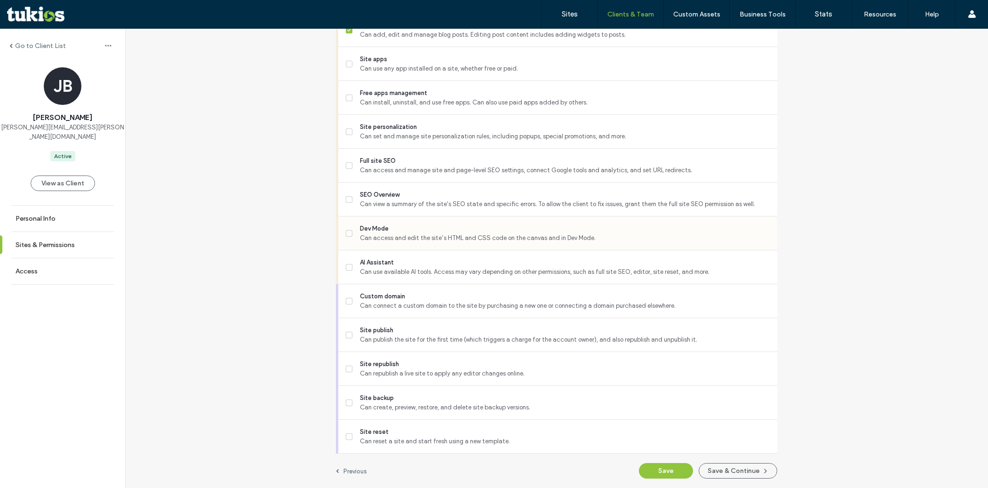
click at [429, 226] on span "Dev Mode" at bounding box center [565, 228] width 410 height 9
click at [427, 200] on span "Can view a summary of the site's SEO state and specific errors. To allow the cl…" at bounding box center [565, 204] width 410 height 9
click at [423, 163] on span "Full site SEO" at bounding box center [565, 160] width 410 height 9
click at [418, 127] on span "Site personalization" at bounding box center [565, 126] width 410 height 9
click at [413, 374] on span "Can republish a live site to apply any editor changes online." at bounding box center [565, 373] width 410 height 9
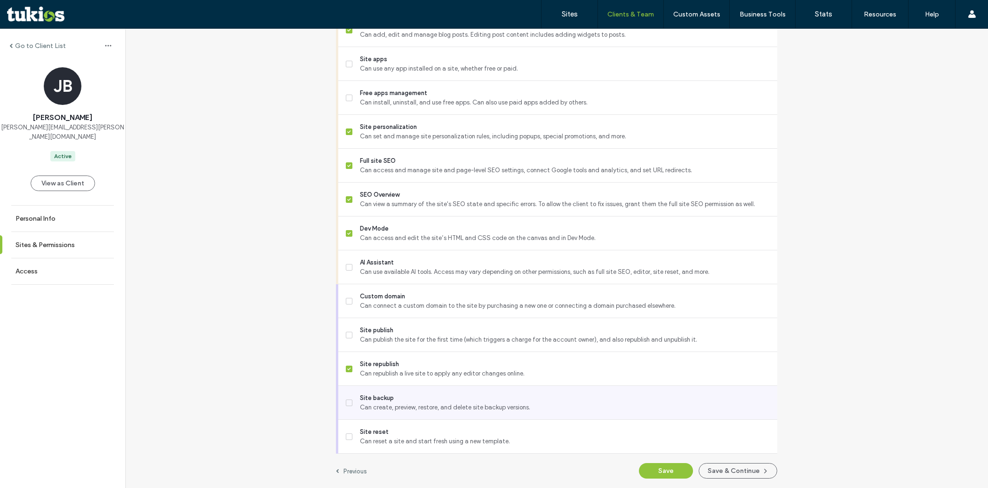
click at [412, 407] on span "Can create, preview, restore, and delete site backup versions." at bounding box center [565, 407] width 410 height 9
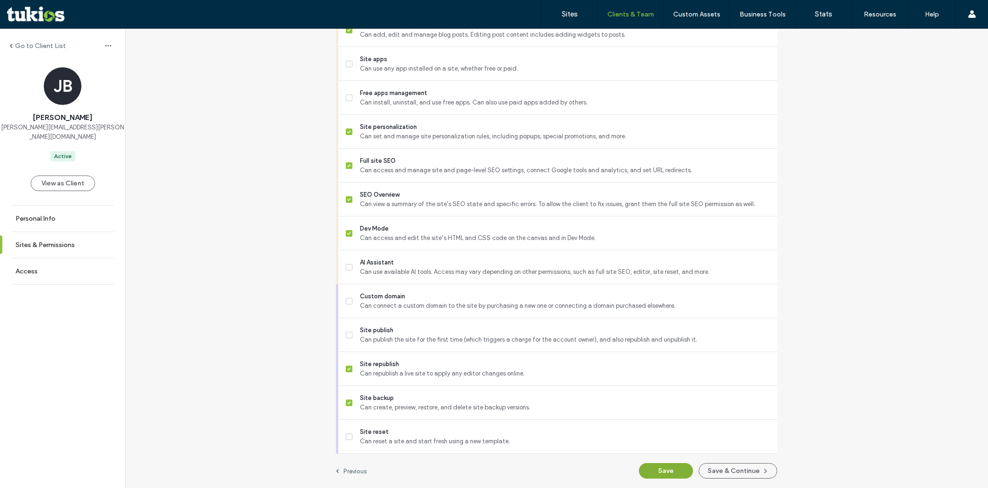
click at [653, 468] on button "Save" at bounding box center [666, 471] width 54 height 16
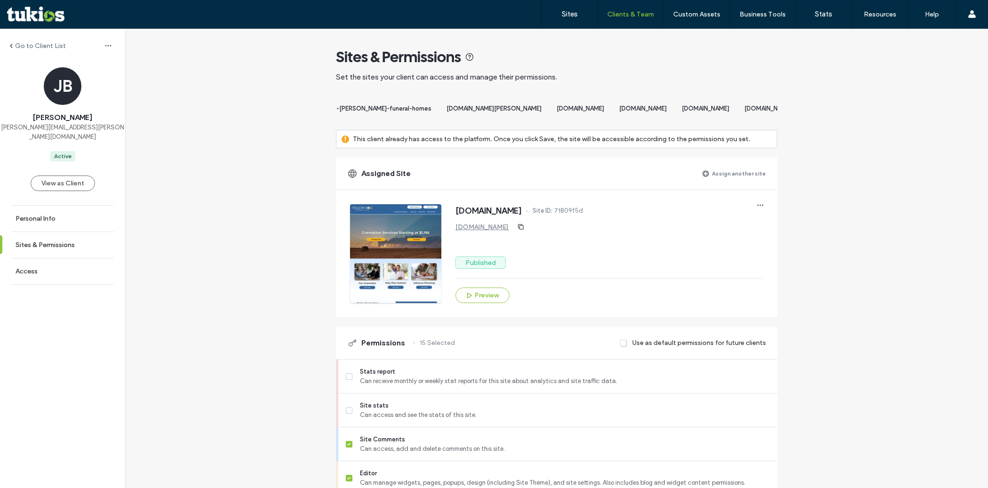
click at [730, 182] on label "Assign another site" at bounding box center [739, 173] width 54 height 16
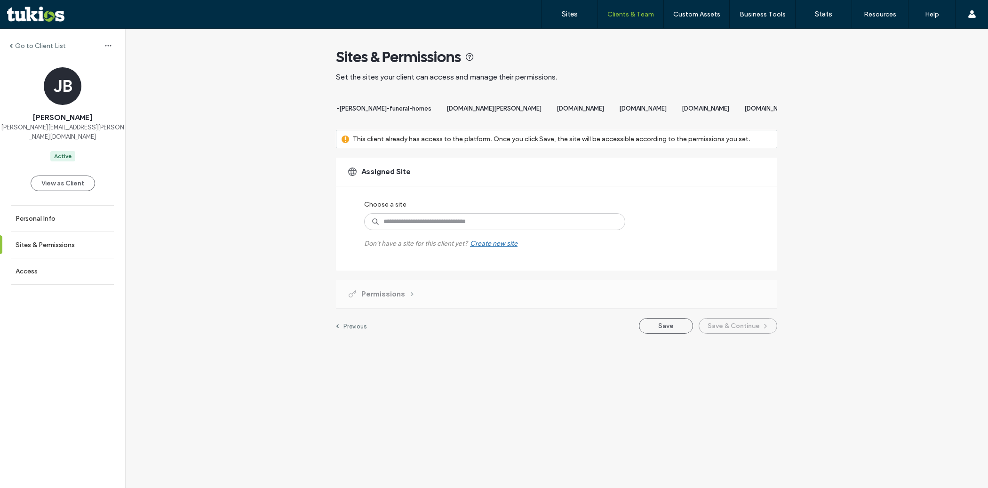
click at [557, 239] on div "Choose a site Don't have a site for this client yet? Create new site" at bounding box center [484, 222] width 241 height 52
click at [545, 227] on input at bounding box center [494, 221] width 261 height 17
paste input "**********"
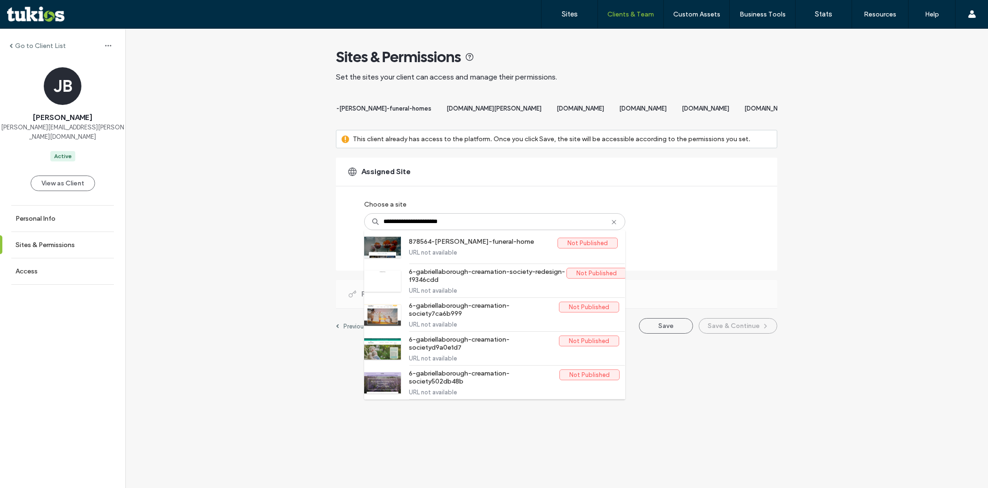
click at [529, 209] on div "**********" at bounding box center [484, 222] width 241 height 52
click at [708, 268] on div "**********" at bounding box center [556, 214] width 441 height 113
click at [466, 230] on input "**********" at bounding box center [494, 221] width 261 height 17
type input "**********"
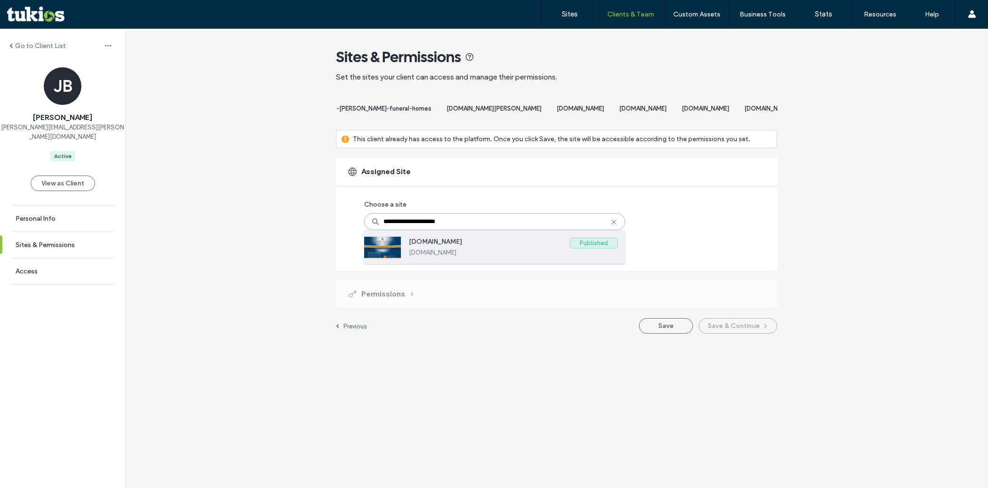
click at [473, 256] on label "www.waldmanfuneralcare.com" at bounding box center [513, 252] width 209 height 7
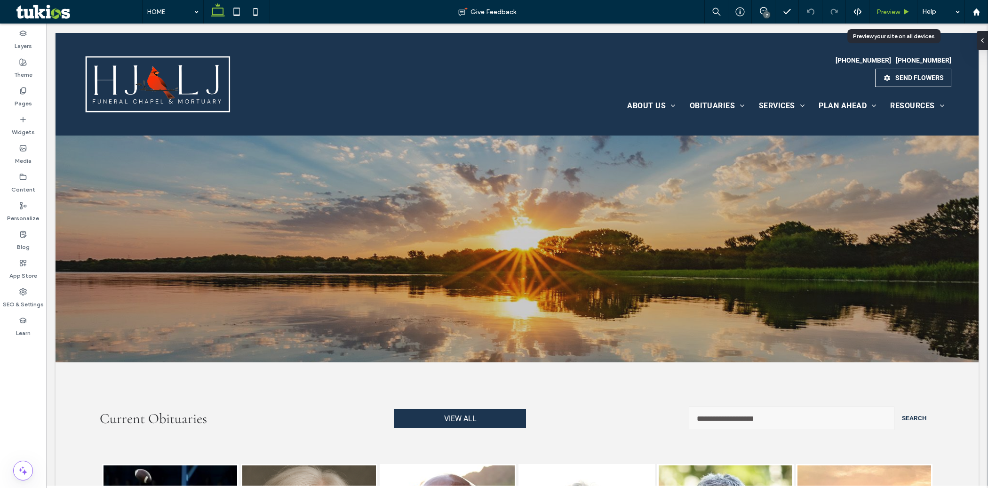
click at [890, 13] on span "Preview" at bounding box center [889, 12] width 24 height 8
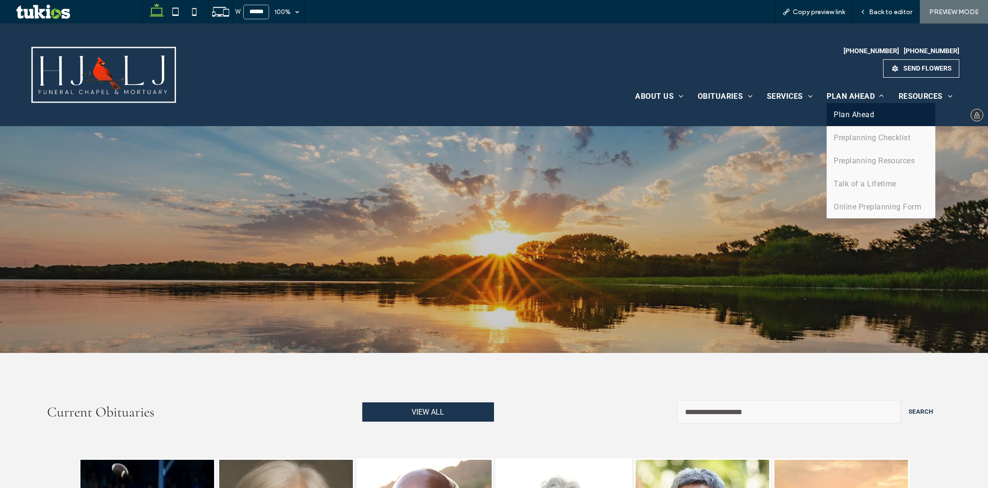
click at [841, 110] on span "Plan Ahead" at bounding box center [854, 114] width 40 height 9
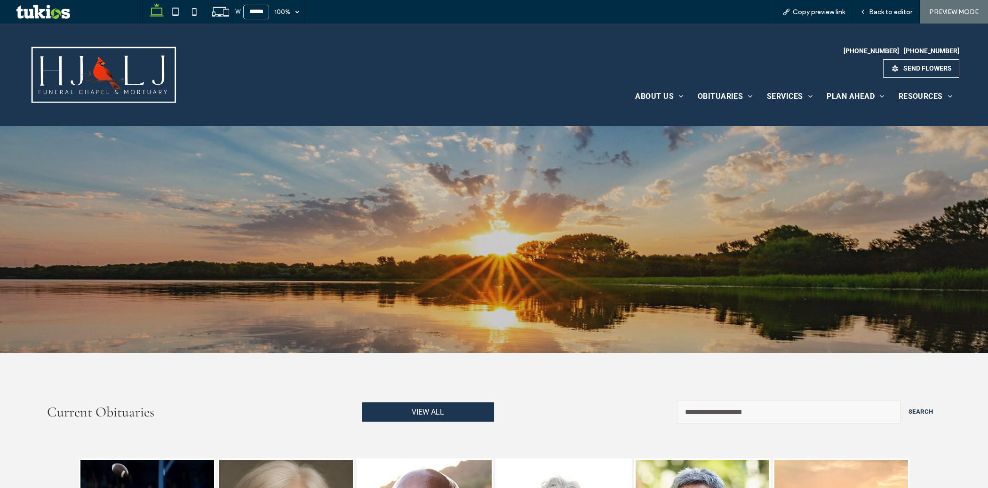
click at [882, 10] on span "Back to editor" at bounding box center [890, 12] width 43 height 8
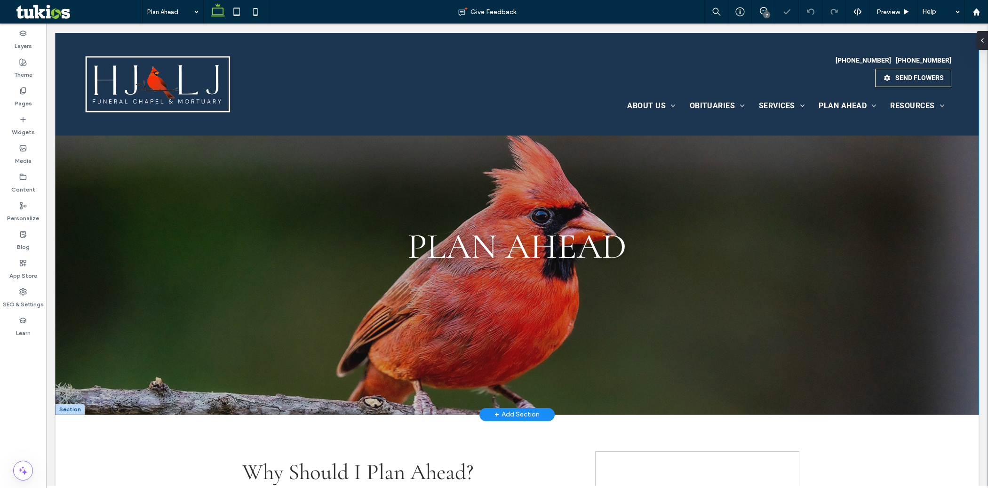
click at [279, 383] on div "PLAN AHEAD" at bounding box center [517, 224] width 565 height 382
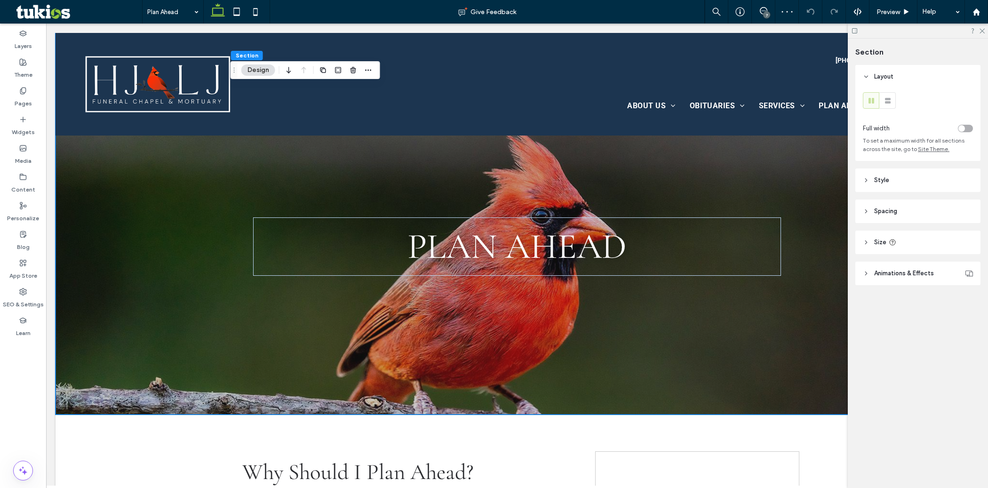
click at [903, 181] on header "Style" at bounding box center [918, 180] width 125 height 24
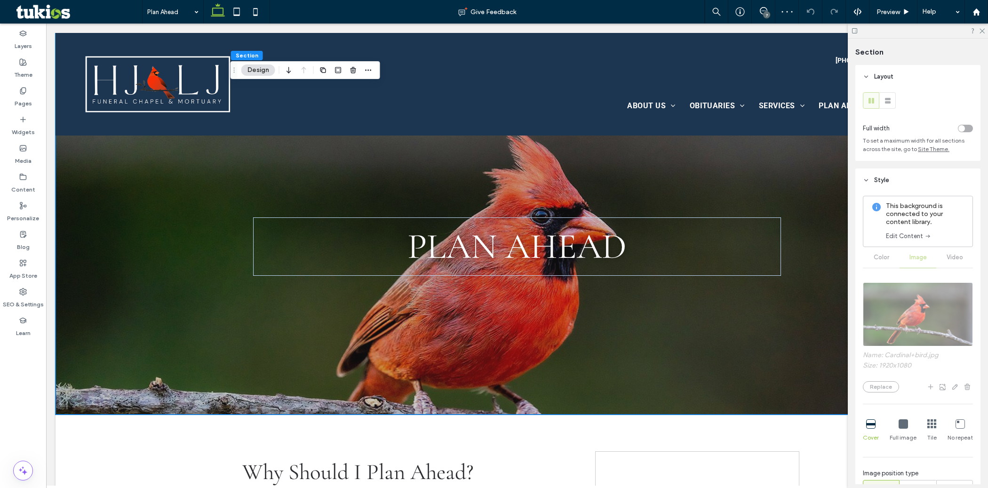
click at [902, 239] on link "Edit Content" at bounding box center [909, 236] width 46 height 9
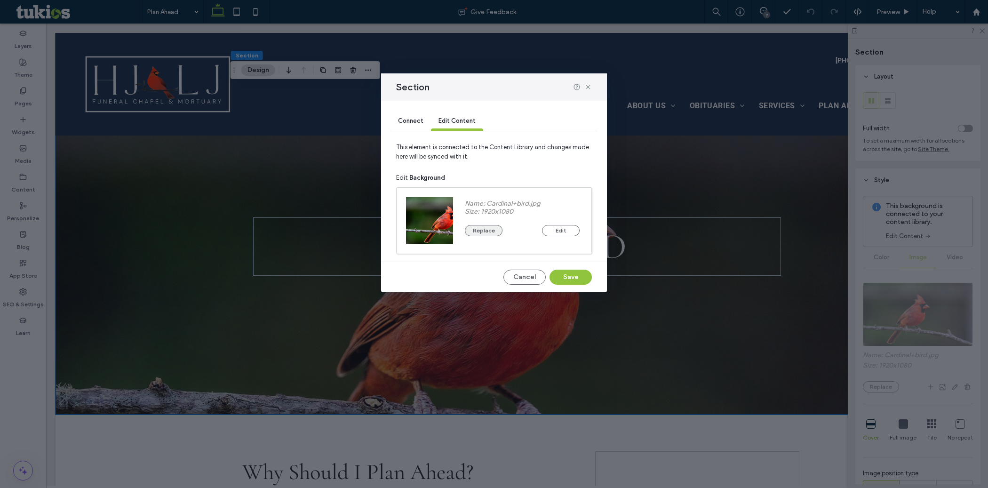
click at [487, 231] on button "Replace" at bounding box center [484, 230] width 38 height 11
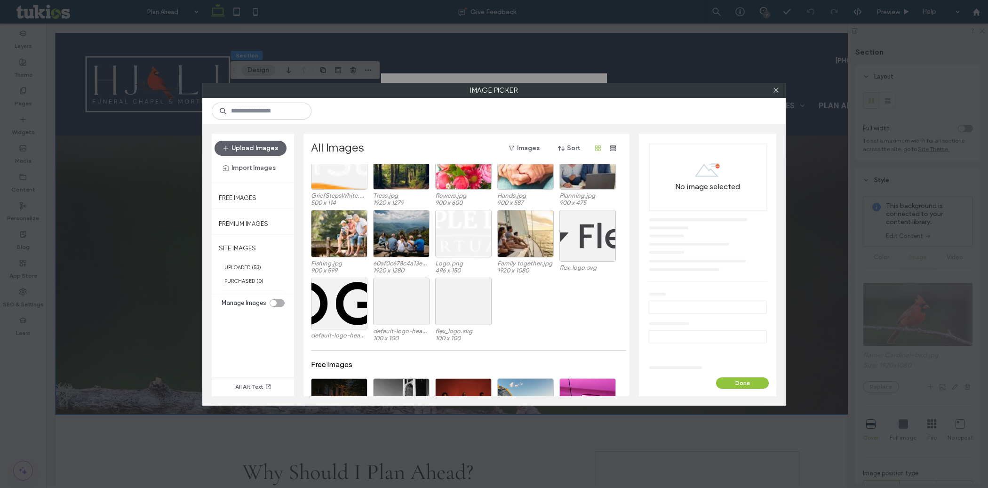
scroll to position [586, 0]
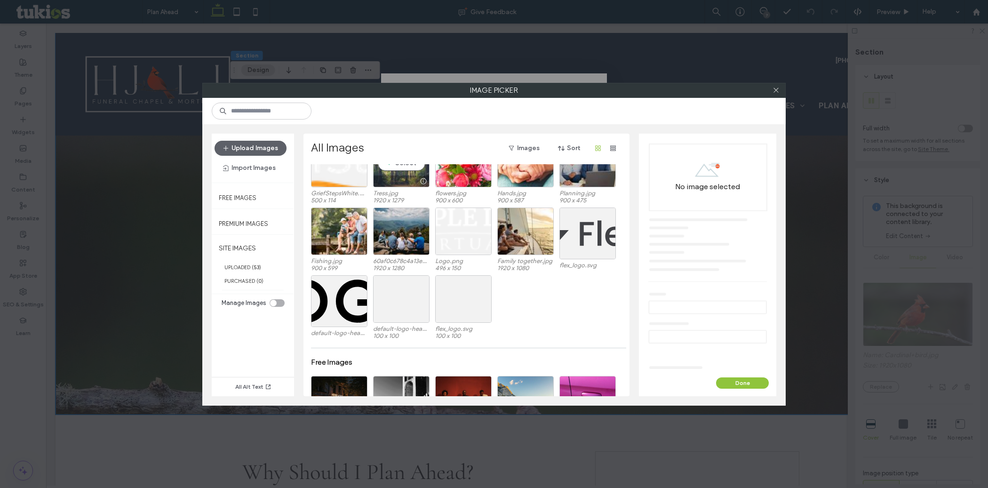
click at [400, 169] on div "Select" at bounding box center [401, 164] width 56 height 48
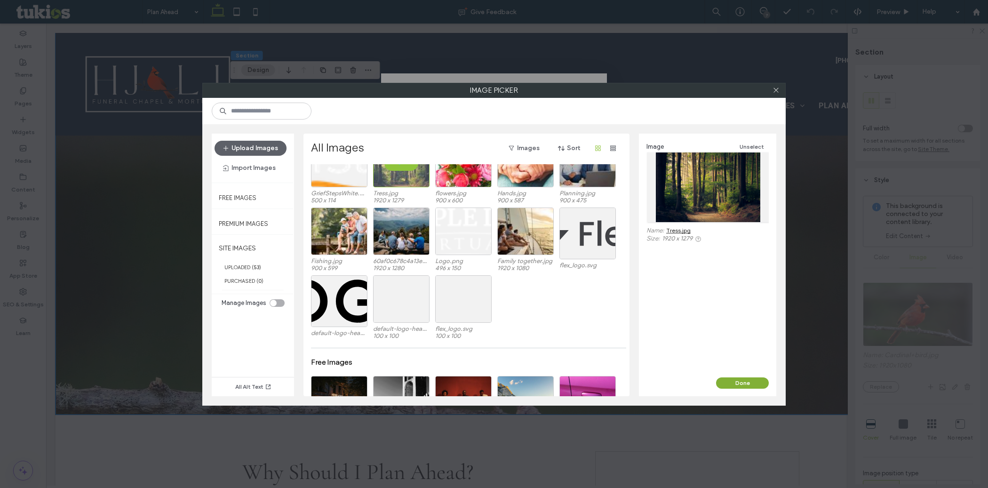
click at [746, 377] on button "Done" at bounding box center [742, 382] width 53 height 11
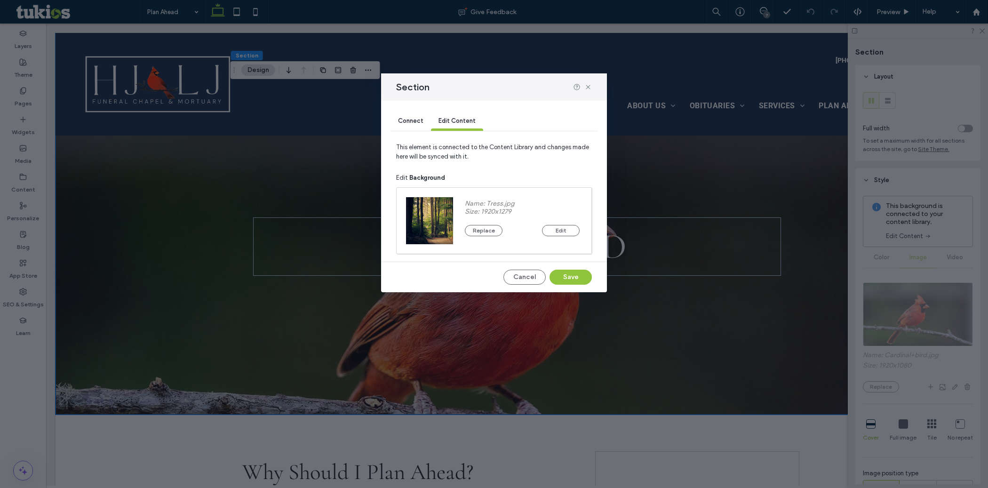
click at [578, 268] on div "Connect Edit Content This element is connected to the Content Library and chang…" at bounding box center [494, 197] width 226 height 192
click at [574, 277] on button "Save" at bounding box center [571, 277] width 42 height 15
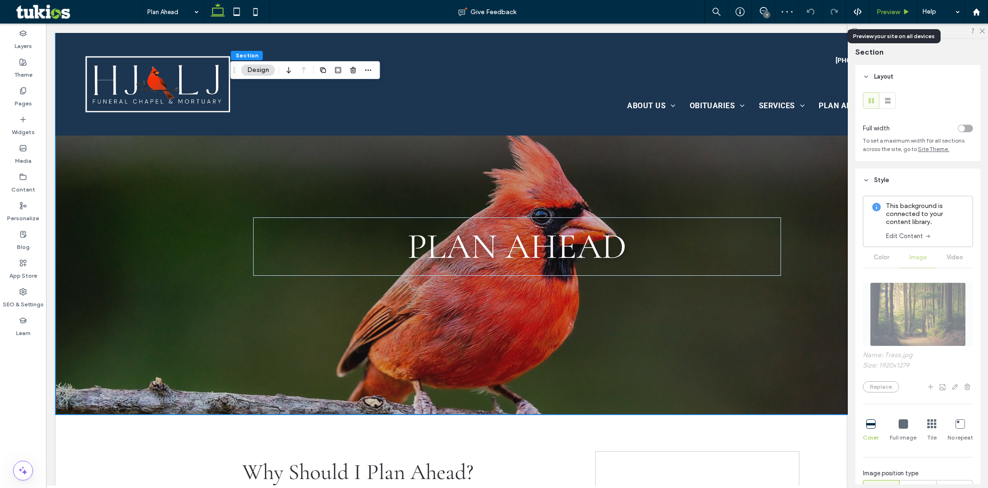
click at [886, 10] on span "Preview" at bounding box center [889, 12] width 24 height 8
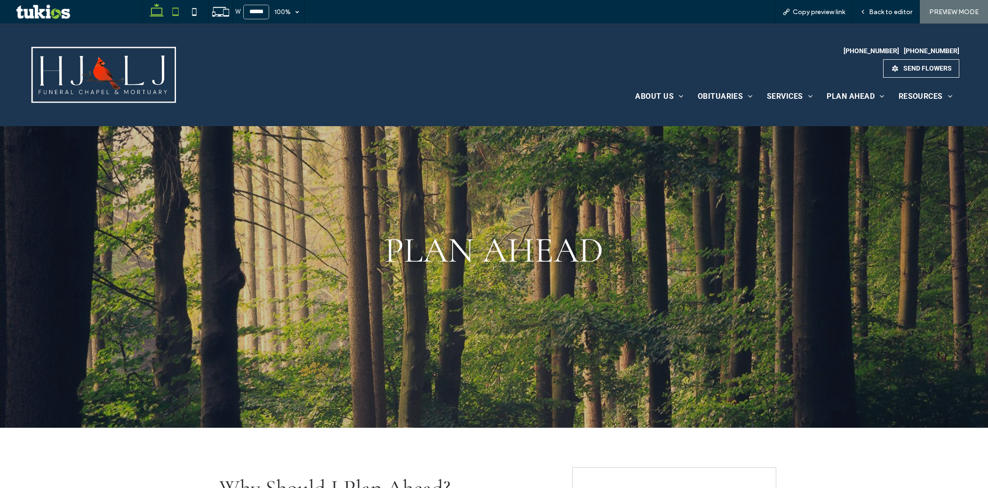
click at [176, 13] on icon at bounding box center [175, 11] width 19 height 19
type input "*****"
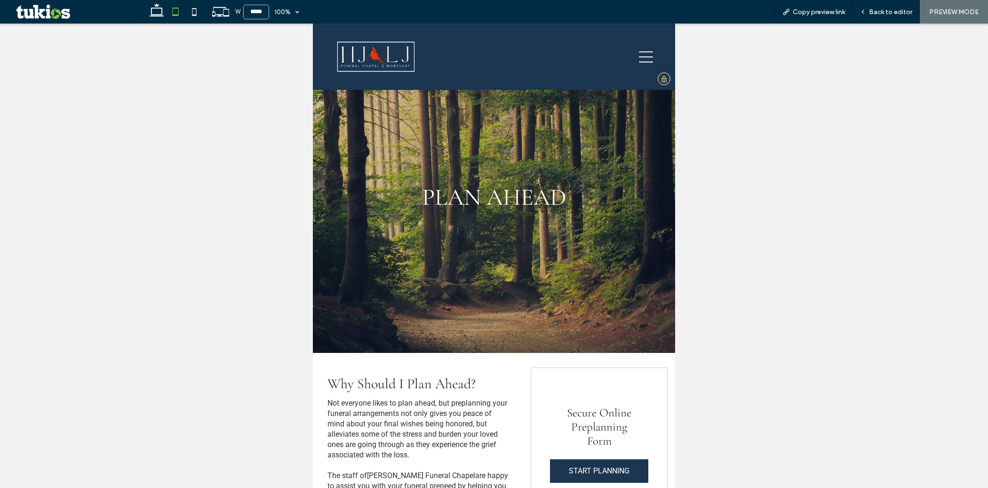
click at [639, 55] on icon at bounding box center [646, 57] width 14 height 14
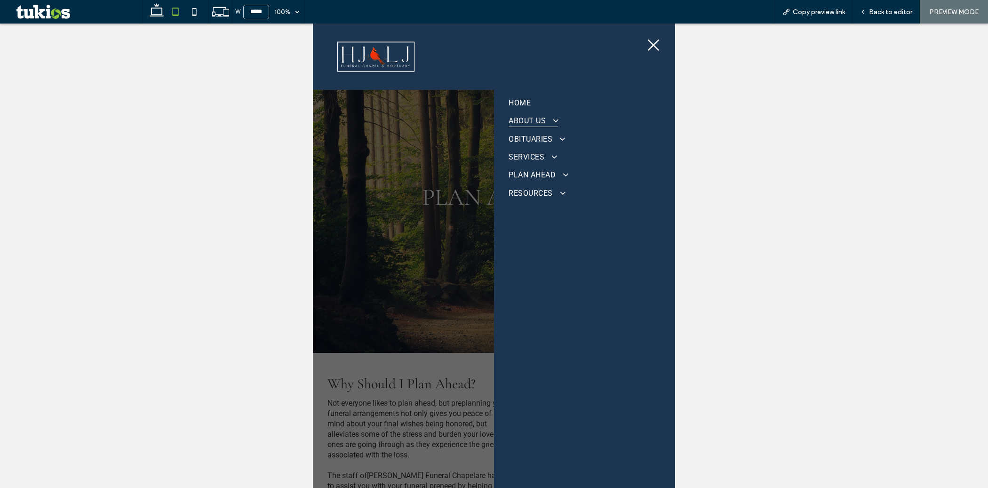
click at [544, 121] on span "ABOUT US" at bounding box center [533, 120] width 49 height 13
click at [894, 9] on span "Back to editor" at bounding box center [890, 12] width 43 height 8
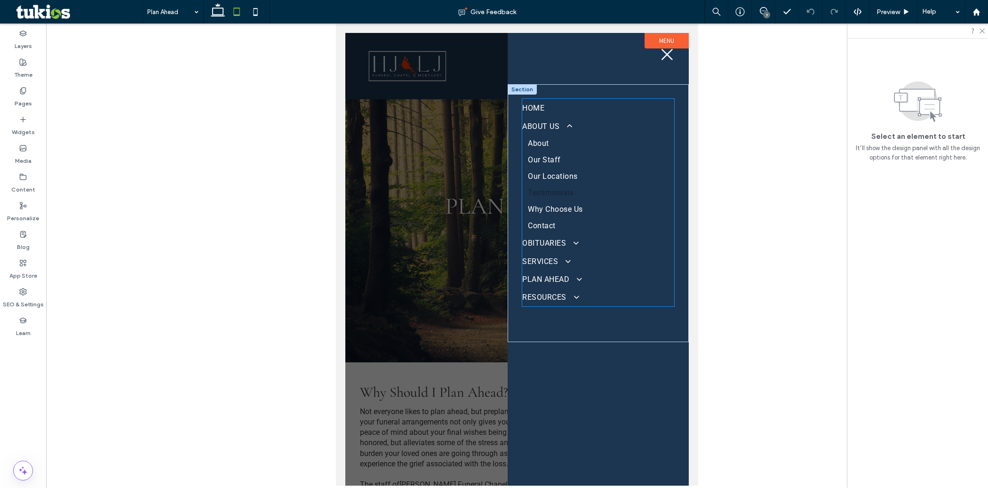
click at [560, 198] on link "Testimonials" at bounding box center [598, 192] width 152 height 16
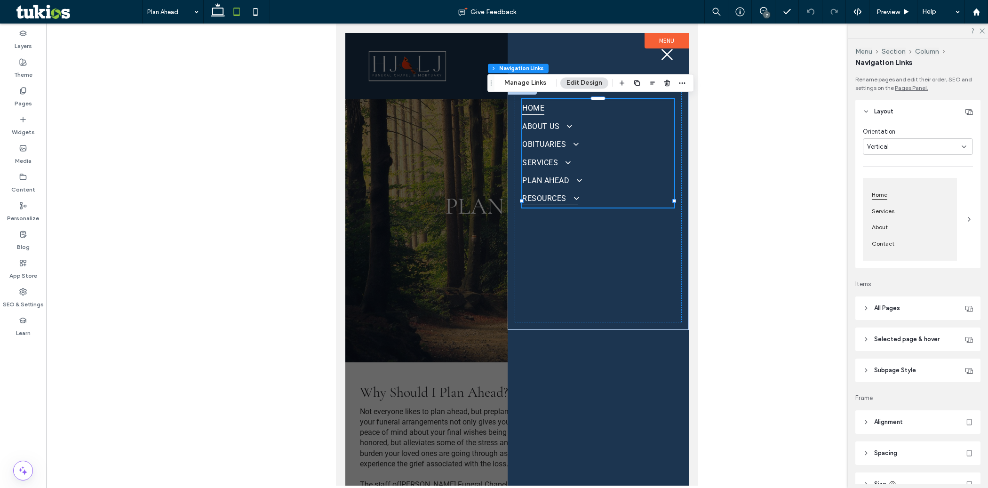
type input "***"
type input "****"
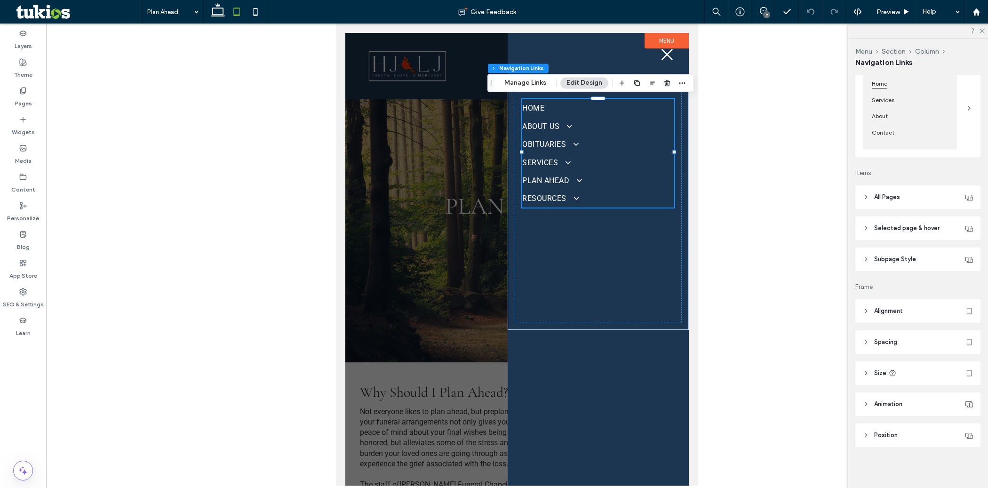
click at [910, 258] on span "Subpage Style" at bounding box center [895, 259] width 42 height 9
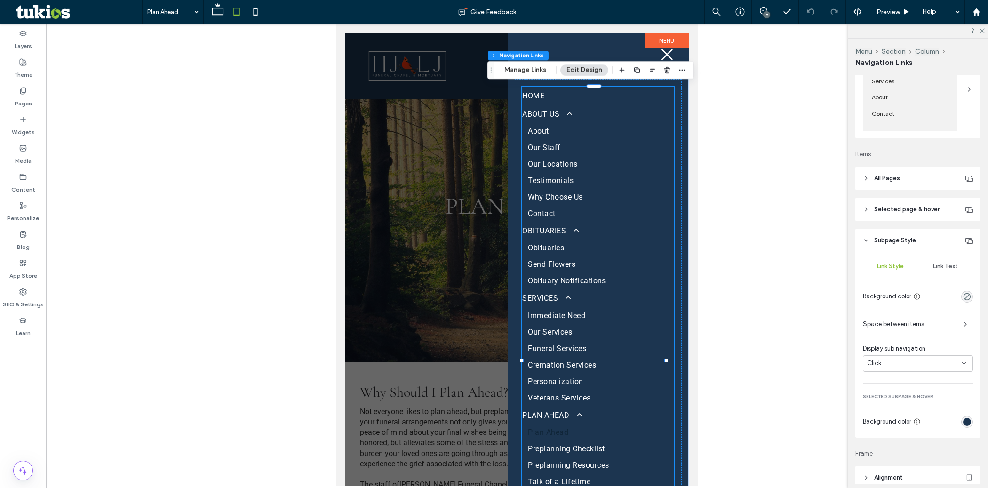
scroll to position [132, 0]
click at [941, 270] on div "Link Text" at bounding box center [945, 264] width 55 height 21
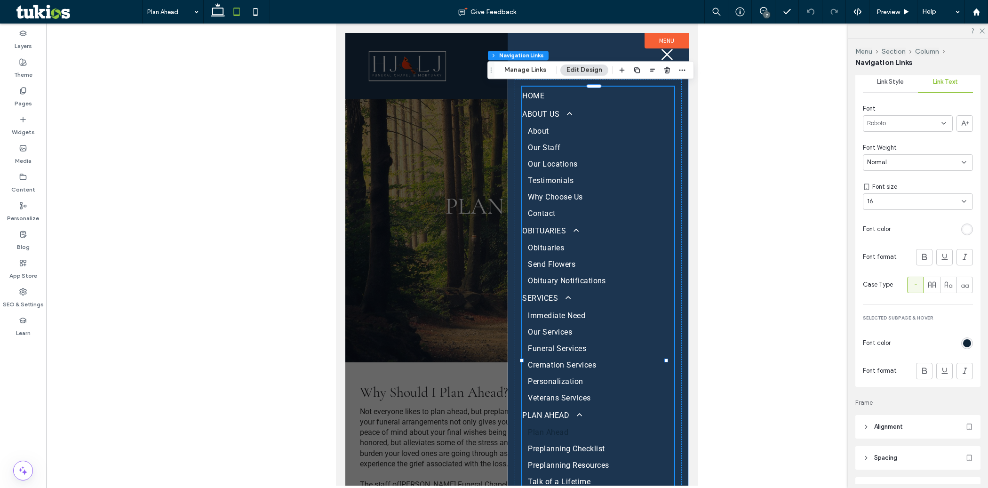
scroll to position [430, 0]
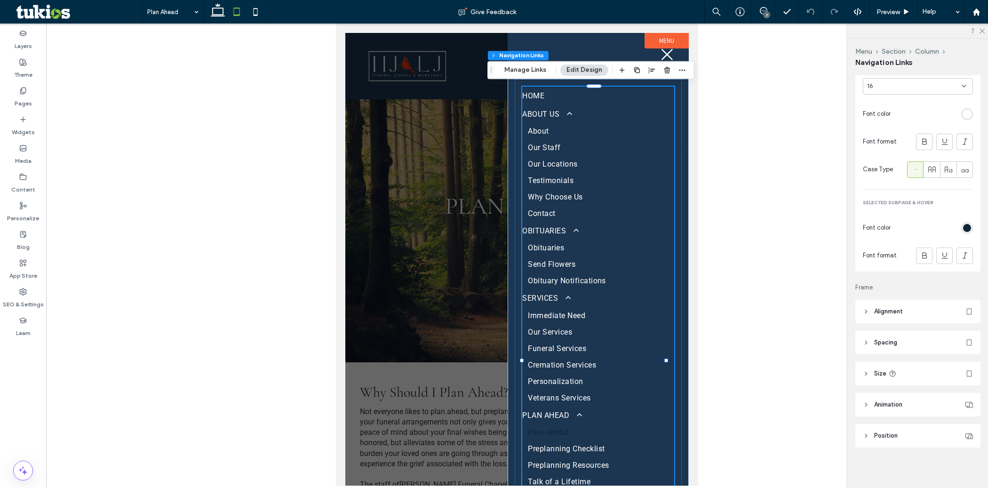
click at [963, 226] on div "rgb(16, 37, 56)" at bounding box center [967, 228] width 8 height 8
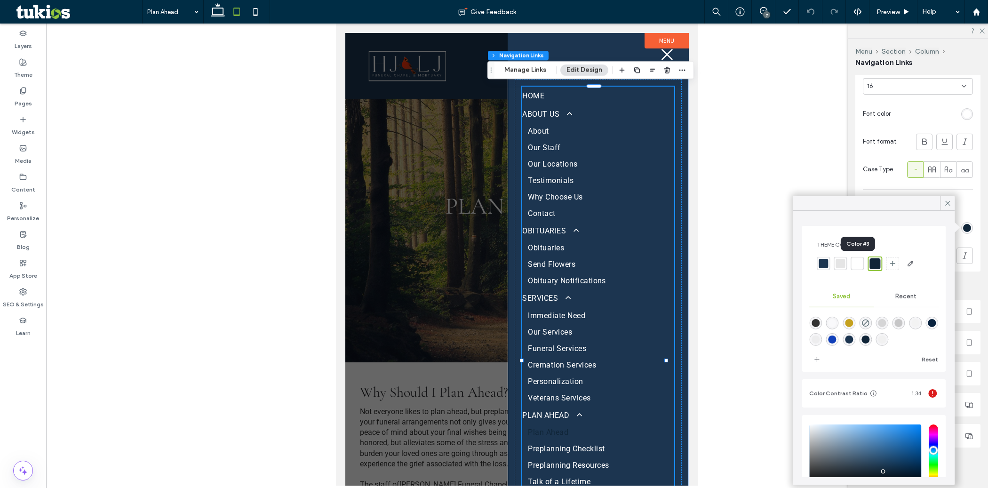
click at [859, 262] on div at bounding box center [857, 263] width 9 height 9
type input "*"
click at [950, 203] on icon at bounding box center [948, 203] width 8 height 8
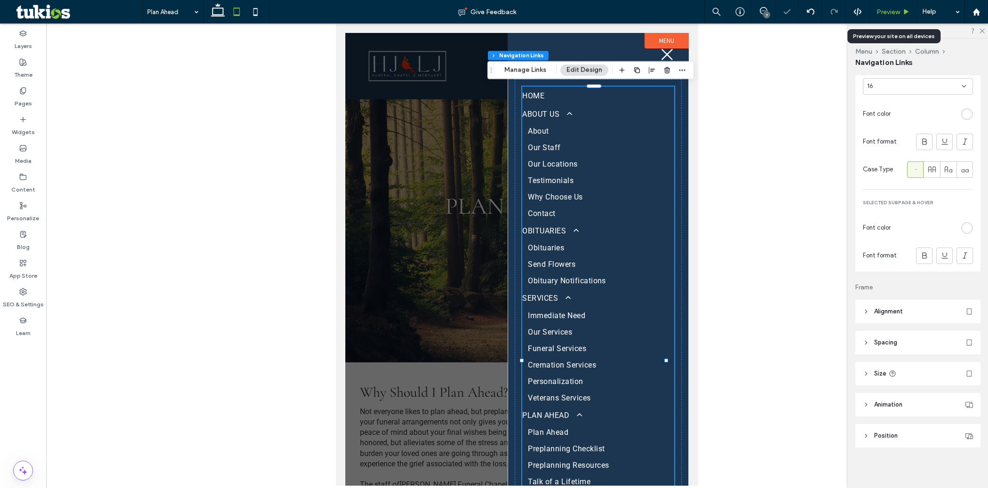
click at [891, 14] on span "Preview" at bounding box center [889, 12] width 24 height 8
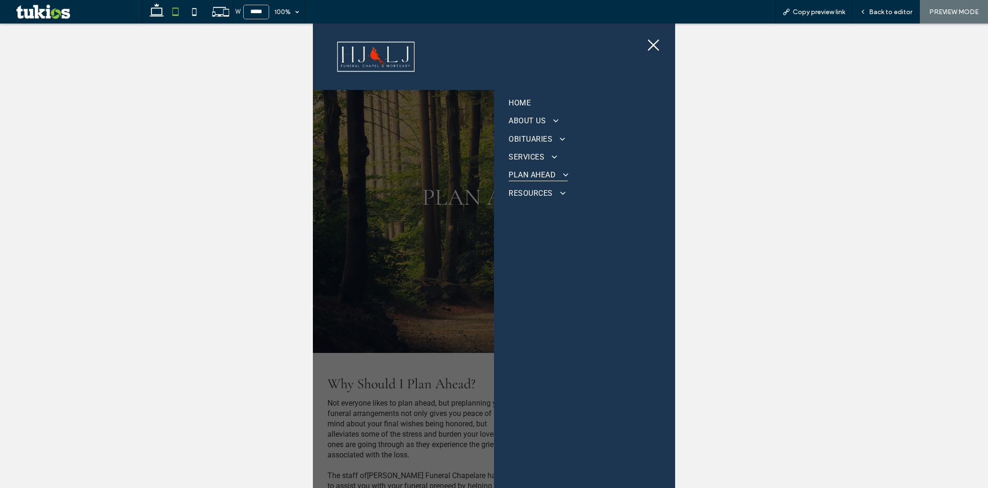
click at [555, 172] on span at bounding box center [562, 174] width 15 height 9
click at [195, 16] on icon at bounding box center [194, 11] width 19 height 19
type input "*****"
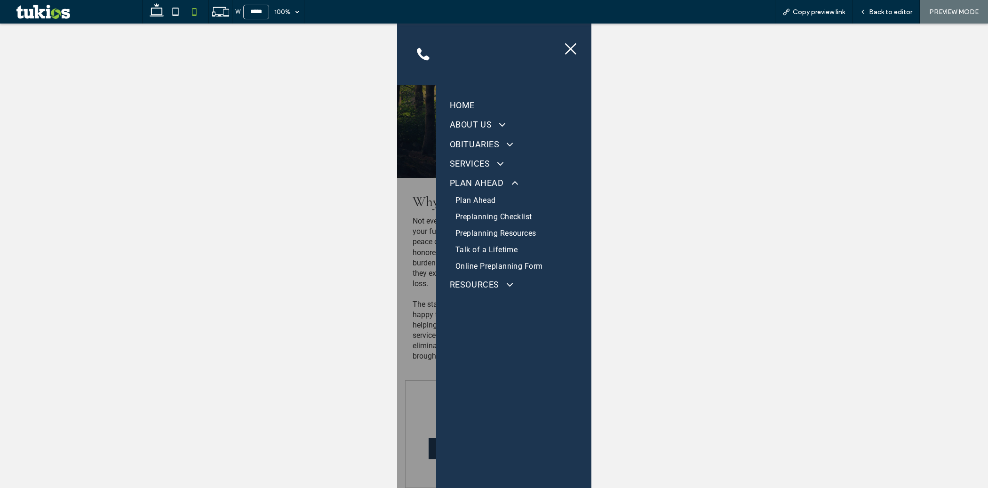
click at [559, 57] on div at bounding box center [513, 44] width 143 height 29
click at [565, 48] on icon at bounding box center [570, 48] width 11 height 11
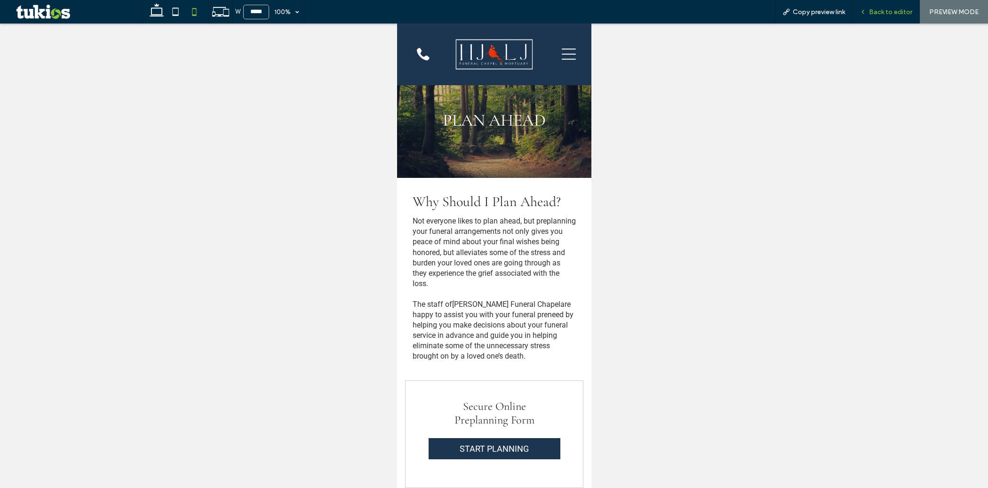
click at [881, 10] on span "Back to editor" at bounding box center [890, 12] width 43 height 8
